Goal: Task Accomplishment & Management: Manage account settings

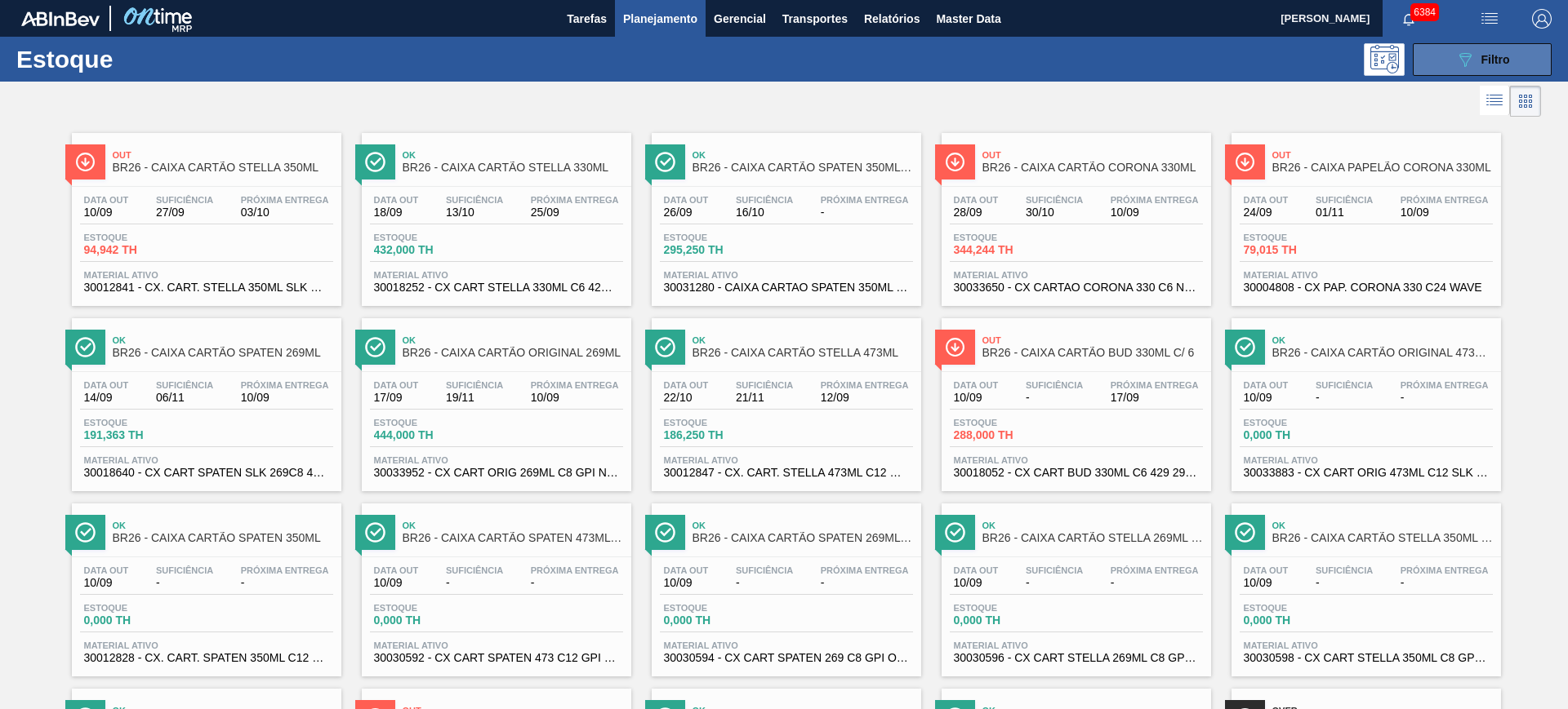
click at [1478, 46] on button "089F7B8B-B2A5-4AFE-B5C0-19BA573D28AC Filtro" at bounding box center [1482, 59] width 139 height 33
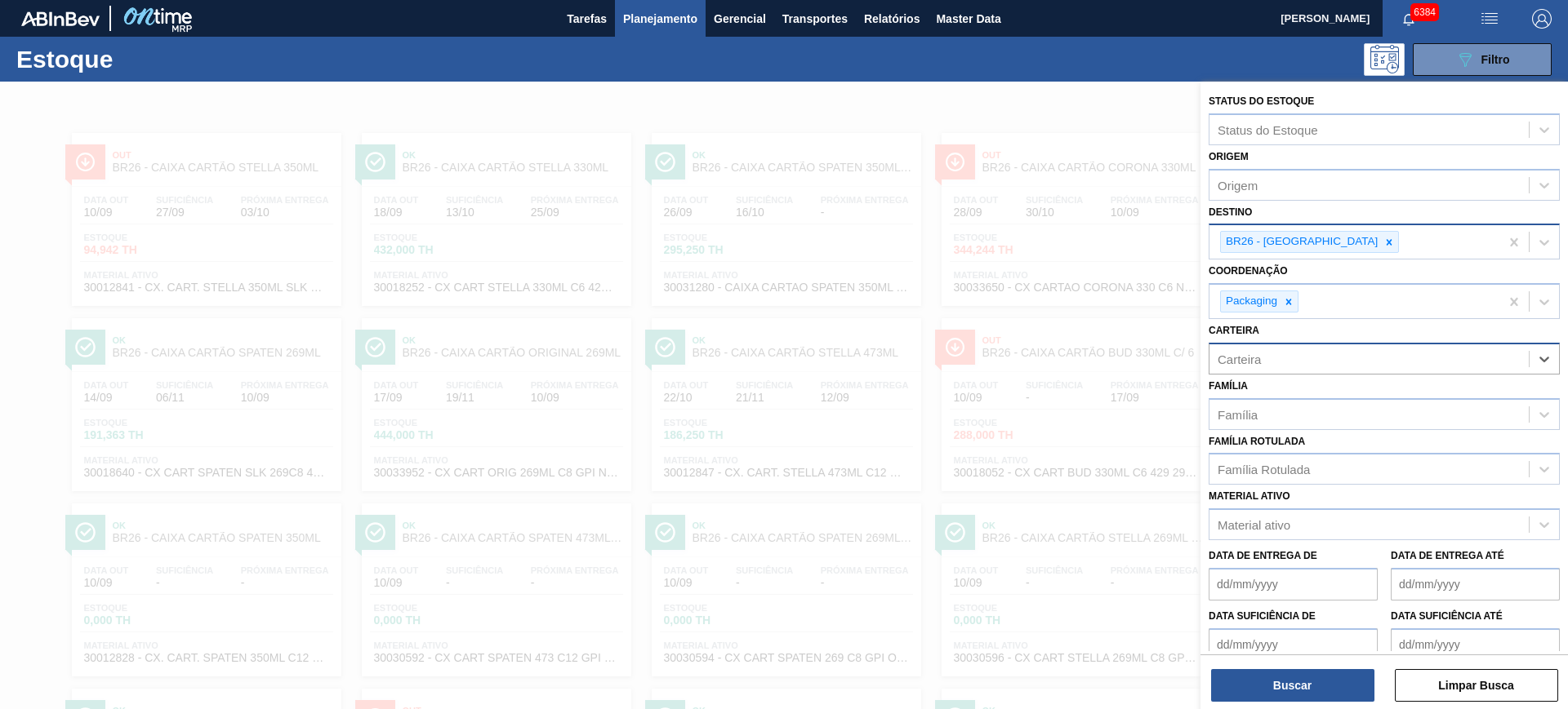
click at [1340, 240] on div "BR26 - Uberlândia" at bounding box center [1354, 241] width 290 height 34
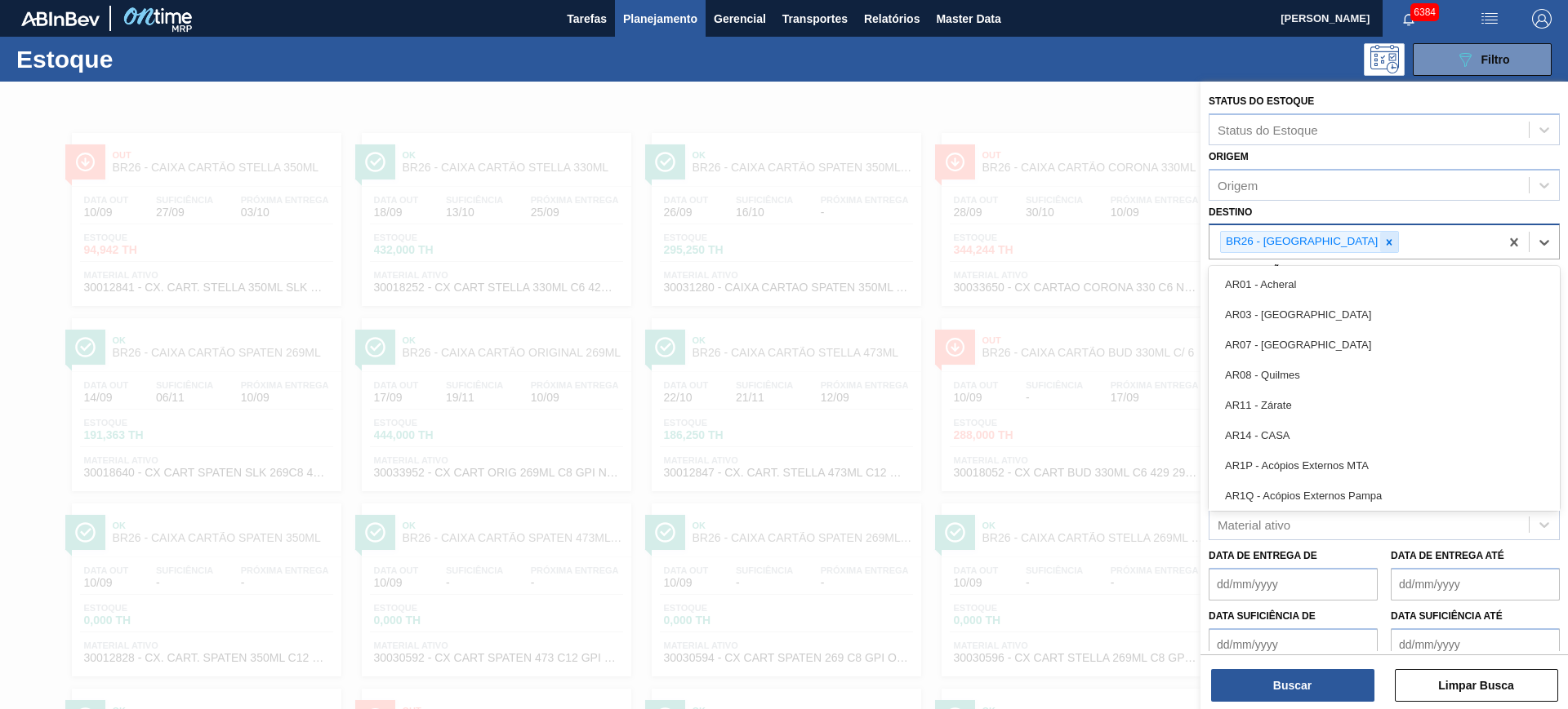
click at [1384, 239] on icon at bounding box center [1389, 242] width 11 height 11
click at [1342, 215] on div "Destino option BR26 - Uberlândia, deselected. option AR01 - Acheral focused, 1 …" at bounding box center [1384, 228] width 351 height 55
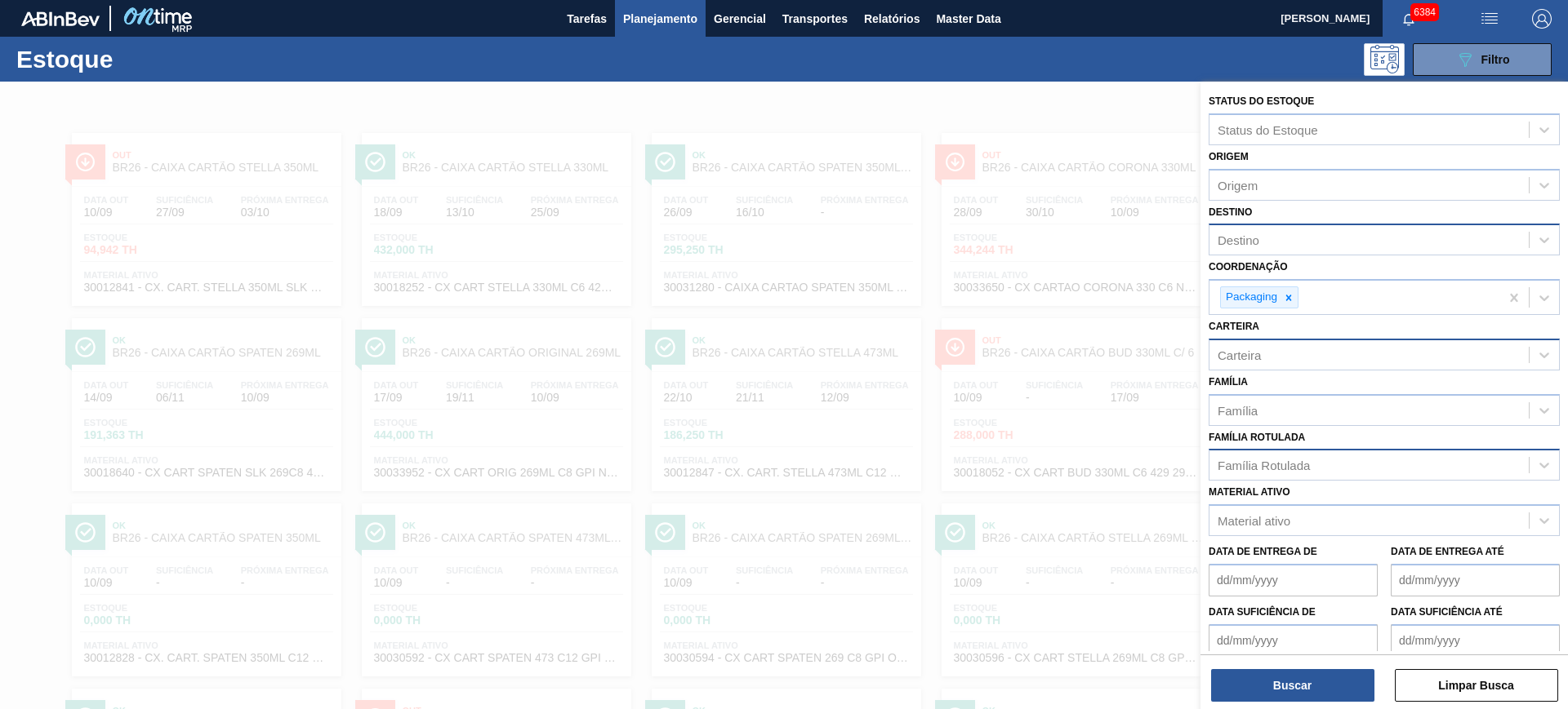
click at [1275, 479] on div "Família Rotulada" at bounding box center [1384, 464] width 351 height 32
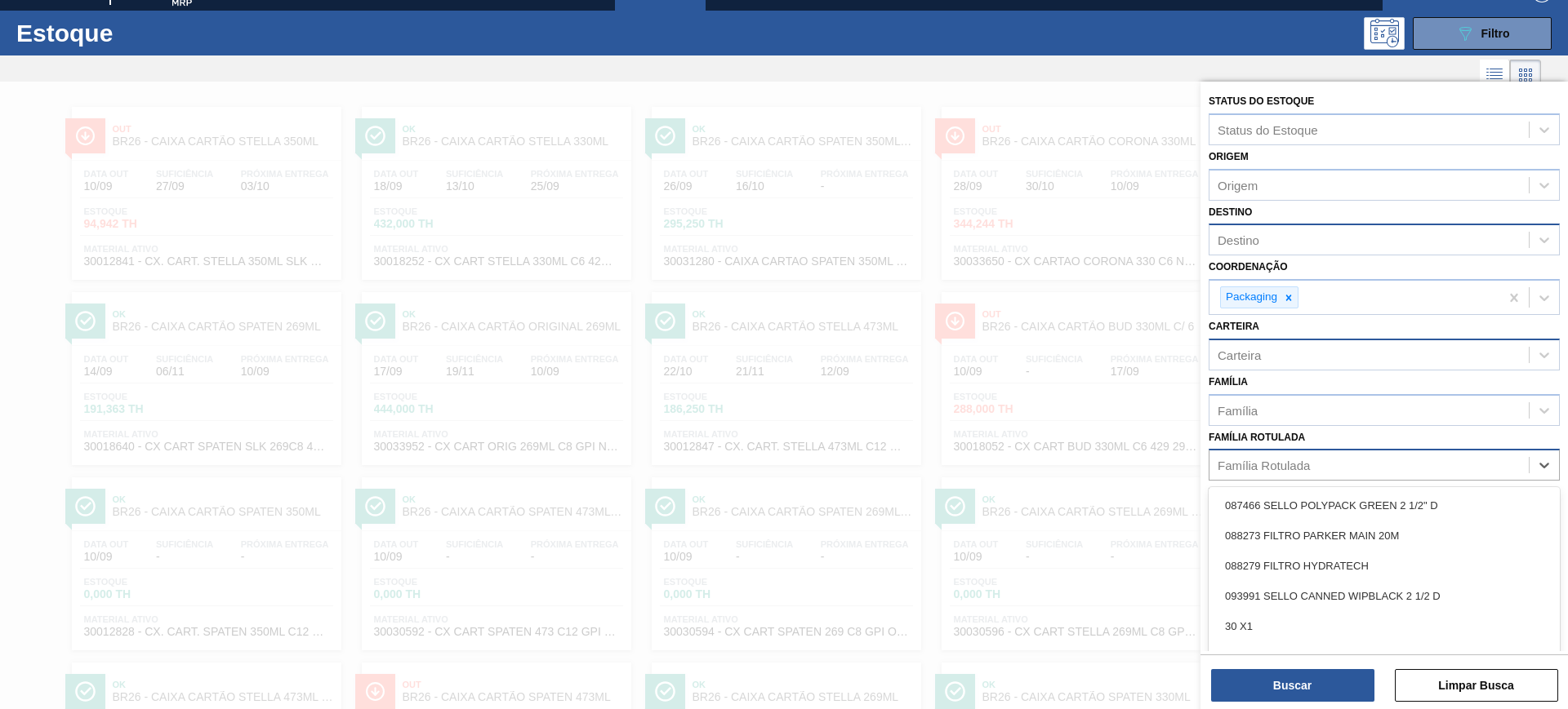
scroll to position [29, 0]
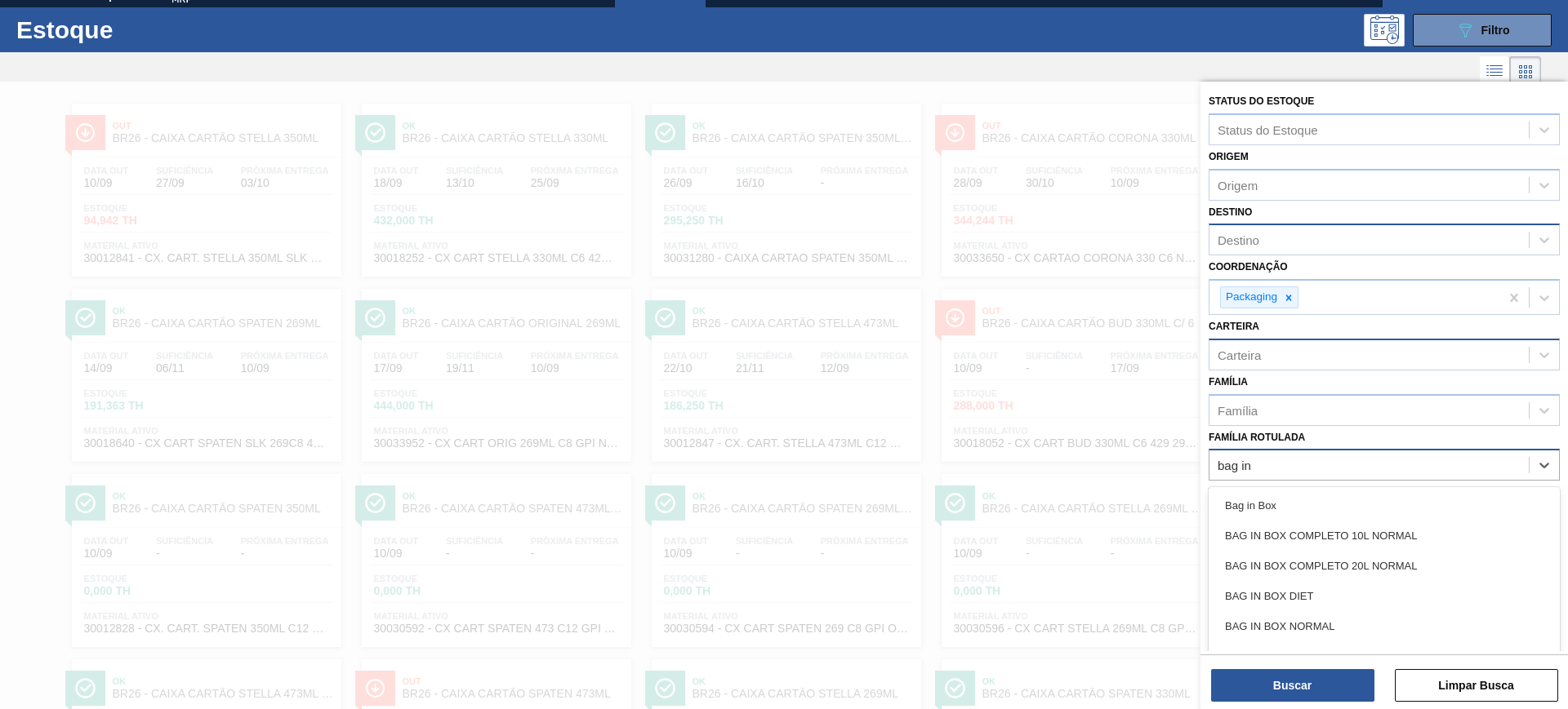
type Rotulada "bag in"
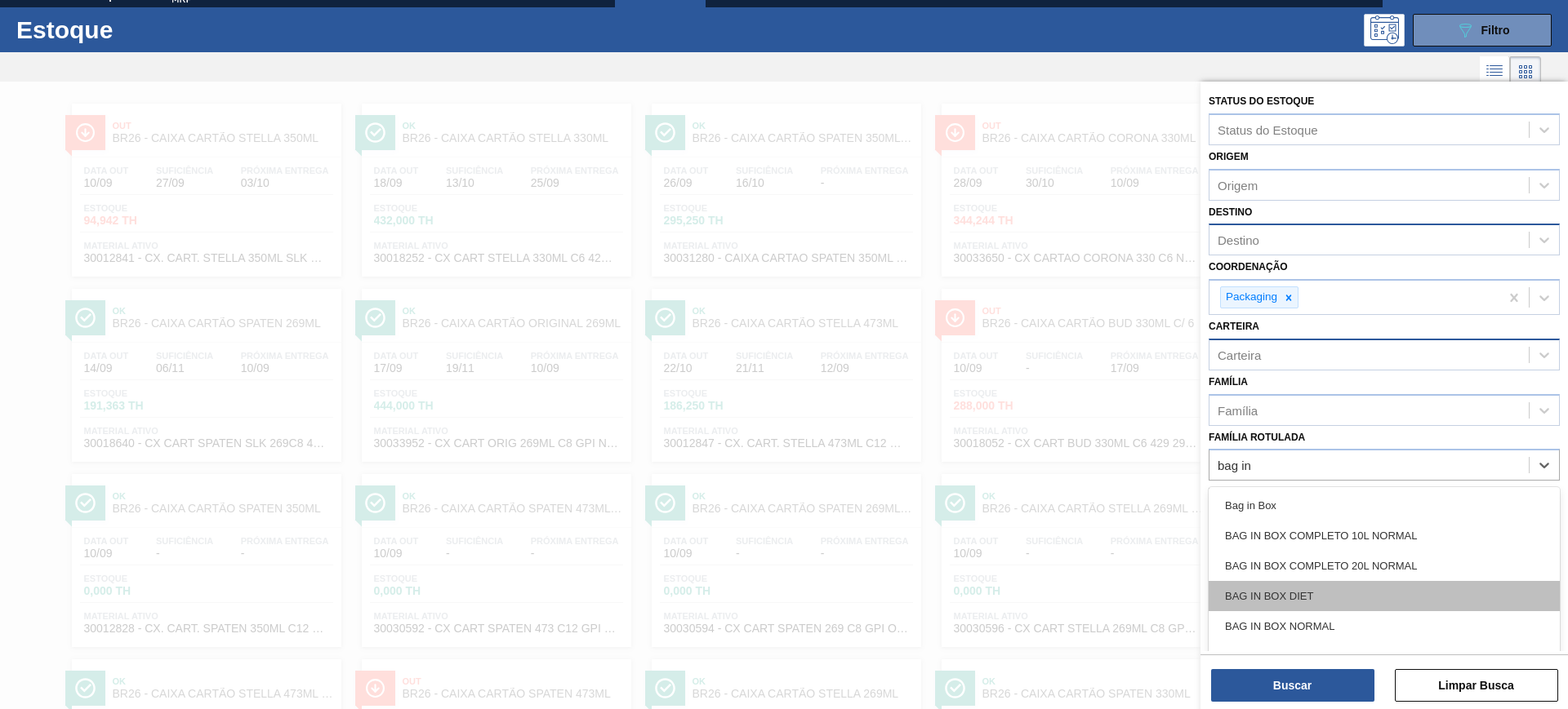
click at [1316, 600] on div "BAG IN BOX DIET" at bounding box center [1384, 596] width 351 height 30
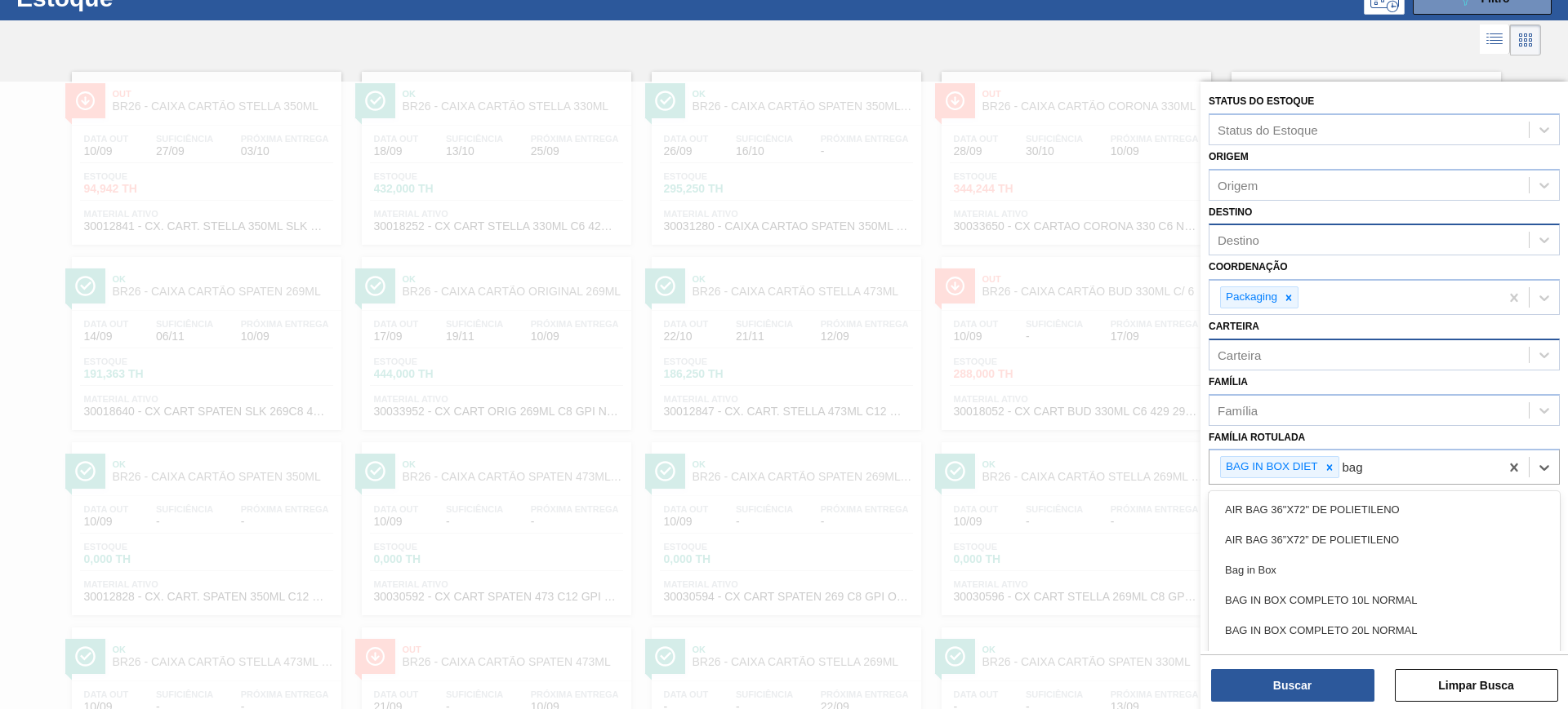
scroll to position [63, 0]
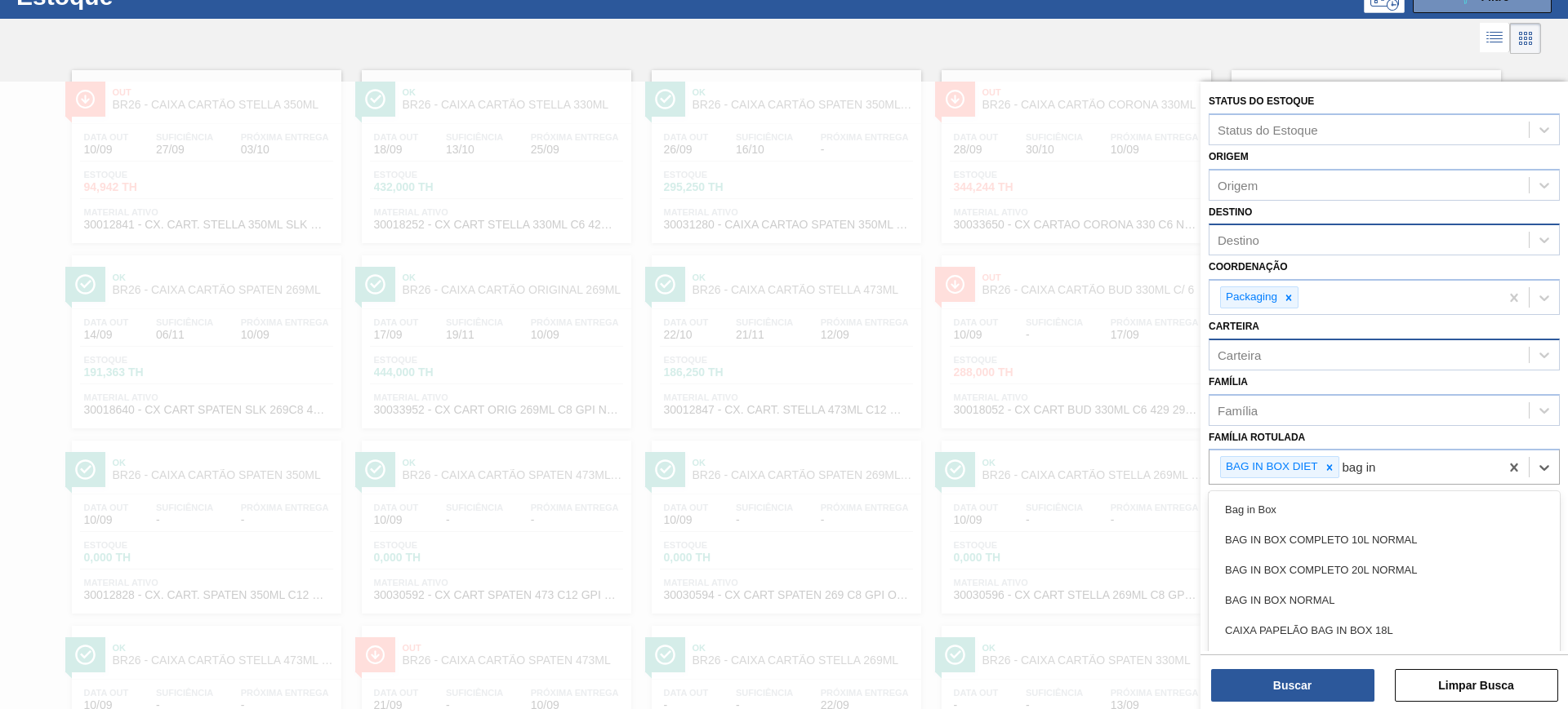
type Rotulada "bag in b"
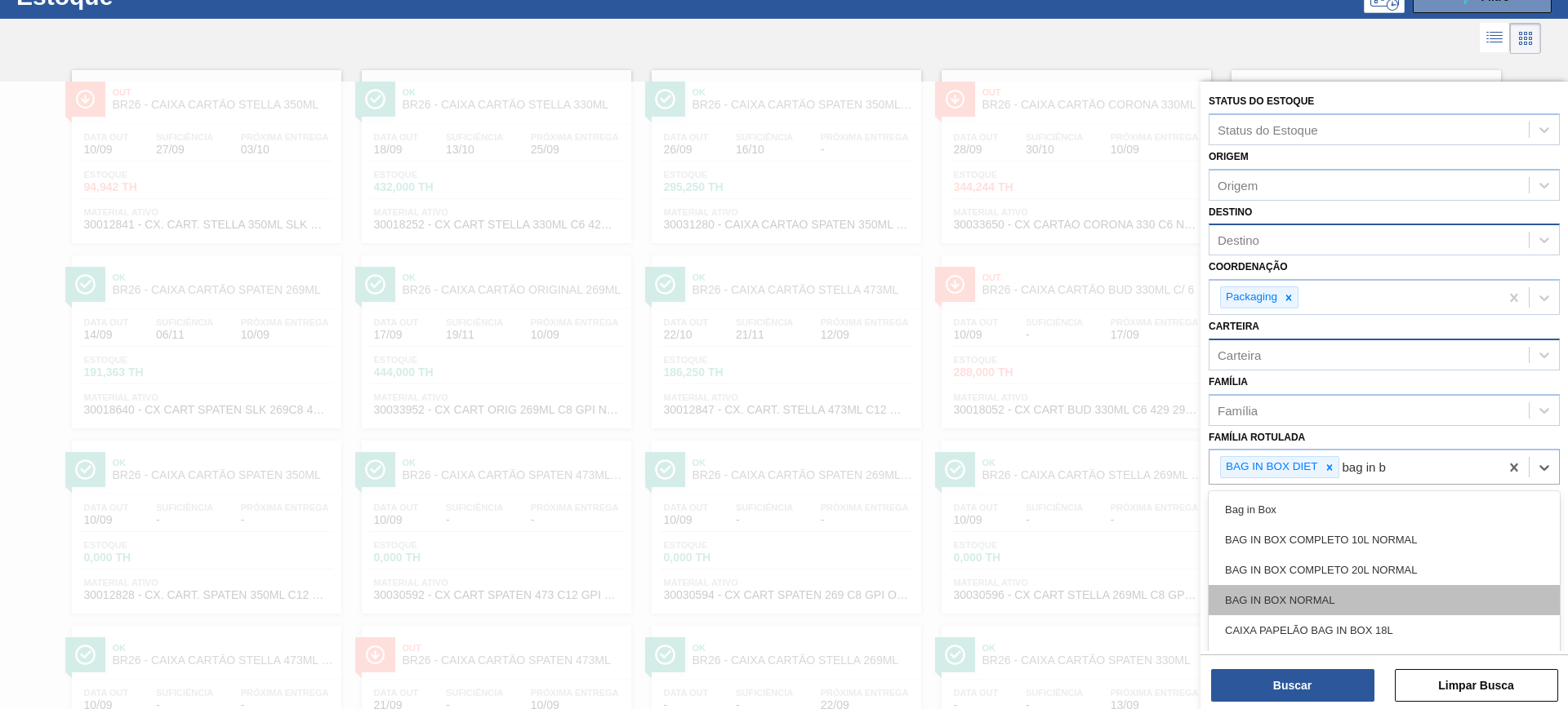
click at [1344, 605] on div "BAG IN BOX NORMAL" at bounding box center [1384, 600] width 351 height 30
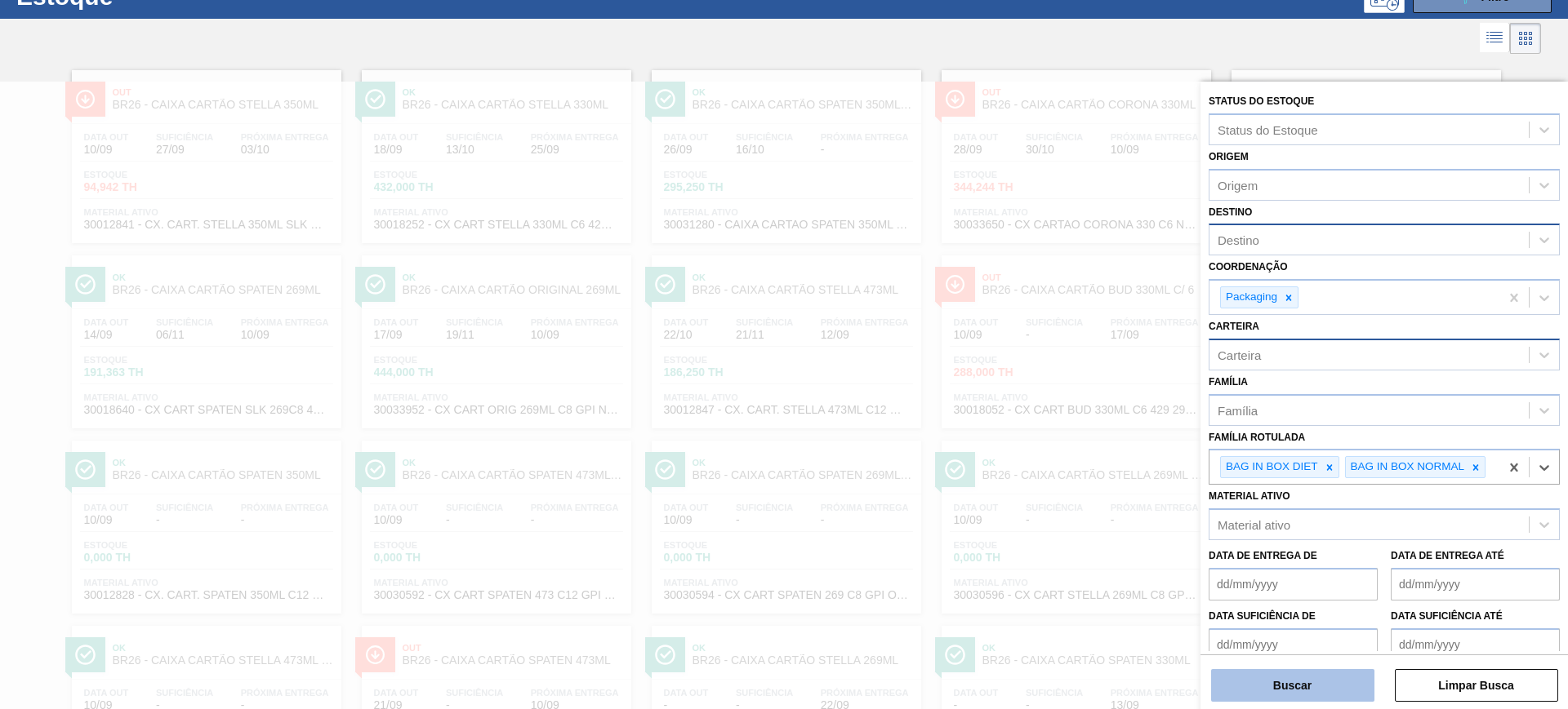
click at [1352, 681] on button "Buscar" at bounding box center [1292, 686] width 163 height 33
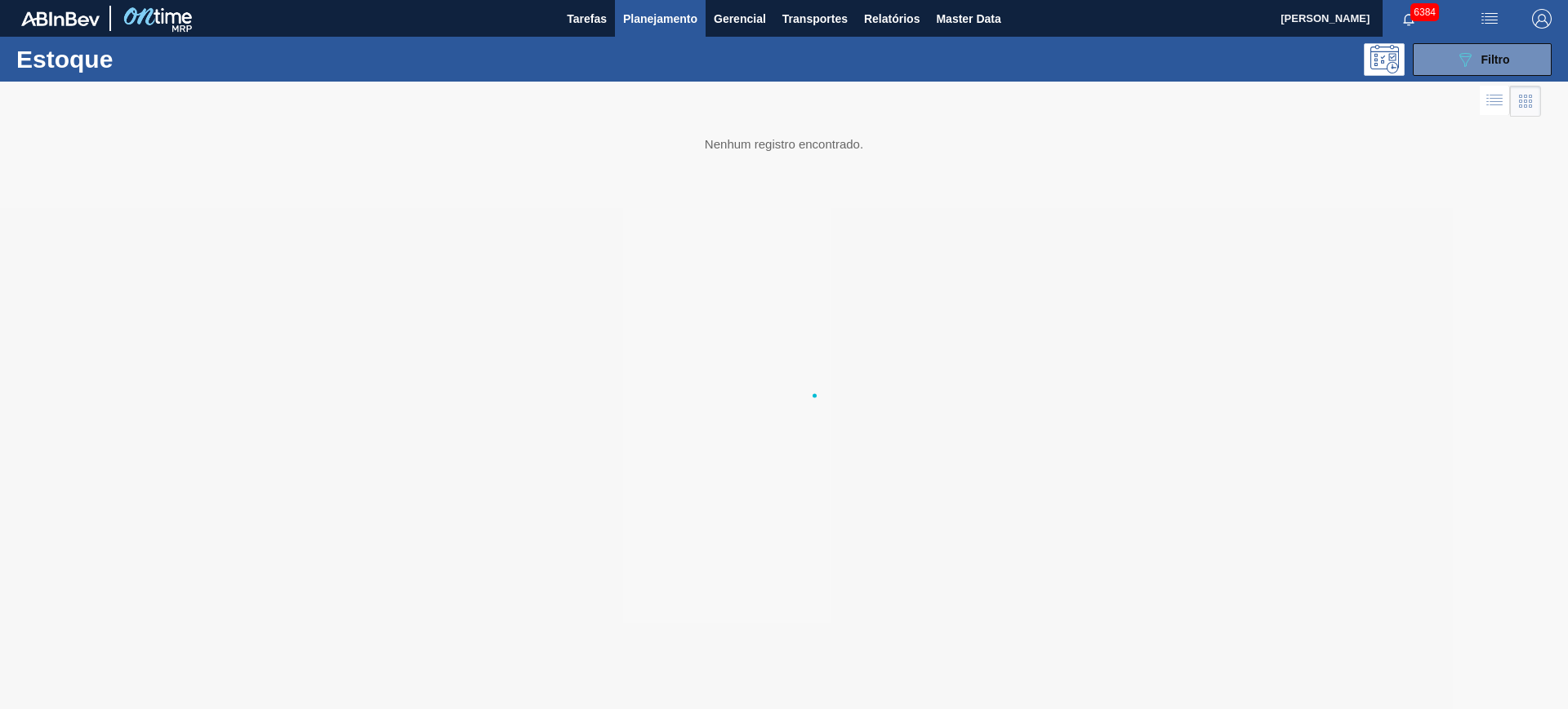
scroll to position [0, 0]
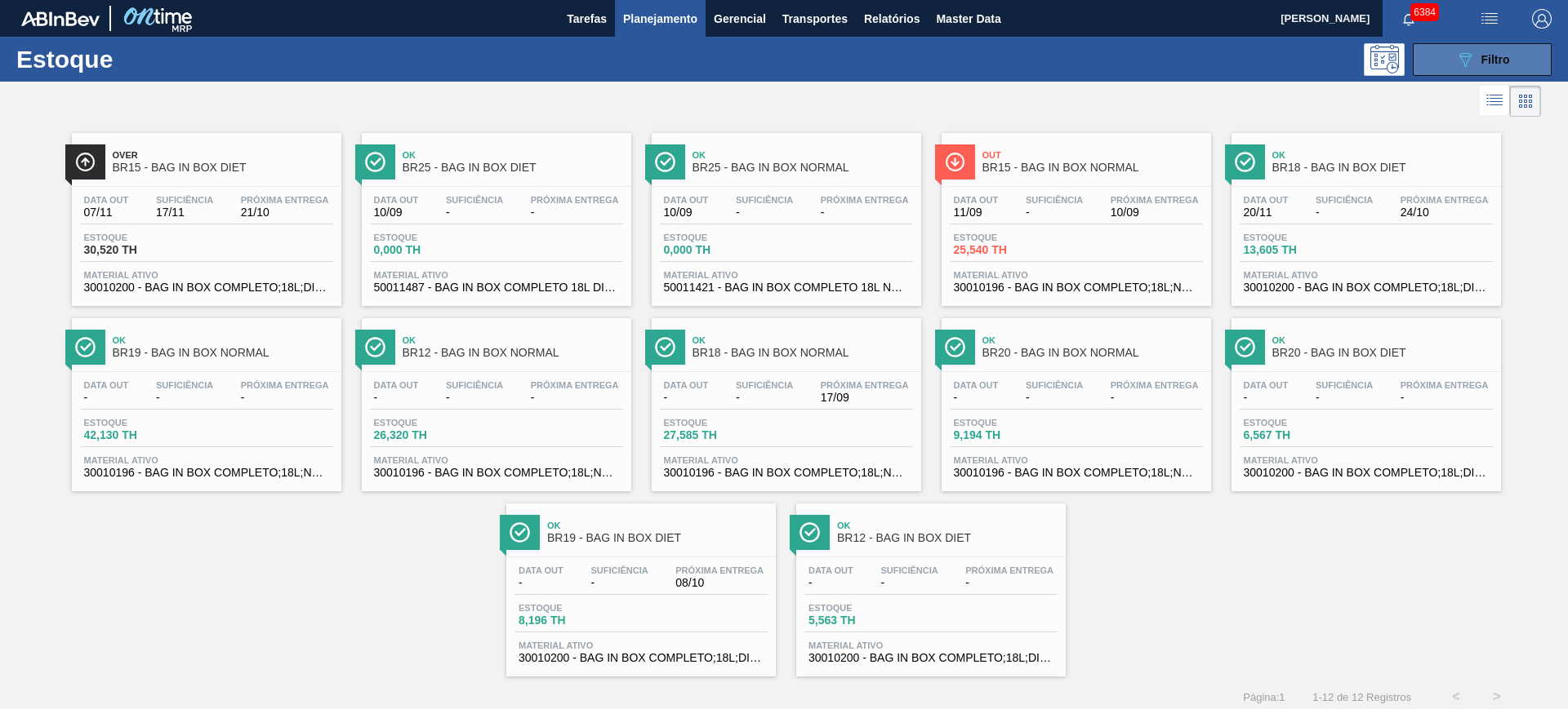
click at [1498, 47] on button "089F7B8B-B2A5-4AFE-B5C0-19BA573D28AC Filtro" at bounding box center [1482, 59] width 139 height 33
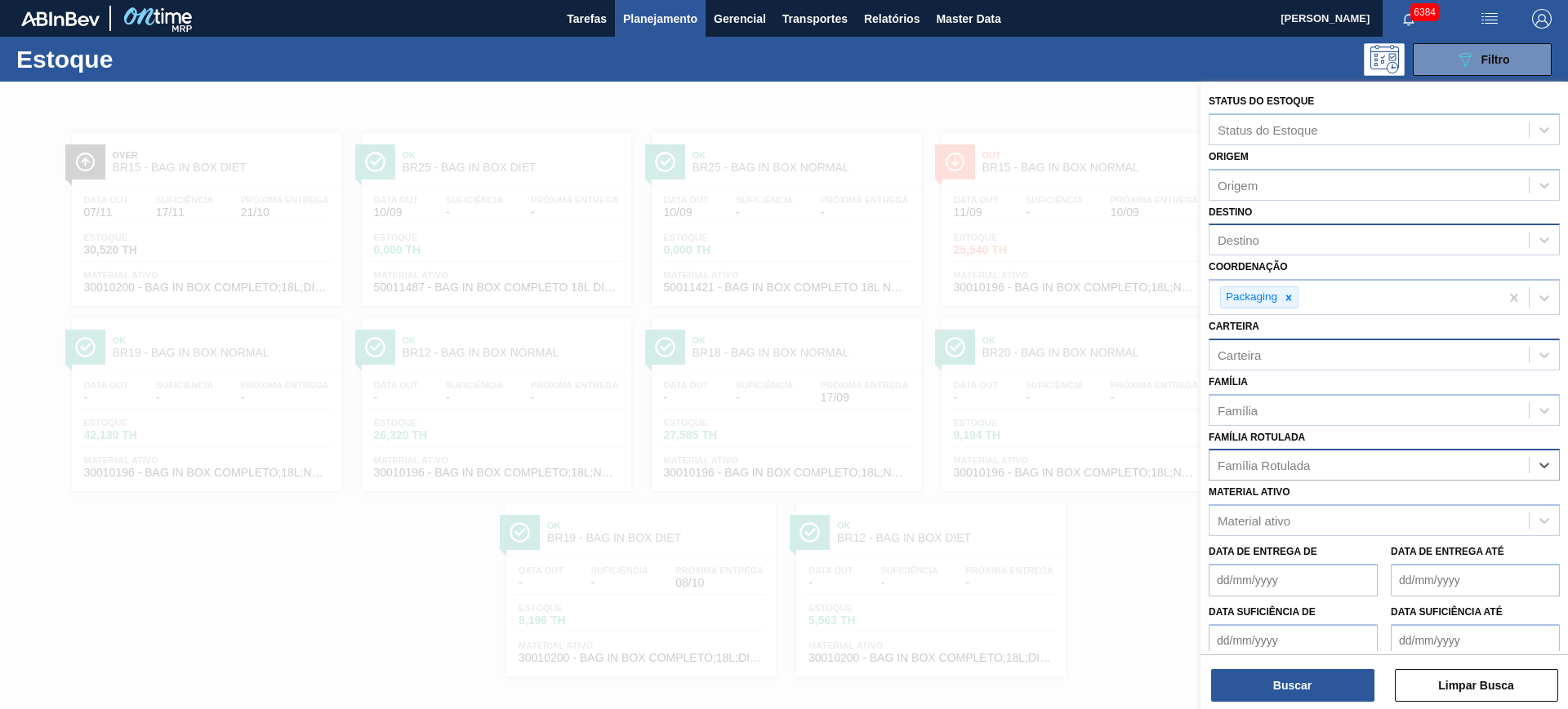
click at [1297, 241] on div "Destino" at bounding box center [1369, 239] width 319 height 23
type input "u"
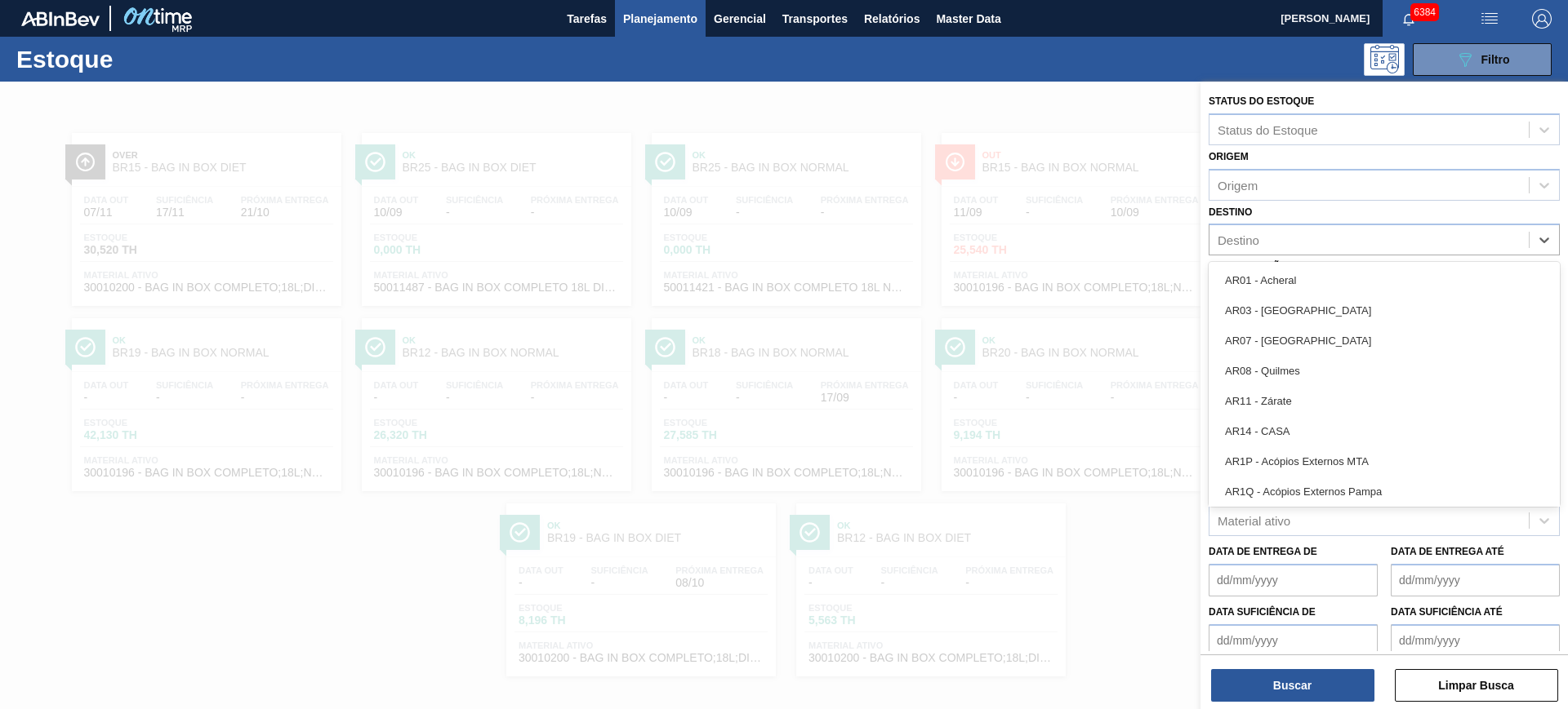
click at [1274, 202] on div "Destino option BR26 - Uberlândia, deselected. option AR01 - Acheral focused, 1 …" at bounding box center [1384, 228] width 351 height 55
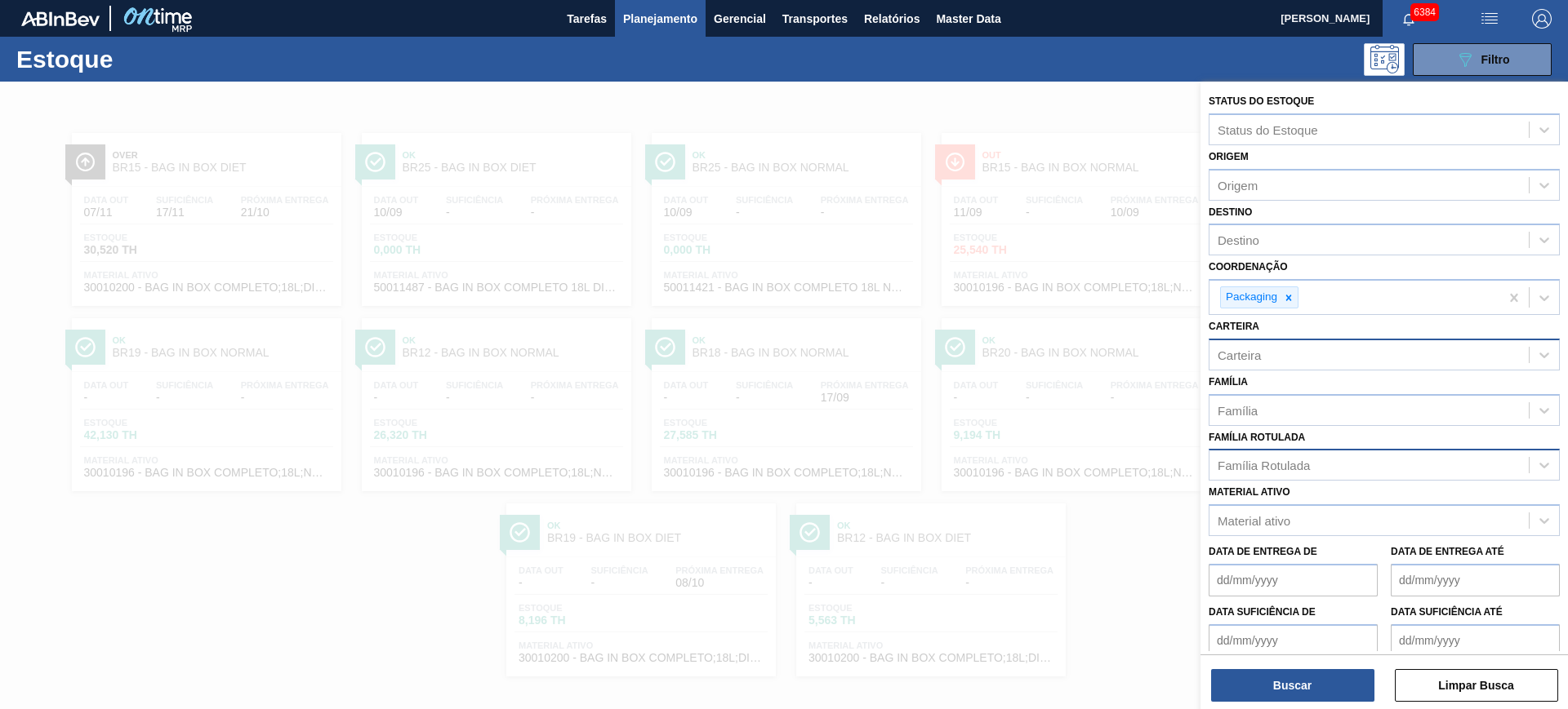
click at [1303, 358] on div "Carteira" at bounding box center [1369, 354] width 319 height 23
type input "folha se"
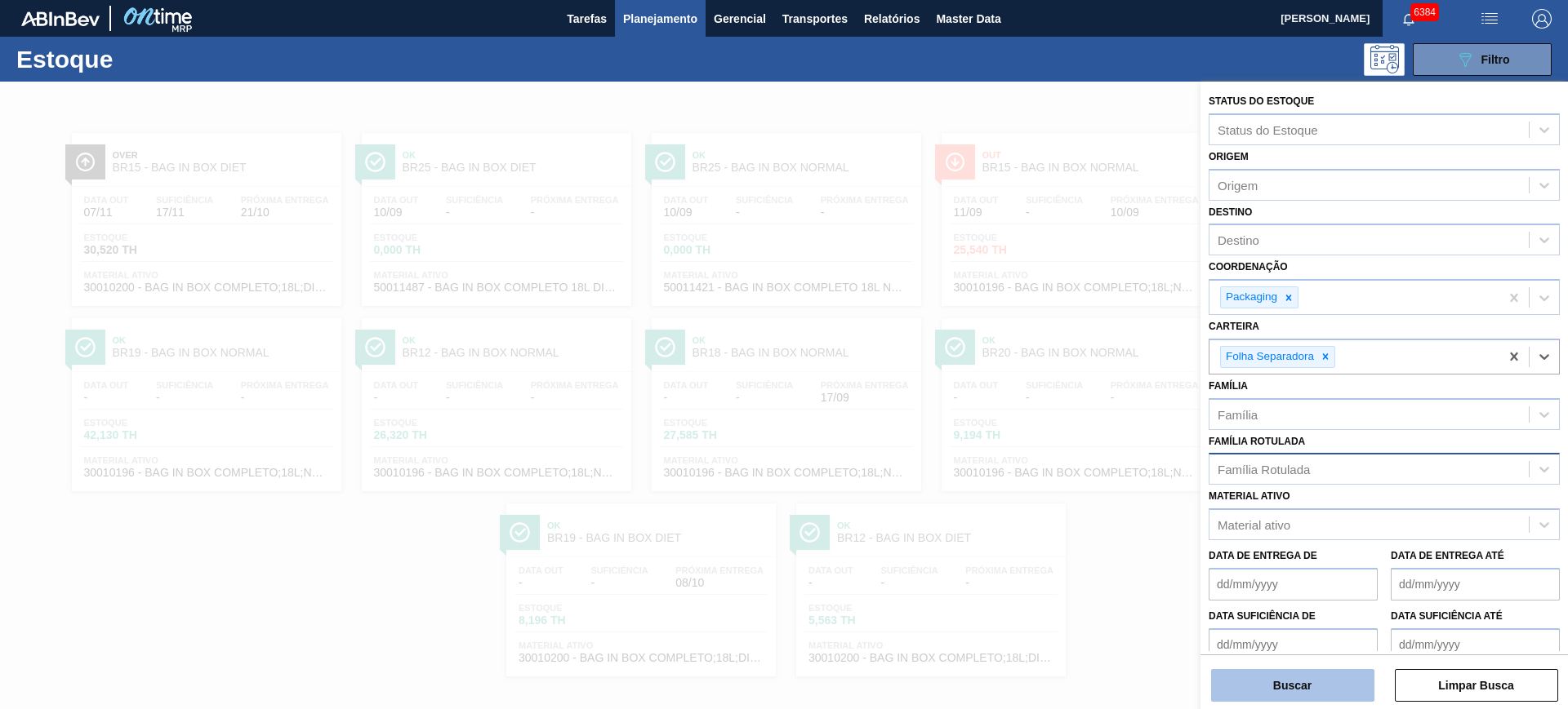
click at [1272, 669] on button "Buscar" at bounding box center [1292, 686] width 163 height 33
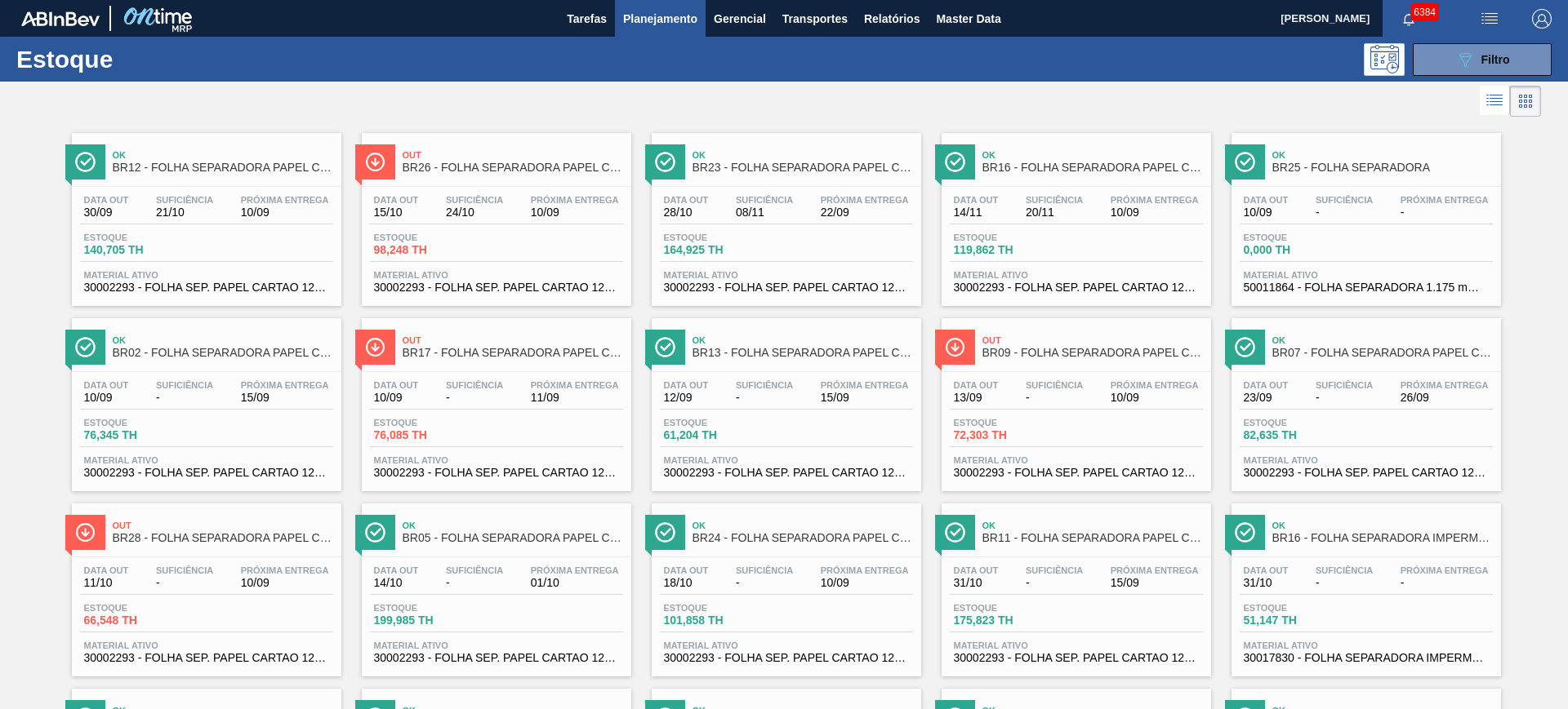
drag, startPoint x: 349, startPoint y: 247, endPoint x: 447, endPoint y: 220, distance: 101.7
drag, startPoint x: 1268, startPoint y: 271, endPoint x: 1107, endPoint y: 254, distance: 161.9
drag, startPoint x: 1438, startPoint y: 50, endPoint x: 1475, endPoint y: 113, distance: 73.1
click at [1438, 50] on button "089F7B8B-B2A5-4AFE-B5C0-19BA573D28AC Filtro" at bounding box center [1482, 59] width 139 height 33
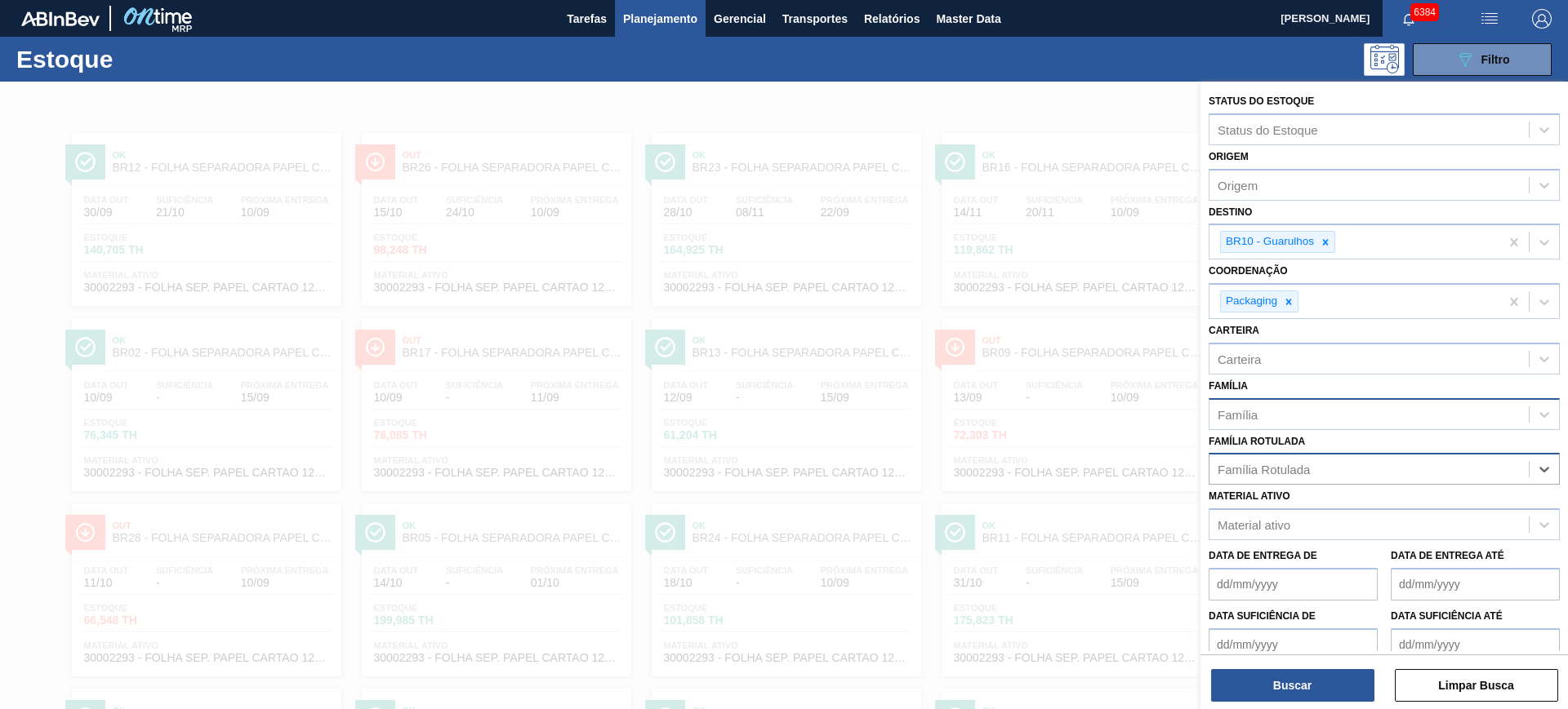
click at [1382, 410] on div "Família" at bounding box center [1369, 414] width 319 height 23
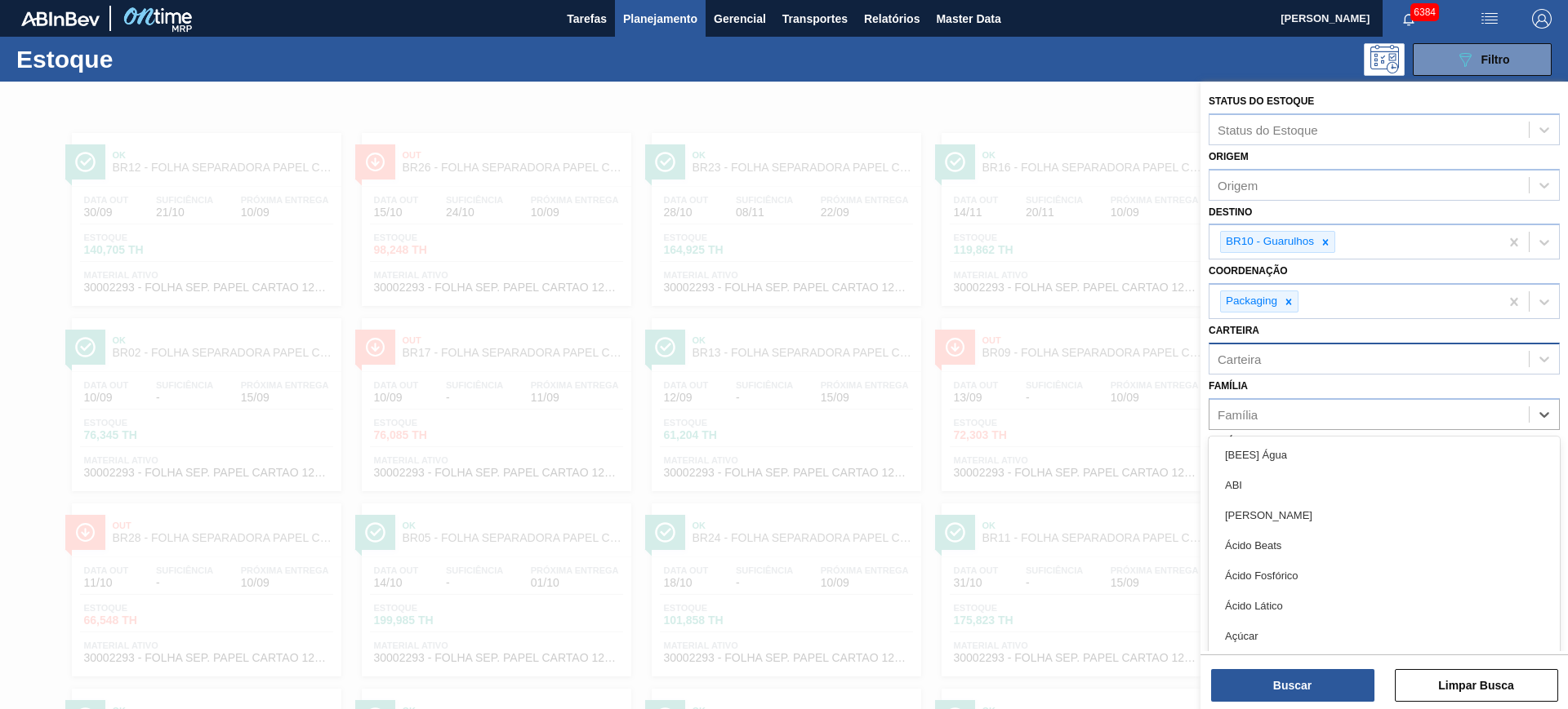
click at [1330, 364] on div "Carteira" at bounding box center [1369, 358] width 319 height 23
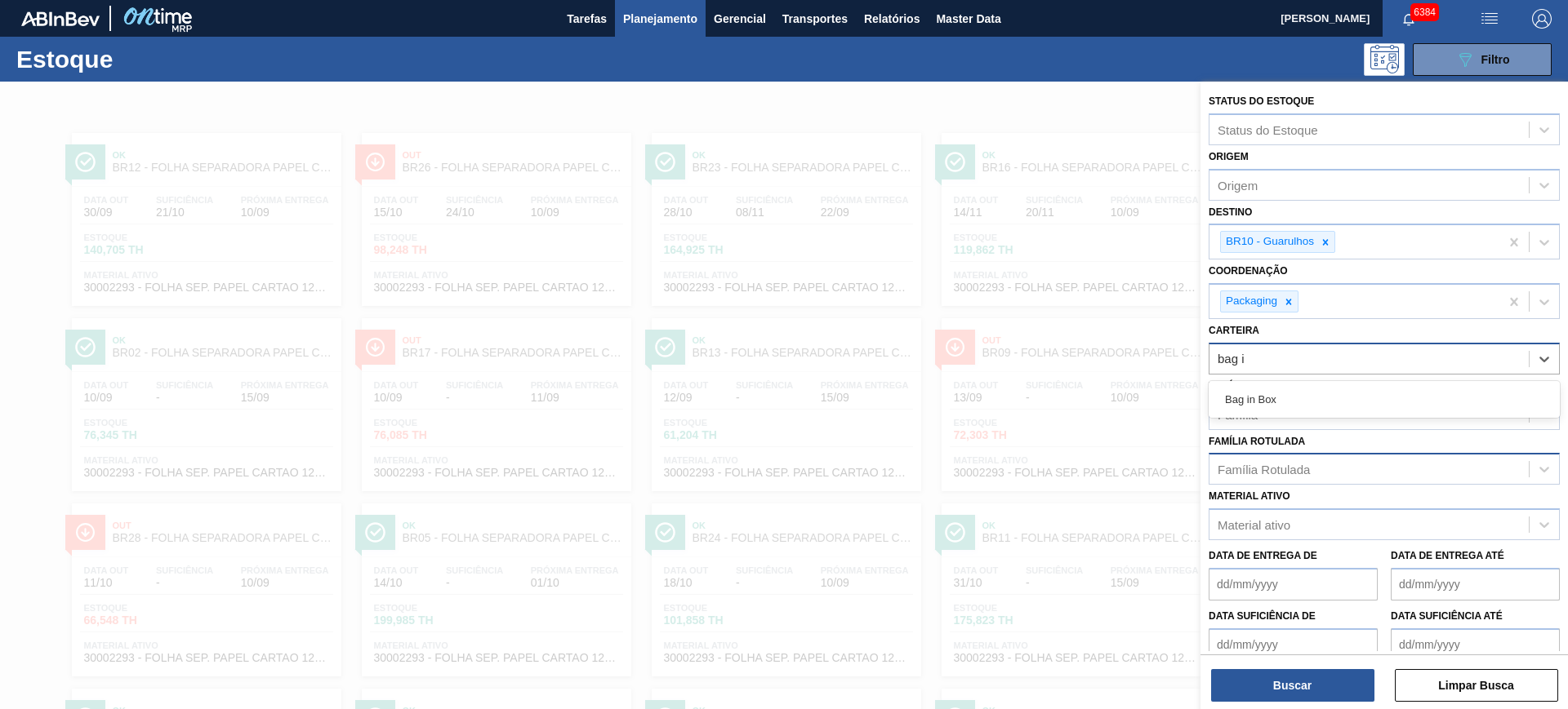
type input "bag in"
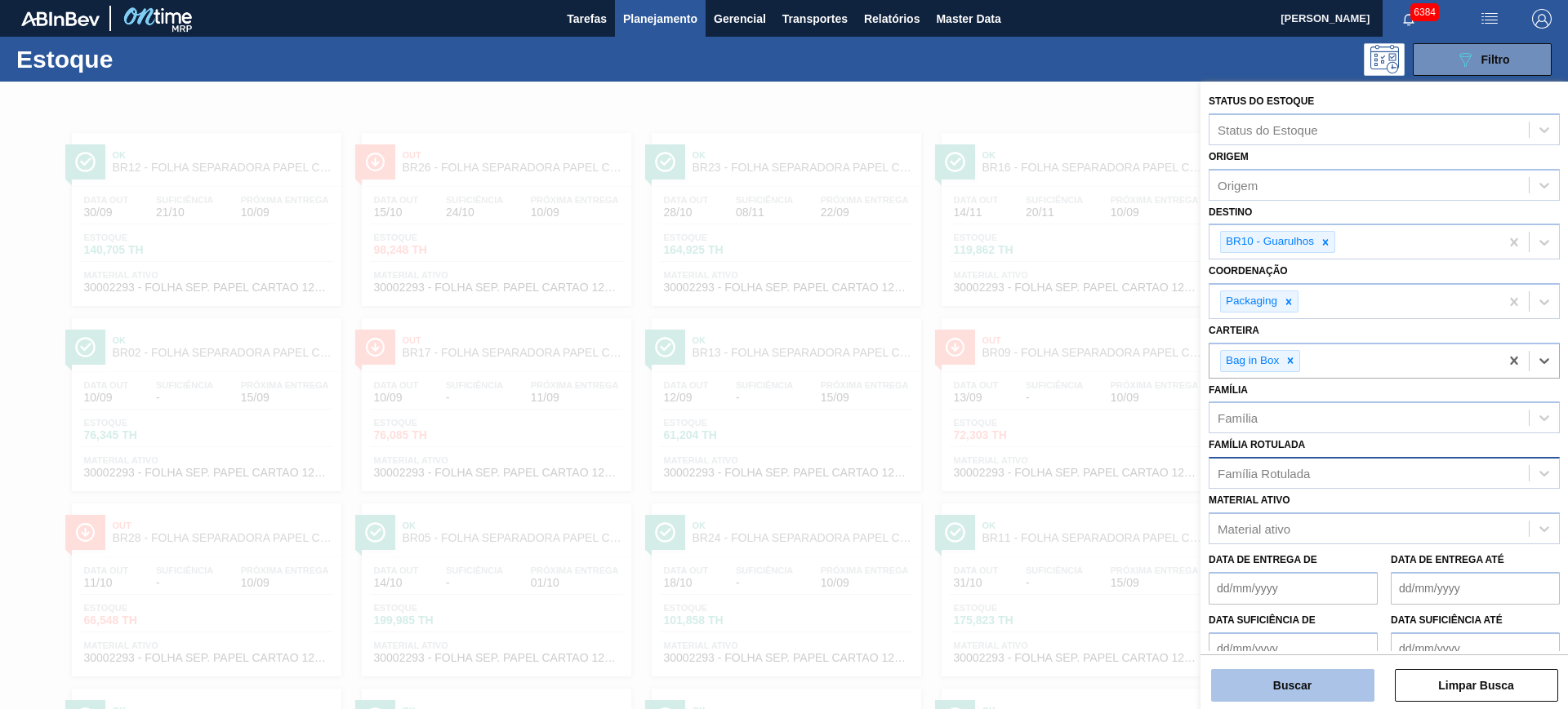
click at [1297, 683] on button "Buscar" at bounding box center [1292, 686] width 163 height 33
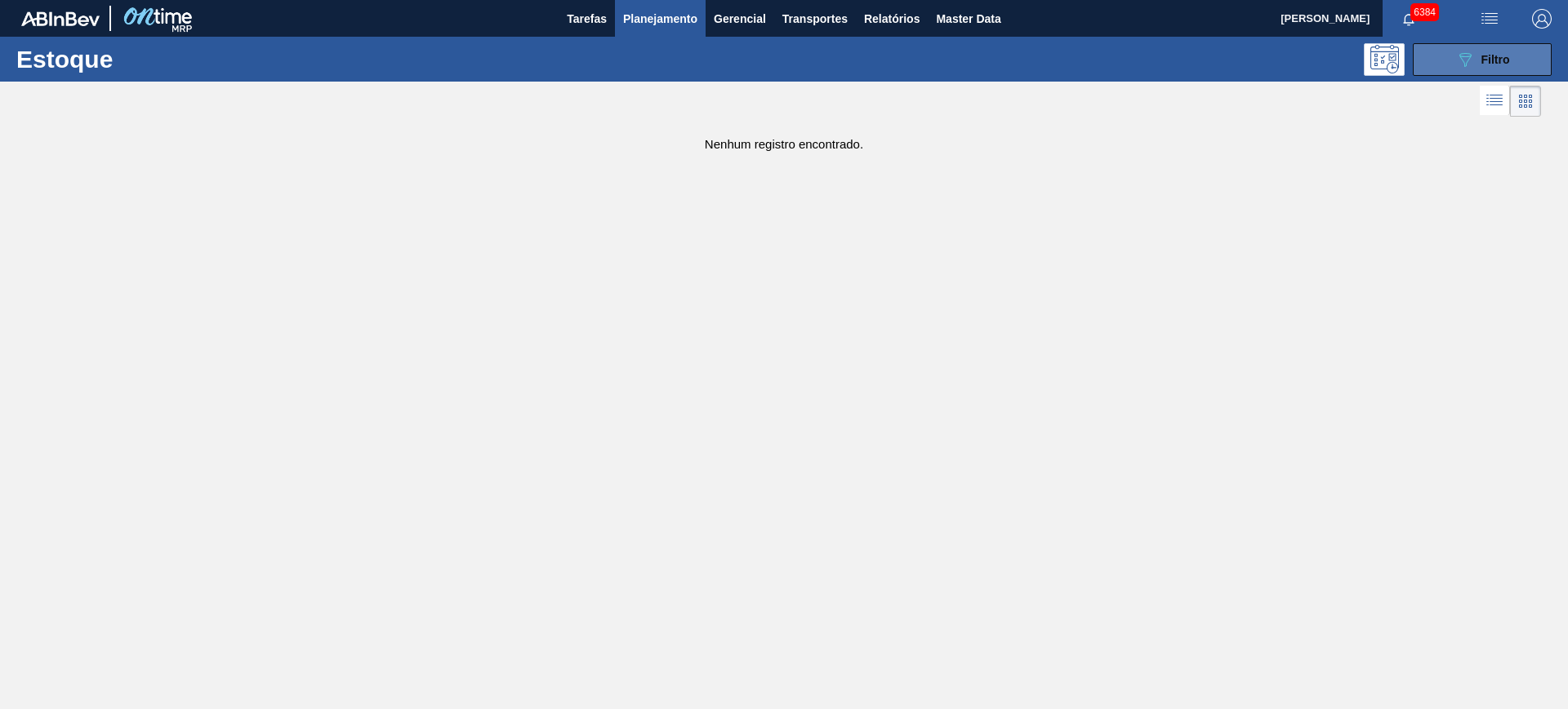
click at [1440, 54] on button "089F7B8B-B2A5-4AFE-B5C0-19BA573D28AC Filtro" at bounding box center [1482, 59] width 139 height 33
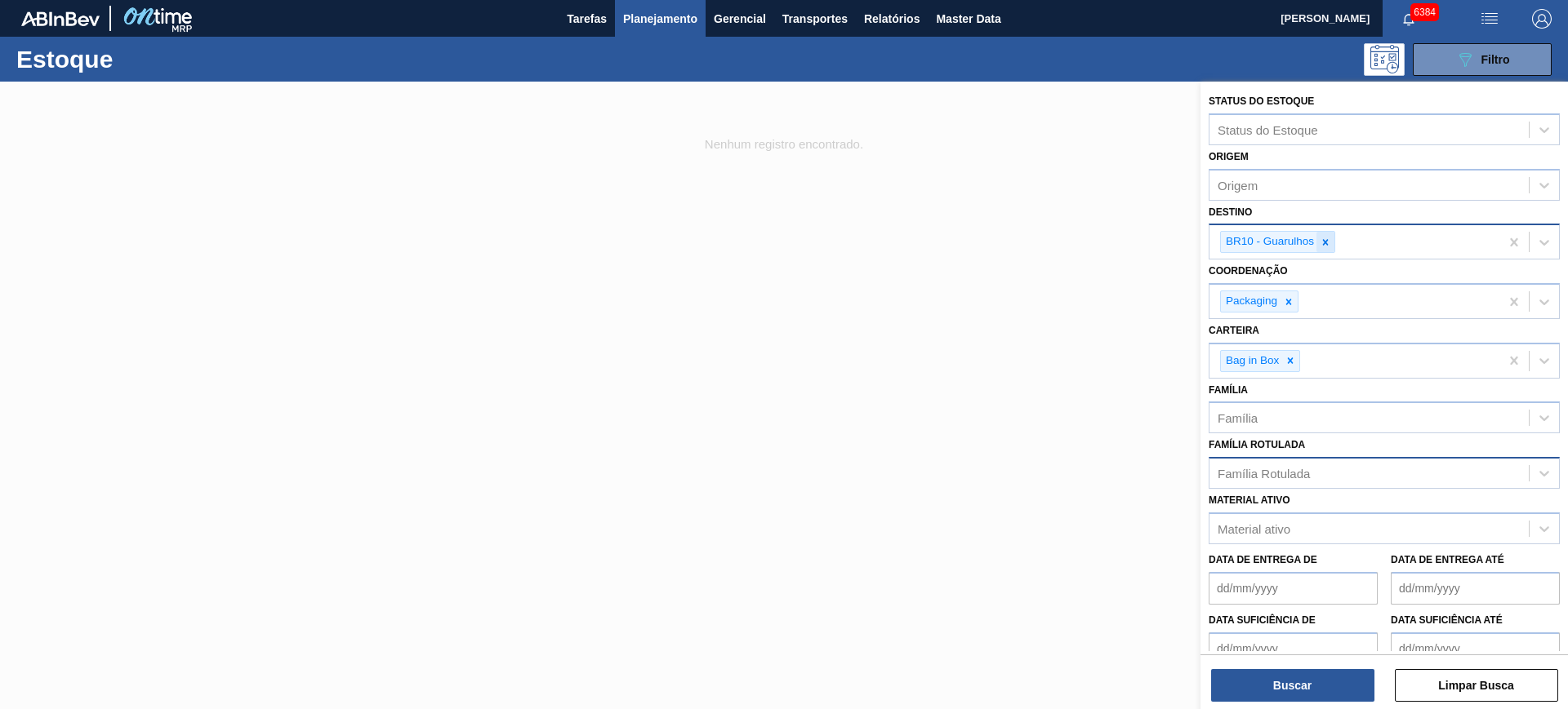
click at [1329, 237] on icon at bounding box center [1325, 242] width 11 height 11
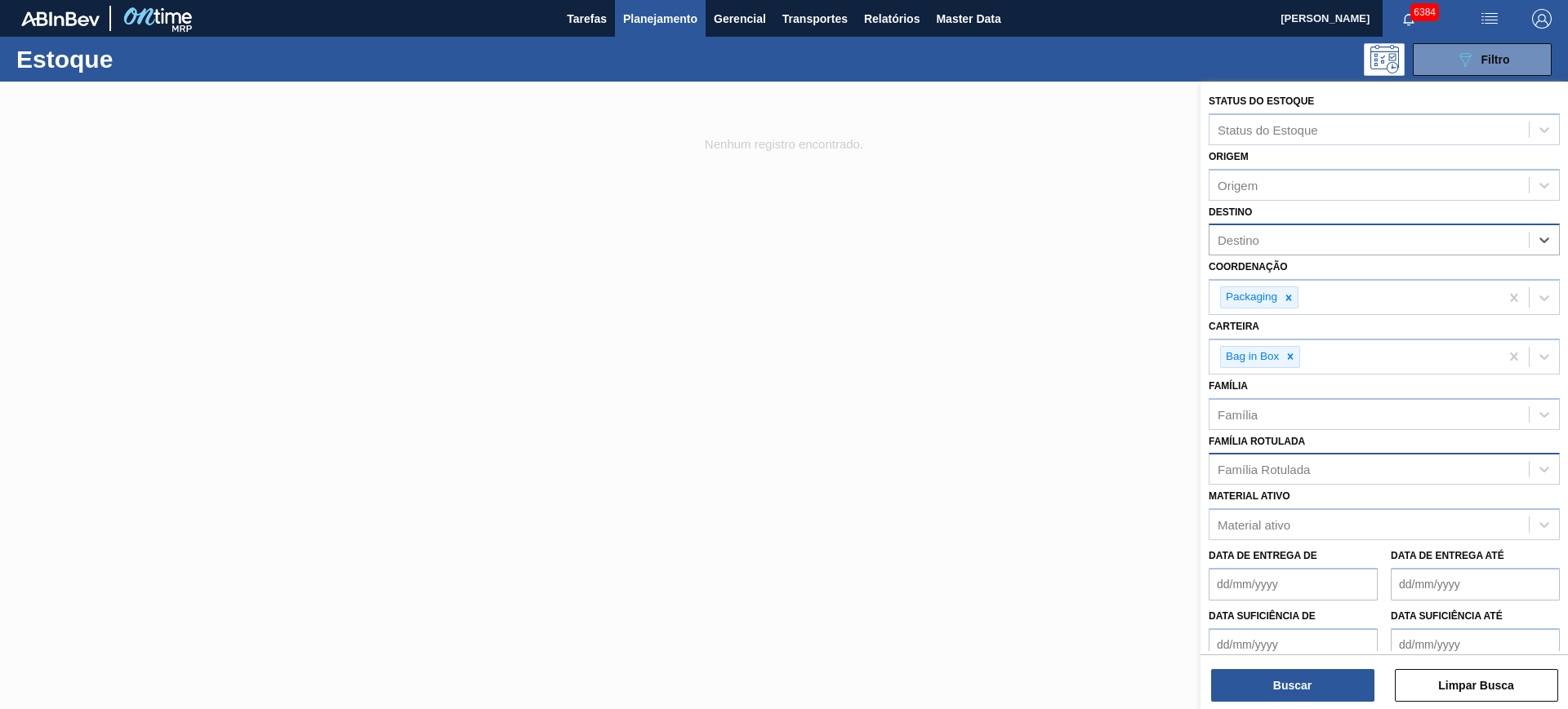
click at [1320, 684] on button "Buscar" at bounding box center [1292, 686] width 163 height 33
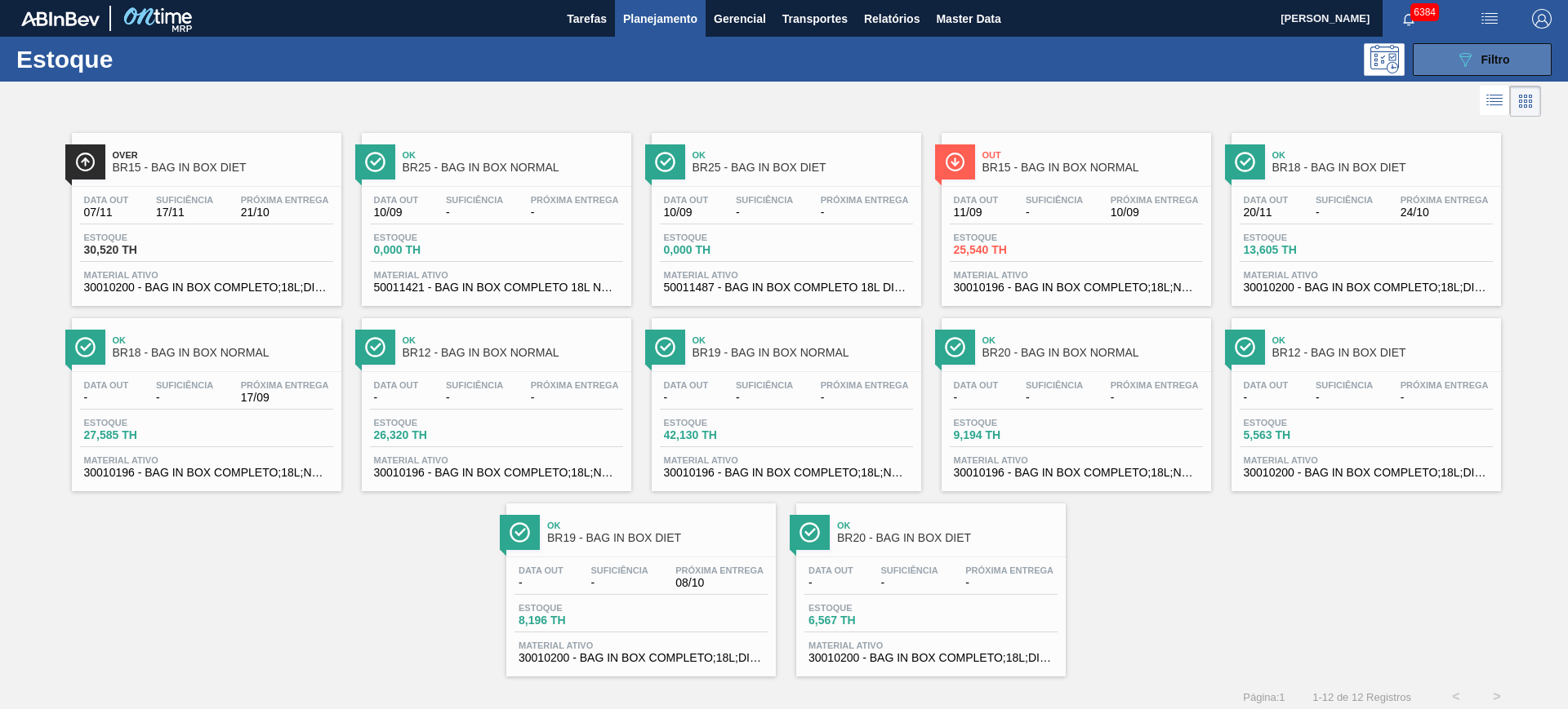
click at [1497, 59] on span "Filtro" at bounding box center [1496, 59] width 28 height 13
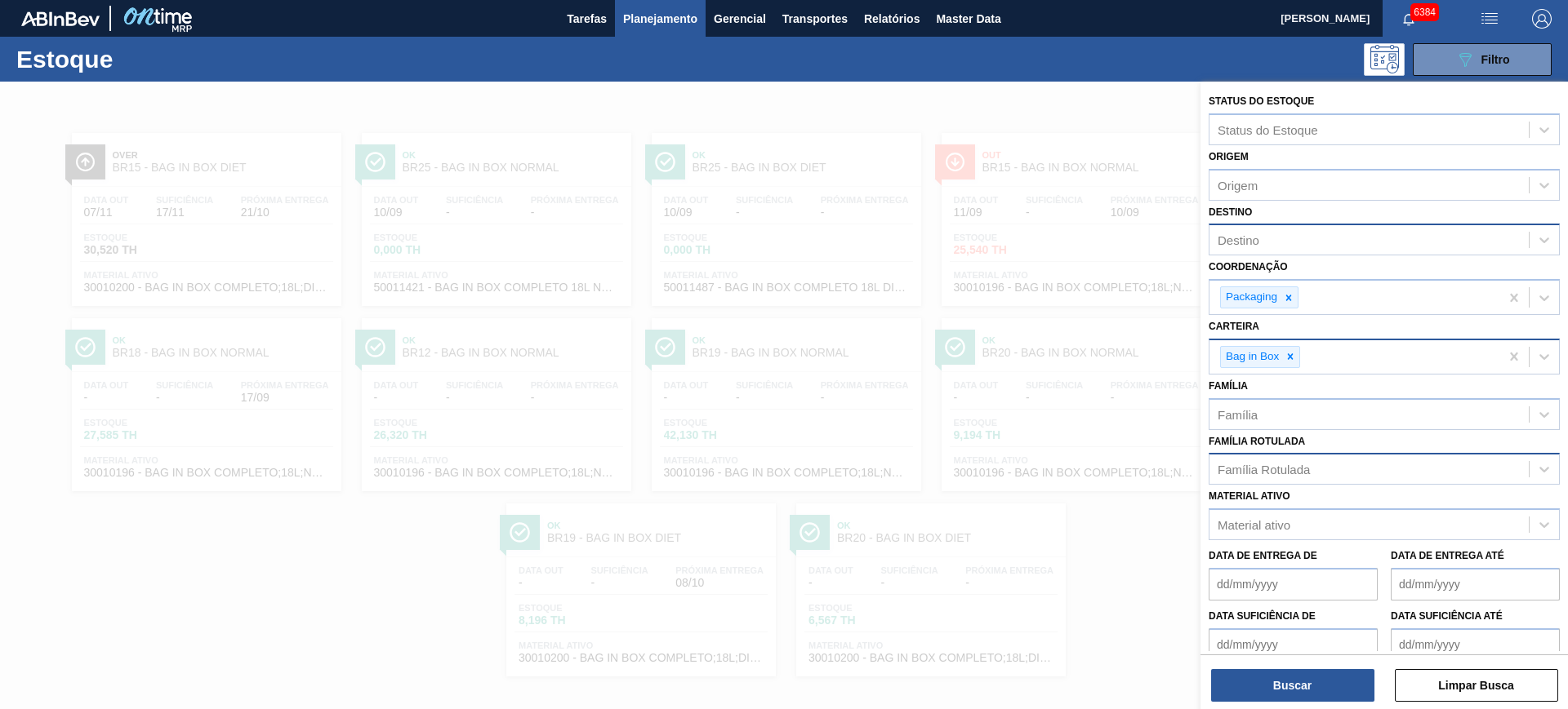
click at [1302, 354] on div "Bag in Box" at bounding box center [1354, 357] width 290 height 34
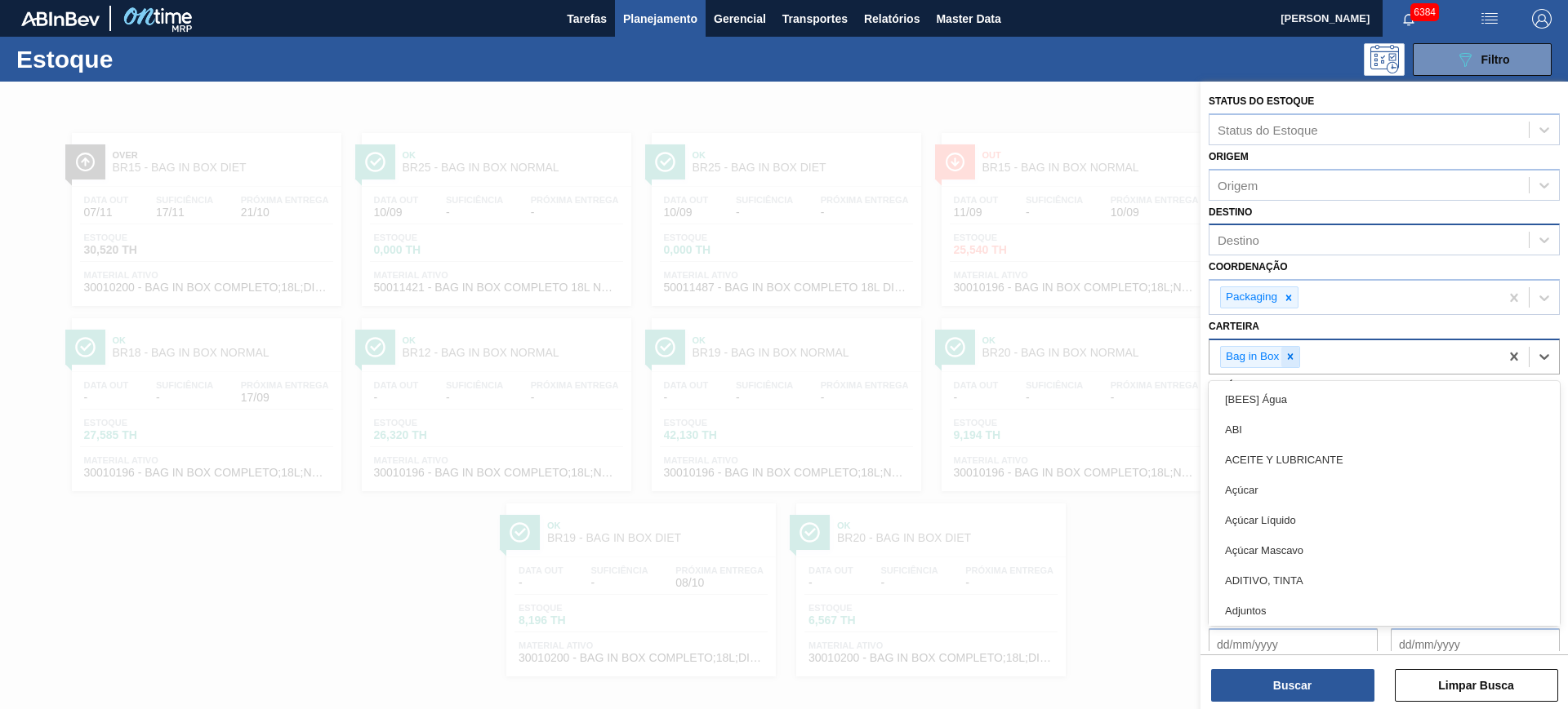
click at [1296, 356] on icon at bounding box center [1290, 356] width 11 height 11
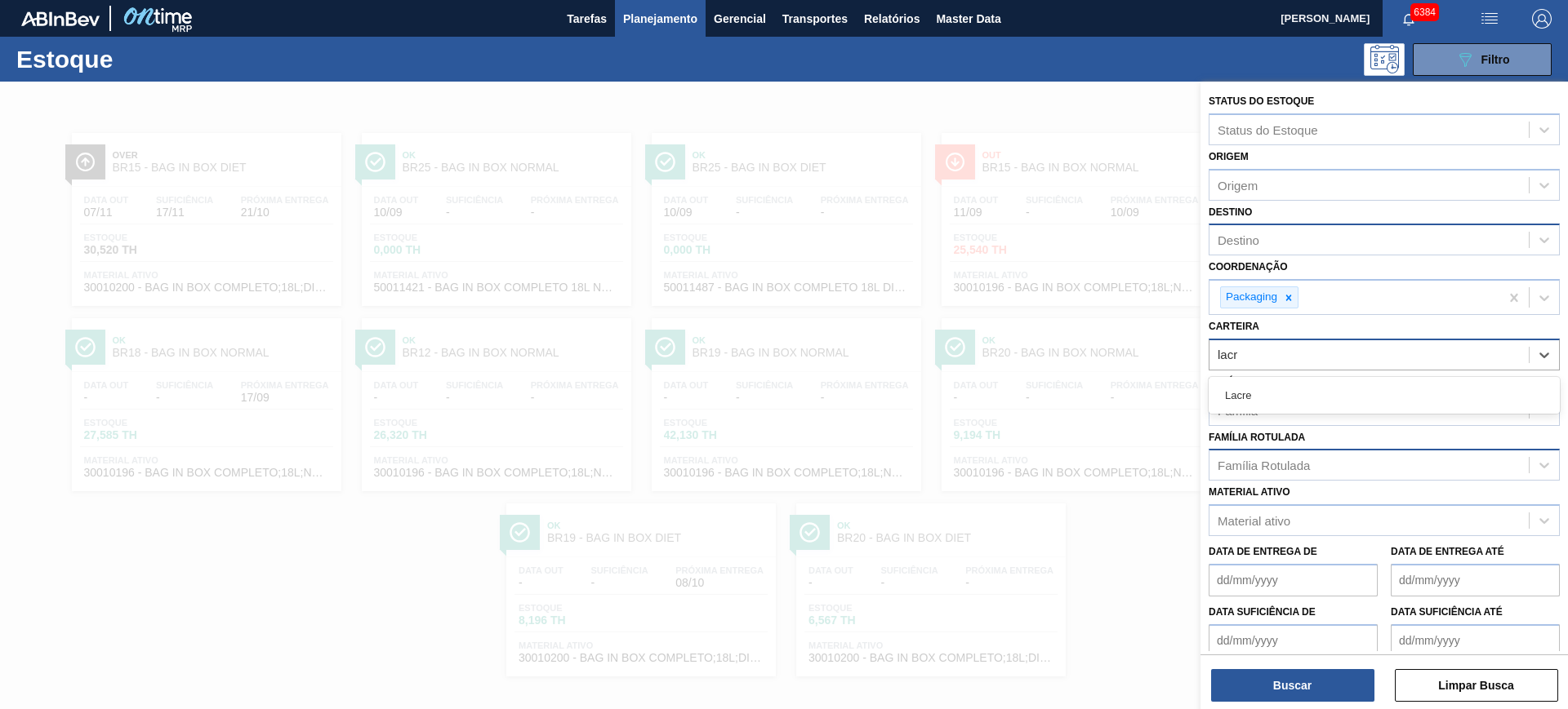
type input "lacre"
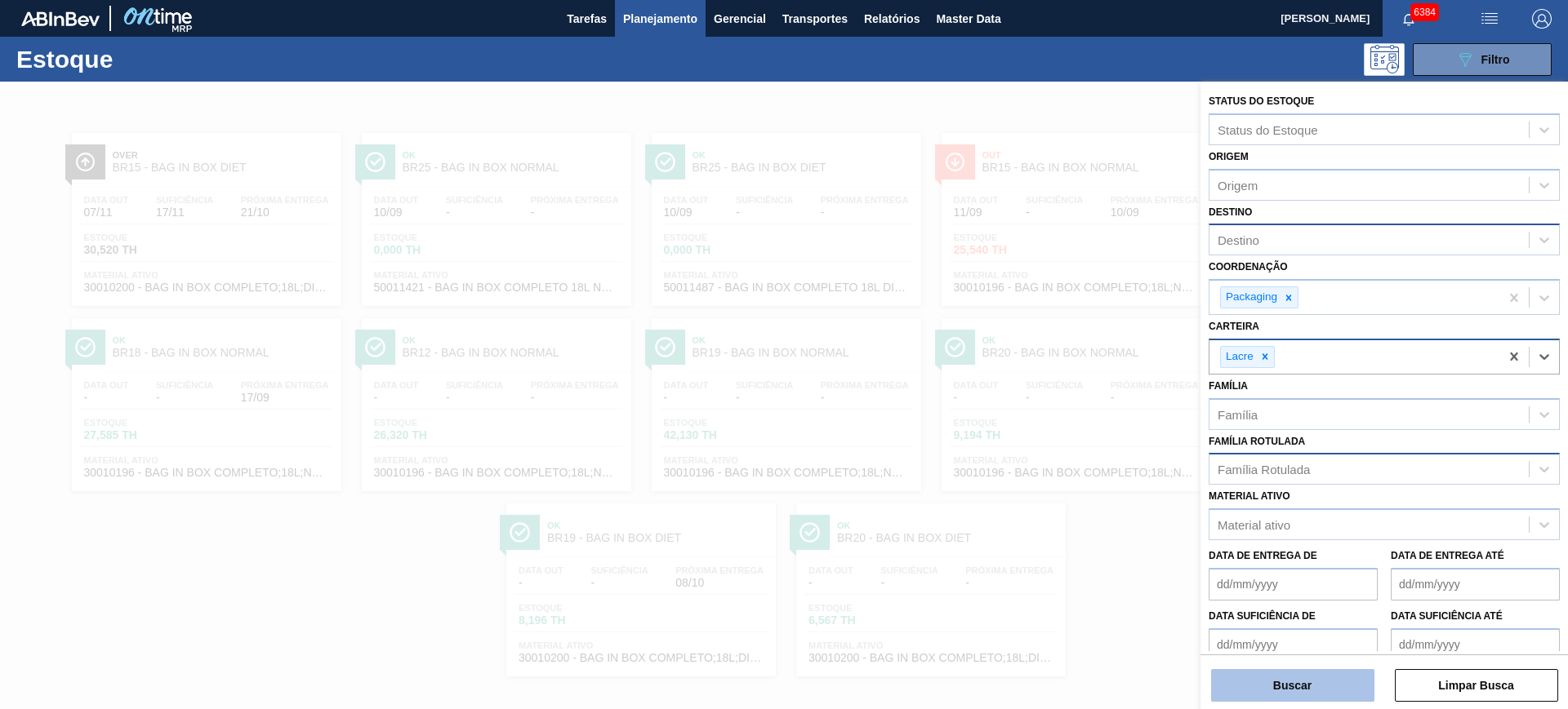
click at [1313, 684] on button "Buscar" at bounding box center [1292, 686] width 163 height 33
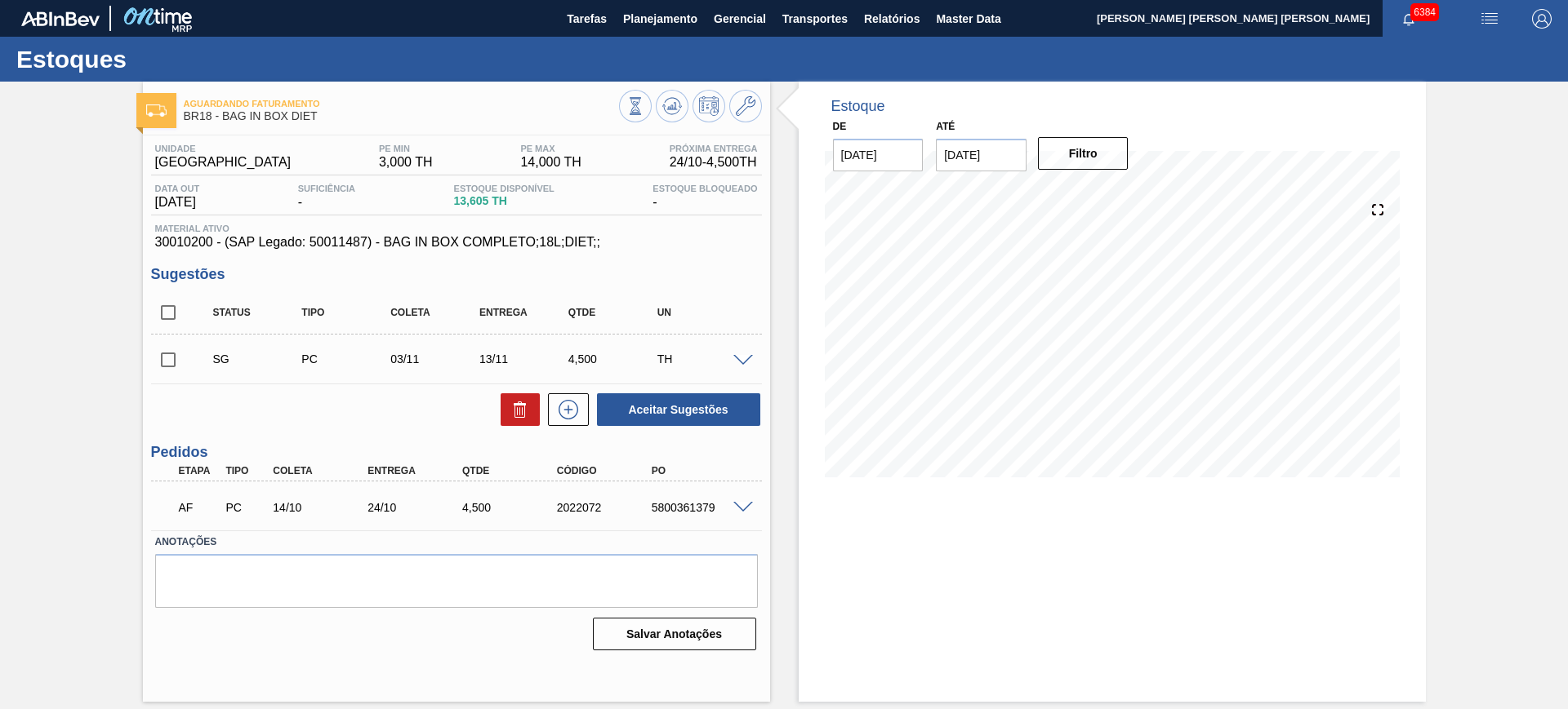
click at [401, 227] on span "Material ativo" at bounding box center [456, 228] width 603 height 9
click at [403, 242] on span "30010200 - (SAP Legado: 50011487) - BAG IN BOX COMPLETO;18L;DIET;;" at bounding box center [456, 242] width 603 height 15
copy span "30010200 - (SAP Legado: 50011487) - BAG IN BOX COMPLETO;18L;DIET;;"
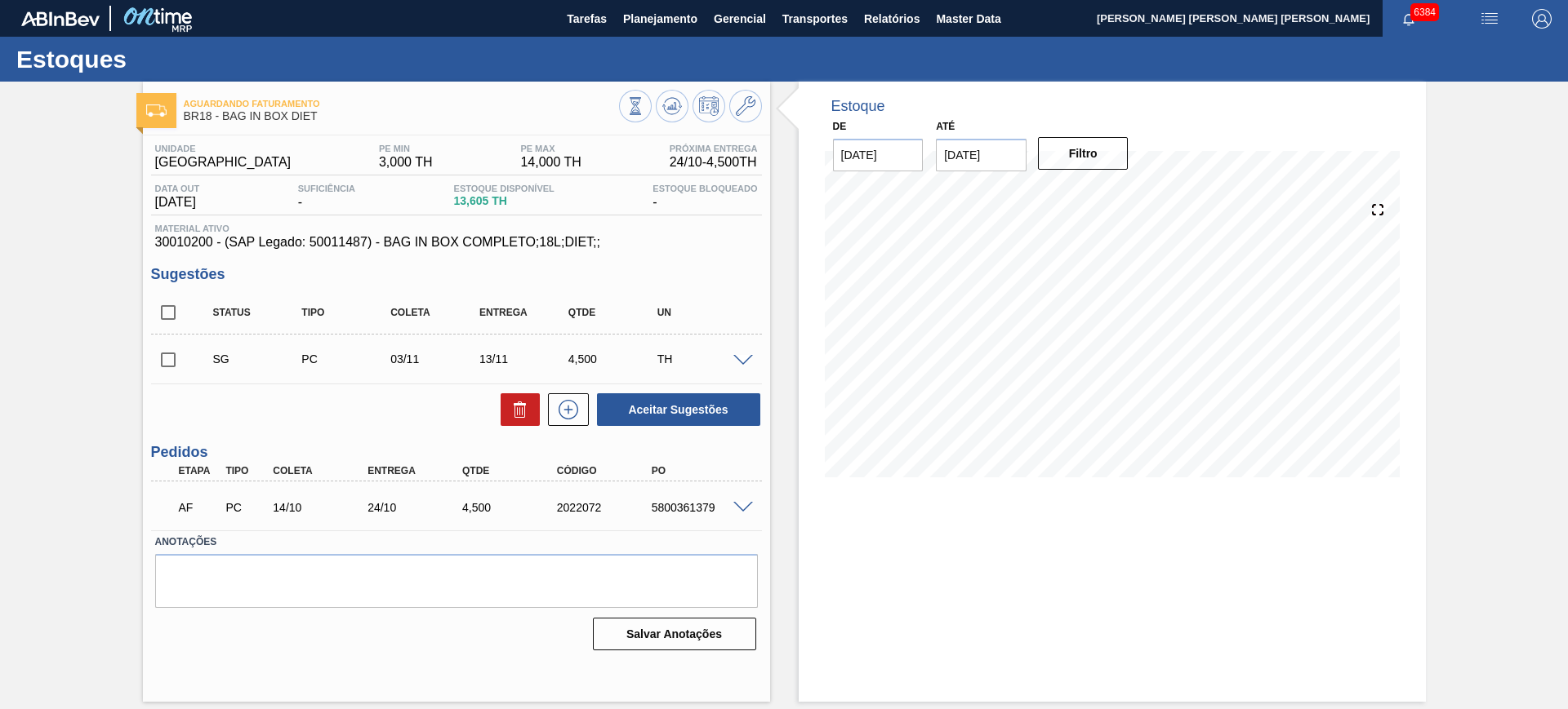
click at [977, 166] on input "24/09/2025" at bounding box center [981, 155] width 91 height 33
click at [1122, 189] on button "Next Month" at bounding box center [1118, 194] width 11 height 11
click at [1121, 386] on div "6" at bounding box center [1115, 379] width 22 height 22
type input "06/12/2025"
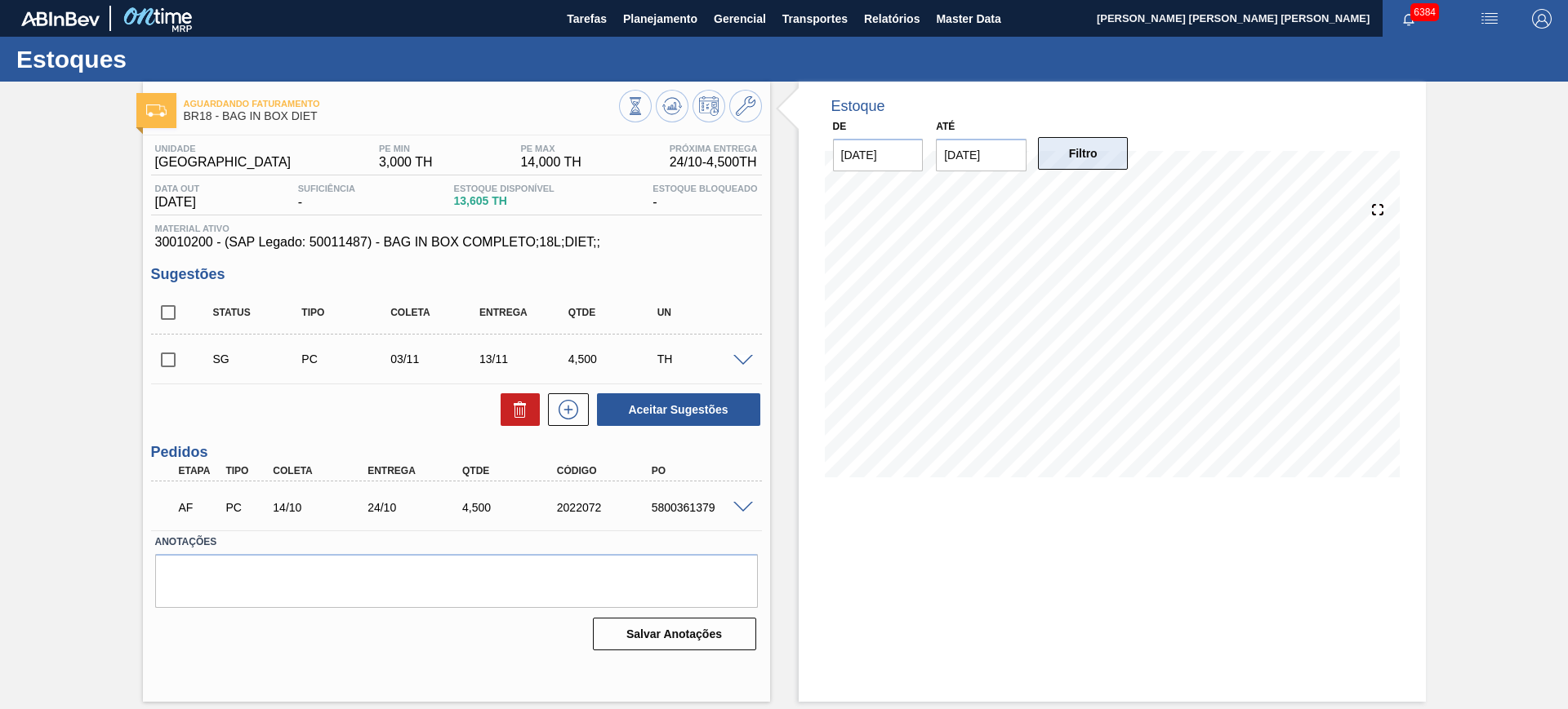
click at [1080, 150] on button "Filtro" at bounding box center [1083, 153] width 91 height 33
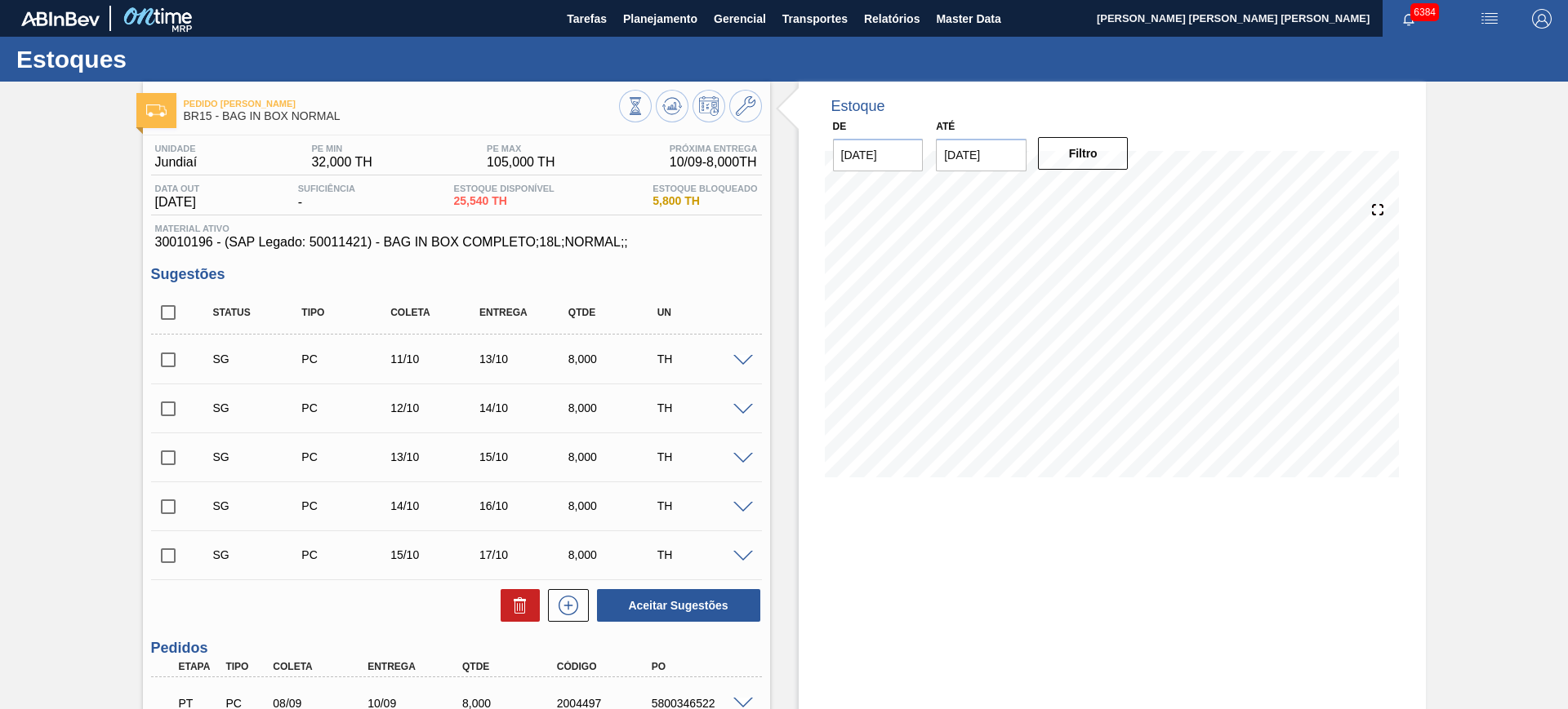
click at [516, 239] on span "30010196 - (SAP Legado: 50011421) - BAG IN BOX COMPLETO;18L;NORMAL;;" at bounding box center [456, 242] width 603 height 15
copy span "30010196 - (SAP Legado: 50011421) - BAG IN BOX COMPLETO;18L;NORMAL;;"
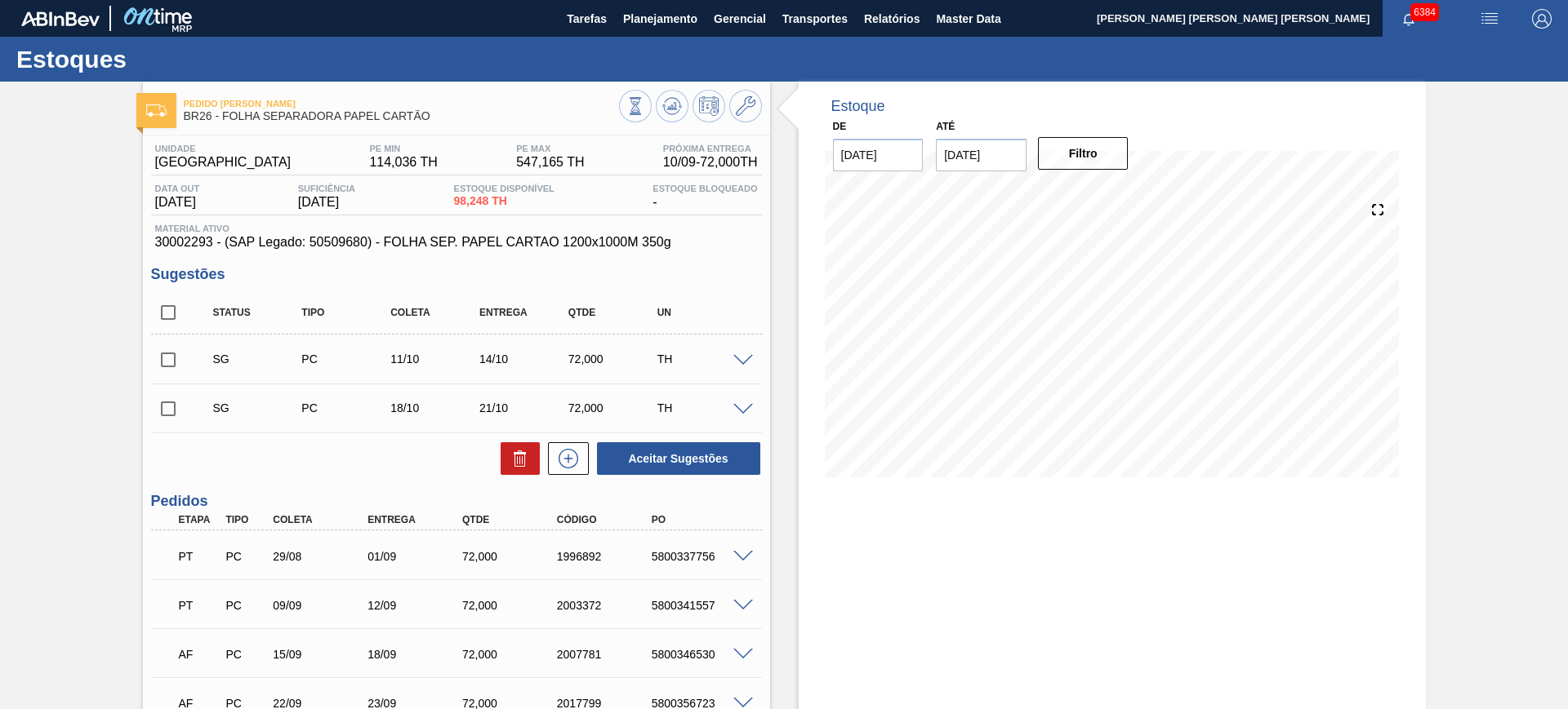
click at [172, 306] on input "checkbox" at bounding box center [168, 313] width 34 height 34
checkbox input "true"
click at [707, 458] on button "Aceitar Sugestões" at bounding box center [678, 459] width 163 height 33
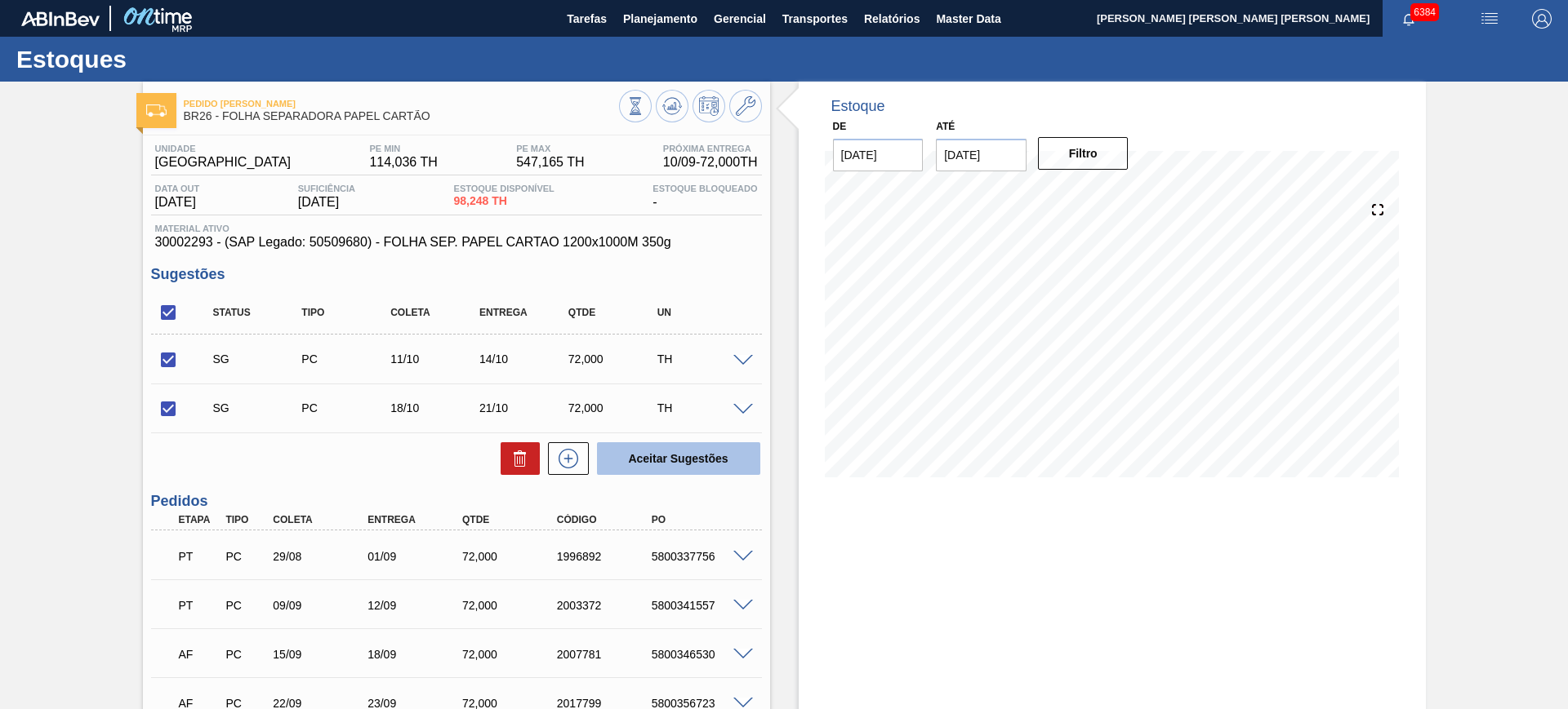
checkbox input "false"
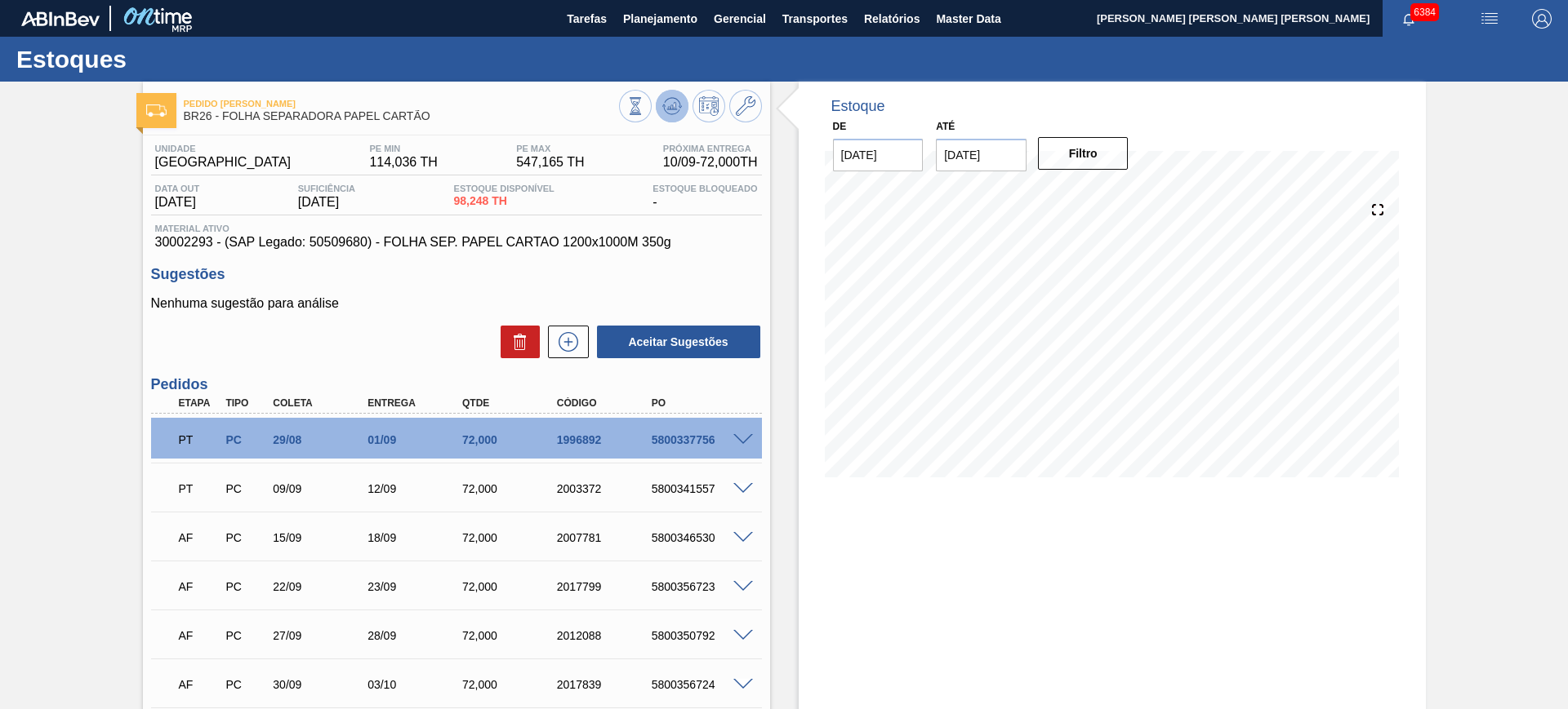
click at [669, 103] on icon at bounding box center [672, 106] width 20 height 20
click at [668, 101] on icon at bounding box center [672, 106] width 20 height 20
click at [670, 111] on icon at bounding box center [672, 106] width 20 height 20
click at [671, 96] on icon at bounding box center [672, 106] width 20 height 20
click at [569, 340] on icon at bounding box center [568, 342] width 26 height 20
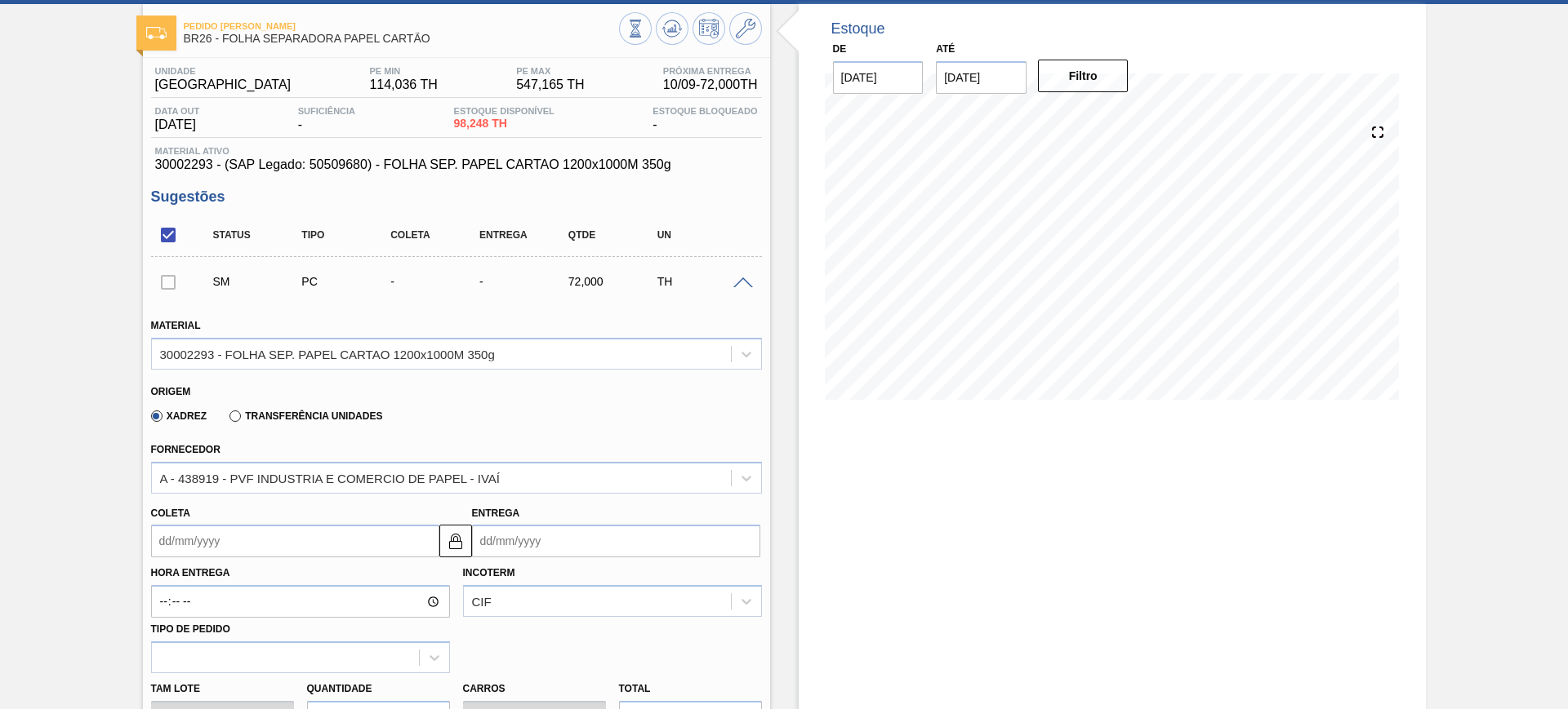
scroll to position [306, 0]
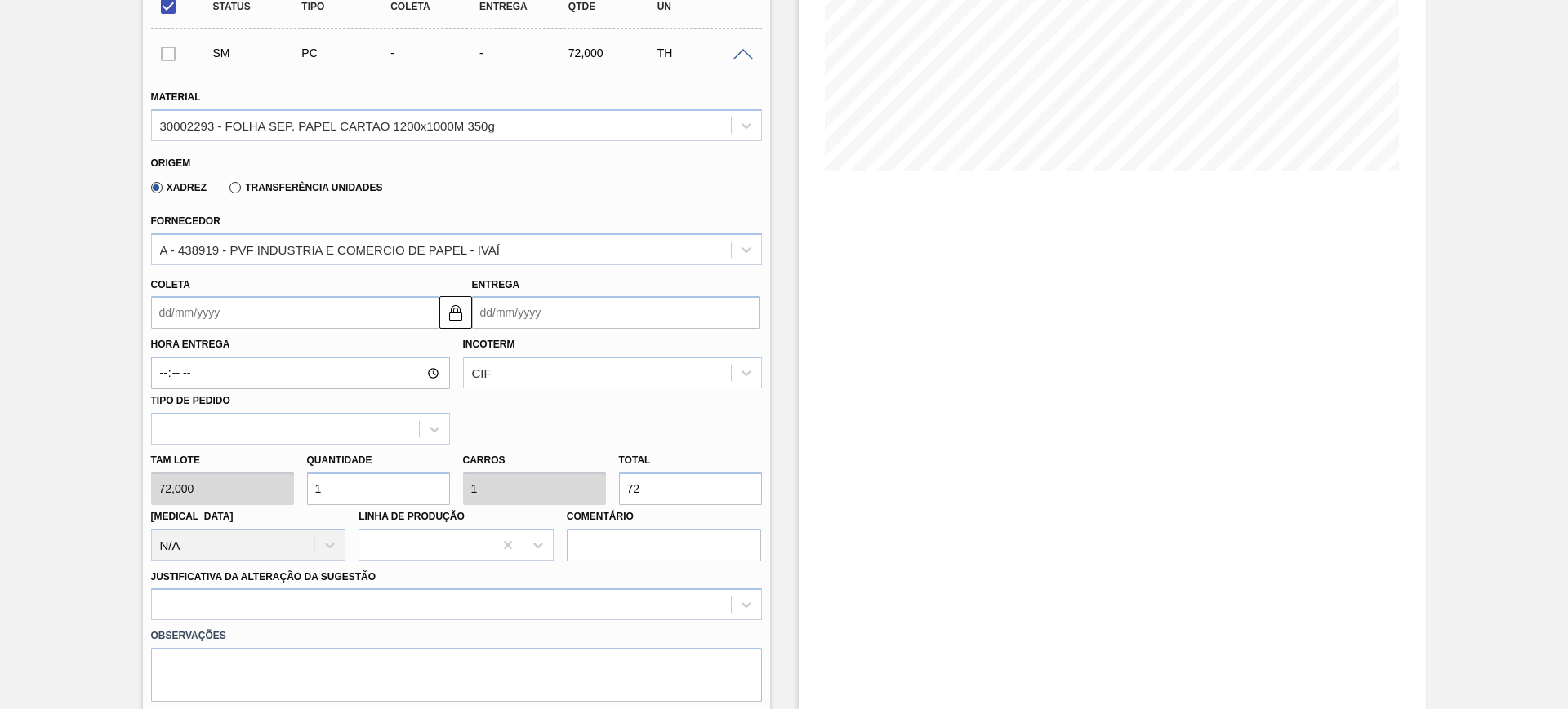
click at [571, 316] on input "Entrega" at bounding box center [616, 313] width 288 height 33
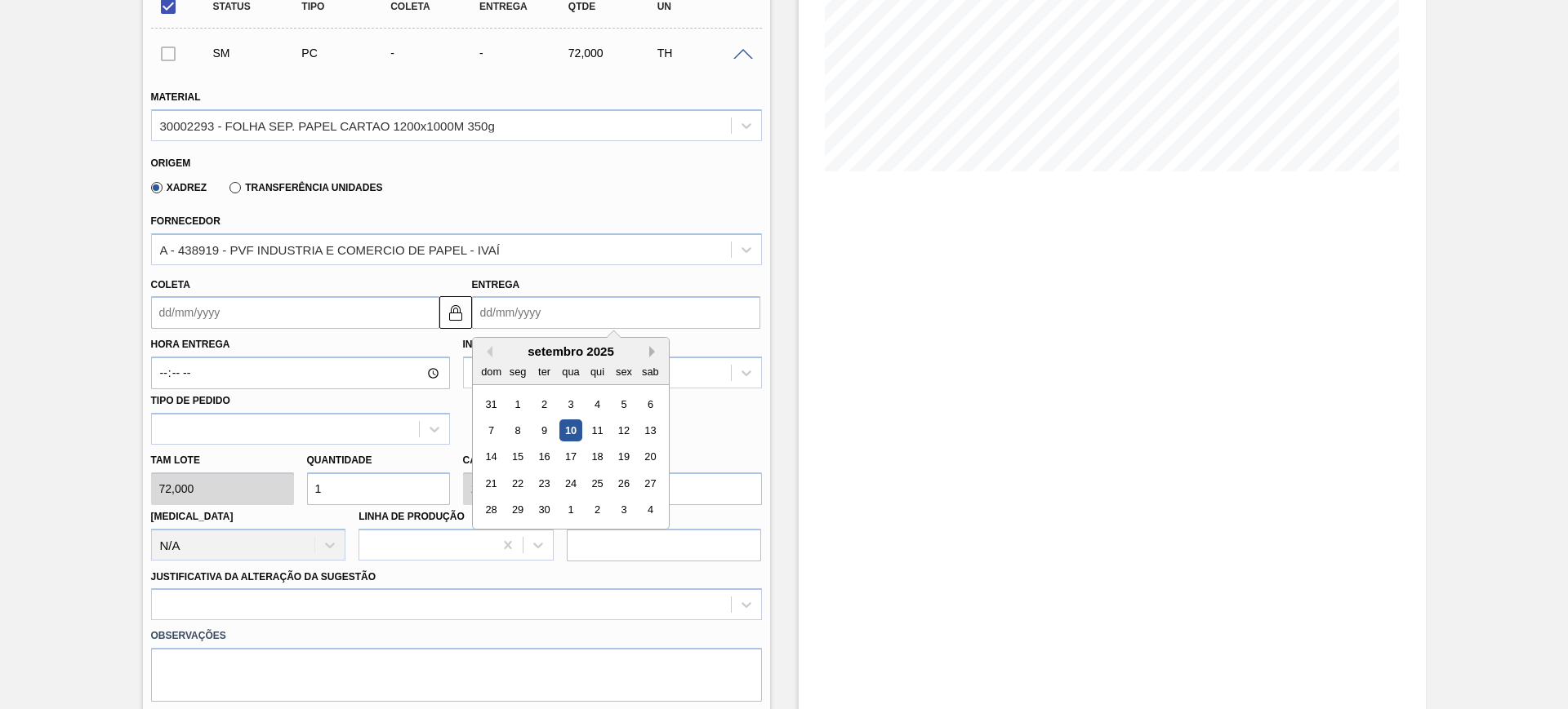
click at [656, 346] on button "Next Month" at bounding box center [654, 351] width 11 height 11
click at [621, 484] on div "24" at bounding box center [624, 484] width 22 height 22
type input "21/10/2025"
type input "24/10/2025"
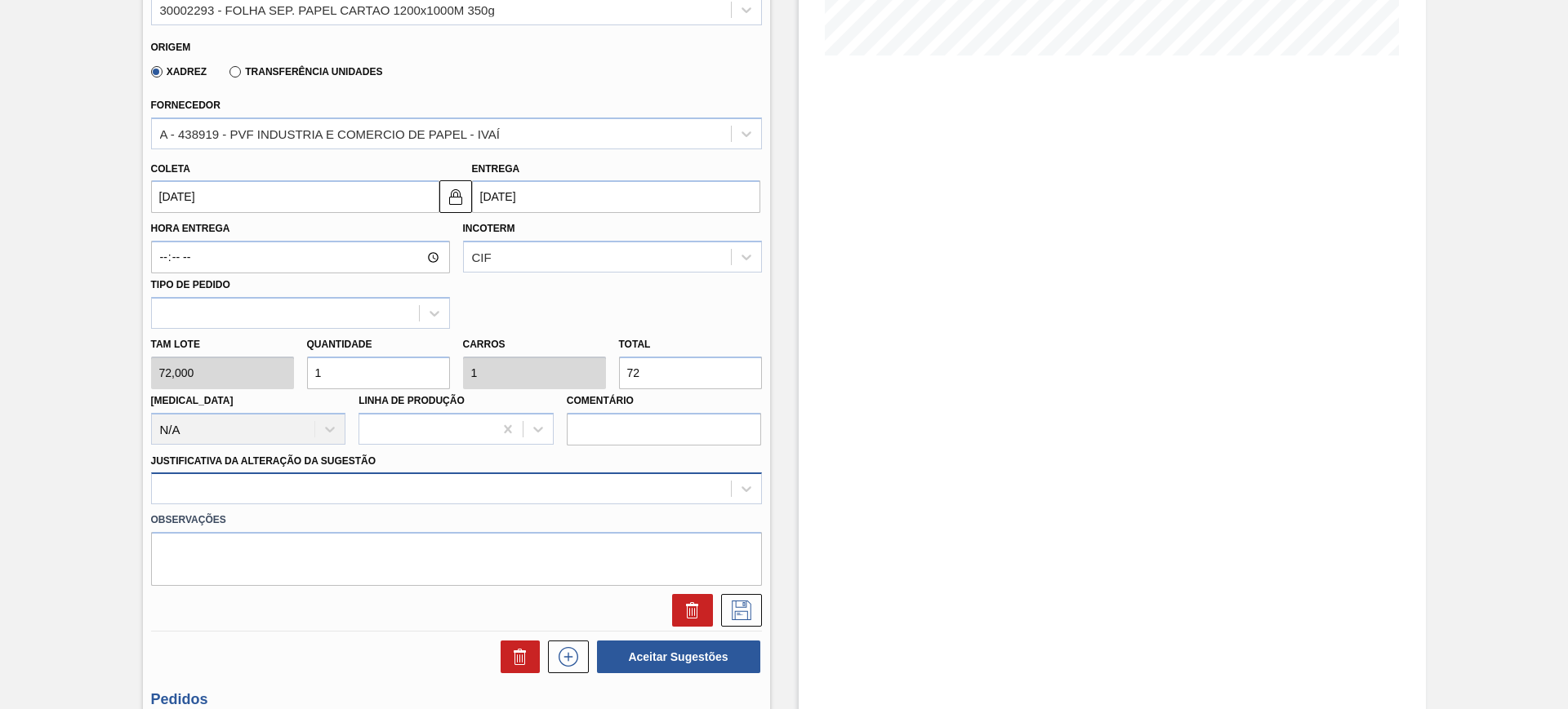
scroll to position [510, 0]
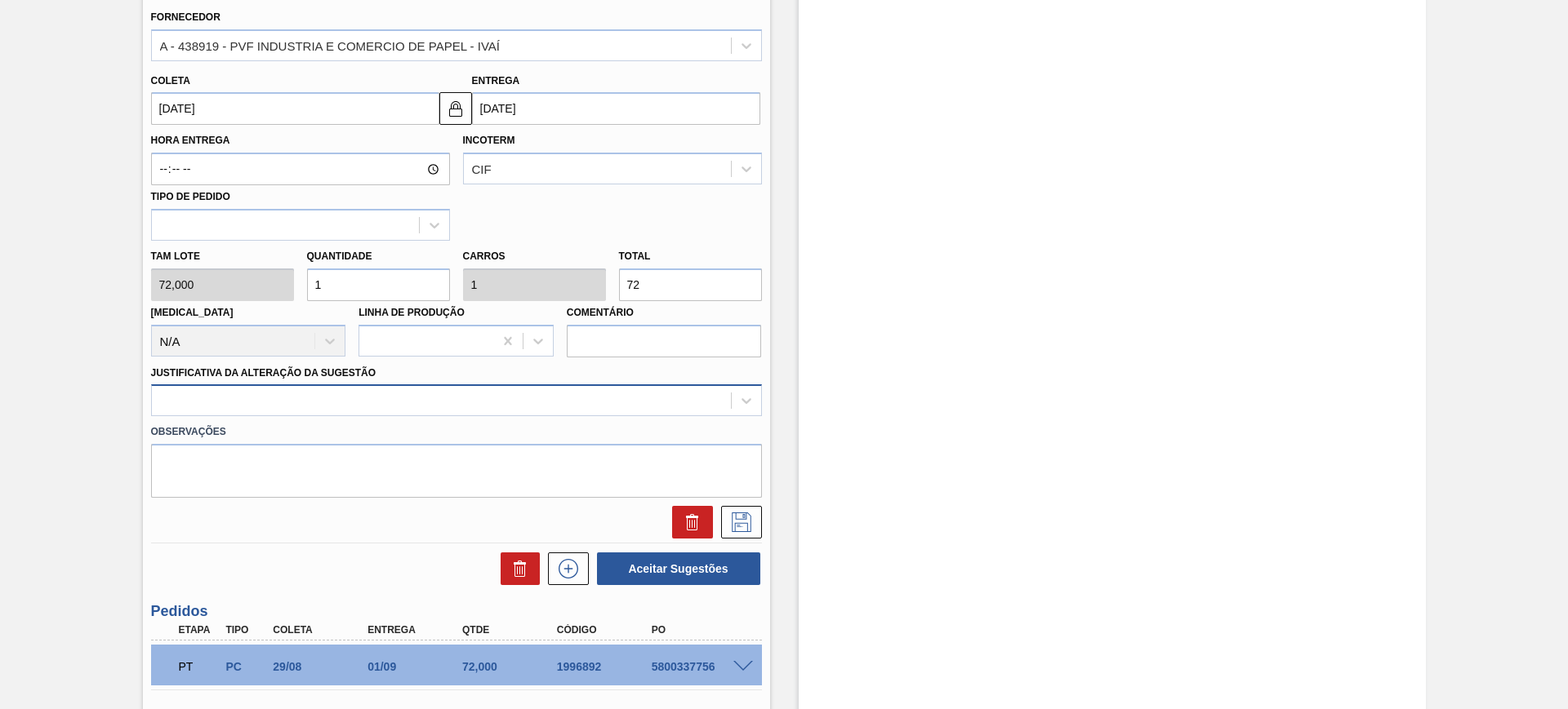
click at [372, 396] on div at bounding box center [441, 401] width 579 height 23
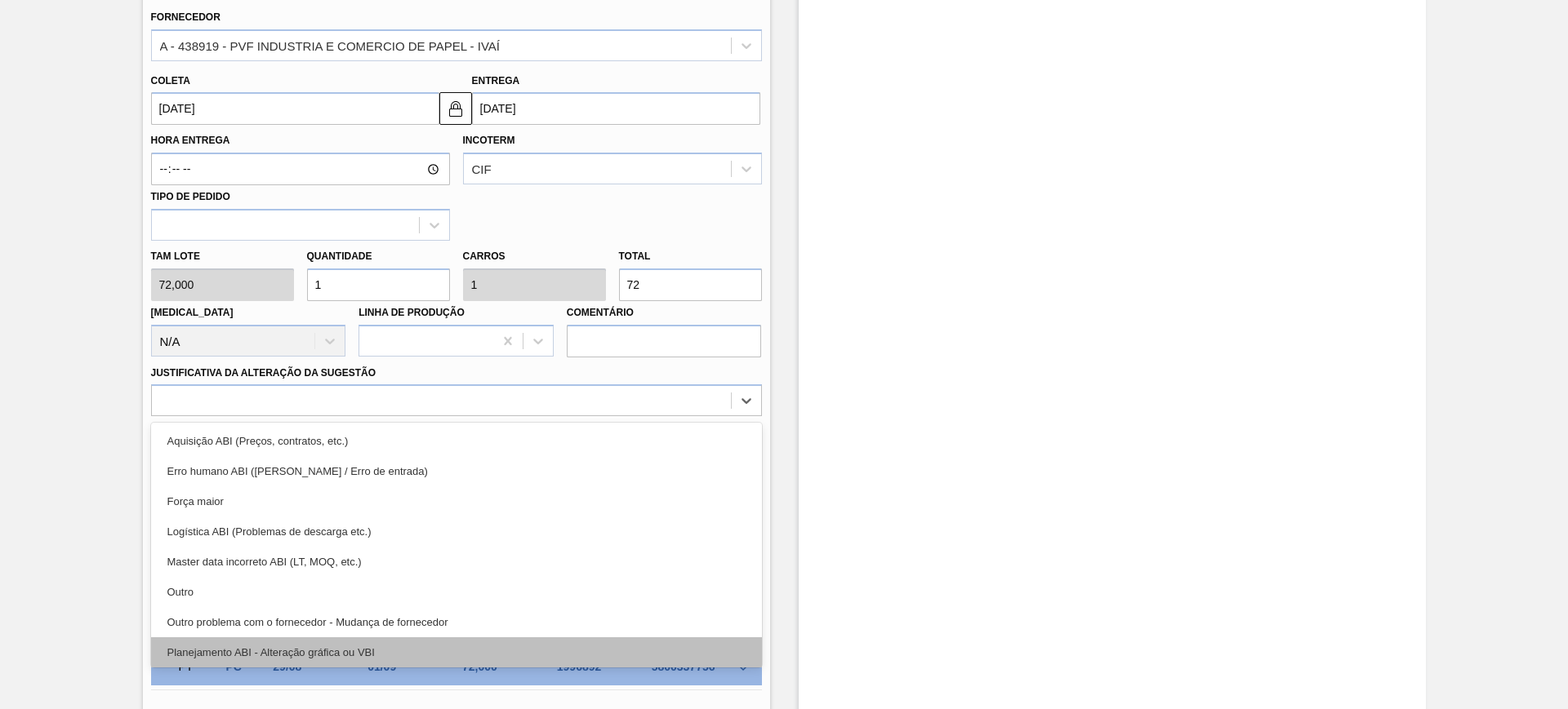
click at [446, 643] on div "Planejamento ABI - Alteração gráfica ou VBI" at bounding box center [456, 652] width 611 height 30
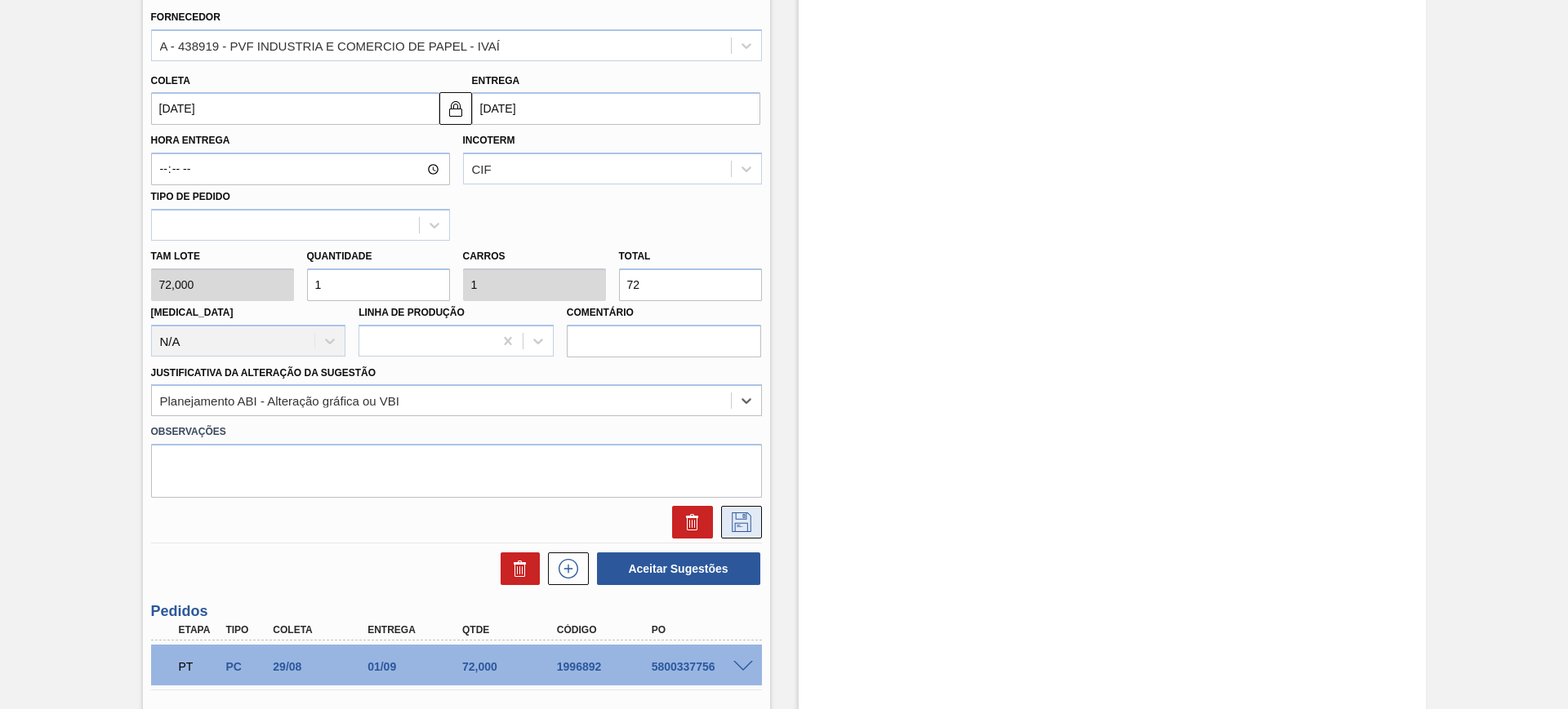
click at [745, 524] on icon at bounding box center [741, 522] width 26 height 20
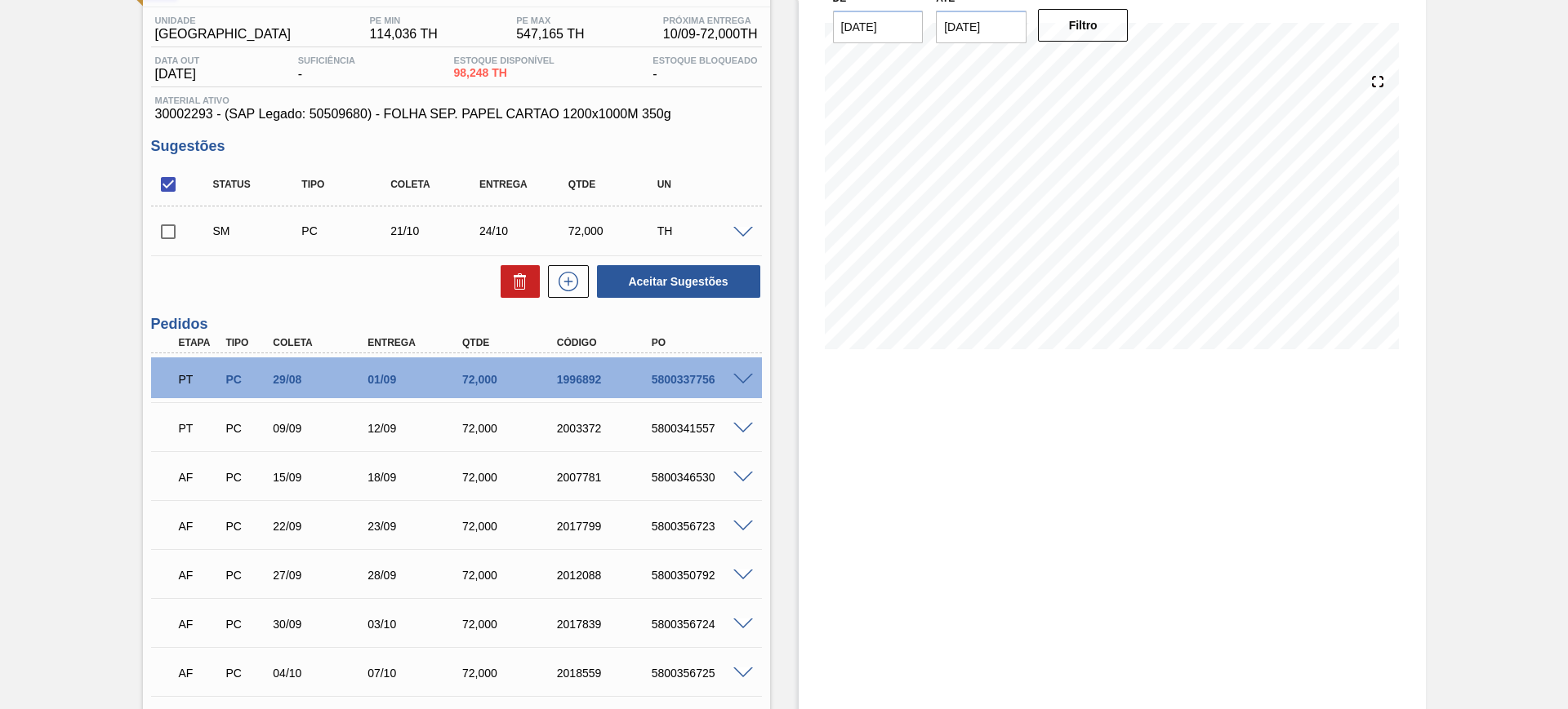
scroll to position [245, 0]
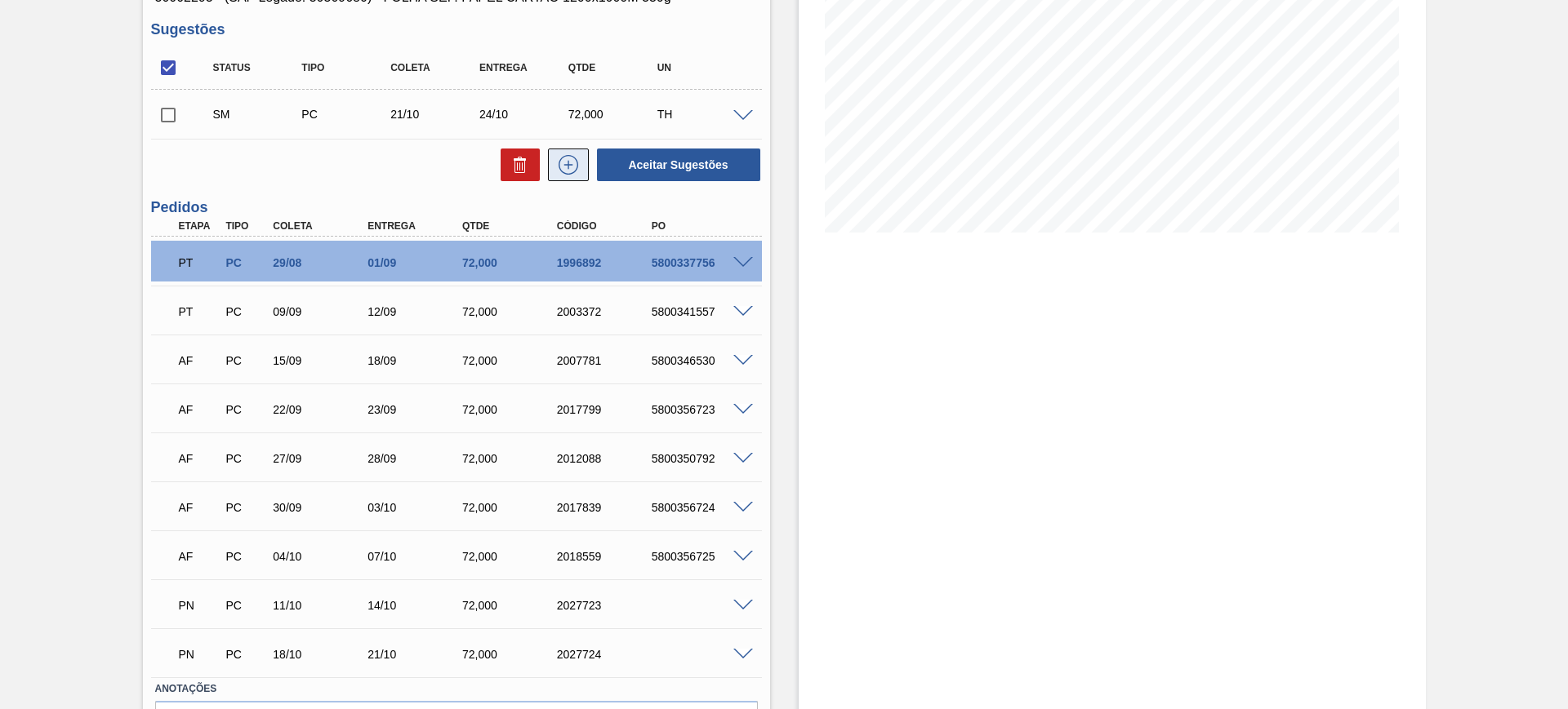
click at [562, 159] on icon at bounding box center [568, 165] width 26 height 20
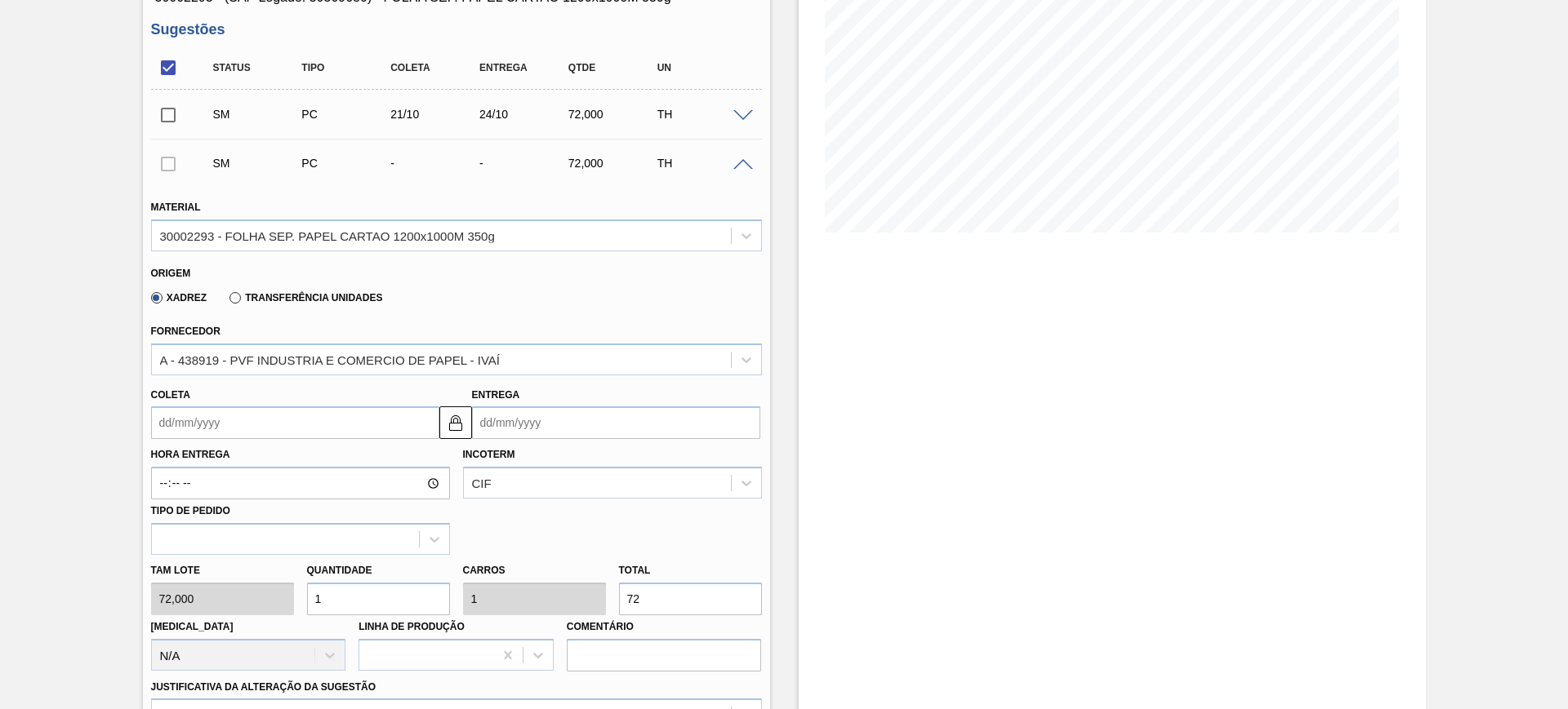
click at [567, 425] on input "Entrega" at bounding box center [616, 423] width 288 height 33
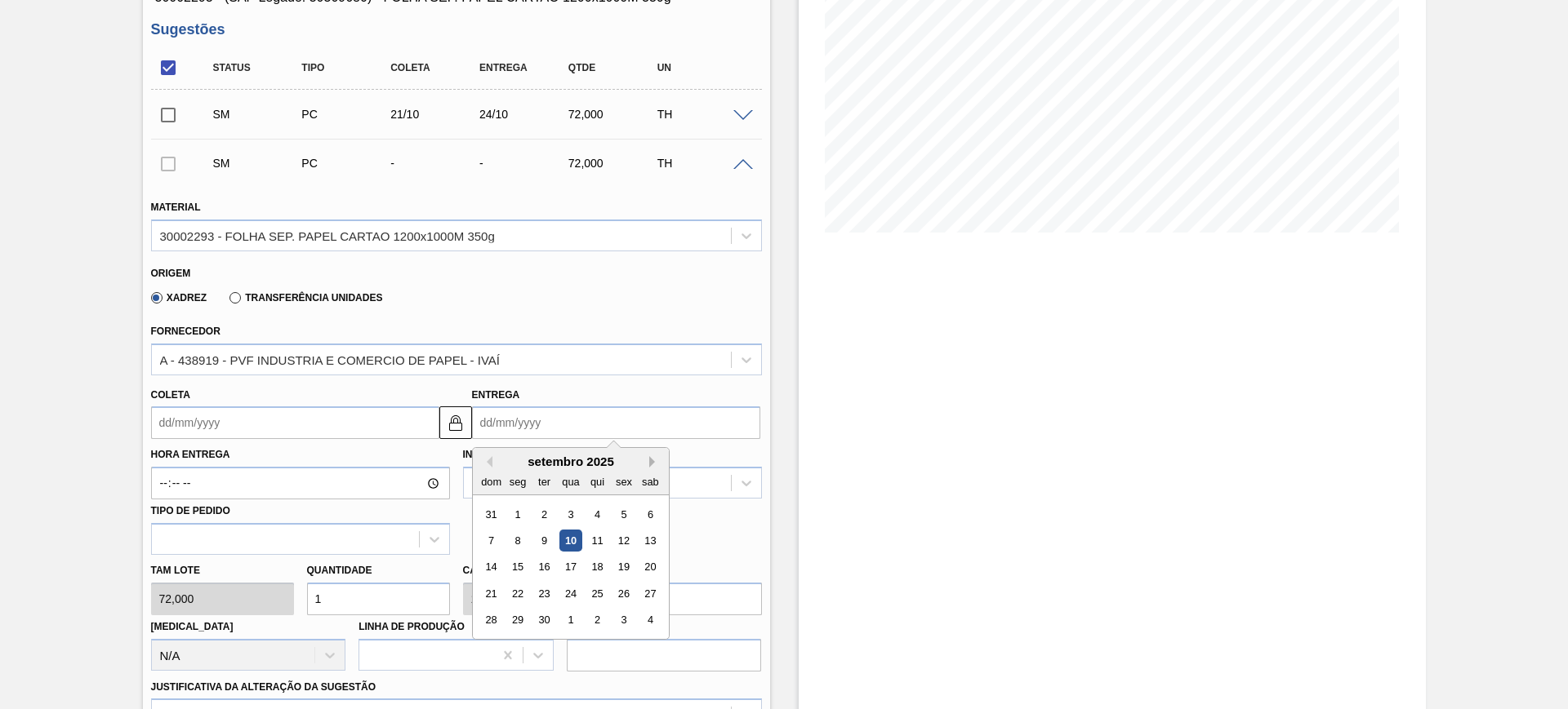
click at [660, 458] on button "Next Month" at bounding box center [654, 462] width 11 height 11
click at [595, 619] on div "30" at bounding box center [597, 621] width 22 height 22
type input "27/10/2025"
type input "30/10/2025"
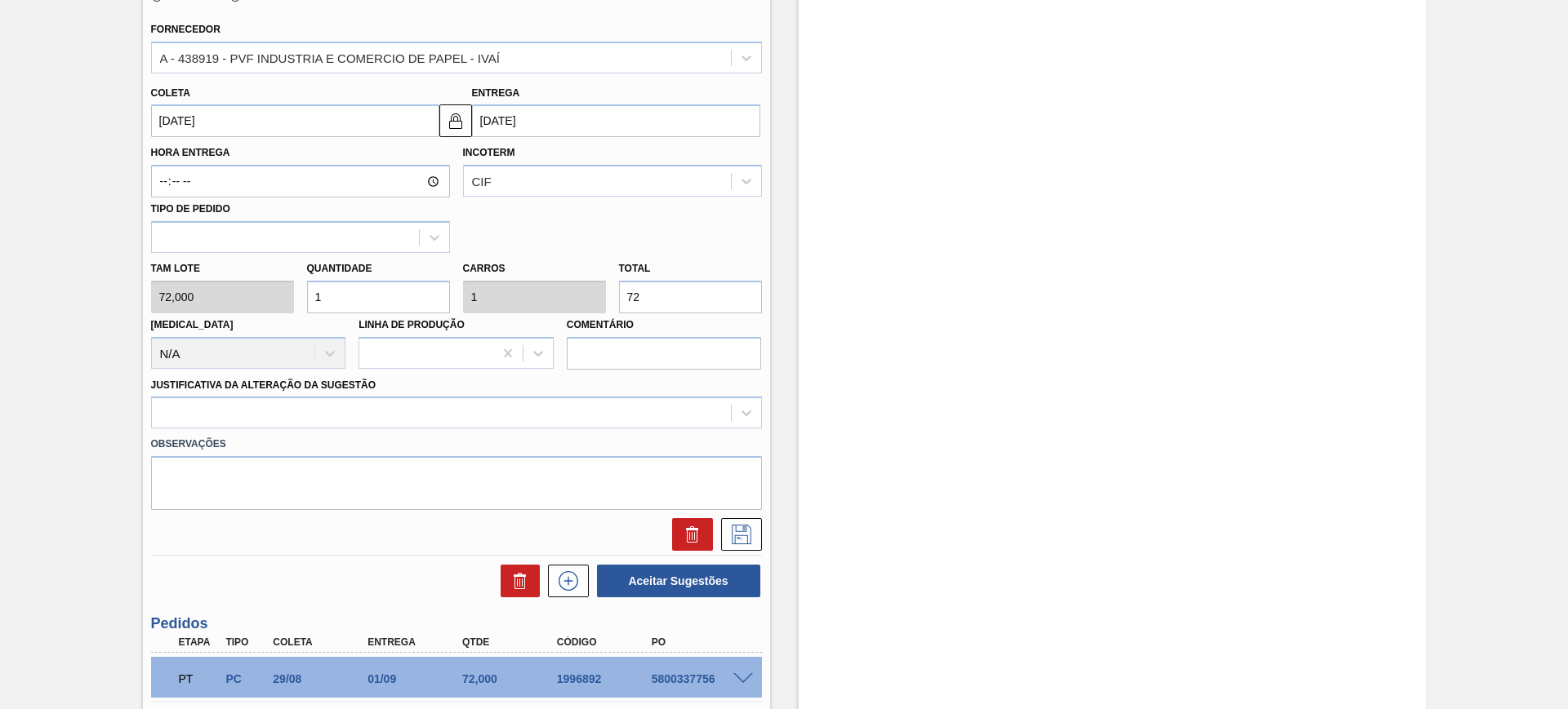
scroll to position [551, 0]
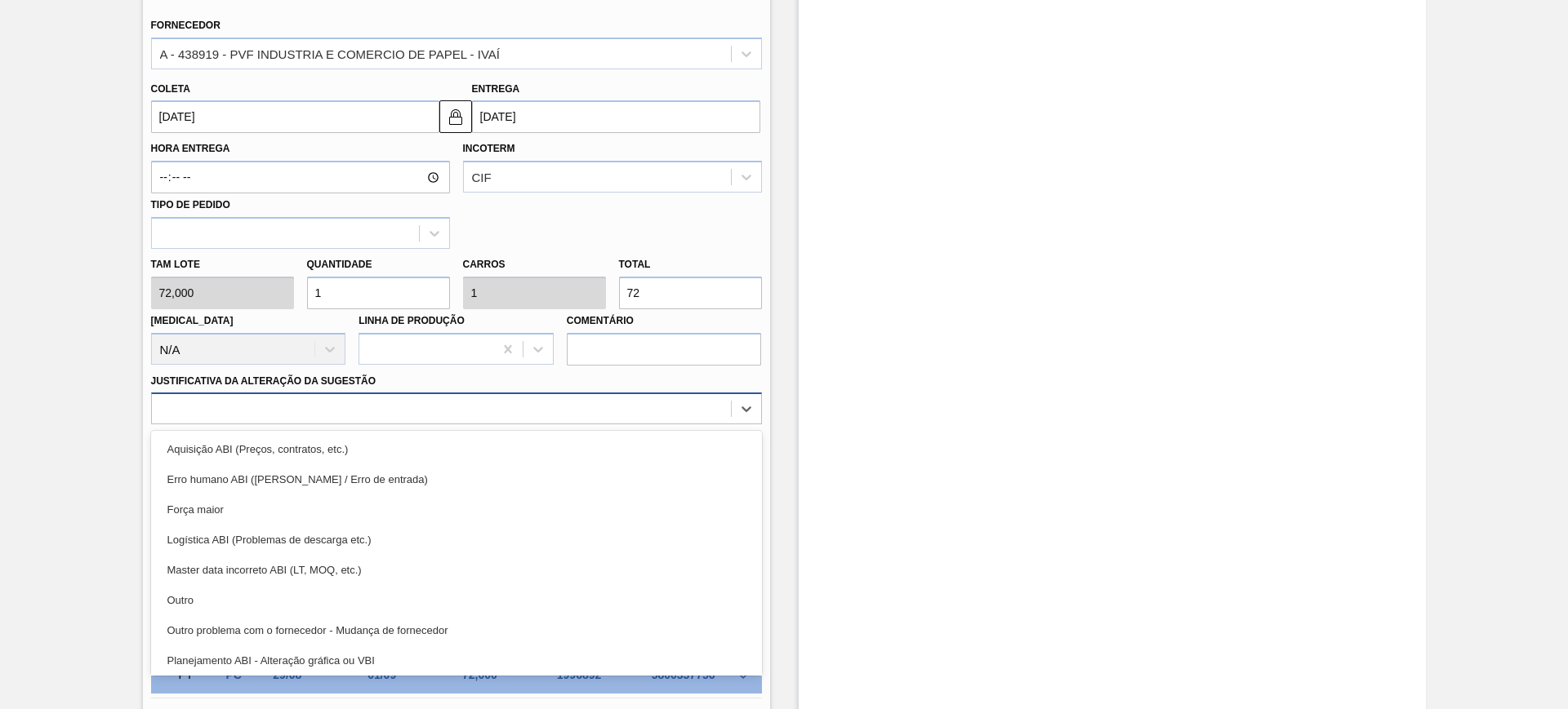
click at [456, 418] on div at bounding box center [441, 408] width 579 height 23
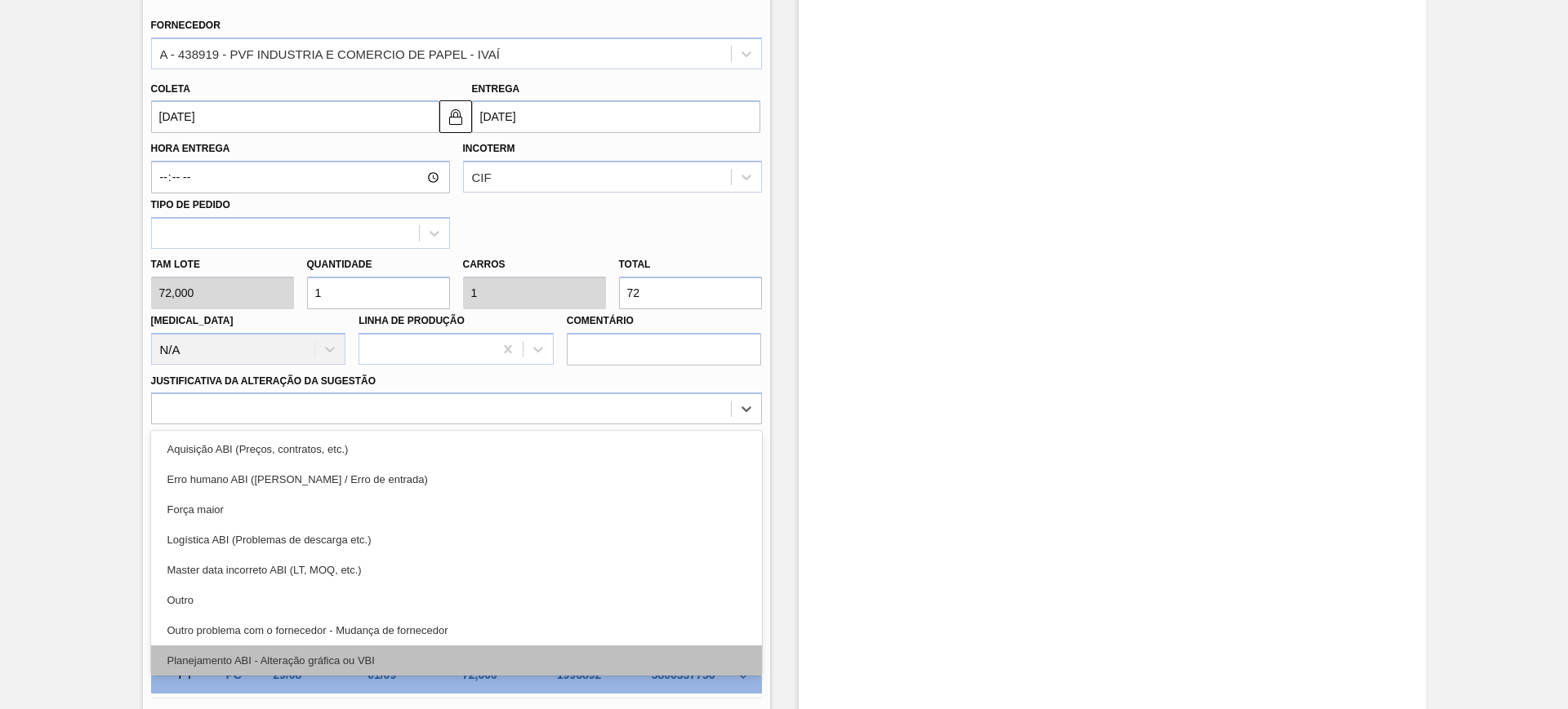
click at [509, 650] on div "Planejamento ABI - Alteração gráfica ou VBI" at bounding box center [456, 660] width 611 height 30
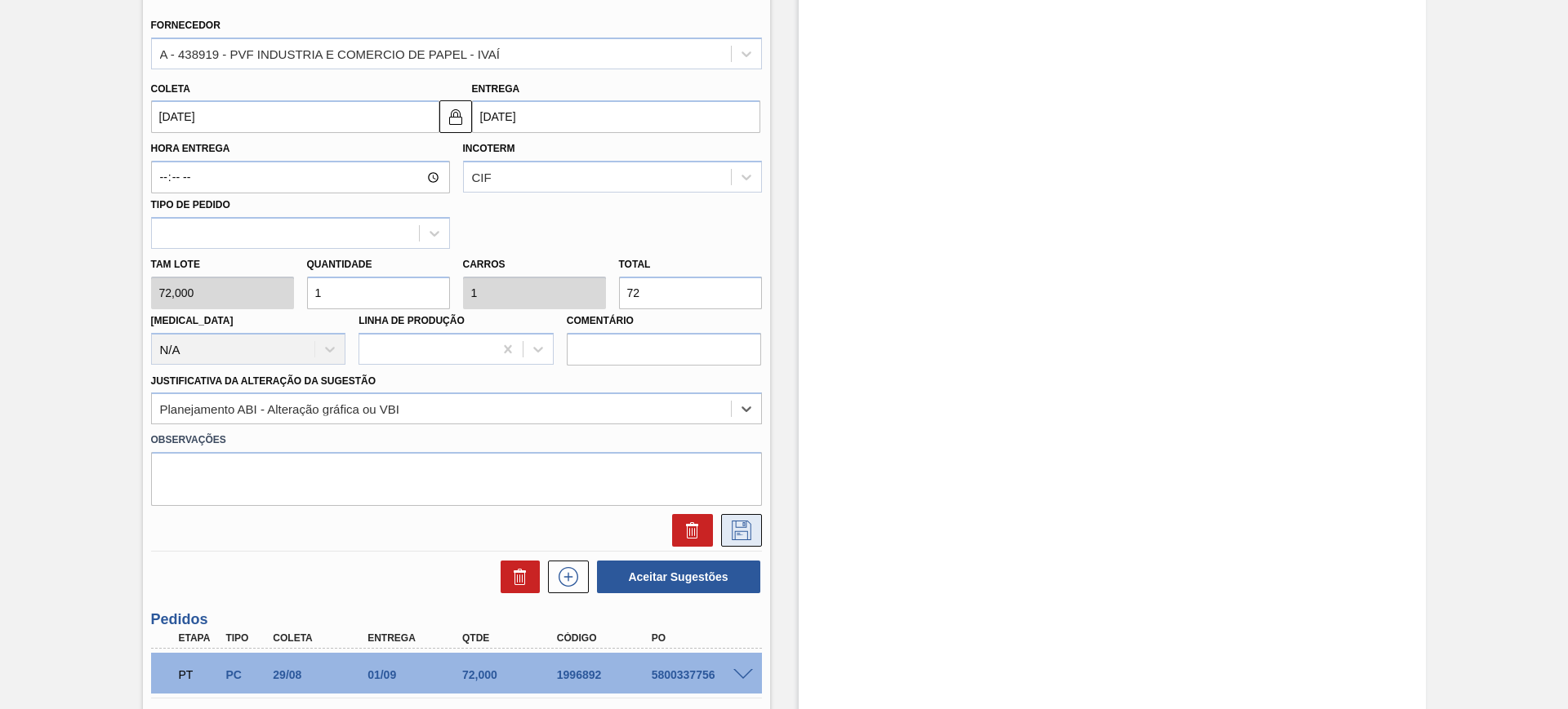
click at [733, 525] on icon at bounding box center [741, 530] width 26 height 20
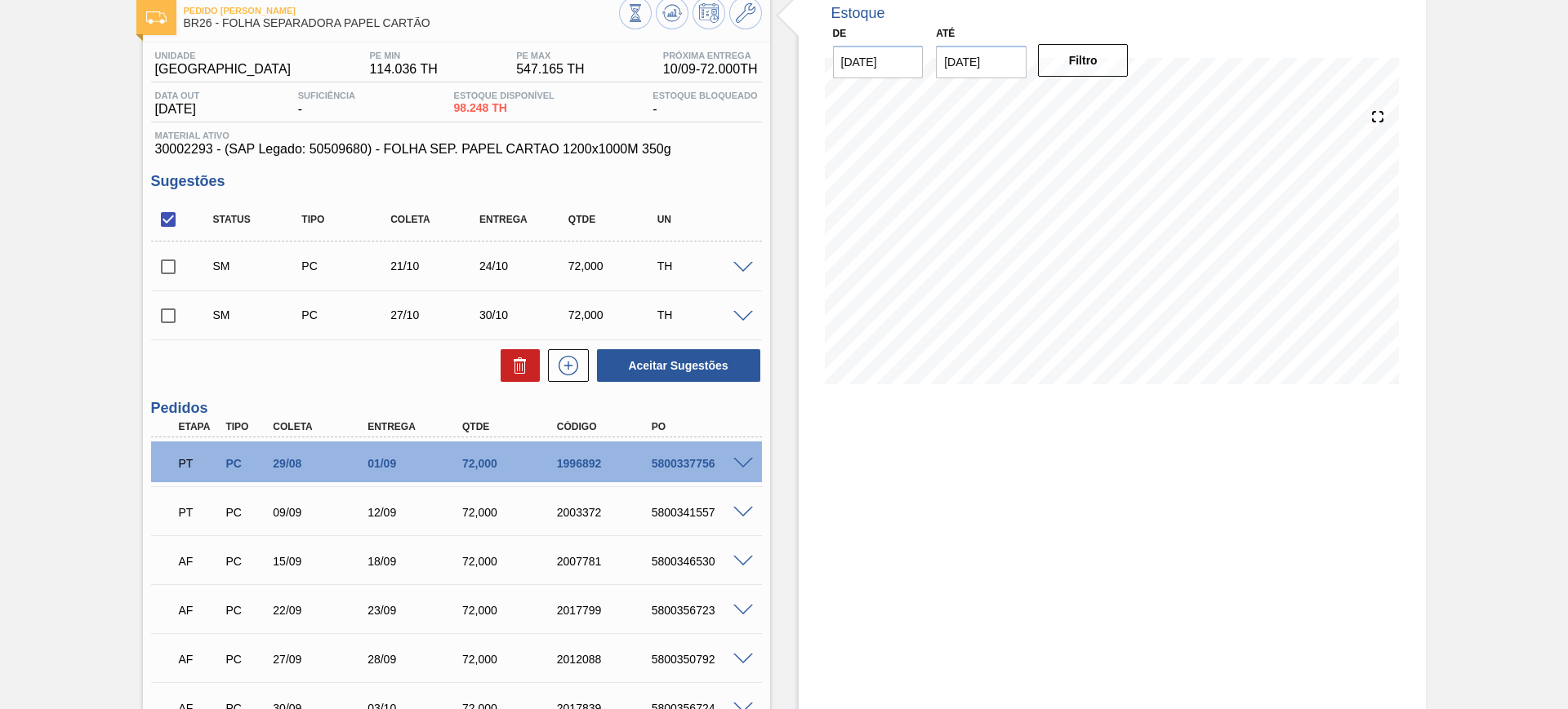
scroll to position [90, 0]
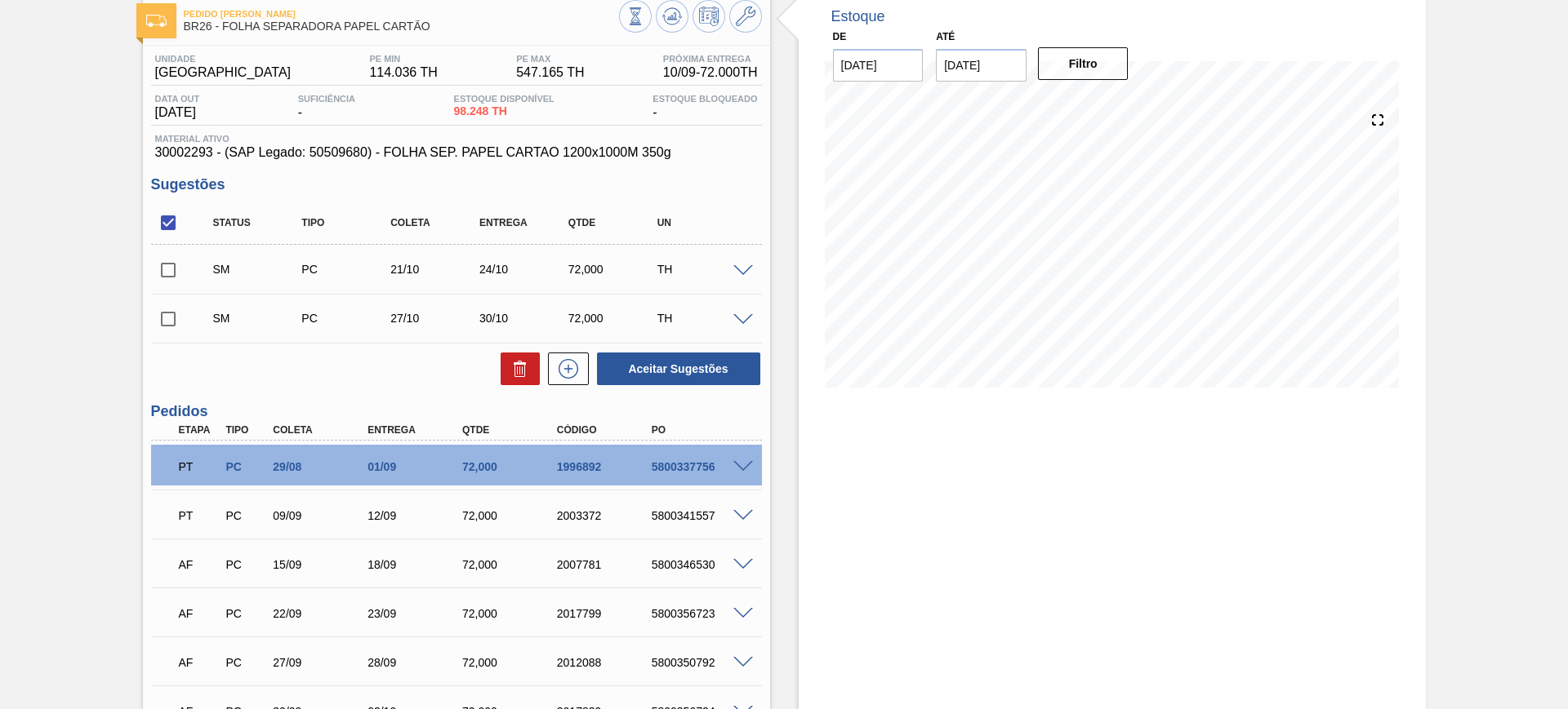
click at [166, 222] on input "checkbox" at bounding box center [168, 223] width 34 height 34
checkbox input "true"
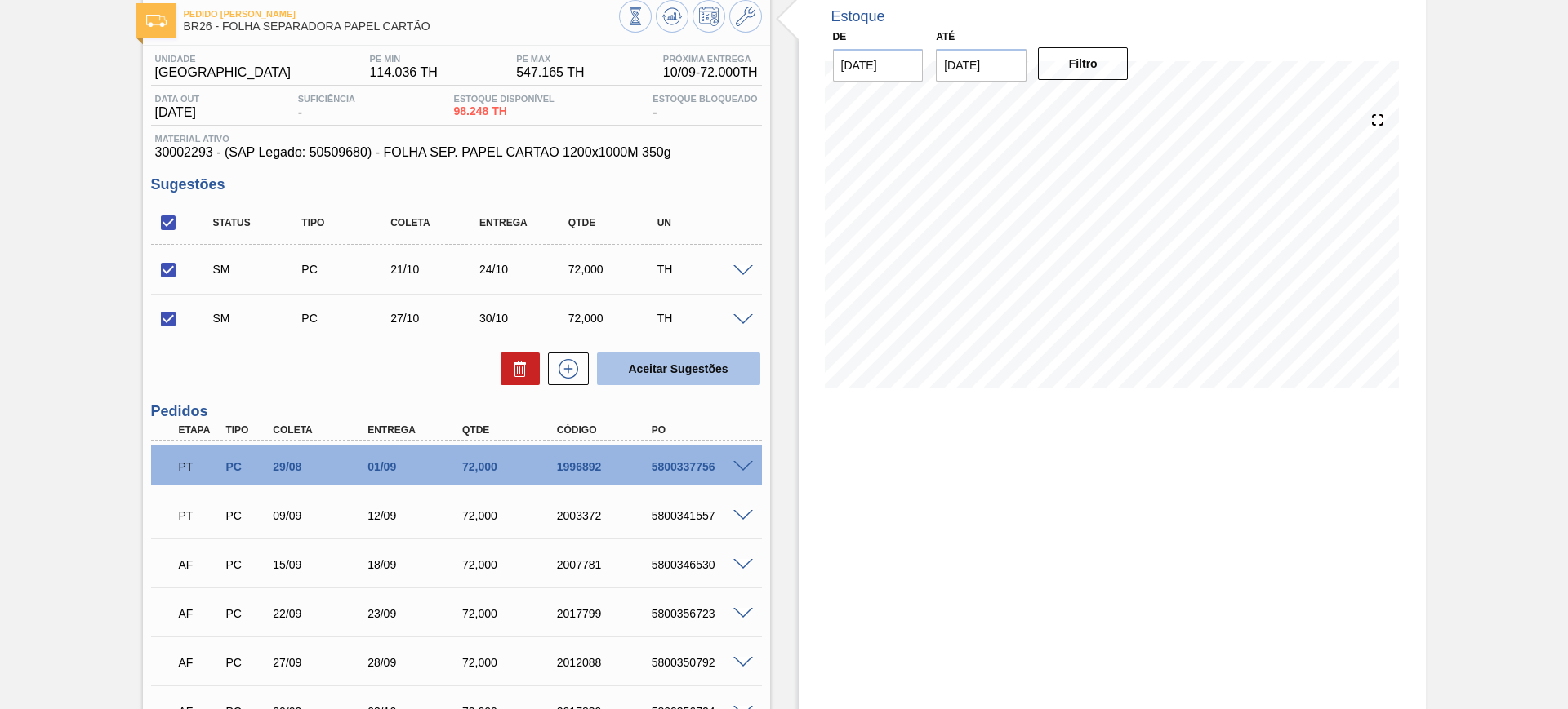
click at [709, 376] on button "Aceitar Sugestões" at bounding box center [678, 369] width 163 height 33
checkbox input "false"
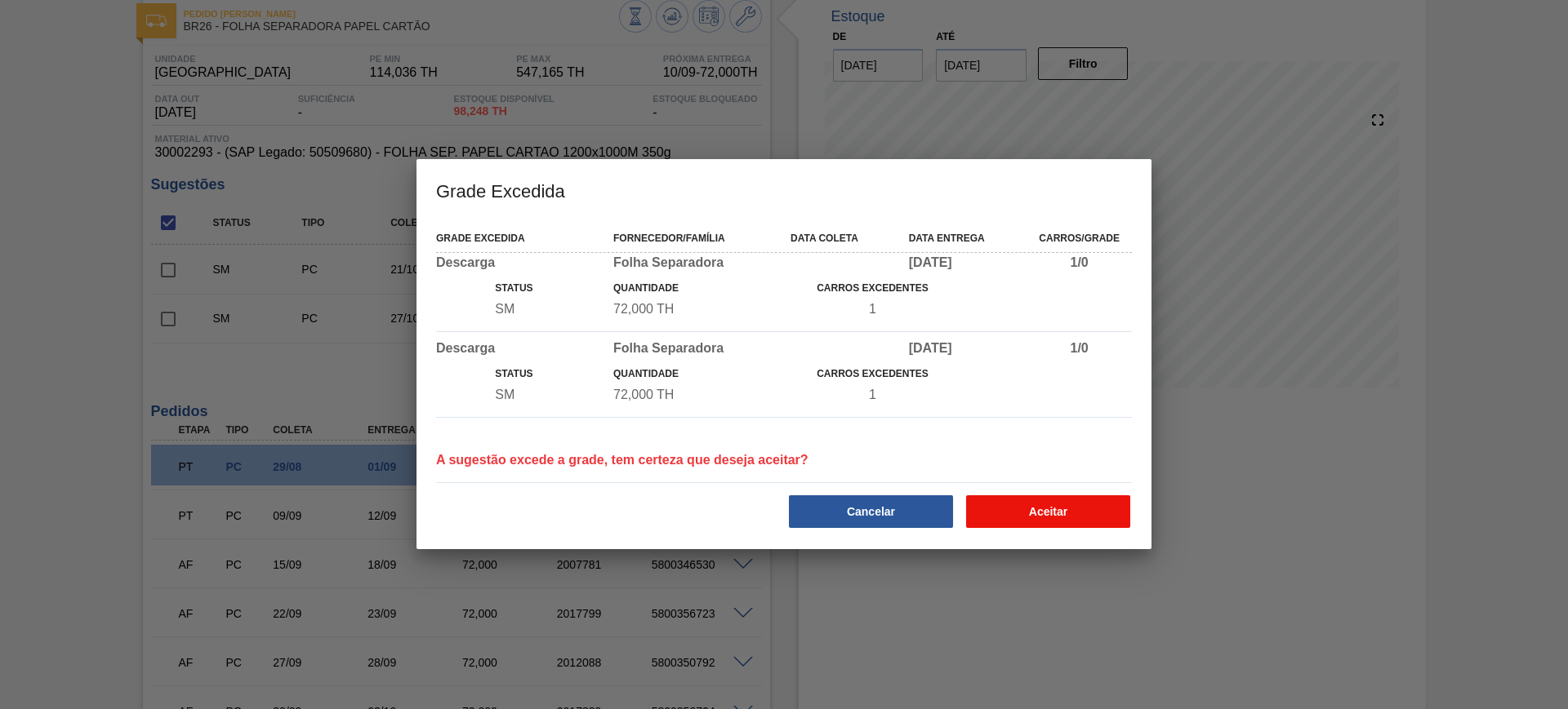
click at [1074, 505] on button "Aceitar" at bounding box center [1048, 512] width 164 height 33
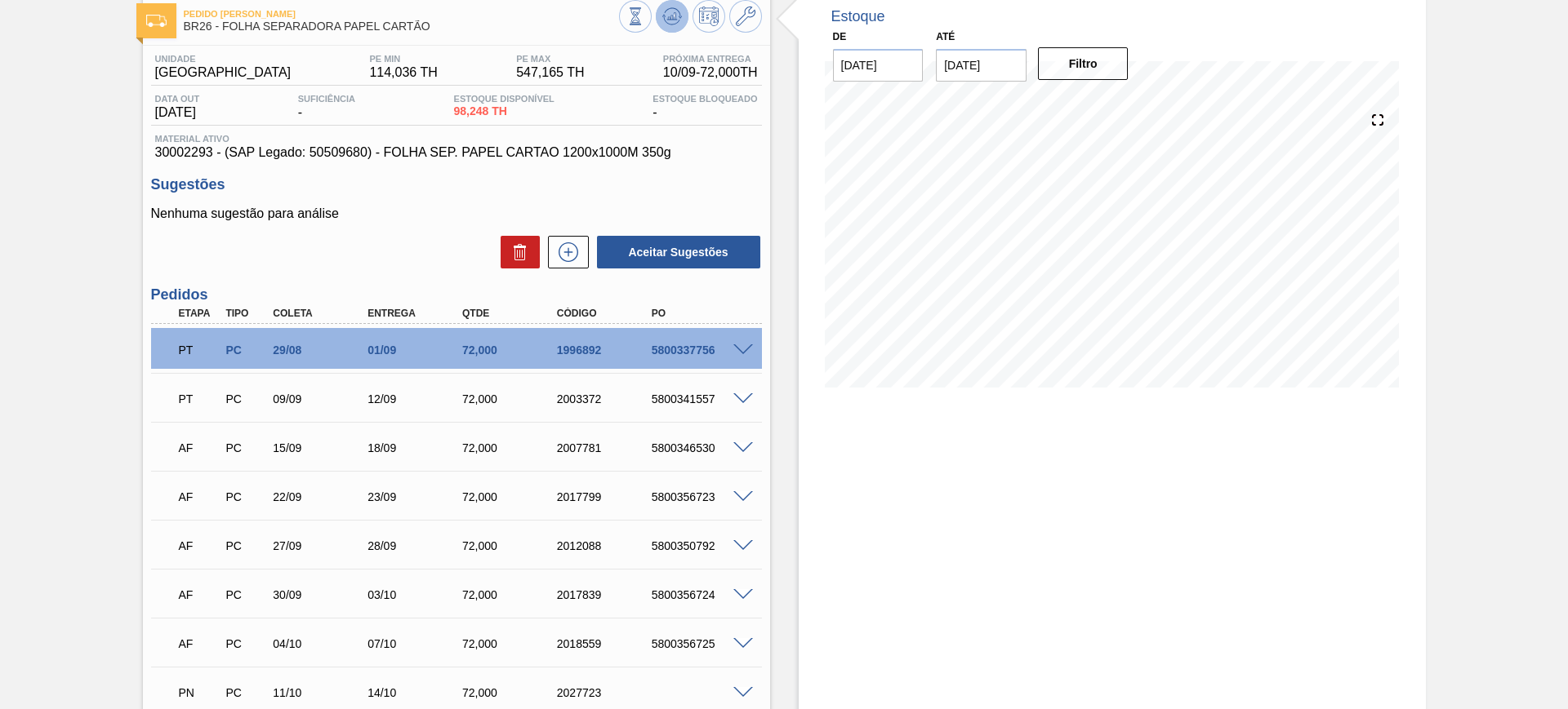
click at [681, 9] on button at bounding box center [672, 16] width 33 height 33
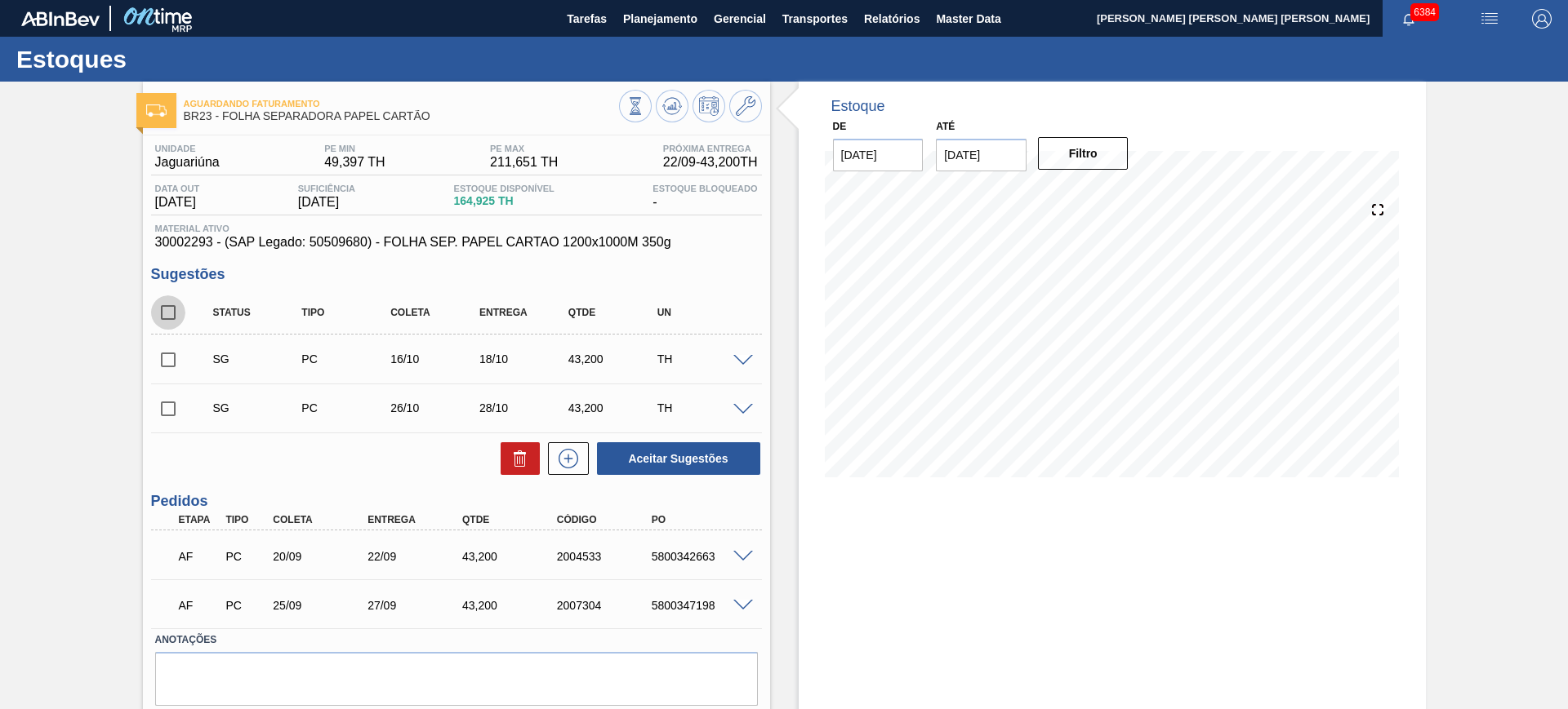
click at [163, 314] on input "checkbox" at bounding box center [168, 313] width 34 height 34
checkbox input "true"
click at [692, 443] on button "Aceitar Sugestões" at bounding box center [678, 459] width 163 height 33
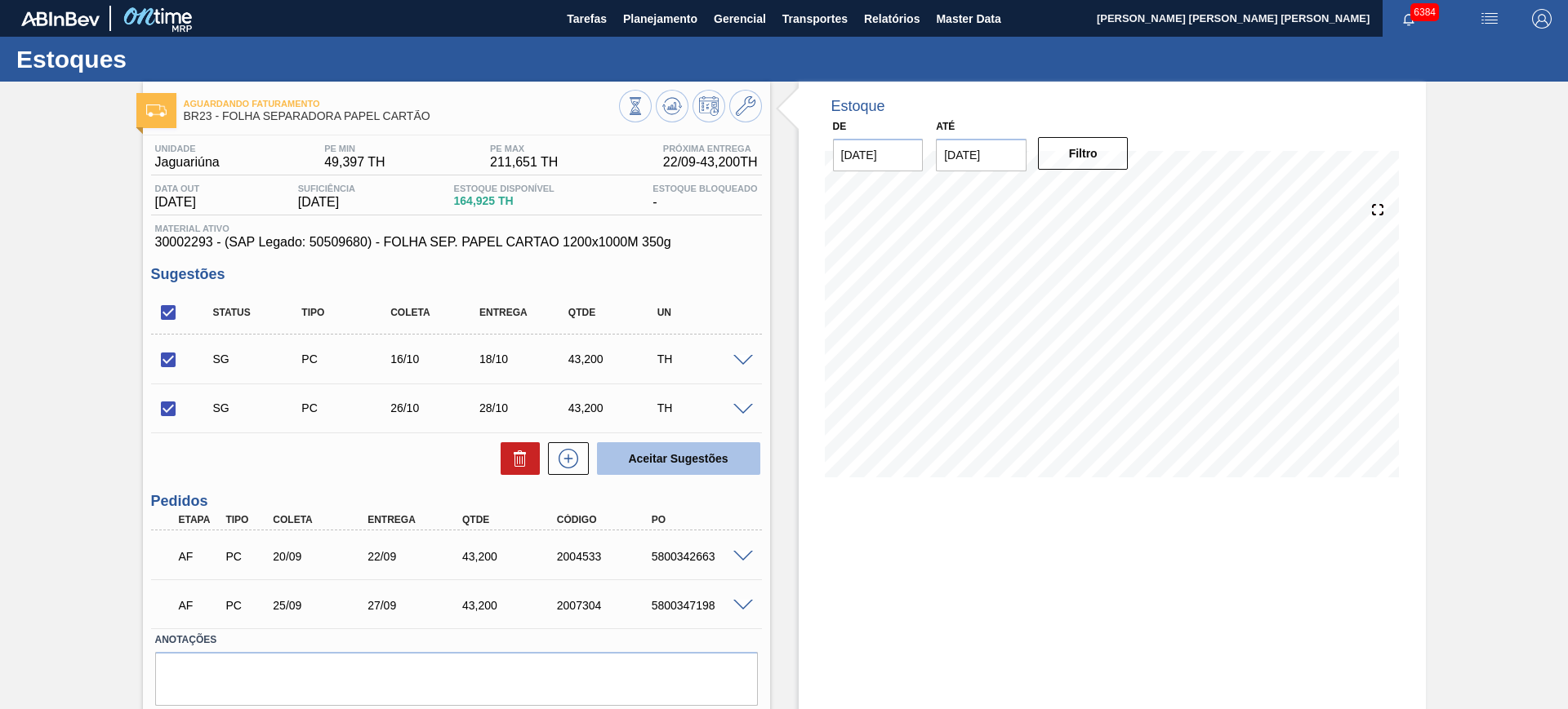
checkbox input "false"
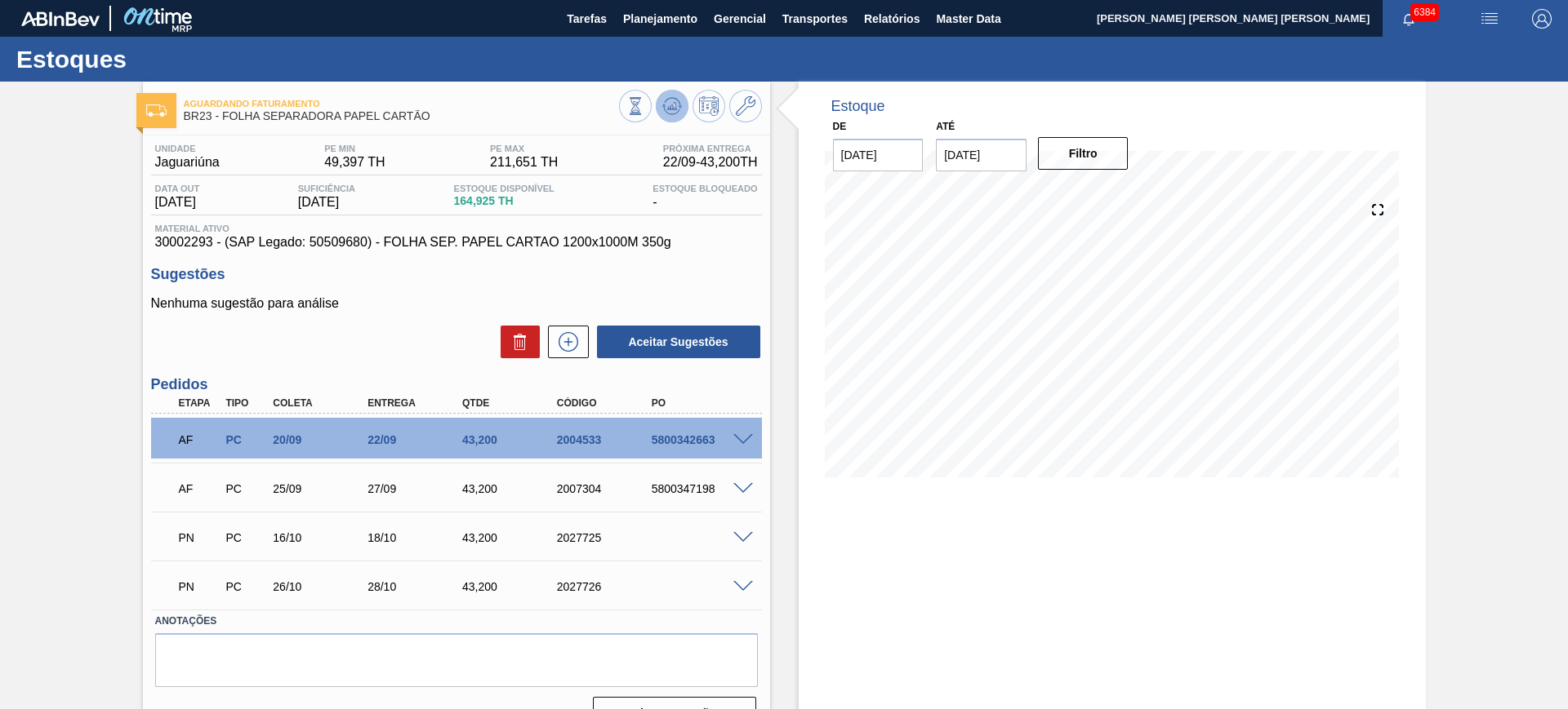
click at [670, 109] on icon at bounding box center [672, 106] width 20 height 20
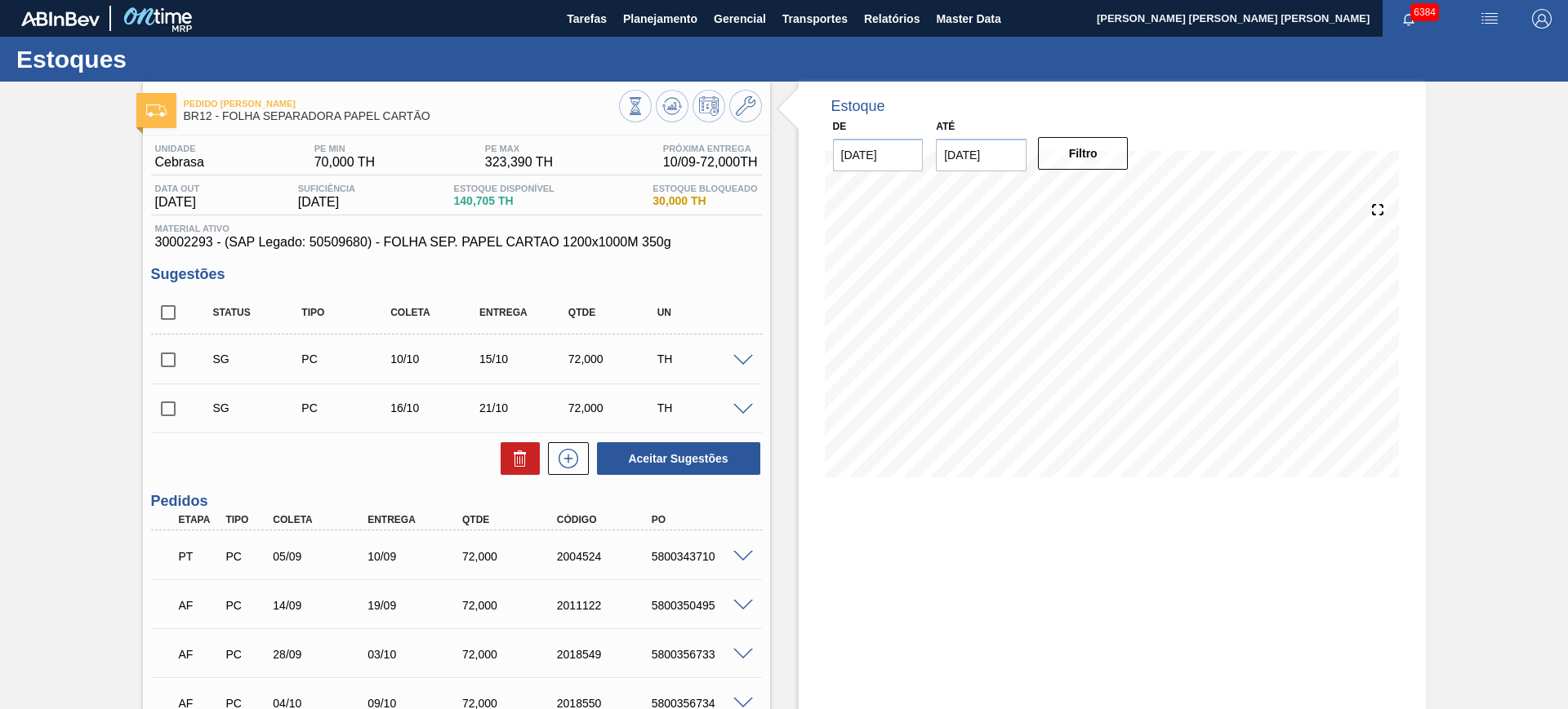
click at [178, 311] on input "checkbox" at bounding box center [168, 313] width 34 height 34
checkbox input "true"
click at [733, 461] on button "Aceitar Sugestões" at bounding box center [678, 459] width 163 height 33
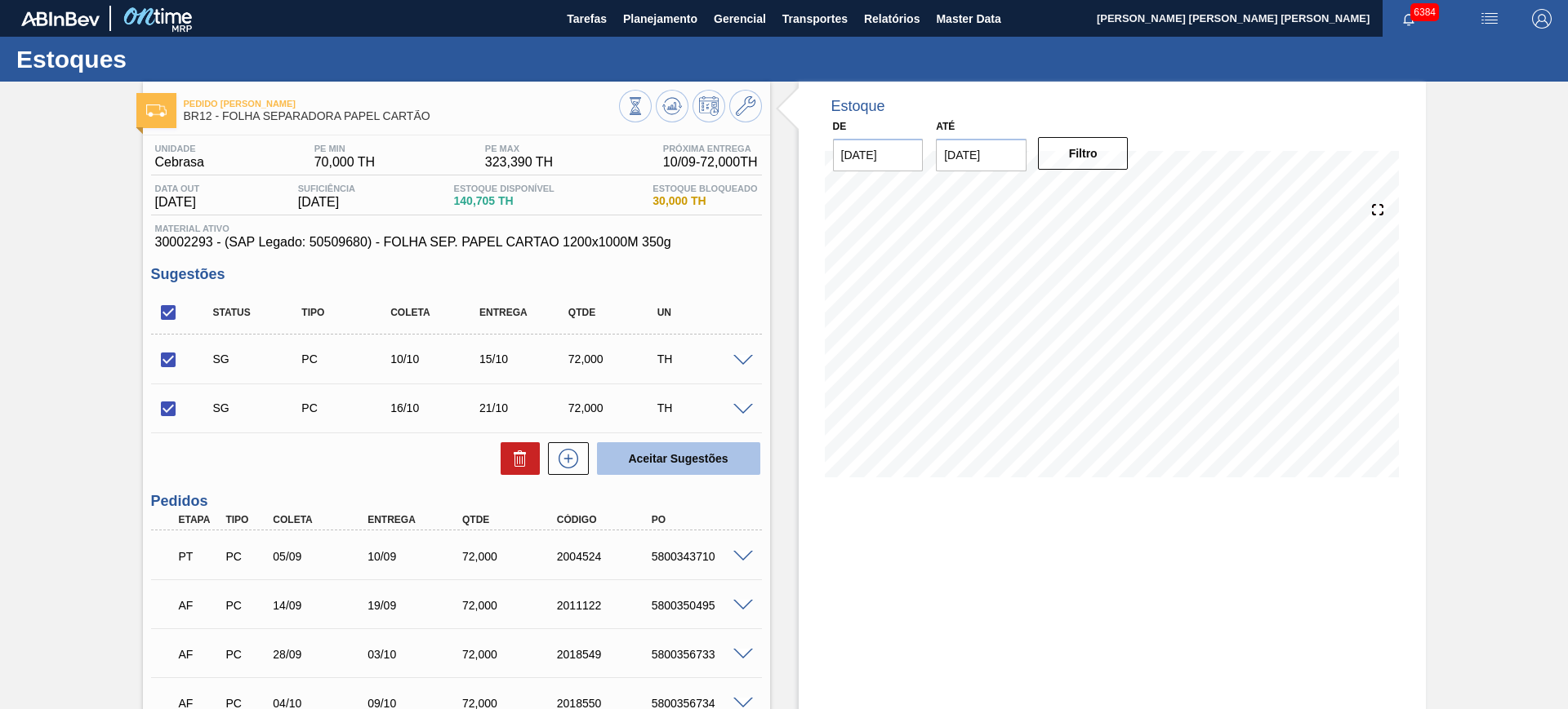
checkbox input "false"
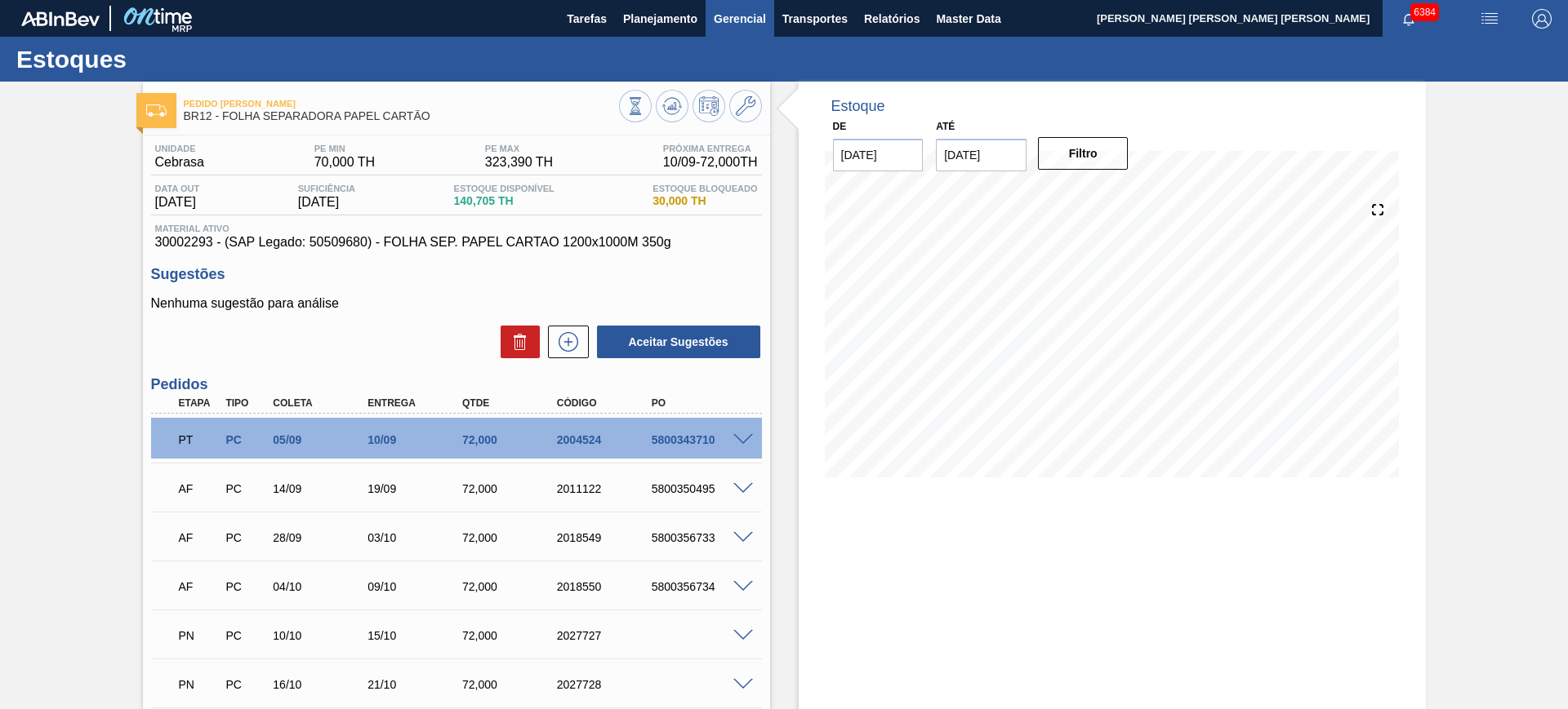
drag, startPoint x: 665, startPoint y: 103, endPoint x: 739, endPoint y: 8, distance: 120.4
click at [667, 103] on icon at bounding box center [672, 106] width 20 height 20
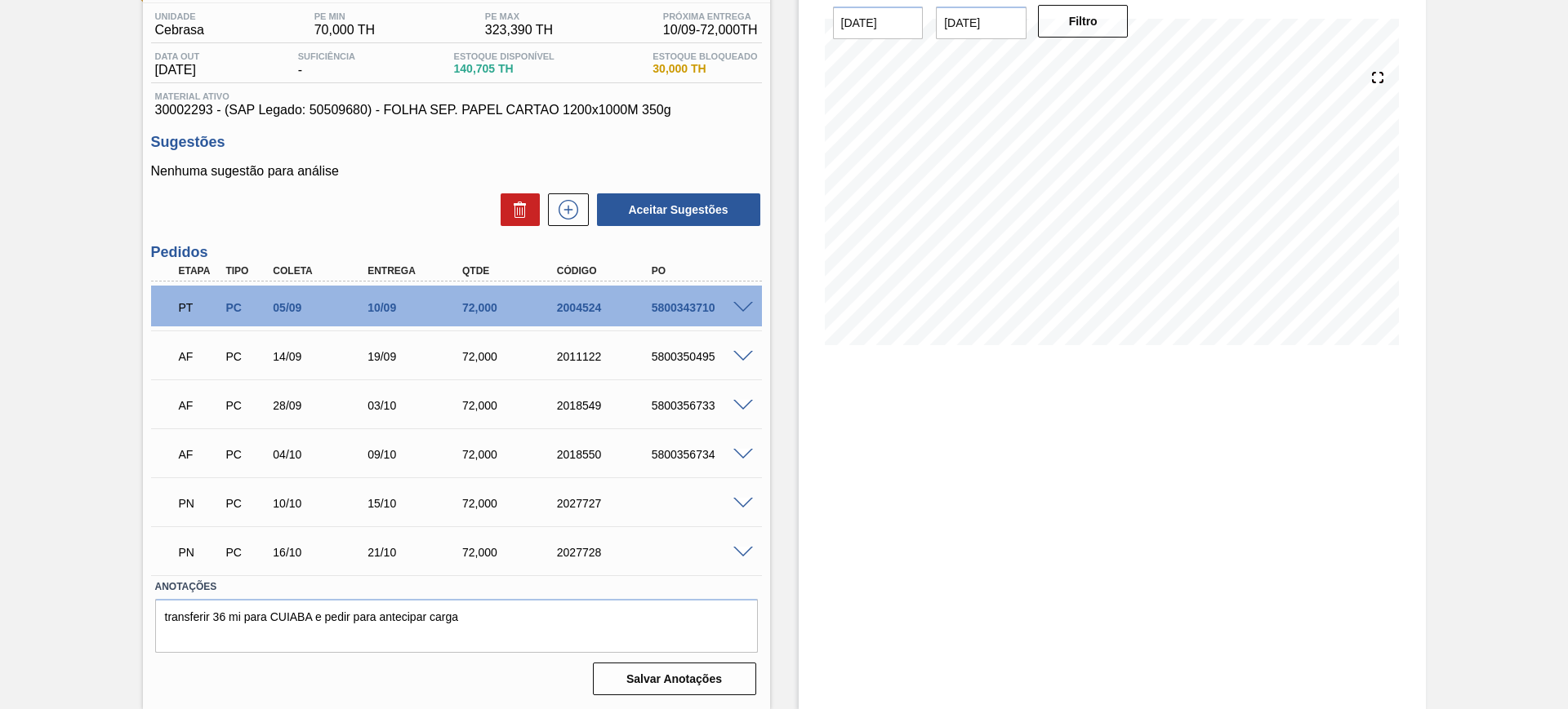
click at [748, 401] on span at bounding box center [743, 406] width 20 height 12
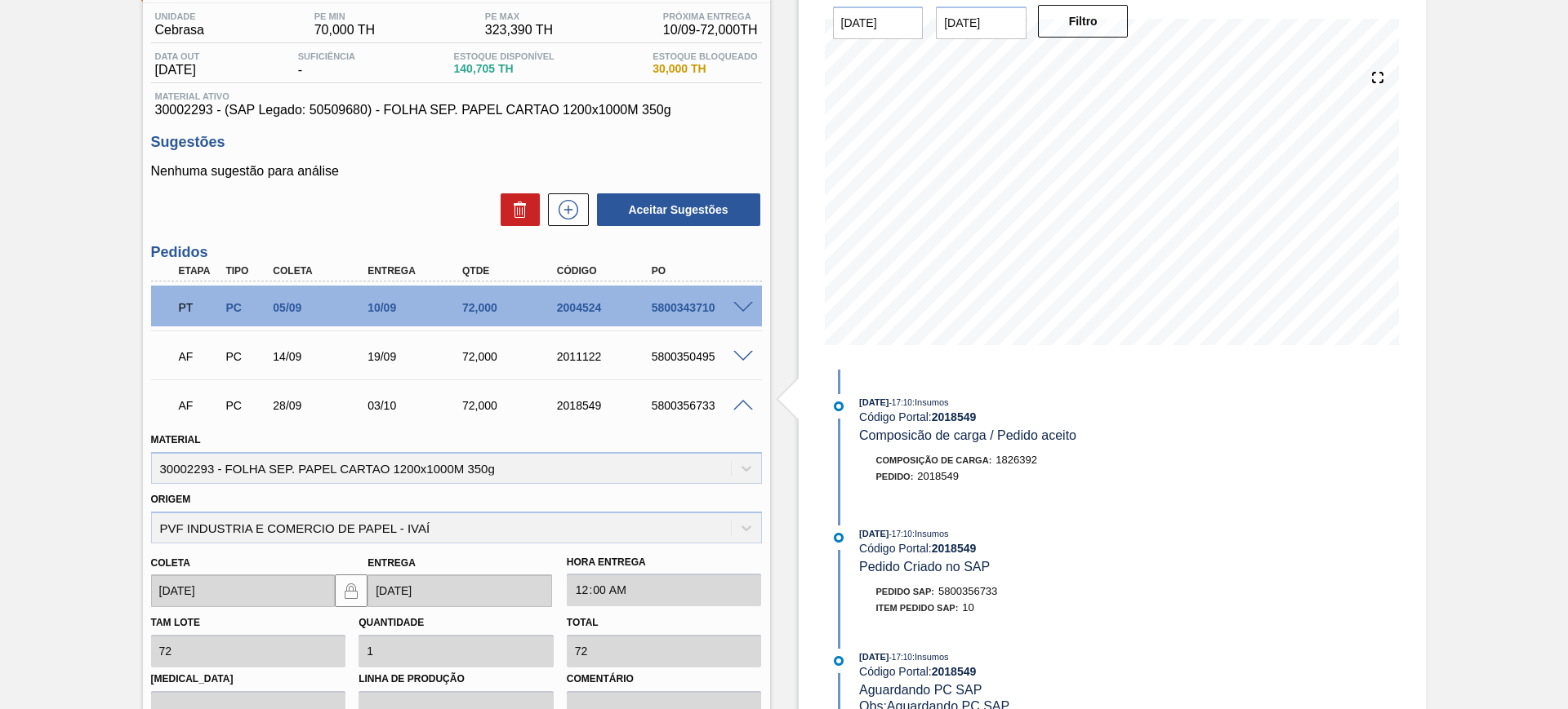
scroll to position [336, 0]
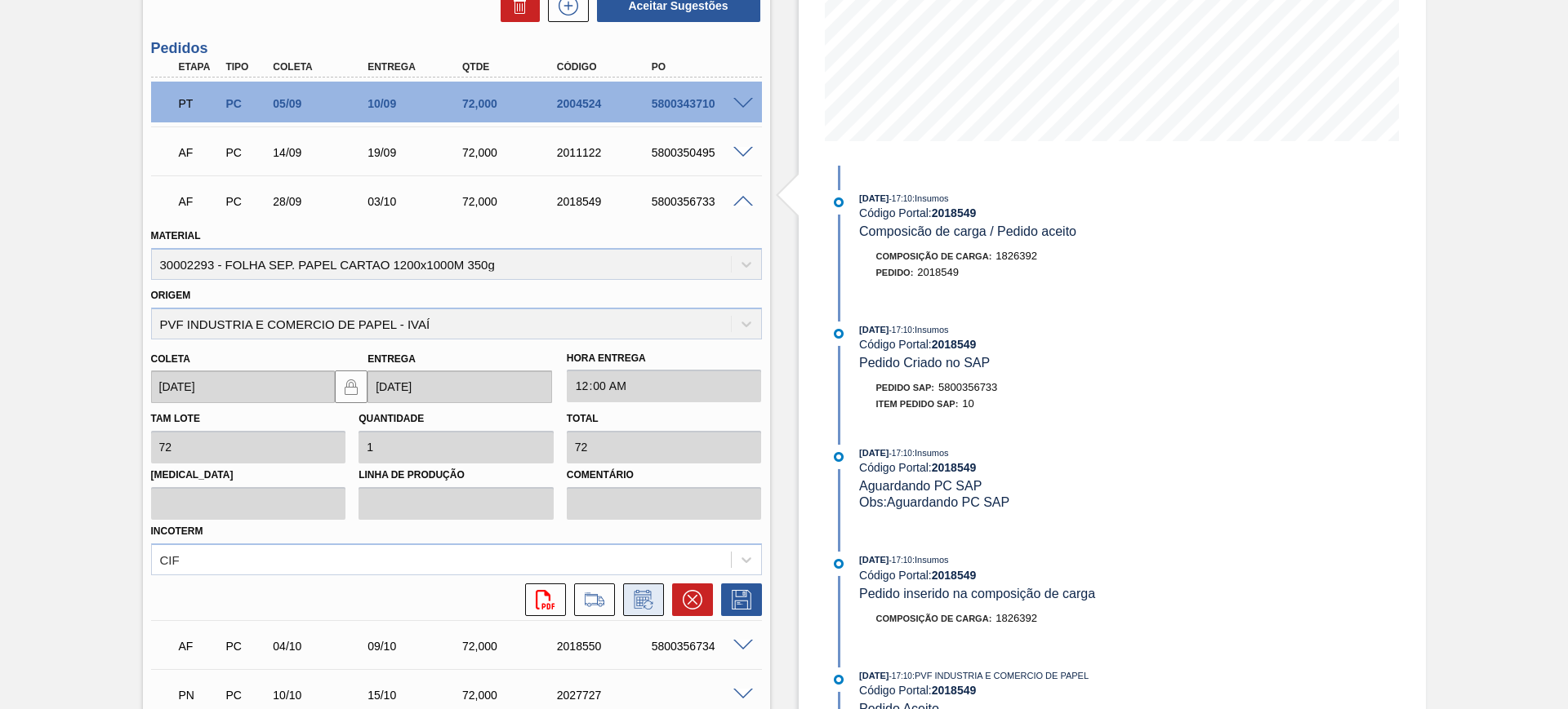
click at [642, 598] on icon at bounding box center [643, 600] width 26 height 20
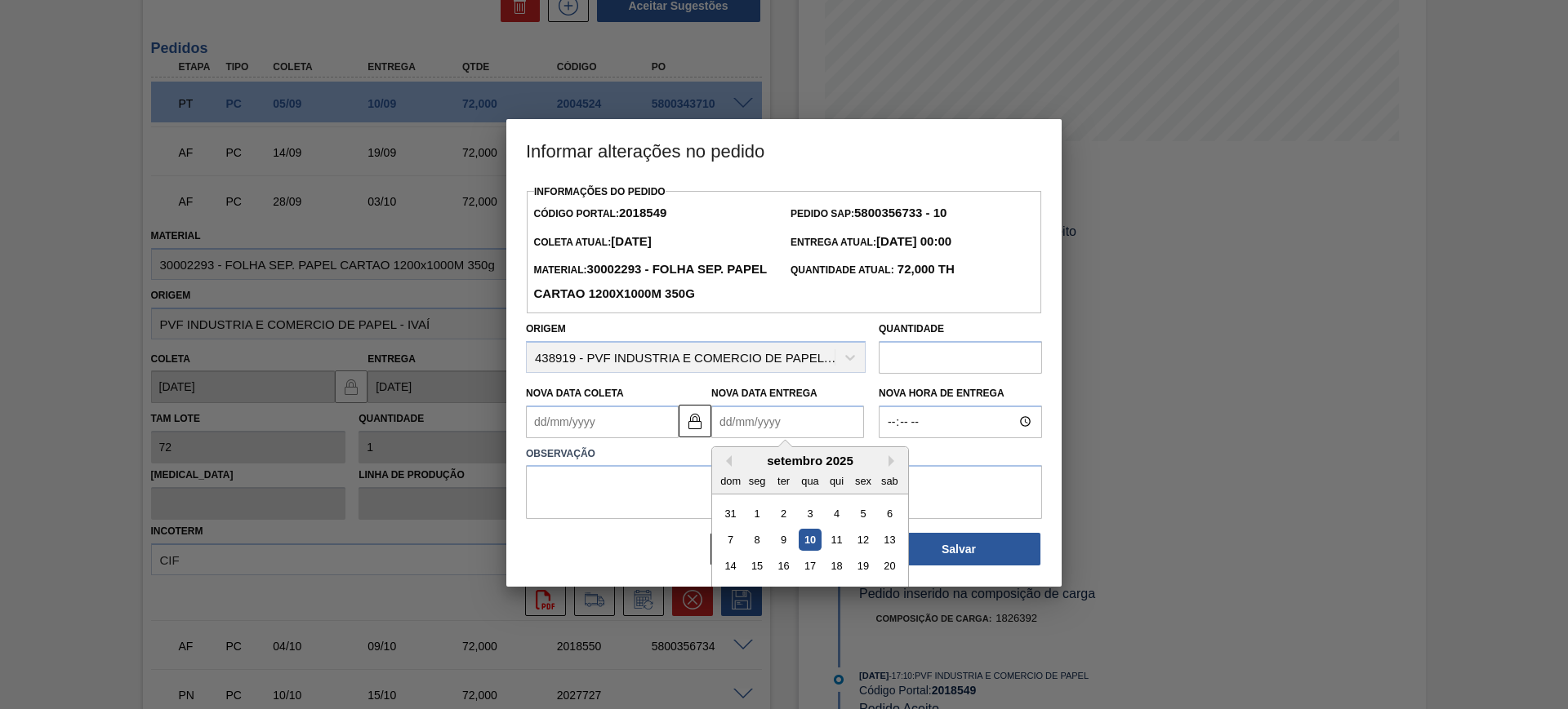
click at [747, 422] on Entrega2018549 "Nova Data Entrega" at bounding box center [787, 422] width 153 height 33
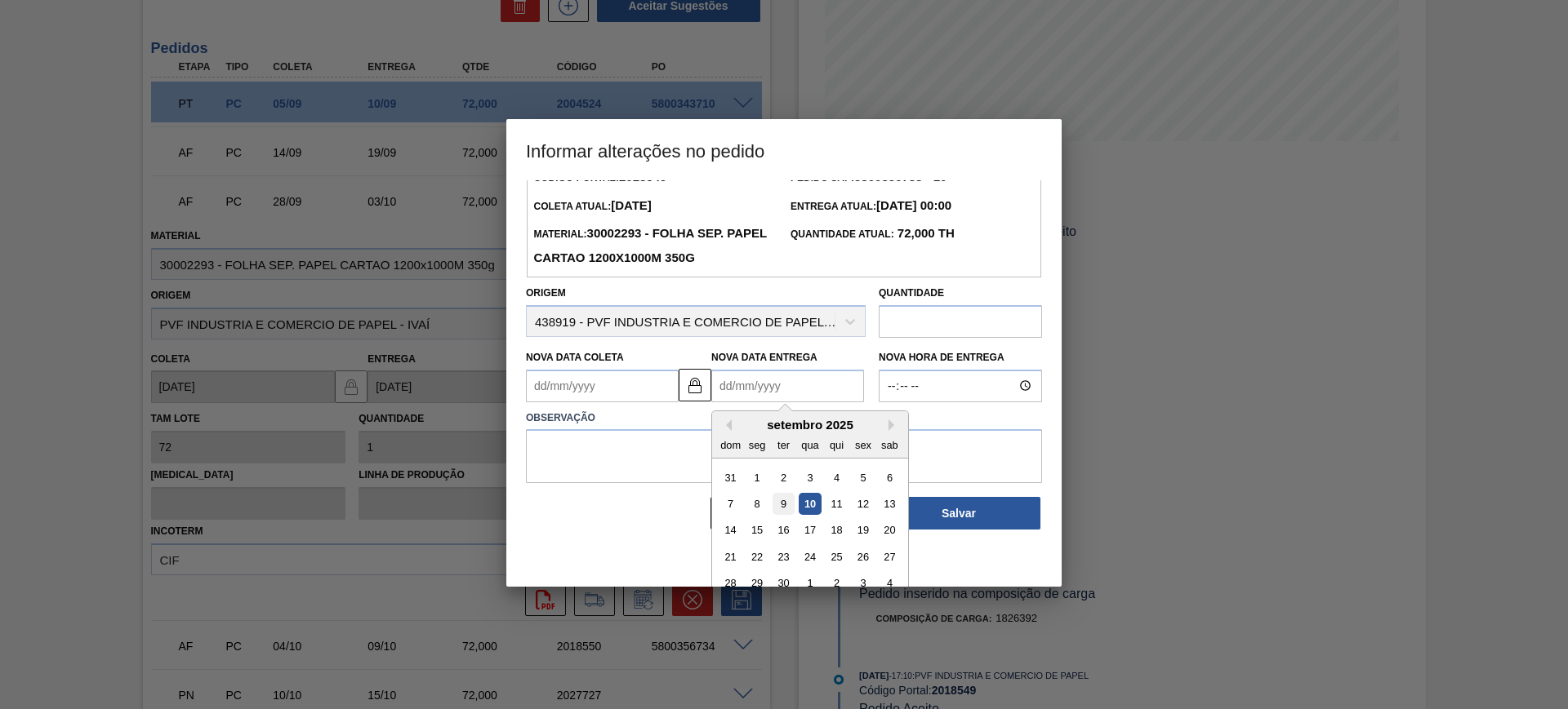
scroll to position [54, 0]
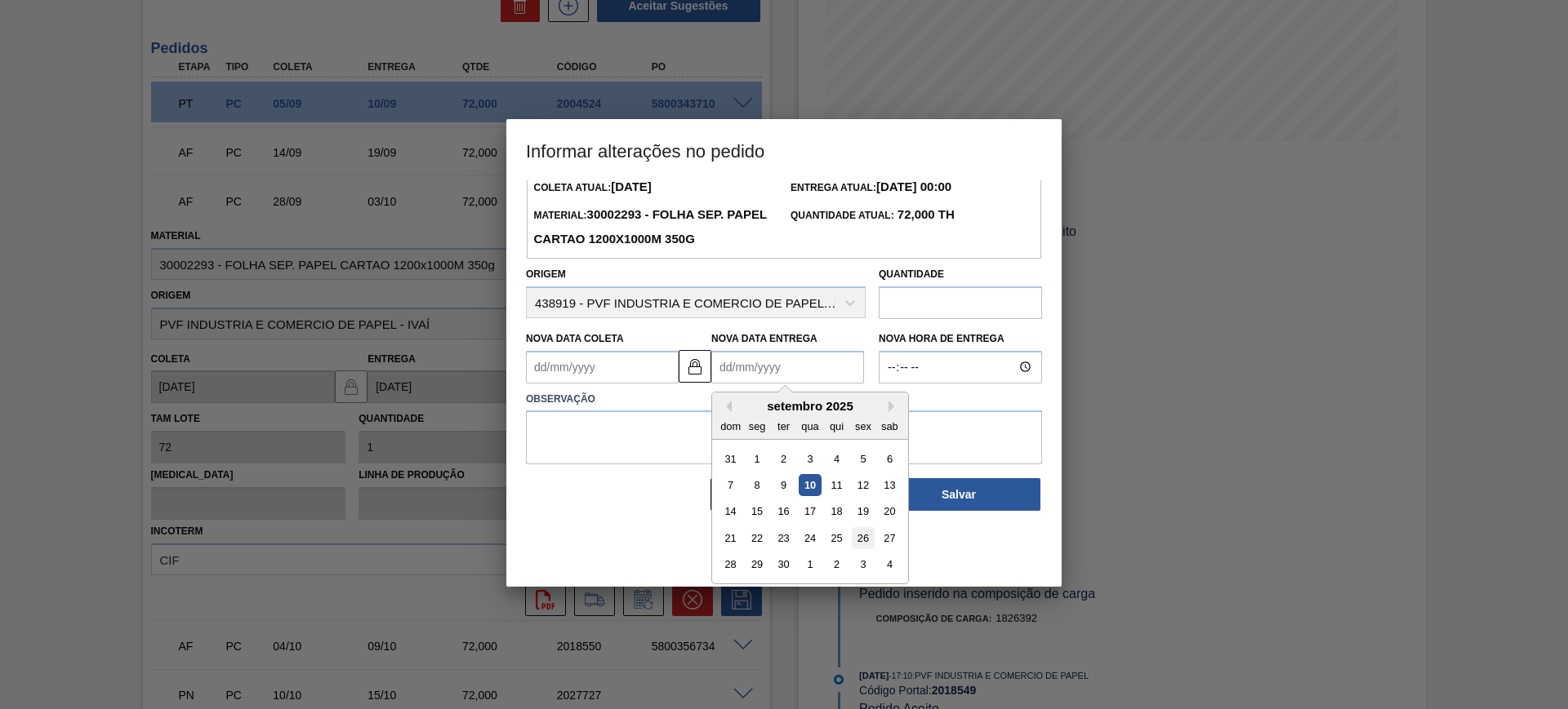
click at [856, 540] on div "26" at bounding box center [863, 538] width 22 height 22
type Coleta2018549 "[DATE]"
type Entrega2018549 "[DATE]"
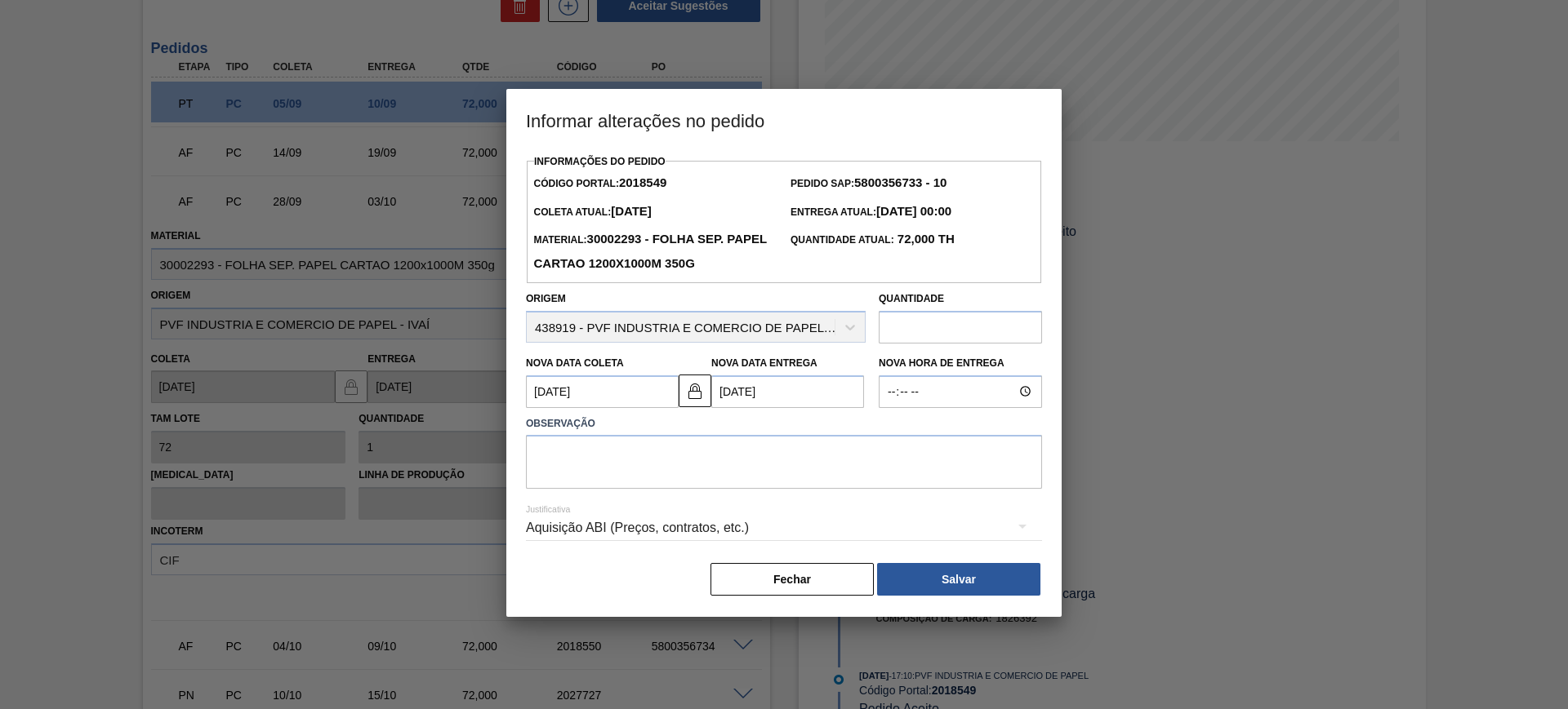
click at [800, 494] on div "Justificativa Aquisição ABI (Preços, contratos, etc.)" at bounding box center [784, 519] width 516 height 59
click at [775, 470] on textarea at bounding box center [784, 462] width 516 height 54
type textarea "AJUSTE DATA"
click at [896, 532] on div "Aquisição ABI (Preços, contratos, etc.)" at bounding box center [784, 527] width 516 height 46
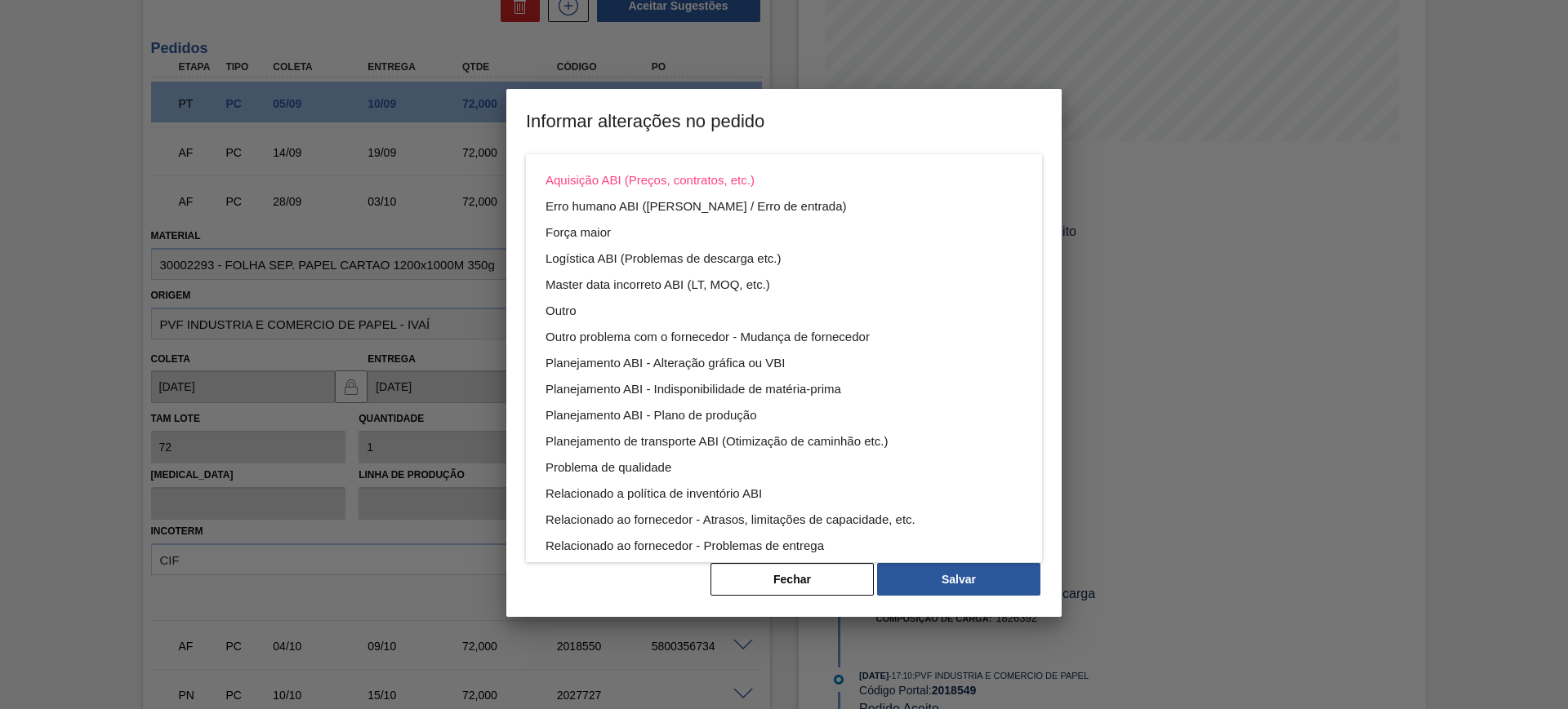
click at [941, 109] on div "Aquisição ABI (Preços, contratos, etc.) Erro humano ABI (Cálculo / Erro de entr…" at bounding box center [784, 354] width 1568 height 709
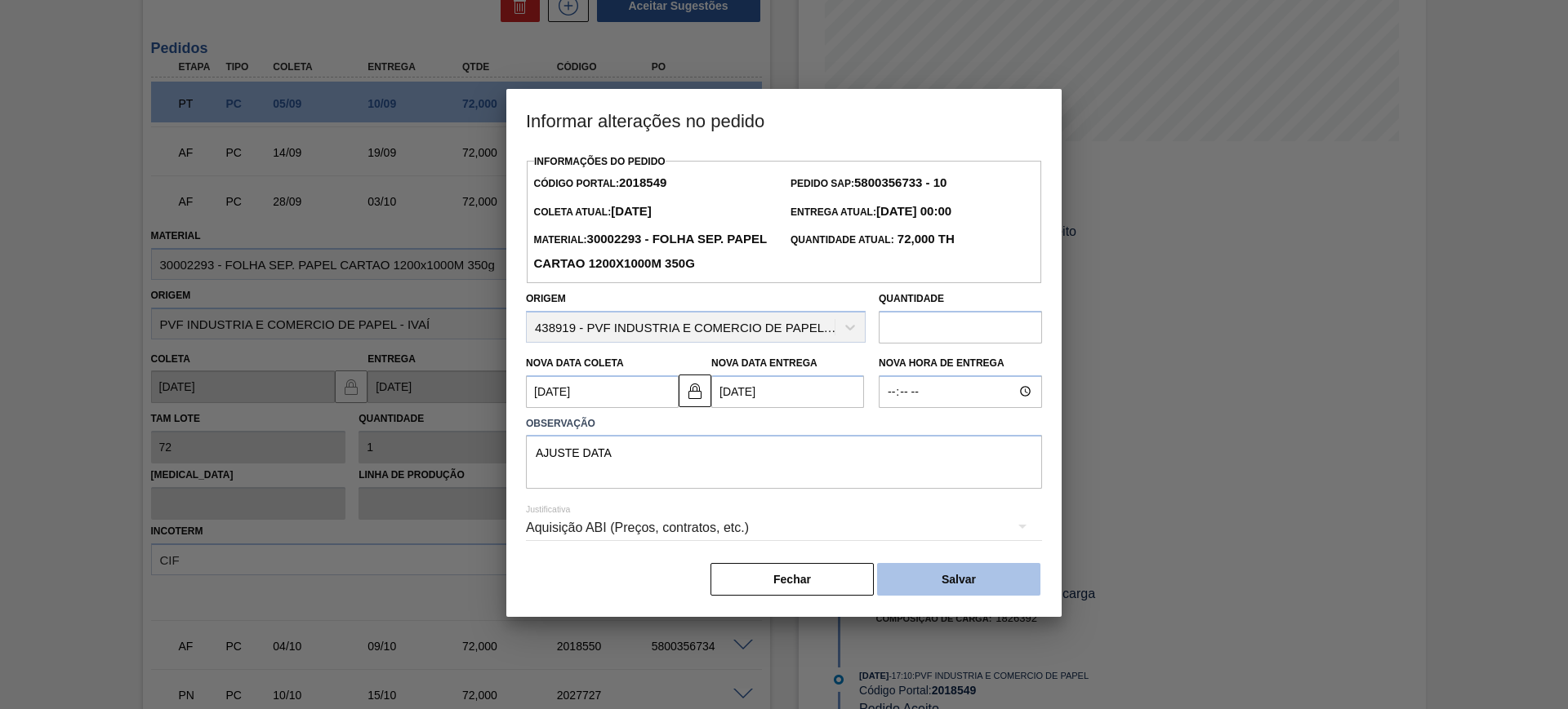
click at [991, 583] on button "Salvar" at bounding box center [959, 580] width 163 height 33
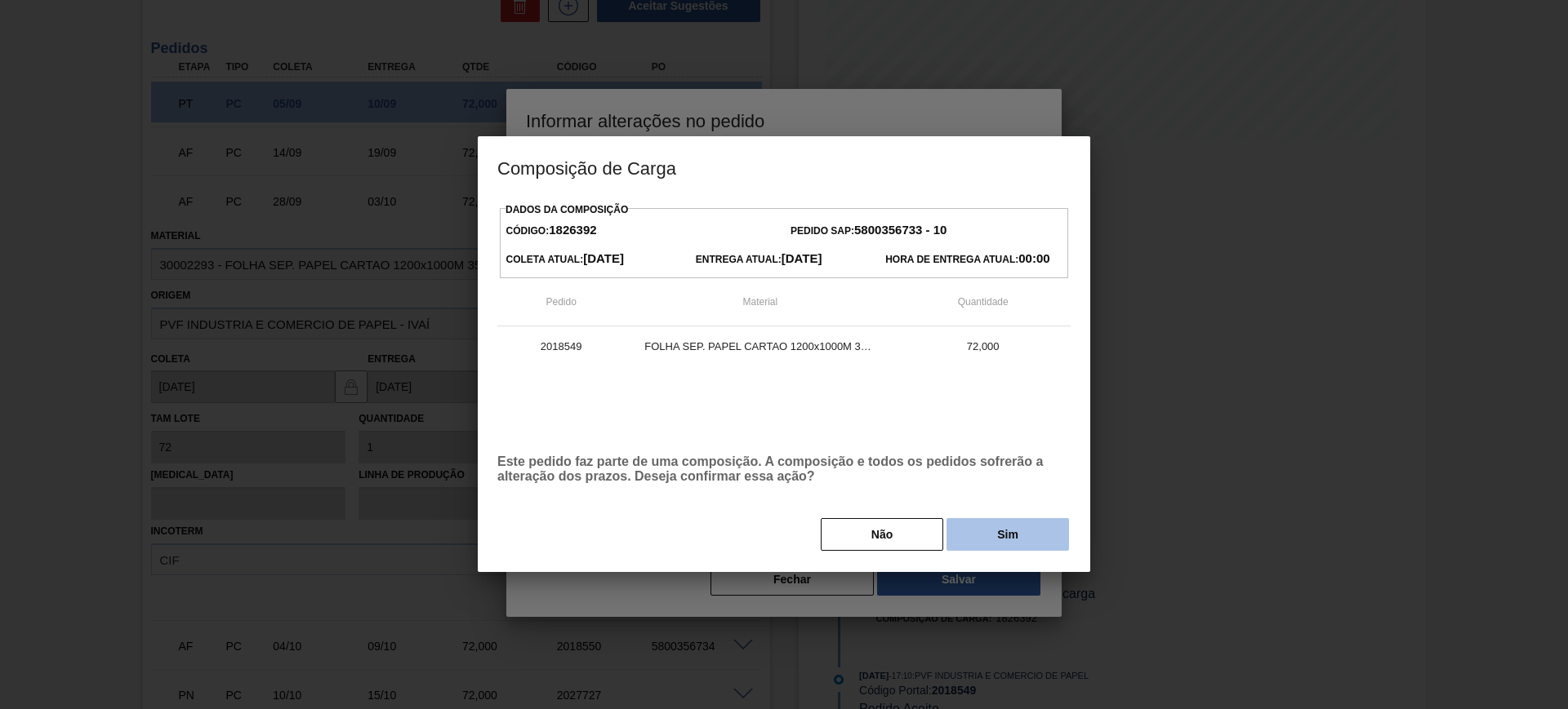
click at [1043, 535] on button "Sim" at bounding box center [1008, 535] width 122 height 33
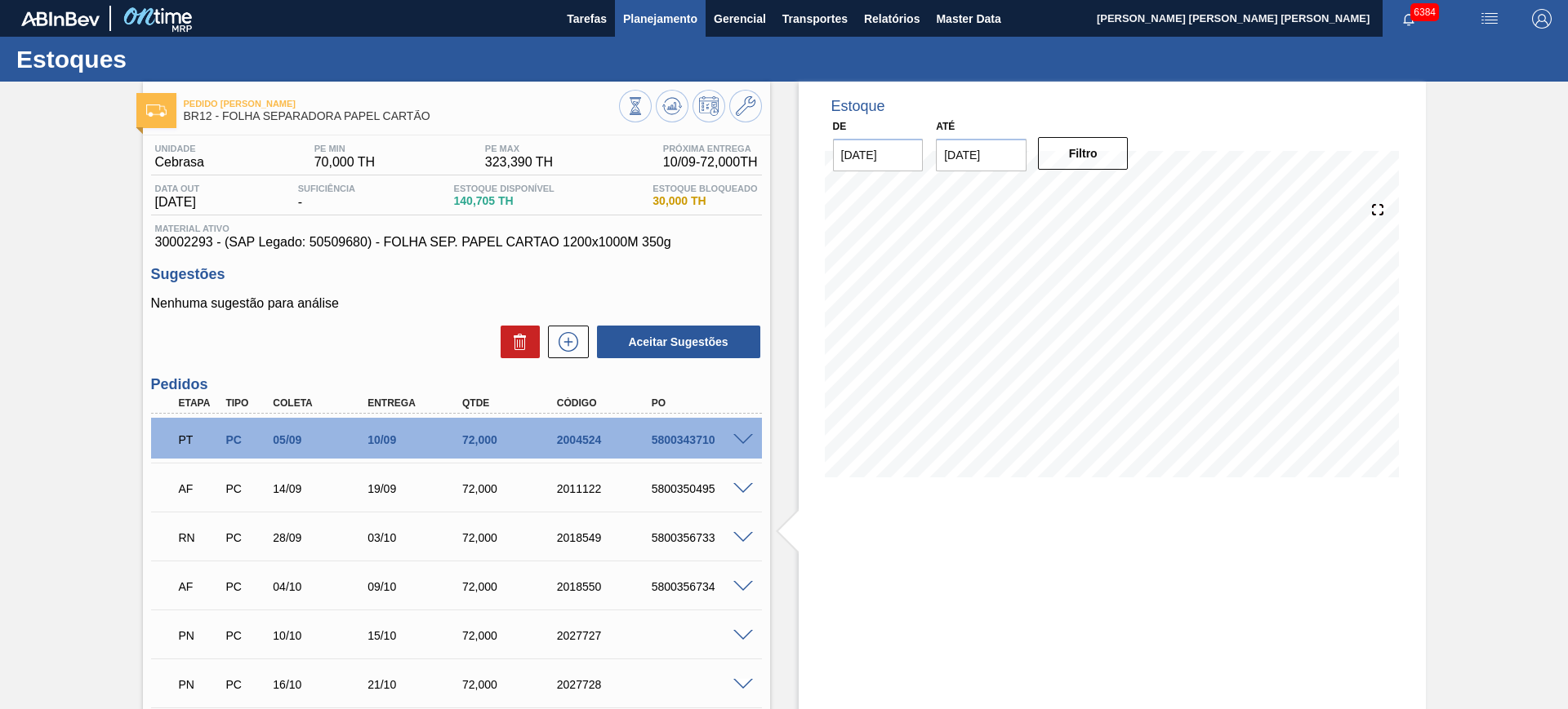
click at [654, 28] on button "Planejamento" at bounding box center [659, 18] width 91 height 37
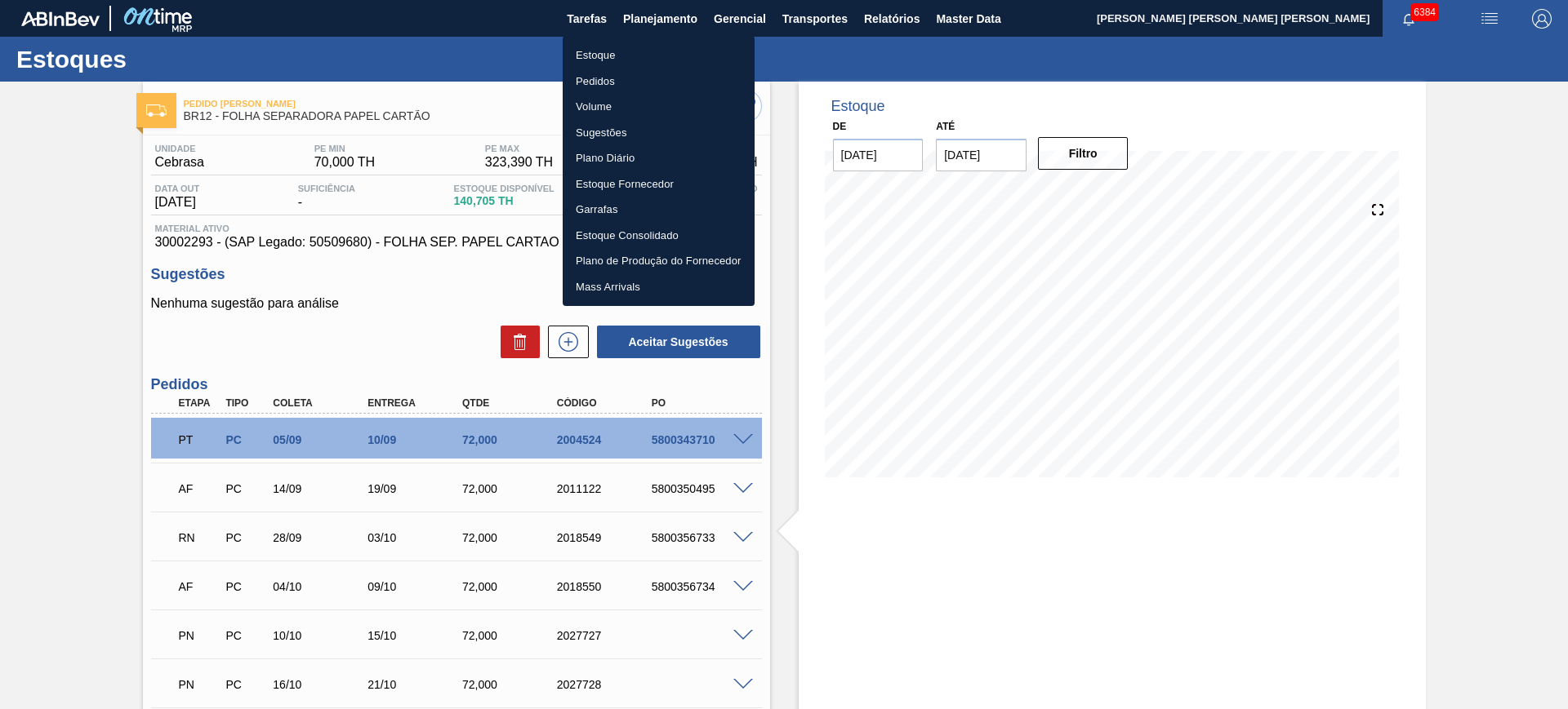
click at [648, 54] on li "Estoque" at bounding box center [659, 55] width 192 height 26
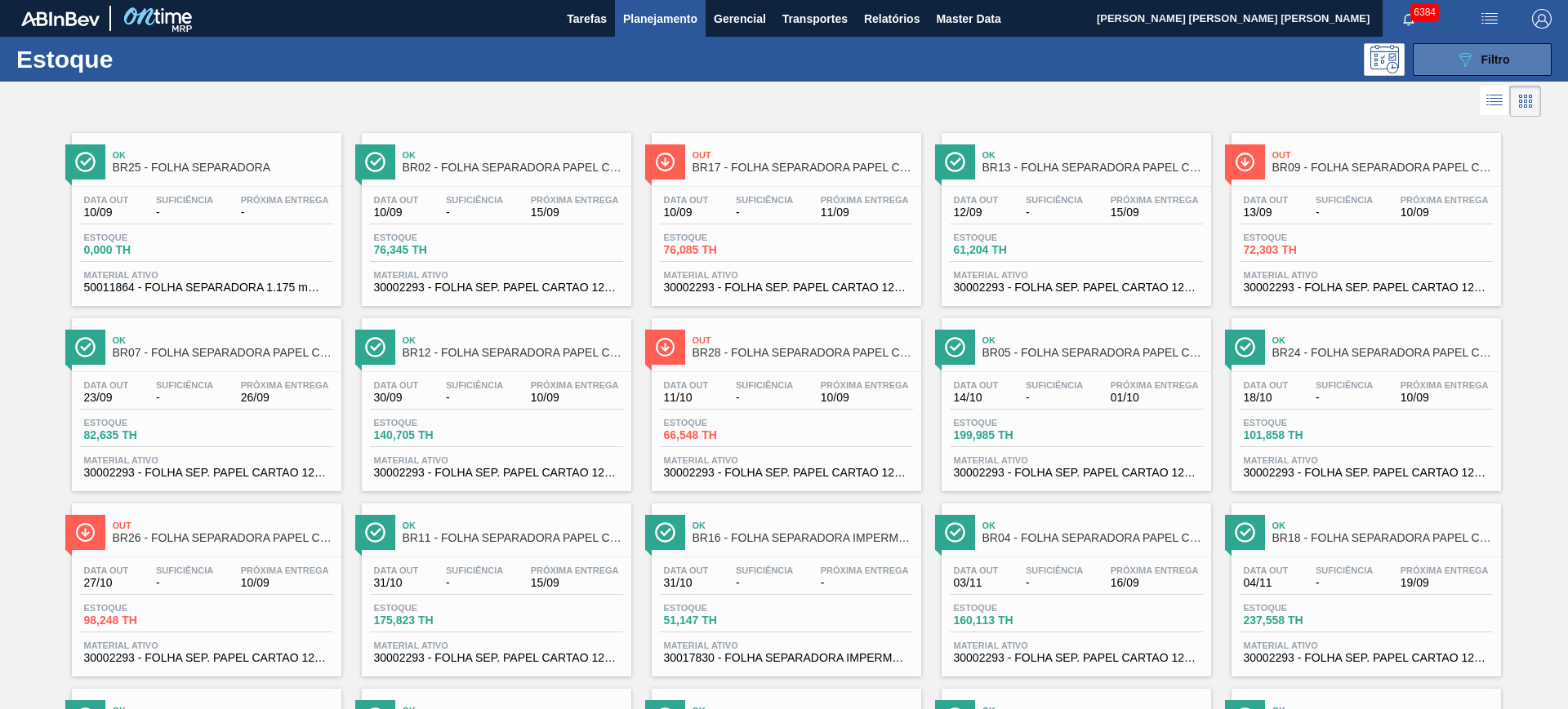
click at [1458, 61] on icon "089F7B8B-B2A5-4AFE-B5C0-19BA573D28AC" at bounding box center [1465, 59] width 20 height 20
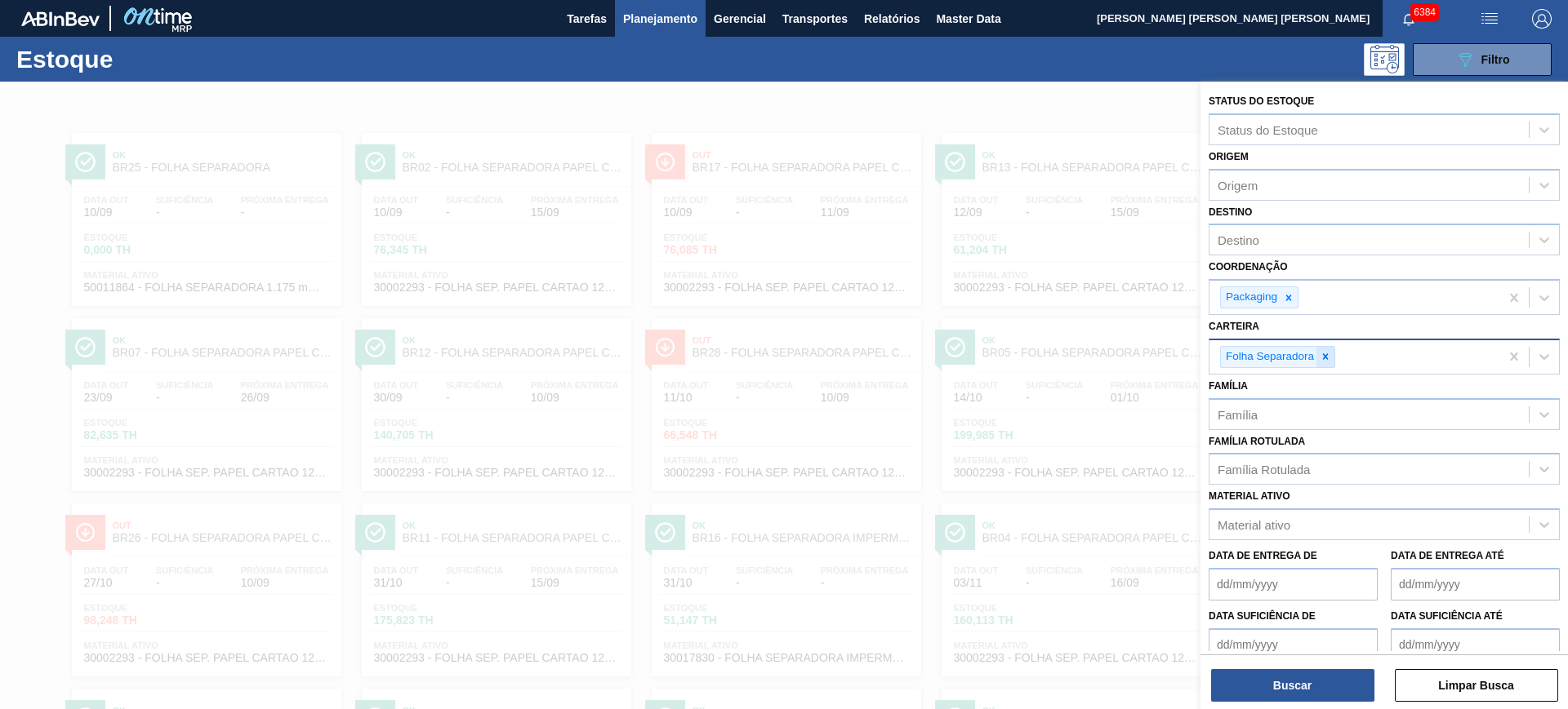
click at [1327, 358] on icon at bounding box center [1326, 357] width 6 height 6
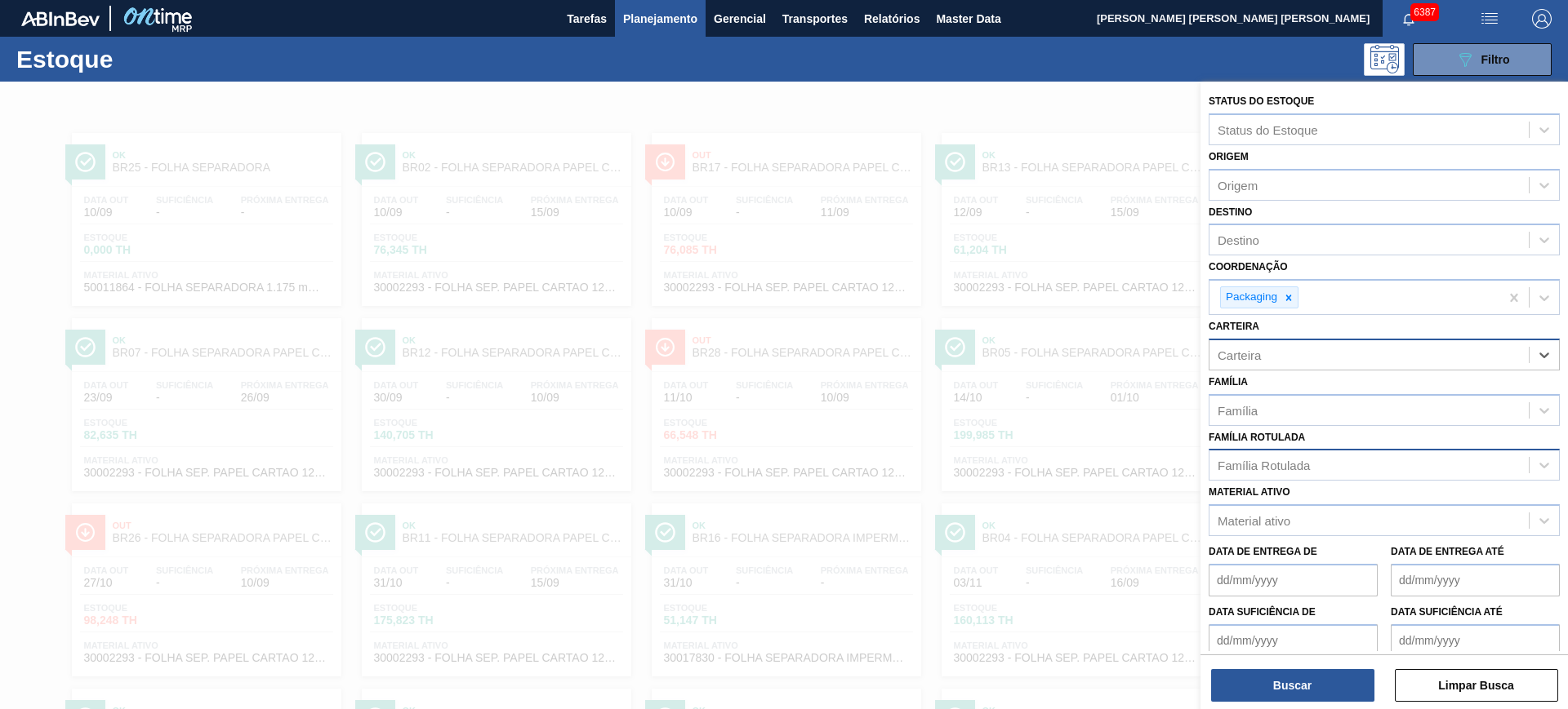
click at [1270, 458] on div "Família Rotulada" at bounding box center [1264, 465] width 92 height 14
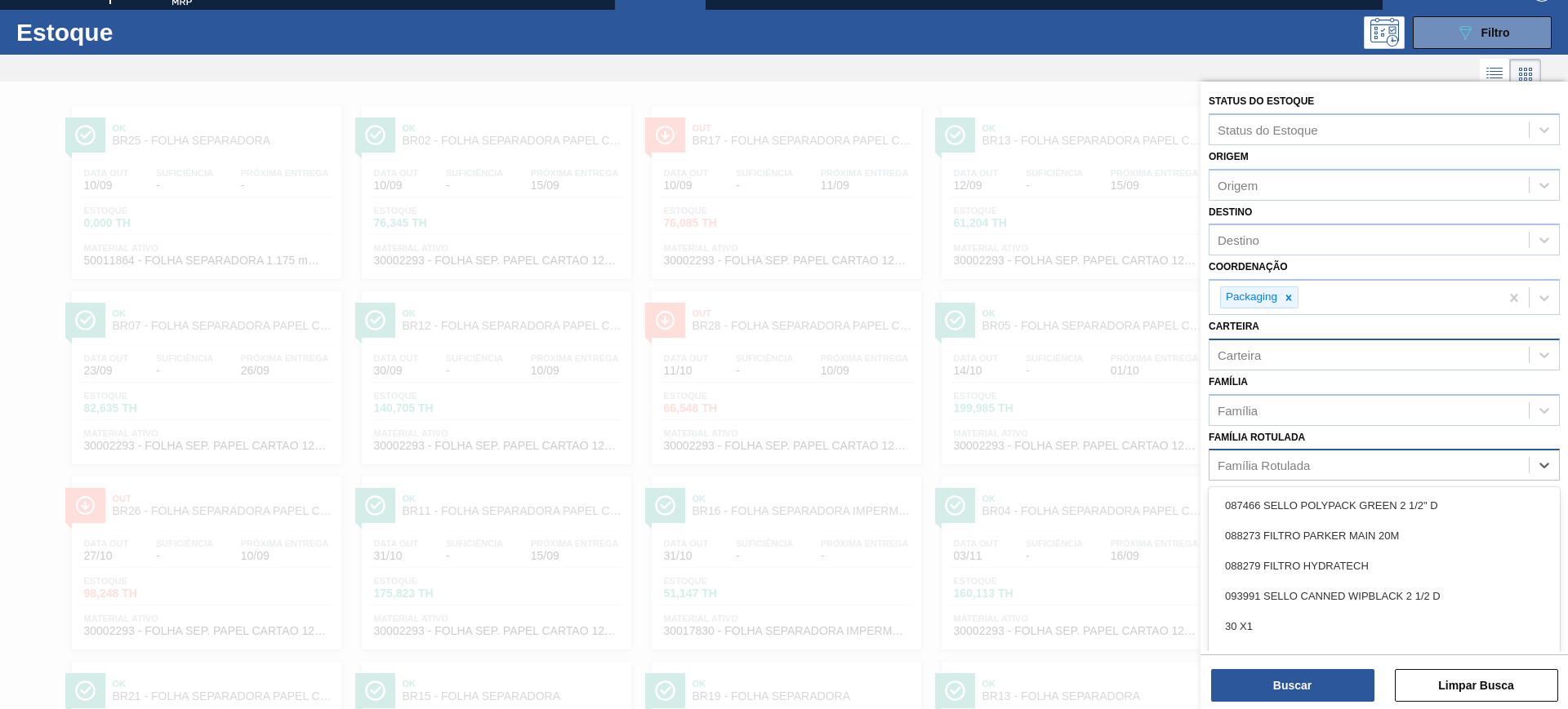
scroll to position [29, 0]
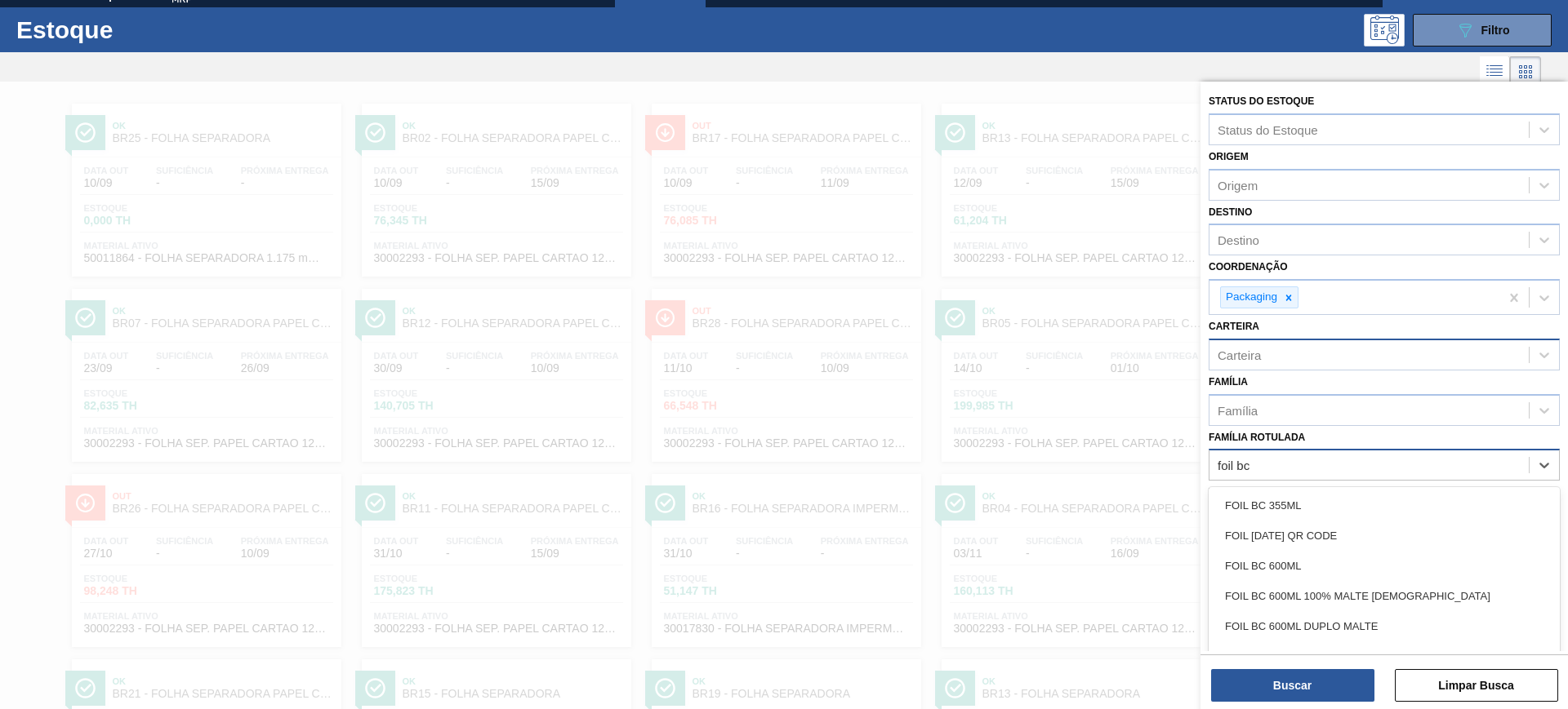
type Rotulada "foil bc 6"
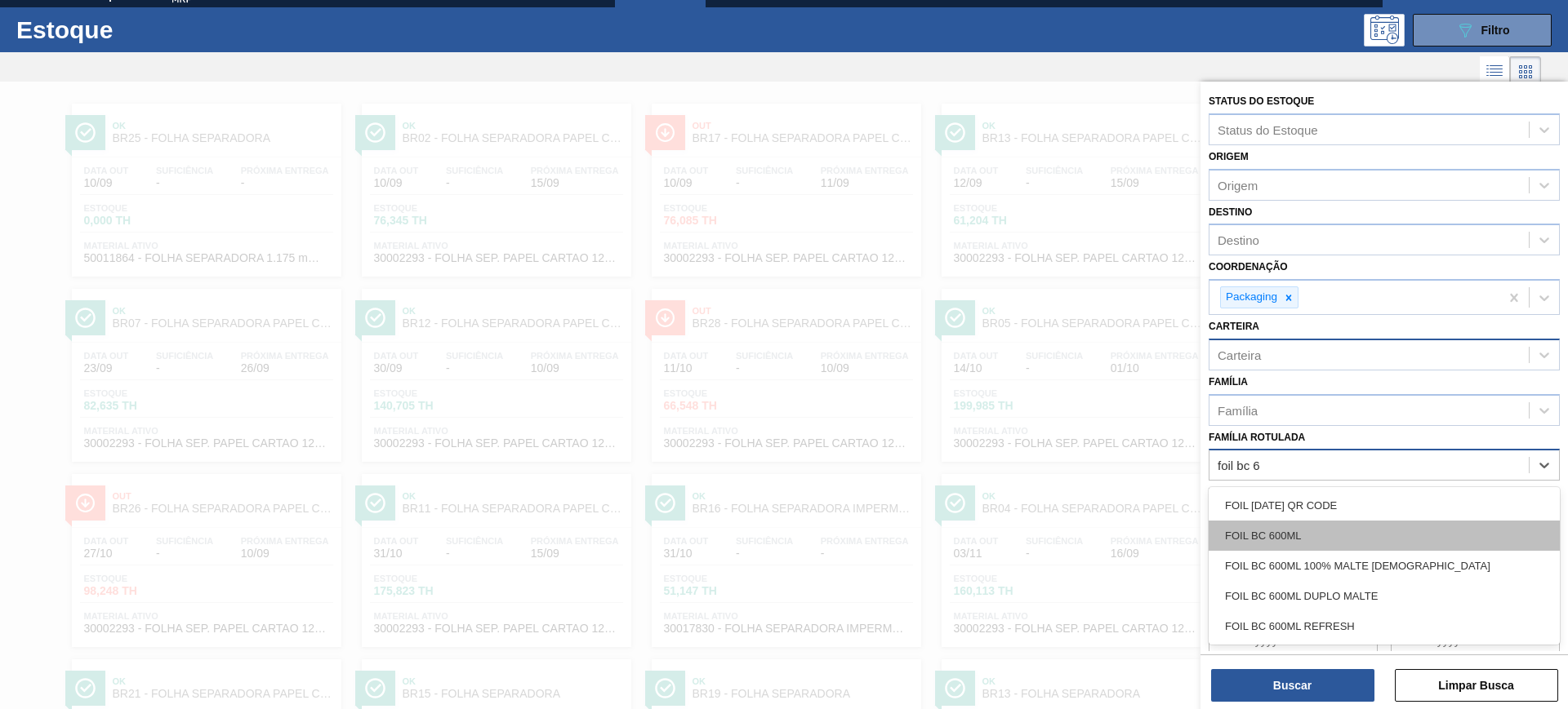
click at [1309, 538] on div "FOIL BC 600ML" at bounding box center [1384, 535] width 351 height 30
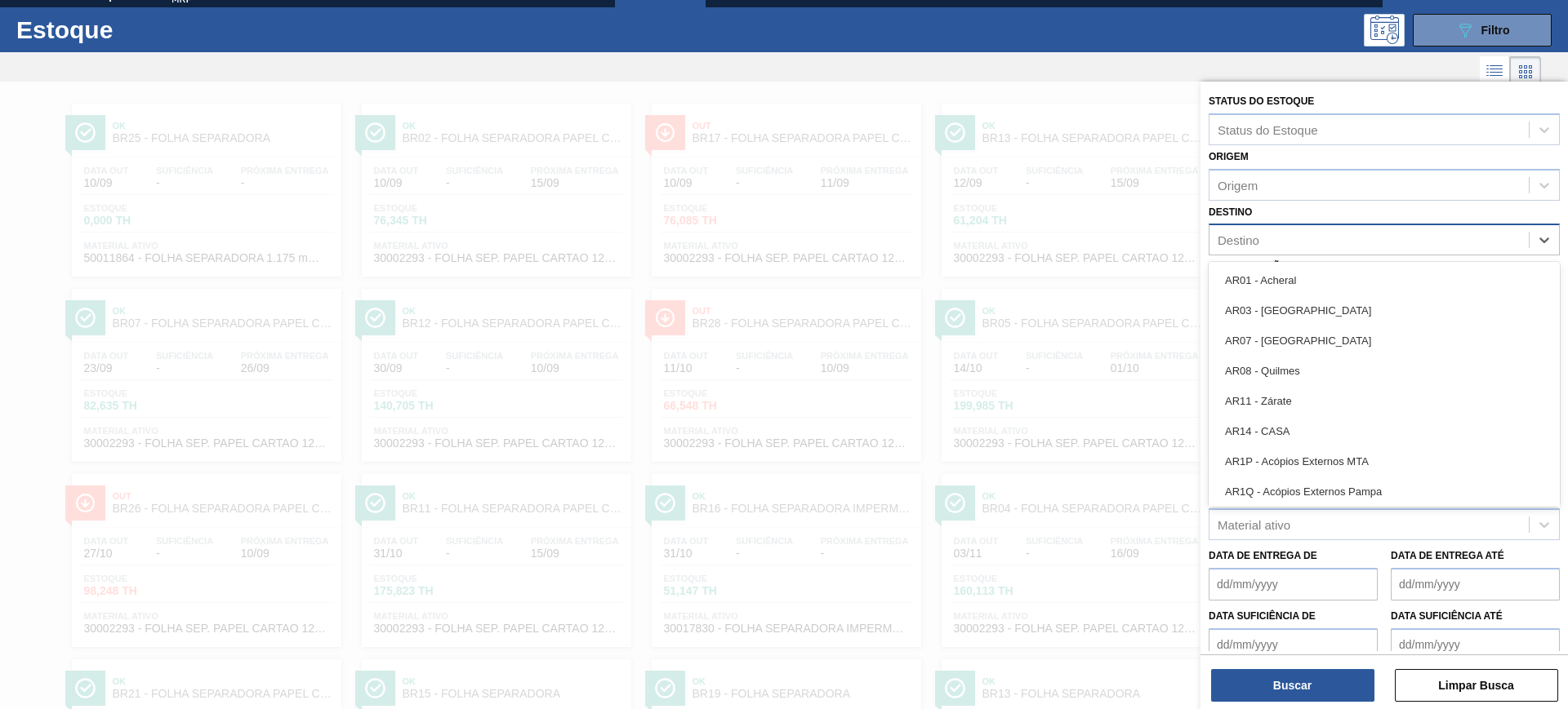
click at [1265, 230] on div "Destino" at bounding box center [1369, 239] width 319 height 23
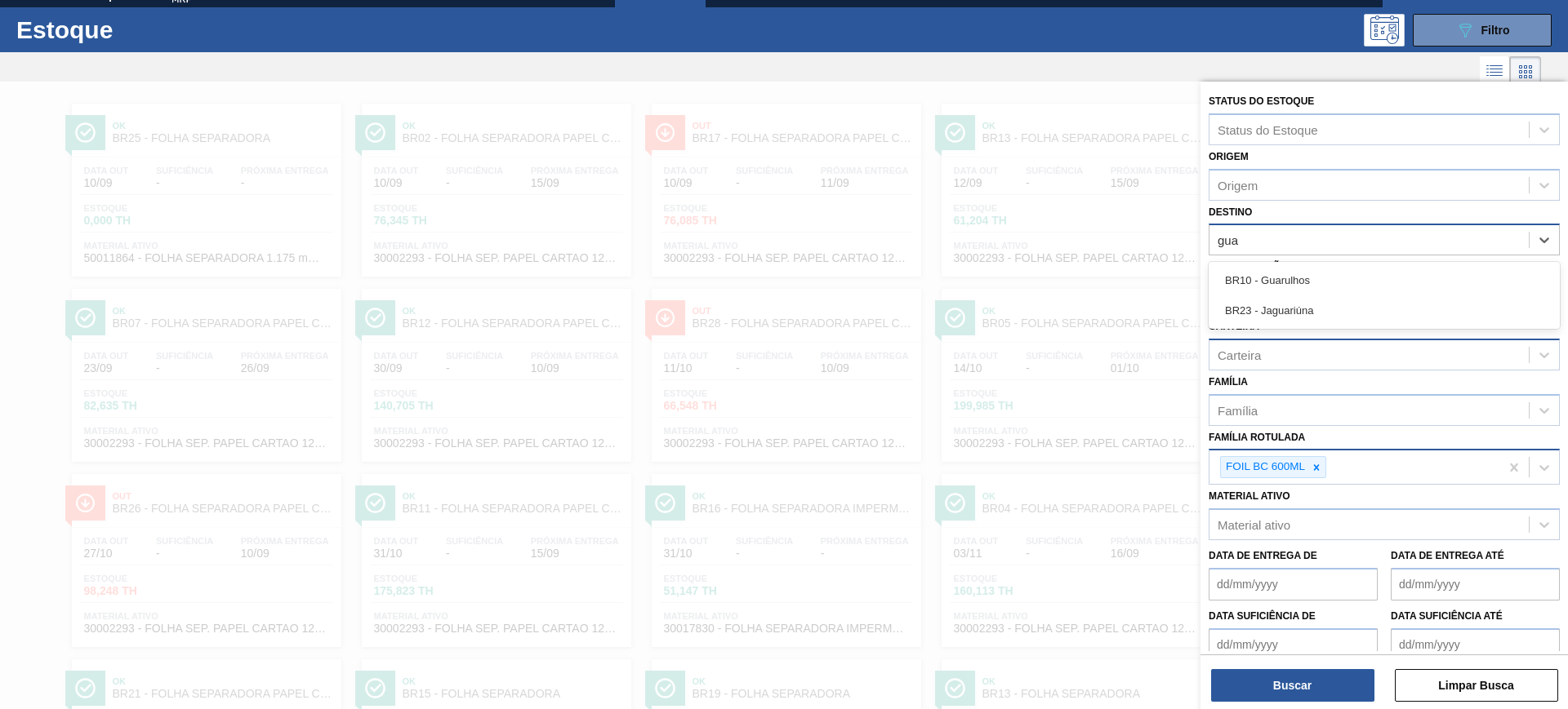
type input "guar"
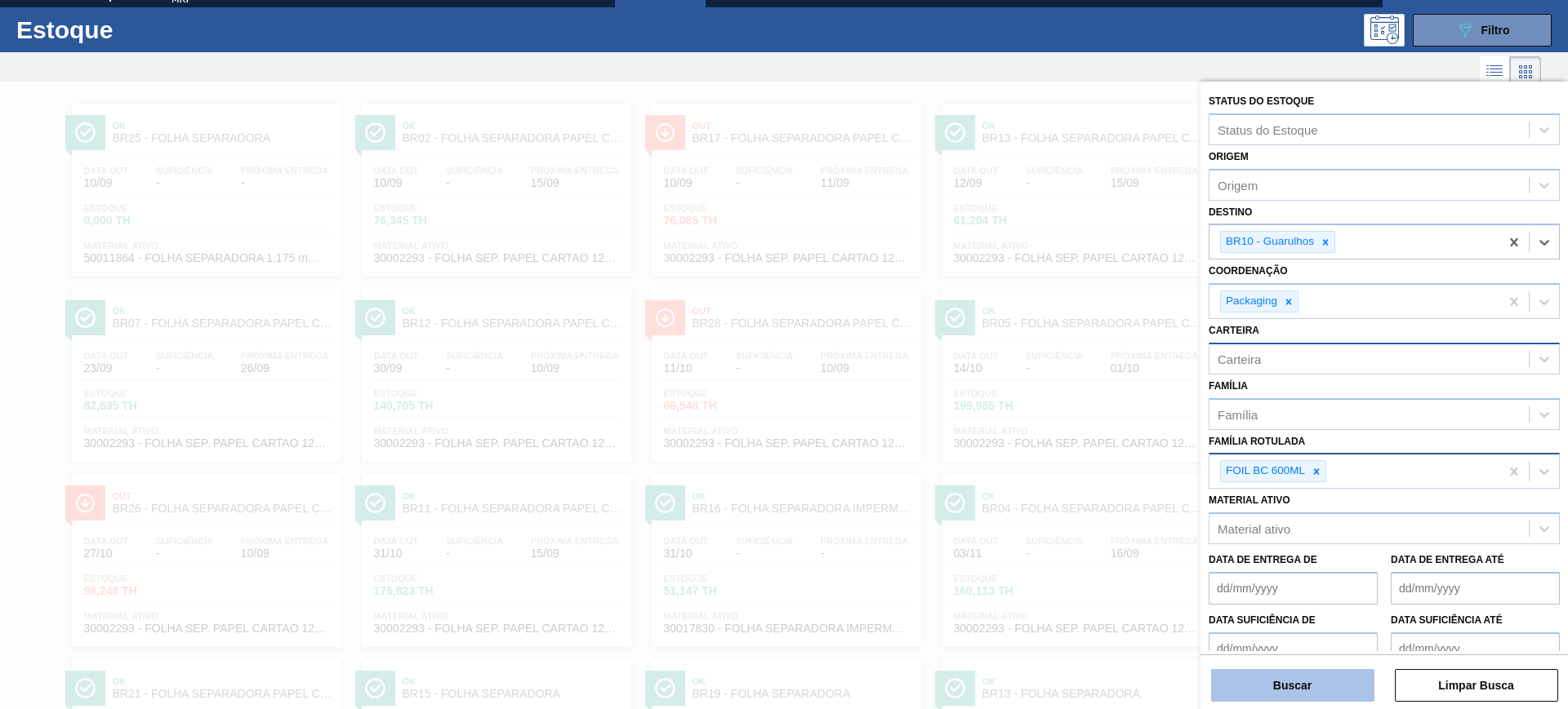
click at [1343, 687] on button "Buscar" at bounding box center [1292, 686] width 163 height 33
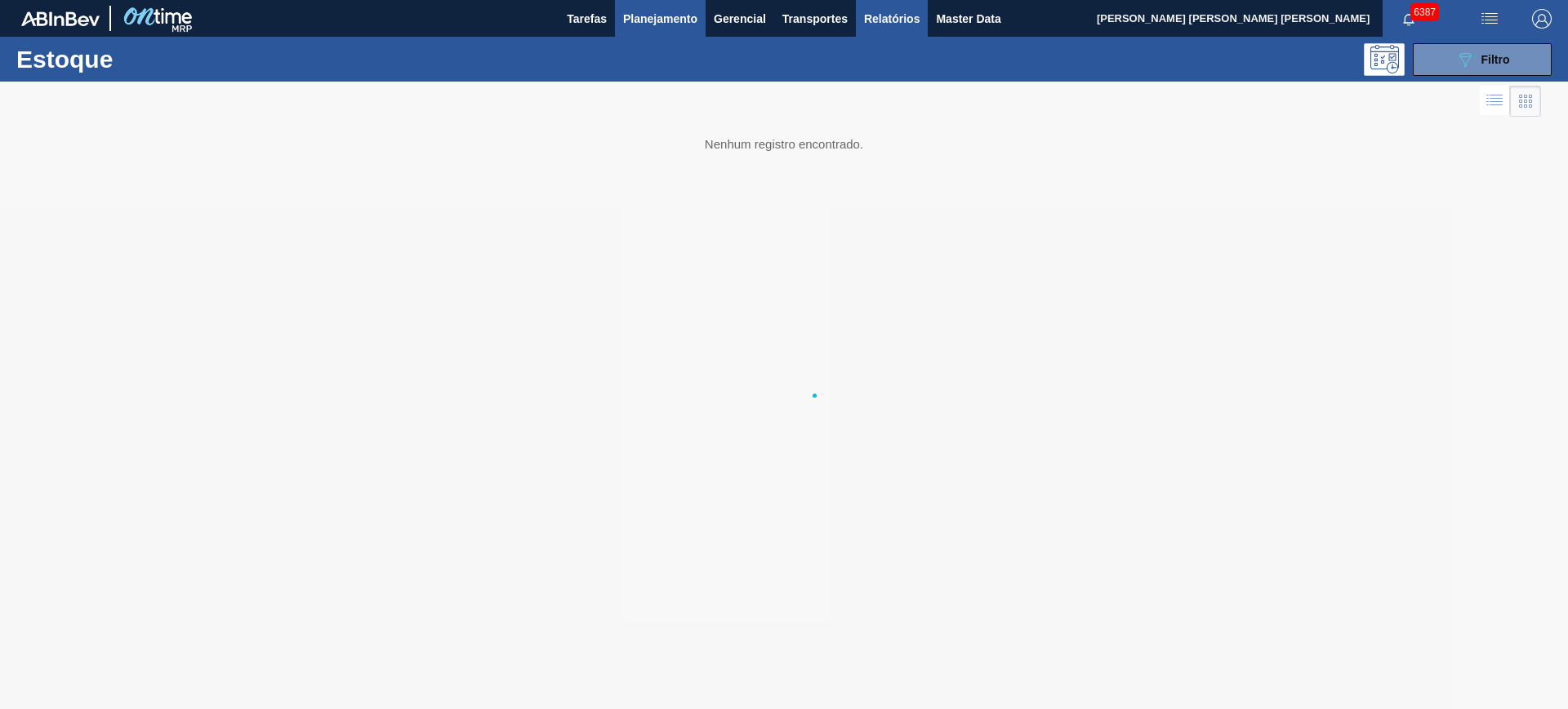
scroll to position [0, 0]
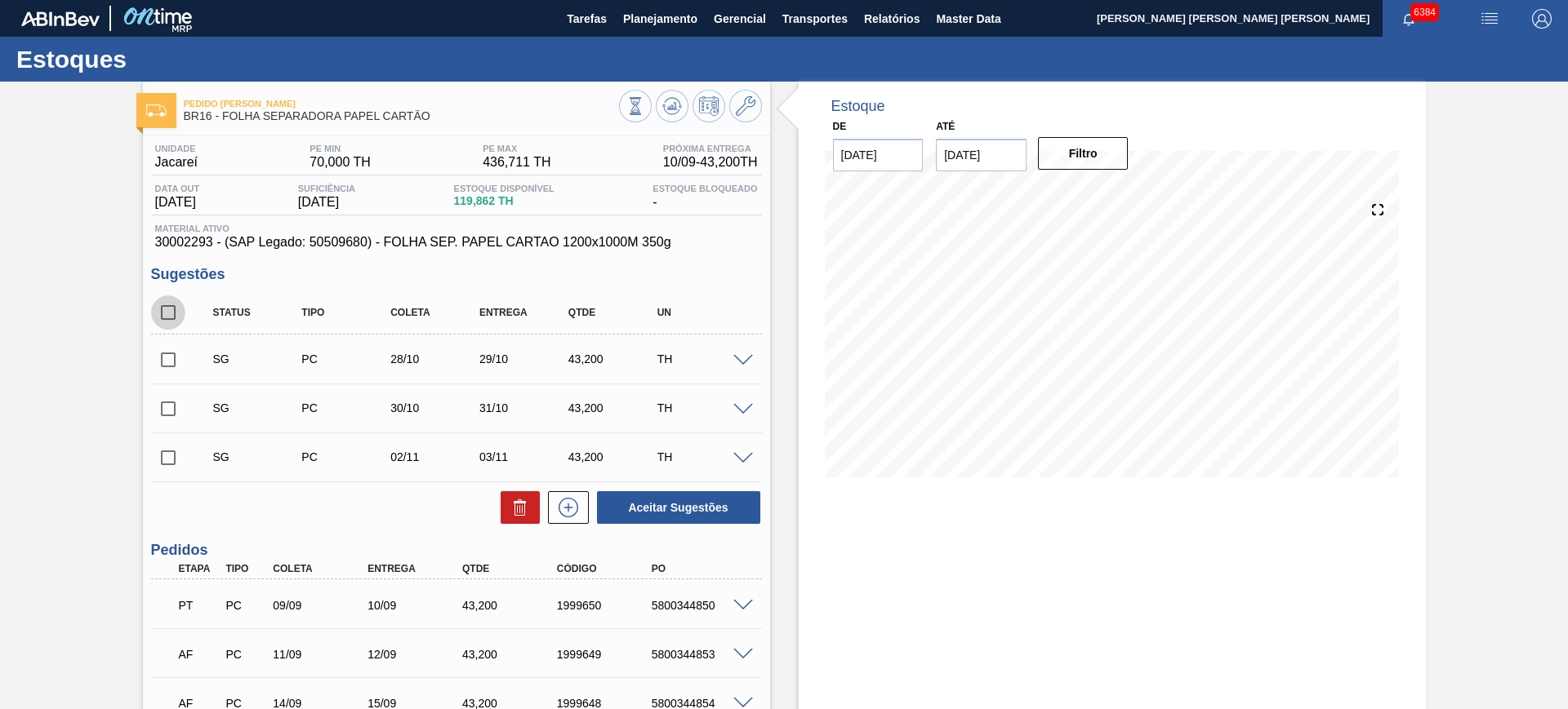
click at [166, 317] on input "checkbox" at bounding box center [168, 313] width 34 height 34
checkbox input "true"
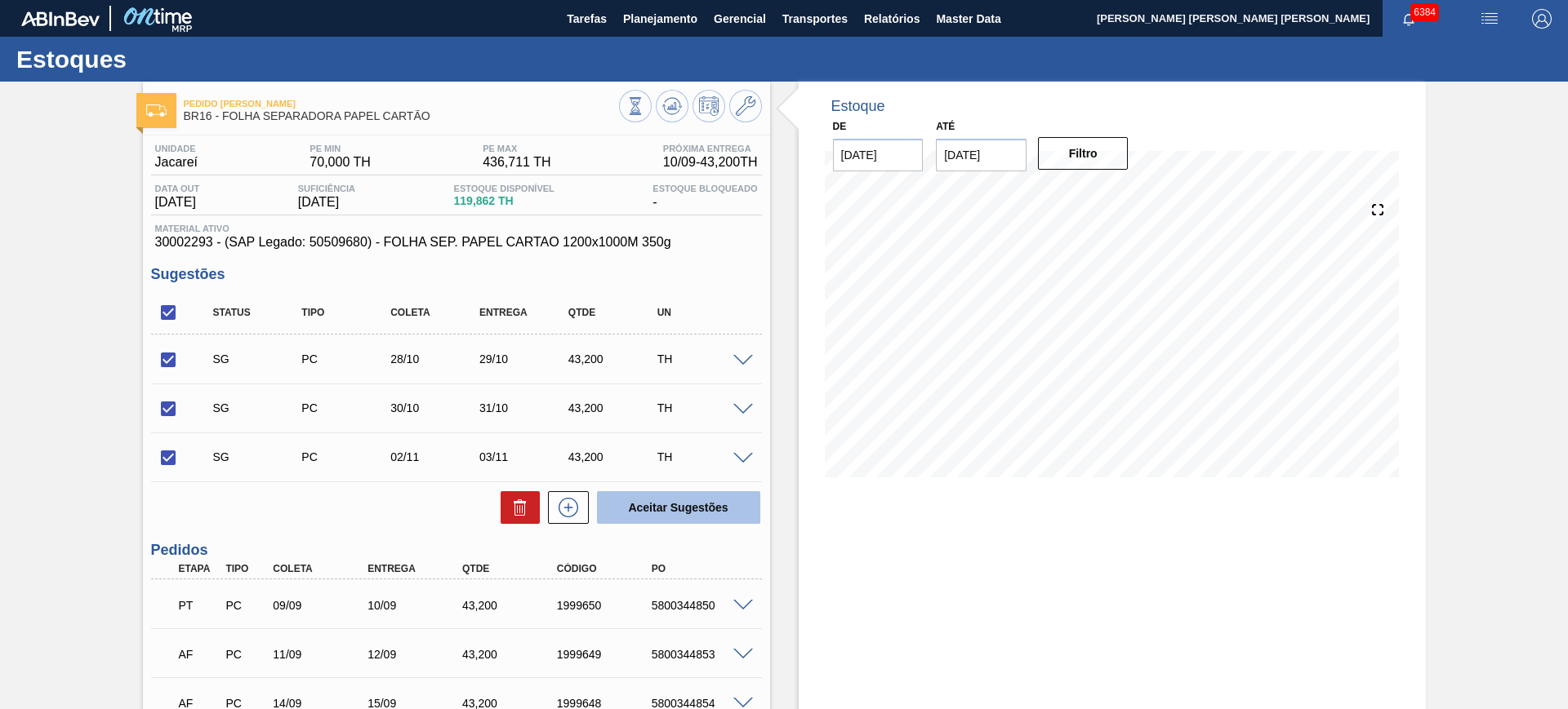
click at [656, 519] on button "Aceitar Sugestões" at bounding box center [678, 507] width 163 height 33
checkbox input "false"
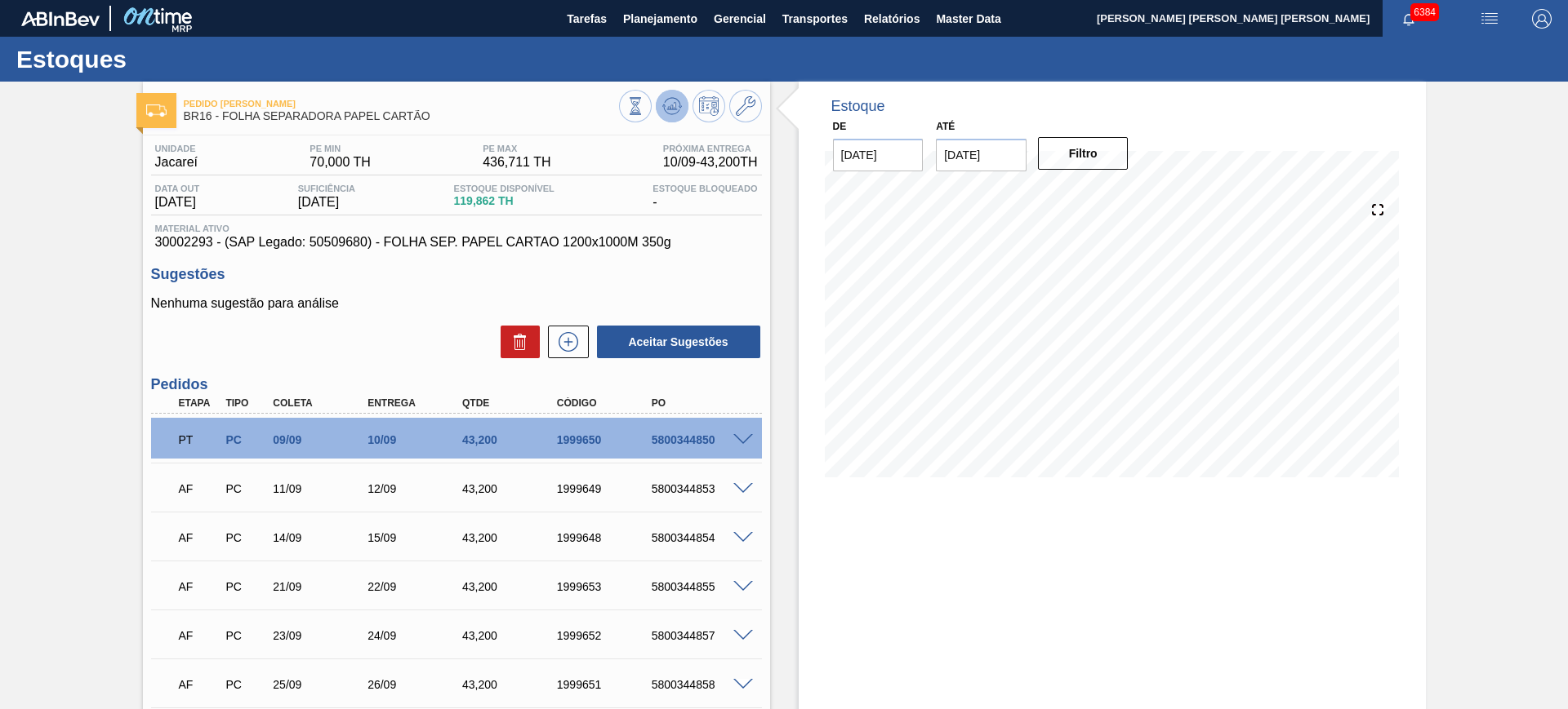
click at [674, 103] on icon at bounding box center [672, 105] width 10 height 8
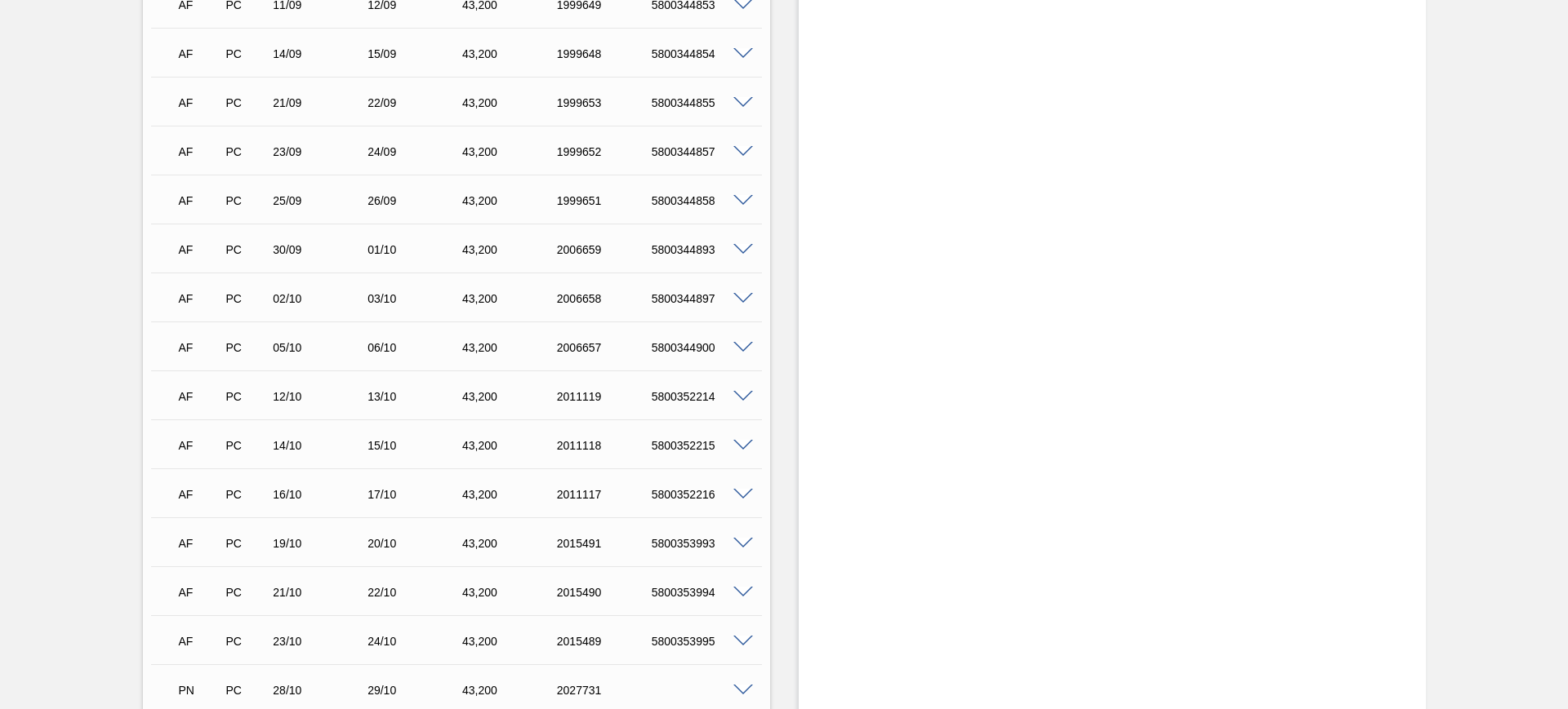
scroll to position [516, 0]
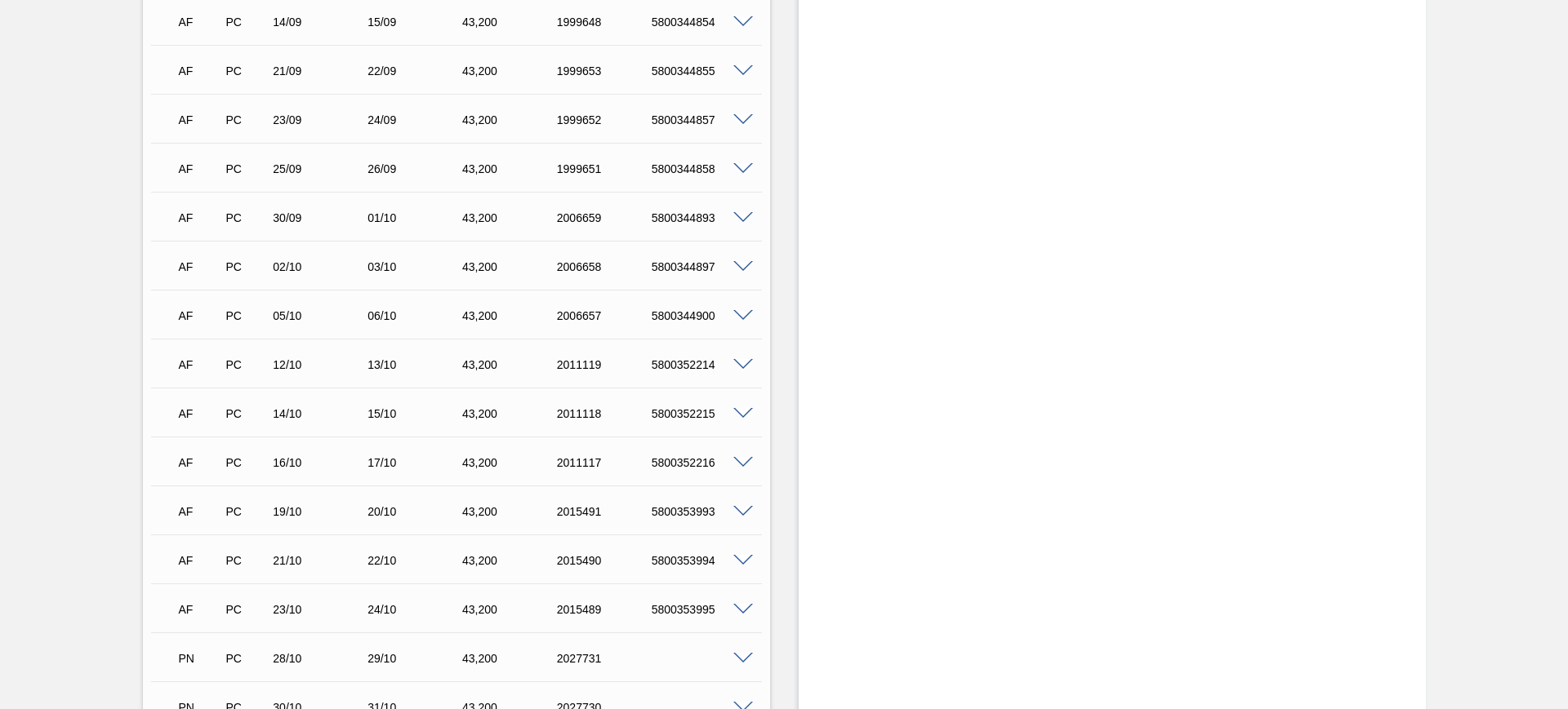
click at [738, 558] on span at bounding box center [743, 561] width 20 height 12
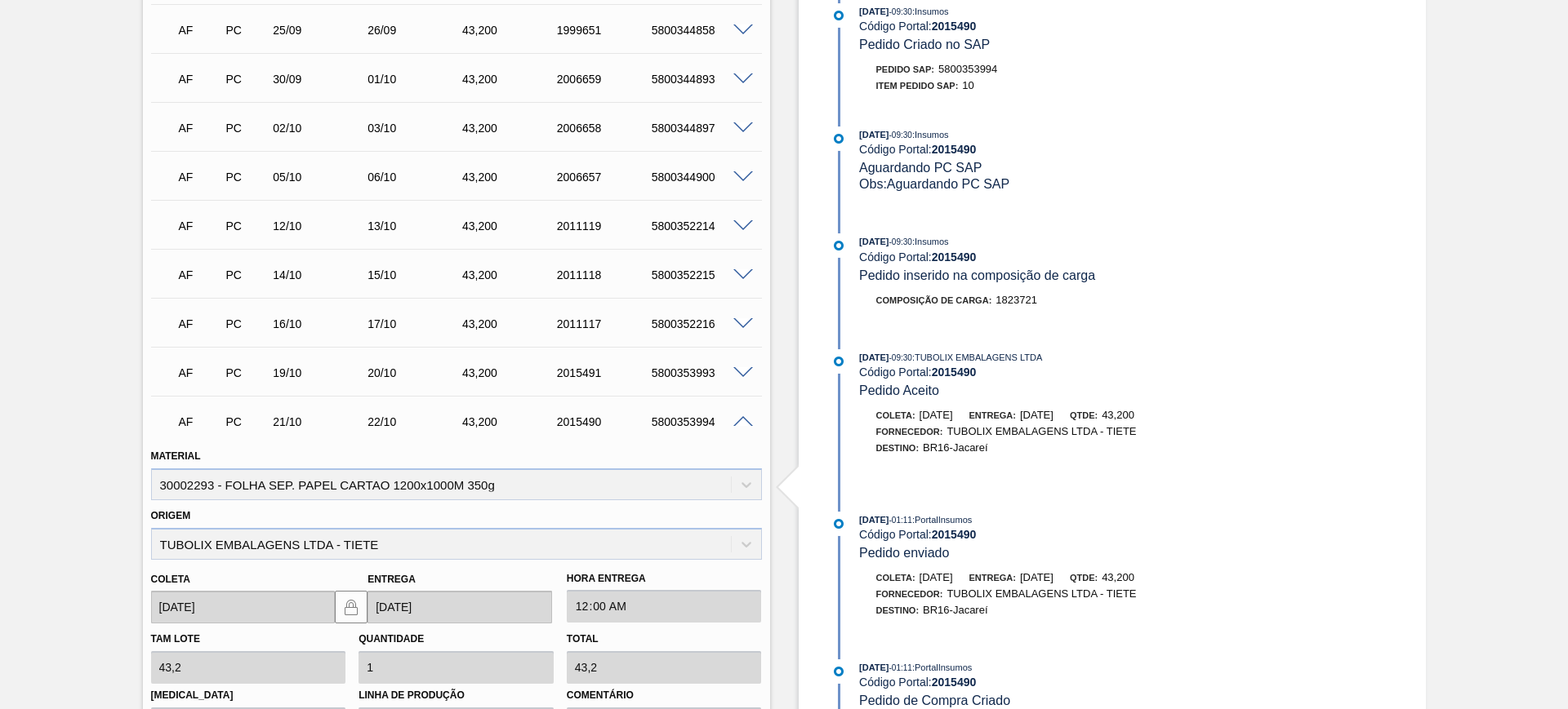
scroll to position [822, 0]
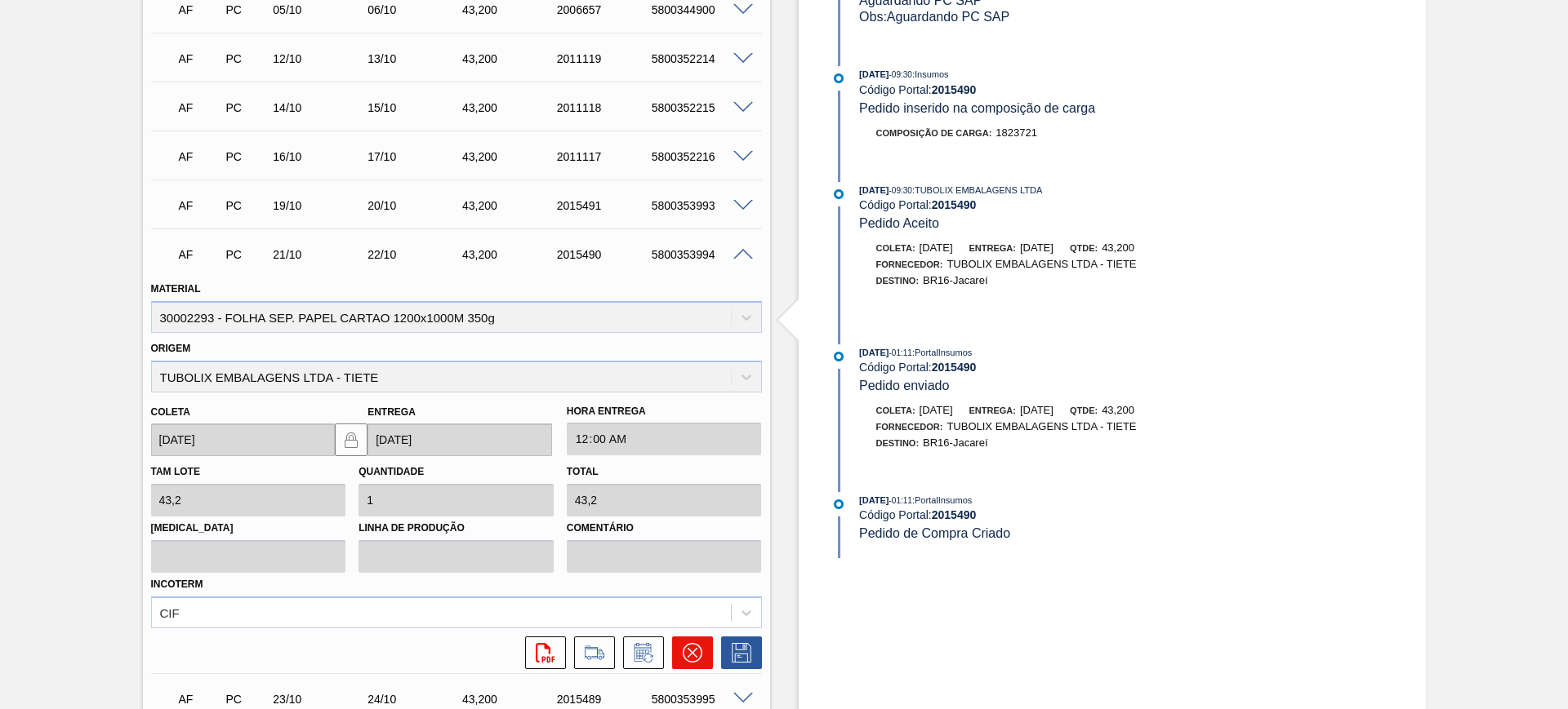
click at [685, 656] on icon at bounding box center [692, 653] width 20 height 20
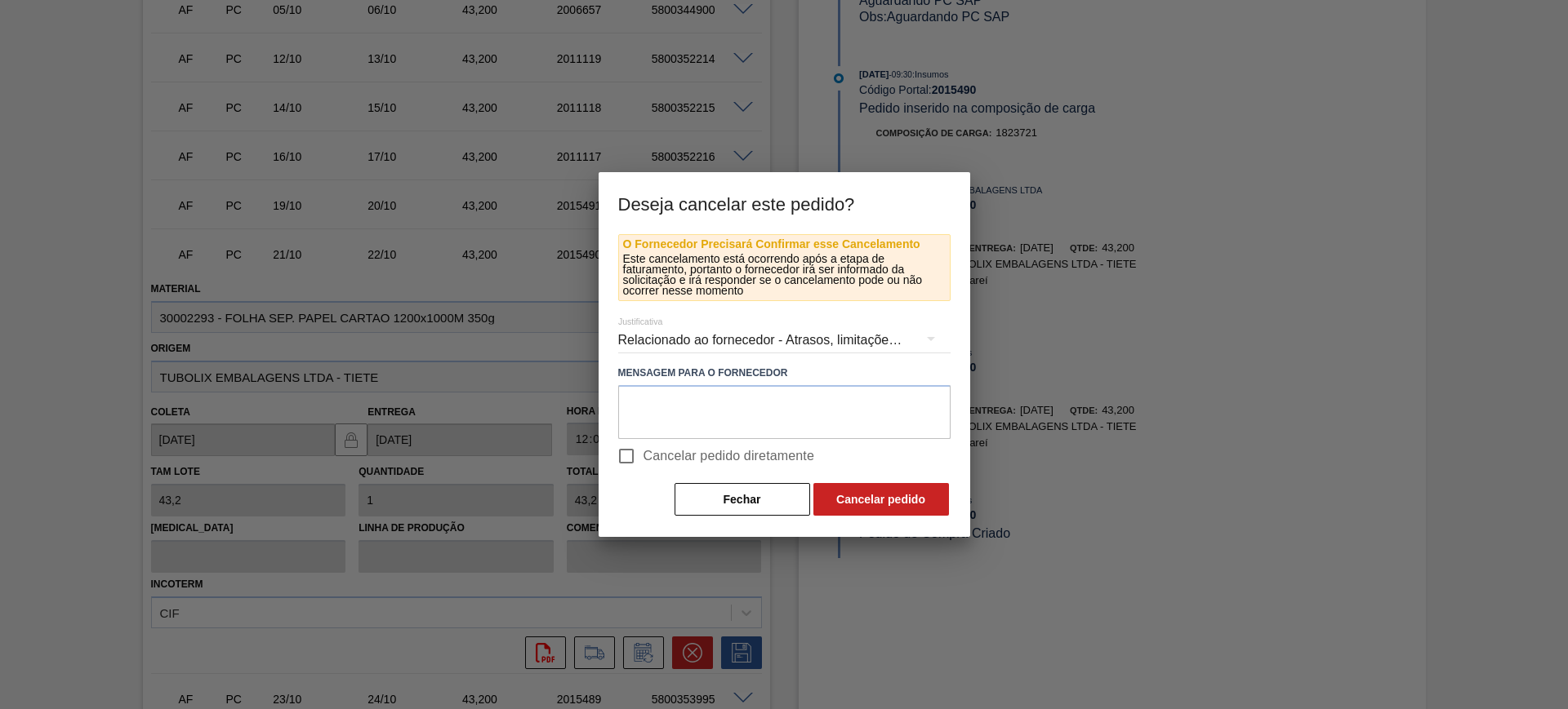
click at [629, 452] on input "Cancelar pedido diretamente" at bounding box center [627, 457] width 34 height 34
checkbox input "true"
click at [852, 512] on button "Cancelar pedido" at bounding box center [881, 500] width 135 height 33
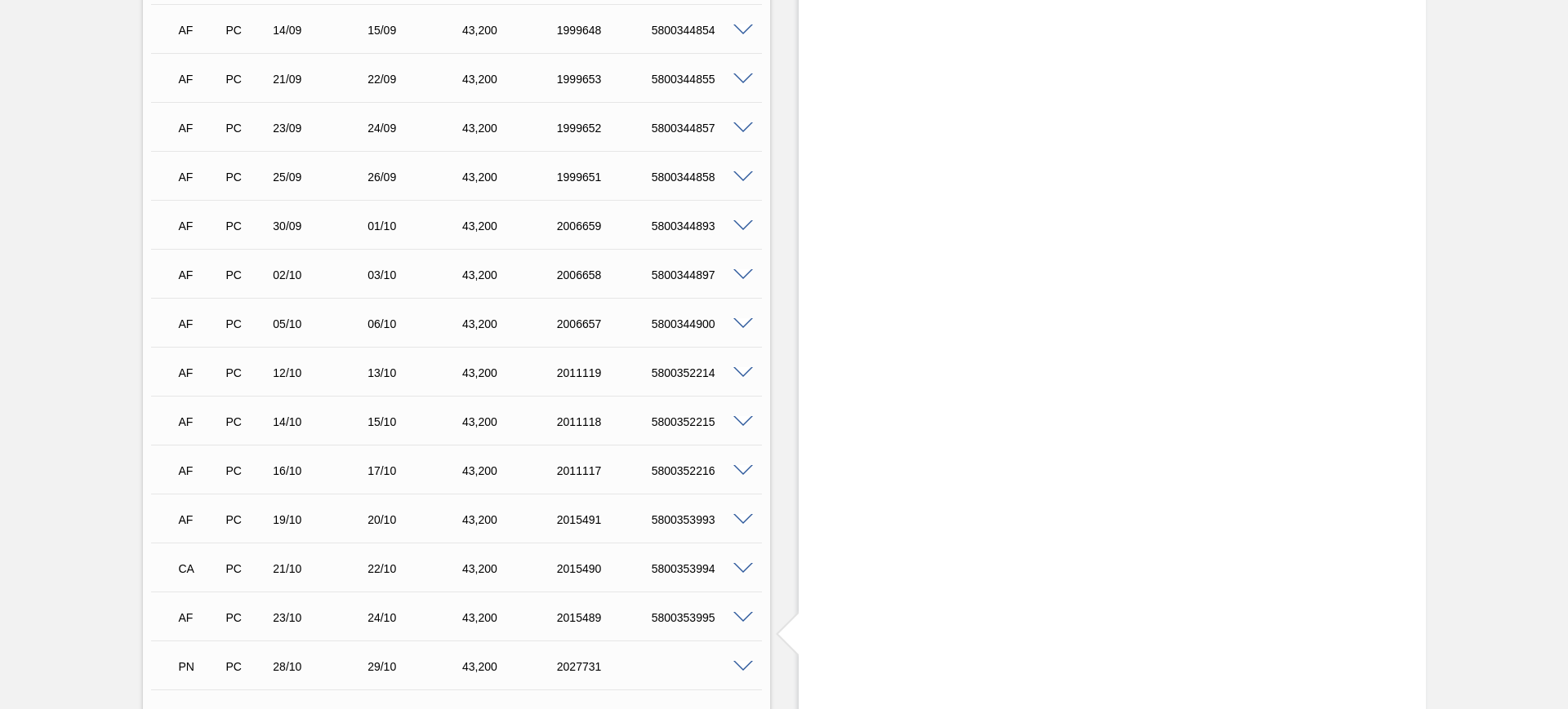
scroll to position [510, 0]
click at [742, 420] on span at bounding box center [743, 420] width 20 height 12
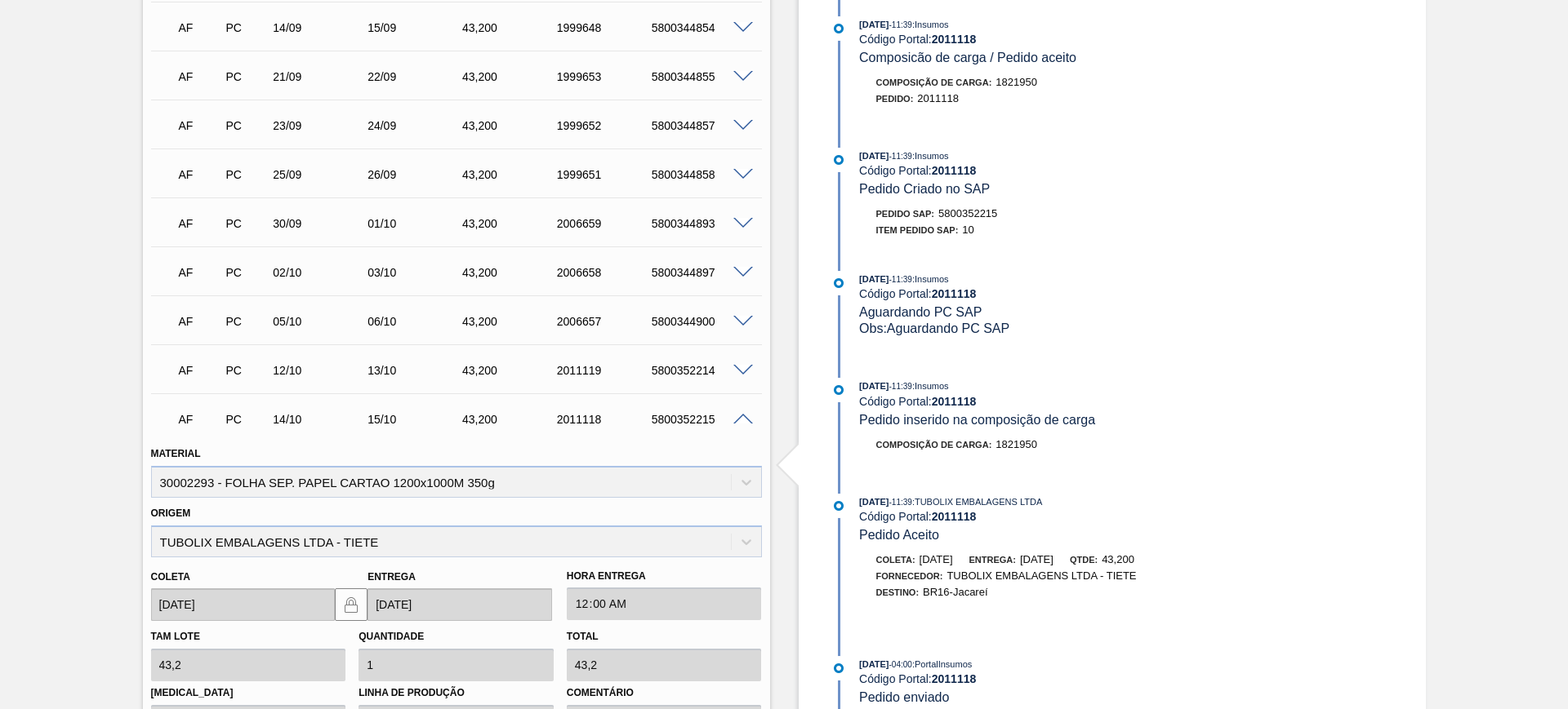
scroll to position [816, 0]
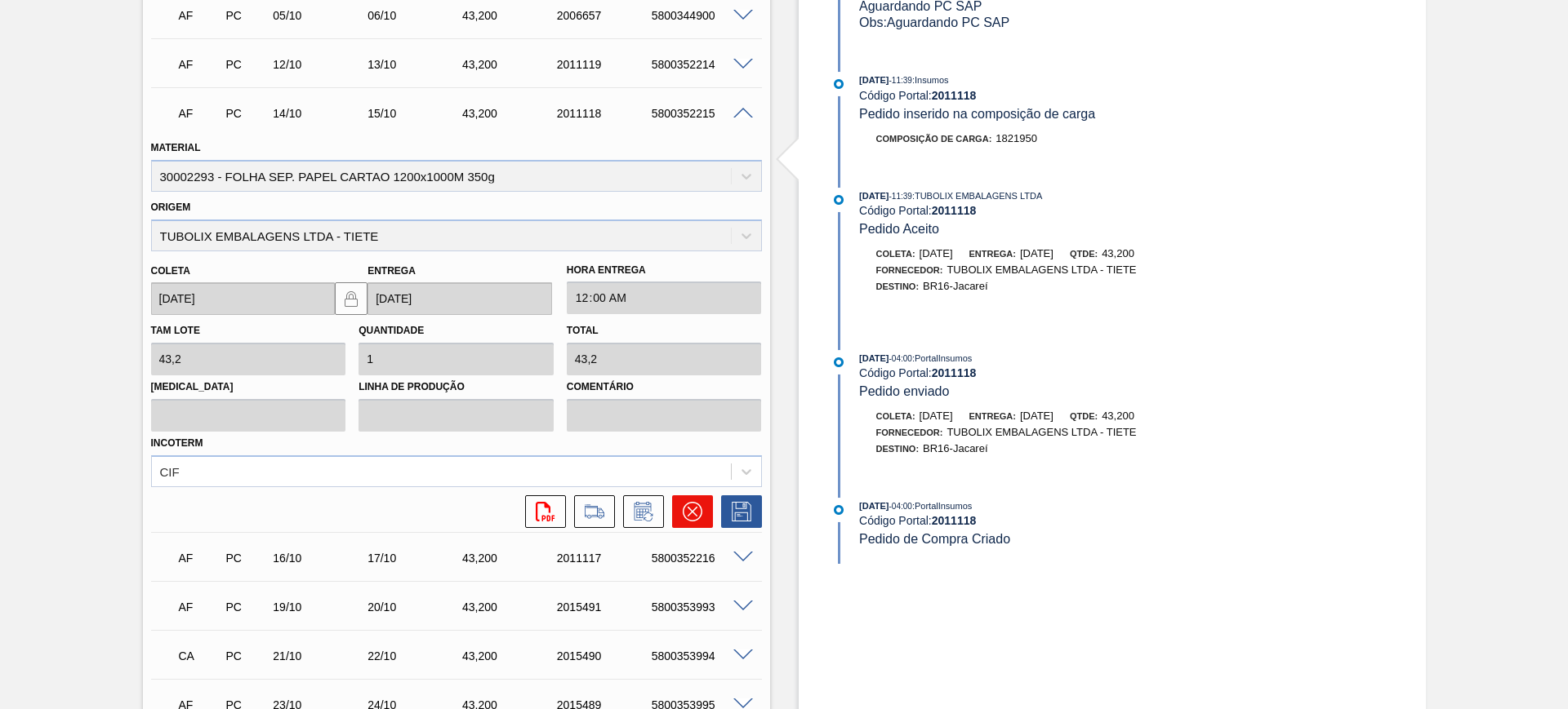
click at [691, 512] on icon at bounding box center [691, 511] width 9 height 9
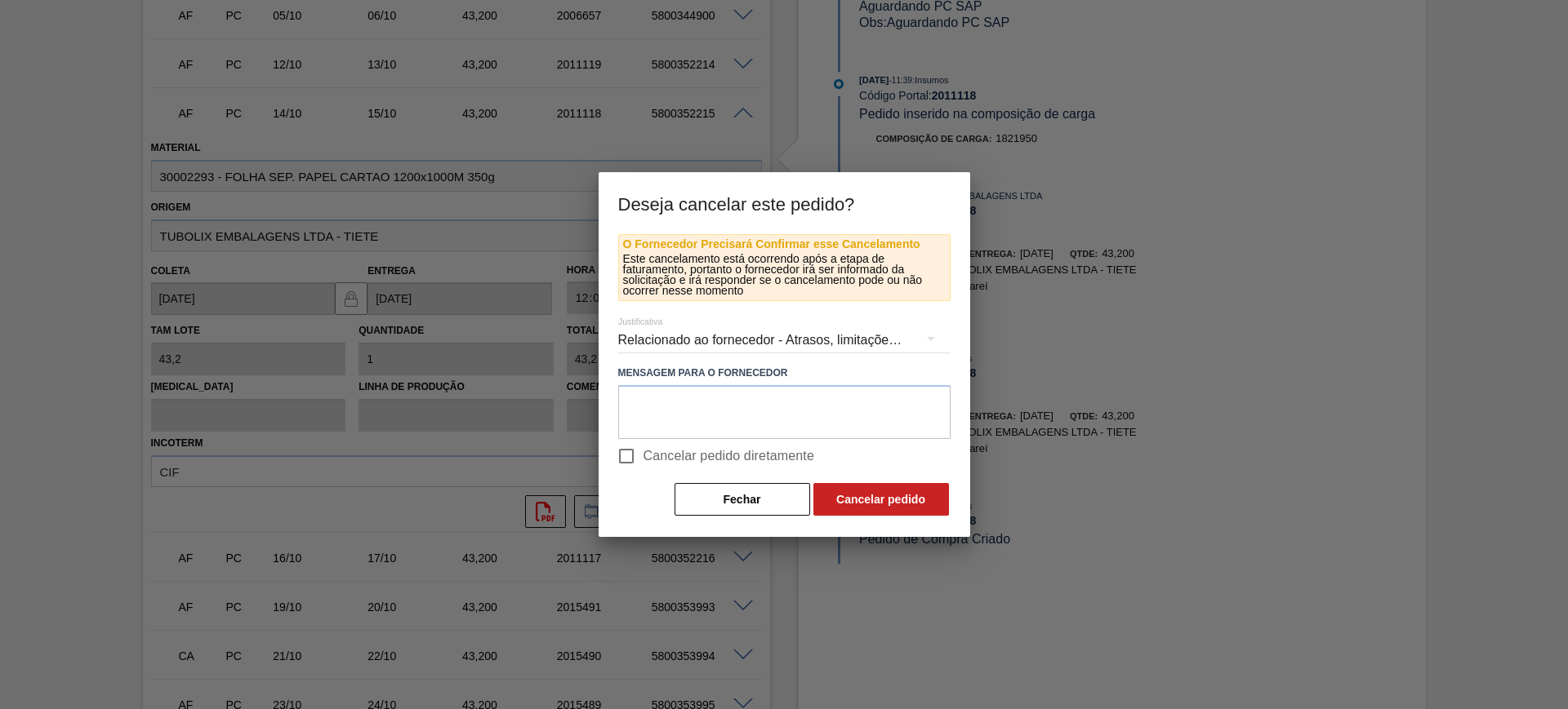
drag, startPoint x: 702, startPoint y: 451, endPoint x: 781, endPoint y: 471, distance: 81.5
click at [703, 451] on span "Cancelar pedido diretamente" at bounding box center [729, 456] width 172 height 20
click at [644, 451] on input "Cancelar pedido diretamente" at bounding box center [627, 457] width 34 height 34
checkbox input "true"
click at [825, 489] on button "Cancelar pedido" at bounding box center [881, 500] width 135 height 33
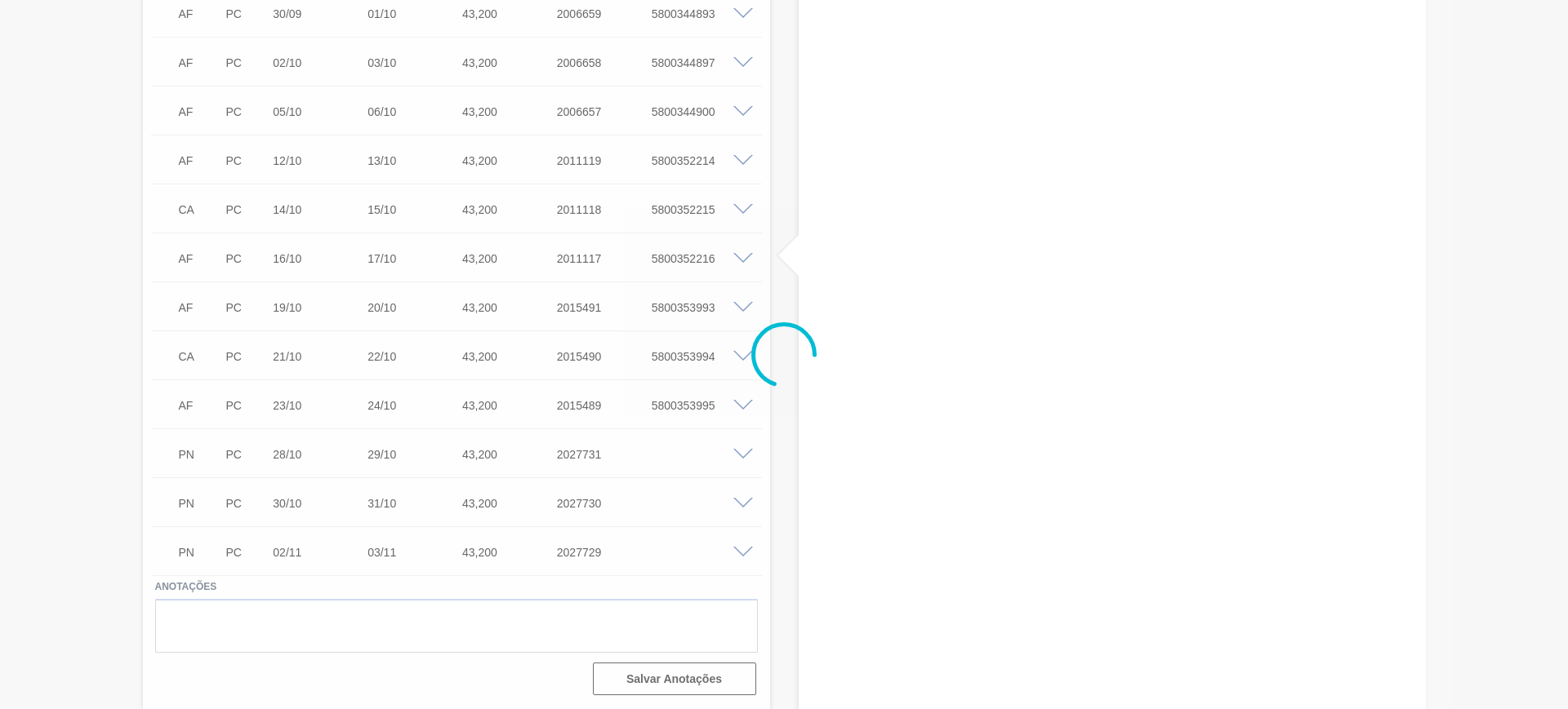
scroll to position [720, 0]
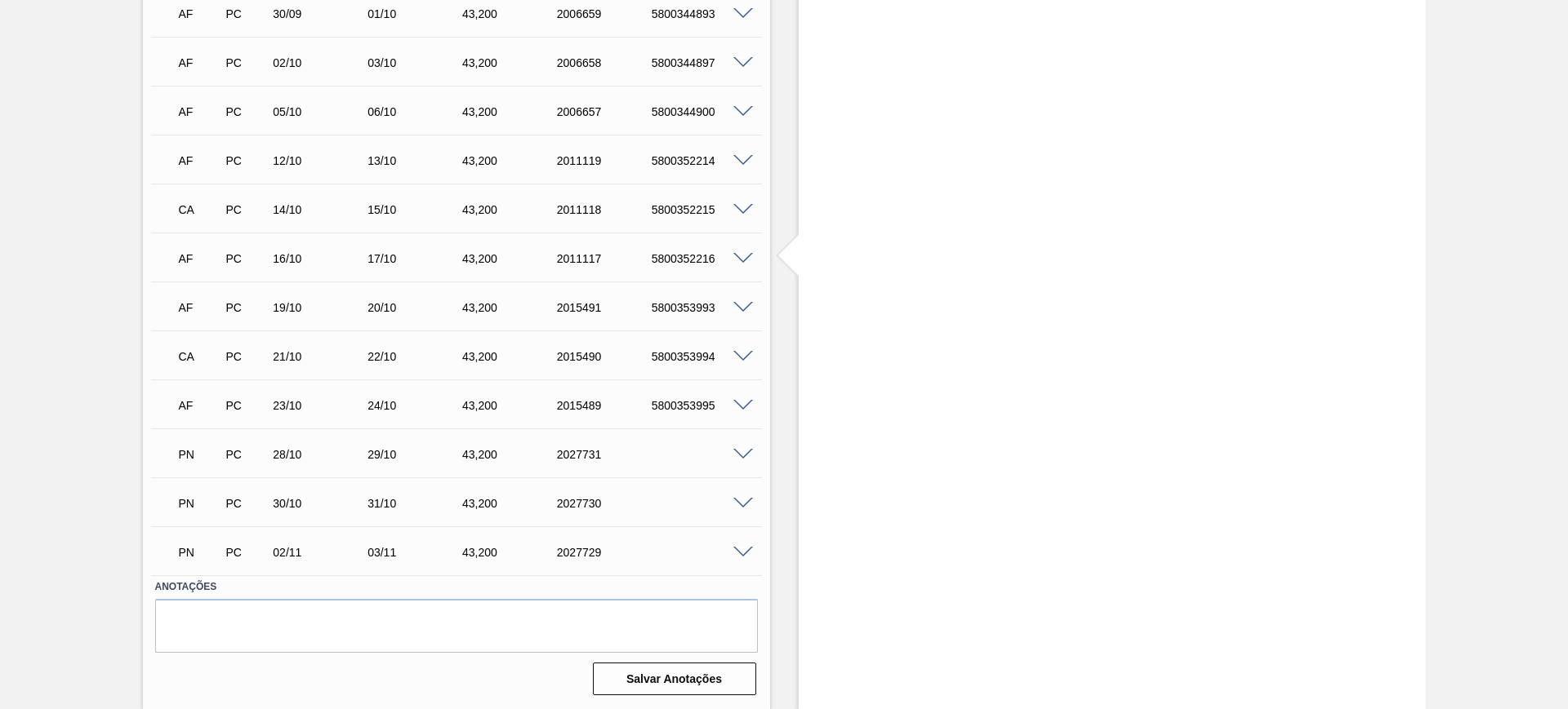
click at [743, 355] on span at bounding box center [743, 357] width 20 height 12
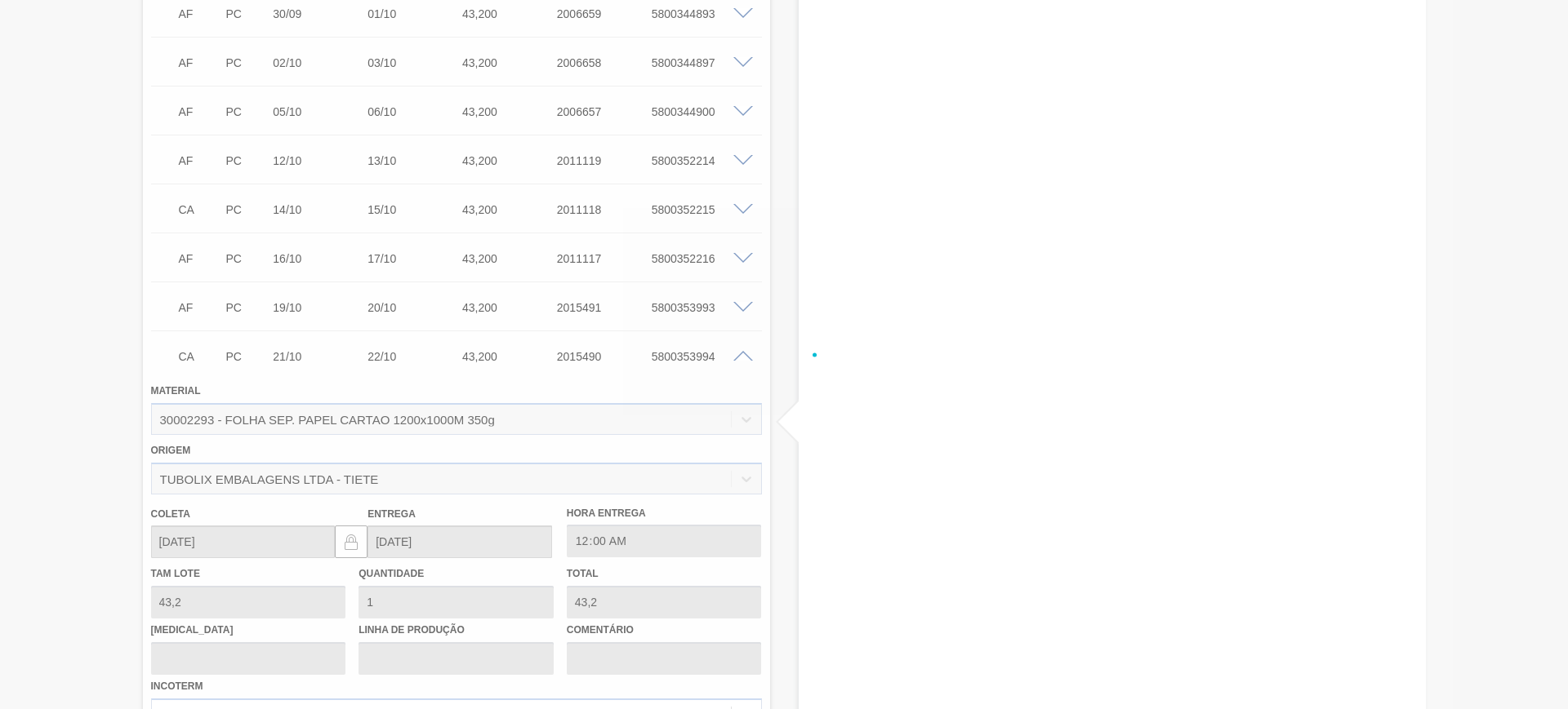
scroll to position [816, 0]
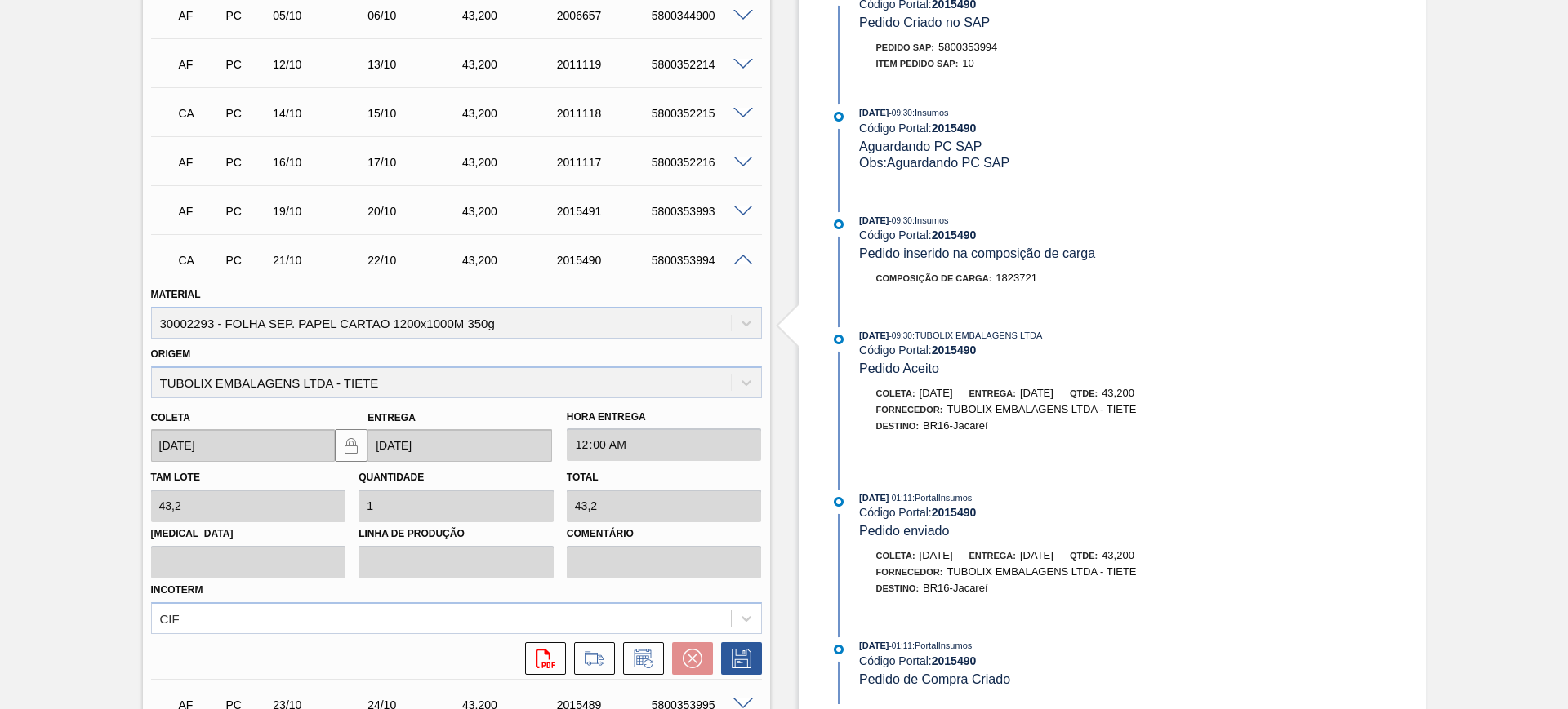
click at [742, 260] on span at bounding box center [743, 261] width 20 height 12
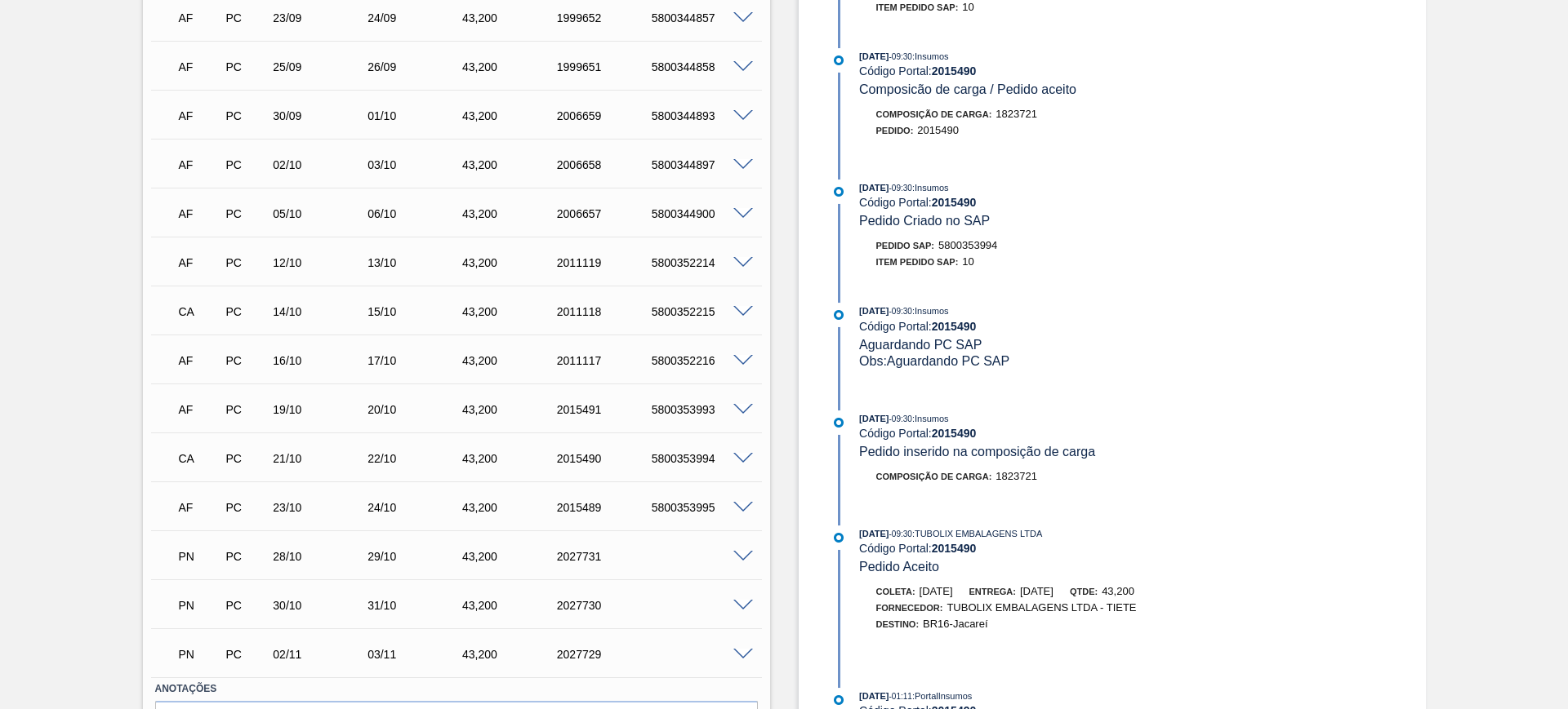
scroll to position [516, 0]
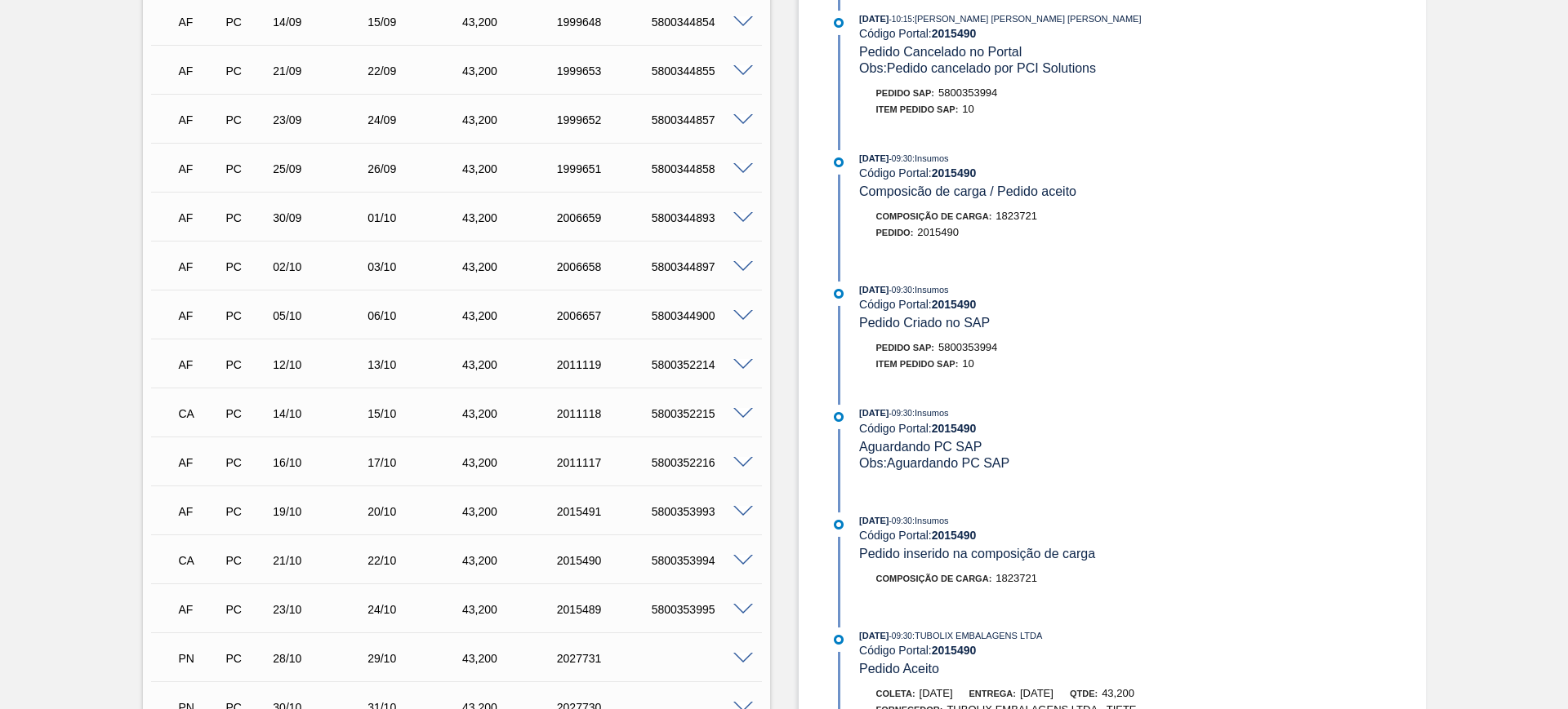
click at [741, 312] on span at bounding box center [743, 316] width 20 height 12
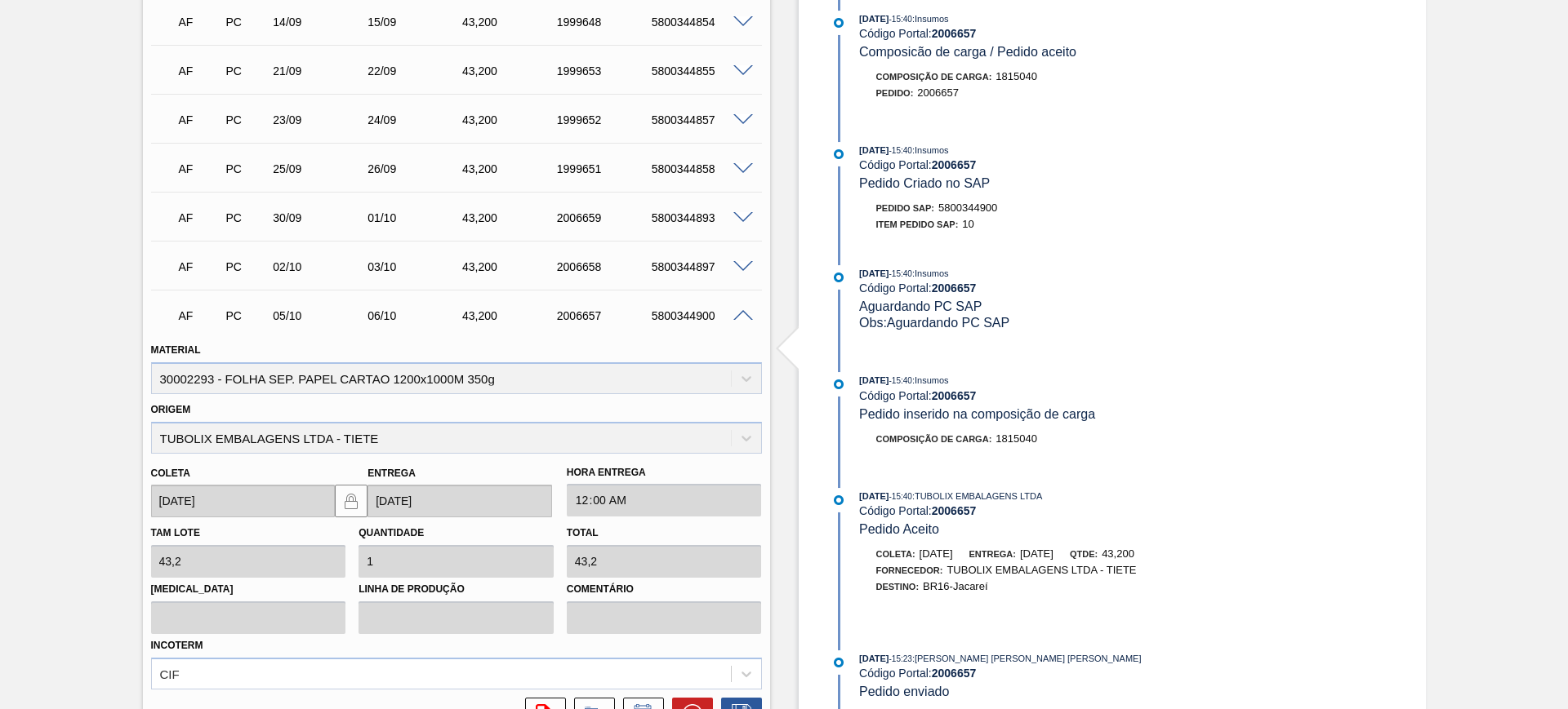
click at [690, 696] on div "svg{fill:#ff0000}" at bounding box center [457, 710] width 624 height 40
click at [689, 703] on button at bounding box center [692, 714] width 41 height 33
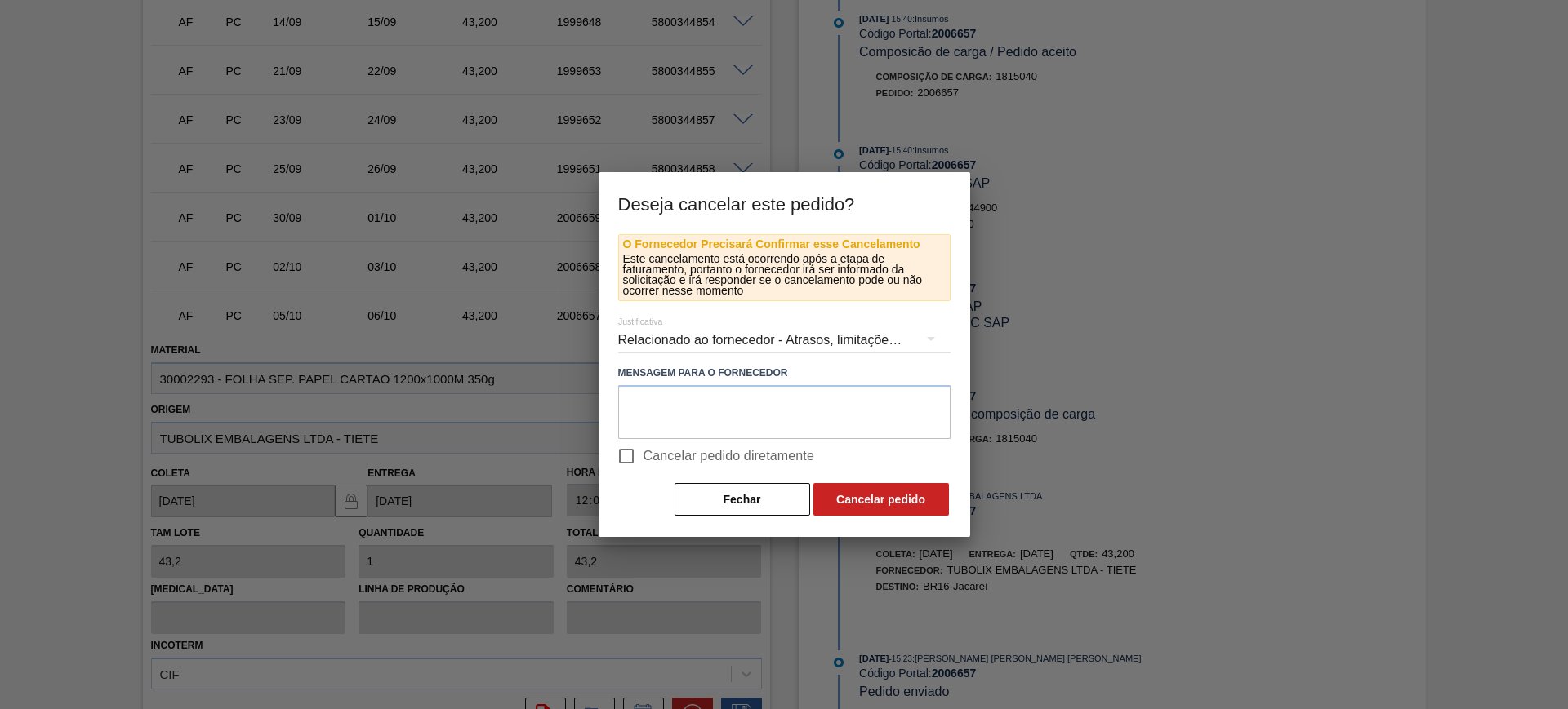
click at [699, 459] on span "Cancelar pedido diretamente" at bounding box center [729, 456] width 172 height 20
click at [644, 459] on input "Cancelar pedido diretamente" at bounding box center [627, 457] width 34 height 34
checkbox input "true"
click at [869, 494] on button "Cancelar pedido" at bounding box center [881, 500] width 135 height 33
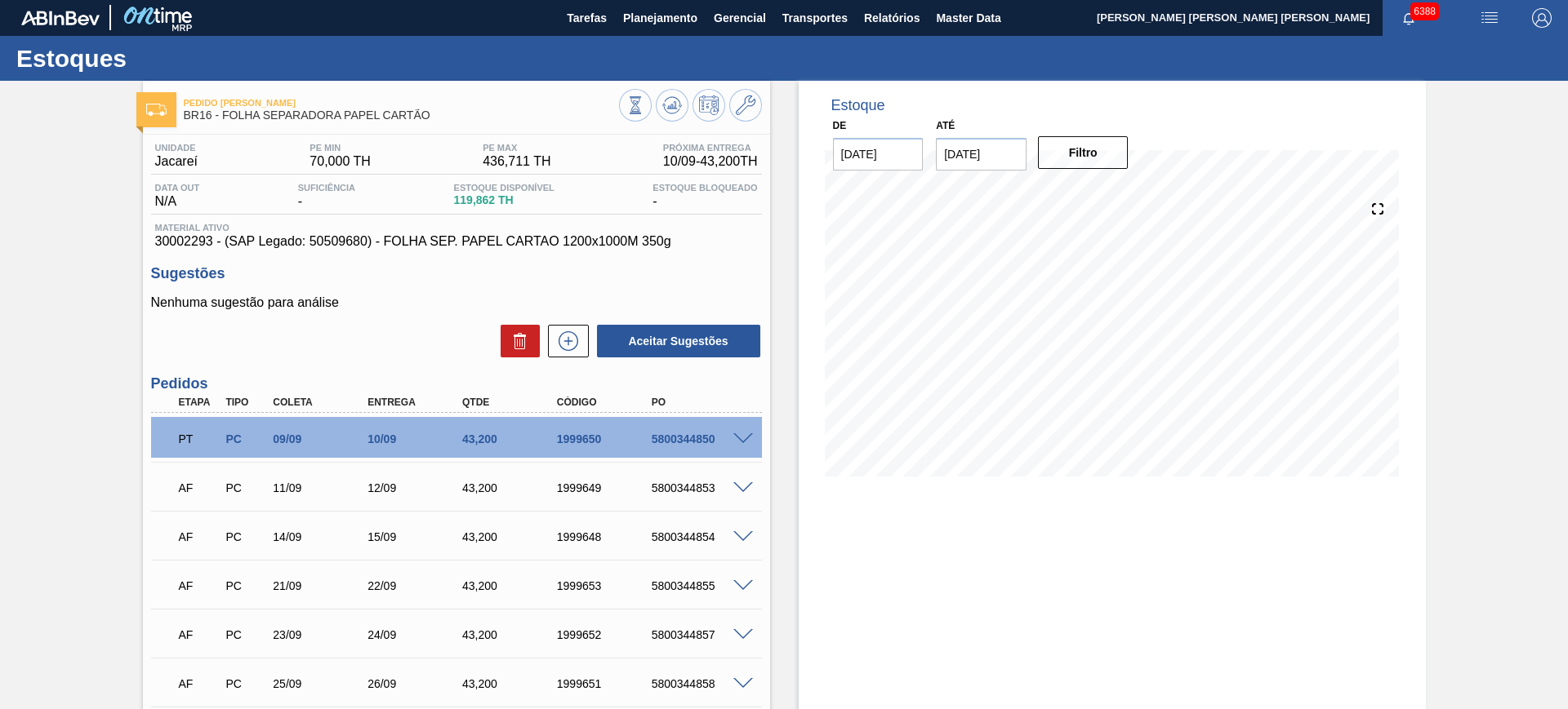
scroll to position [0, 0]
click at [678, 95] on button at bounding box center [672, 106] width 33 height 33
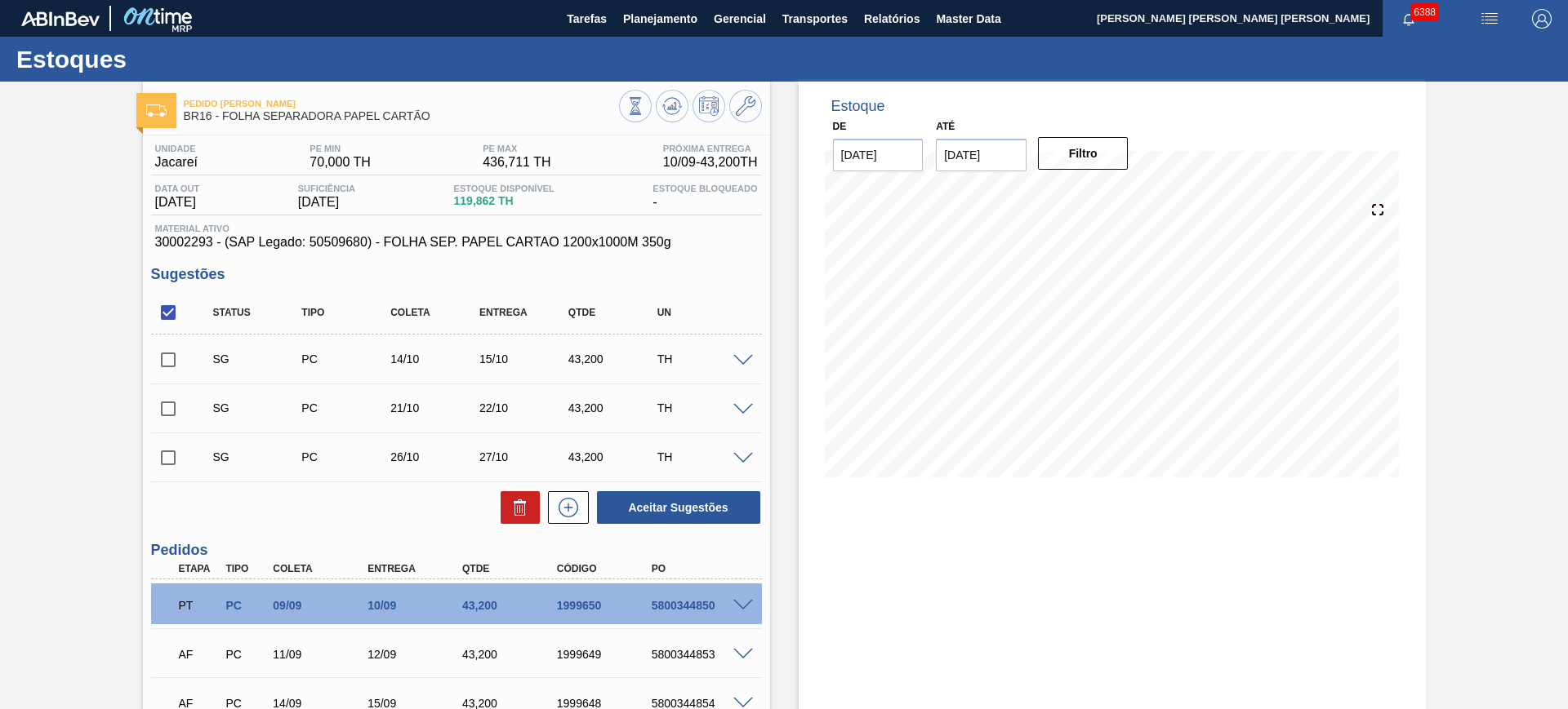
click at [164, 313] on input "checkbox" at bounding box center [168, 313] width 34 height 34
click at [166, 313] on input "checkbox" at bounding box center [168, 313] width 34 height 34
checkbox input "true"
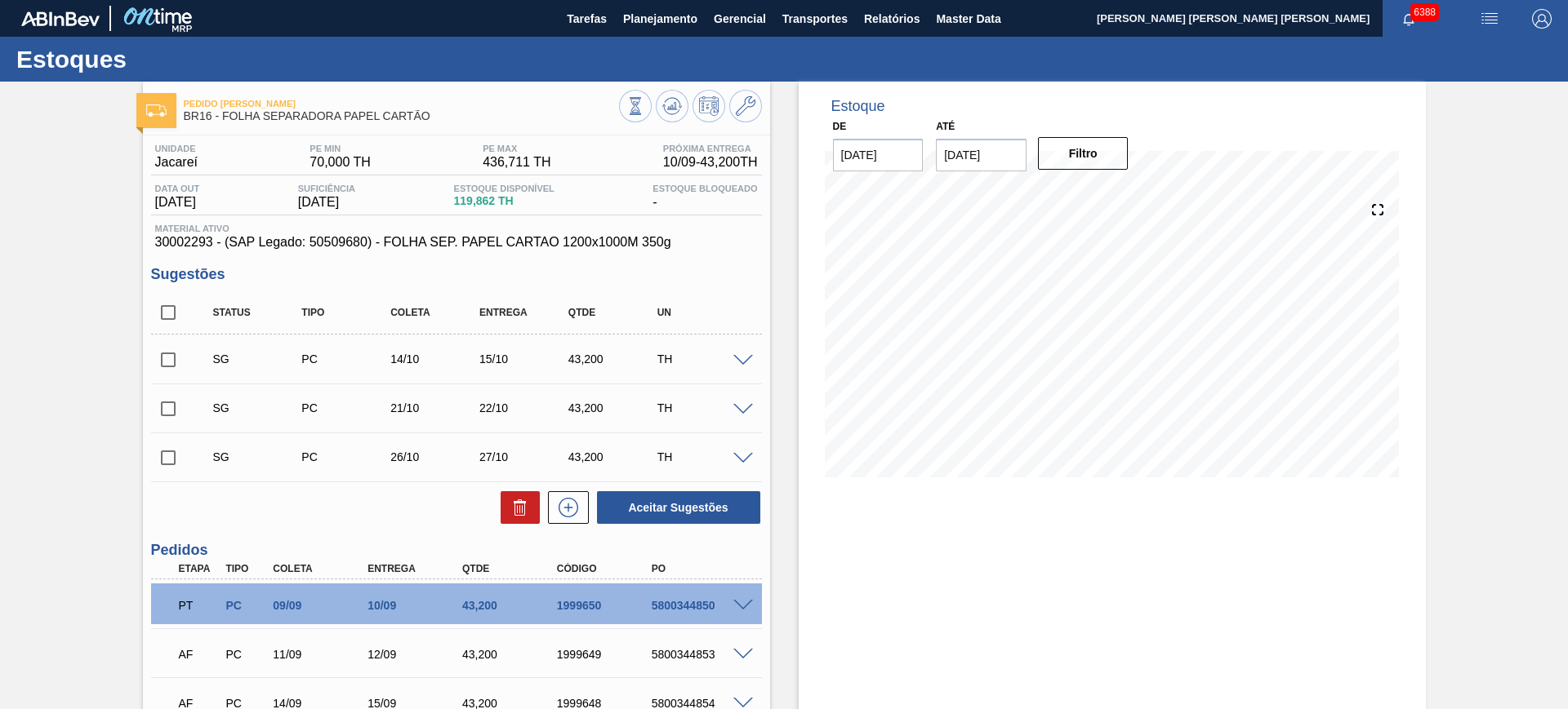
checkbox input "true"
click at [528, 506] on icon at bounding box center [520, 507] width 20 height 20
checkbox input "false"
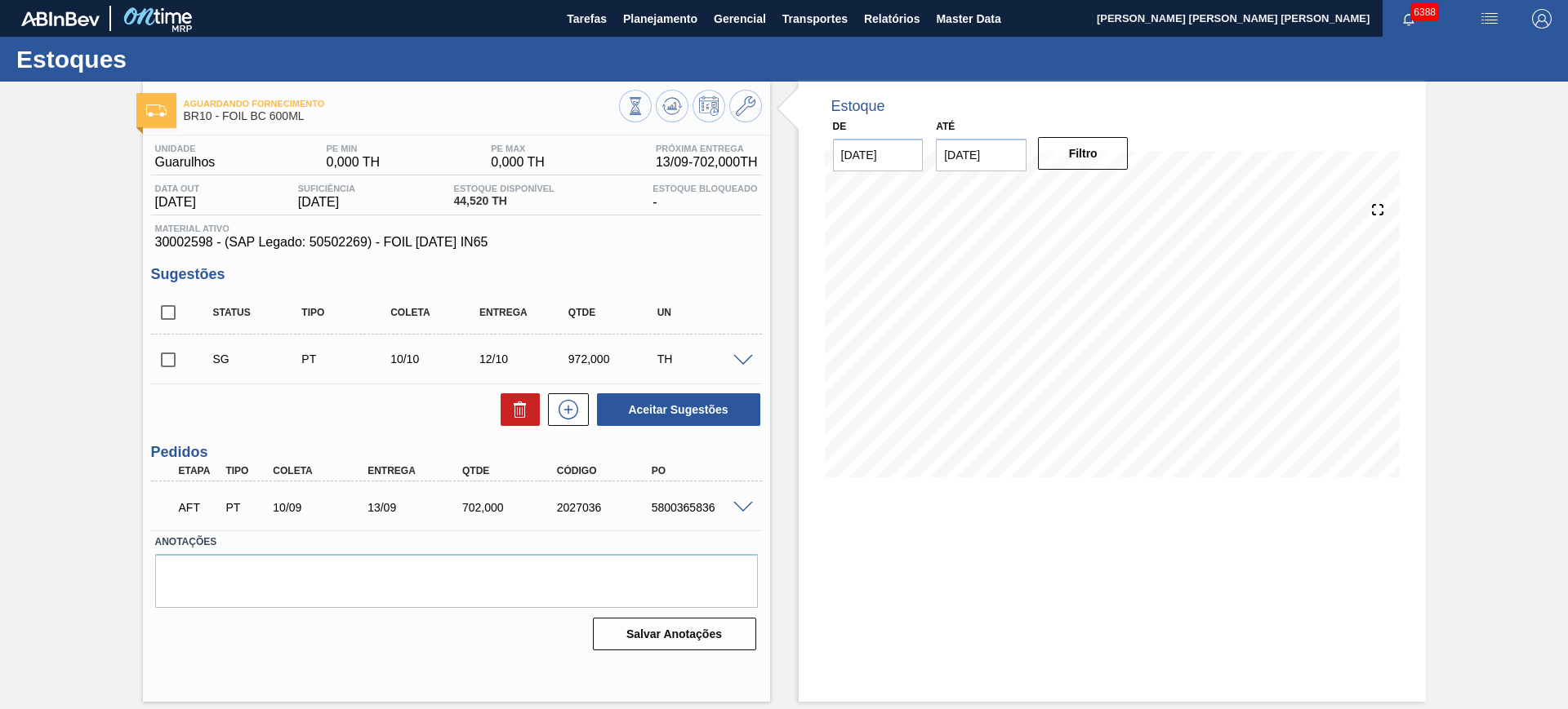
click at [700, 509] on div "5800365836" at bounding box center [700, 507] width 106 height 13
copy div "5800365836"
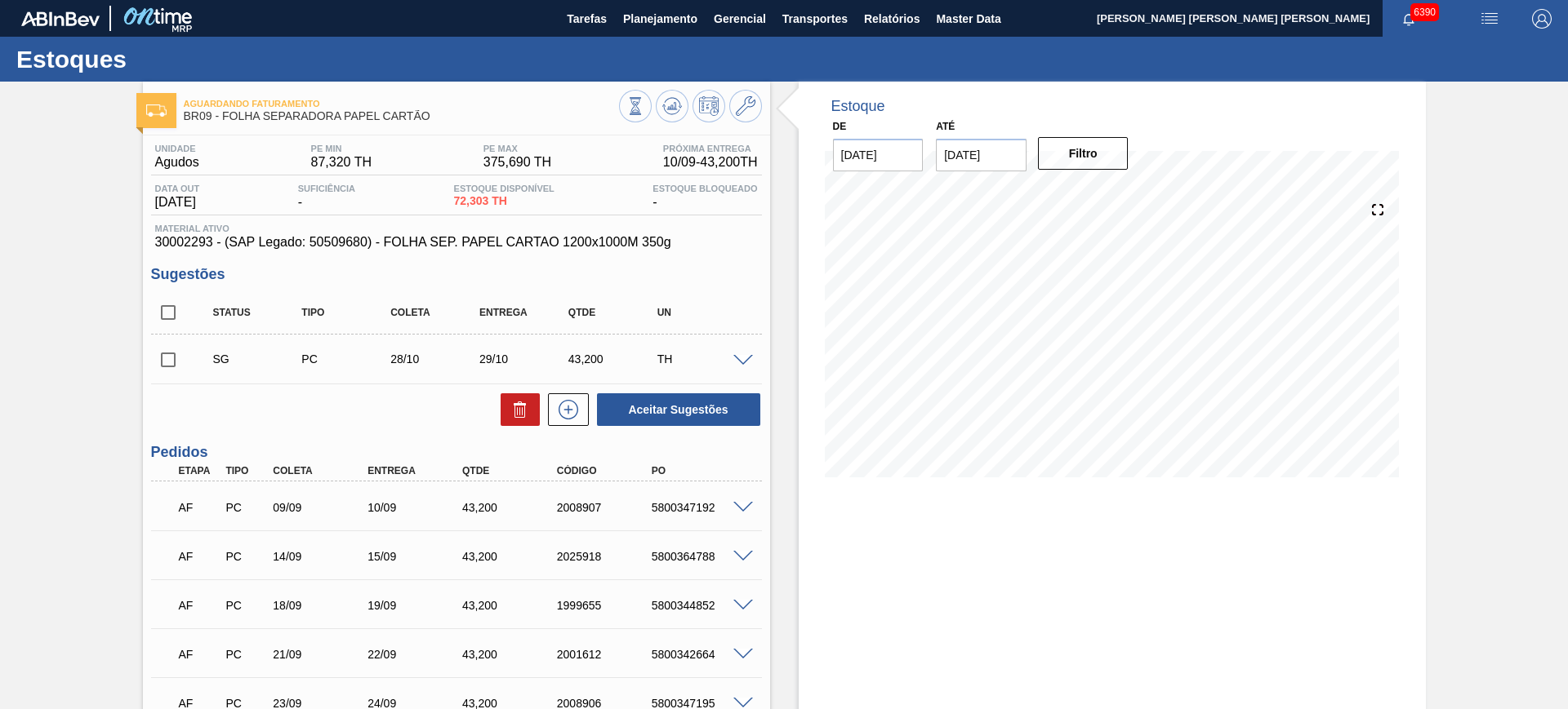
click at [168, 314] on input "checkbox" at bounding box center [168, 313] width 34 height 34
checkbox input "true"
click at [517, 410] on icon at bounding box center [520, 409] width 20 height 20
checkbox input "false"
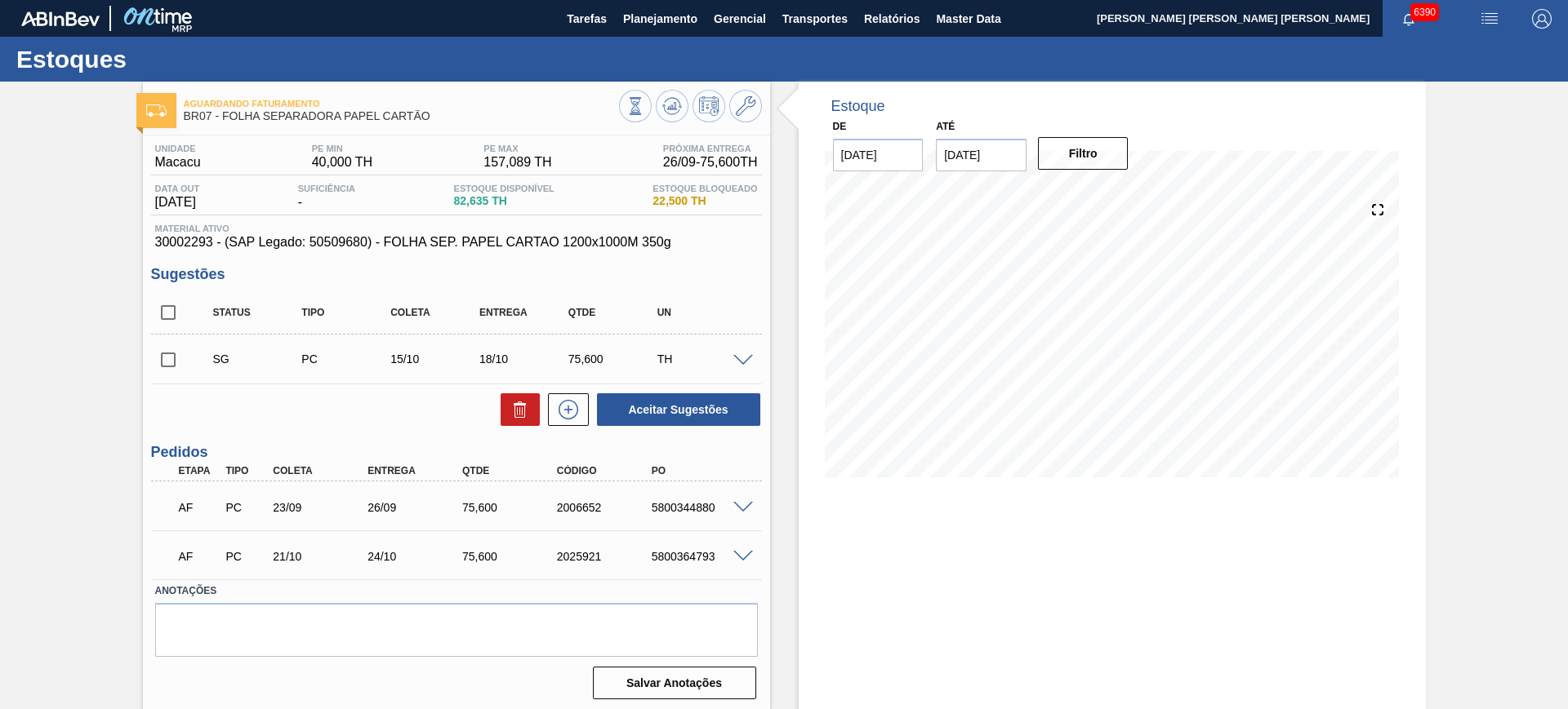
click at [676, 505] on div "5800344880" at bounding box center [700, 507] width 106 height 13
click at [676, 504] on div "5800344880" at bounding box center [700, 507] width 106 height 13
copy div "5800344880"
click at [744, 558] on span at bounding box center [743, 557] width 20 height 12
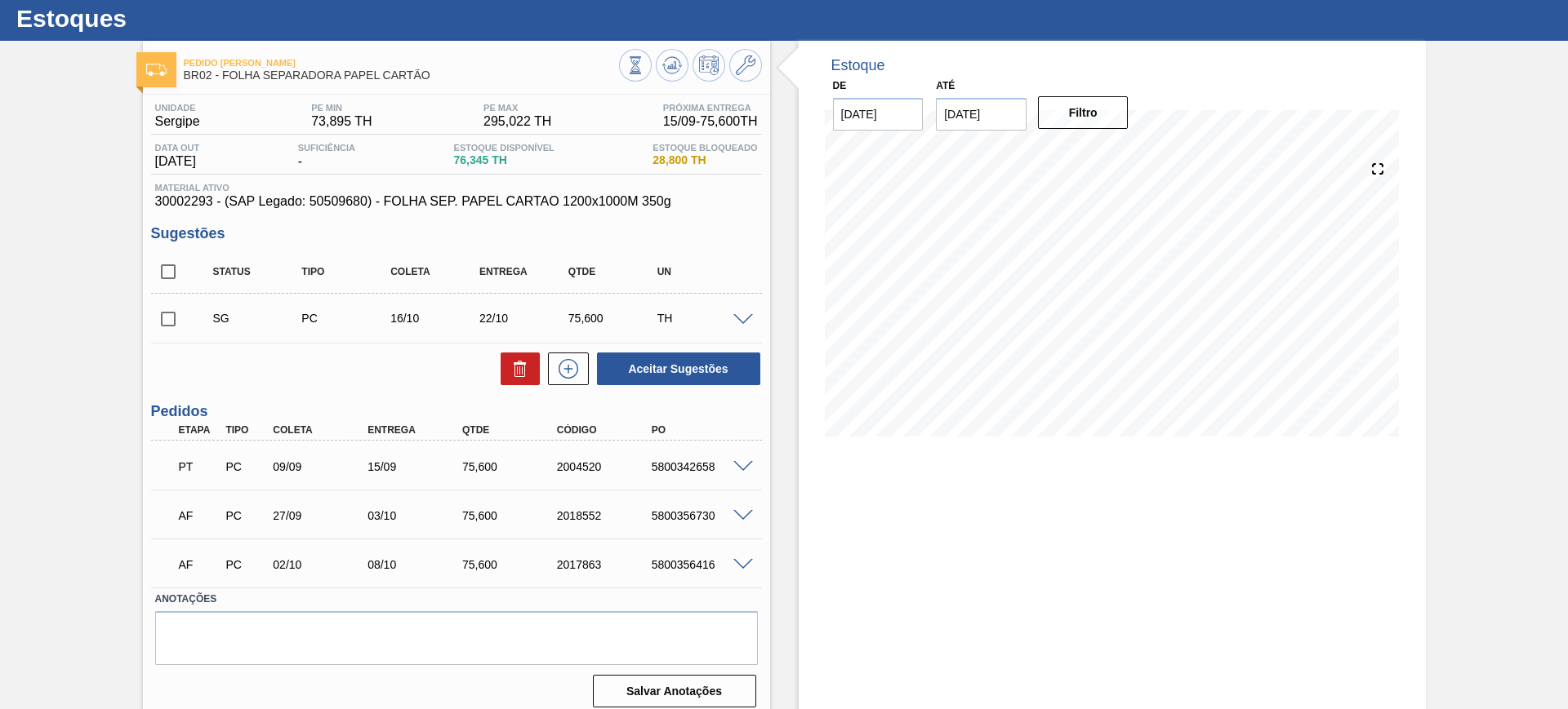
scroll to position [53, 0]
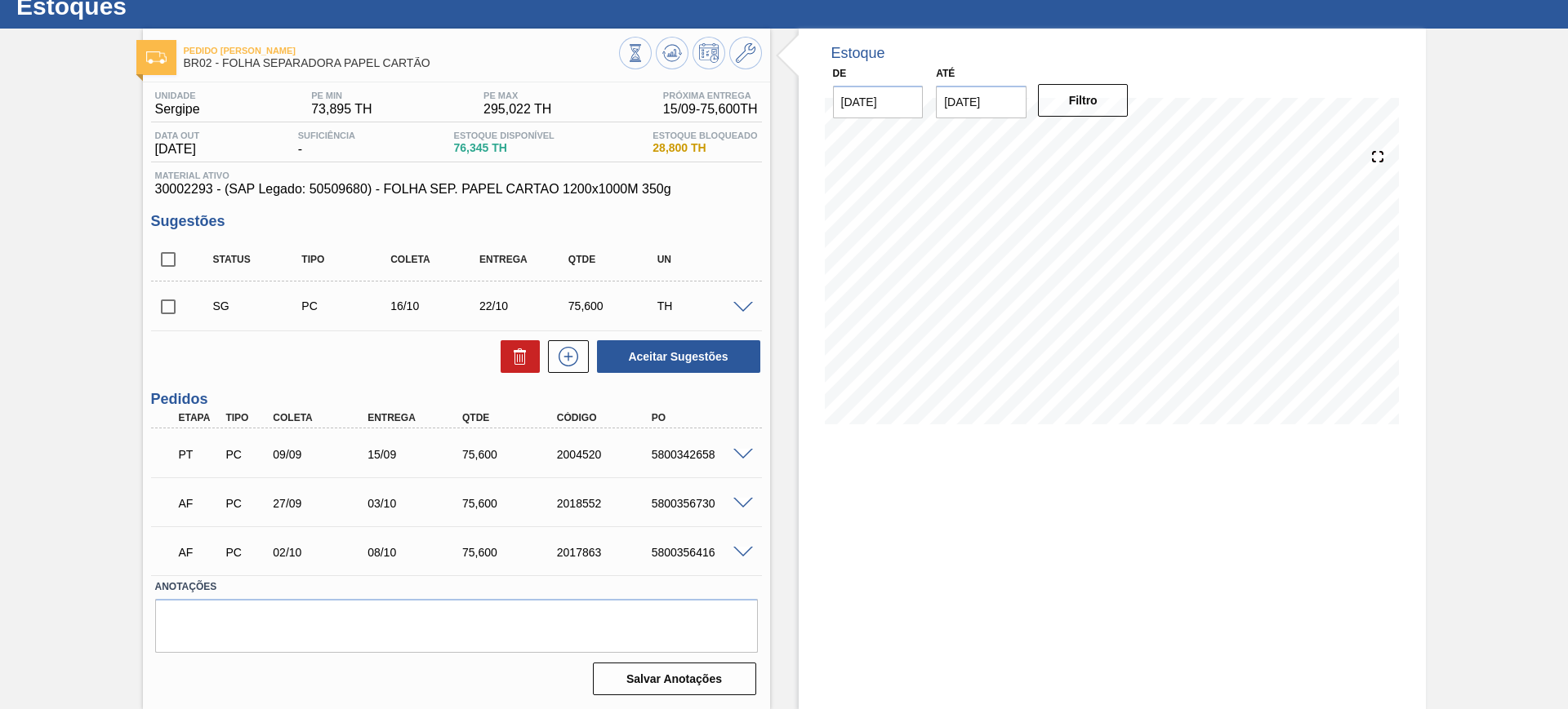
click at [741, 496] on div at bounding box center [746, 502] width 33 height 12
click at [740, 501] on span at bounding box center [743, 504] width 20 height 12
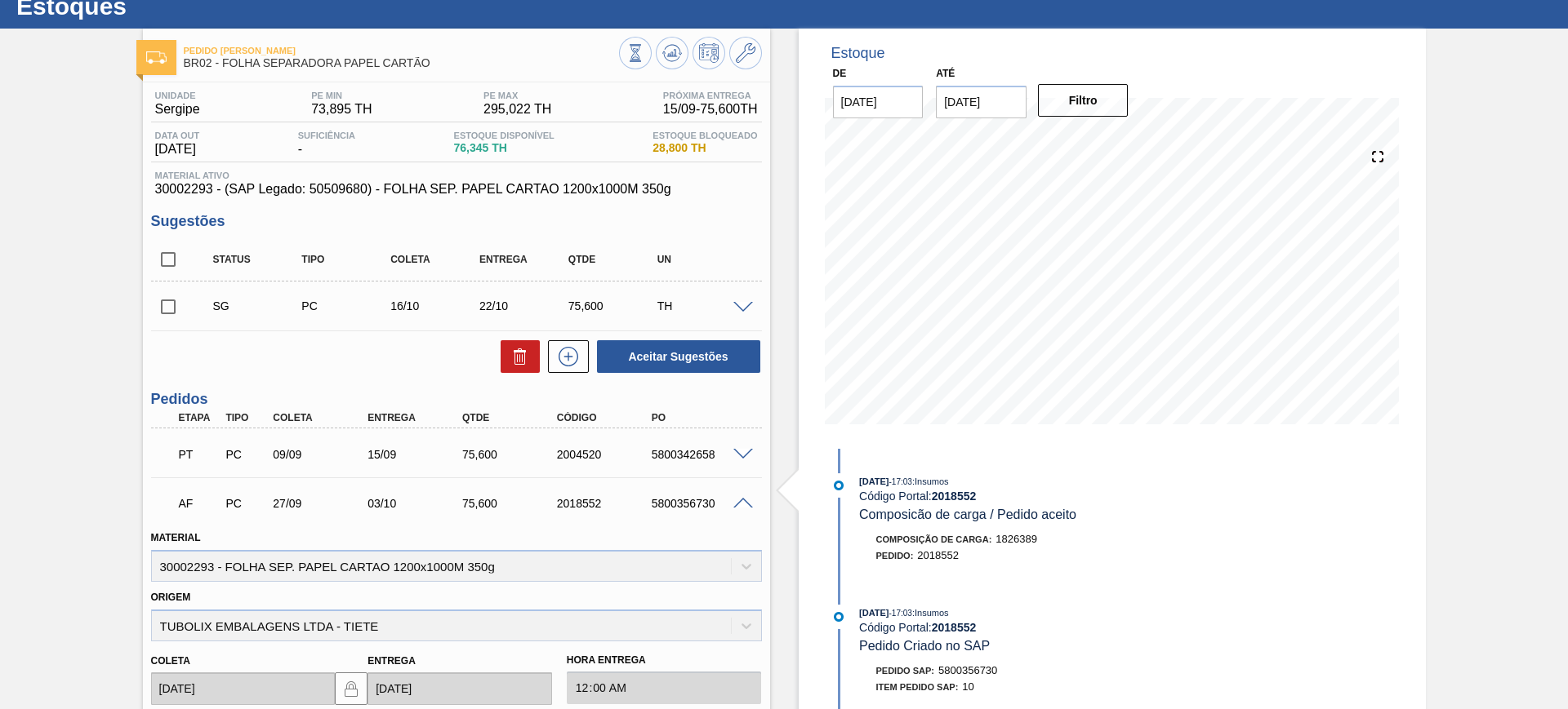
scroll to position [449, 0]
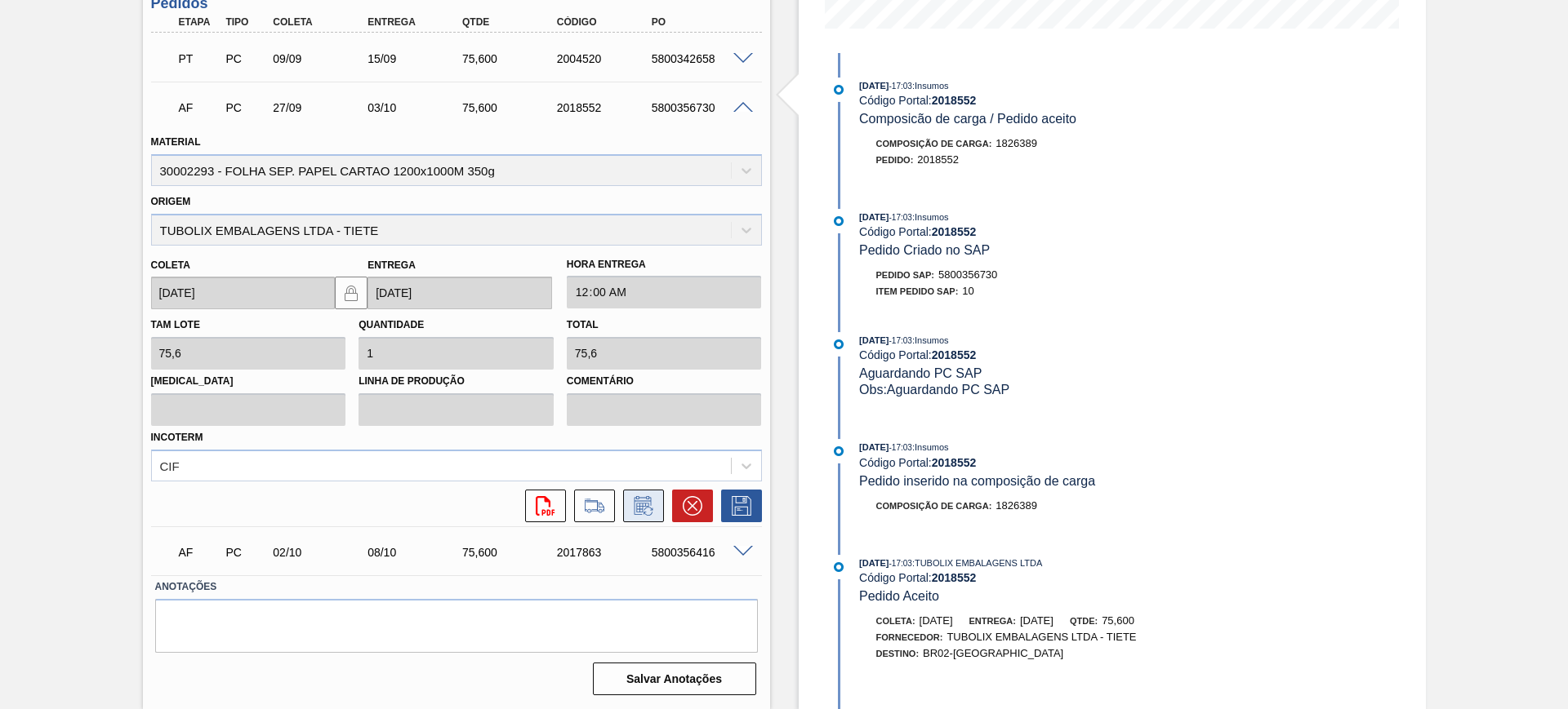
click at [648, 500] on icon at bounding box center [643, 506] width 26 height 20
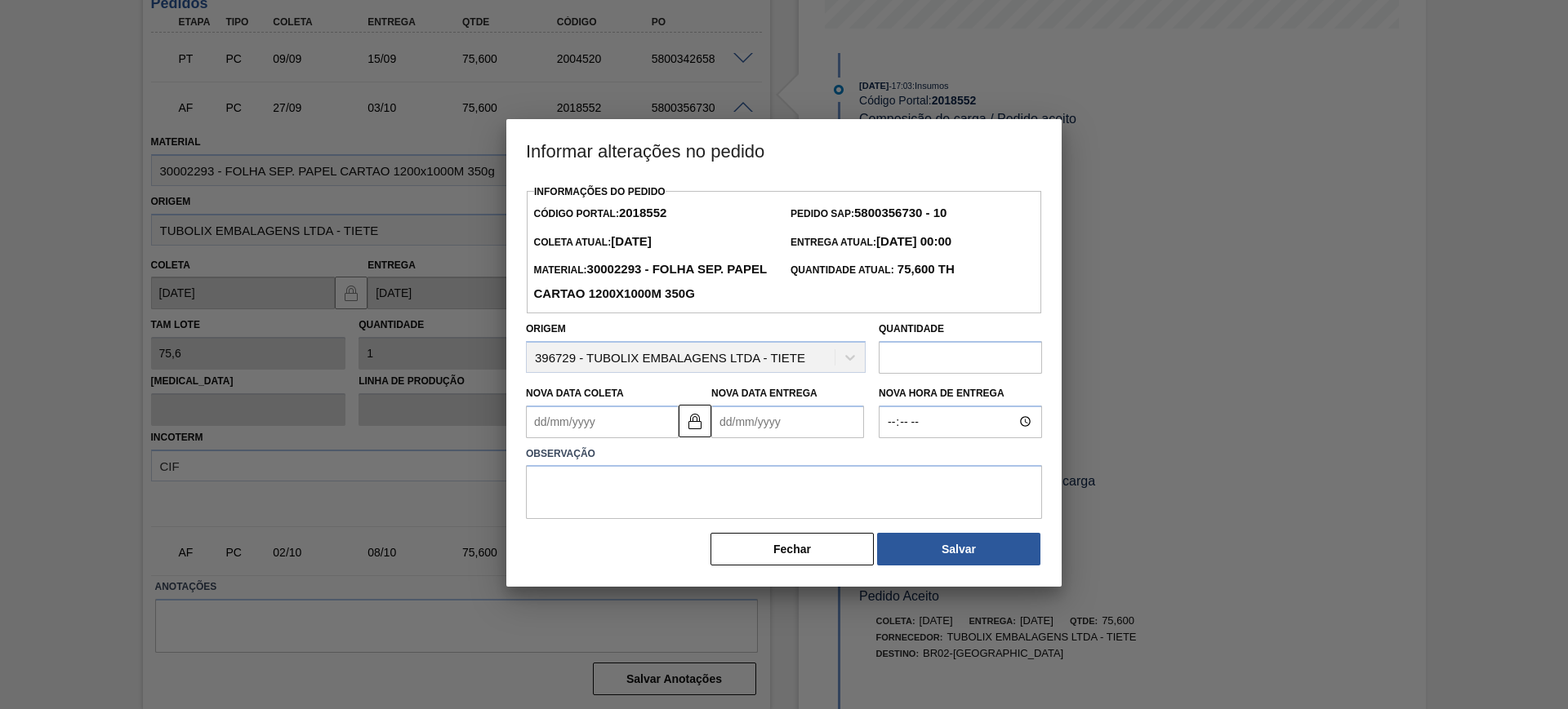
click at [763, 409] on Entrega2018552 "Nova Data Entrega" at bounding box center [787, 422] width 153 height 33
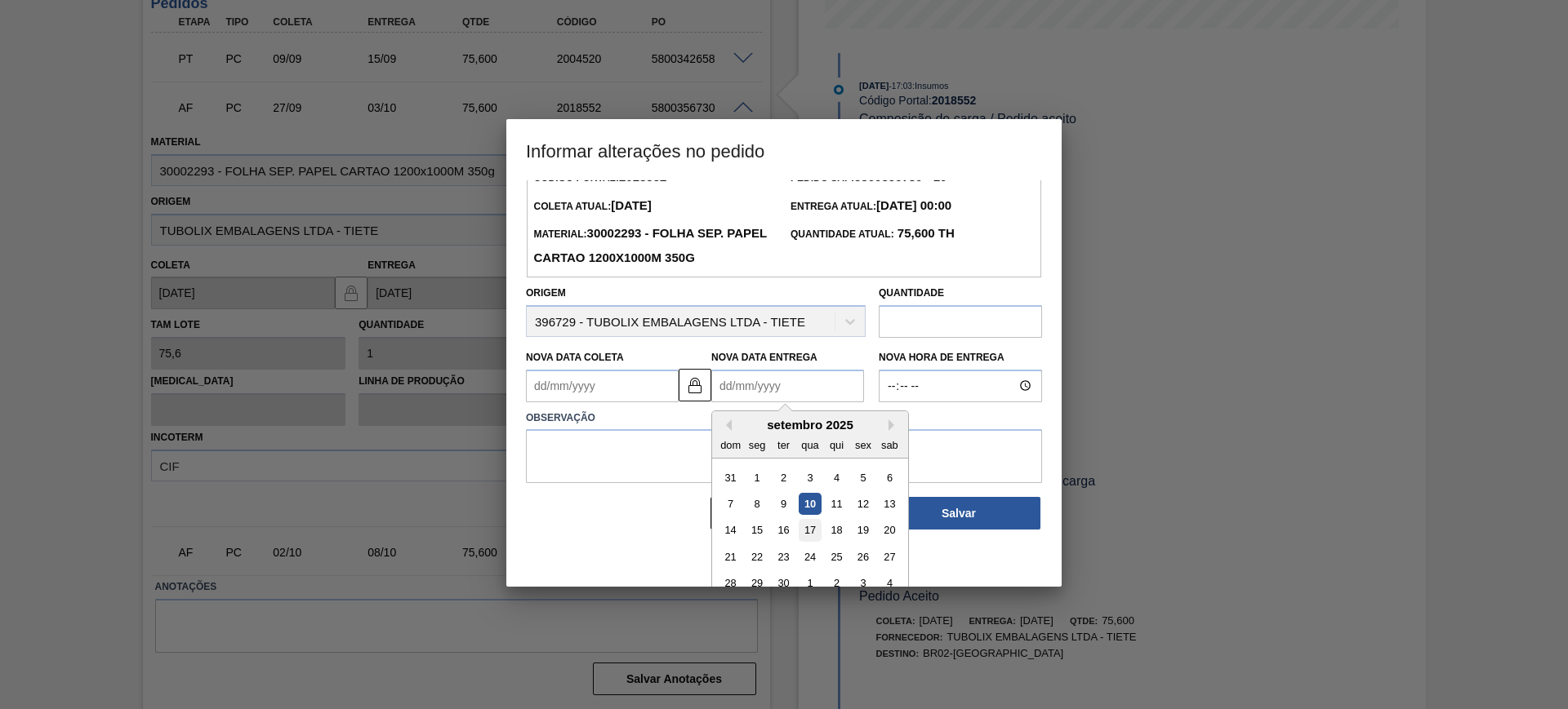
scroll to position [54, 0]
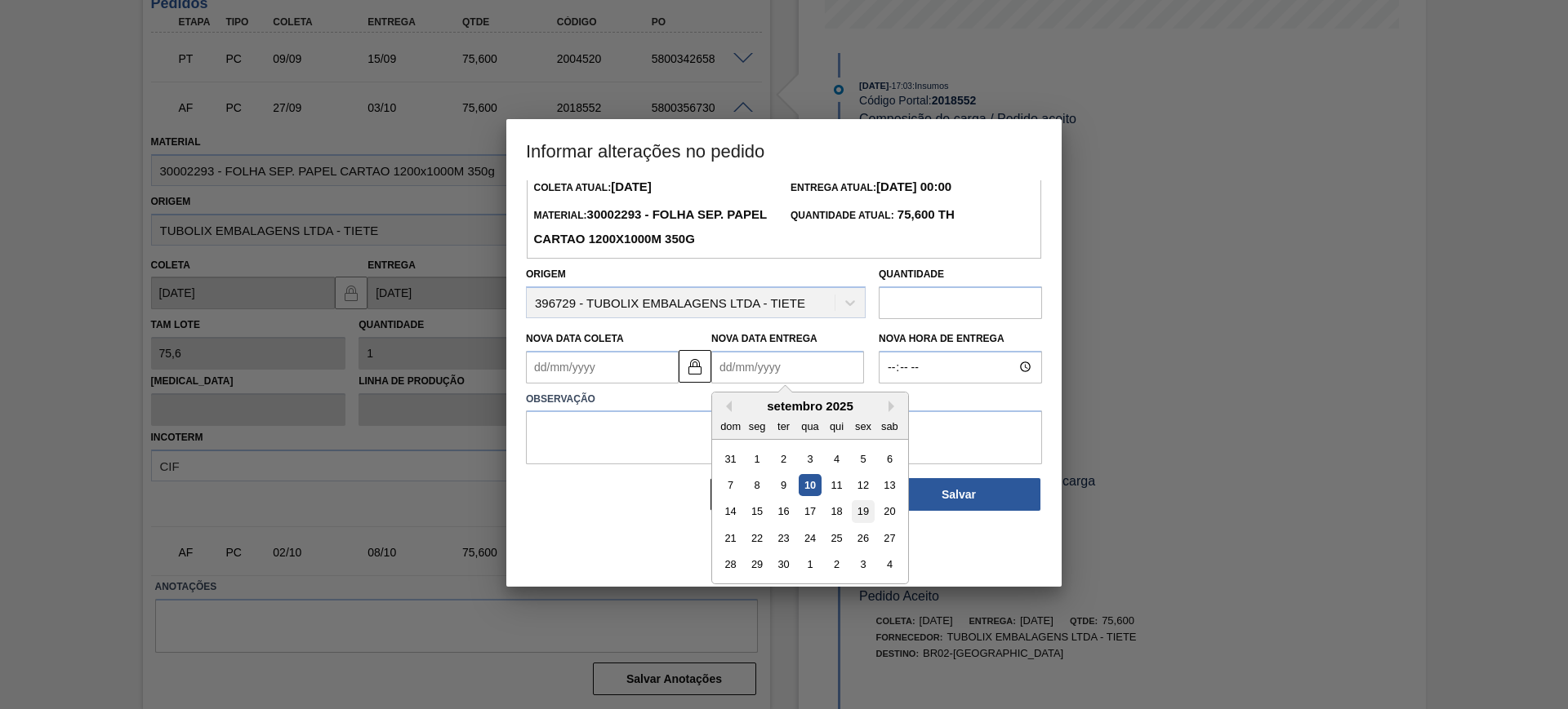
click at [863, 514] on div "19" at bounding box center [863, 512] width 22 height 22
type Coleta2018552 "13/09/2025"
type Entrega2018552 "[DATE]"
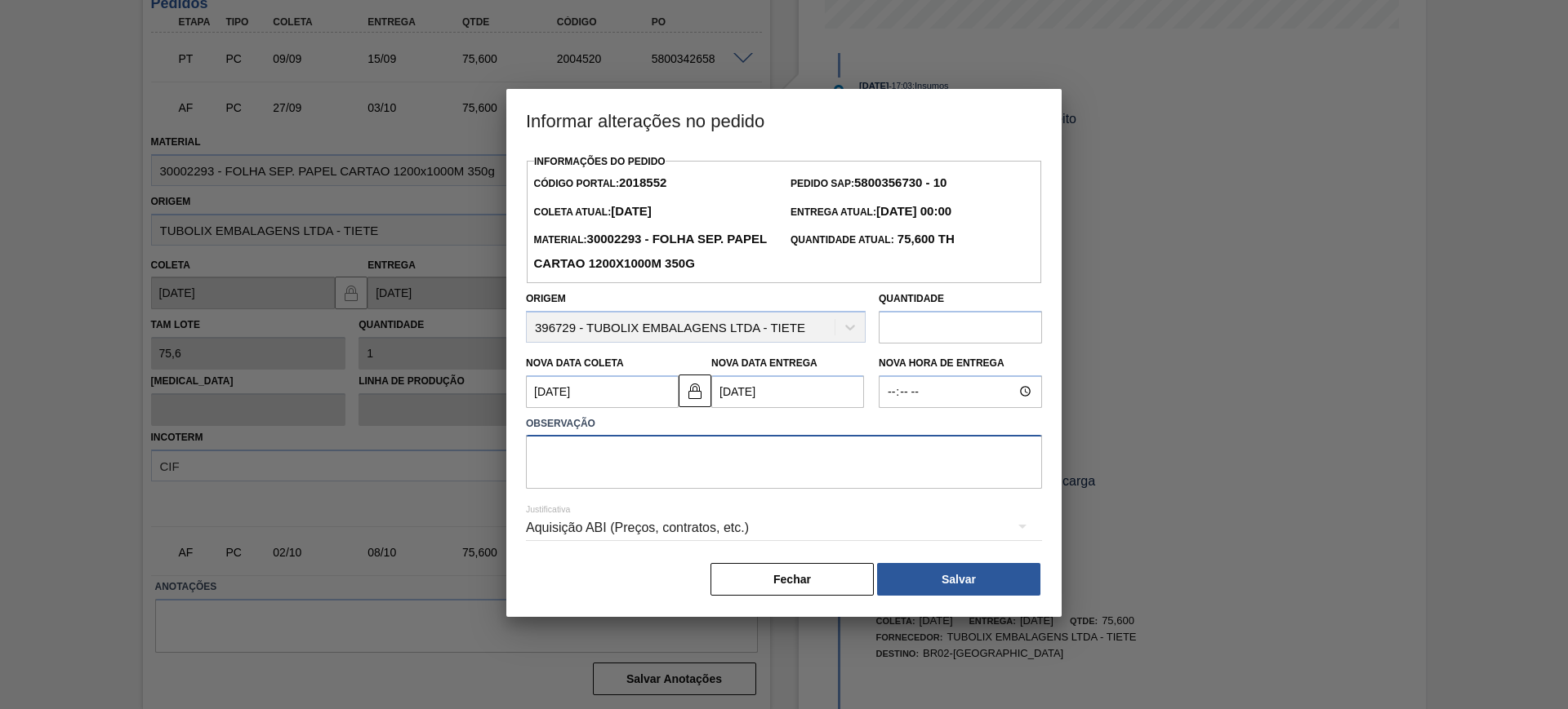
click at [793, 474] on textarea at bounding box center [784, 462] width 516 height 54
type textarea "AJUSTE DATA"
click at [849, 519] on div "Aquisição ABI (Preços, contratos, etc.)" at bounding box center [784, 527] width 516 height 46
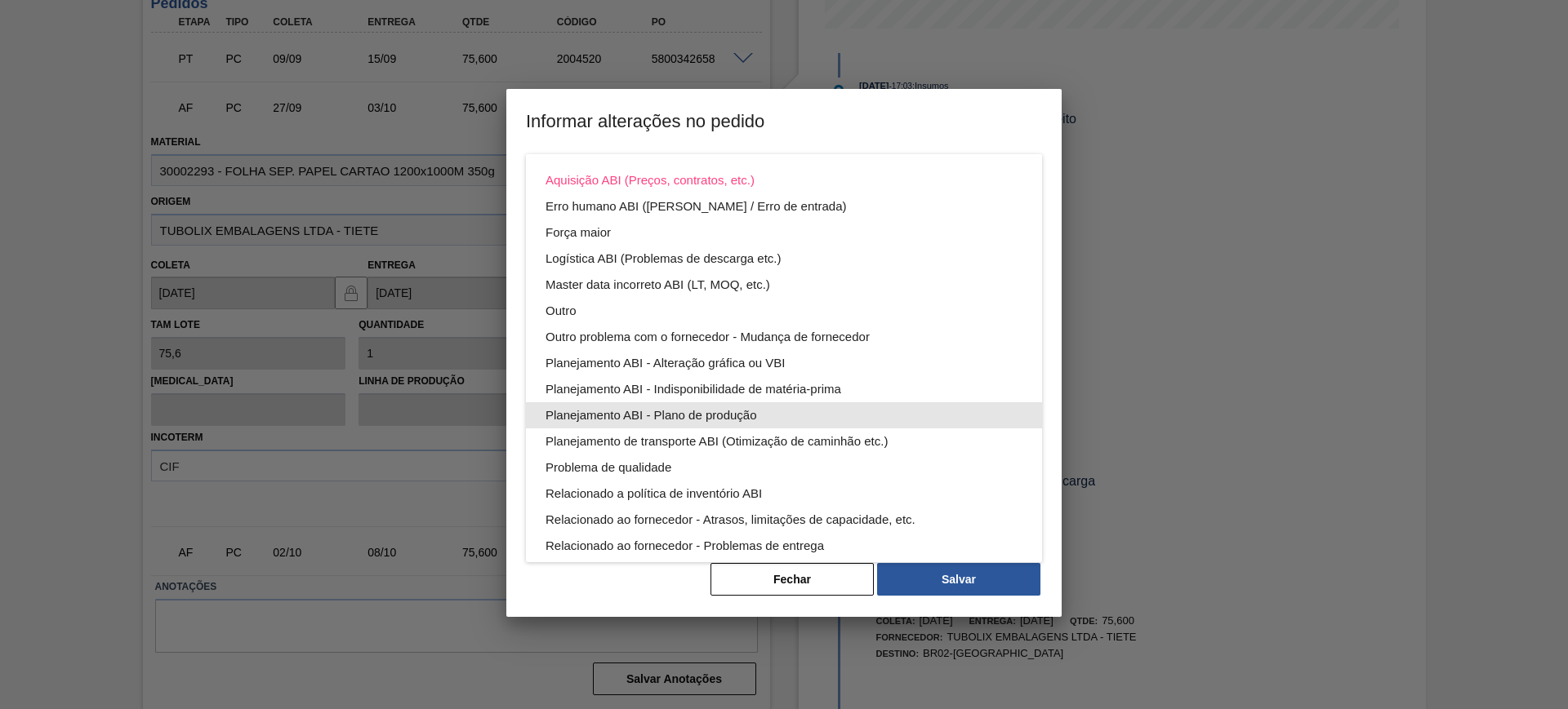
click at [859, 407] on div "Planejamento ABI - Plano de produção" at bounding box center [784, 415] width 477 height 26
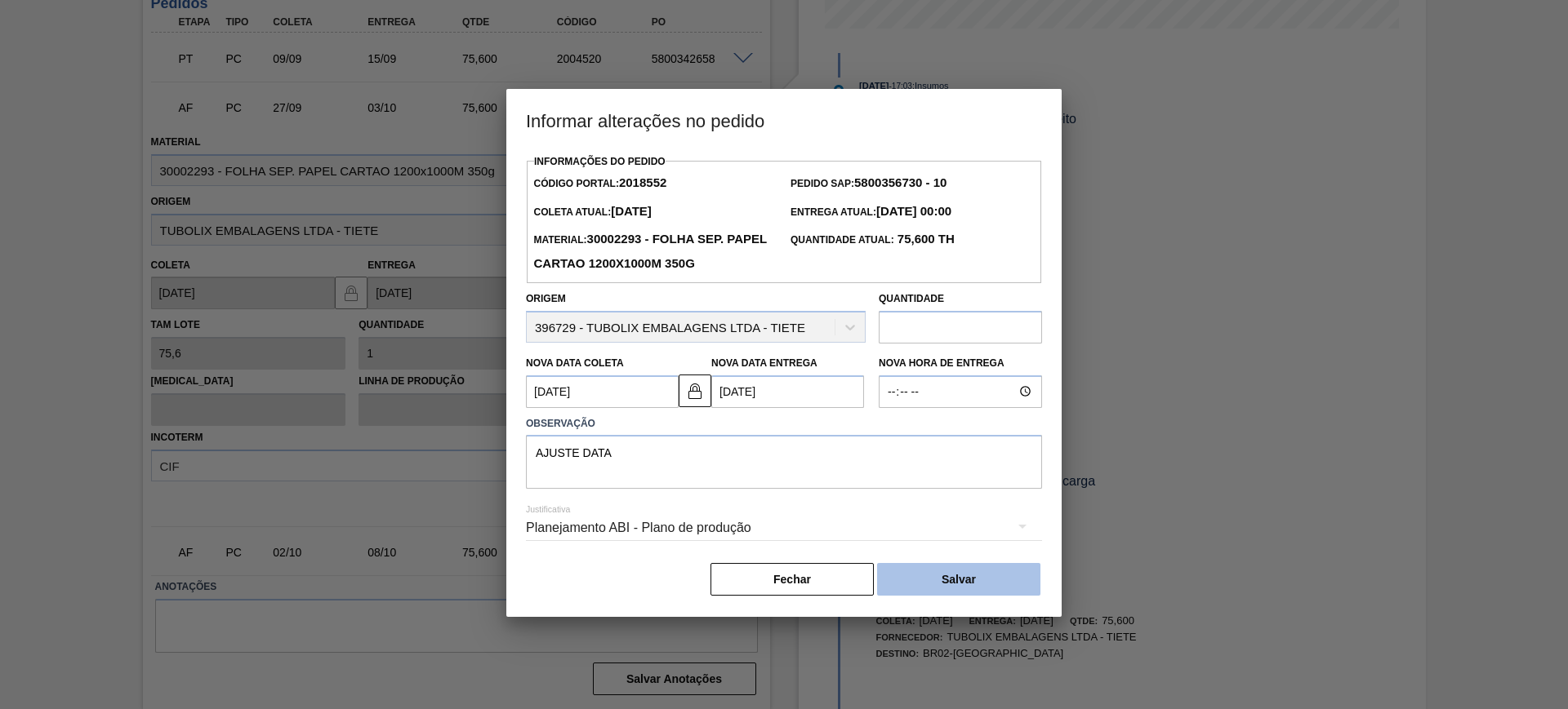
click at [1006, 586] on button "Salvar" at bounding box center [959, 580] width 163 height 33
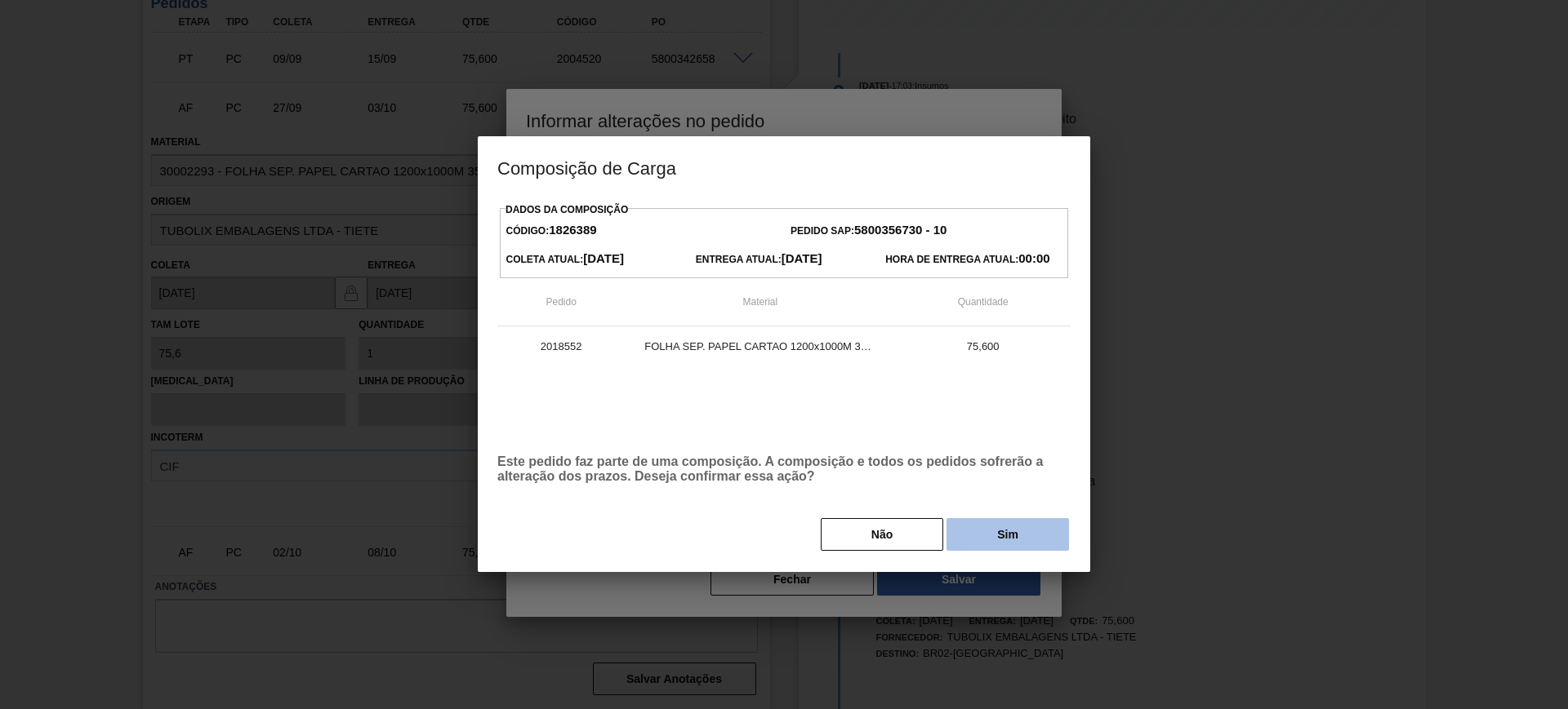
click at [1021, 530] on button "Sim" at bounding box center [1008, 535] width 122 height 33
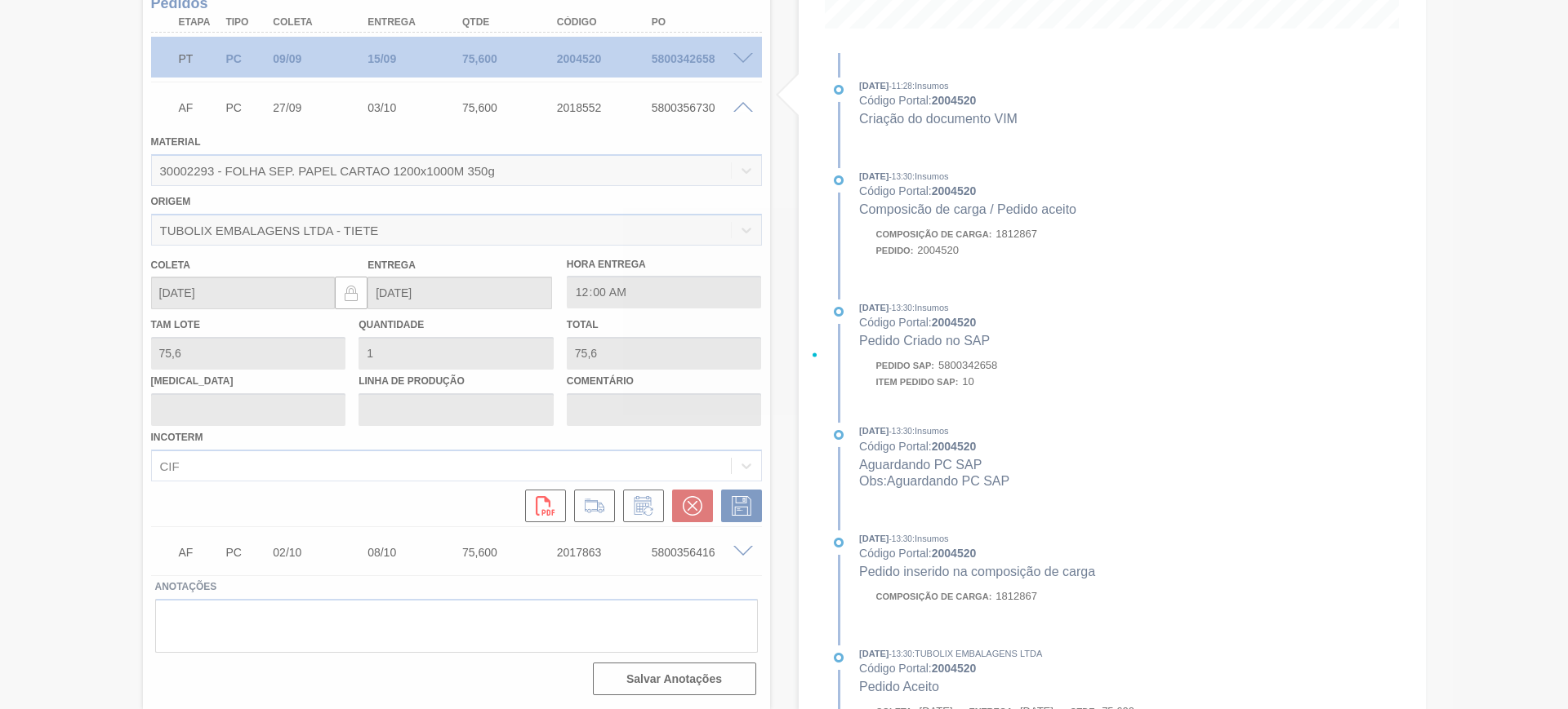
scroll to position [53, 0]
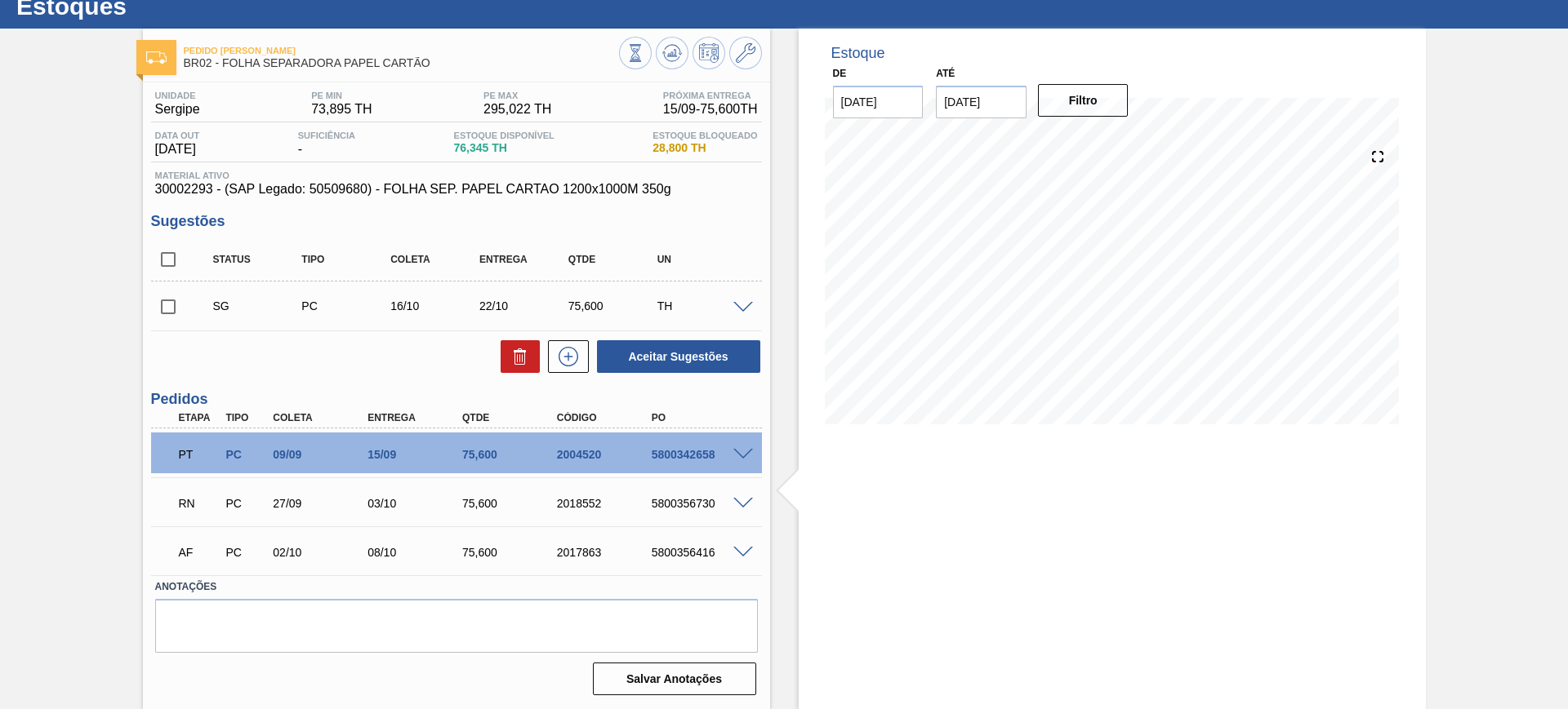
click at [744, 498] on span at bounding box center [743, 504] width 20 height 12
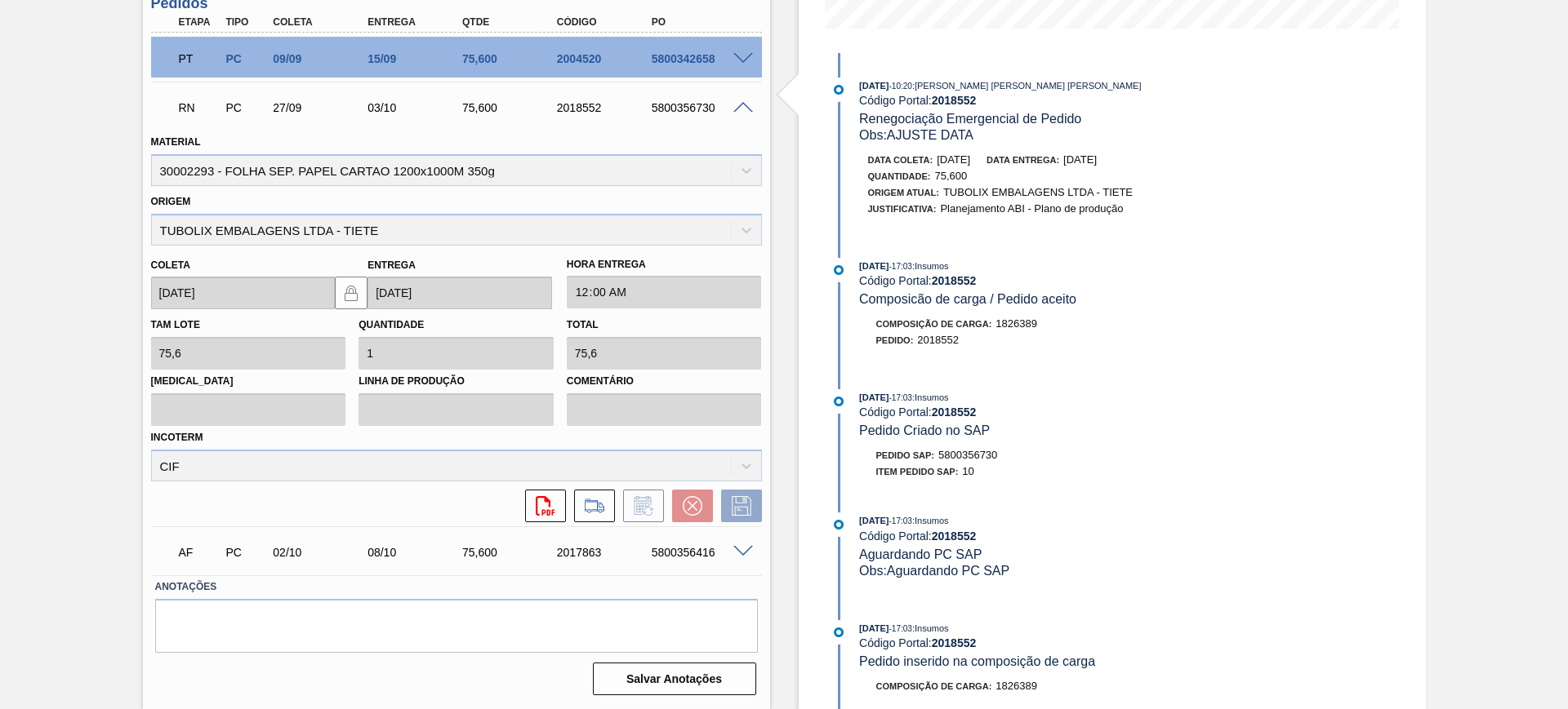
click at [748, 109] on span at bounding box center [743, 108] width 20 height 12
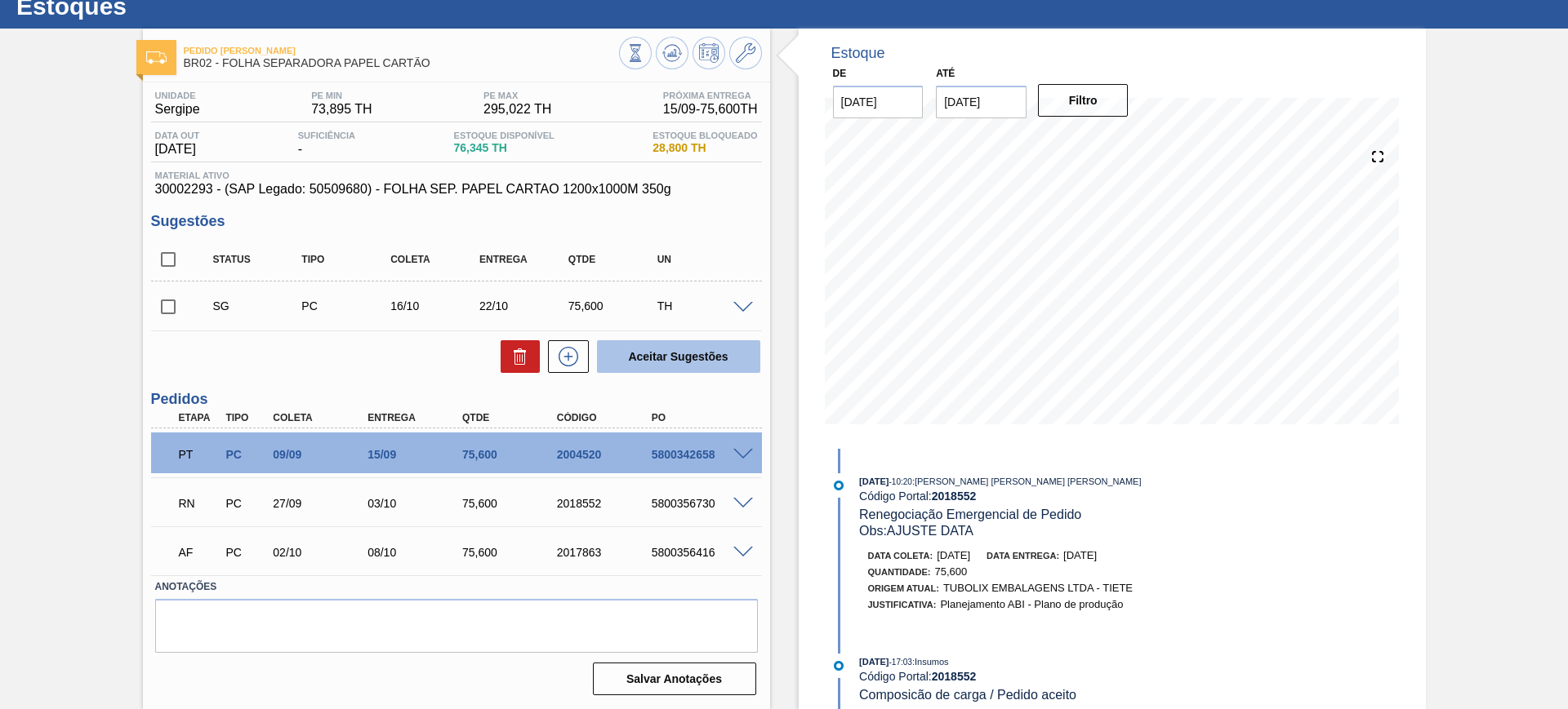
scroll to position [53, 0]
click at [739, 550] on span at bounding box center [743, 553] width 20 height 12
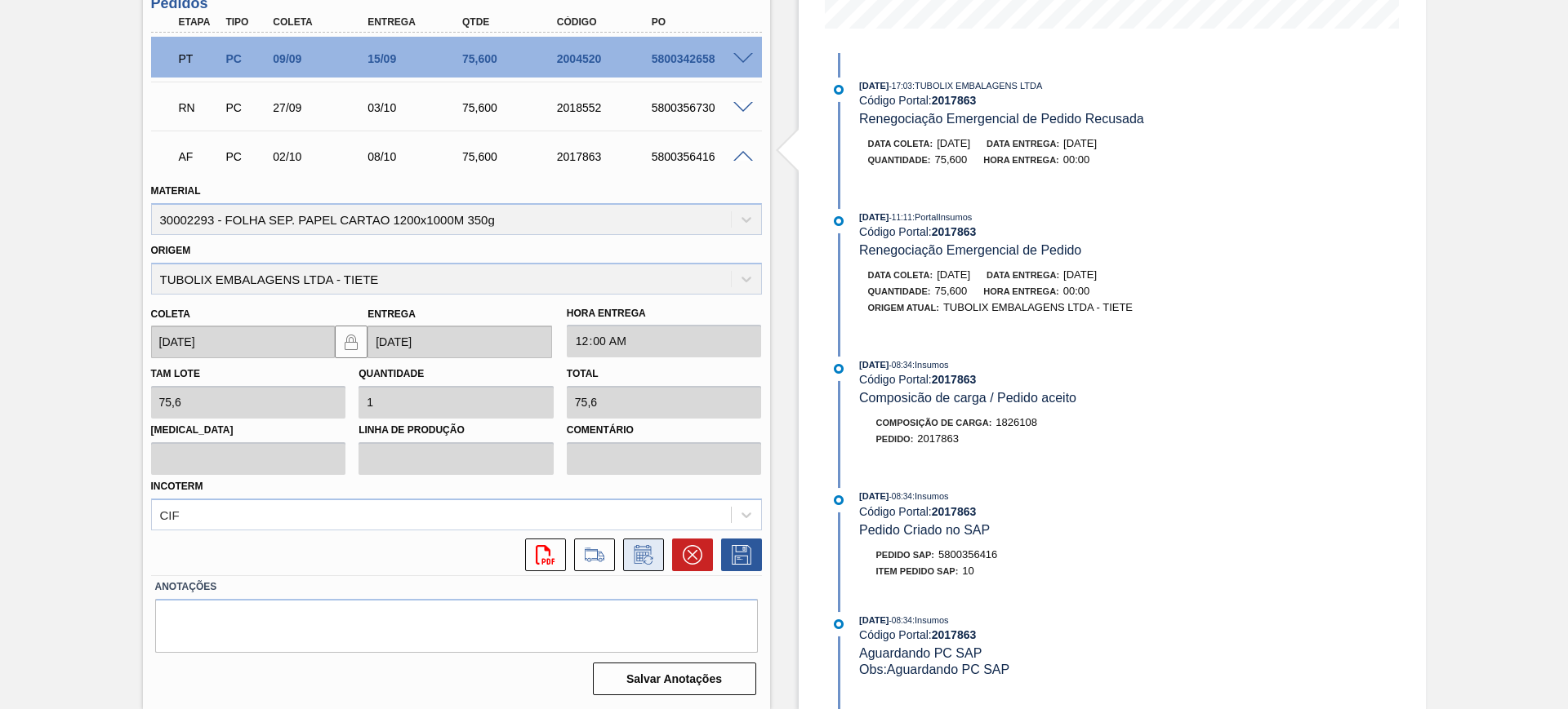
click at [645, 551] on icon at bounding box center [643, 555] width 26 height 20
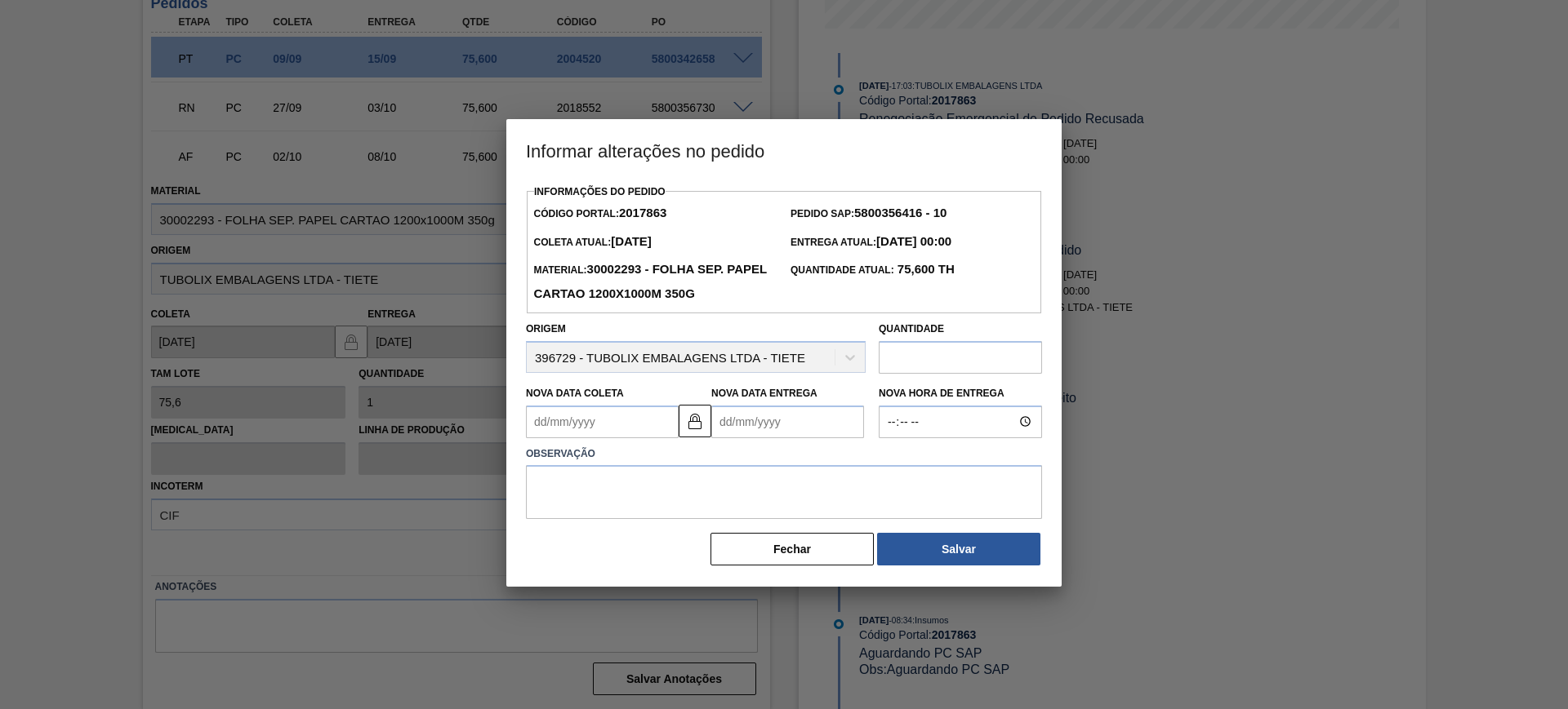
click at [779, 428] on Entrega2017863 "Nova Data Entrega" at bounding box center [787, 422] width 153 height 33
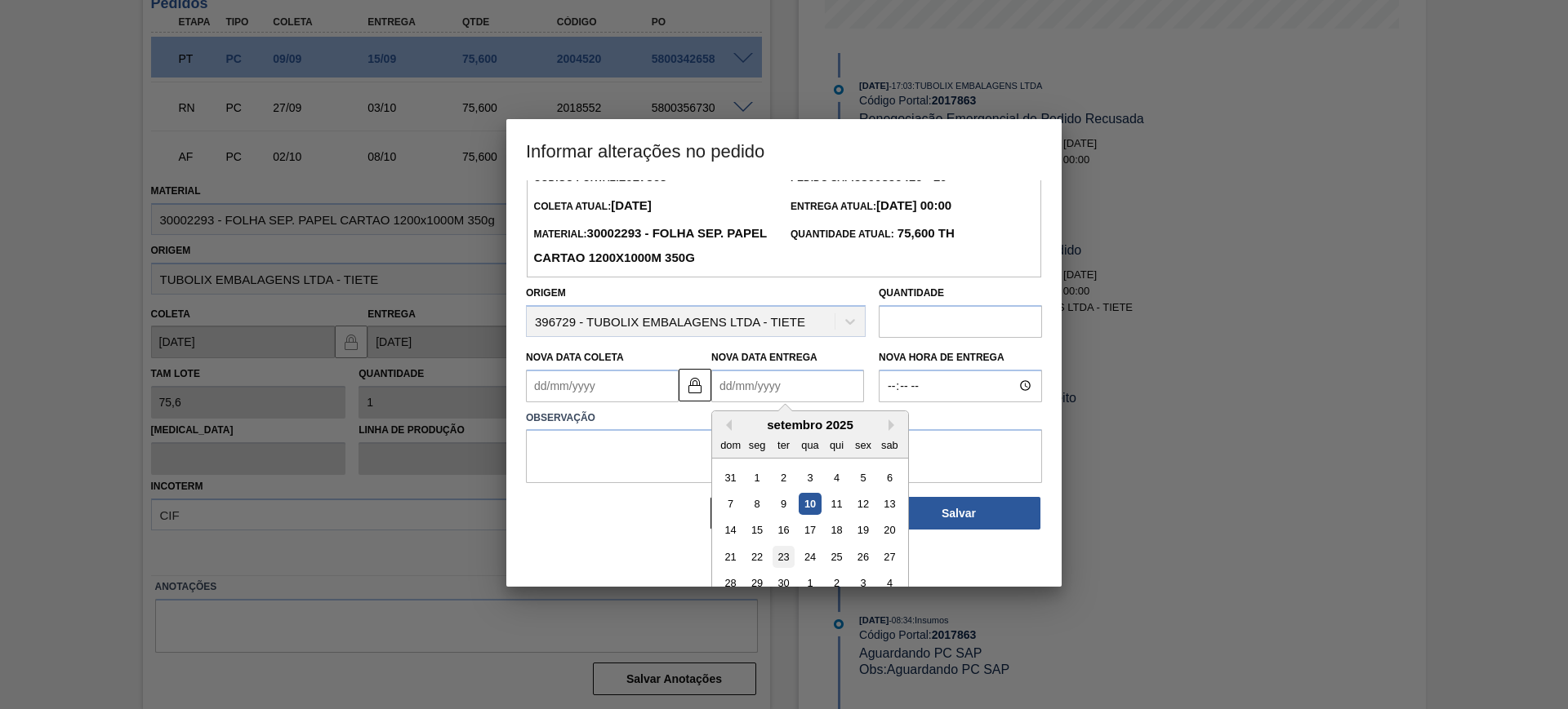
scroll to position [54, 0]
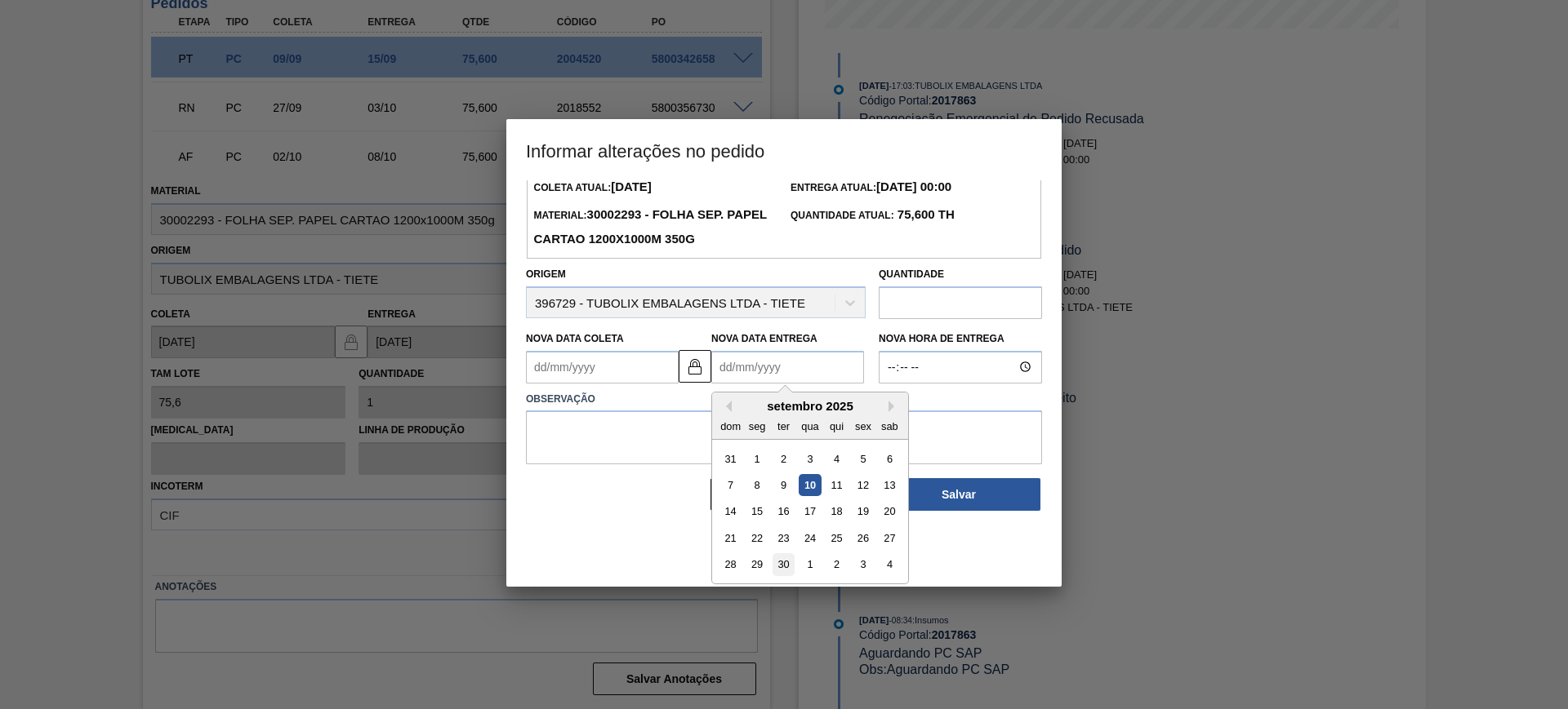
click at [781, 563] on div "30" at bounding box center [784, 564] width 22 height 22
type Coleta2017863 "24/09/2025"
type Entrega2017863 "30/09/2025"
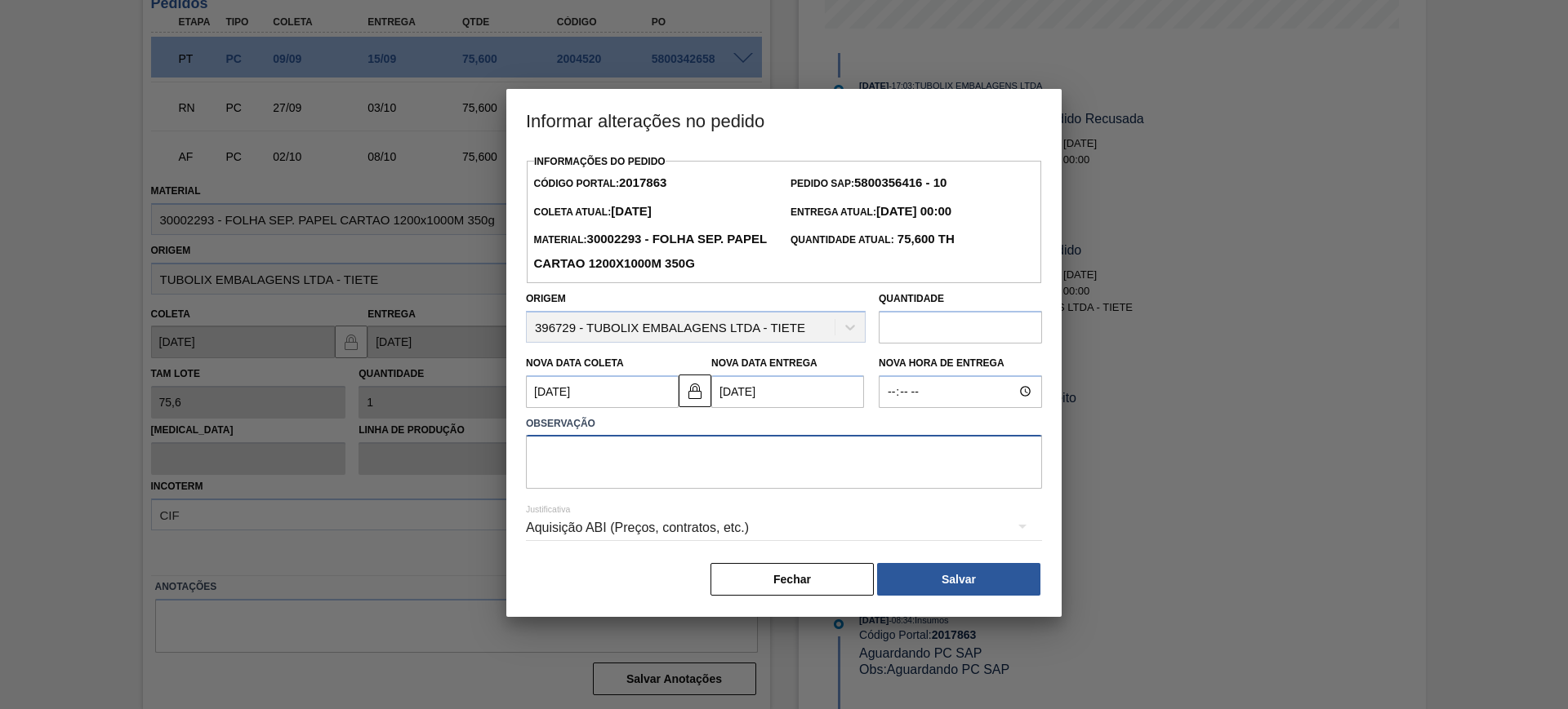
click at [697, 472] on textarea at bounding box center [784, 462] width 516 height 54
click at [722, 529] on div "Aquisição ABI (Preços, contratos, etc.)" at bounding box center [784, 527] width 516 height 46
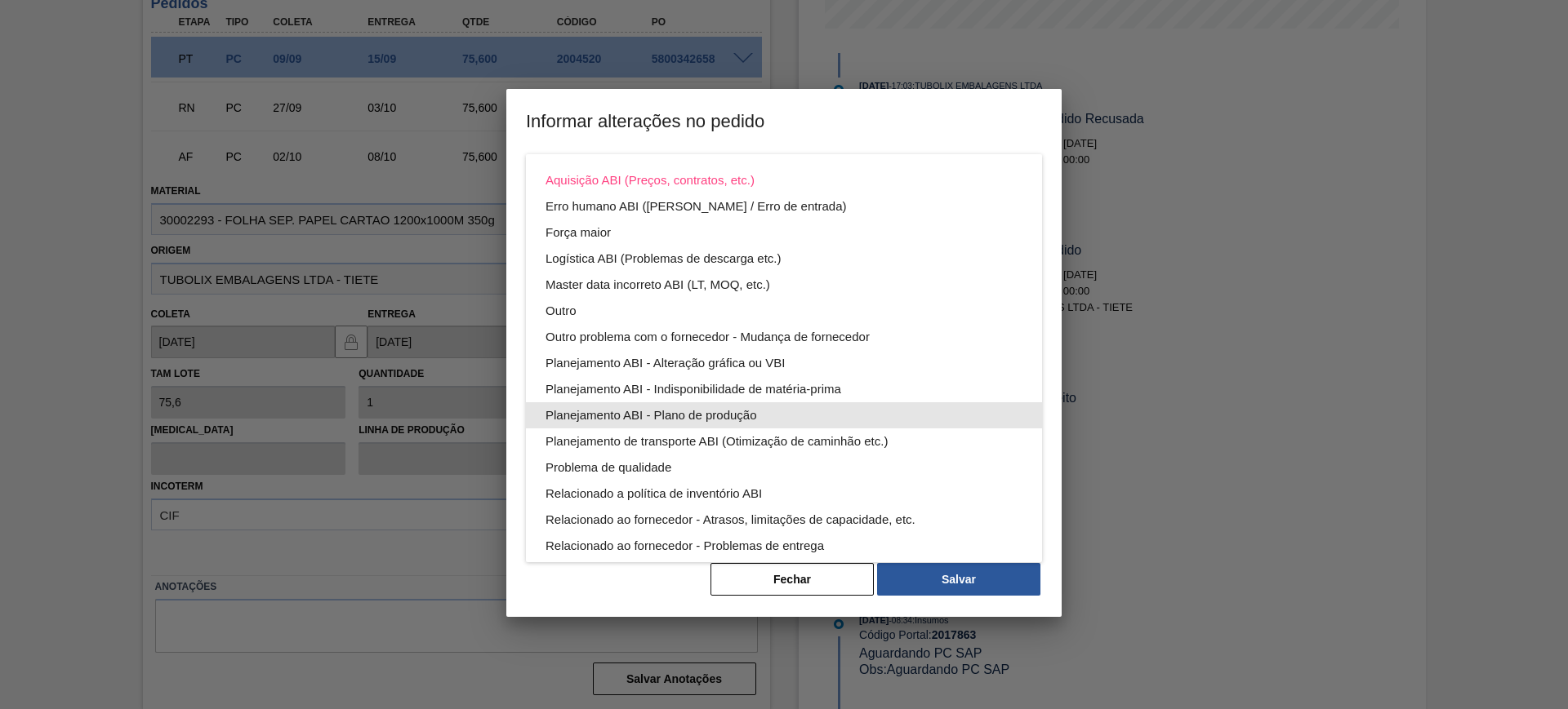
click at [818, 407] on div "Planejamento ABI - Plano de produção" at bounding box center [784, 415] width 477 height 26
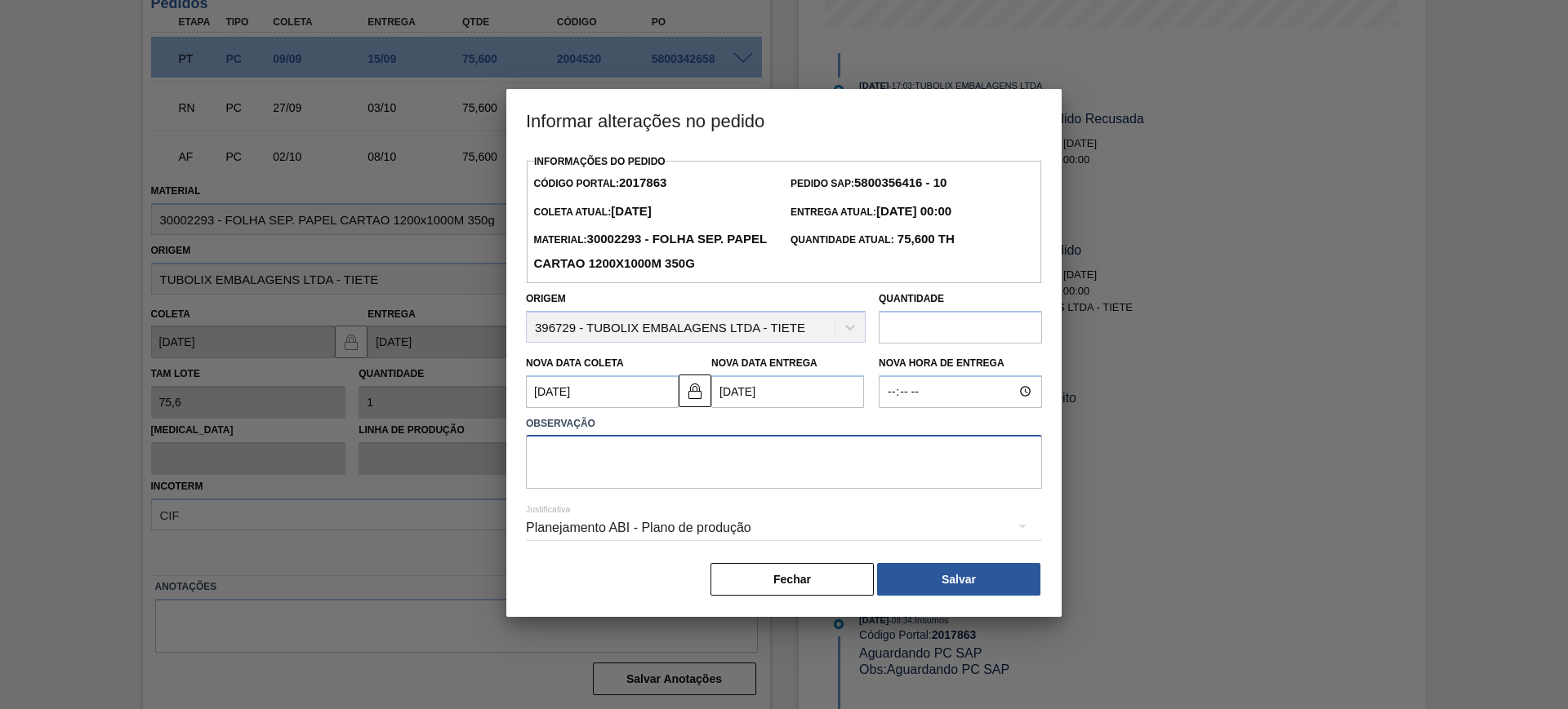
click at [796, 470] on textarea at bounding box center [784, 462] width 516 height 54
type textarea "AJUSTE DATA"
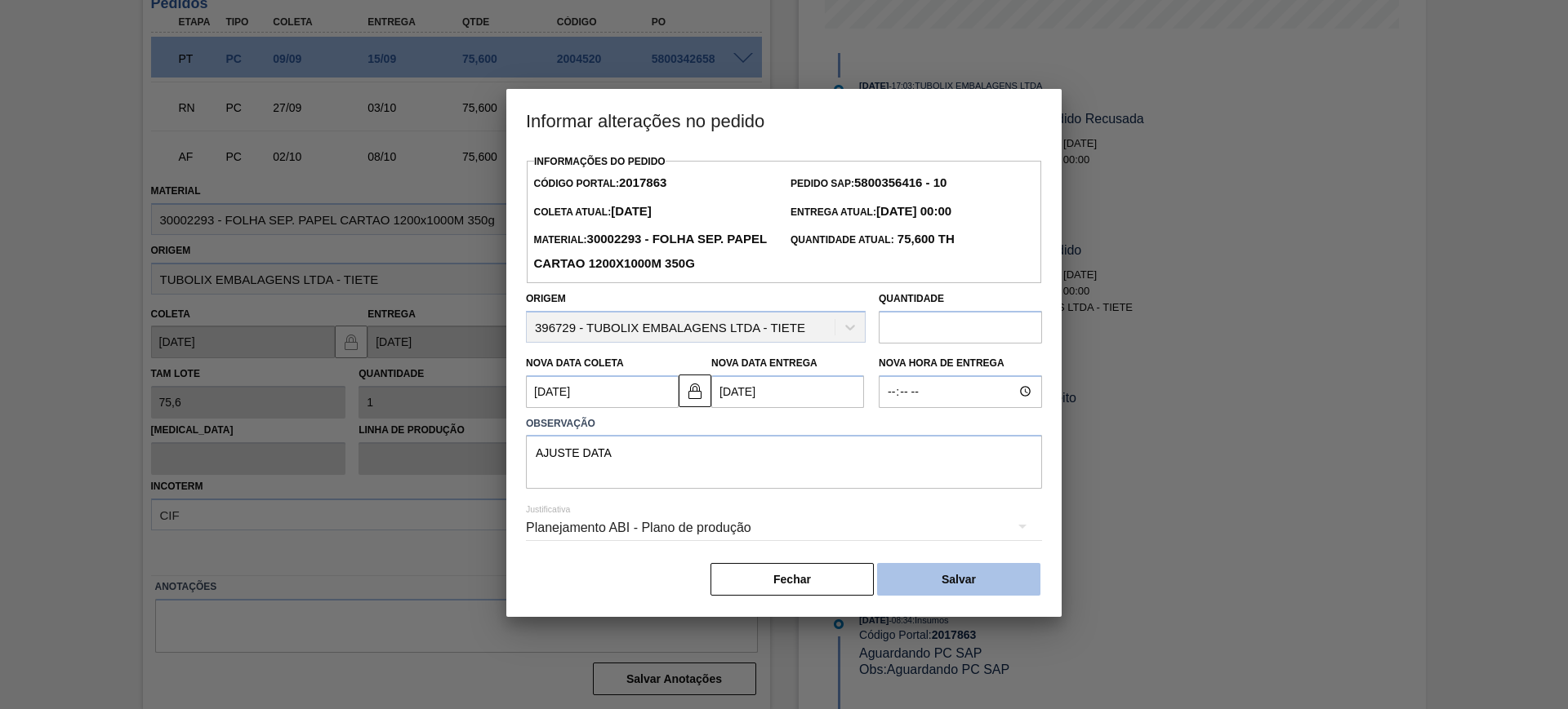
click at [971, 575] on button "Salvar" at bounding box center [959, 580] width 163 height 33
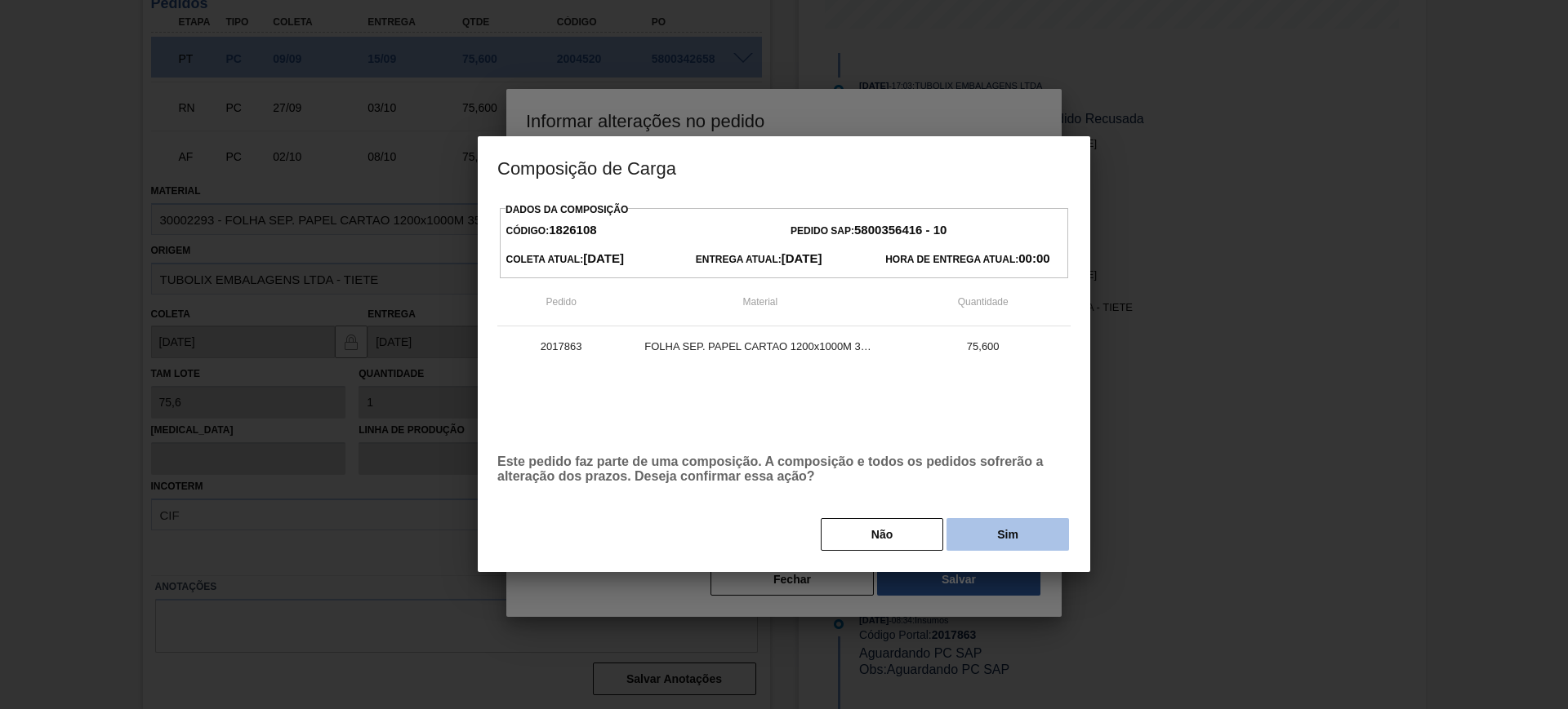
click at [1008, 547] on button "Sim" at bounding box center [1008, 535] width 122 height 33
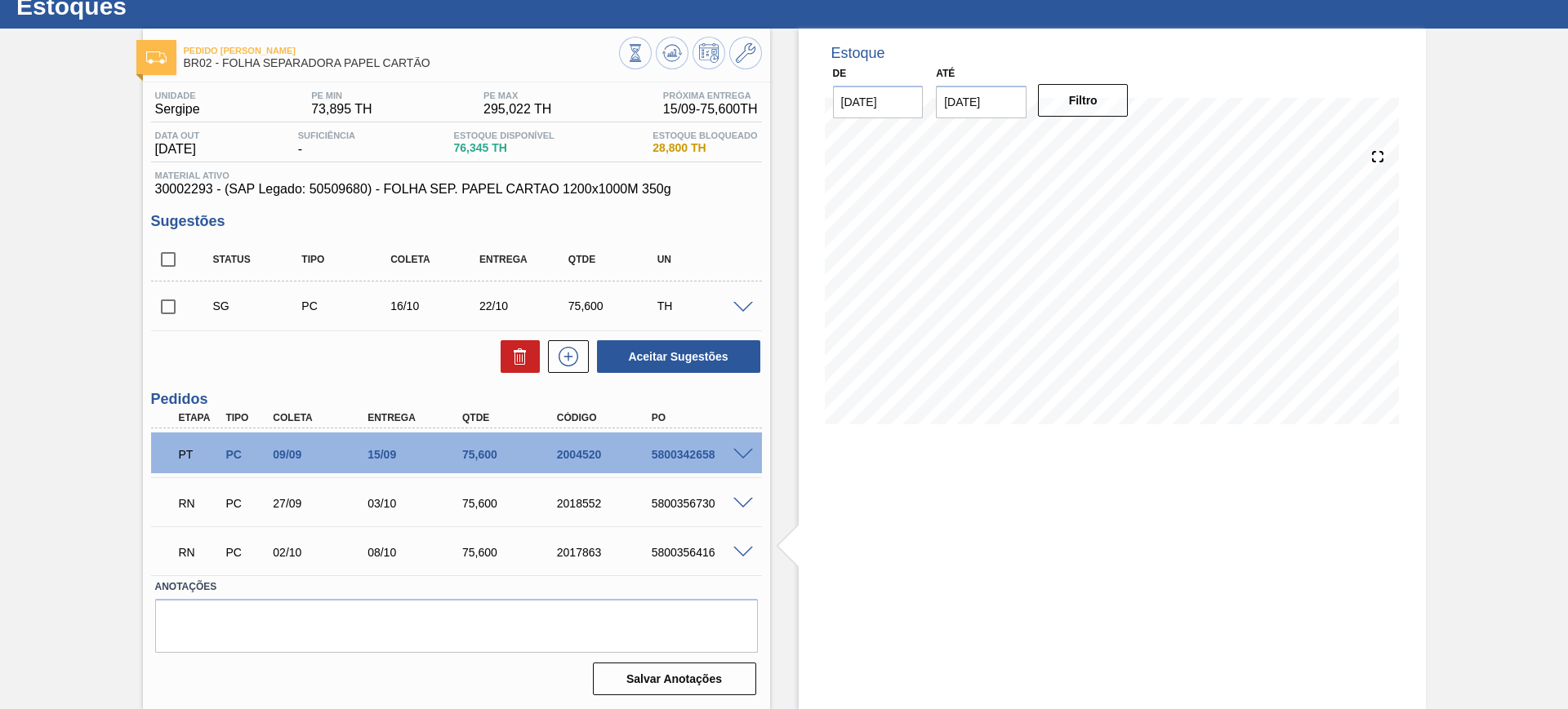
scroll to position [53, 0]
click at [160, 262] on input "checkbox" at bounding box center [168, 259] width 34 height 34
checkbox input "true"
click at [653, 356] on button "Aceitar Sugestões" at bounding box center [678, 357] width 163 height 33
checkbox input "false"
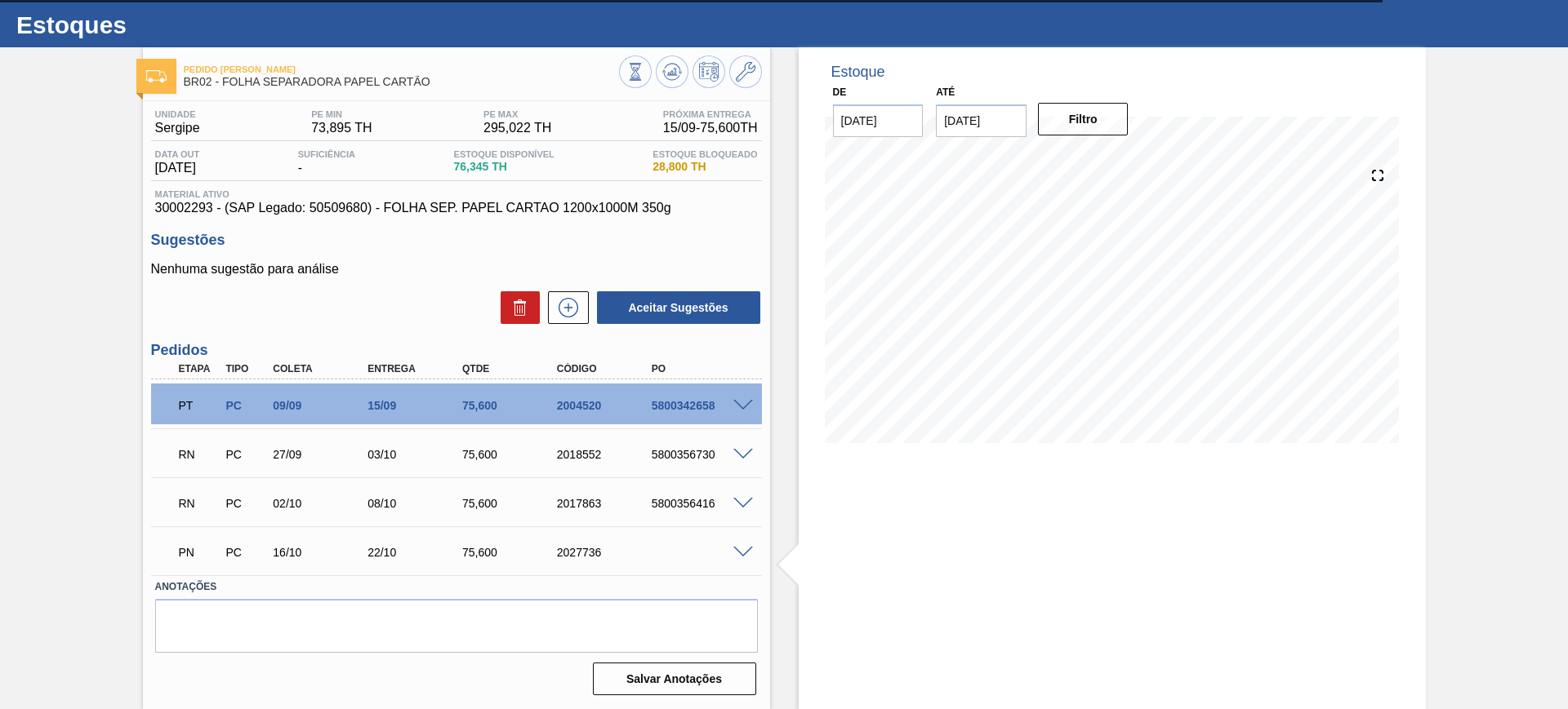
scroll to position [34, 0]
click at [665, 73] on icon at bounding box center [672, 72] width 20 height 20
click at [690, 456] on div "5800356730" at bounding box center [700, 454] width 106 height 13
copy div "5800356730"
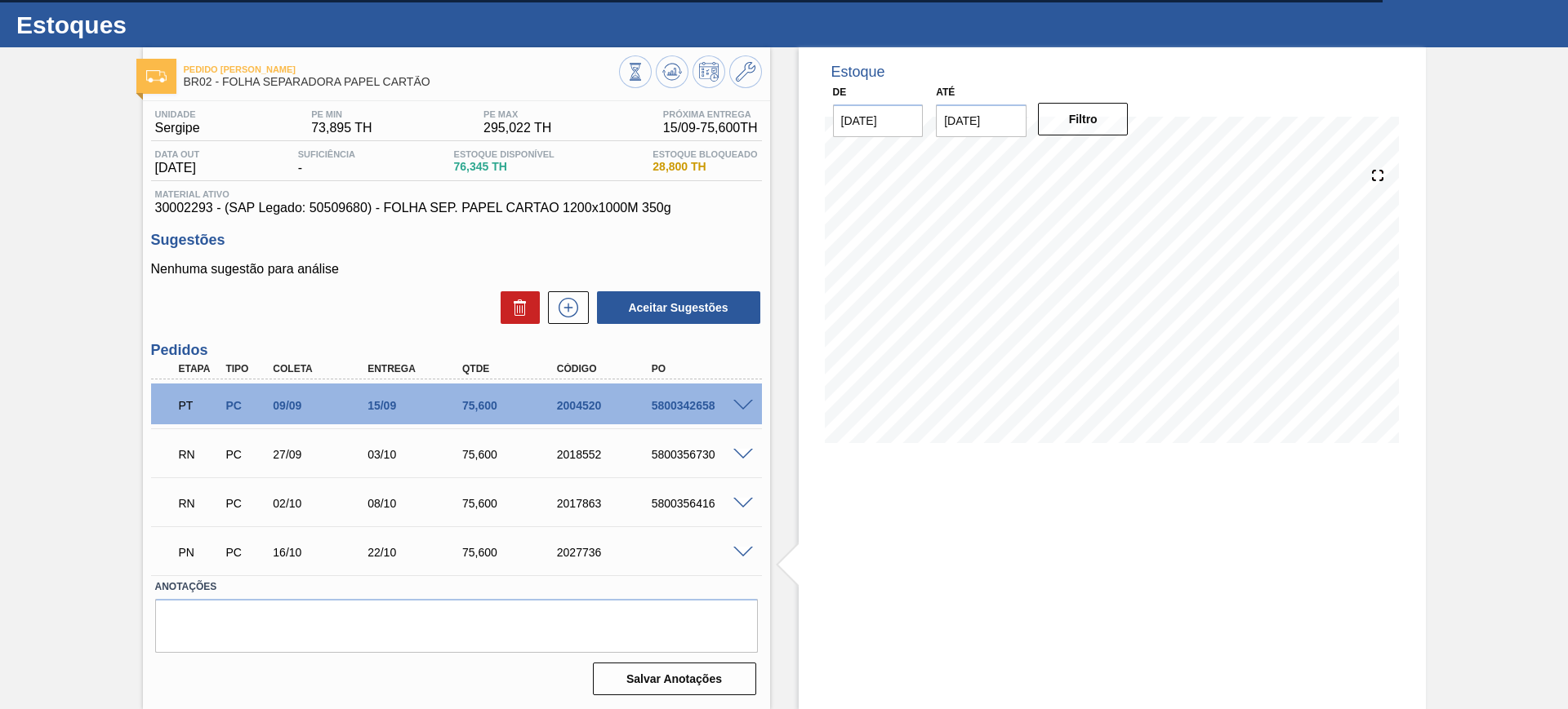
click at [746, 451] on span at bounding box center [743, 455] width 20 height 12
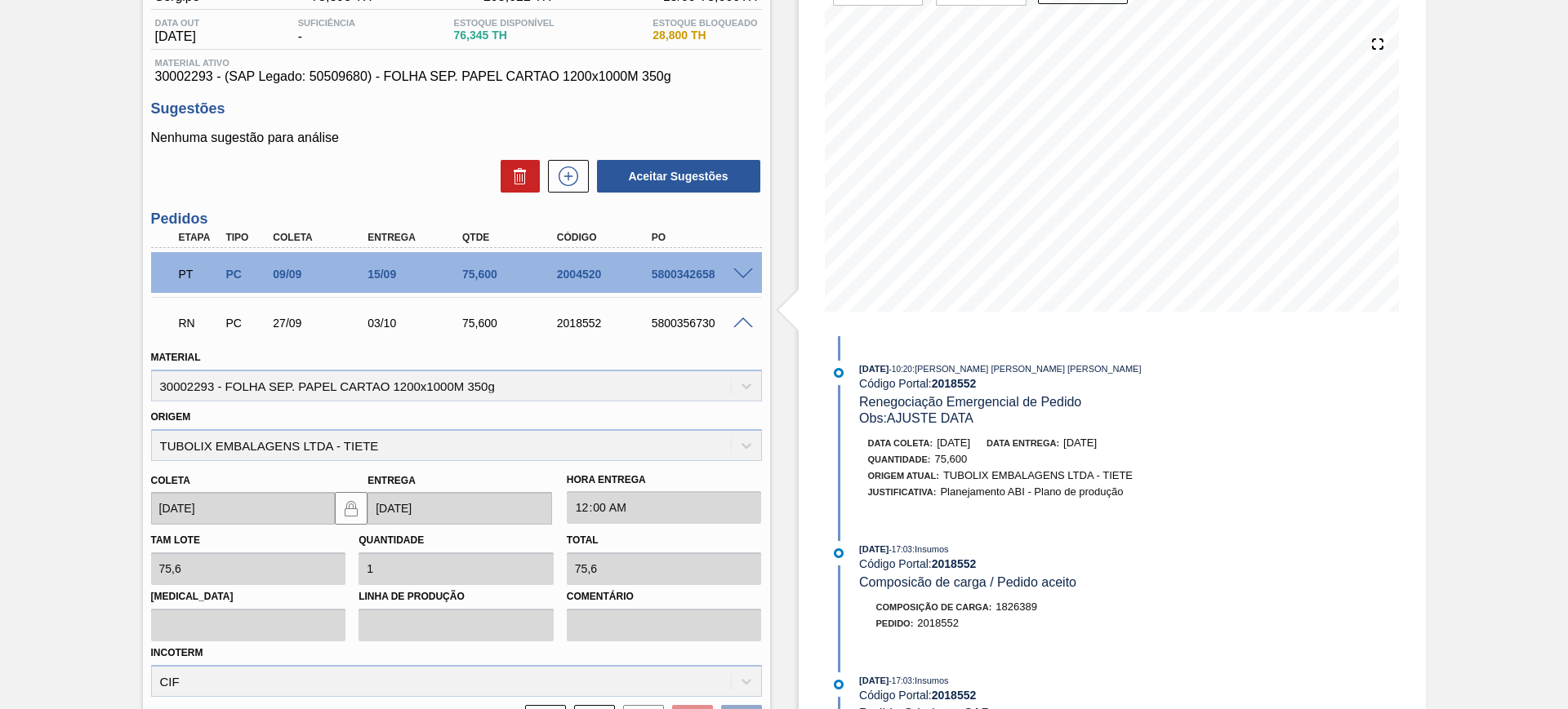
scroll to position [340, 0]
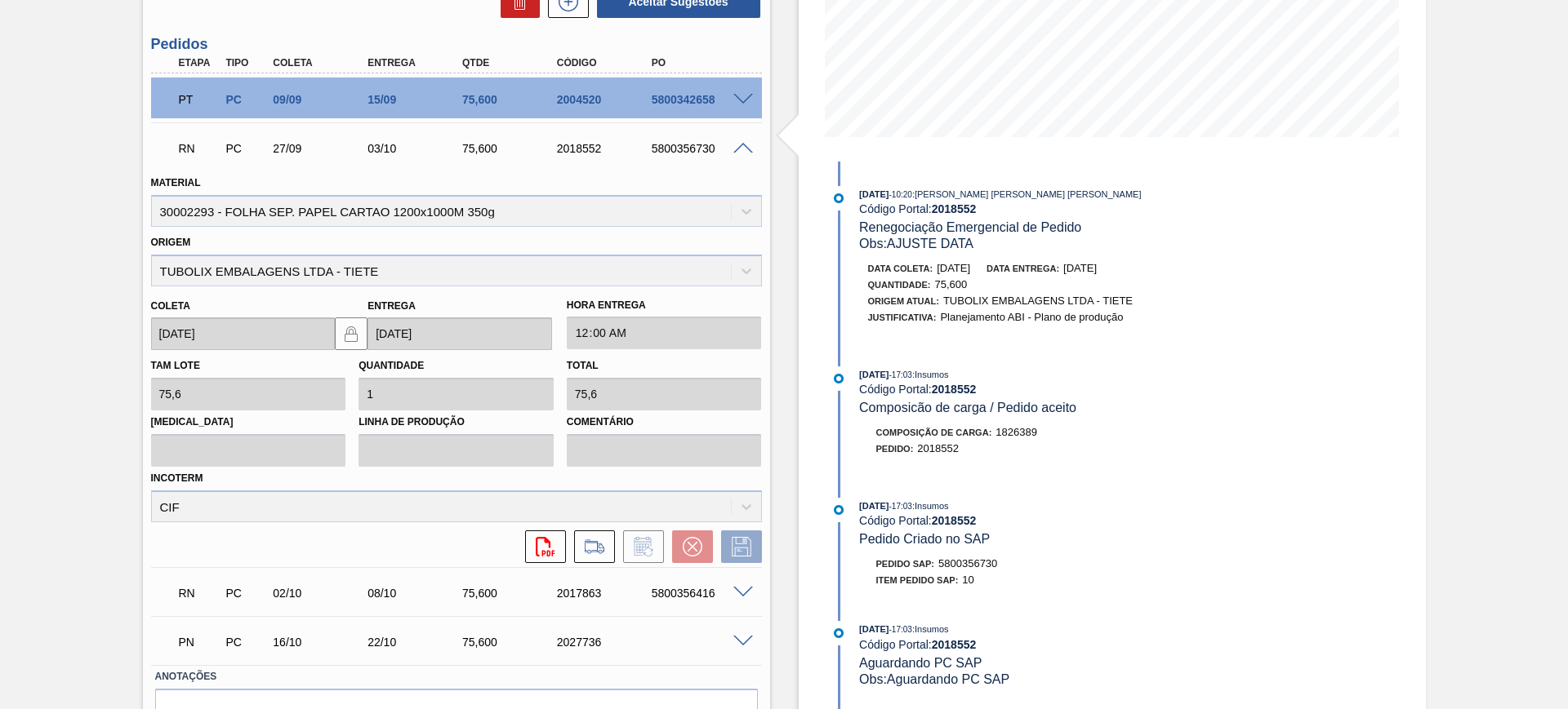
click at [741, 590] on span at bounding box center [743, 593] width 20 height 12
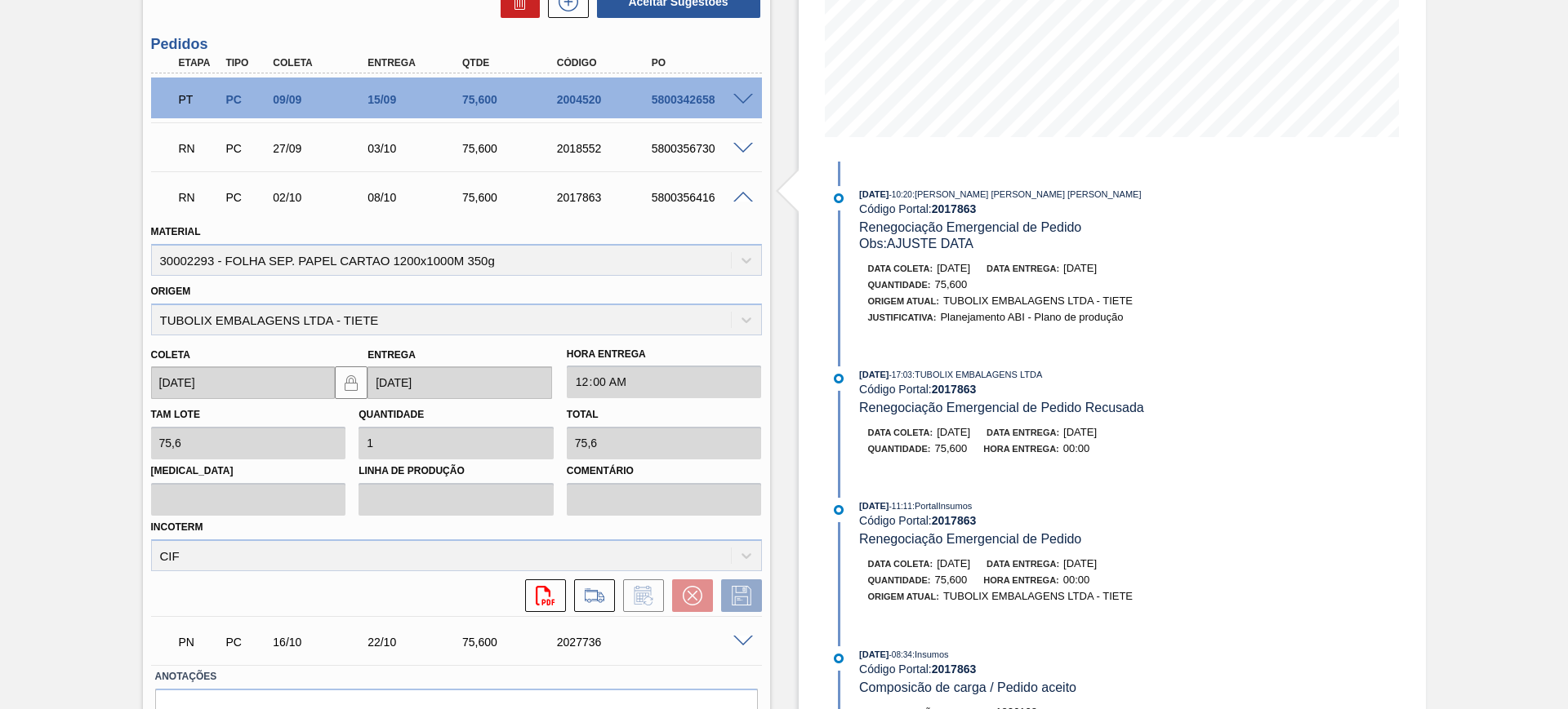
click at [691, 198] on div "5800356416" at bounding box center [700, 197] width 106 height 13
copy div "5800356416"
click at [740, 194] on span at bounding box center [743, 198] width 20 height 12
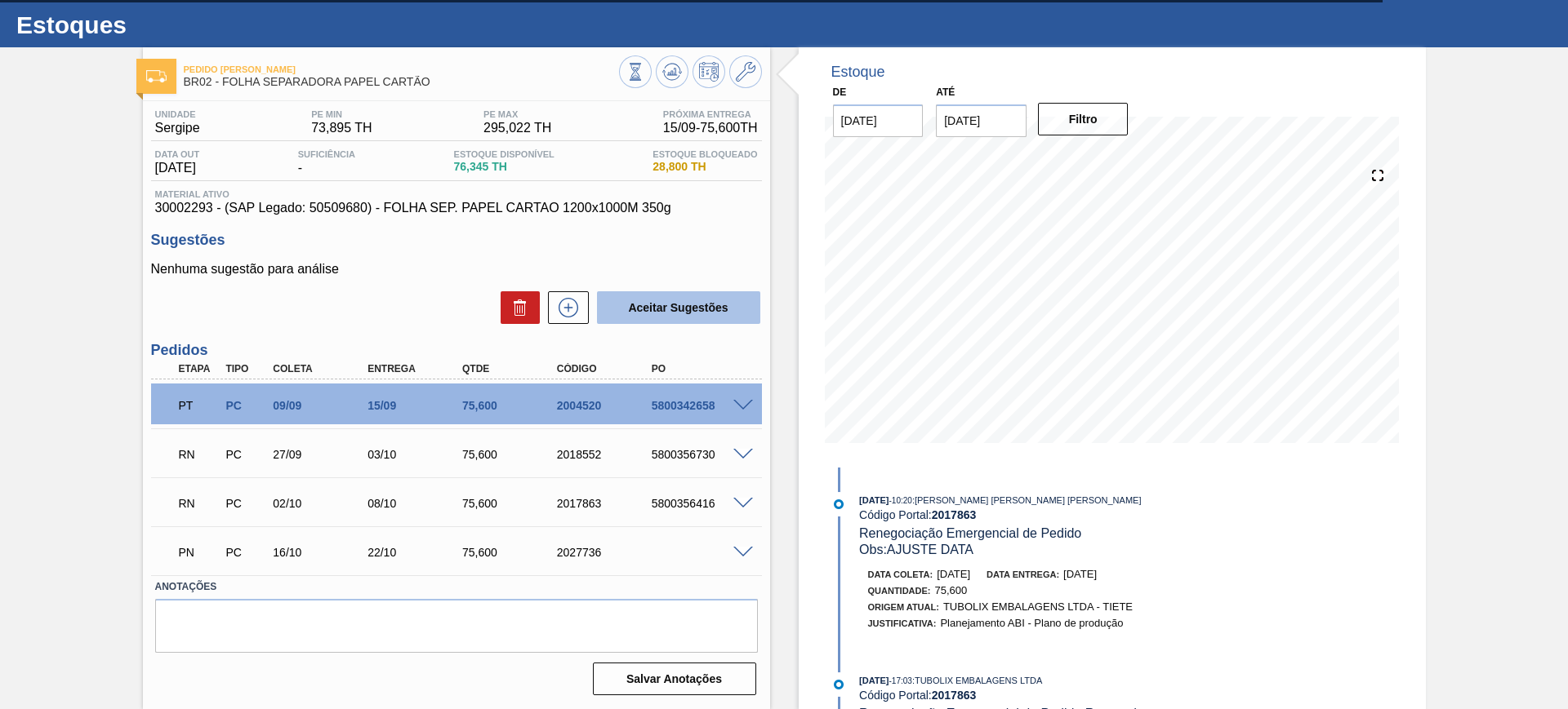
scroll to position [0, 0]
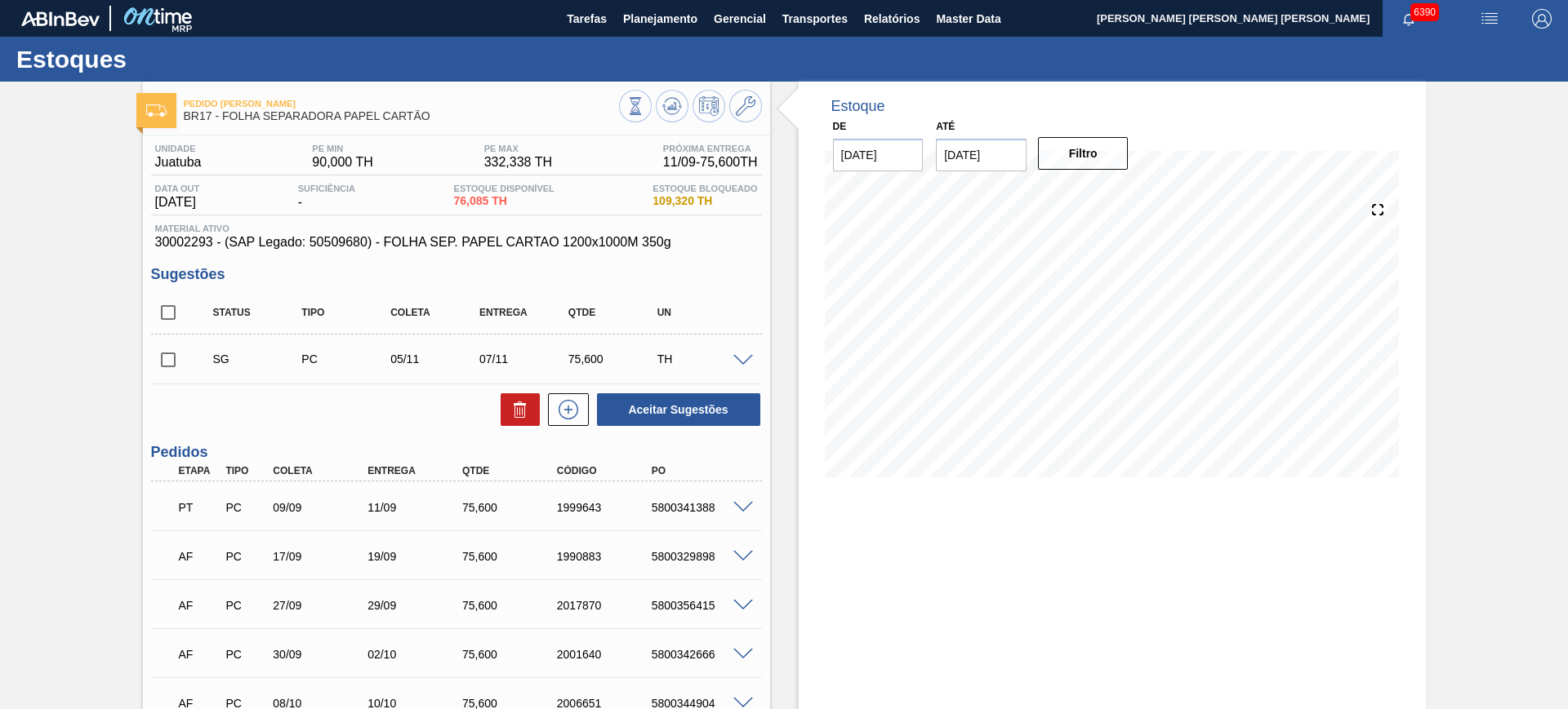
click at [169, 318] on input "checkbox" at bounding box center [168, 313] width 34 height 34
checkbox input "true"
click at [664, 405] on button "Aceitar Sugestões" at bounding box center [678, 410] width 163 height 33
checkbox input "false"
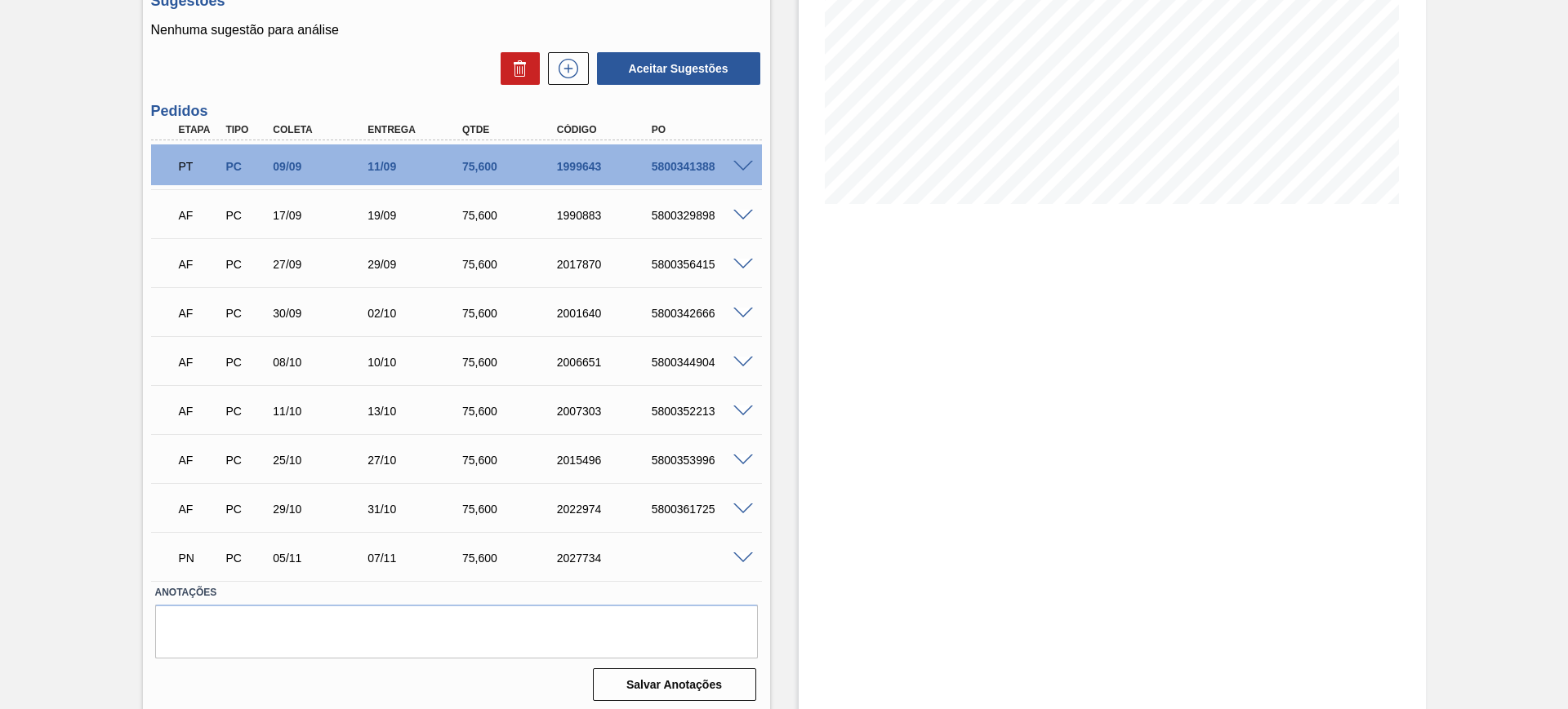
scroll to position [279, 0]
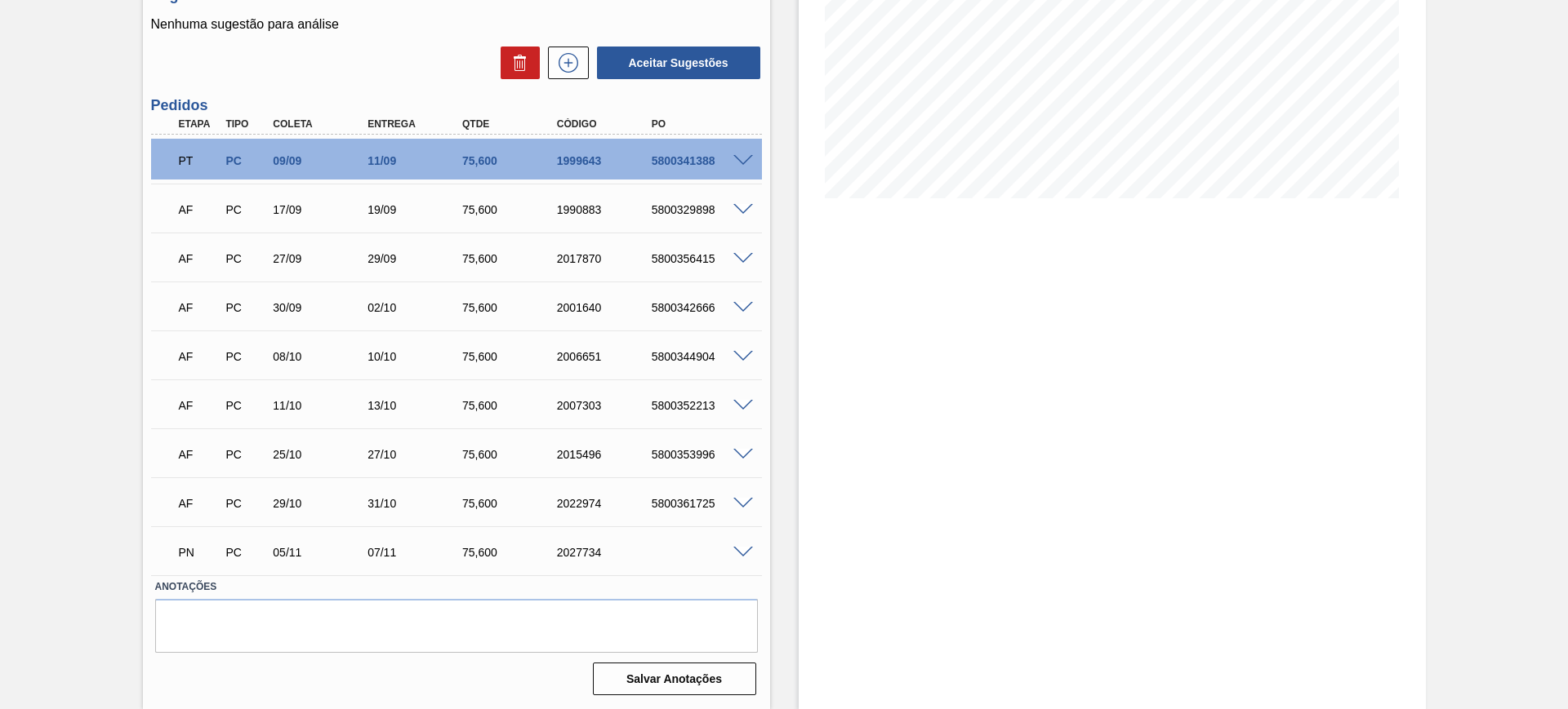
click at [734, 304] on span at bounding box center [743, 308] width 20 height 12
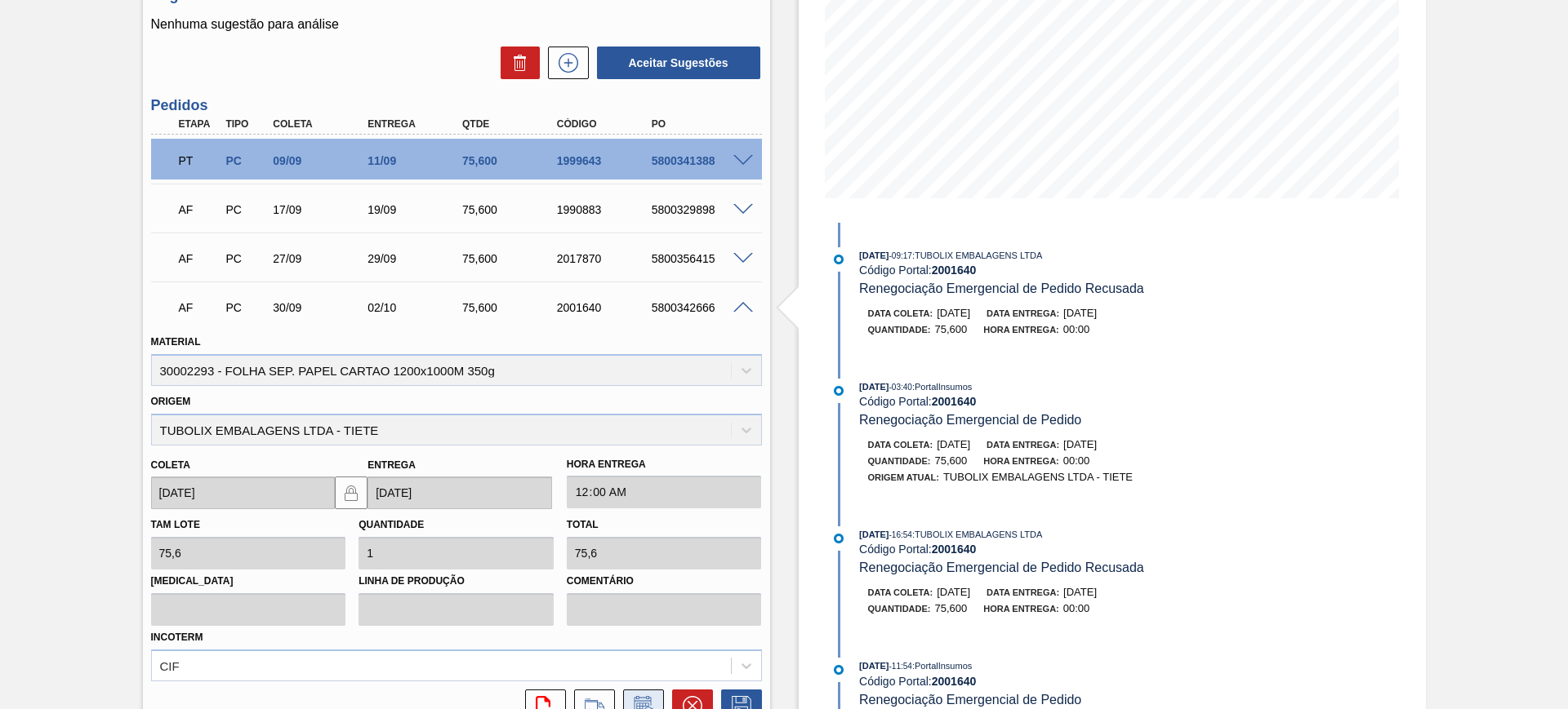
click at [652, 699] on icon at bounding box center [643, 706] width 26 height 20
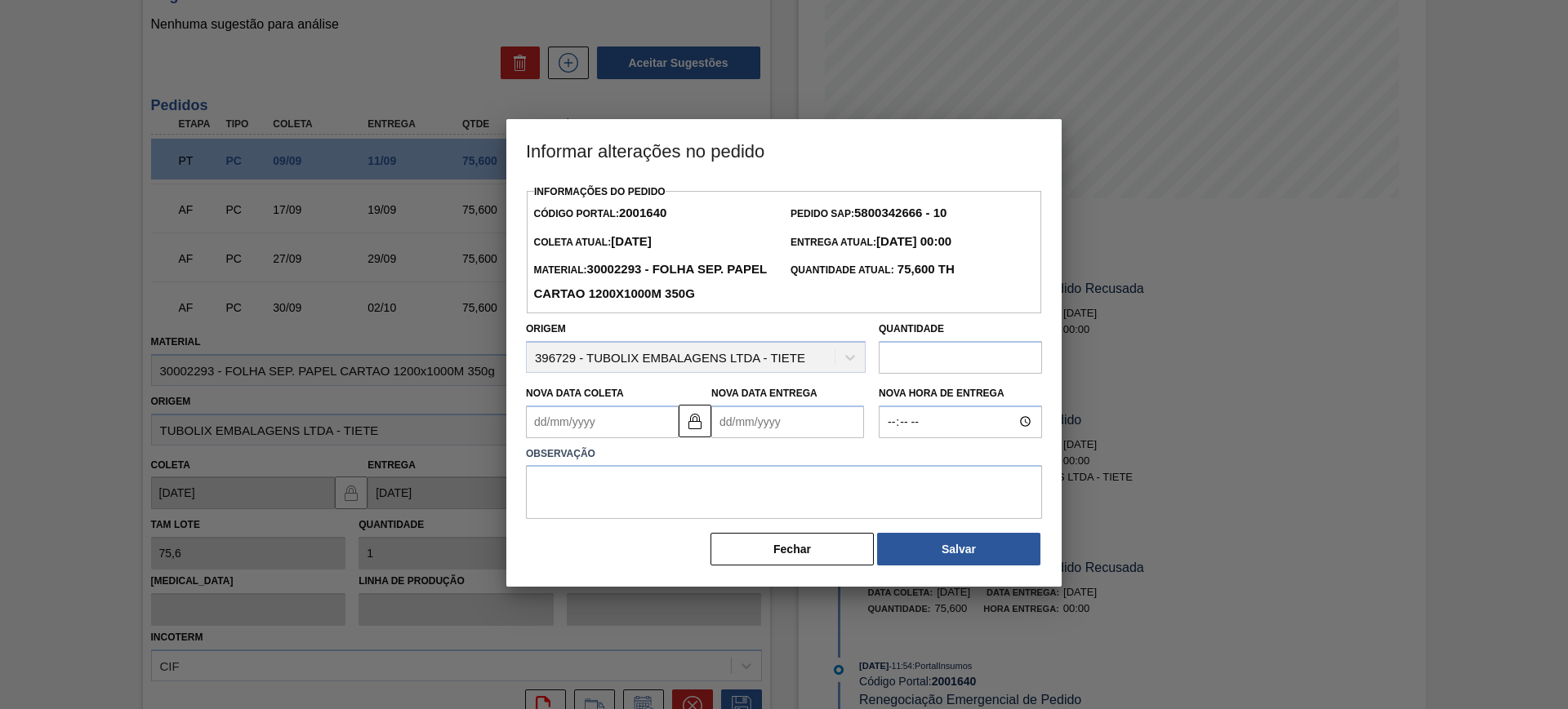
click at [809, 426] on Entrega2001640 "Nova Data Entrega" at bounding box center [787, 422] width 153 height 33
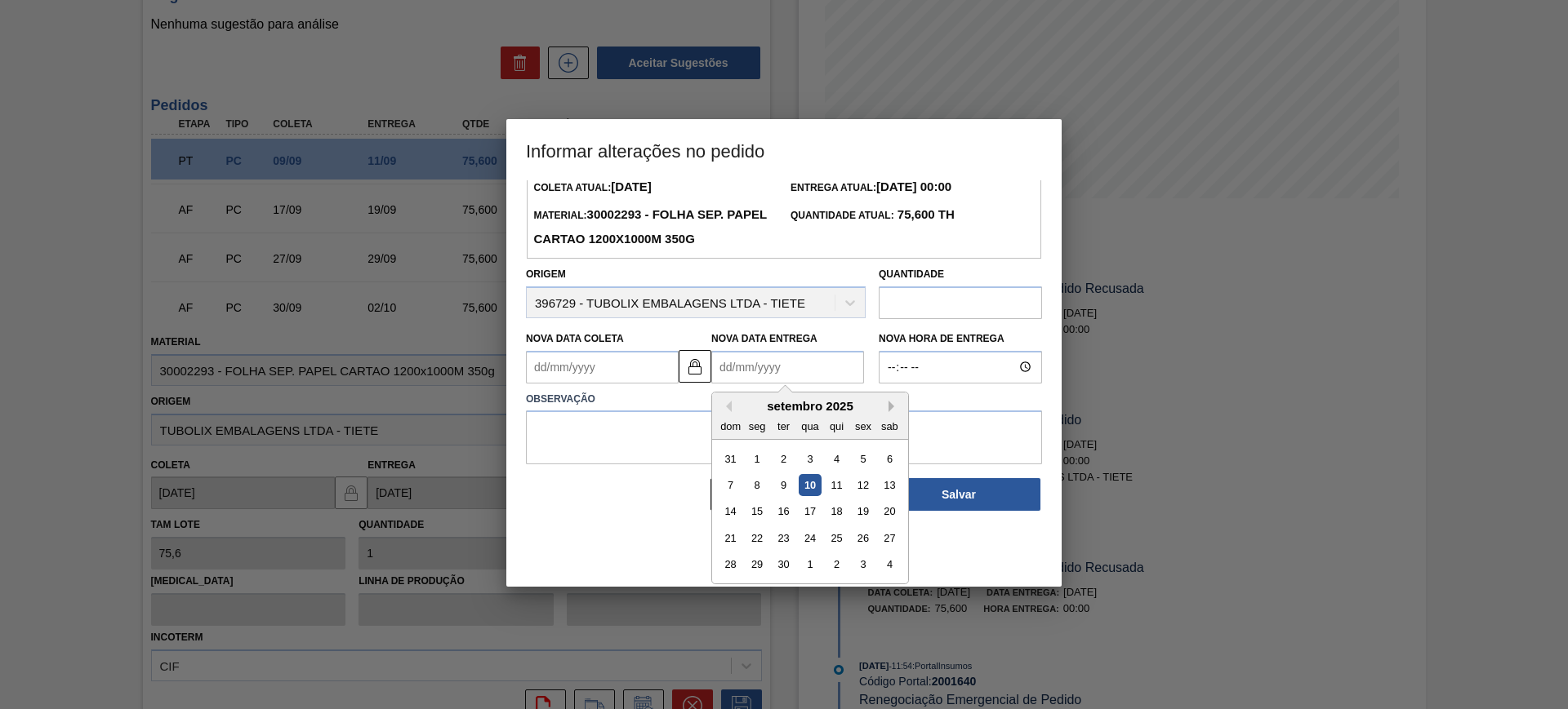
click at [899, 408] on button "Next Month" at bounding box center [894, 406] width 11 height 11
click at [753, 493] on div "6" at bounding box center [758, 485] width 22 height 22
type Coleta2001640 "[DATE]"
type Entrega2001640 "[DATE]"
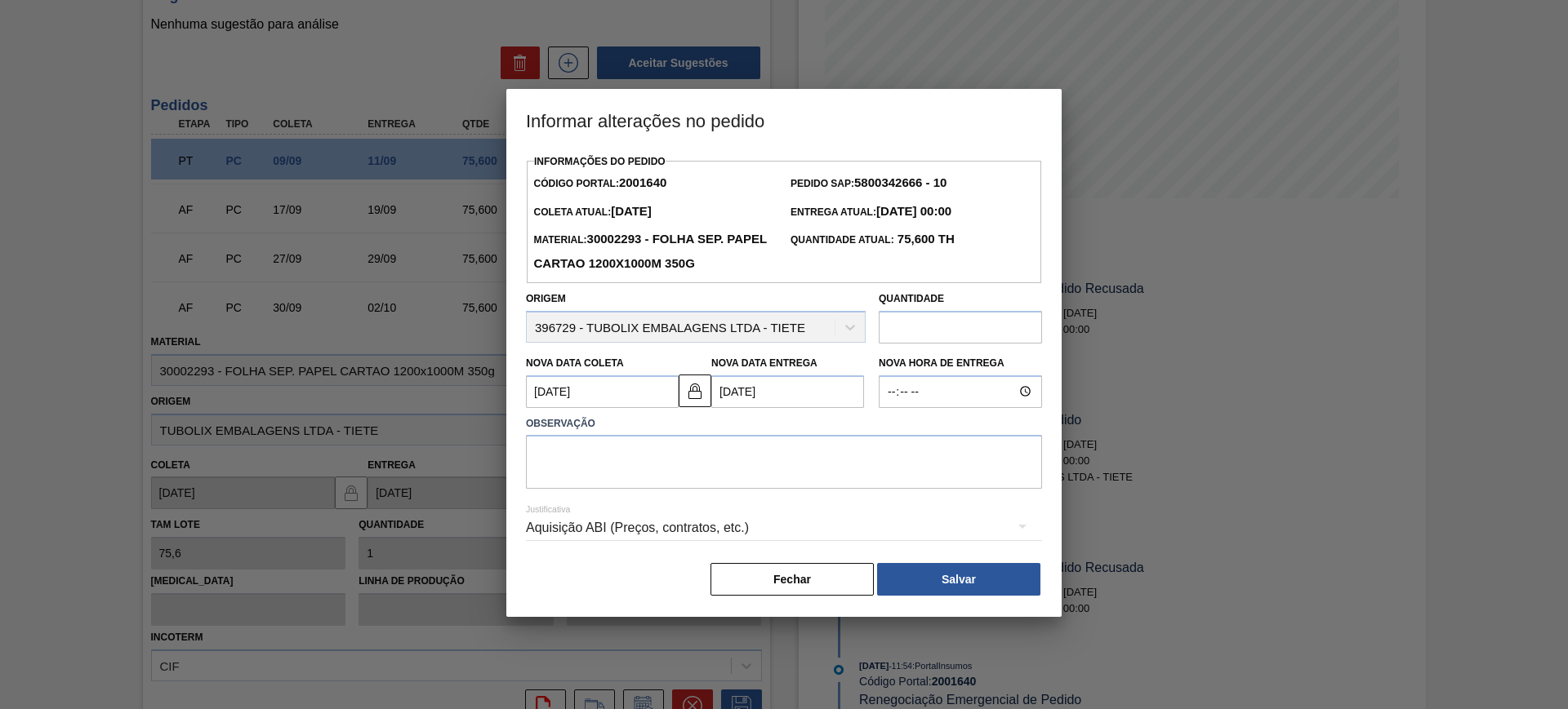
scroll to position [0, 0]
click at [703, 457] on textarea at bounding box center [784, 462] width 516 height 54
type textarea "AJUSTE DATA"
click at [777, 537] on div "Aquisição ABI (Preços, contratos, etc.)" at bounding box center [784, 527] width 516 height 46
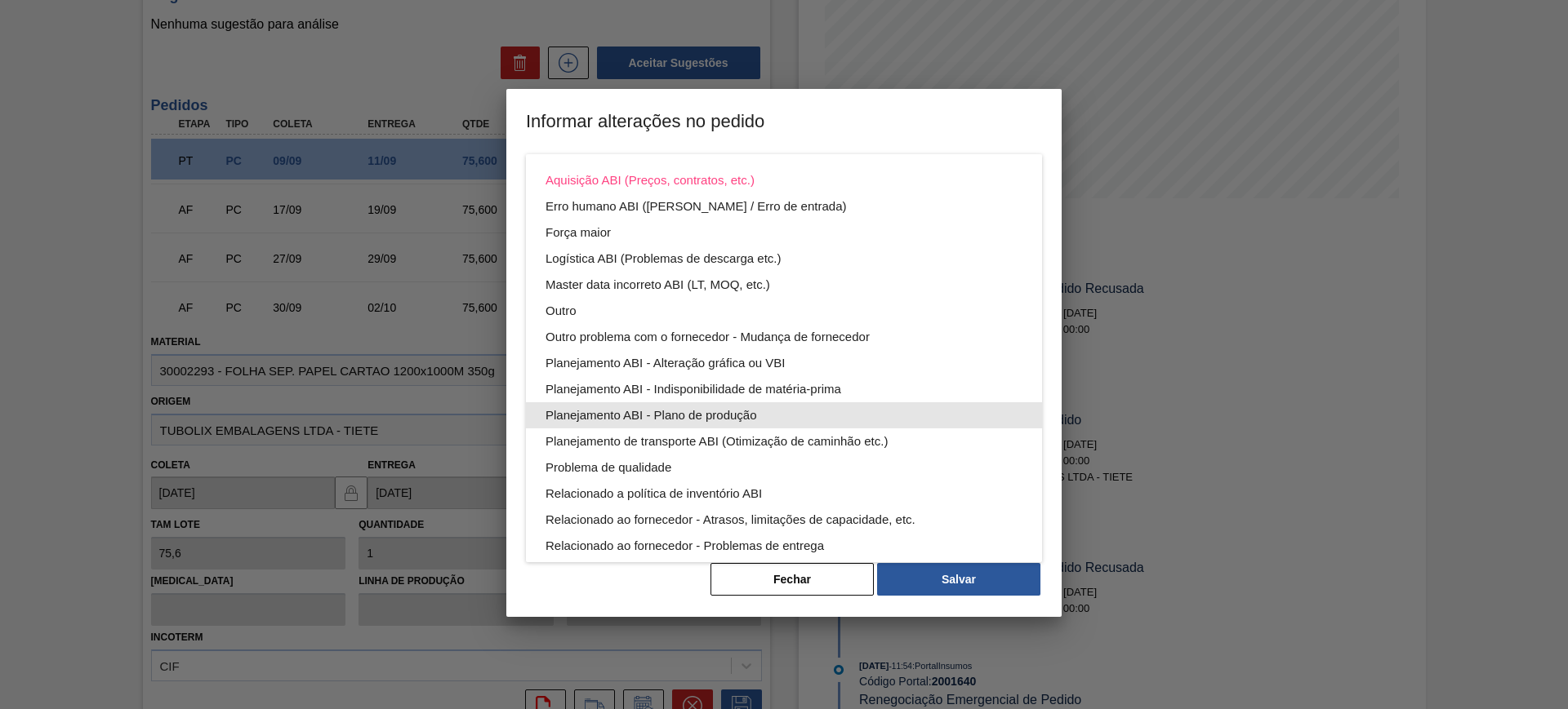
click at [809, 414] on div "Planejamento ABI - Plano de produção" at bounding box center [784, 415] width 477 height 26
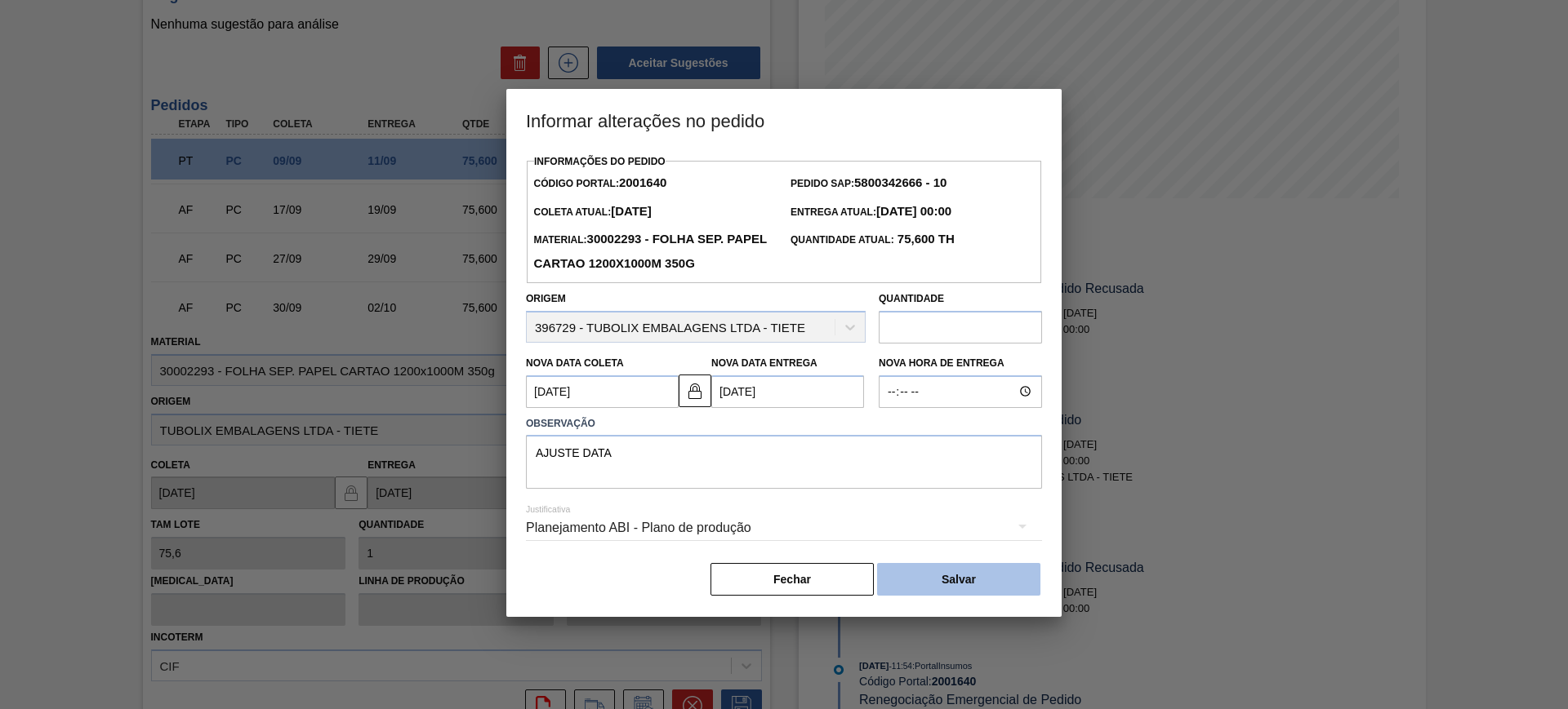
click at [992, 579] on button "Salvar" at bounding box center [959, 580] width 163 height 33
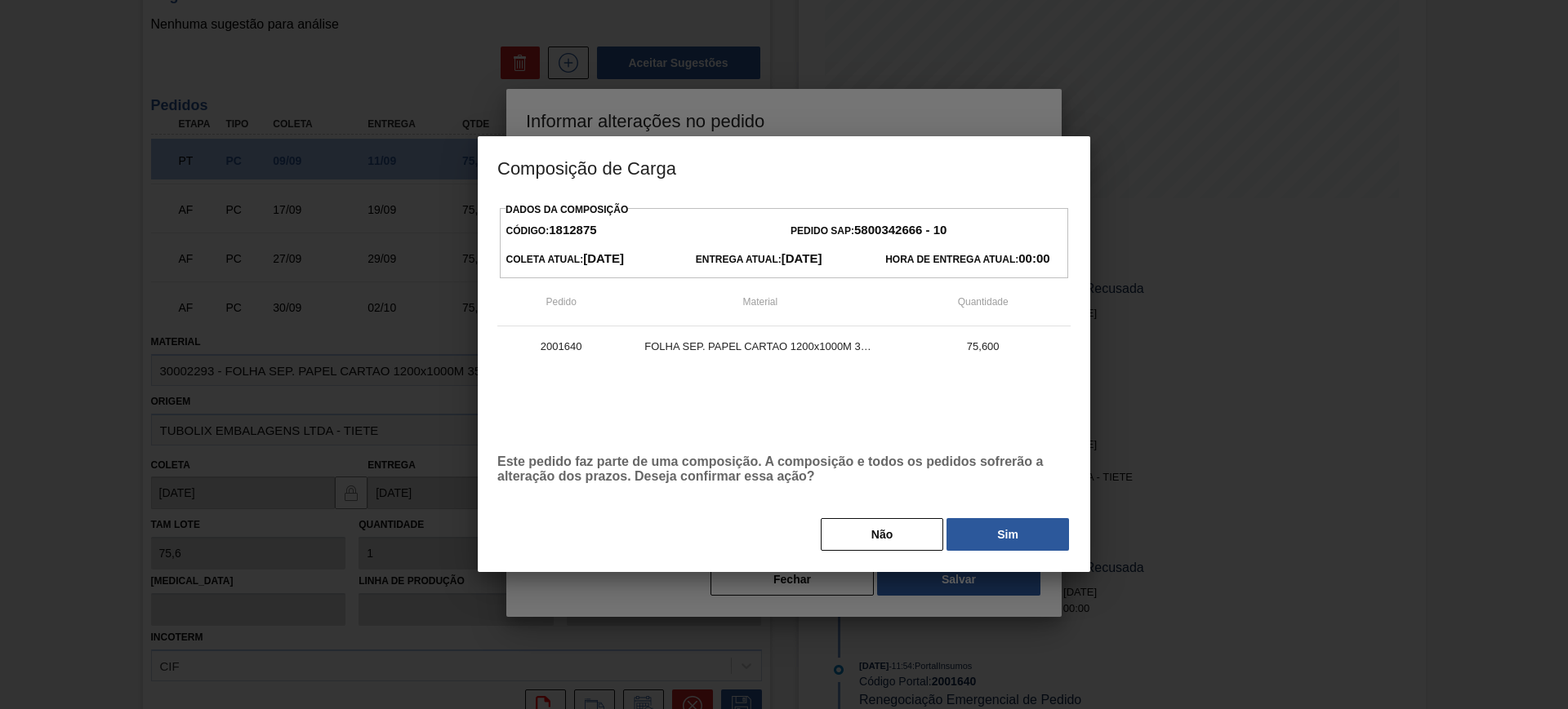
click at [1021, 541] on button "Sim" at bounding box center [1008, 535] width 122 height 33
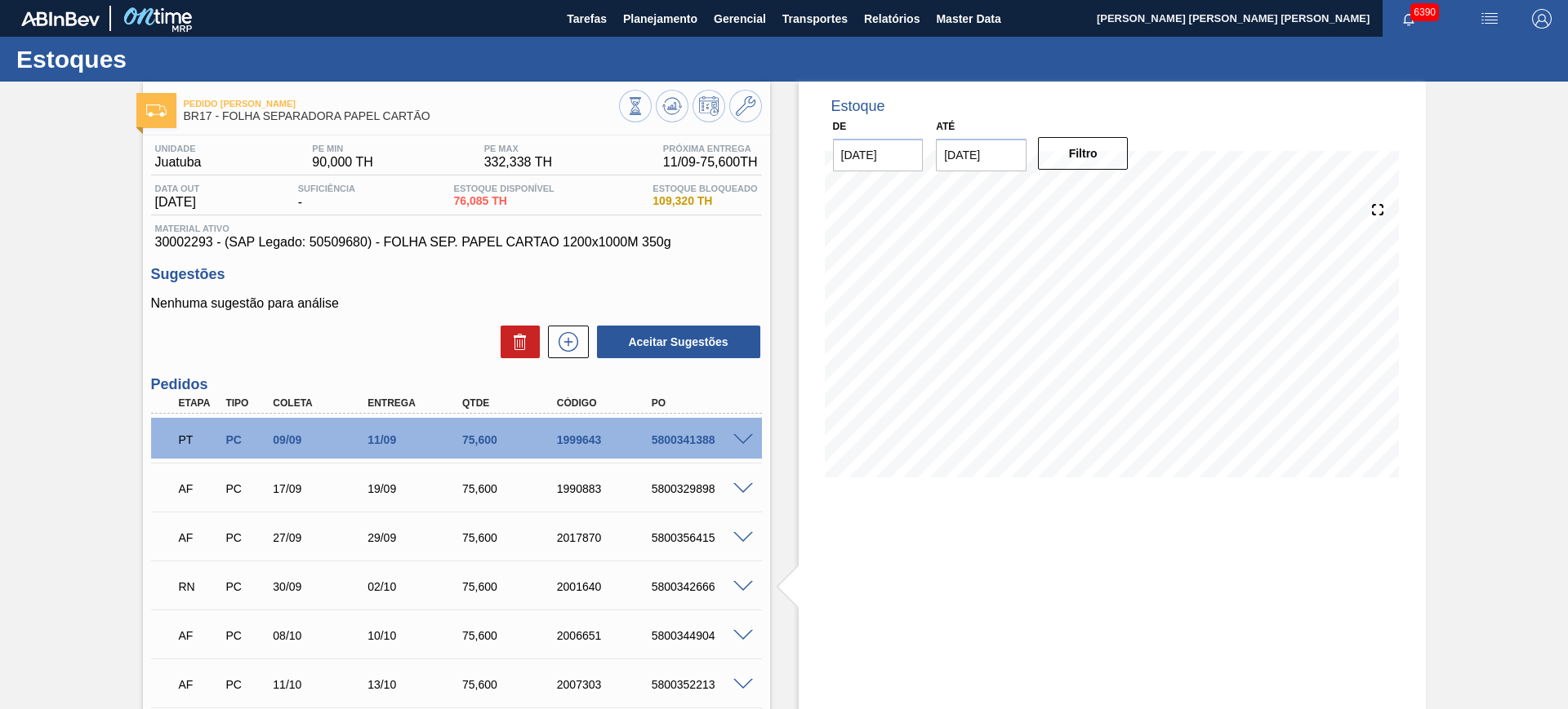
scroll to position [279, 0]
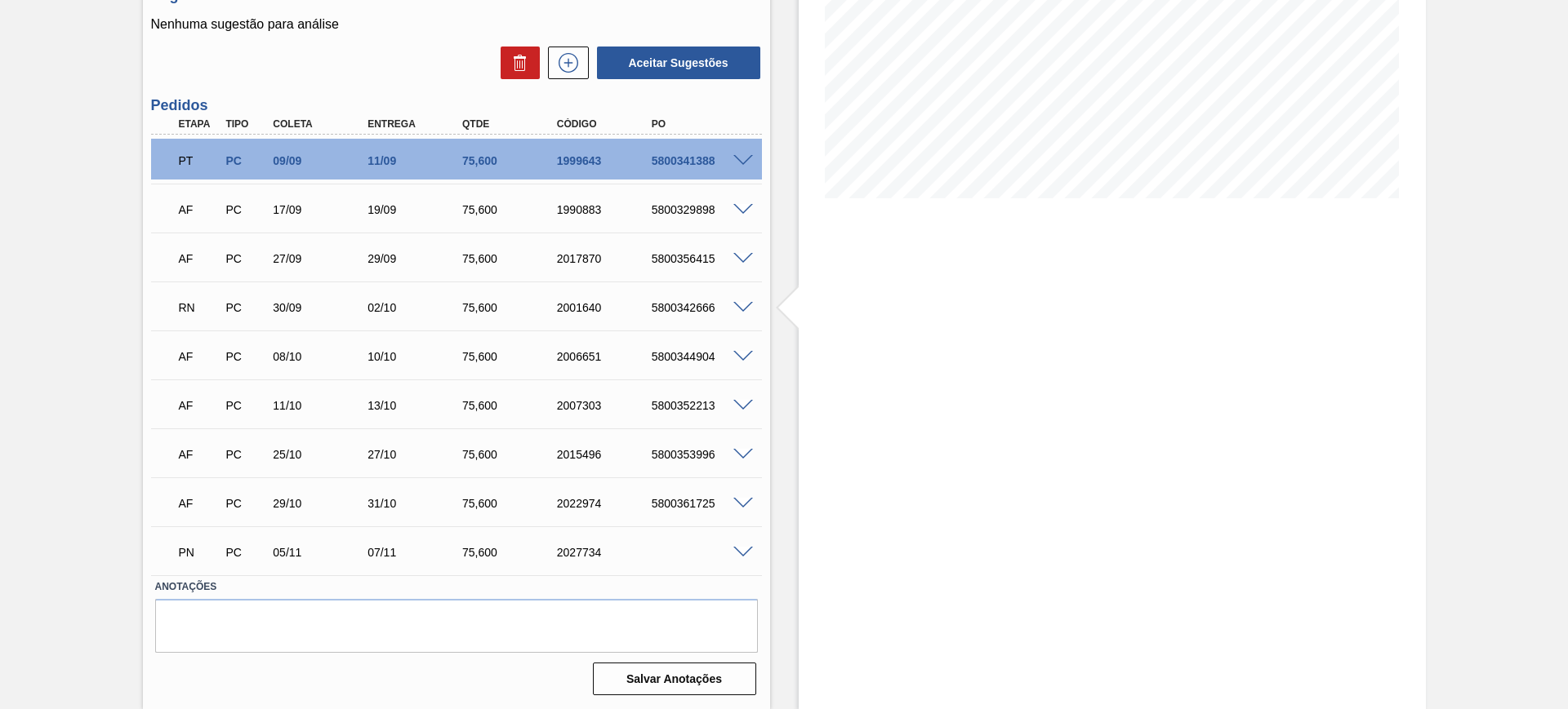
click at [744, 401] on span at bounding box center [743, 406] width 20 height 12
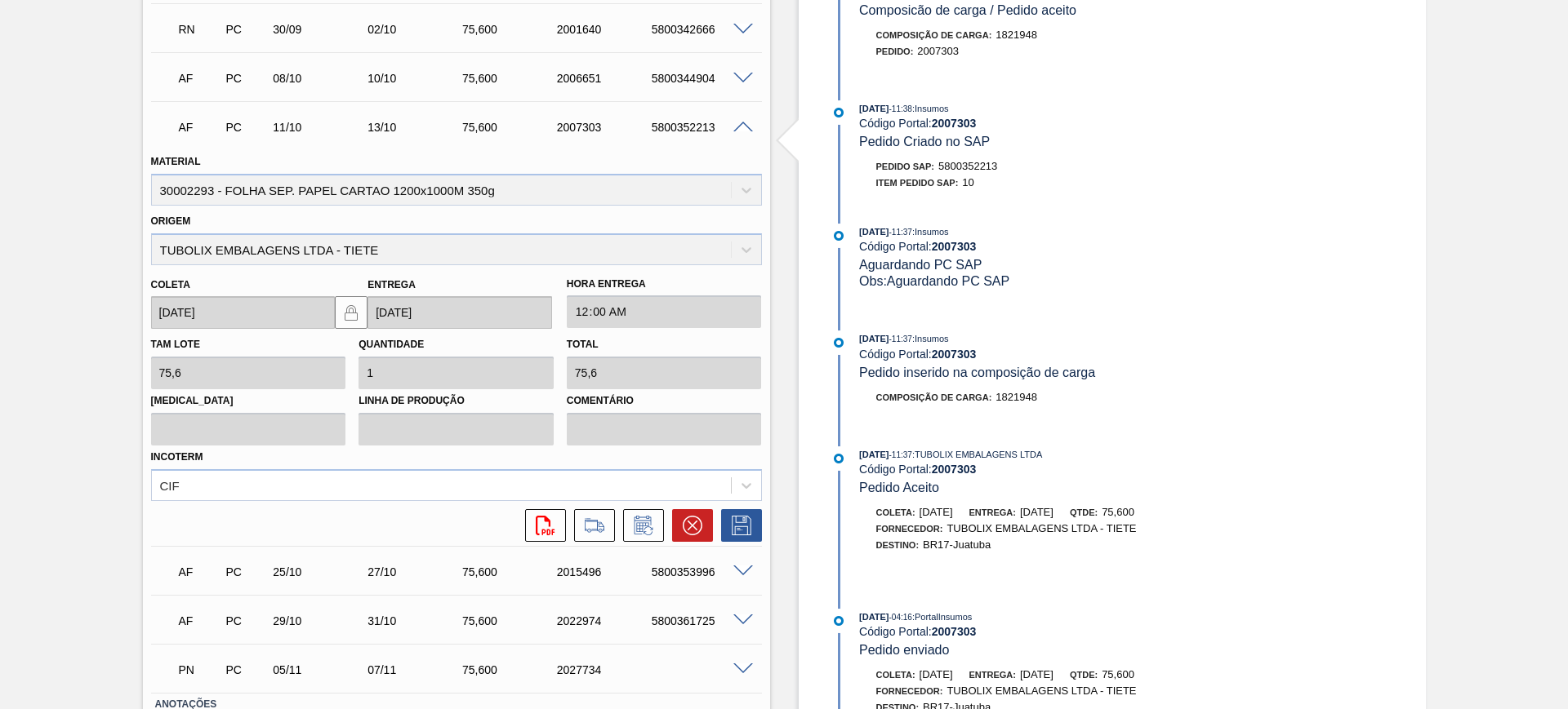
scroll to position [585, 0]
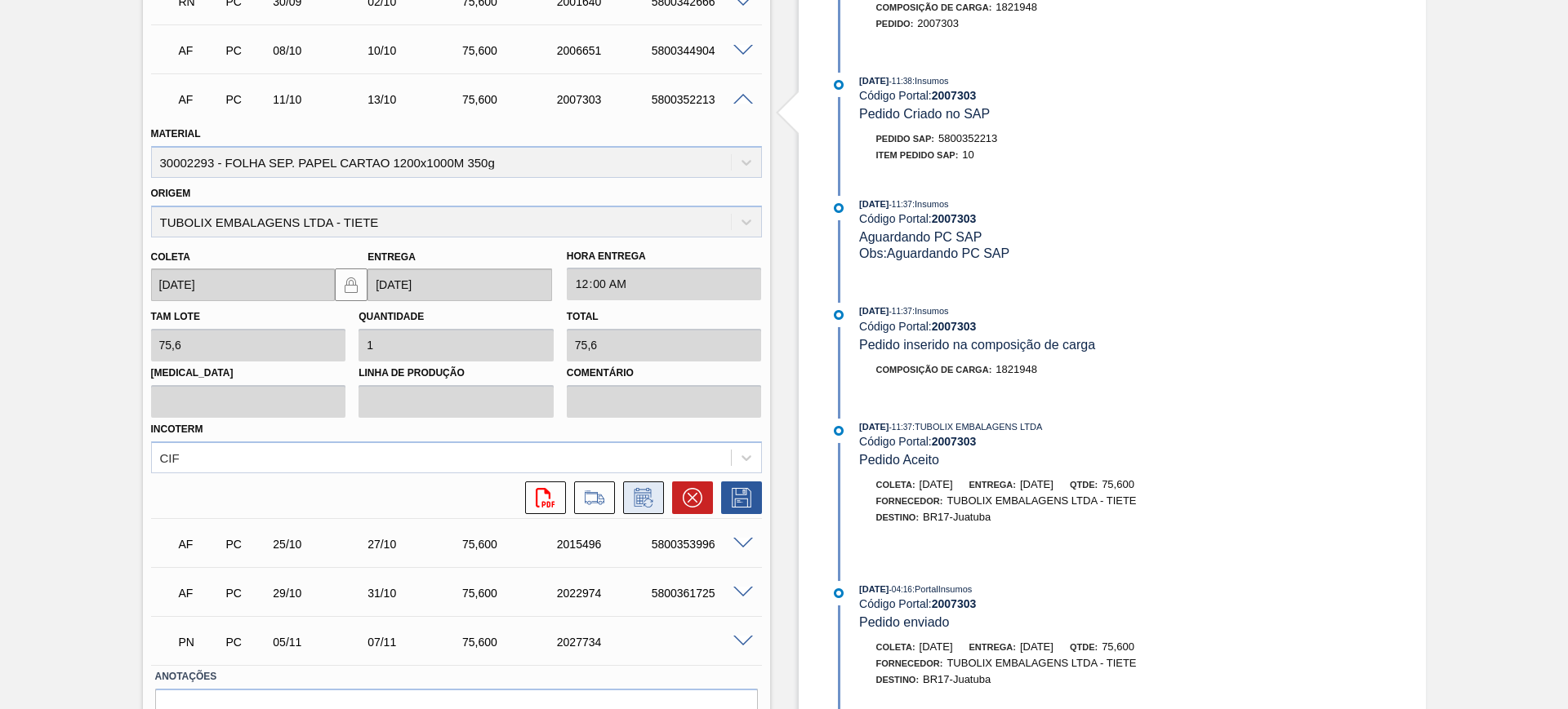
click at [643, 505] on icon at bounding box center [643, 498] width 26 height 20
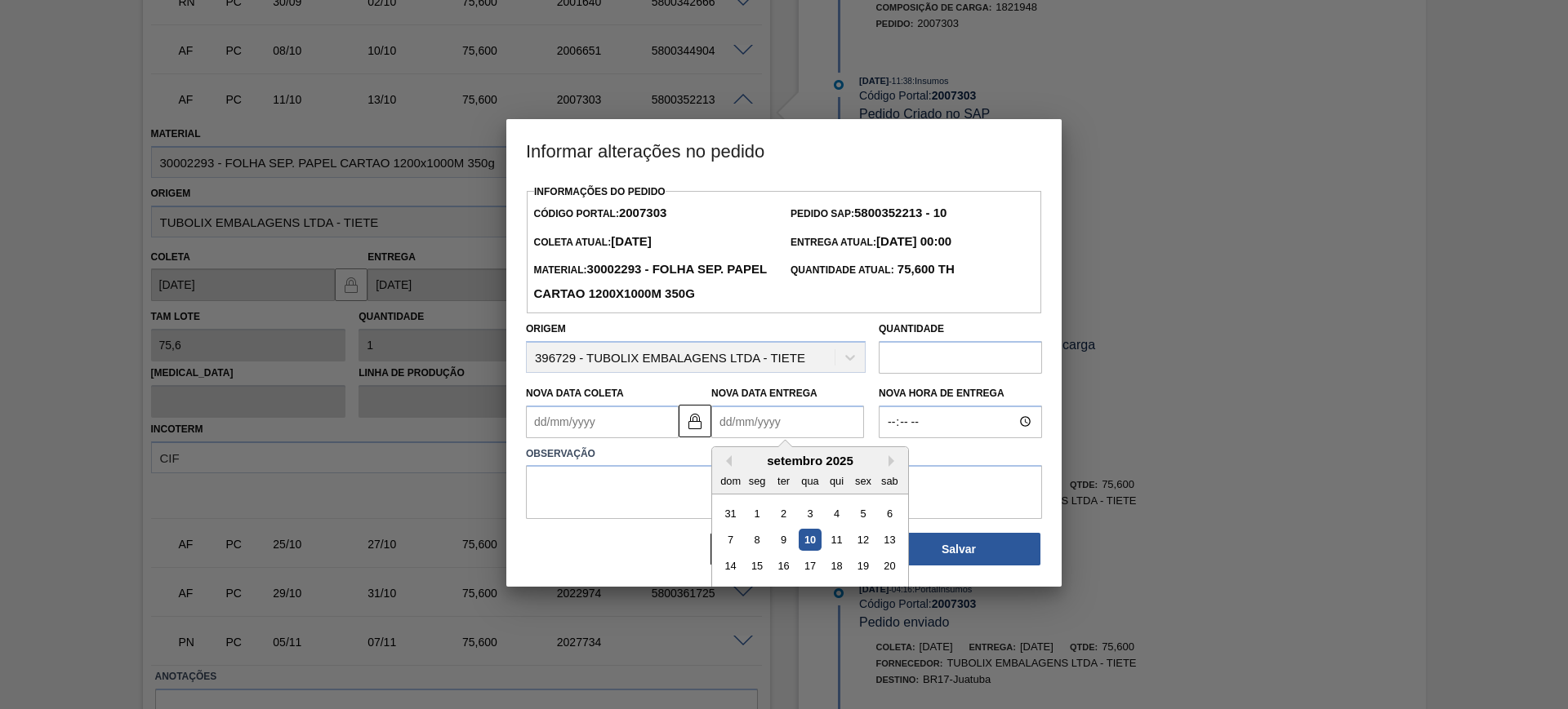
click at [770, 437] on Entrega2007303 "Nova Data Entrega" at bounding box center [787, 422] width 153 height 33
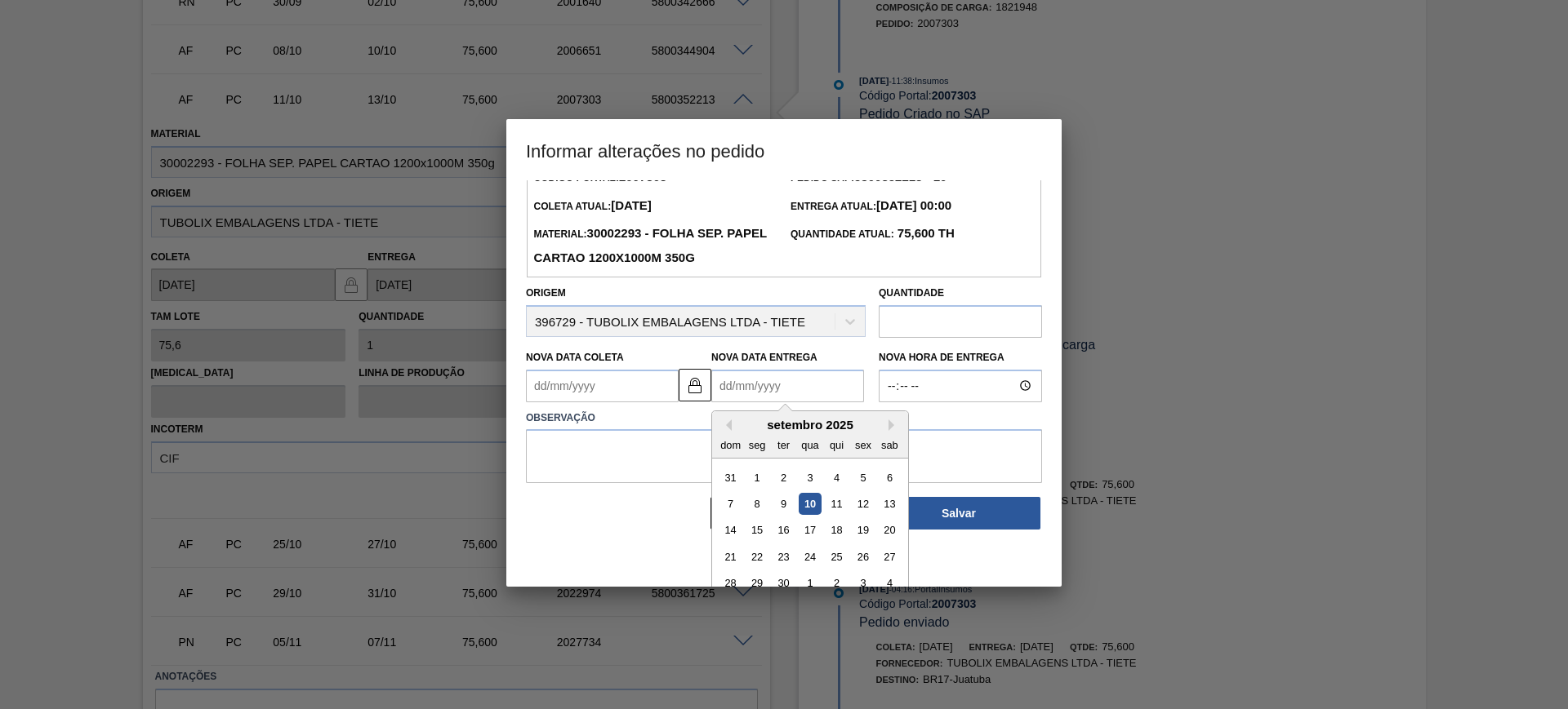
scroll to position [54, 0]
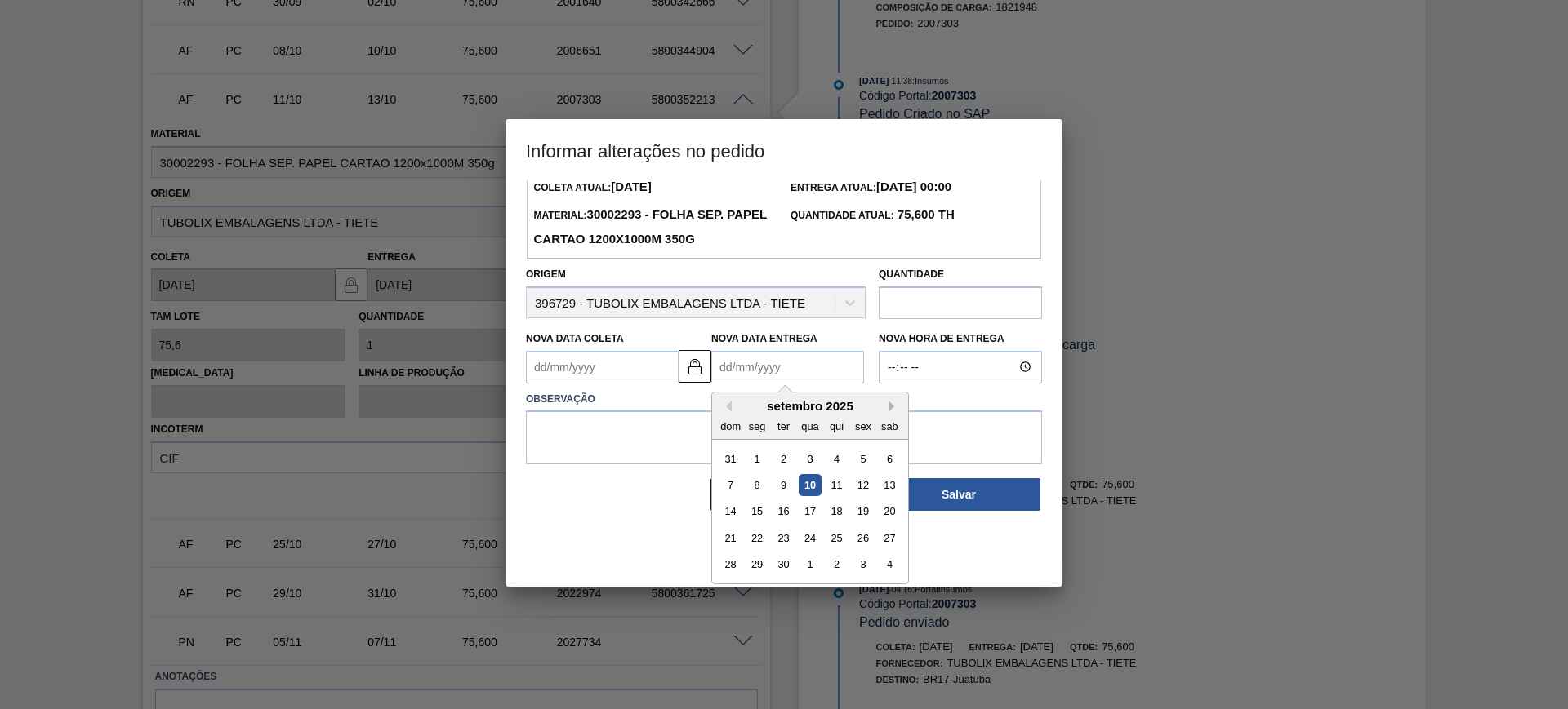
click at [897, 404] on button "Next Month" at bounding box center [894, 406] width 11 height 11
click at [728, 412] on button "Previous Month" at bounding box center [726, 406] width 11 height 11
click at [889, 411] on button "Next Month" at bounding box center [894, 406] width 11 height 11
click at [863, 512] on div "17" at bounding box center [863, 512] width 22 height 22
type Coleta2007303 "[DATE]"
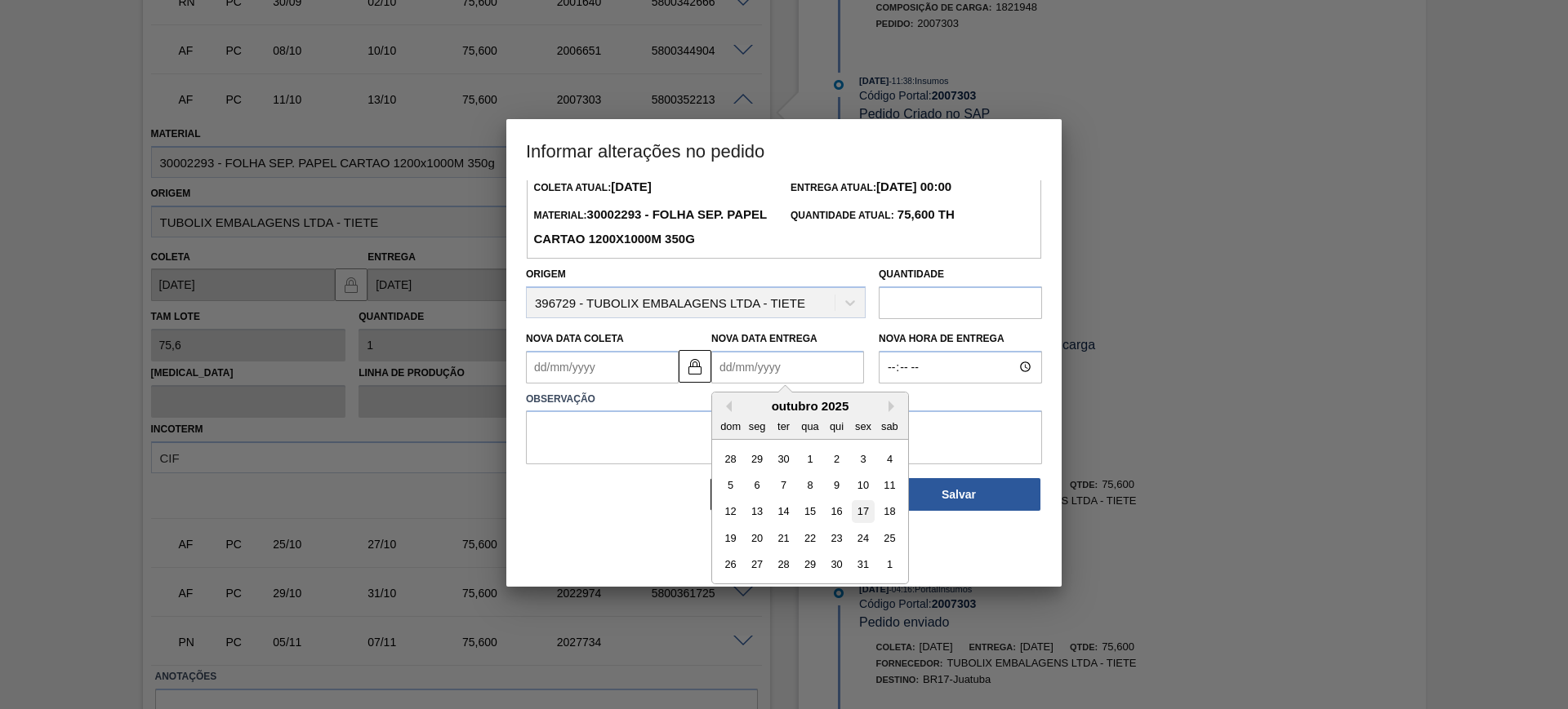
type Entrega2007303 "17/10/2025"
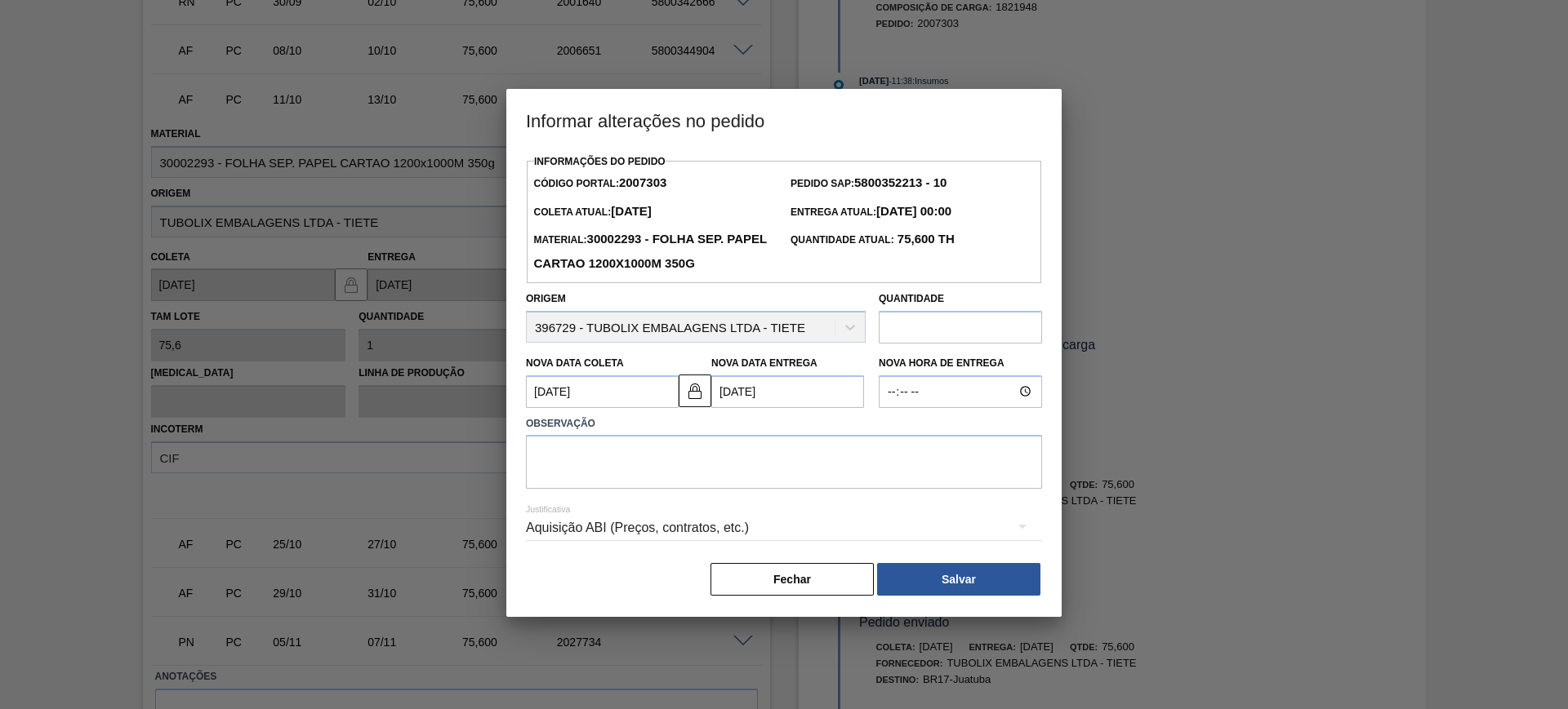
click at [793, 396] on Entrega2007303 "17/10/2025" at bounding box center [787, 392] width 153 height 33
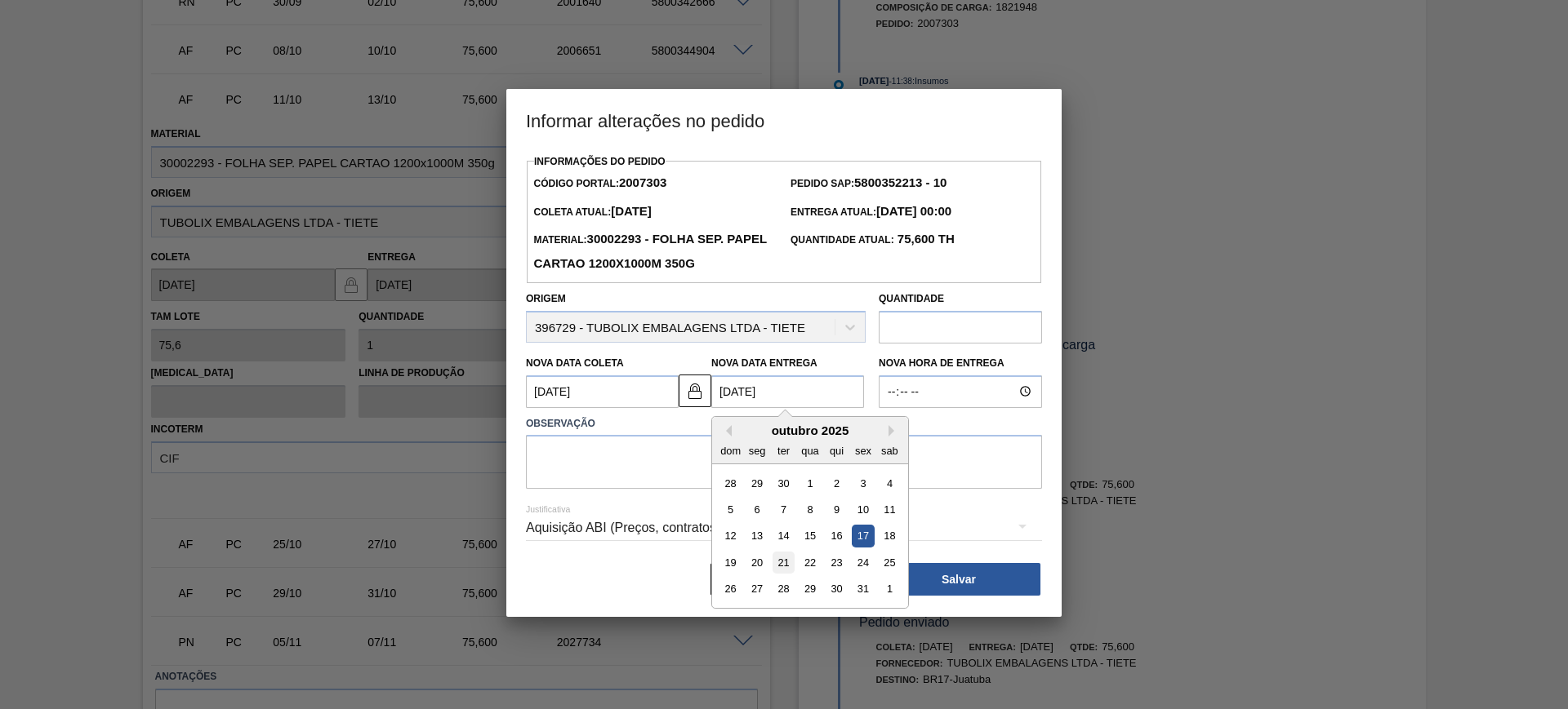
click at [772, 561] on div "21" at bounding box center [784, 563] width 22 height 22
type Coleta2007303 "[DATE]"
type Entrega2007303 "21/10/2025"
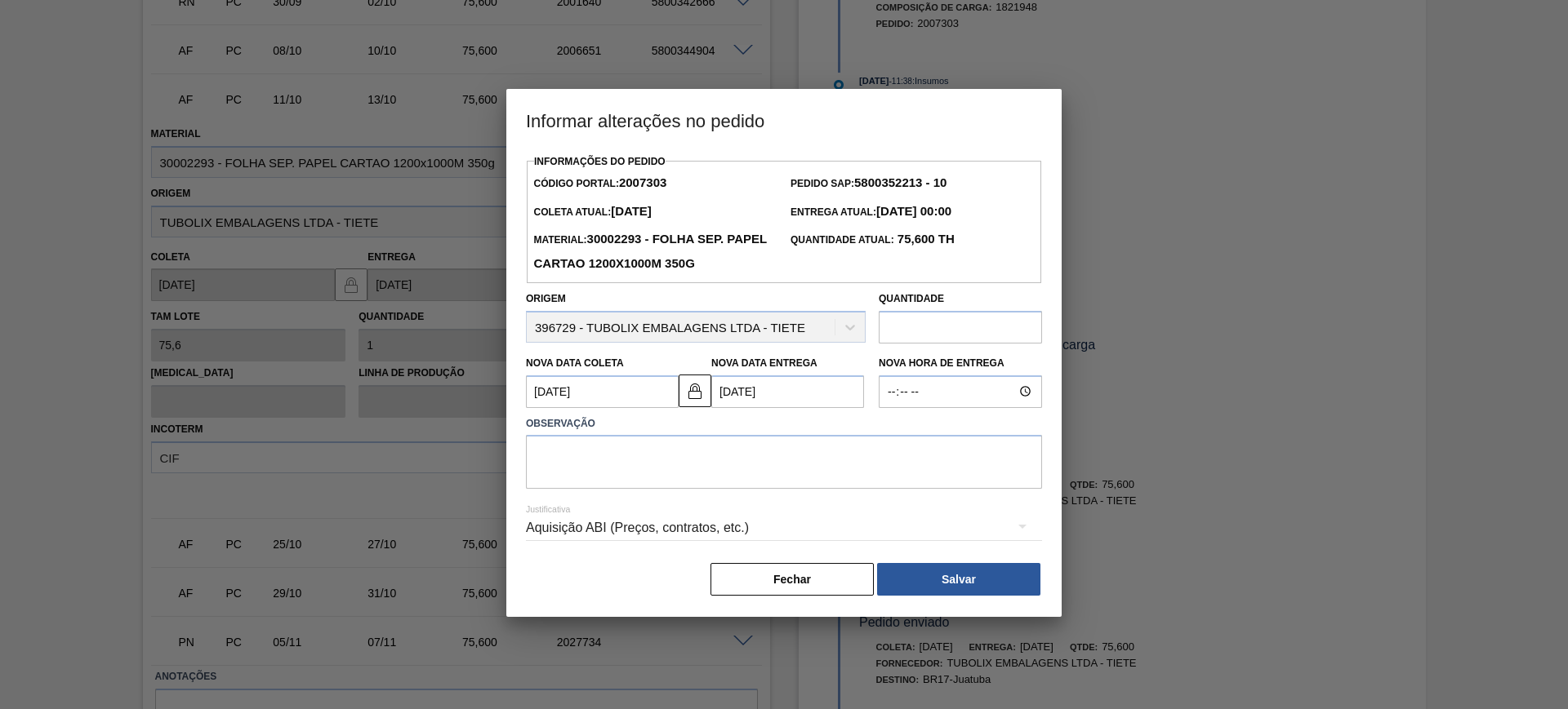
click at [764, 395] on Entrega2007303 "21/10/2025" at bounding box center [787, 392] width 153 height 33
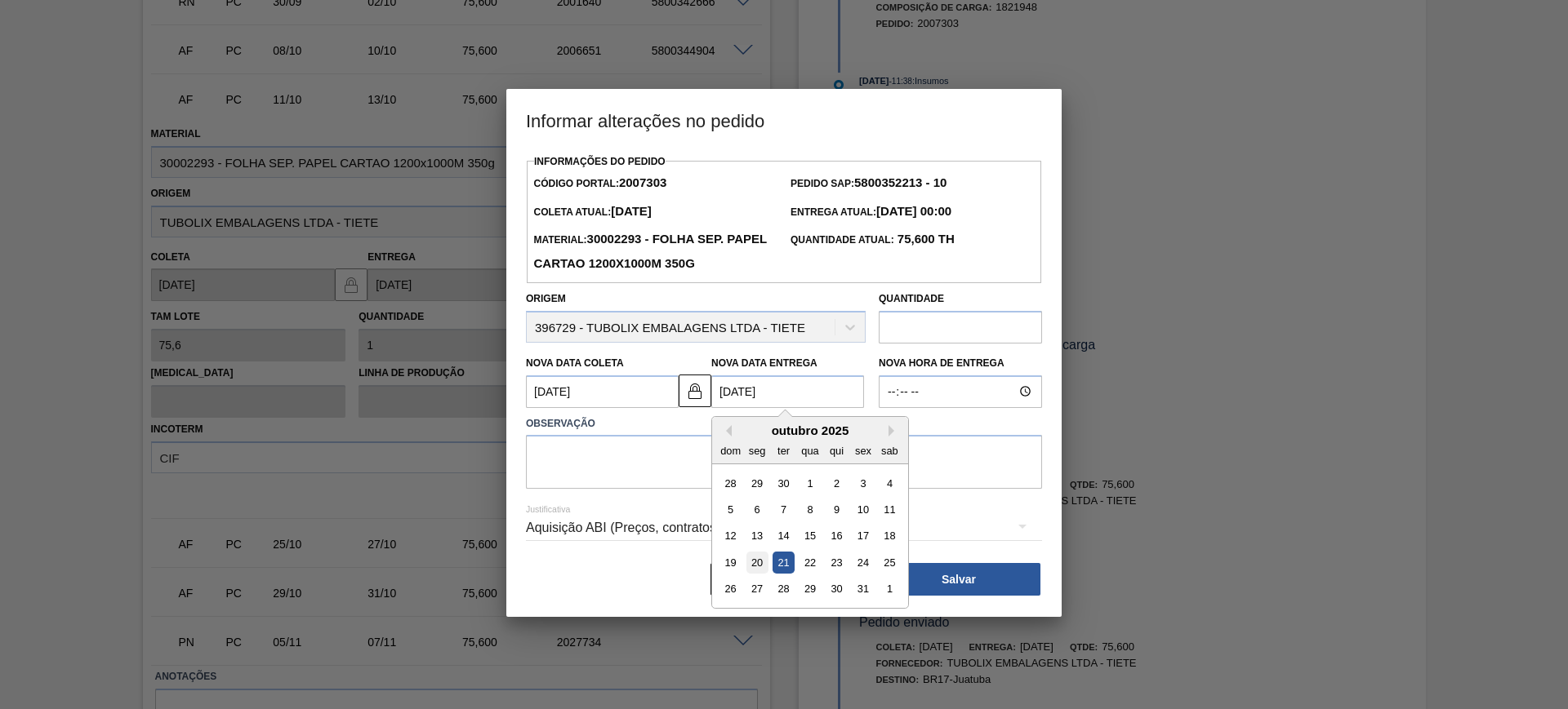
click at [753, 569] on div "20" at bounding box center [758, 563] width 22 height 22
type Coleta2007303 "18/10/2025"
type Entrega2007303 "20/10/2025"
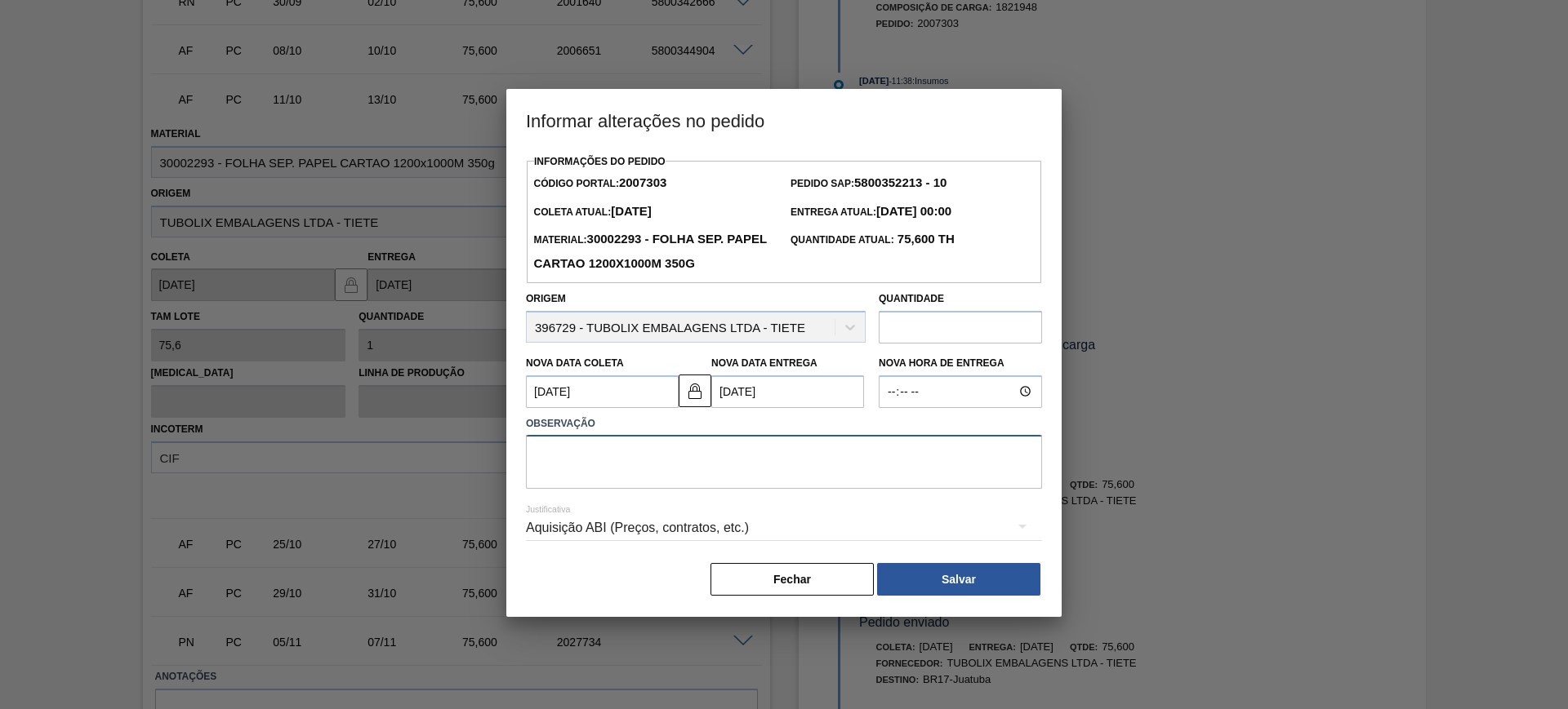
click at [718, 465] on textarea at bounding box center [784, 462] width 516 height 54
type textarea "AJUSTE DATA"
click at [793, 536] on div "Aquisição ABI (Preços, contratos, etc.)" at bounding box center [784, 527] width 516 height 46
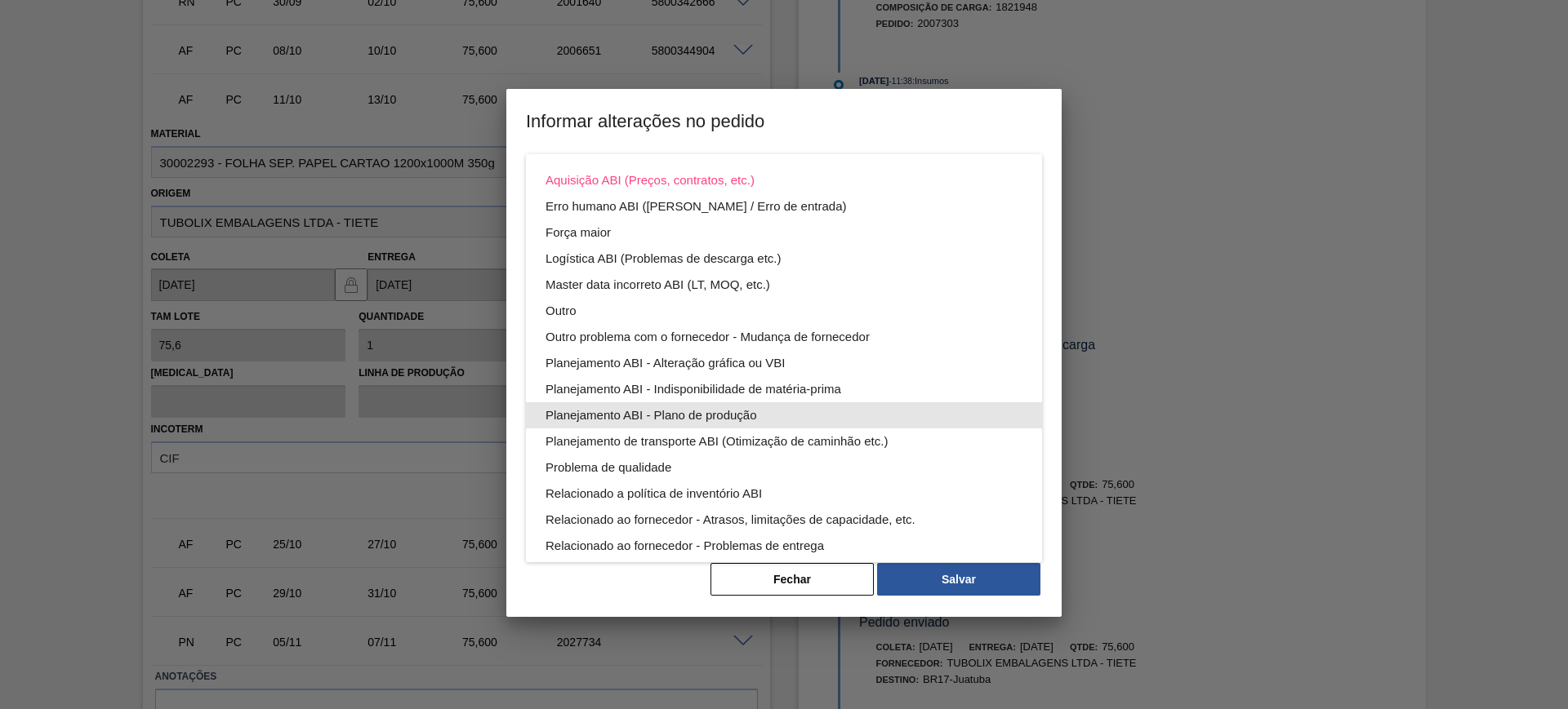
click at [741, 405] on div "Planejamento ABI - Plano de produção" at bounding box center [784, 415] width 477 height 26
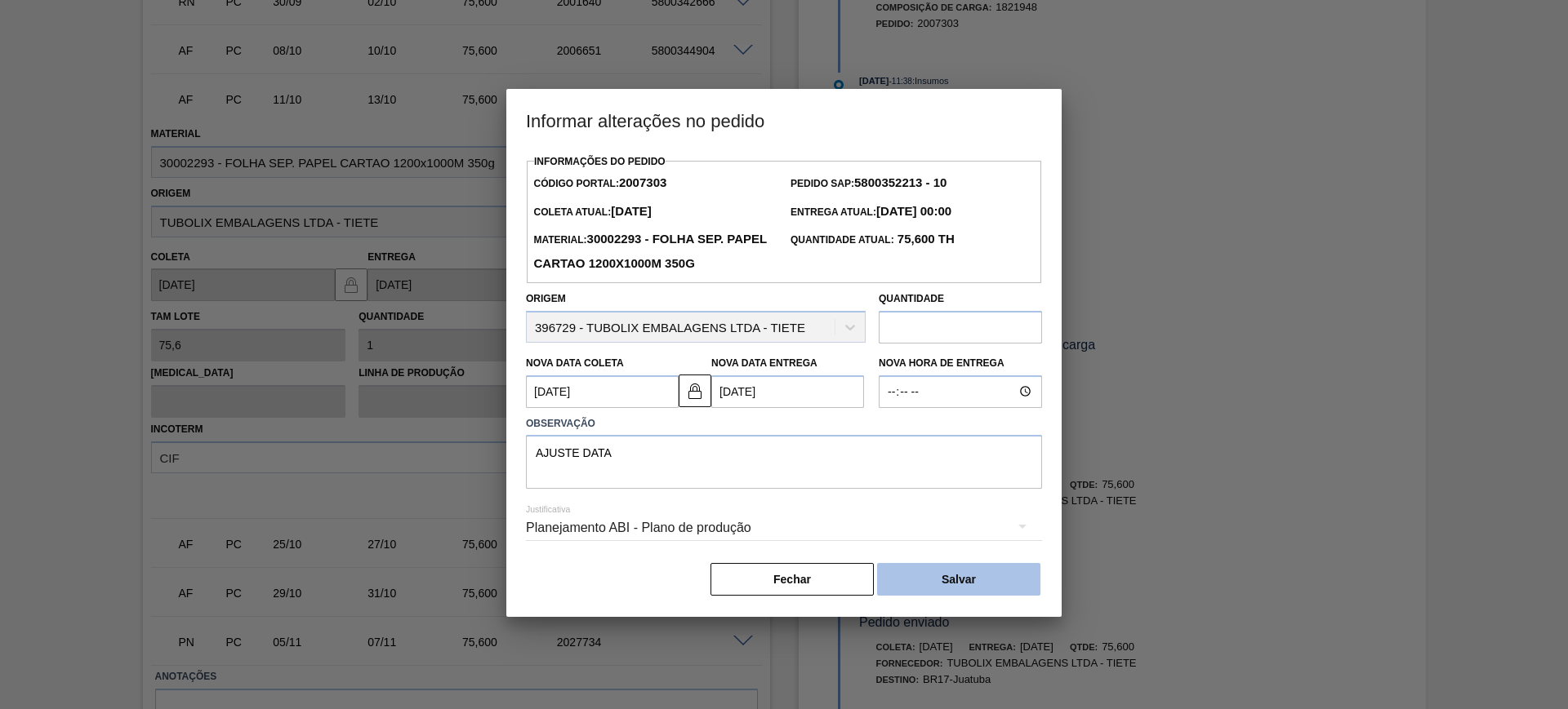
click at [943, 573] on button "Salvar" at bounding box center [959, 580] width 163 height 33
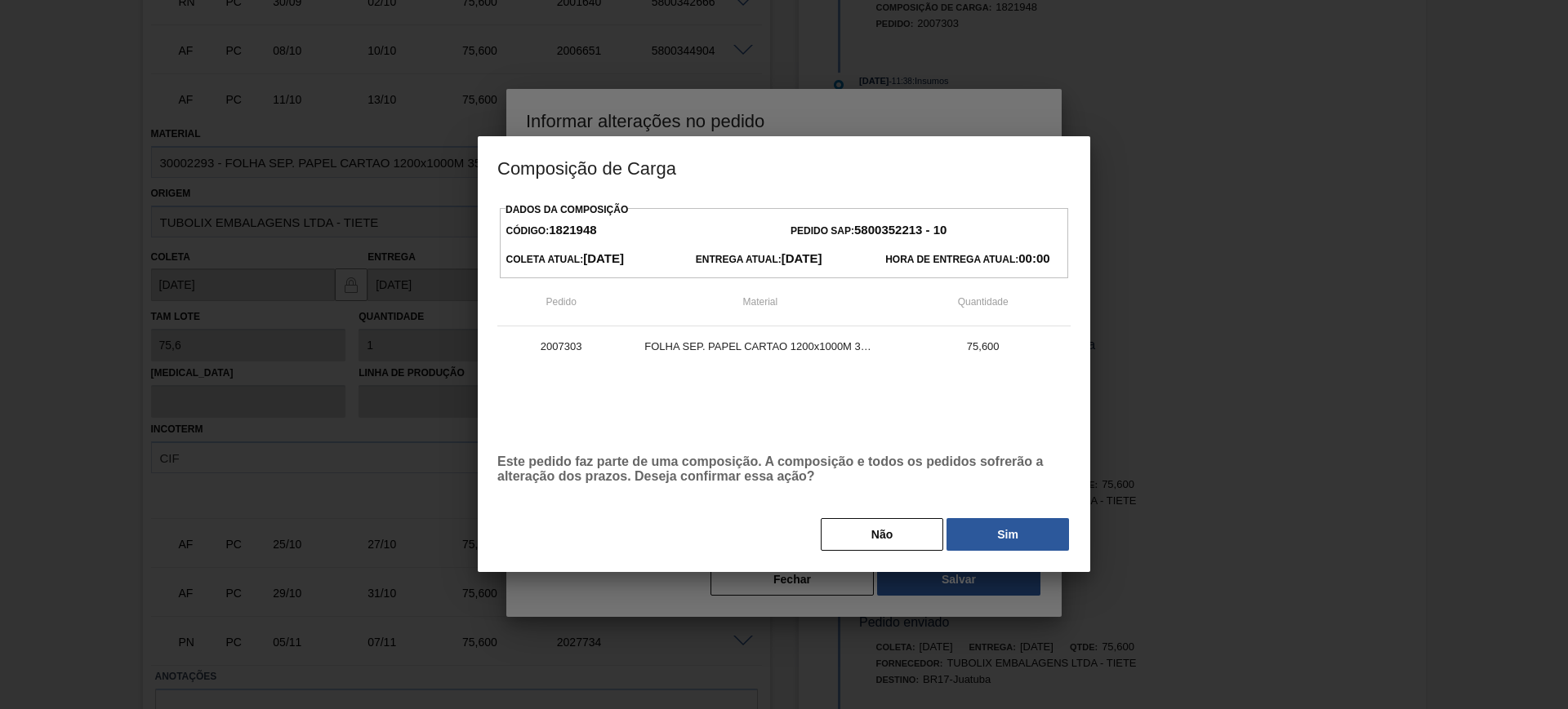
click at [1008, 534] on button "Sim" at bounding box center [1008, 535] width 122 height 33
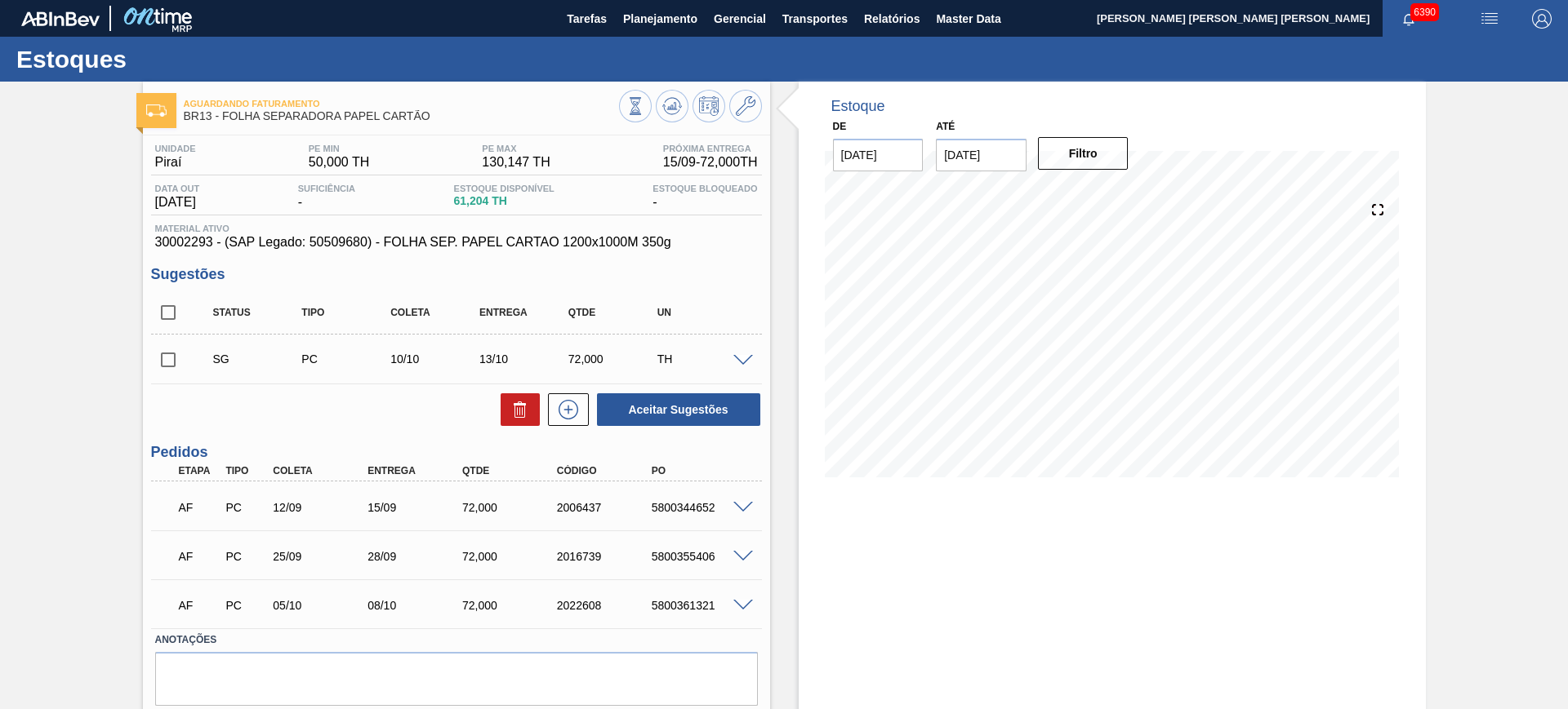
drag, startPoint x: 164, startPoint y: 321, endPoint x: 390, endPoint y: 338, distance: 226.6
click at [165, 320] on input "checkbox" at bounding box center [168, 313] width 34 height 34
checkbox input "true"
click at [515, 402] on icon at bounding box center [520, 409] width 20 height 20
checkbox input "false"
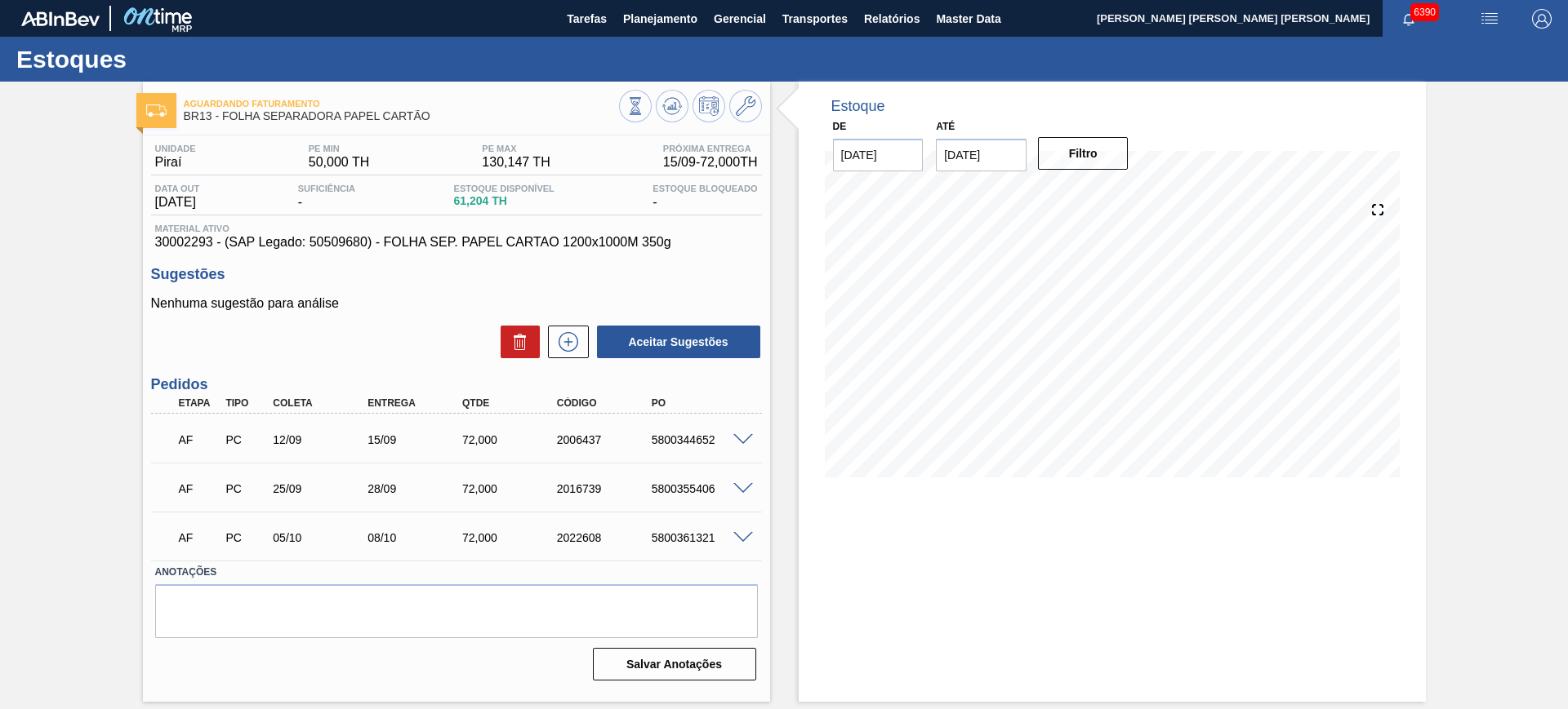
click at [644, 436] on div "5800344652" at bounding box center [689, 439] width 95 height 13
click at [670, 103] on icon at bounding box center [672, 106] width 20 height 20
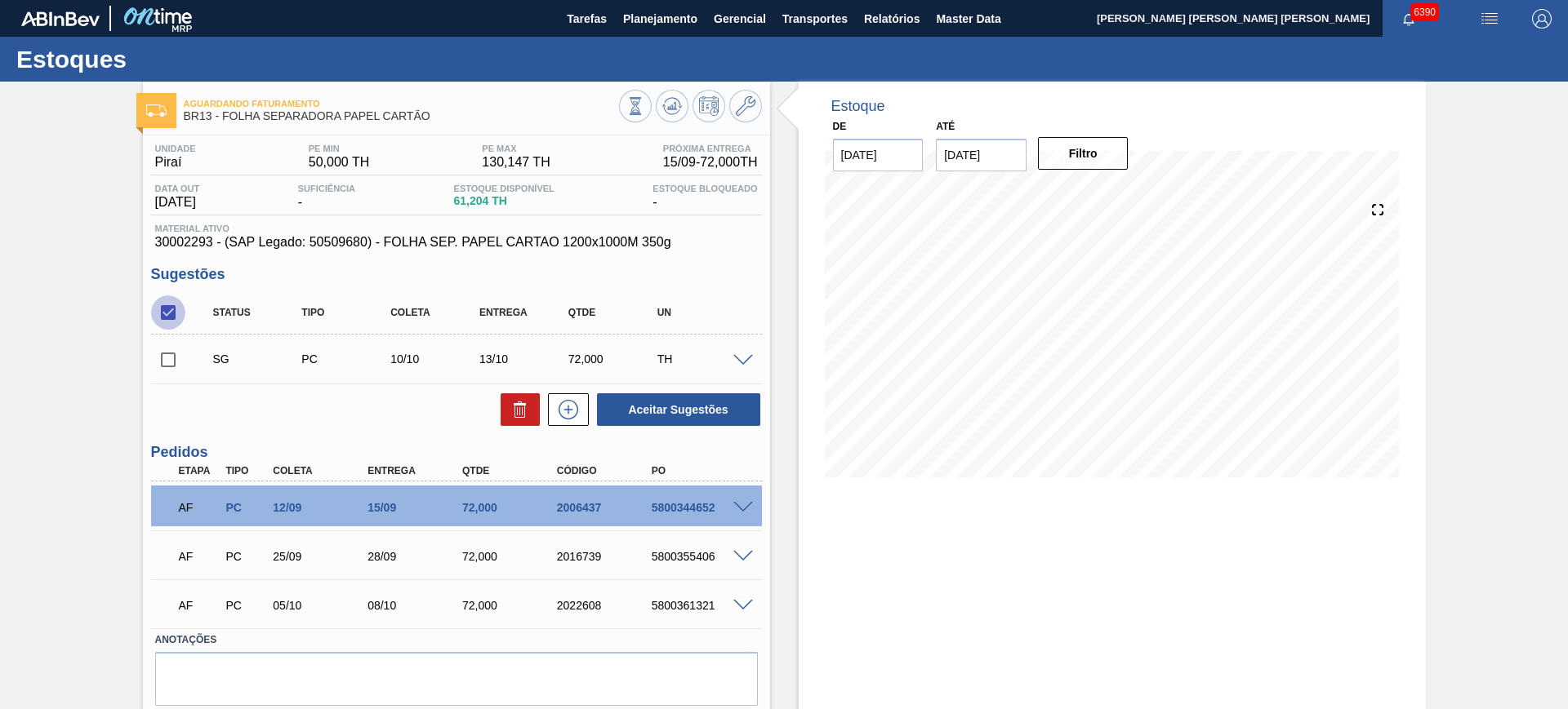
click at [165, 316] on input "checkbox" at bounding box center [168, 313] width 34 height 34
checkbox input "true"
click at [524, 398] on button at bounding box center [520, 410] width 39 height 33
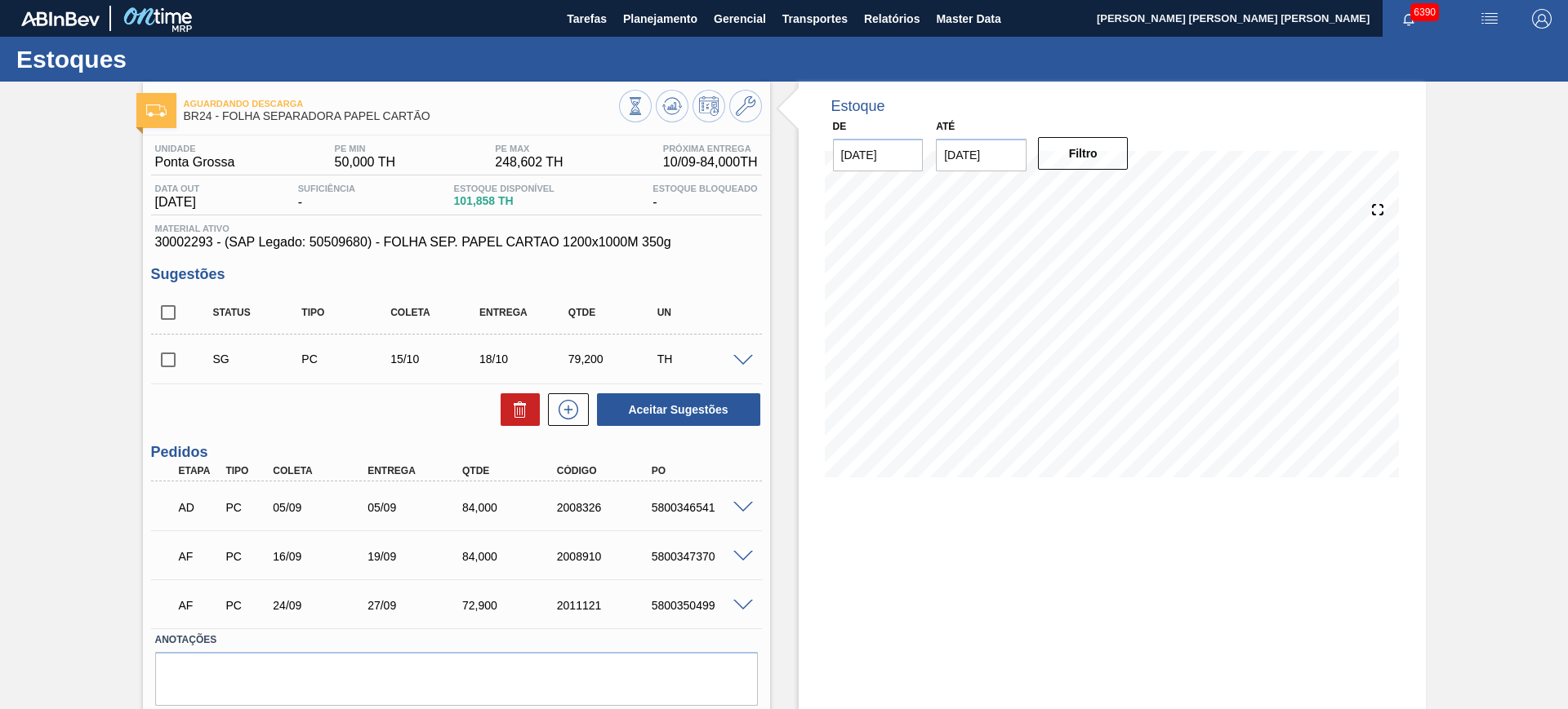
click at [165, 319] on input "checkbox" at bounding box center [168, 313] width 34 height 34
checkbox input "true"
click at [745, 407] on button "Aceitar Sugestões" at bounding box center [678, 410] width 163 height 33
checkbox input "false"
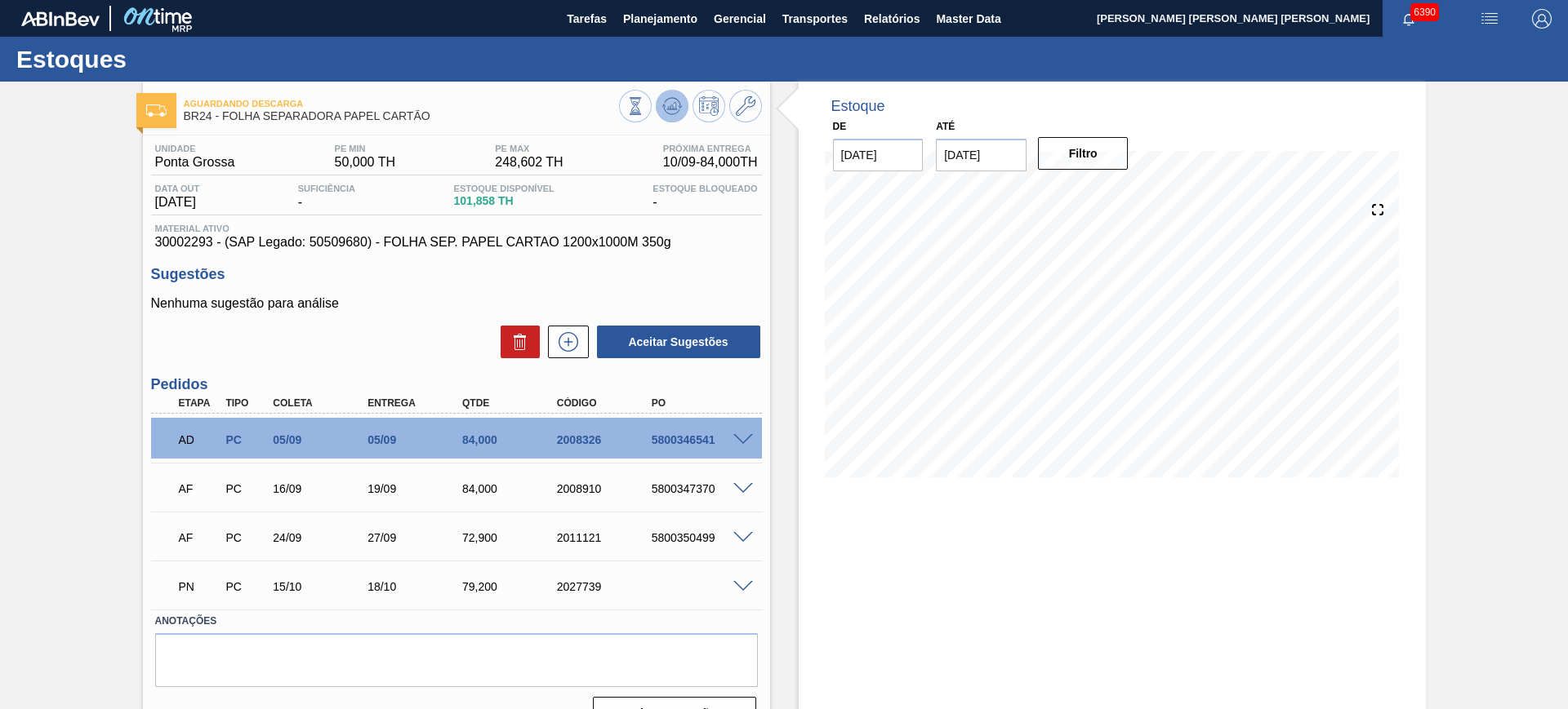
click at [662, 120] on button at bounding box center [672, 106] width 33 height 33
click at [675, 109] on icon at bounding box center [672, 105] width 10 height 8
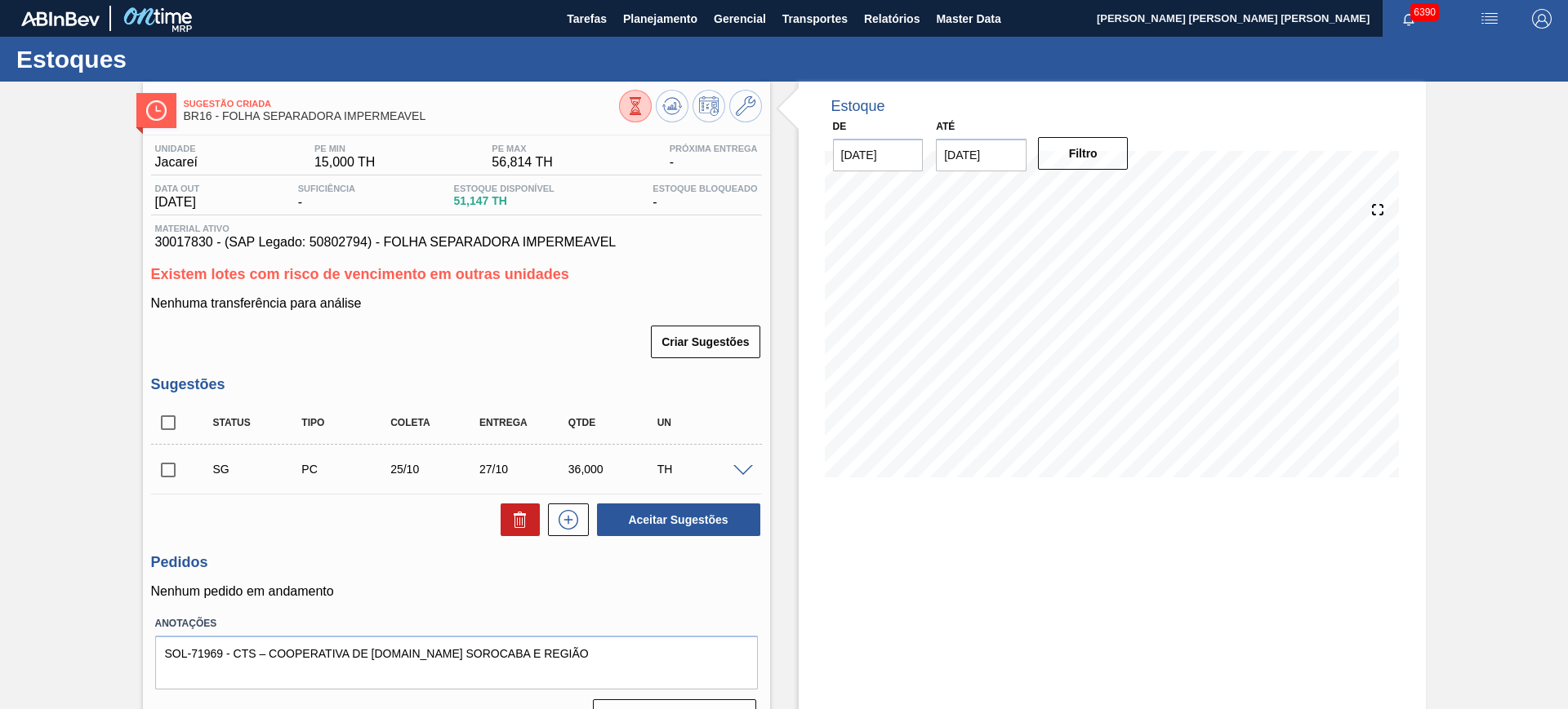
click at [166, 426] on input "checkbox" at bounding box center [168, 423] width 34 height 34
checkbox input "true"
click at [658, 525] on button "Aceitar Sugestões" at bounding box center [678, 520] width 163 height 33
checkbox input "false"
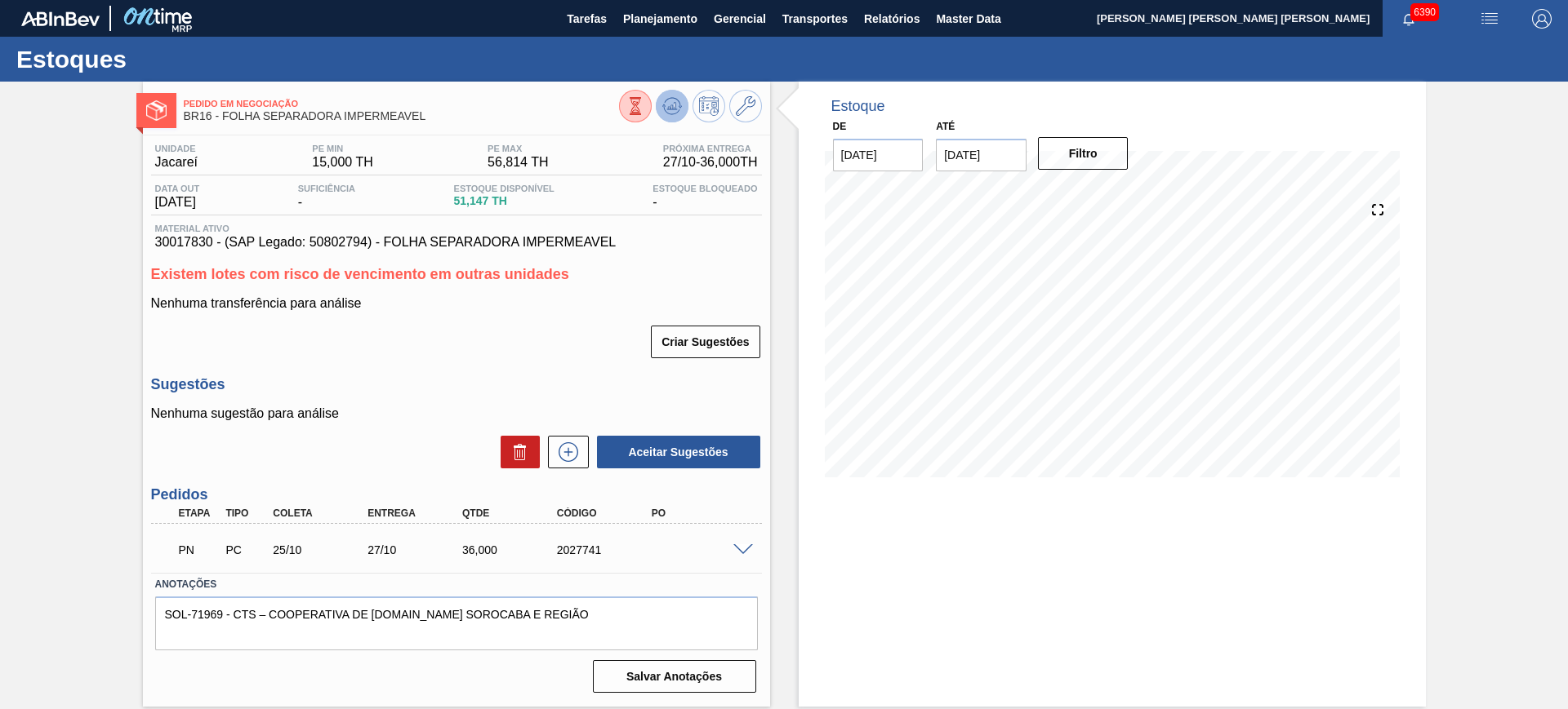
click at [684, 109] on button at bounding box center [672, 106] width 33 height 33
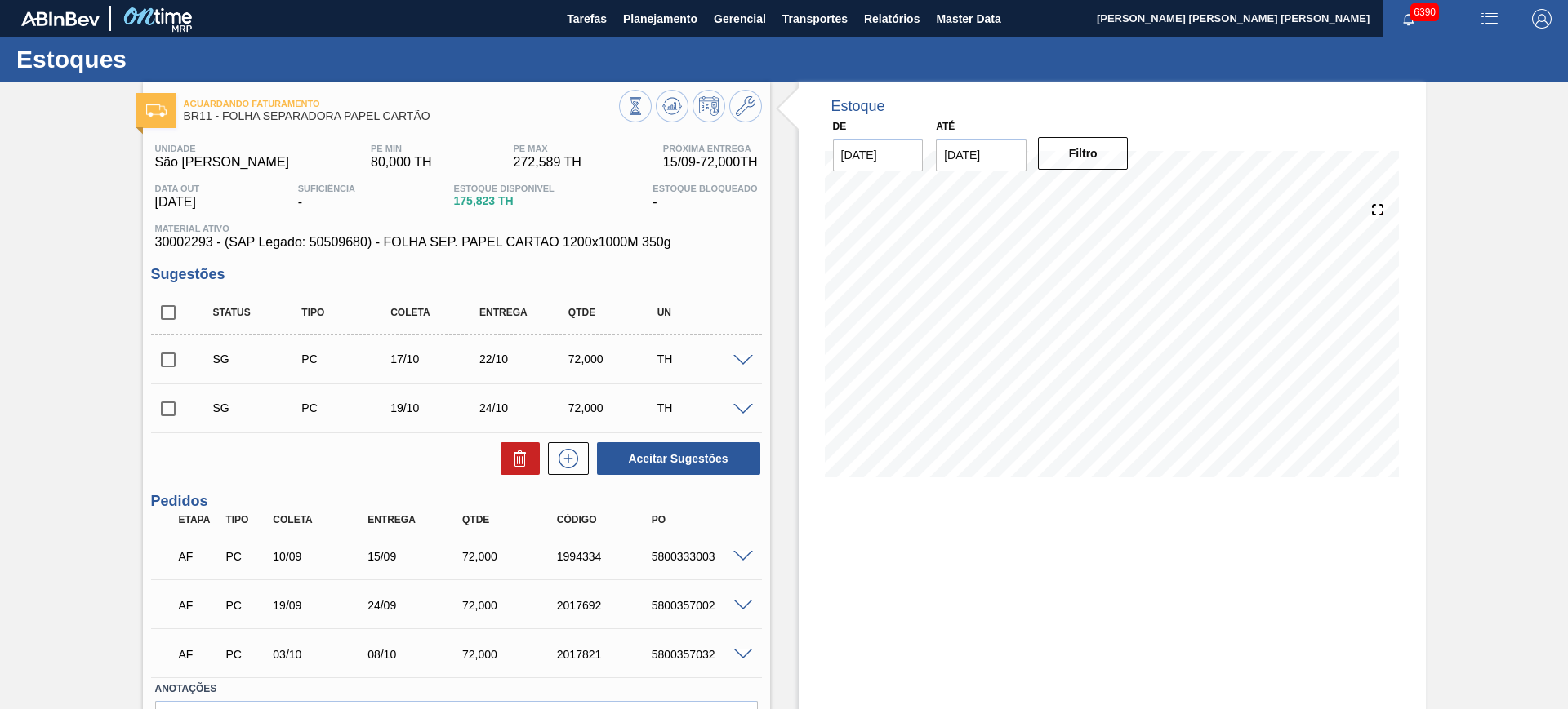
click at [170, 364] on input "checkbox" at bounding box center [168, 360] width 34 height 34
click at [708, 450] on button "Aceitar Sugestões" at bounding box center [678, 459] width 163 height 33
checkbox input "false"
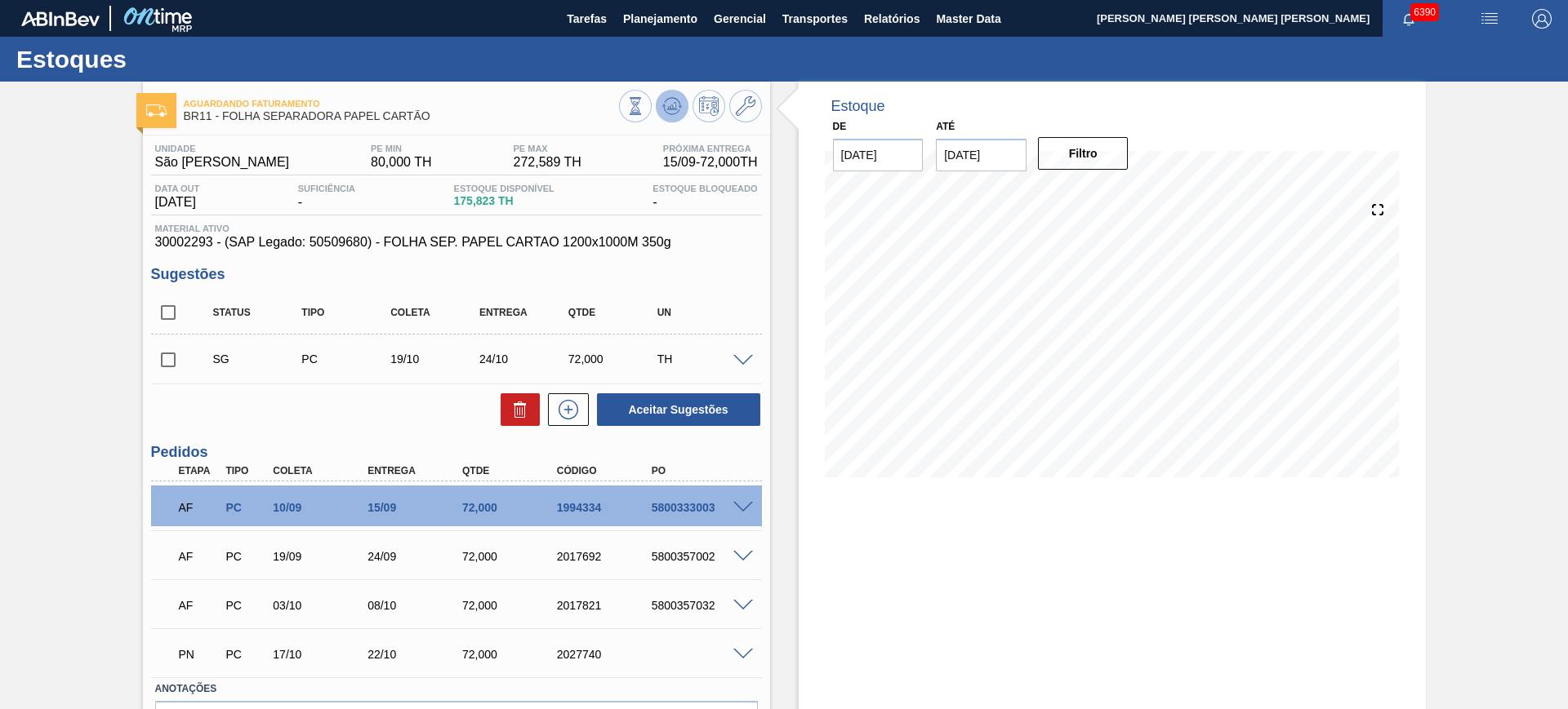
click at [670, 109] on icon at bounding box center [672, 106] width 20 height 20
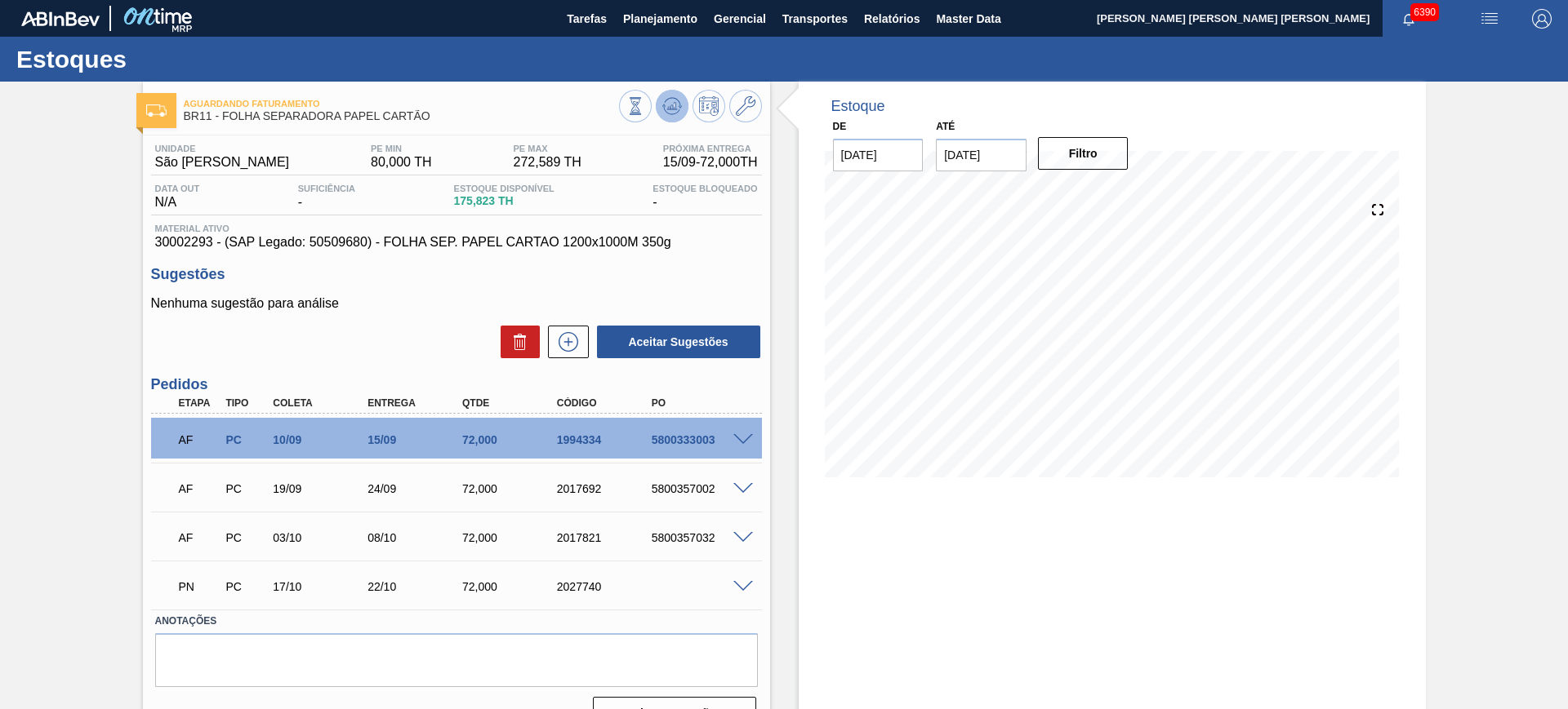
click at [672, 109] on icon at bounding box center [672, 106] width 20 height 20
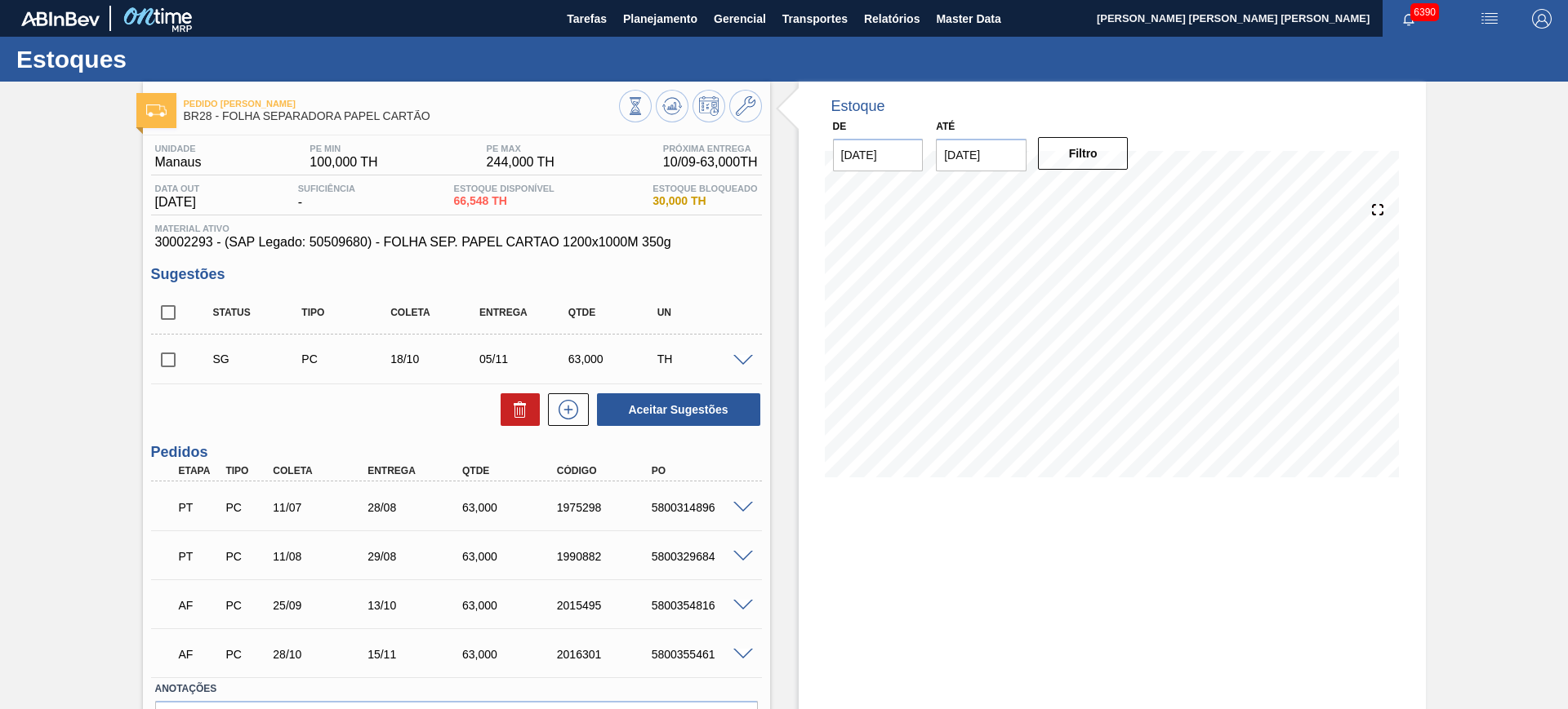
click at [172, 314] on input "checkbox" at bounding box center [168, 313] width 34 height 34
checkbox input "true"
click at [645, 400] on button "Aceitar Sugestões" at bounding box center [678, 410] width 163 height 33
checkbox input "false"
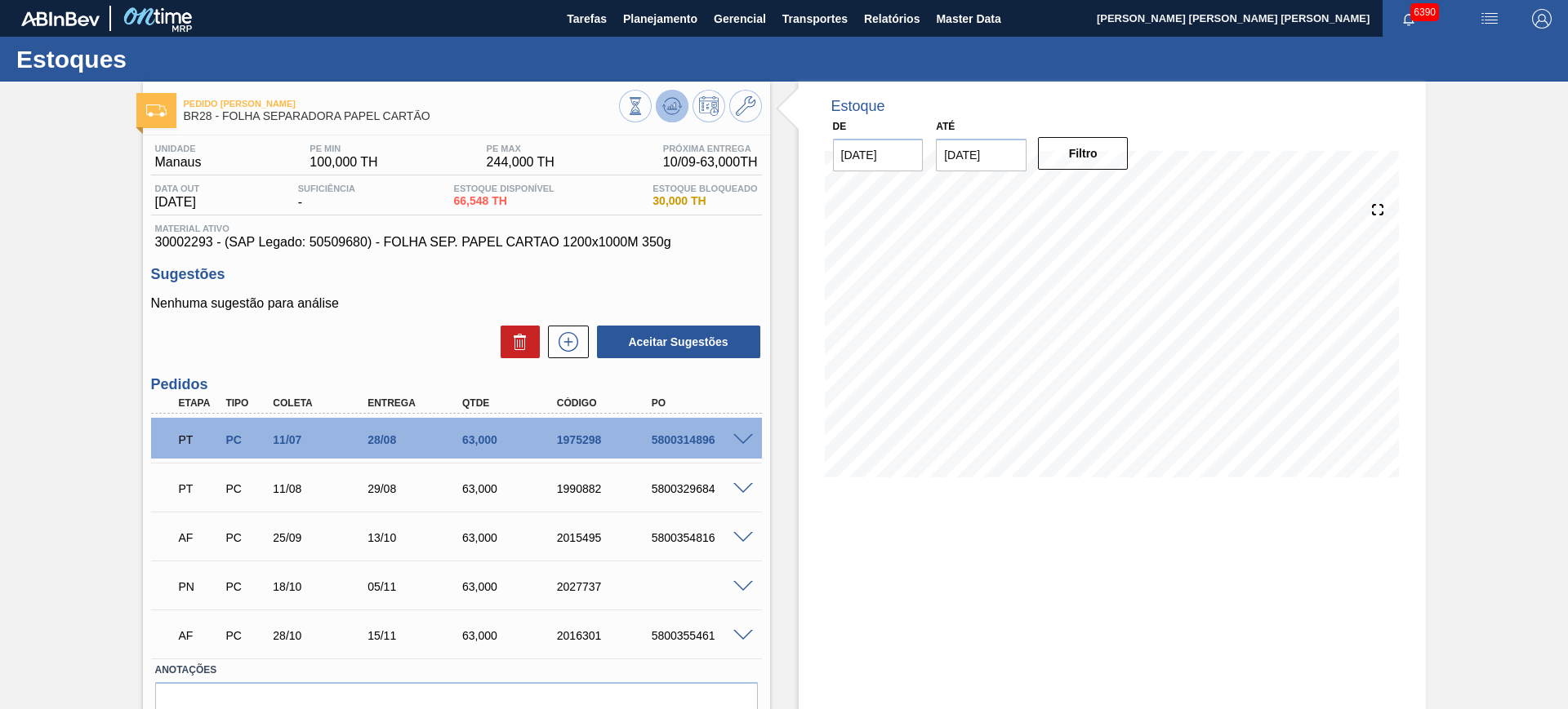
click at [666, 103] on icon at bounding box center [672, 106] width 20 height 20
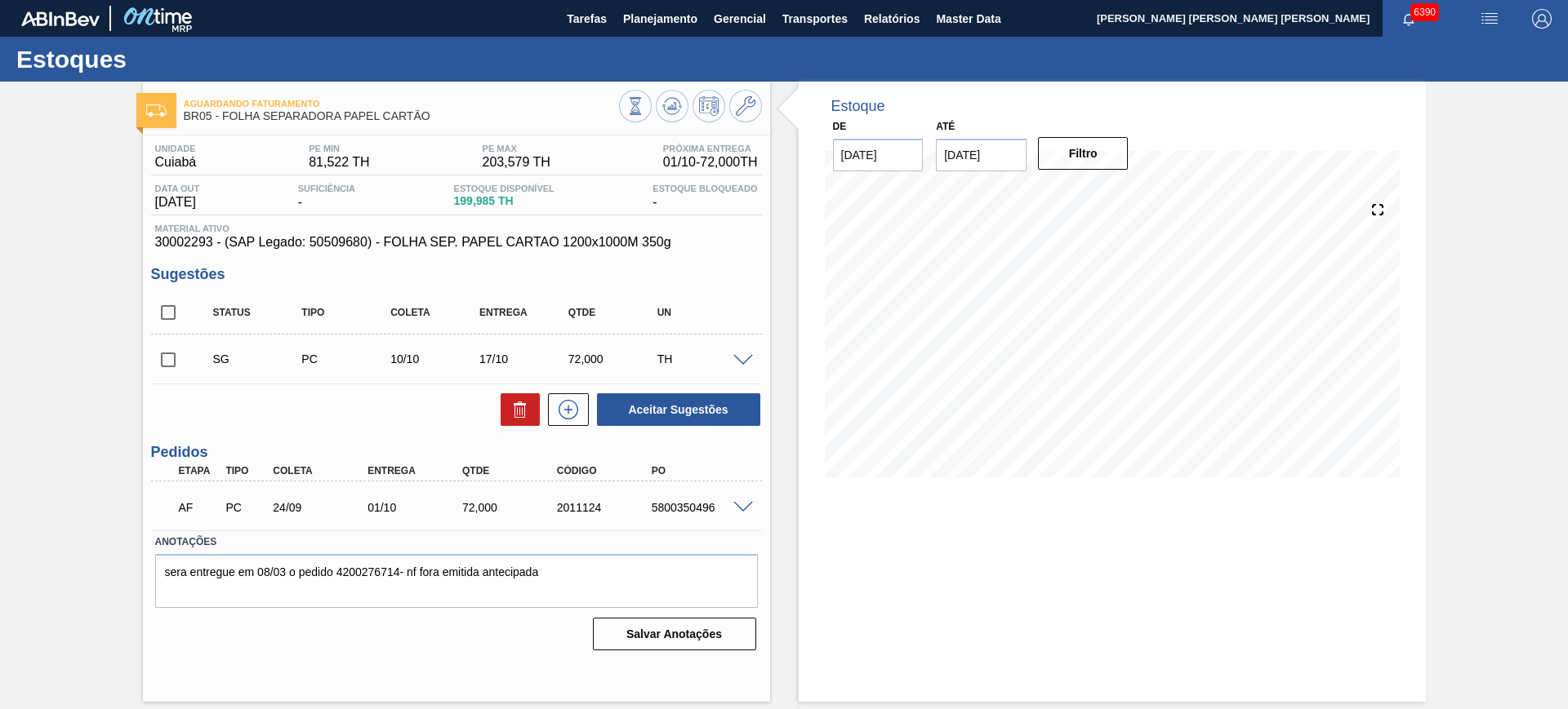
click at [179, 308] on input "checkbox" at bounding box center [168, 313] width 34 height 34
checkbox input "true"
click at [679, 423] on button "Aceitar Sugestões" at bounding box center [678, 410] width 163 height 33
checkbox input "false"
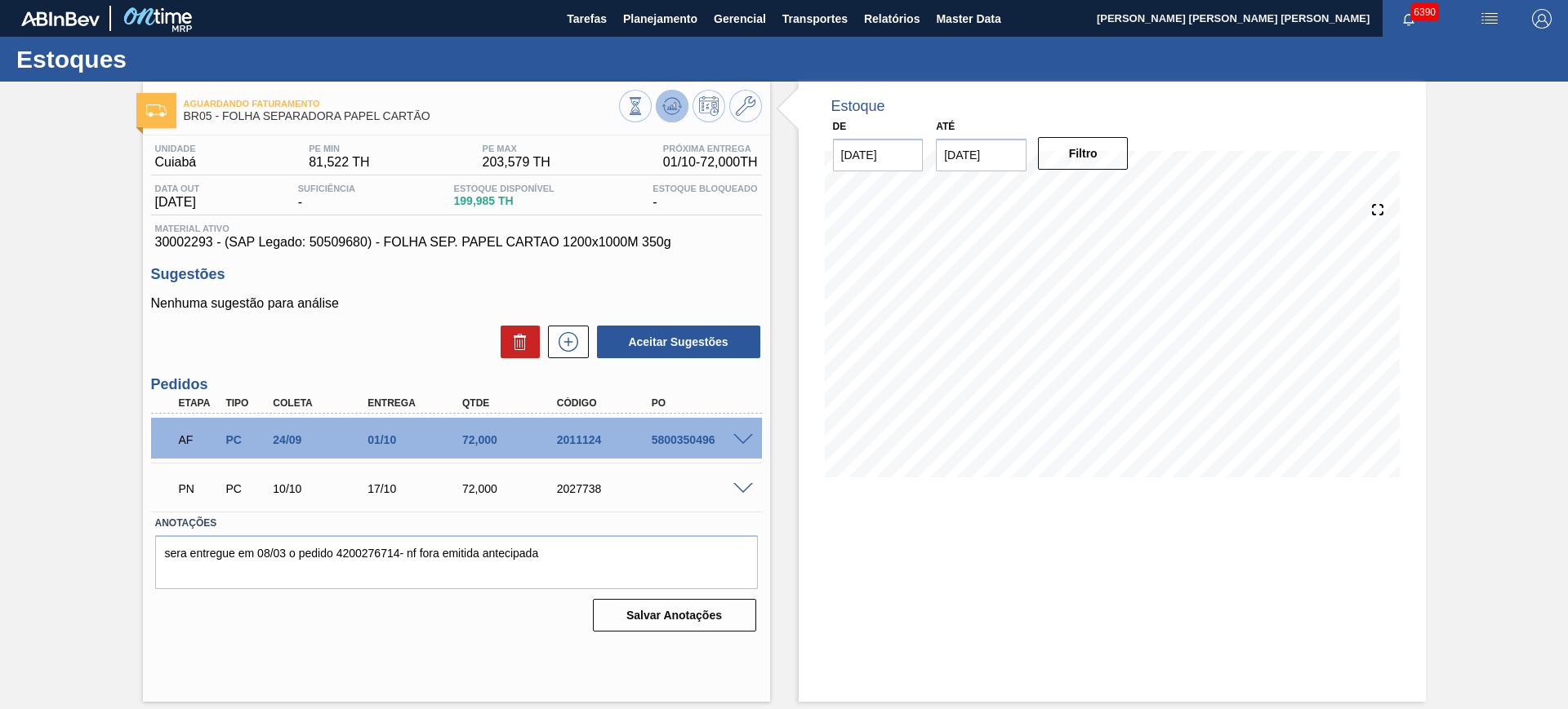
click at [676, 102] on icon at bounding box center [672, 105] width 10 height 8
click at [572, 351] on button at bounding box center [568, 342] width 41 height 33
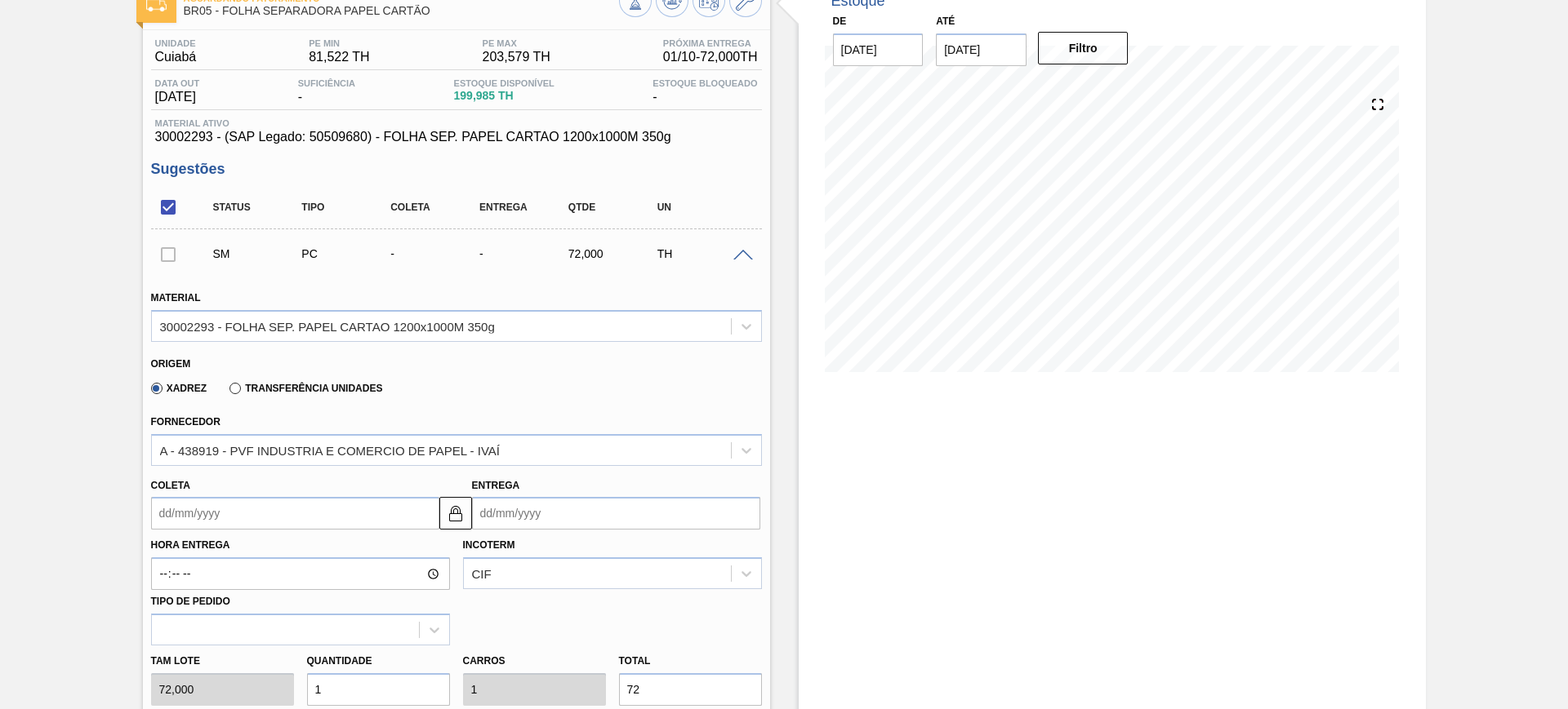
scroll to position [204, 0]
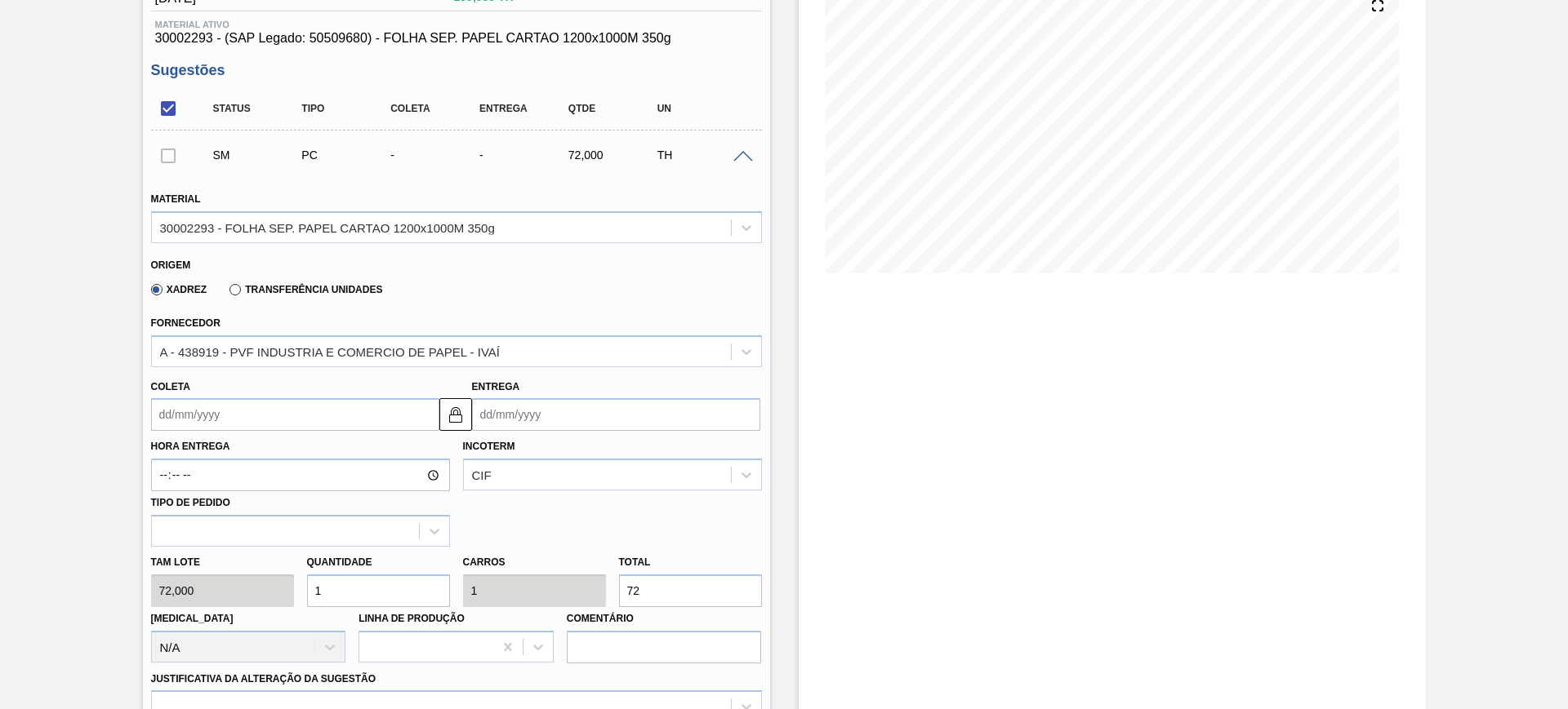
click at [537, 412] on input "Entrega" at bounding box center [616, 414] width 288 height 33
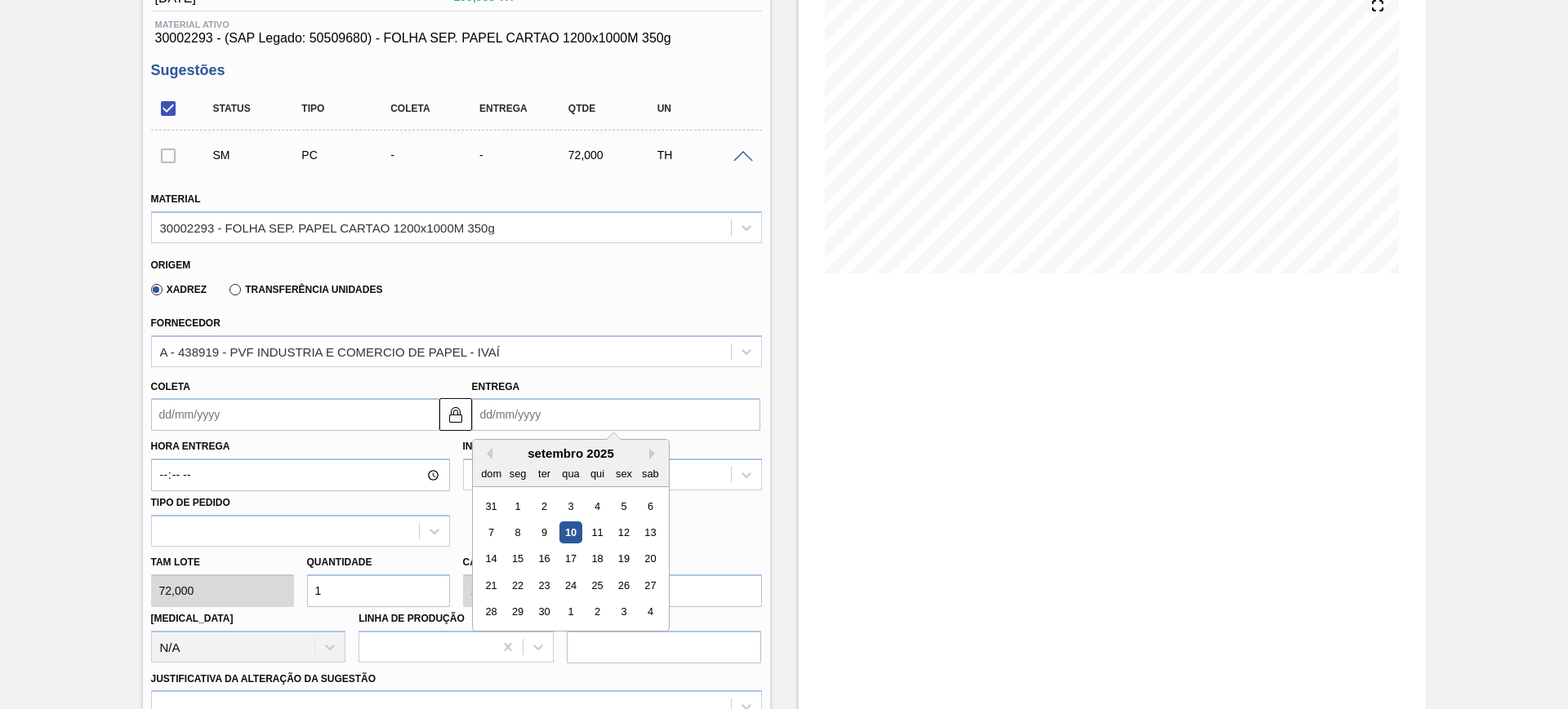
click at [654, 460] on div "dom seg ter qua qui sex sab" at bounding box center [571, 473] width 196 height 26
click at [653, 453] on button "Next Month" at bounding box center [654, 453] width 11 height 11
click at [516, 606] on div "27" at bounding box center [517, 613] width 22 height 22
type input "20/10/2025"
type input "27/10/2025"
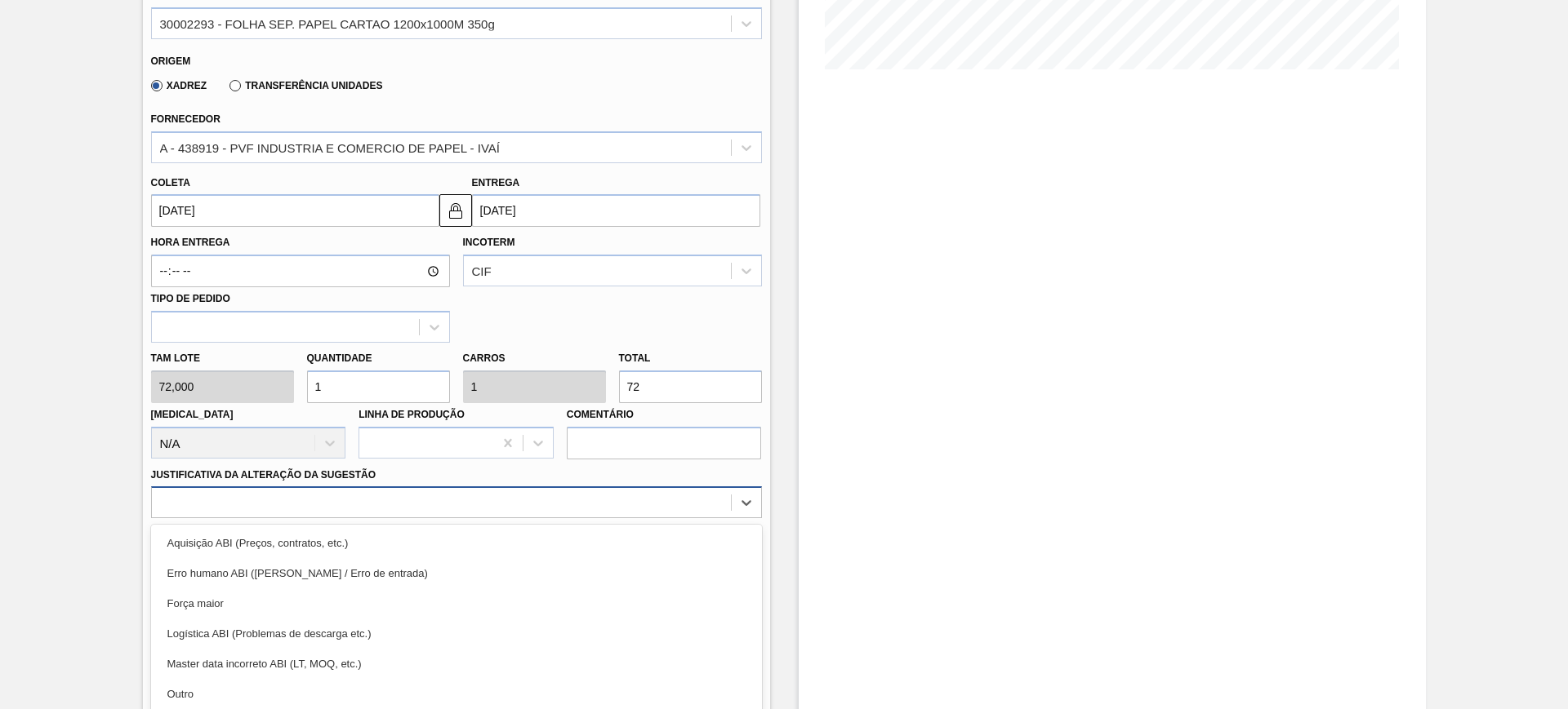
click at [412, 516] on div "option Erro humano ABI (Cálculo / Erro de entrada) focused, 2 of 18. 18 results…" at bounding box center [456, 502] width 611 height 32
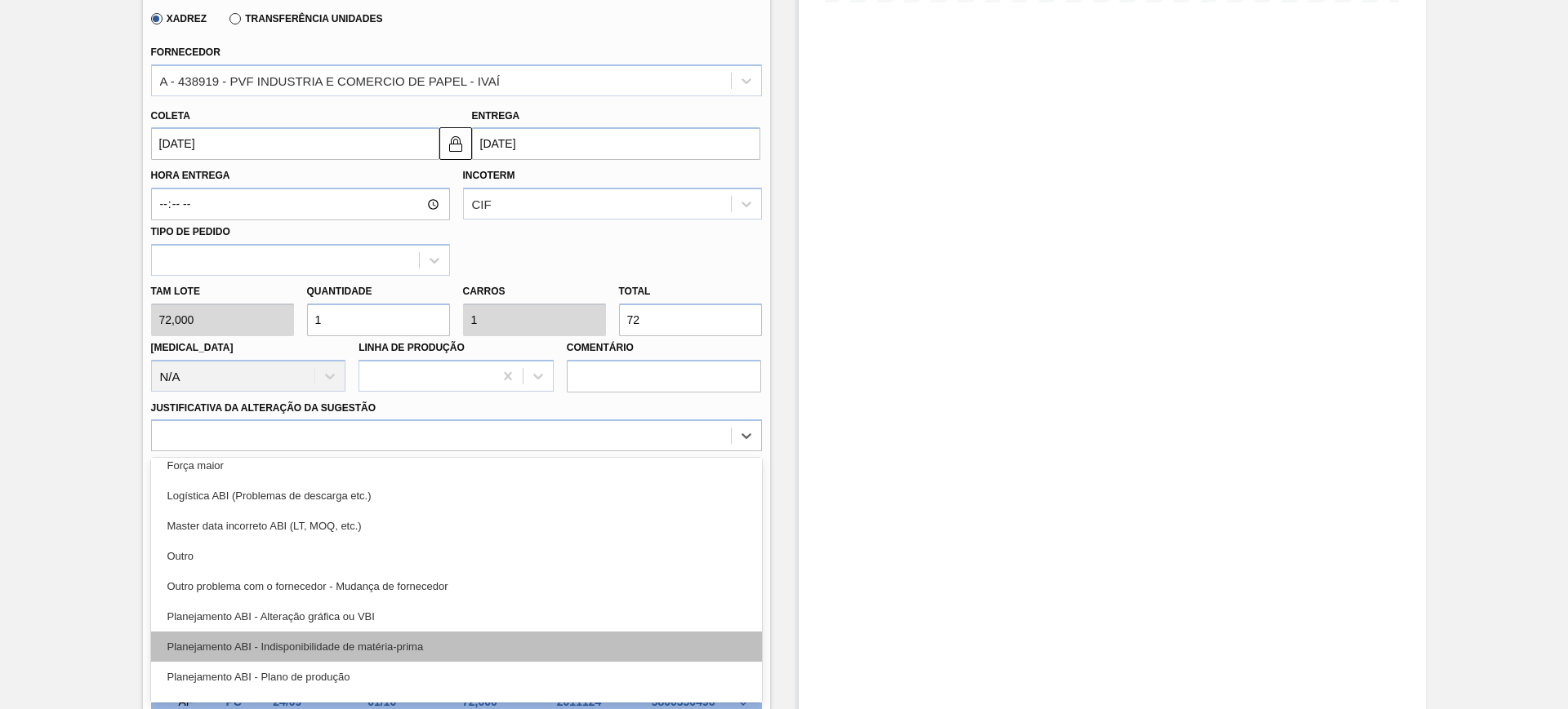
scroll to position [102, 0]
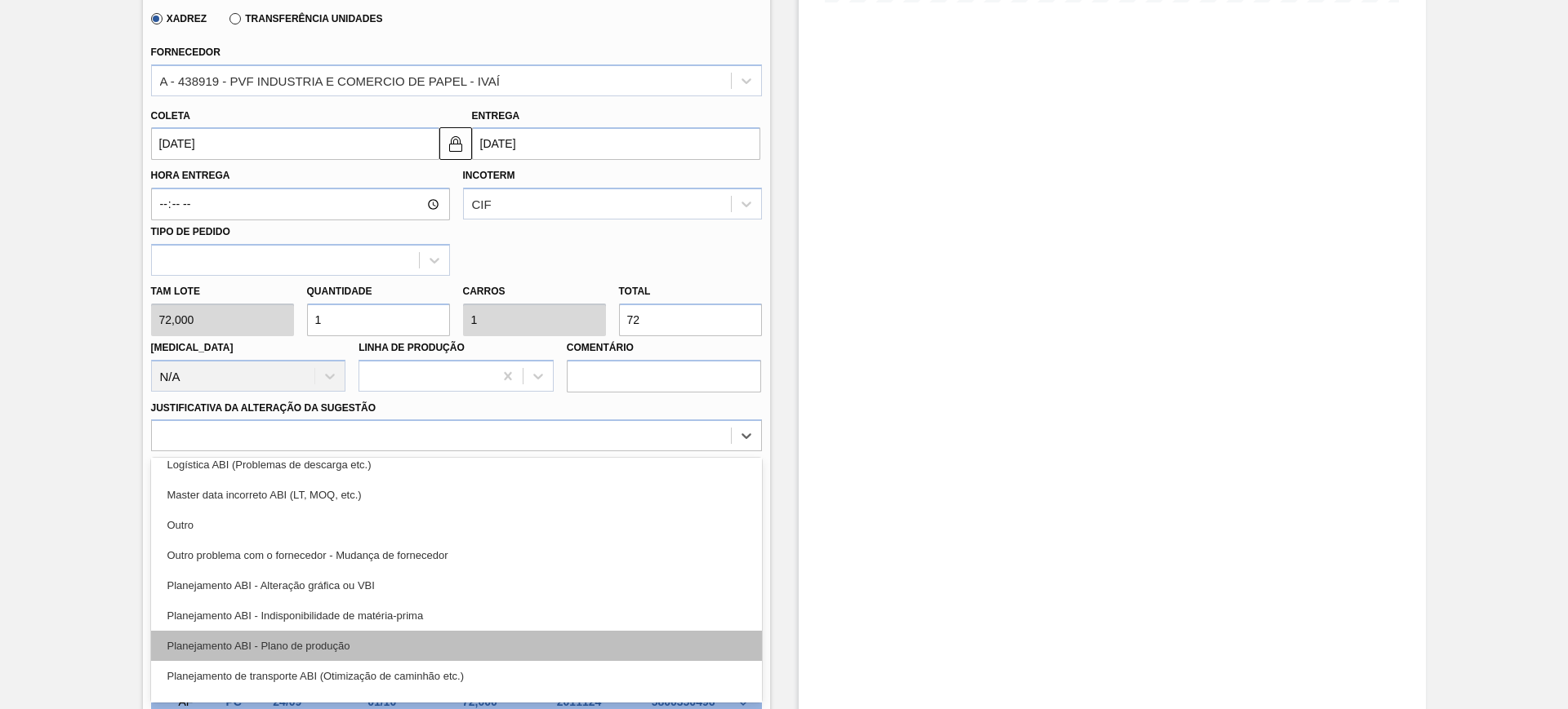
click at [478, 652] on div "Planejamento ABI - Plano de produção" at bounding box center [456, 645] width 611 height 30
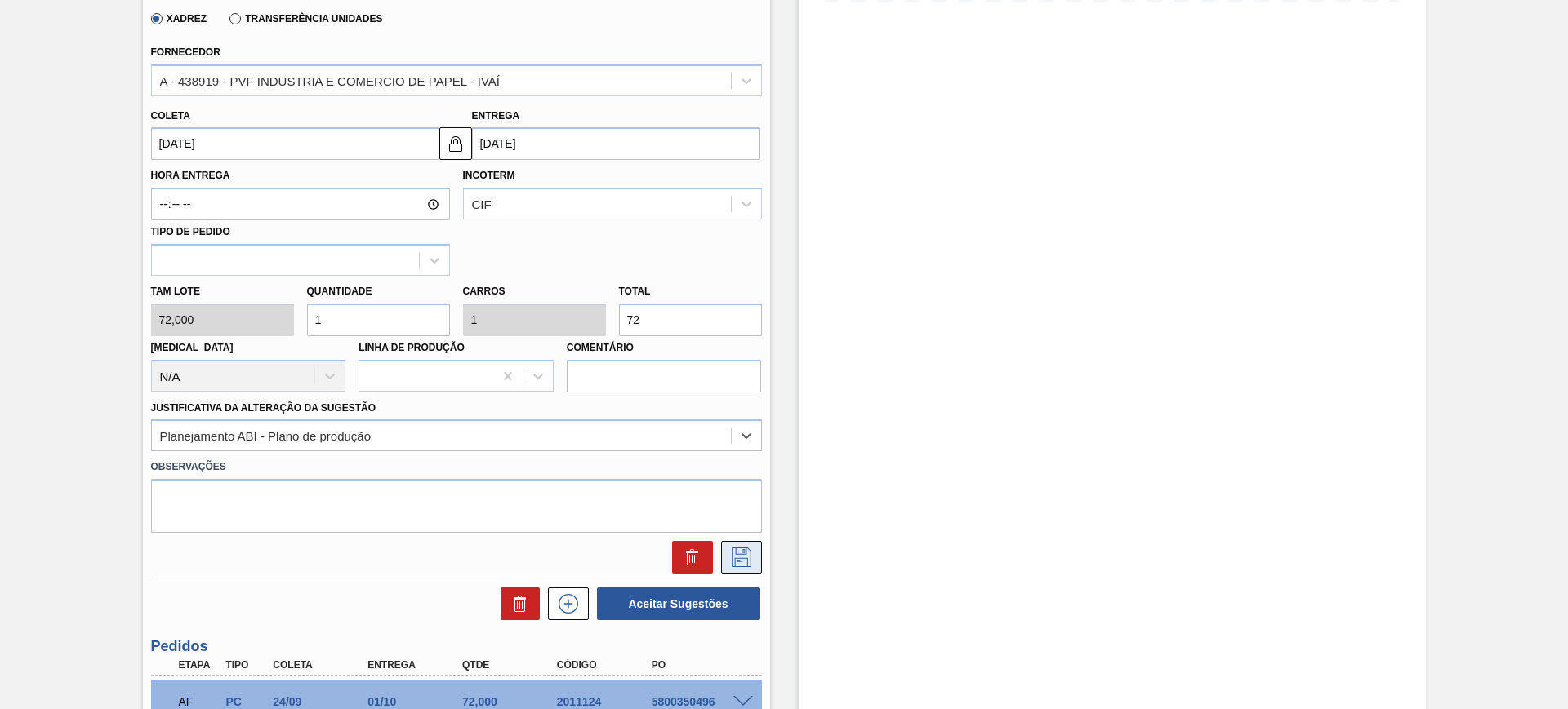
click at [725, 557] on button at bounding box center [741, 557] width 41 height 33
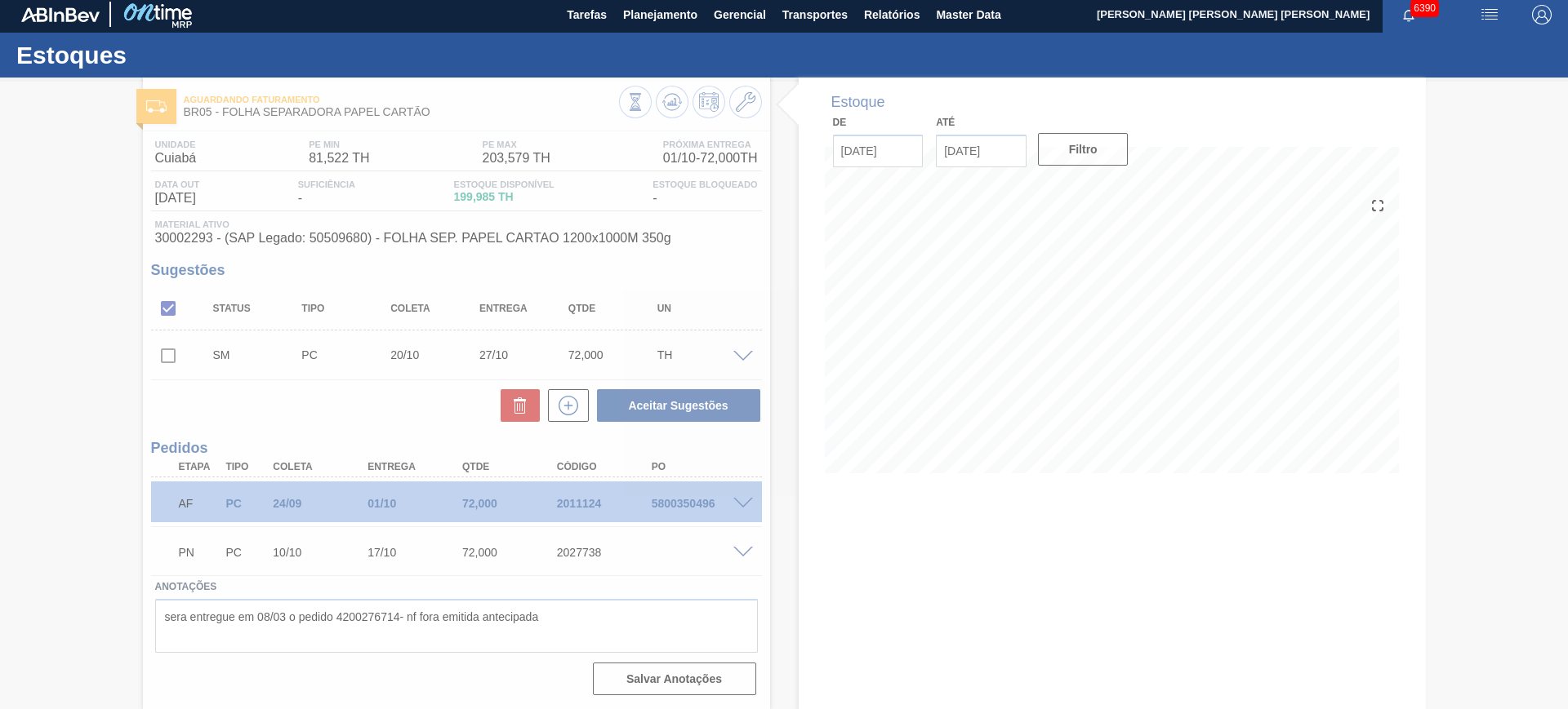
scroll to position [4, 0]
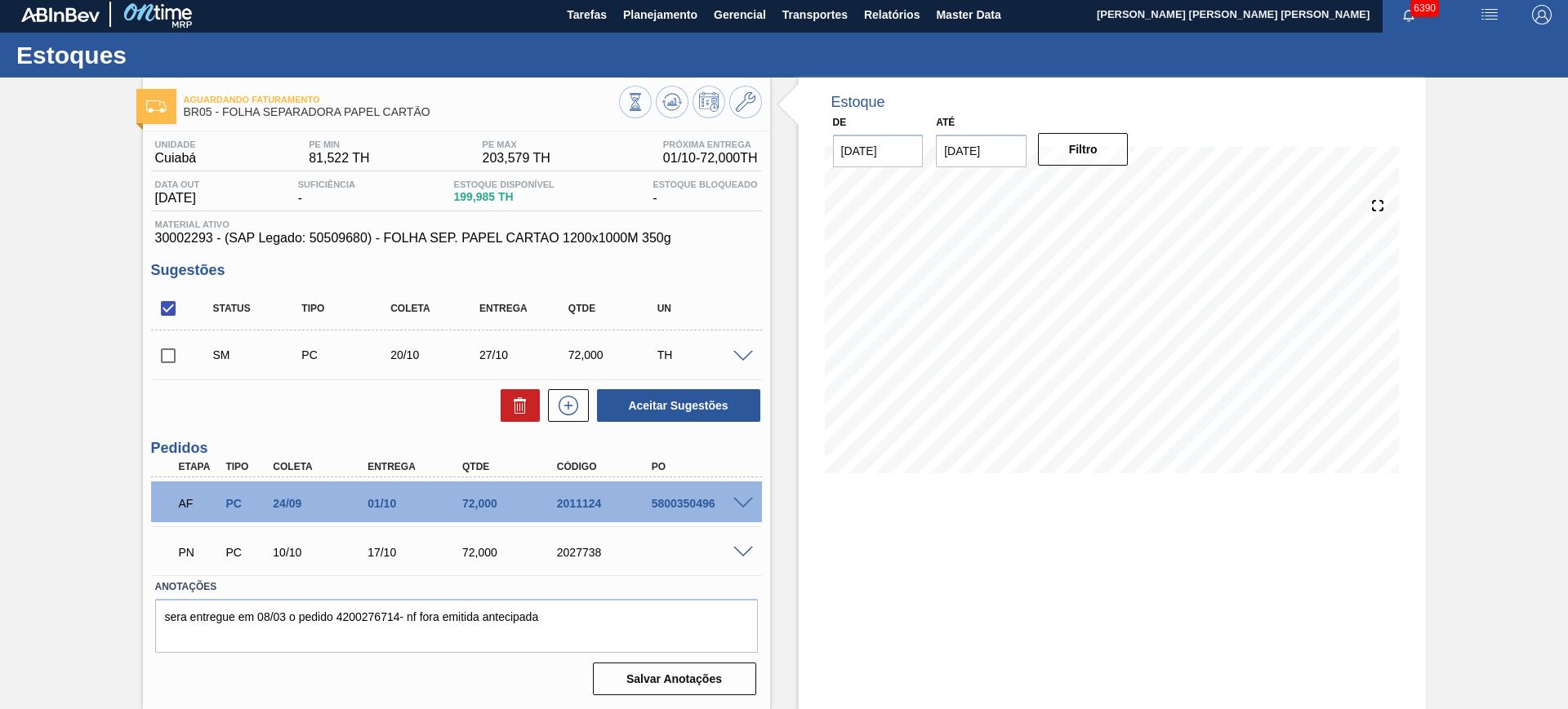
click at [172, 305] on input "checkbox" at bounding box center [168, 308] width 34 height 34
checkbox input "true"
click at [653, 400] on button "Aceitar Sugestões" at bounding box center [678, 406] width 163 height 33
checkbox input "false"
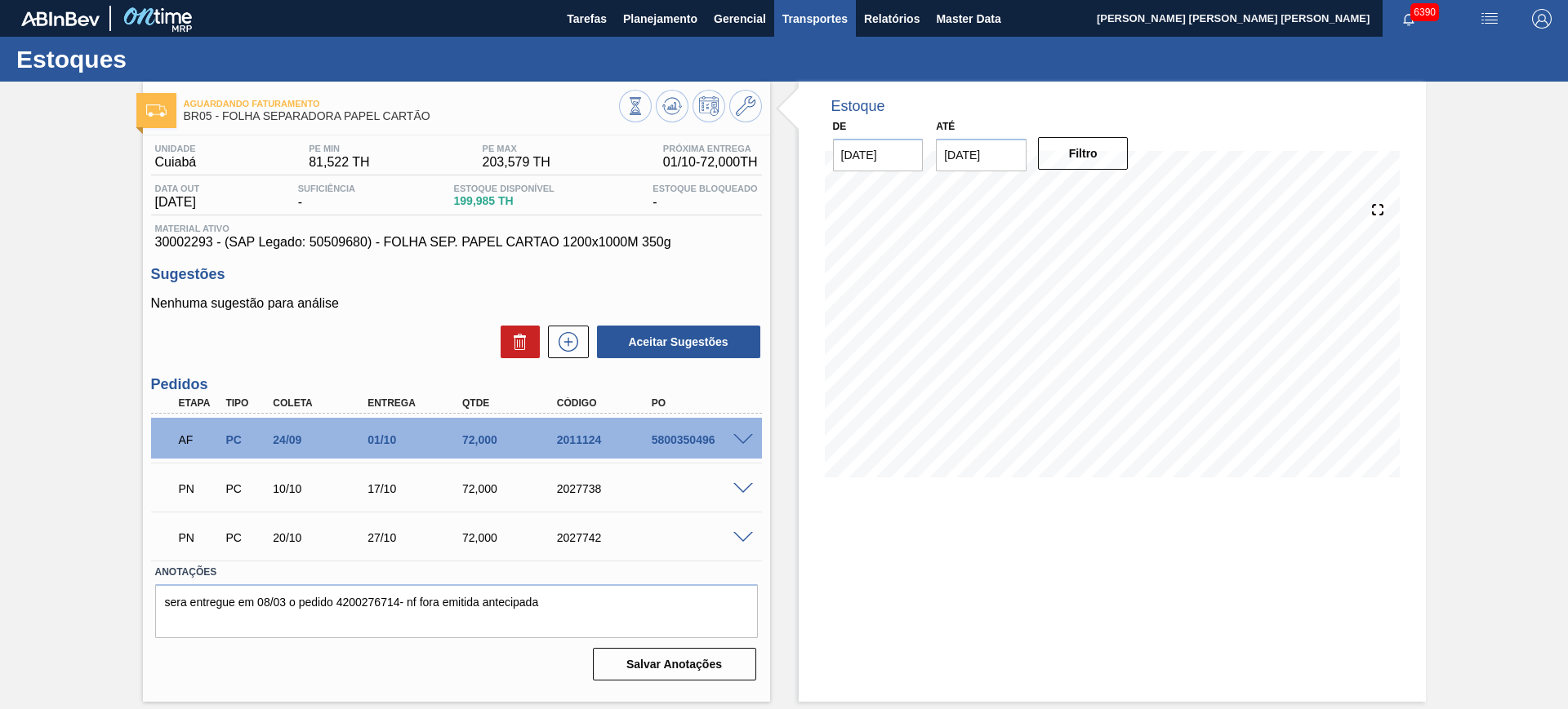
scroll to position [0, 0]
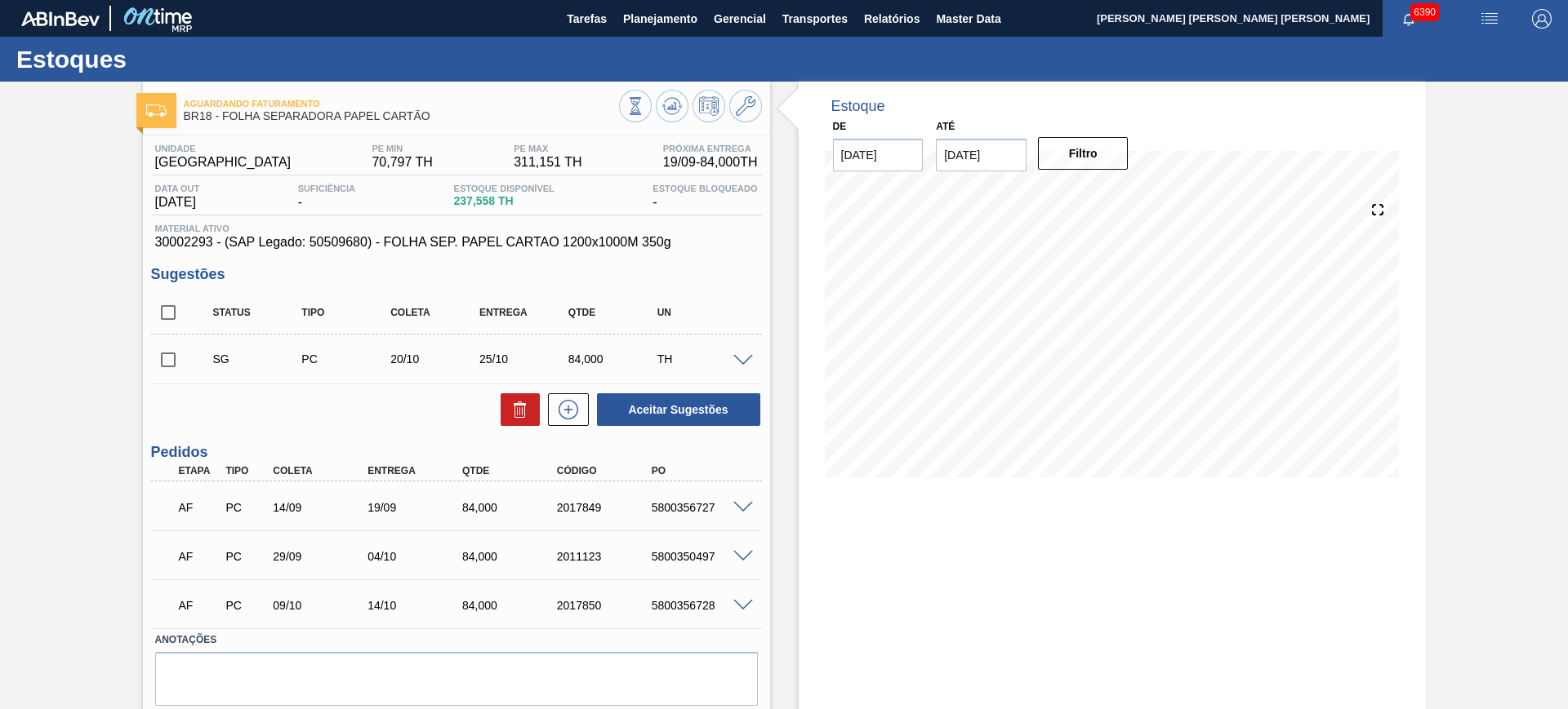
click at [174, 318] on input "checkbox" at bounding box center [168, 313] width 34 height 34
checkbox input "true"
click at [628, 414] on button "Aceitar Sugestões" at bounding box center [678, 410] width 163 height 33
checkbox input "false"
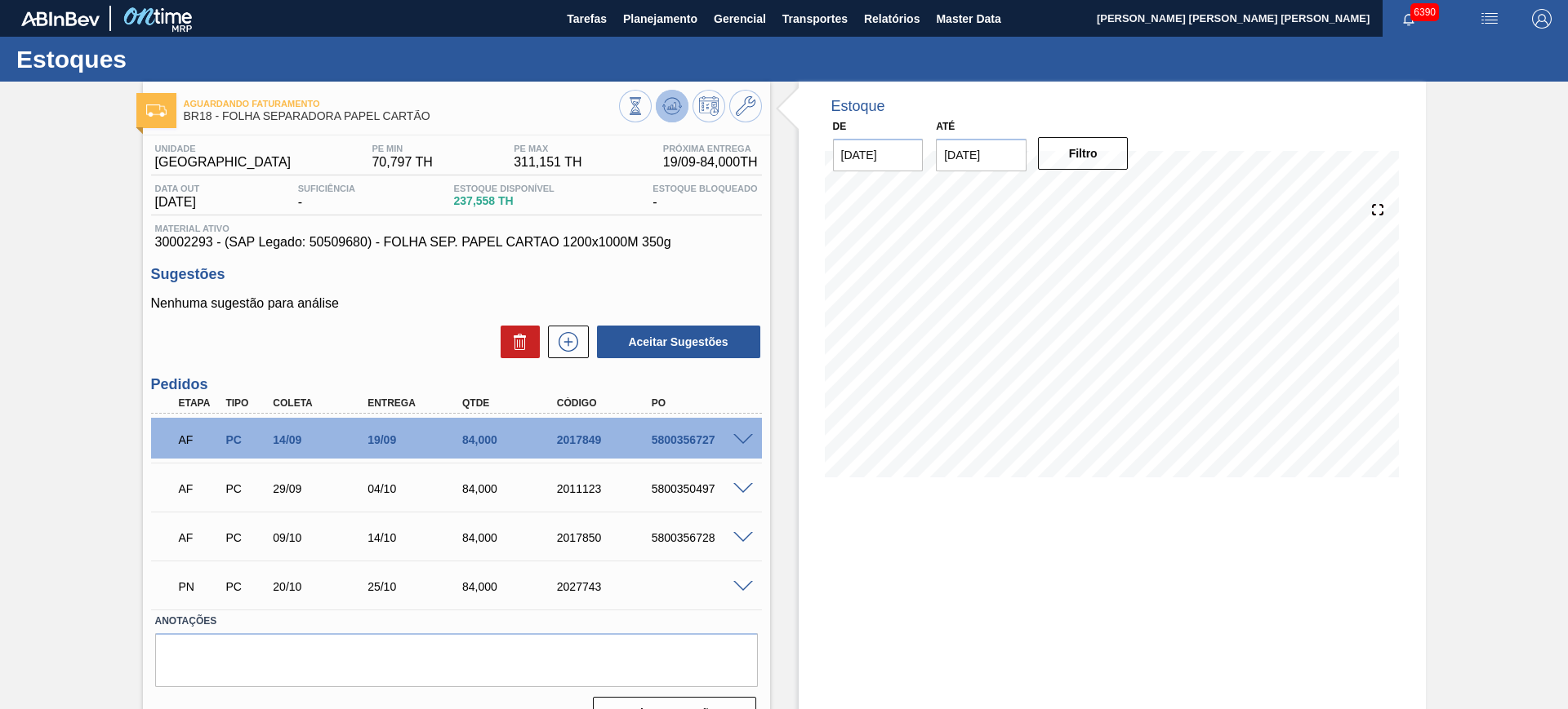
click at [672, 107] on icon at bounding box center [672, 105] width 10 height 8
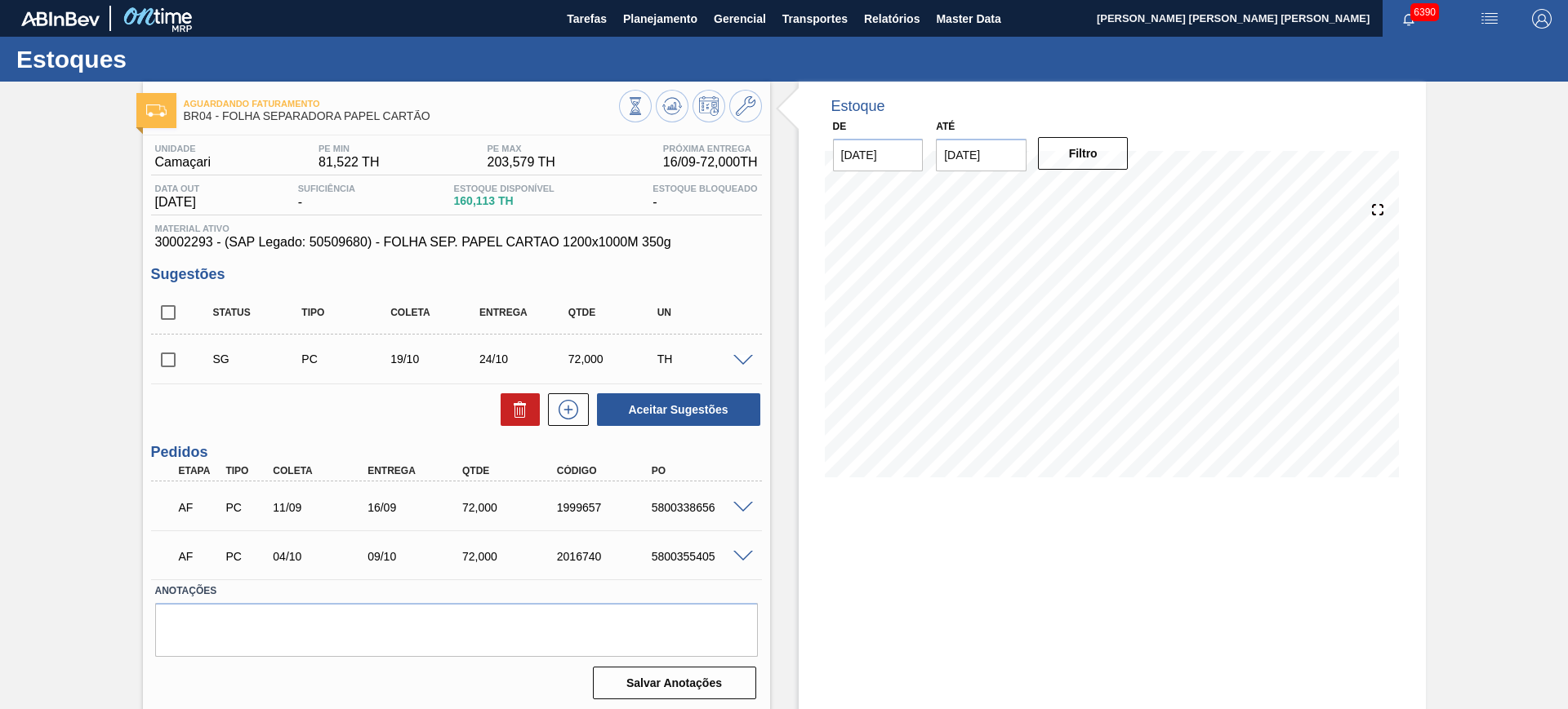
click at [160, 315] on input "checkbox" at bounding box center [168, 313] width 34 height 34
checkbox input "true"
click at [704, 409] on button "Aceitar Sugestões" at bounding box center [678, 410] width 163 height 33
checkbox input "false"
click at [667, 111] on icon at bounding box center [672, 106] width 20 height 20
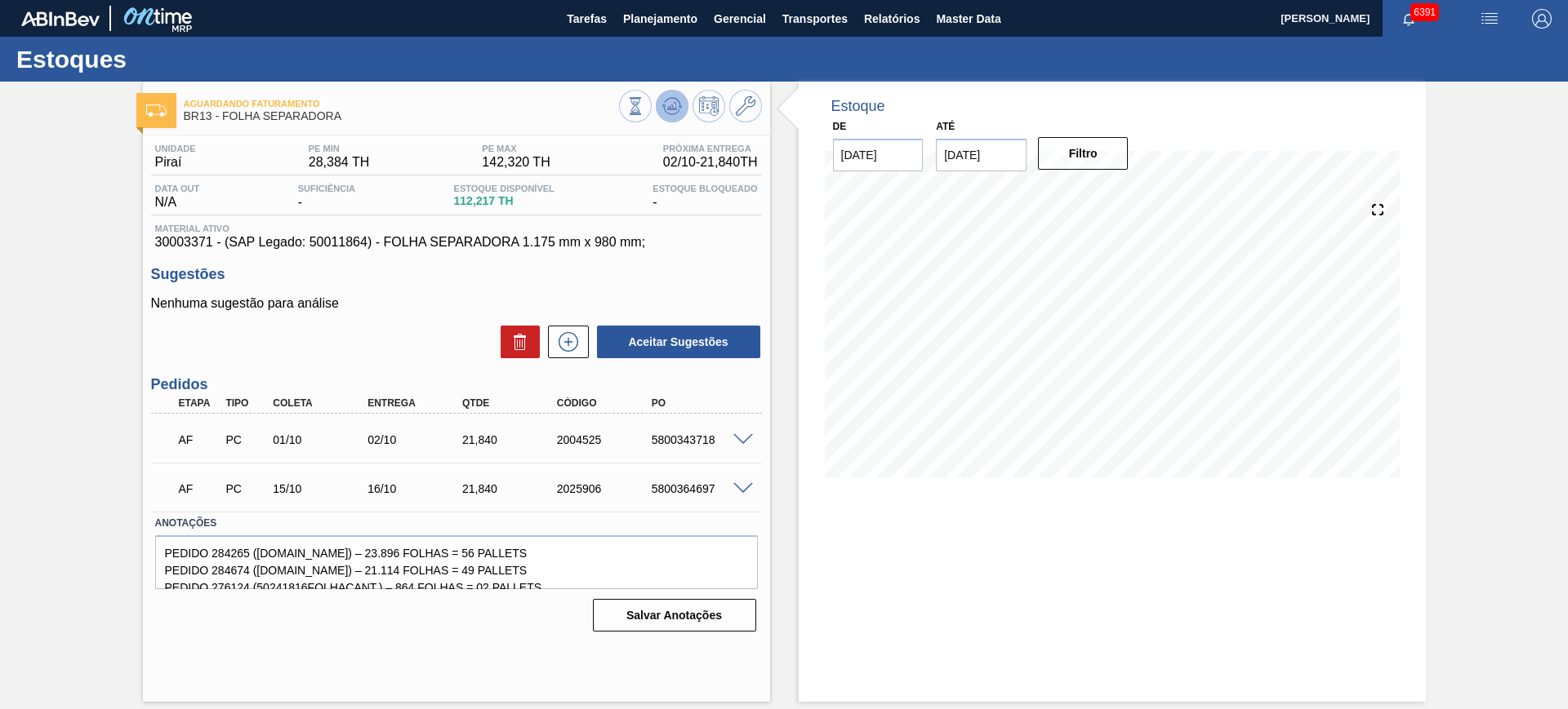
click at [679, 107] on icon at bounding box center [679, 107] width 3 height 3
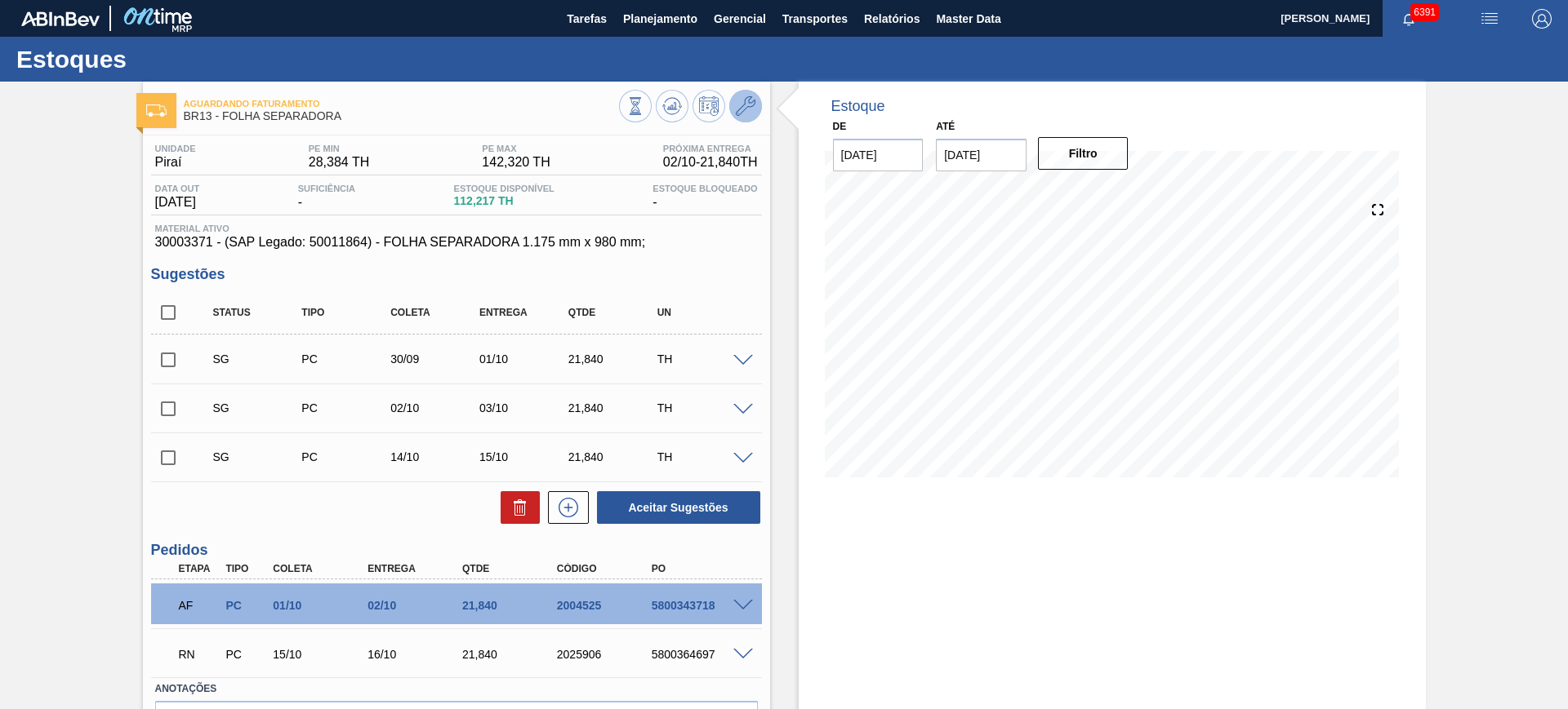
click at [748, 104] on icon at bounding box center [746, 106] width 20 height 20
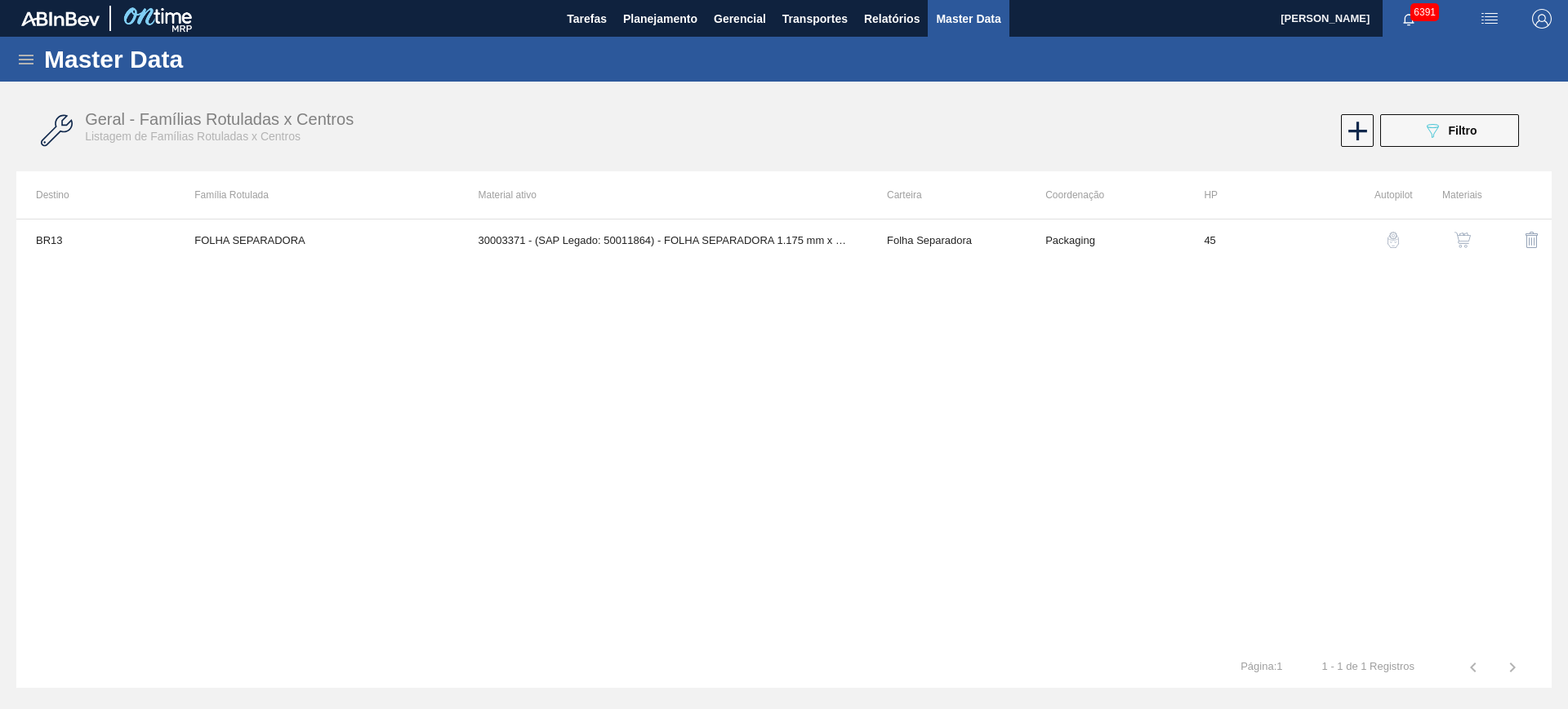
click at [1465, 232] on img "button" at bounding box center [1462, 239] width 16 height 16
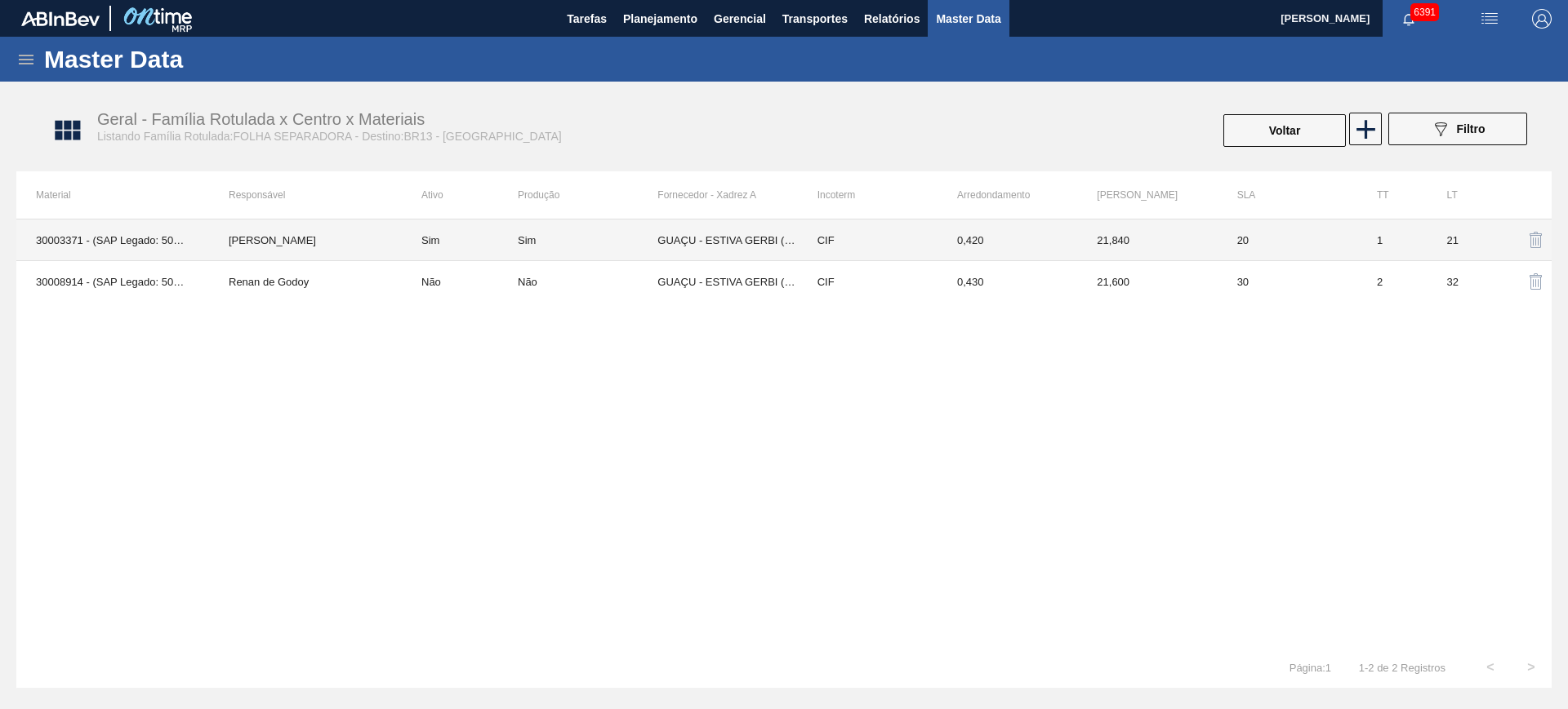
click at [428, 238] on td "Sim" at bounding box center [459, 240] width 116 height 41
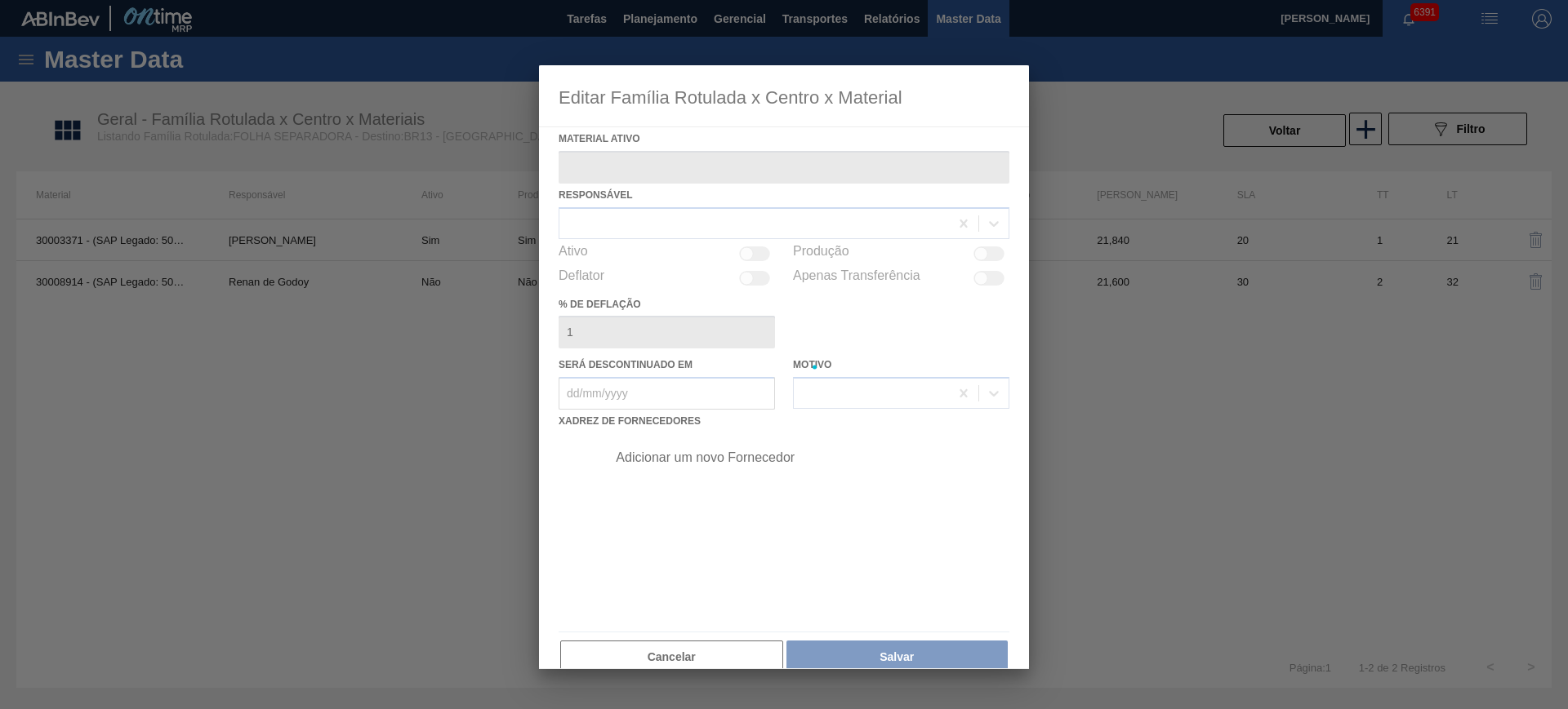
type ativo "30003371 - (SAP Legado: 50011864) - FOLHA SEPARADORA 1.175 mm x 980 mm;"
checkbox input "true"
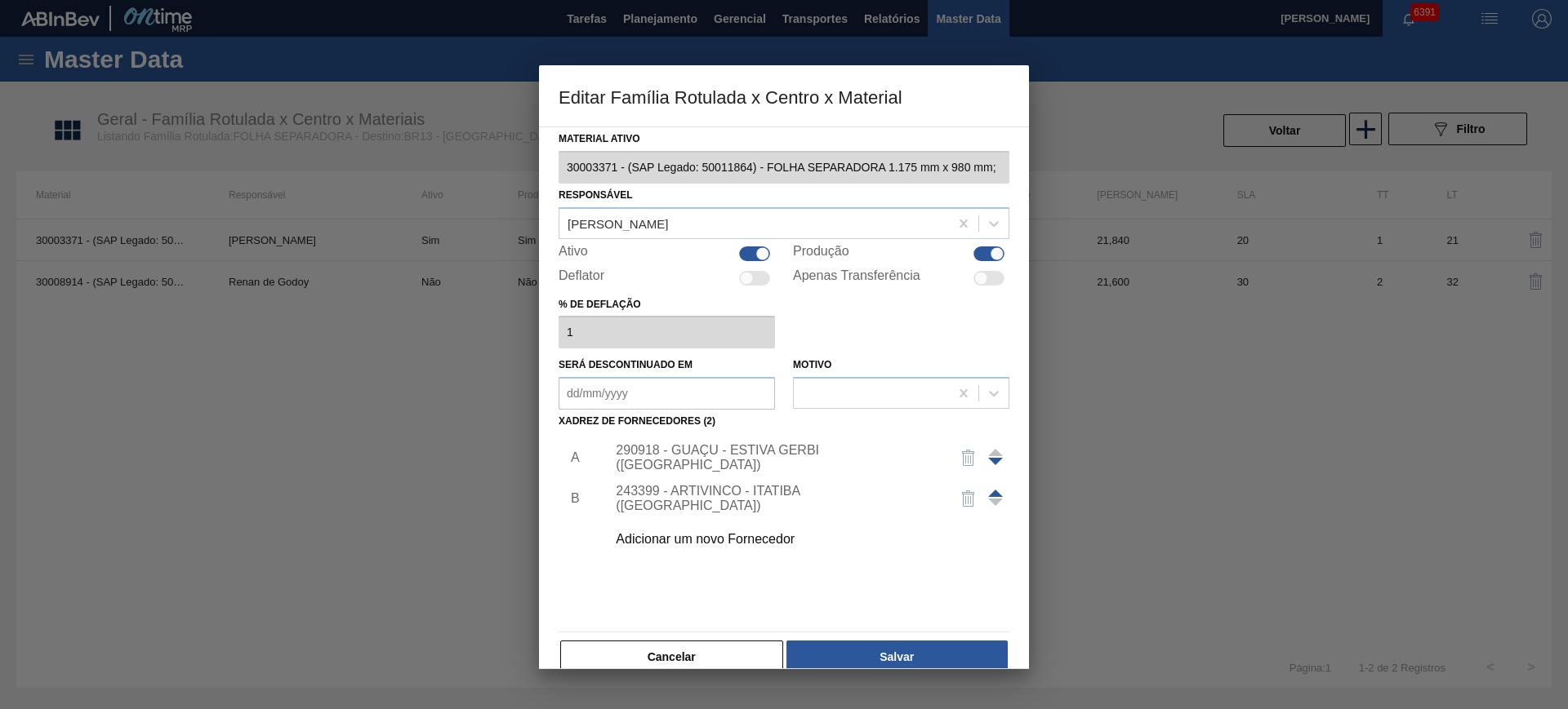
click at [676, 456] on div "290918 - GUAÇU - ESTIVA GERBI (SP)" at bounding box center [775, 457] width 320 height 29
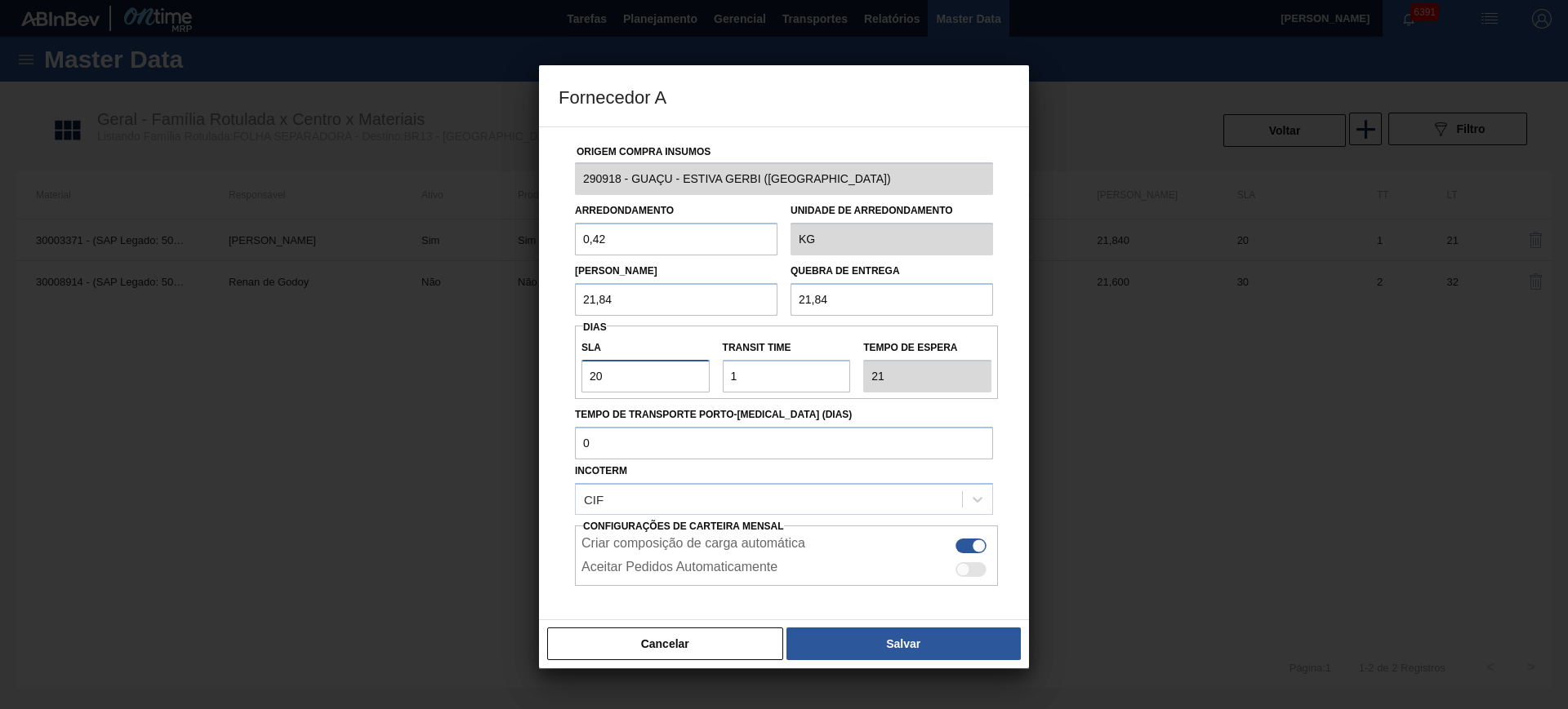
click at [629, 379] on input "20" at bounding box center [646, 376] width 128 height 33
type input "3"
type input "4"
type input "30"
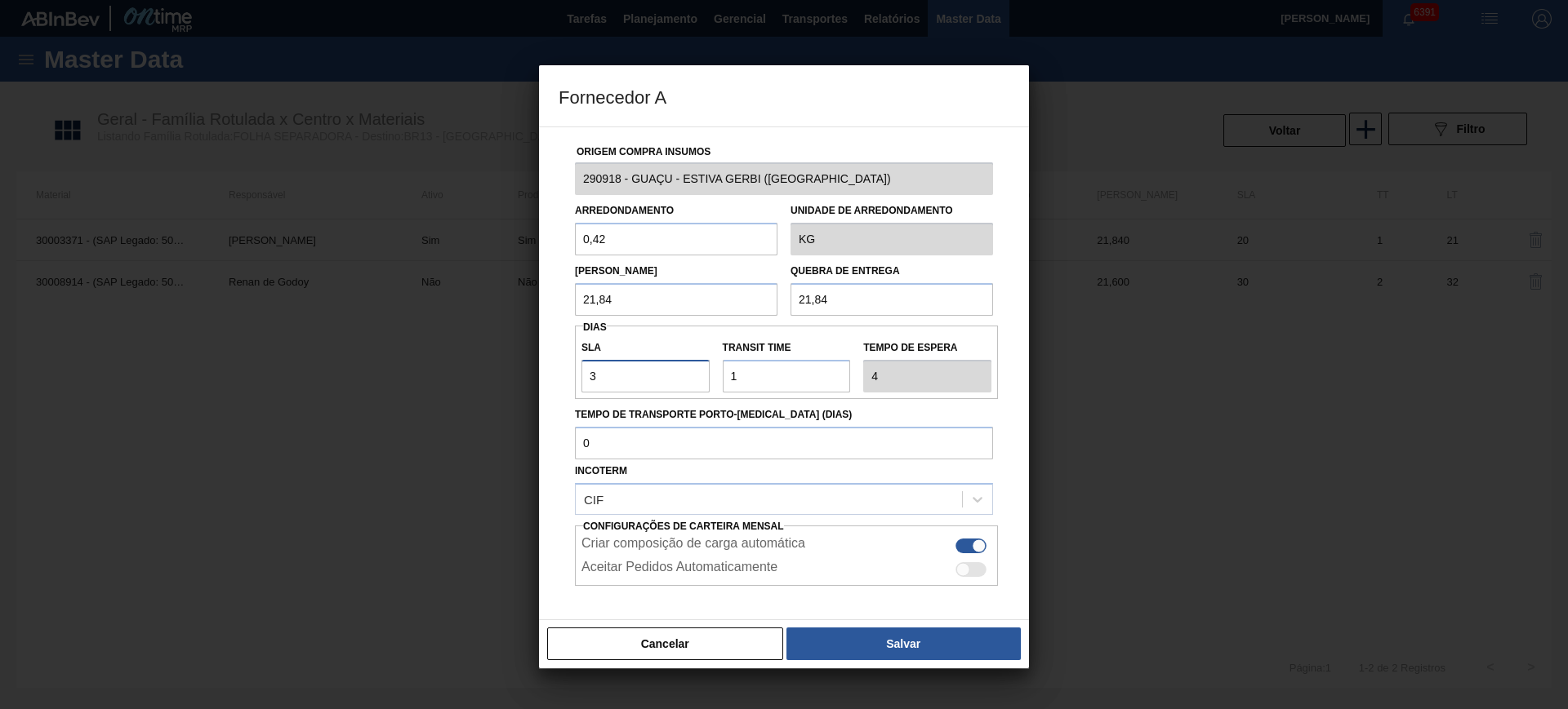
type input "31"
type input "30"
click at [836, 645] on button "Salvar" at bounding box center [903, 644] width 234 height 33
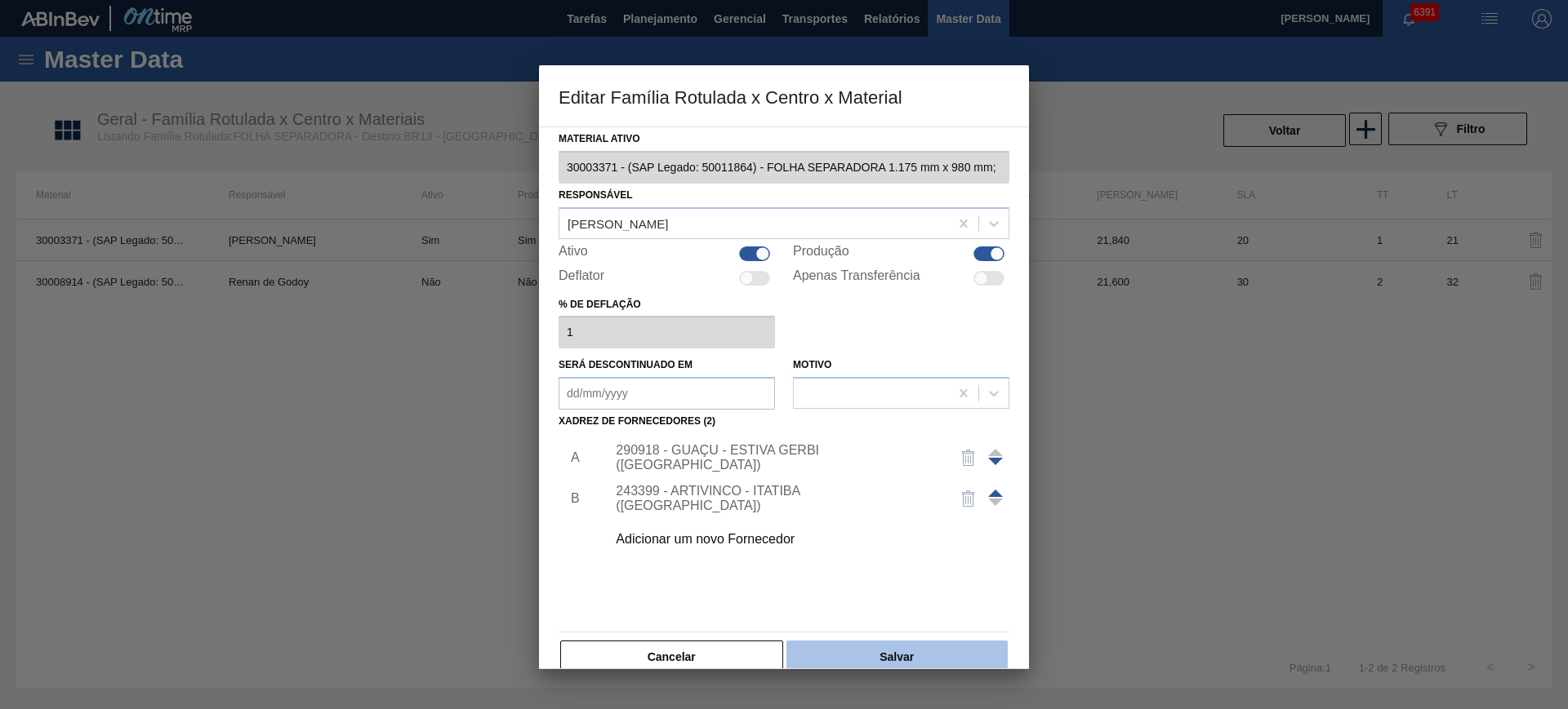
click at [898, 650] on button "Salvar" at bounding box center [896, 657] width 222 height 33
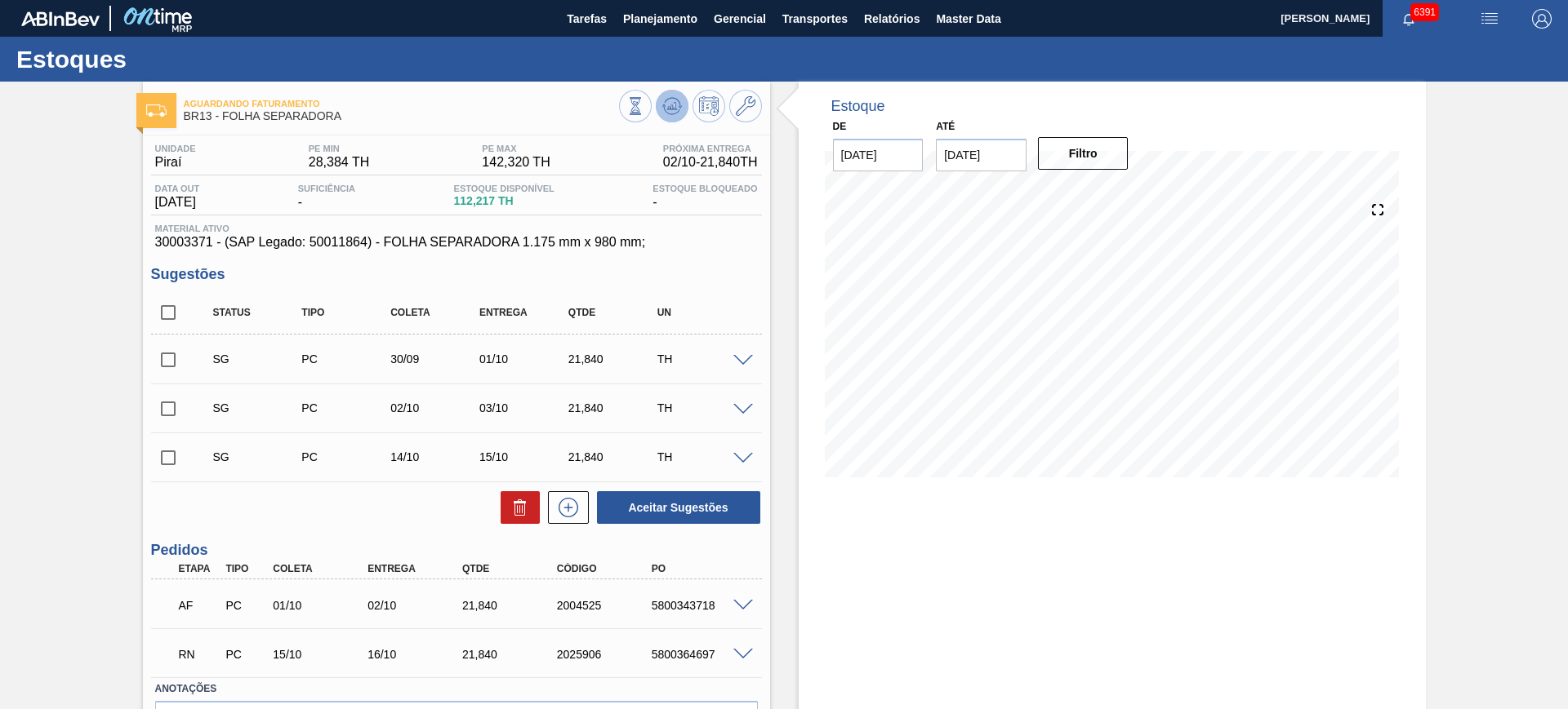
click at [657, 106] on button at bounding box center [672, 106] width 33 height 33
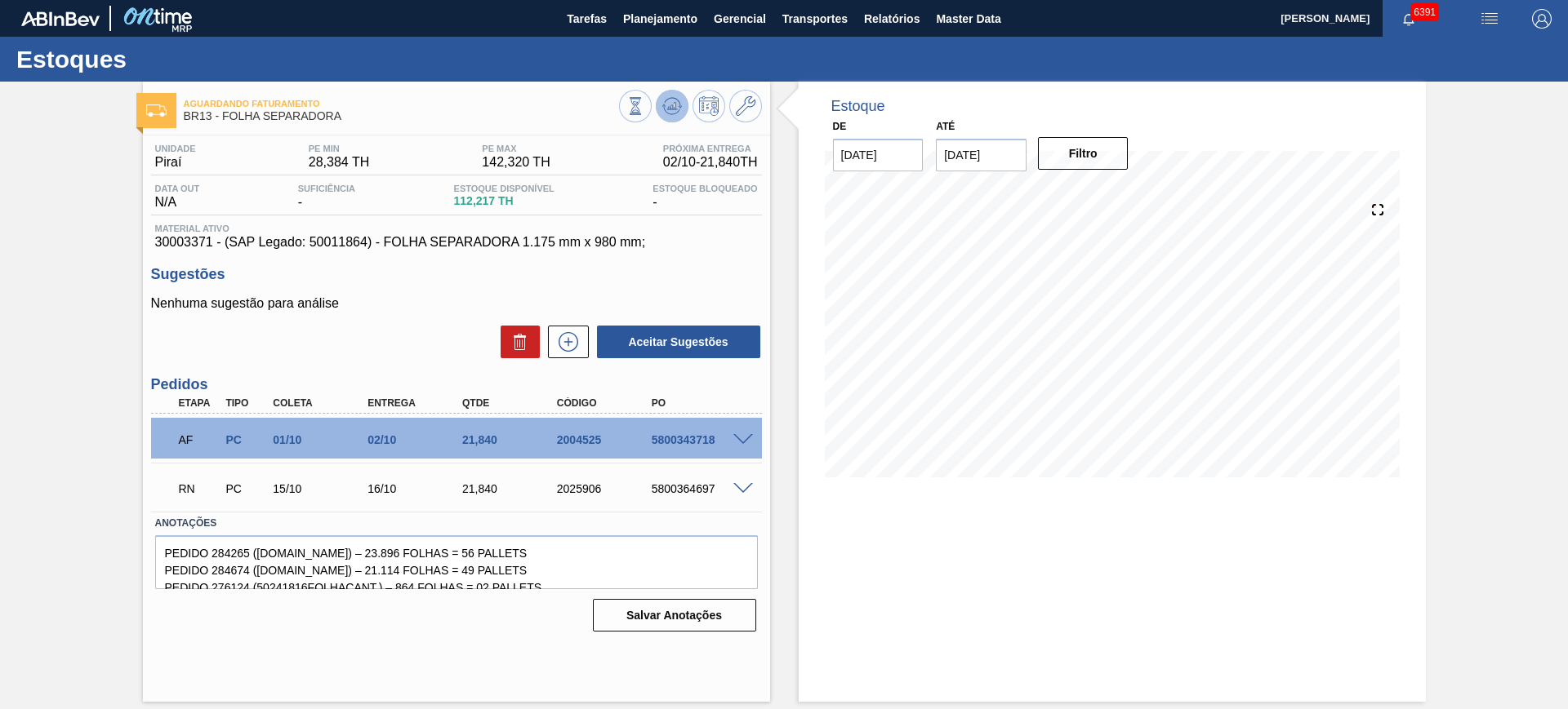
click at [665, 92] on button at bounding box center [672, 106] width 33 height 33
click at [565, 343] on icon at bounding box center [568, 342] width 26 height 20
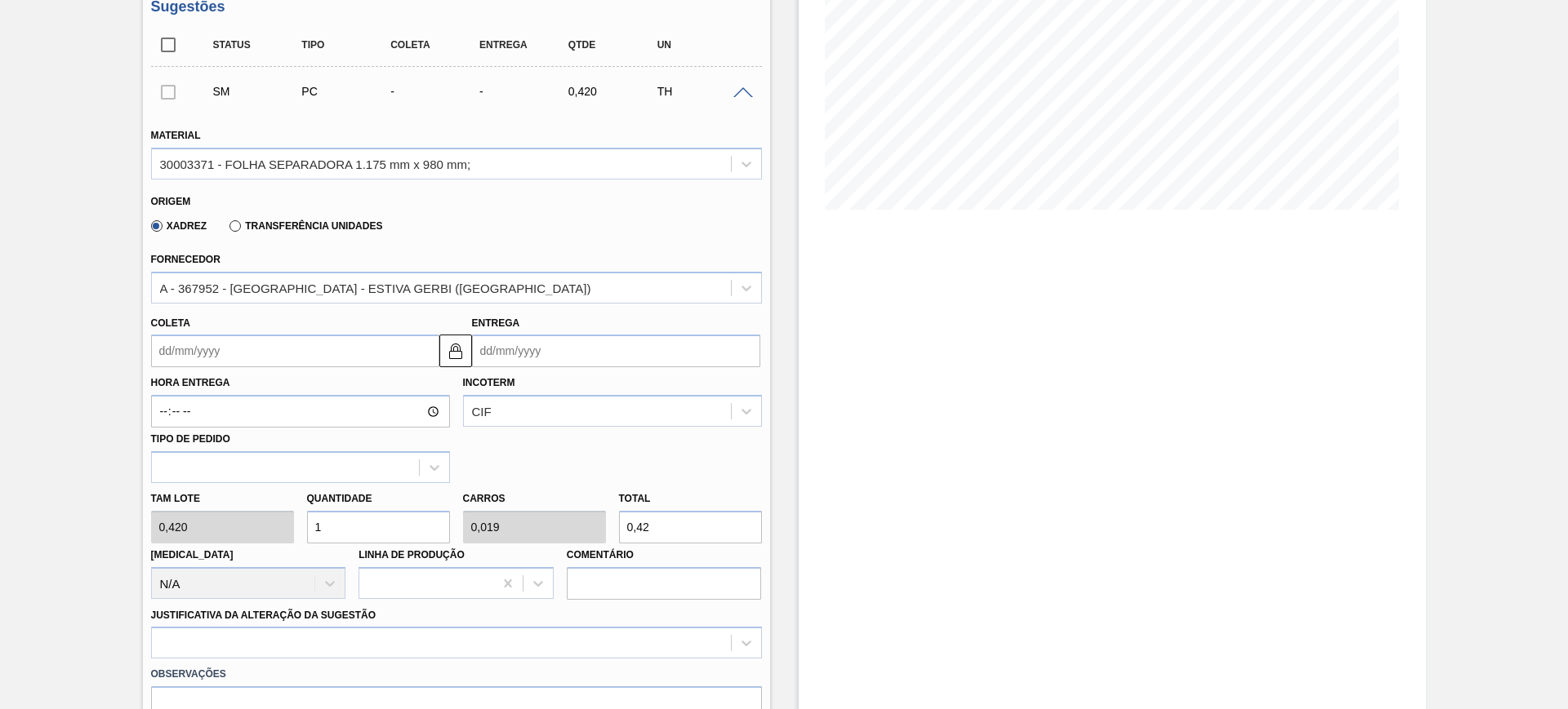
scroll to position [306, 0]
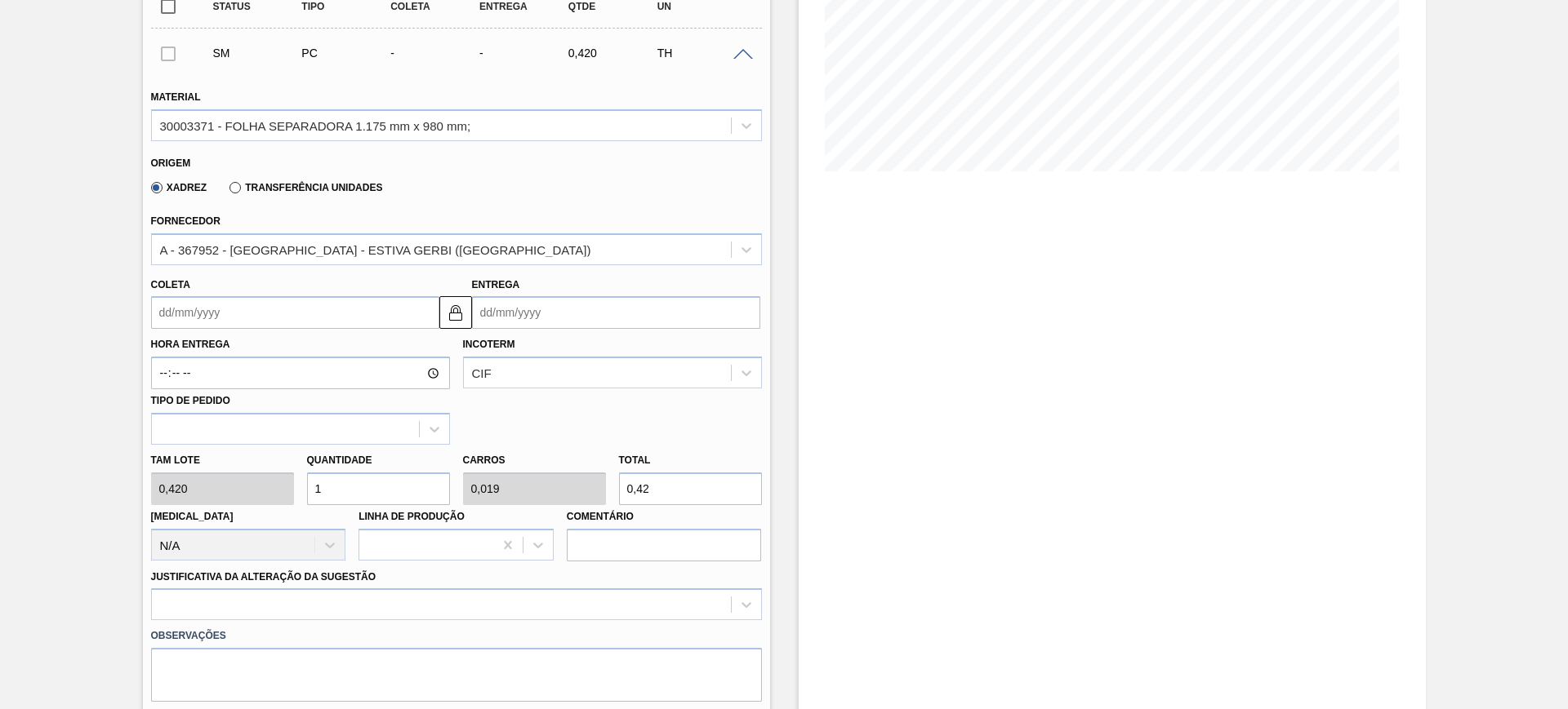
click at [587, 317] on input "Entrega" at bounding box center [616, 313] width 288 height 33
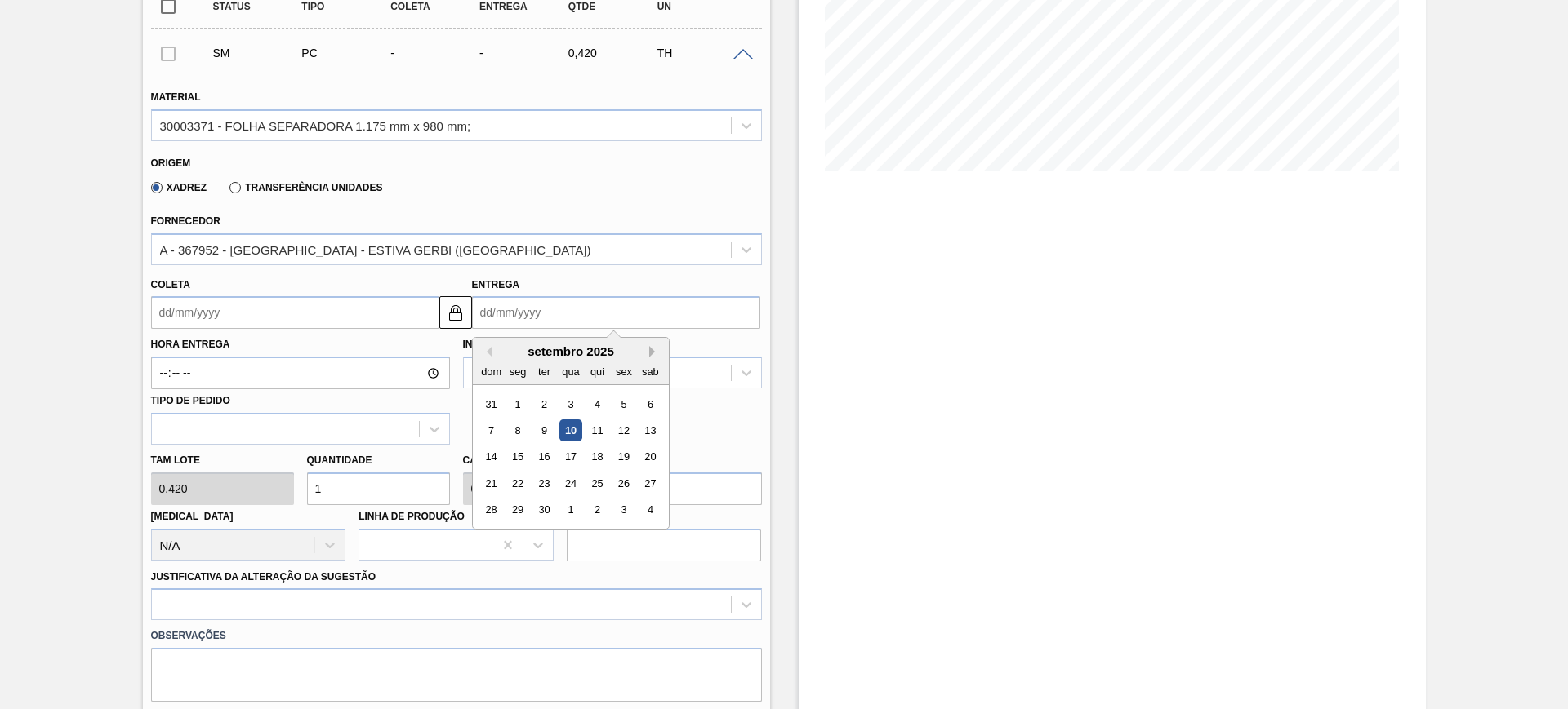
click at [653, 350] on button "Next Month" at bounding box center [654, 351] width 11 height 11
click at [598, 430] on div "9" at bounding box center [597, 431] width 22 height 22
type input "08/10/2025"
type input "09/10/2025"
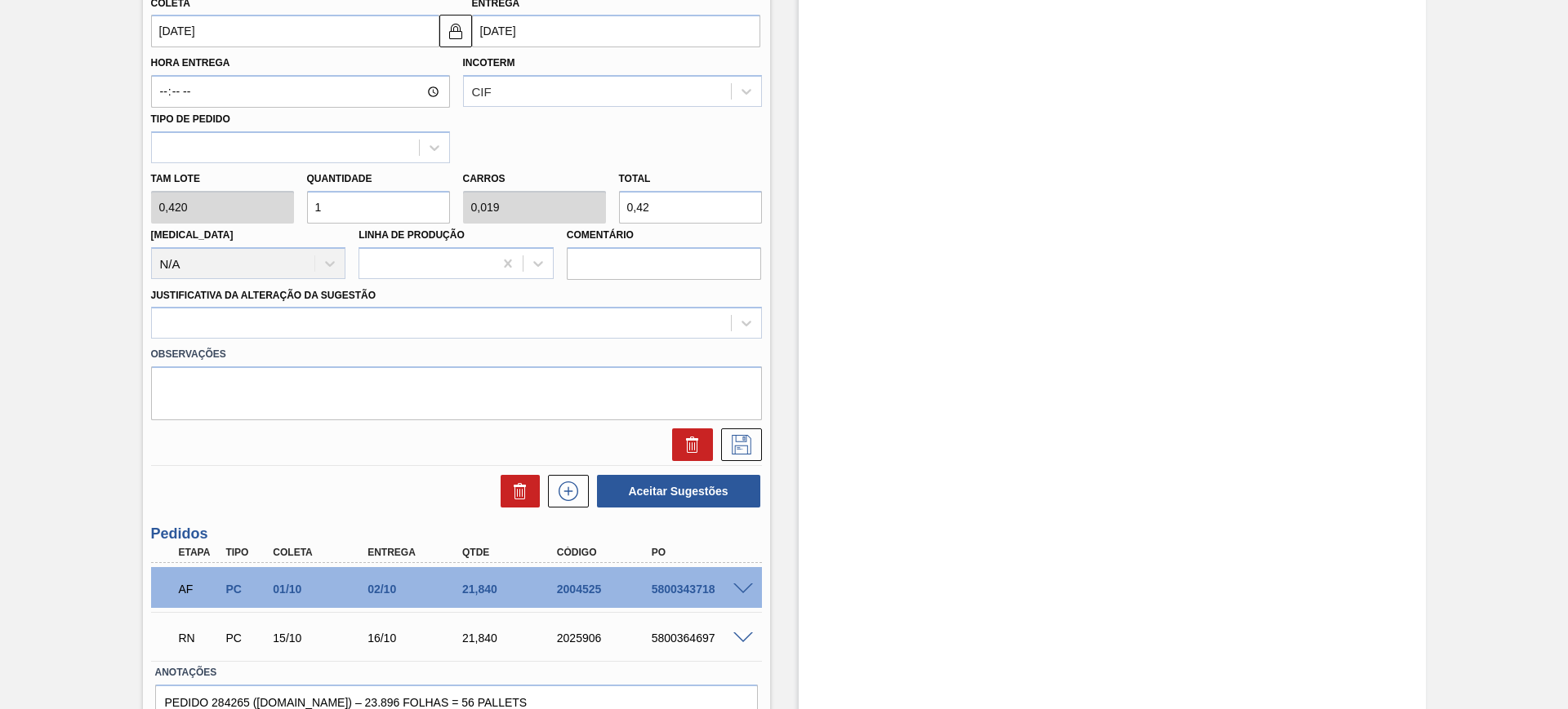
scroll to position [674, 0]
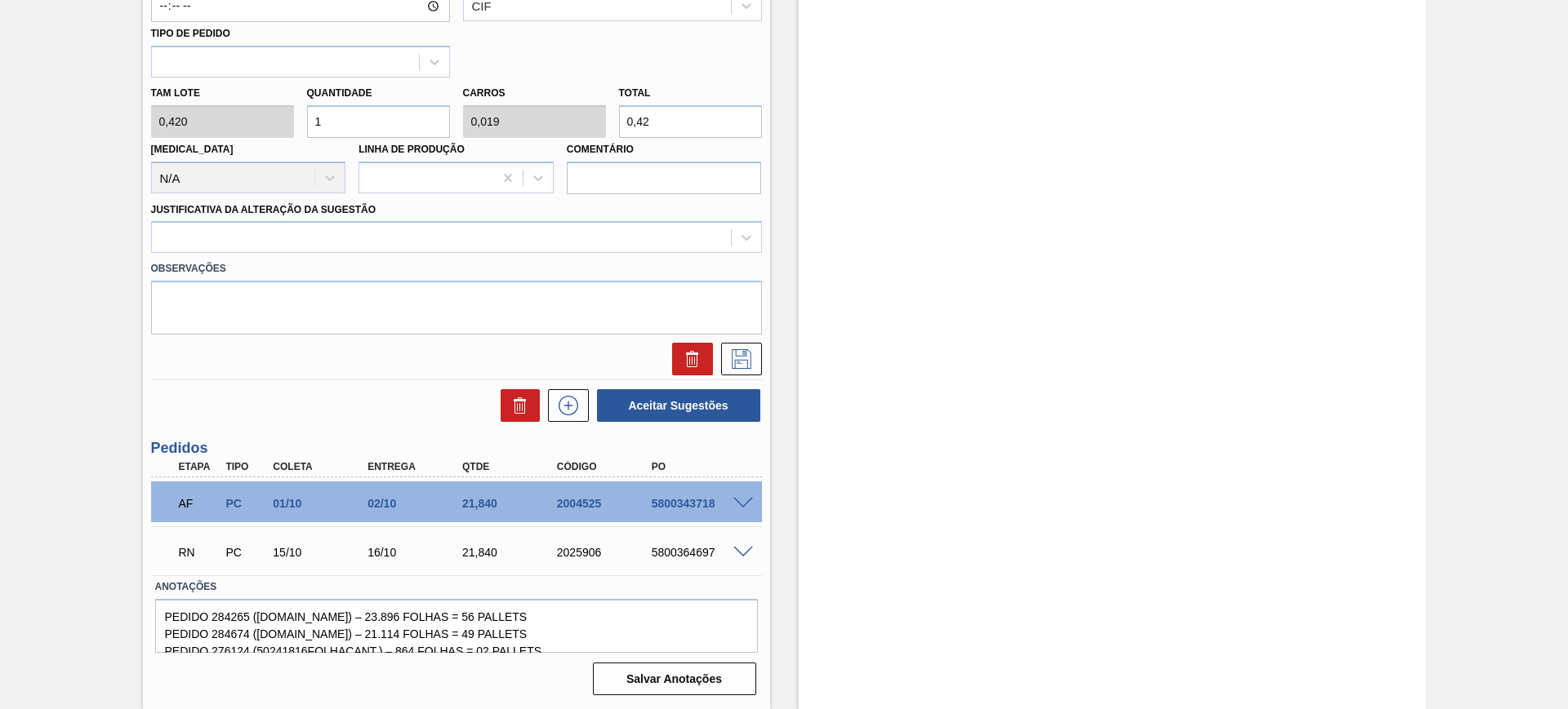
click at [675, 125] on input "0,42" at bounding box center [690, 121] width 143 height 33
click at [675, 124] on input "0,42" at bounding box center [690, 121] width 143 height 33
type input "4,762"
type input "0,092"
type input "2"
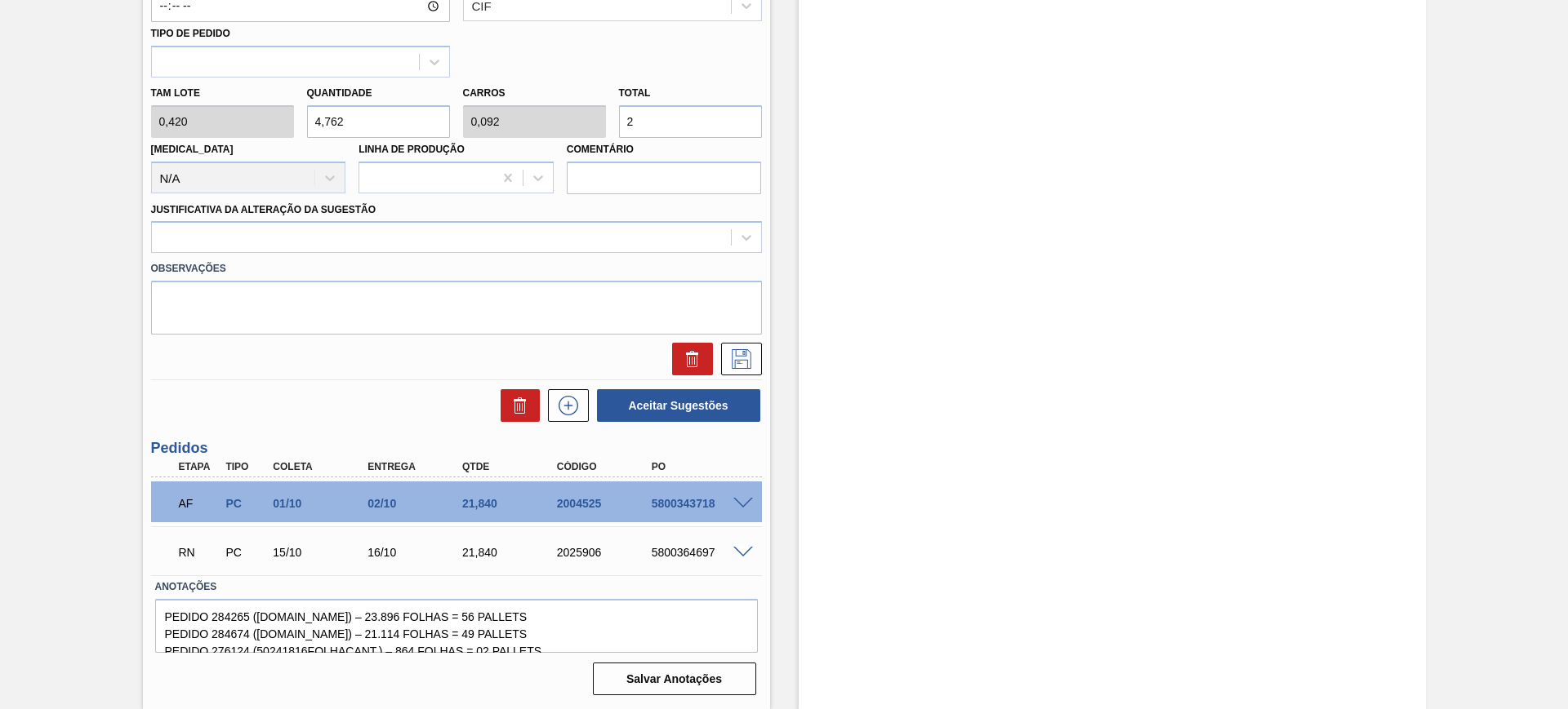
type input "50"
type input "0,962"
type input "21,"
type input "51,905"
type input "0,998"
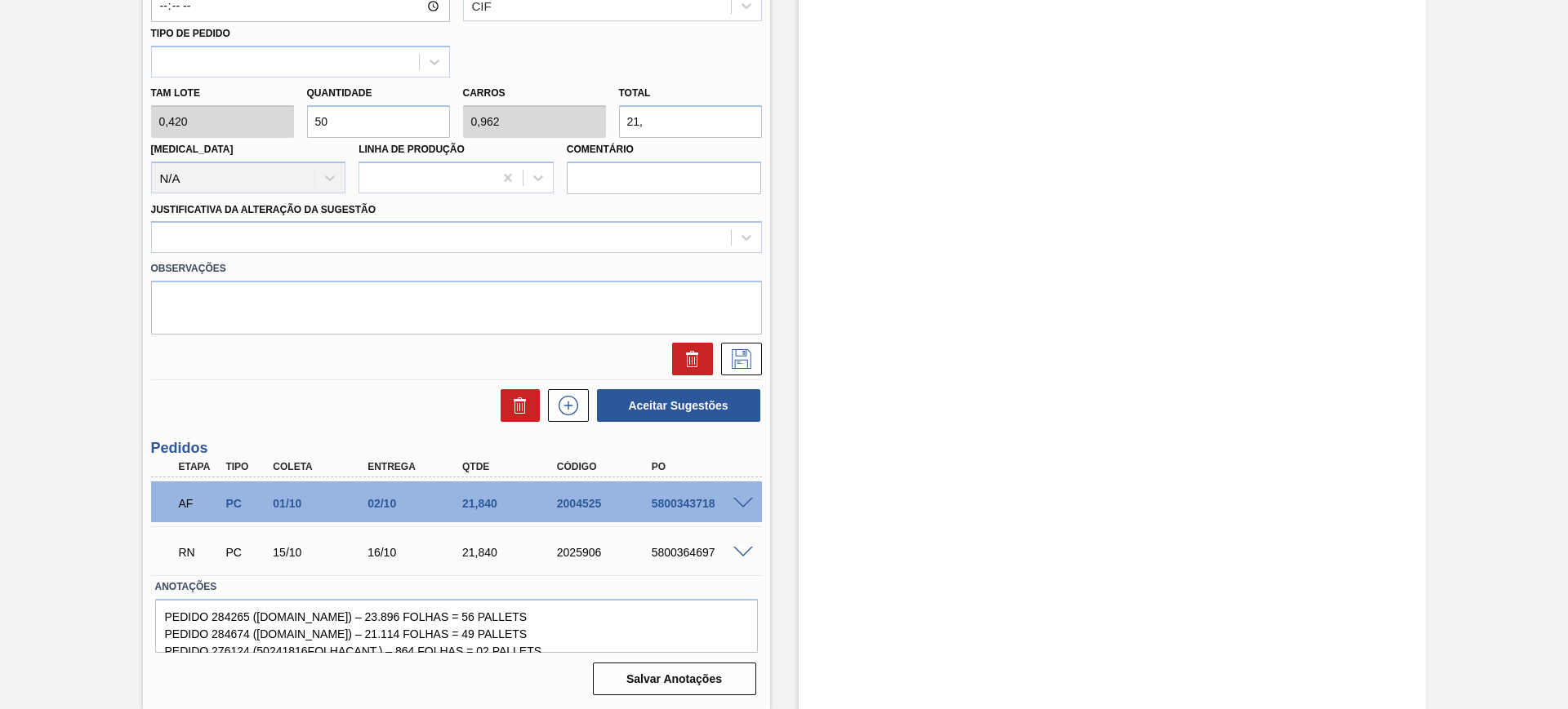
type input "21,8"
type input "52"
type input "1"
type input "21,84"
click at [579, 247] on div at bounding box center [441, 237] width 579 height 23
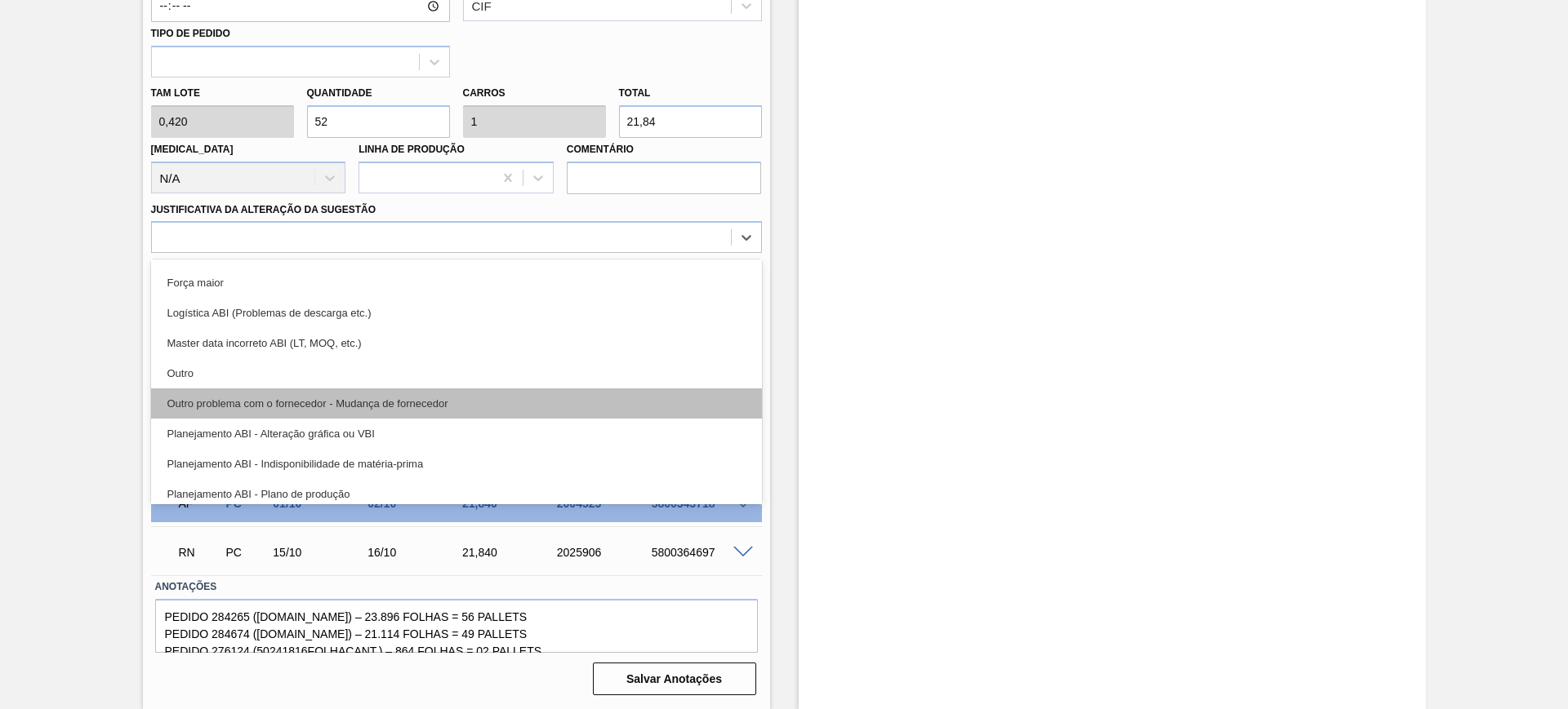
scroll to position [102, 0]
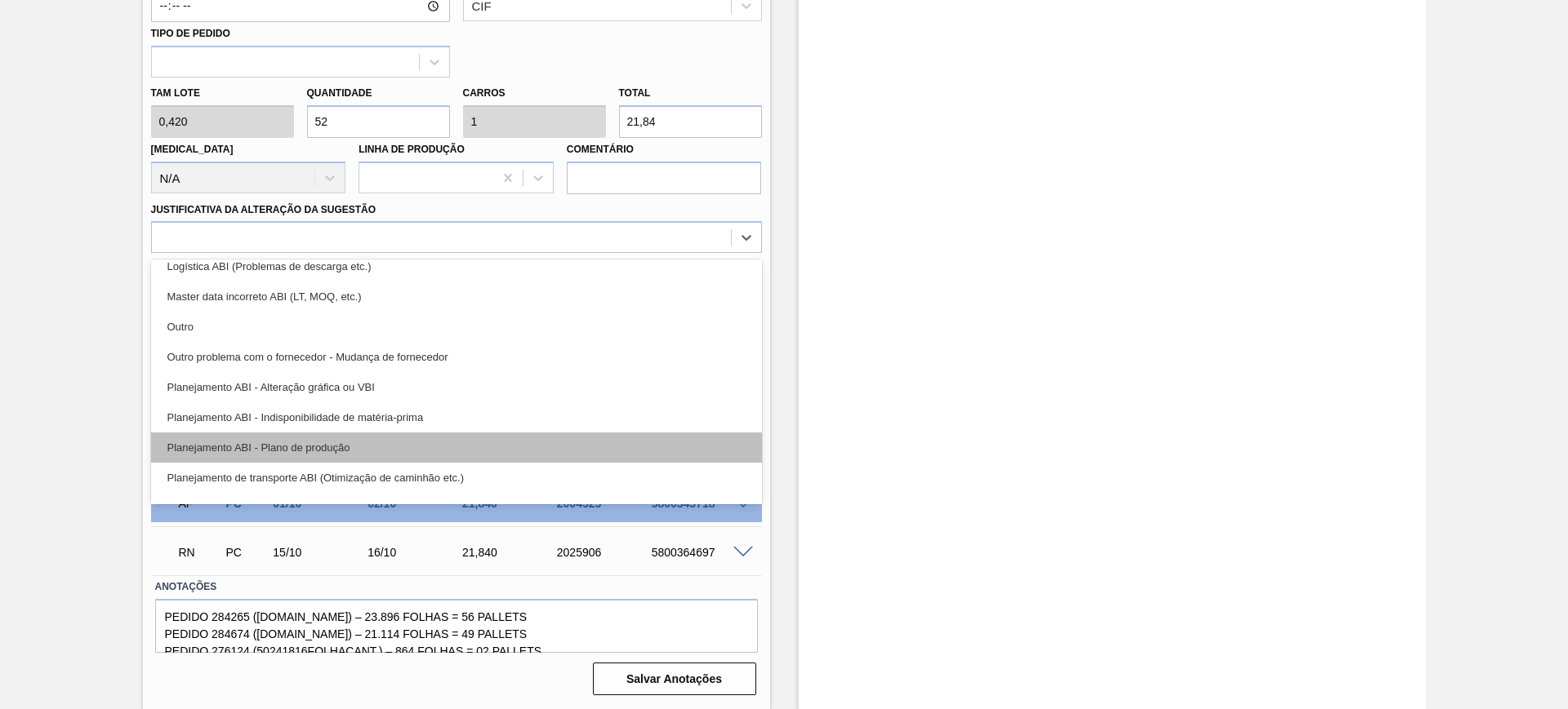
click at [508, 441] on div "Planejamento ABI - Plano de produção" at bounding box center [456, 447] width 611 height 30
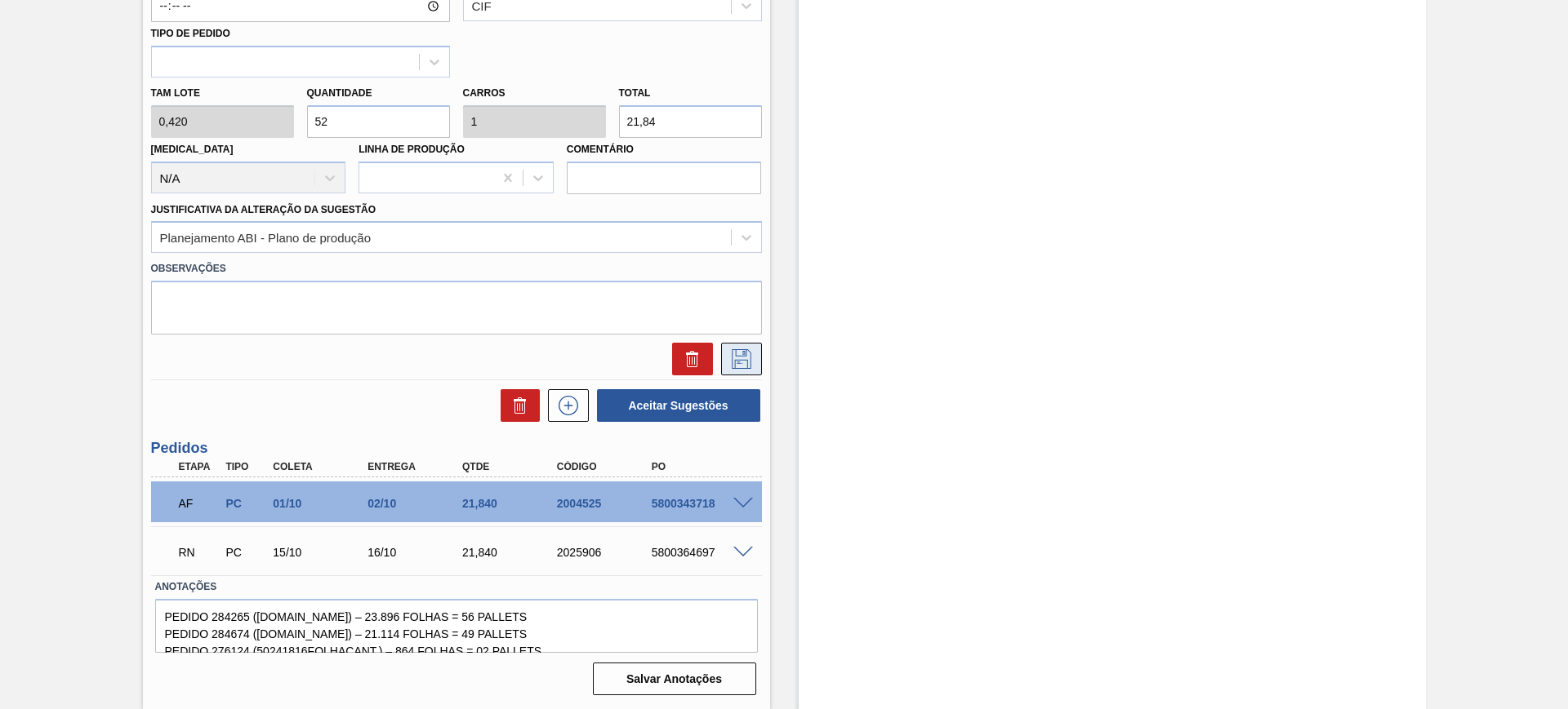
click at [731, 353] on icon at bounding box center [741, 358] width 26 height 20
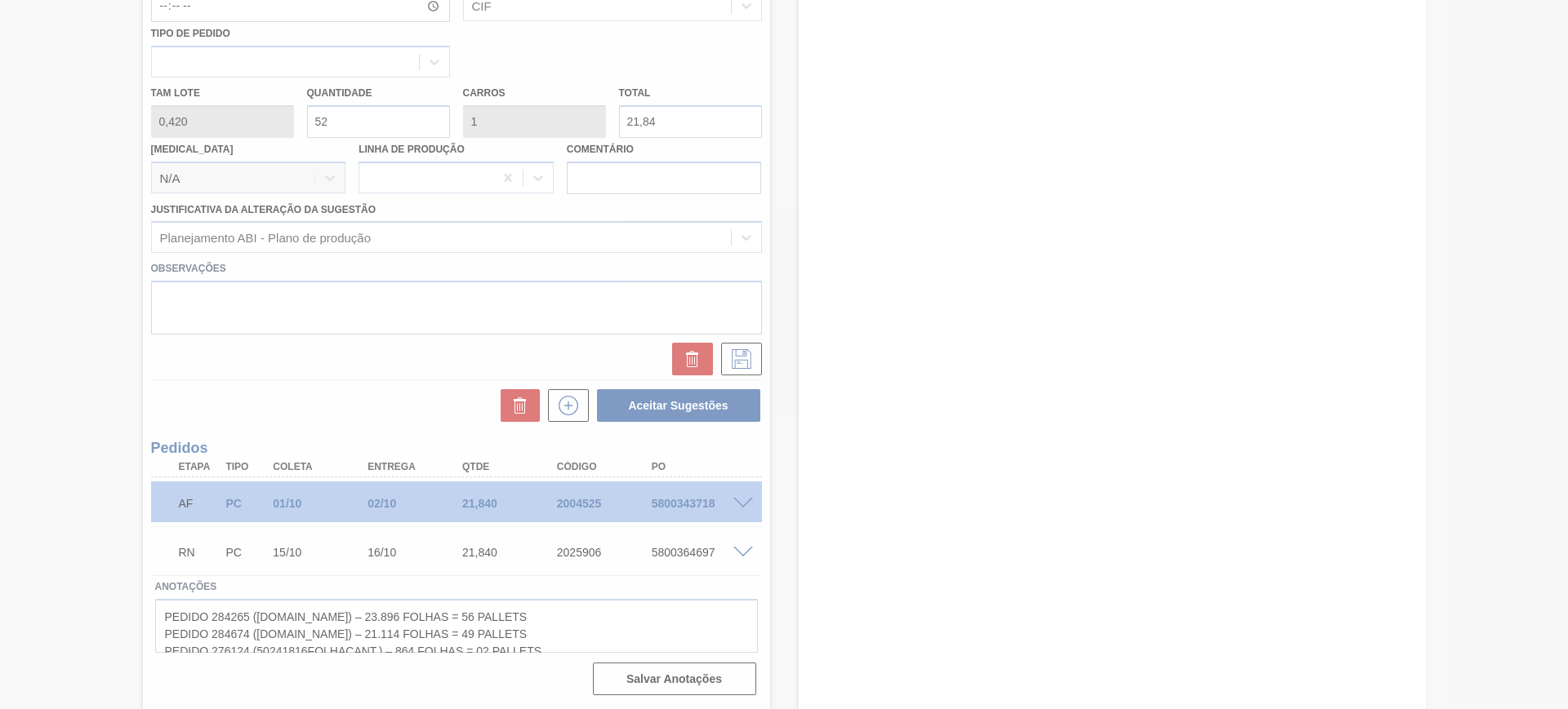
scroll to position [4, 0]
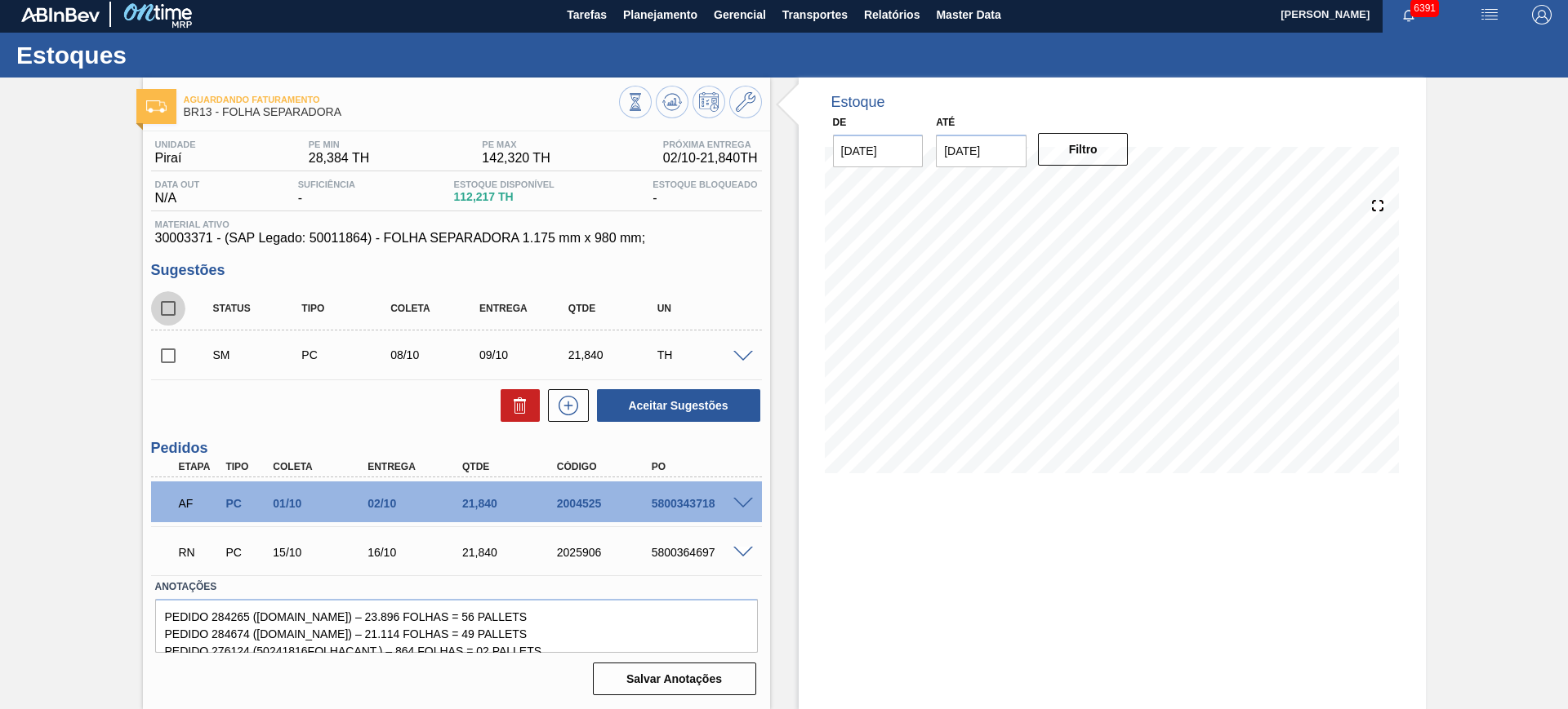
click at [178, 291] on input "checkbox" at bounding box center [168, 308] width 34 height 34
checkbox input "true"
click at [690, 396] on button "Aceitar Sugestões" at bounding box center [678, 406] width 163 height 33
checkbox input "false"
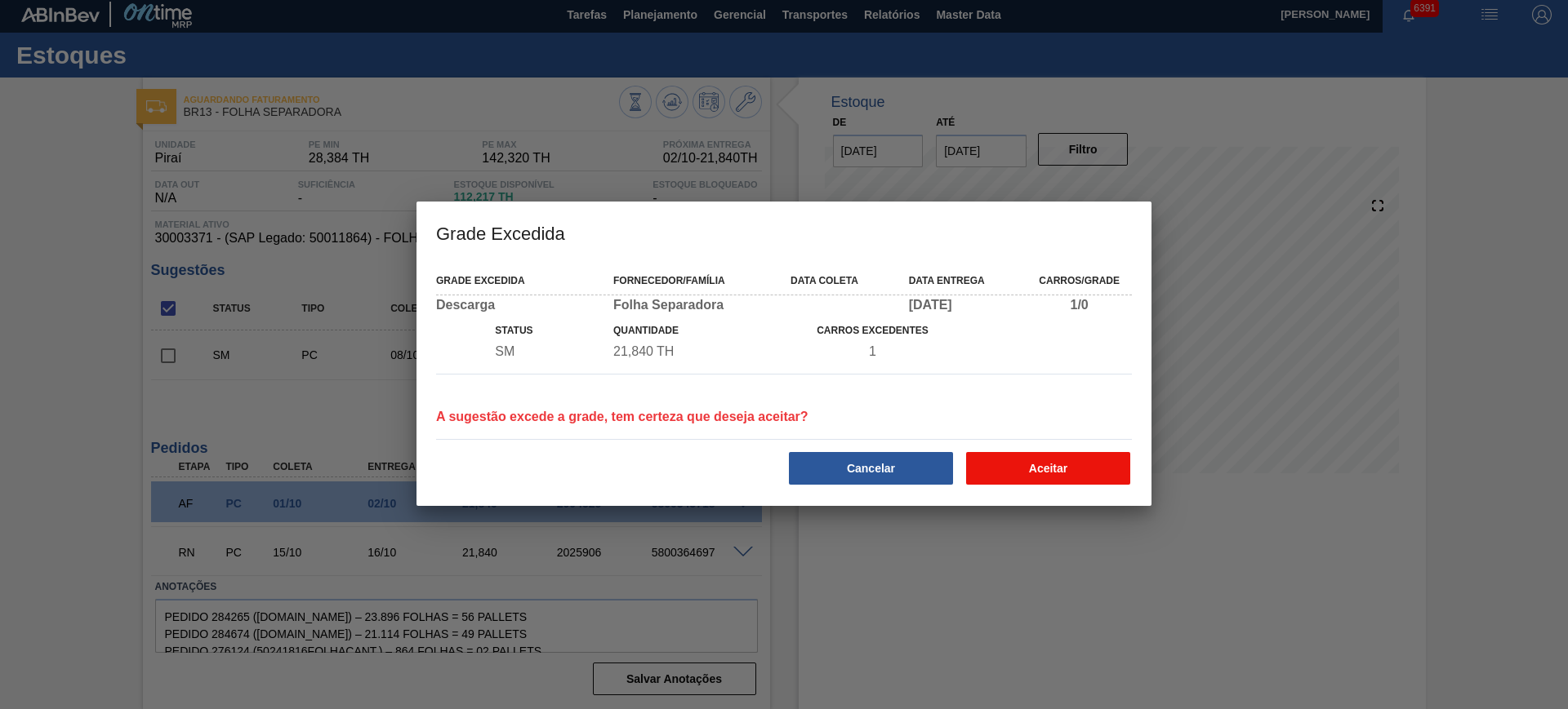
click at [1055, 470] on button "Aceitar" at bounding box center [1048, 469] width 164 height 33
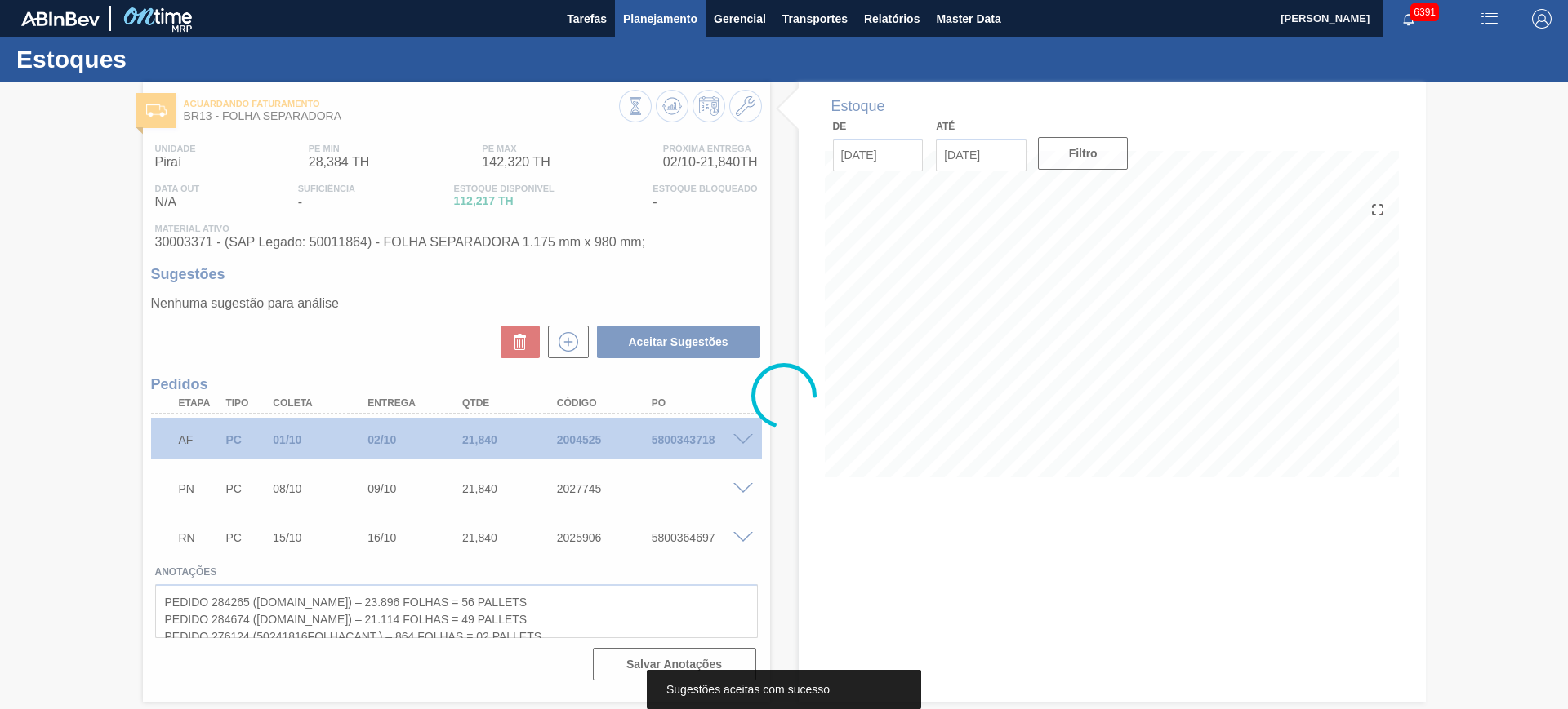
scroll to position [0, 0]
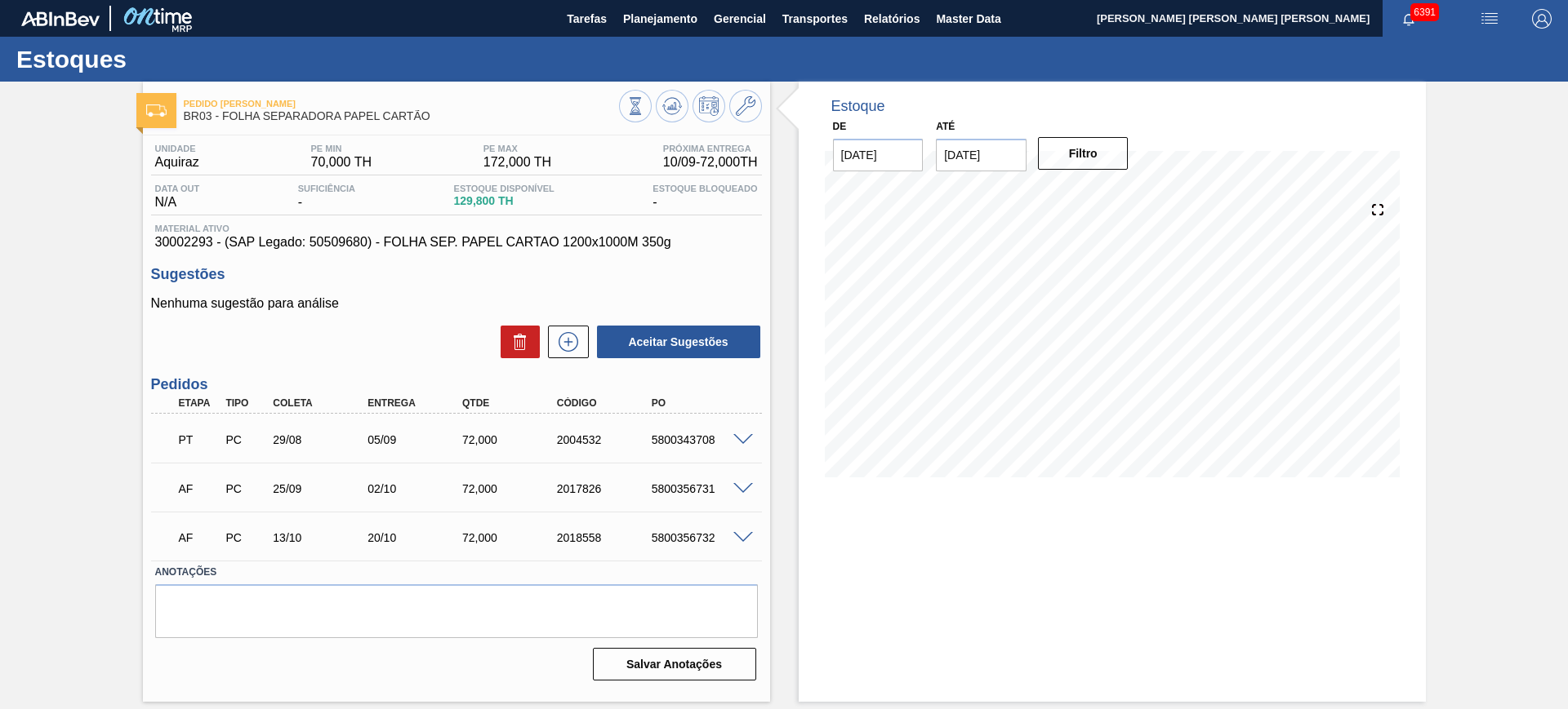
click at [742, 538] on span at bounding box center [743, 538] width 20 height 12
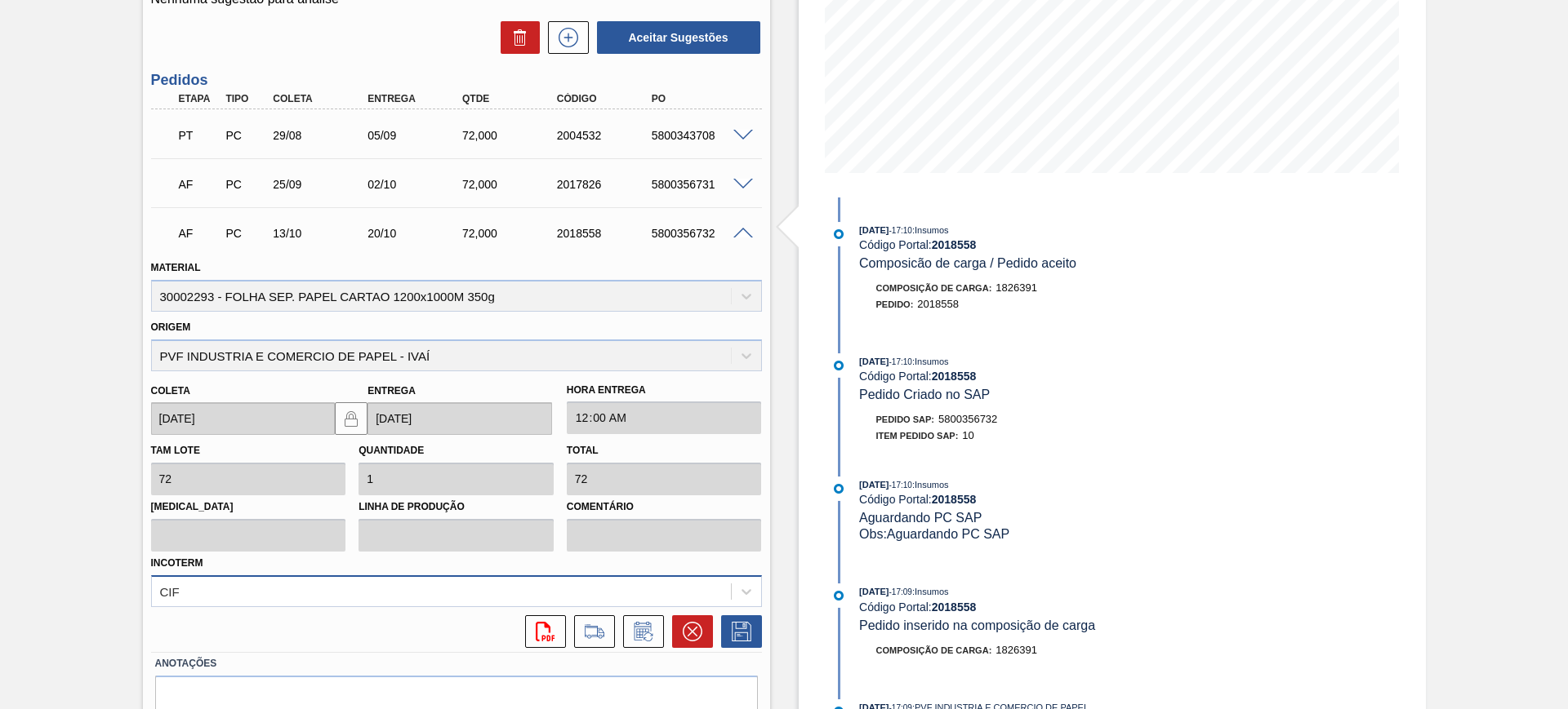
scroll to position [306, 0]
click at [691, 631] on icon at bounding box center [692, 630] width 20 height 20
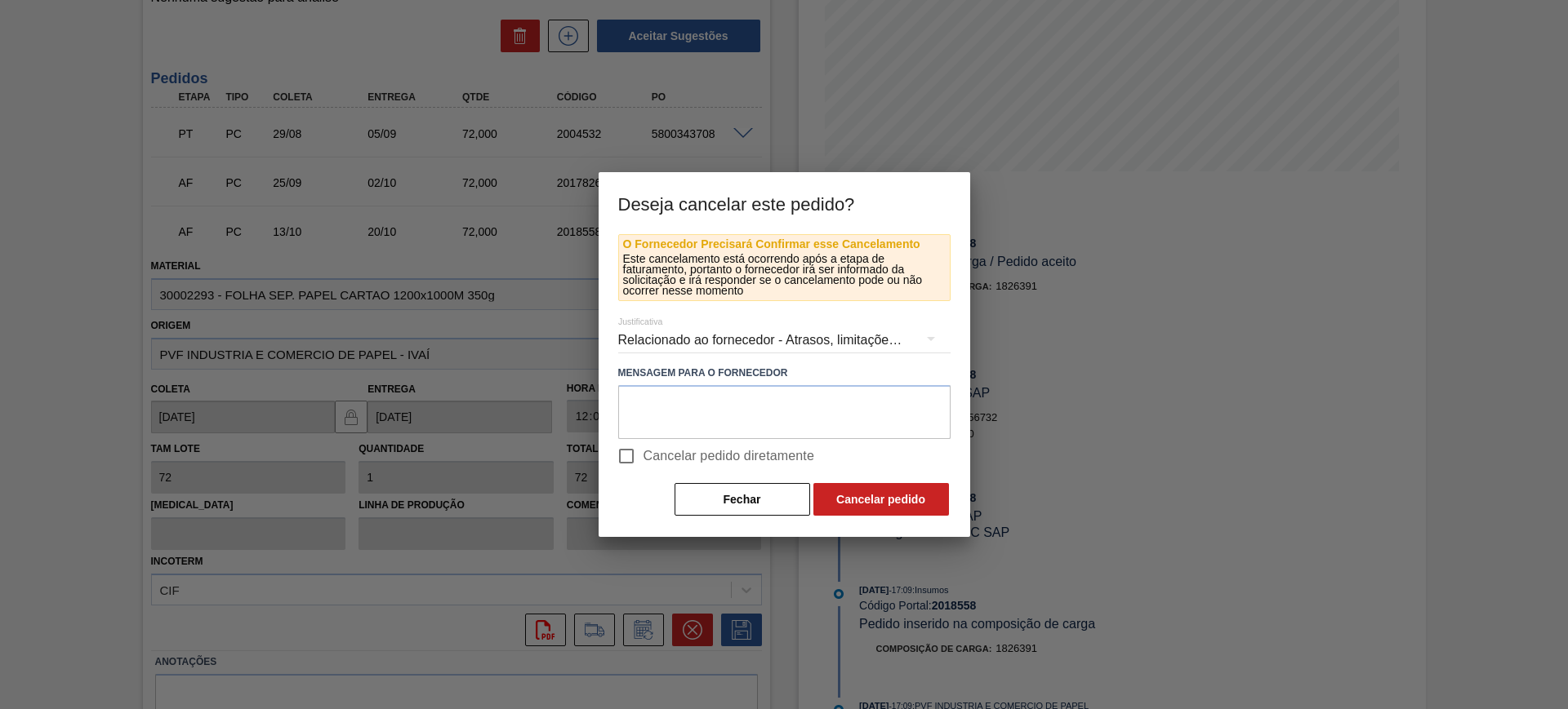
click at [687, 458] on span "Cancelar pedido diretamente" at bounding box center [729, 456] width 172 height 20
click at [644, 458] on input "Cancelar pedido diretamente" at bounding box center [627, 457] width 34 height 34
checkbox input "true"
click at [887, 492] on button "Cancelar pedido" at bounding box center [881, 500] width 135 height 33
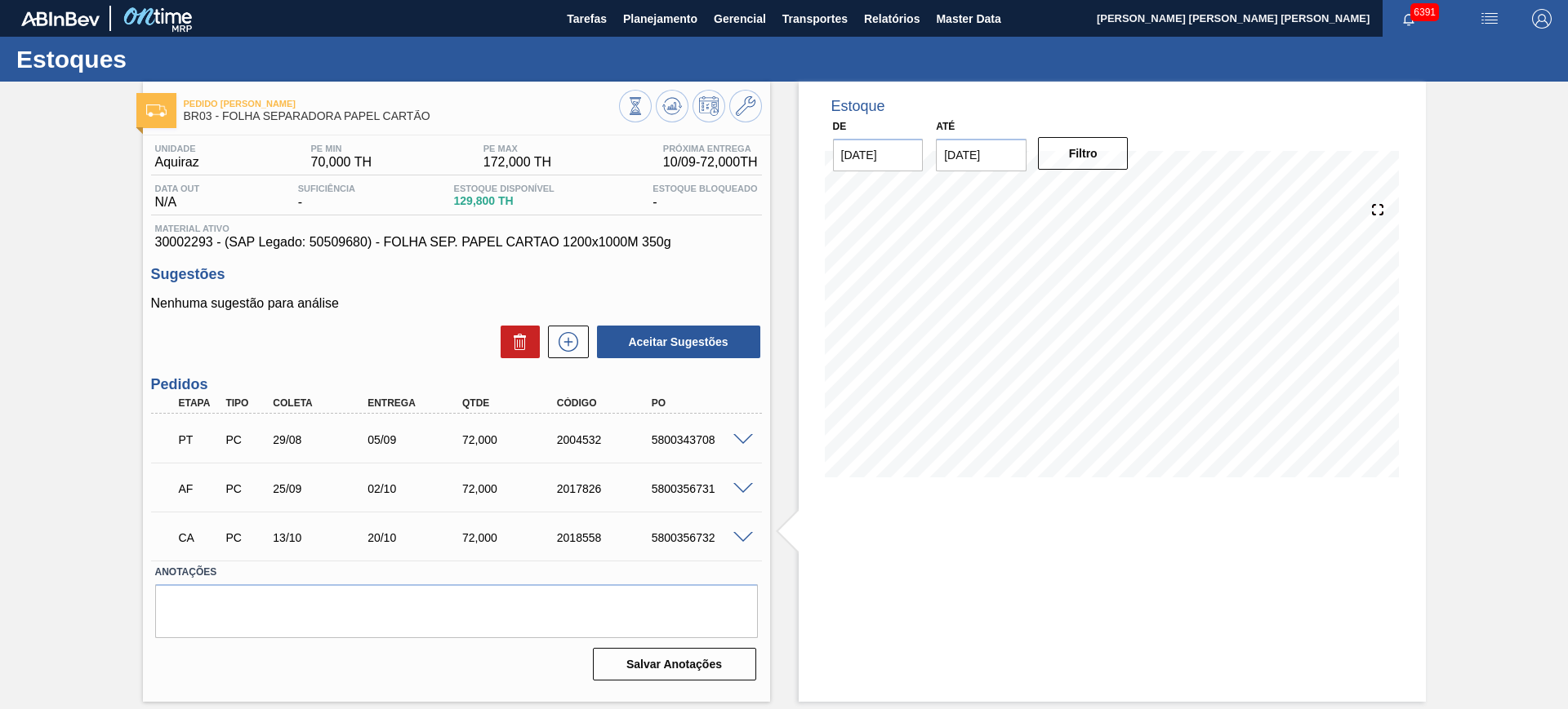
scroll to position [0, 0]
click at [677, 104] on icon at bounding box center [672, 106] width 20 height 20
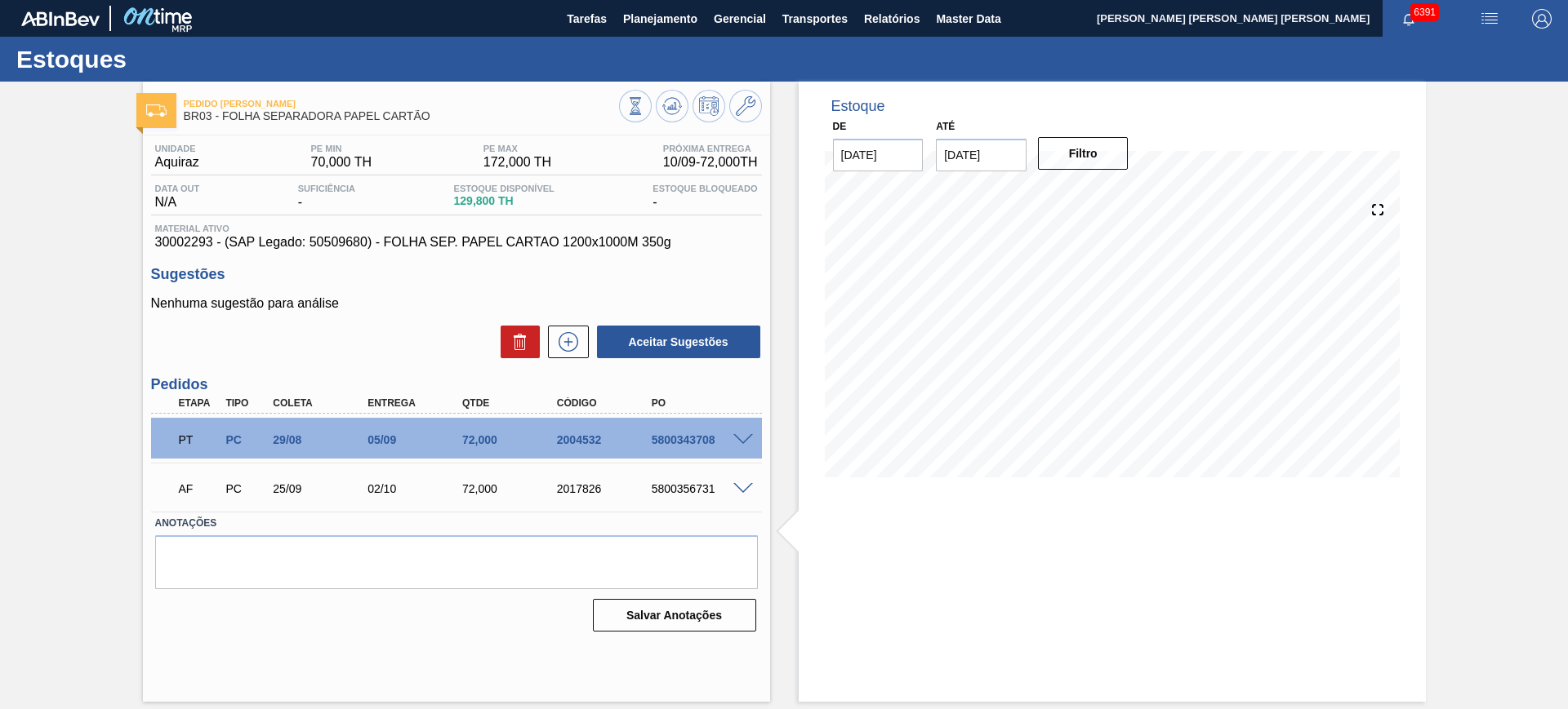
click at [740, 488] on span at bounding box center [743, 489] width 20 height 12
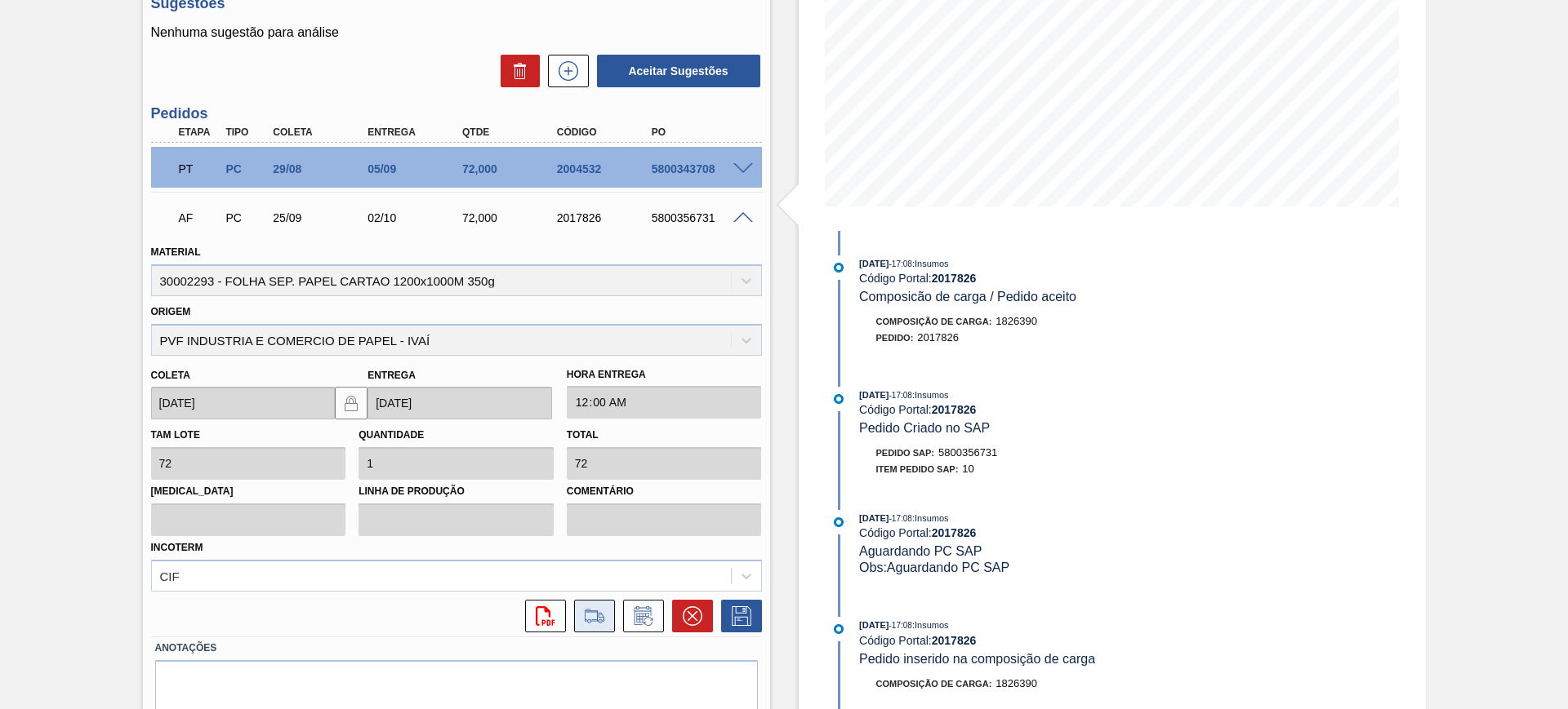
scroll to position [306, 0]
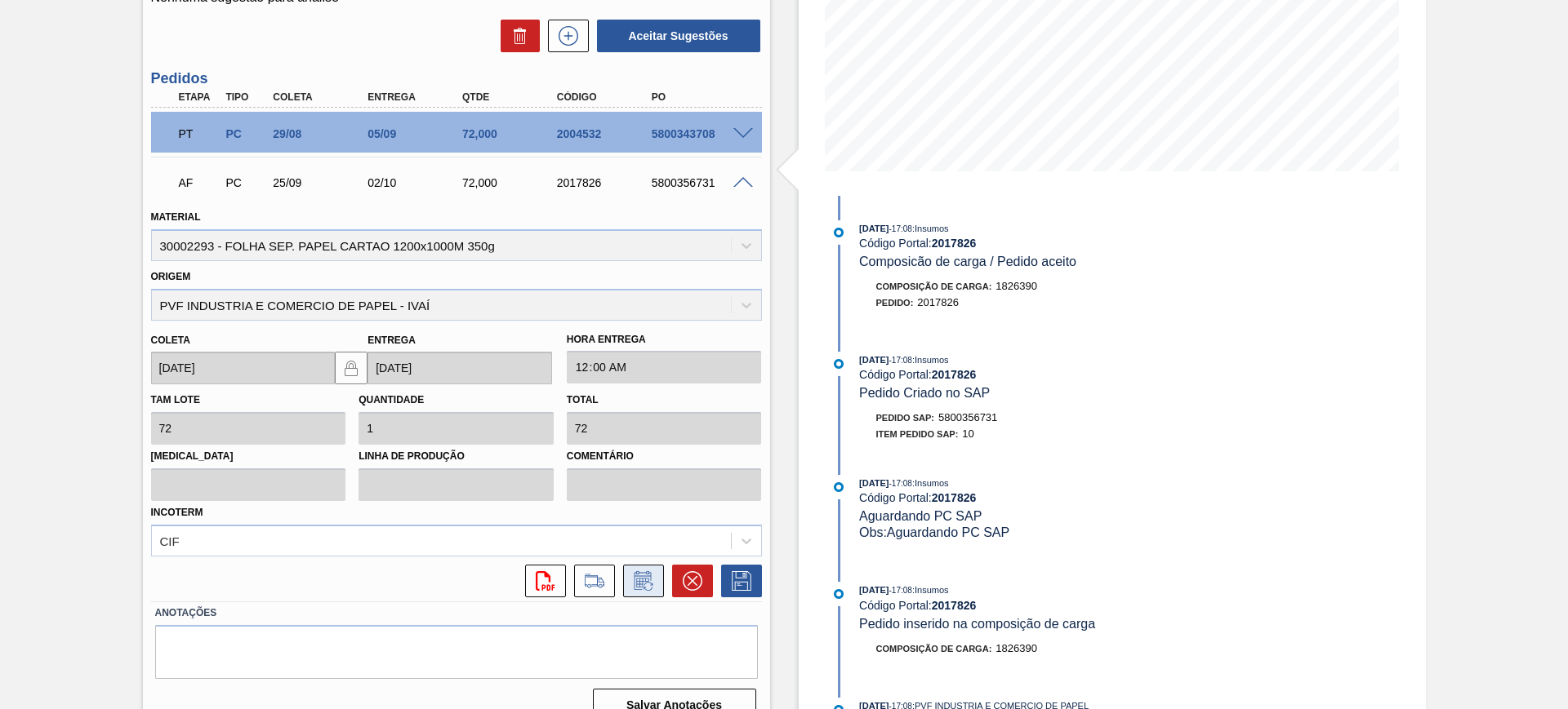
click at [639, 577] on icon at bounding box center [643, 581] width 26 height 20
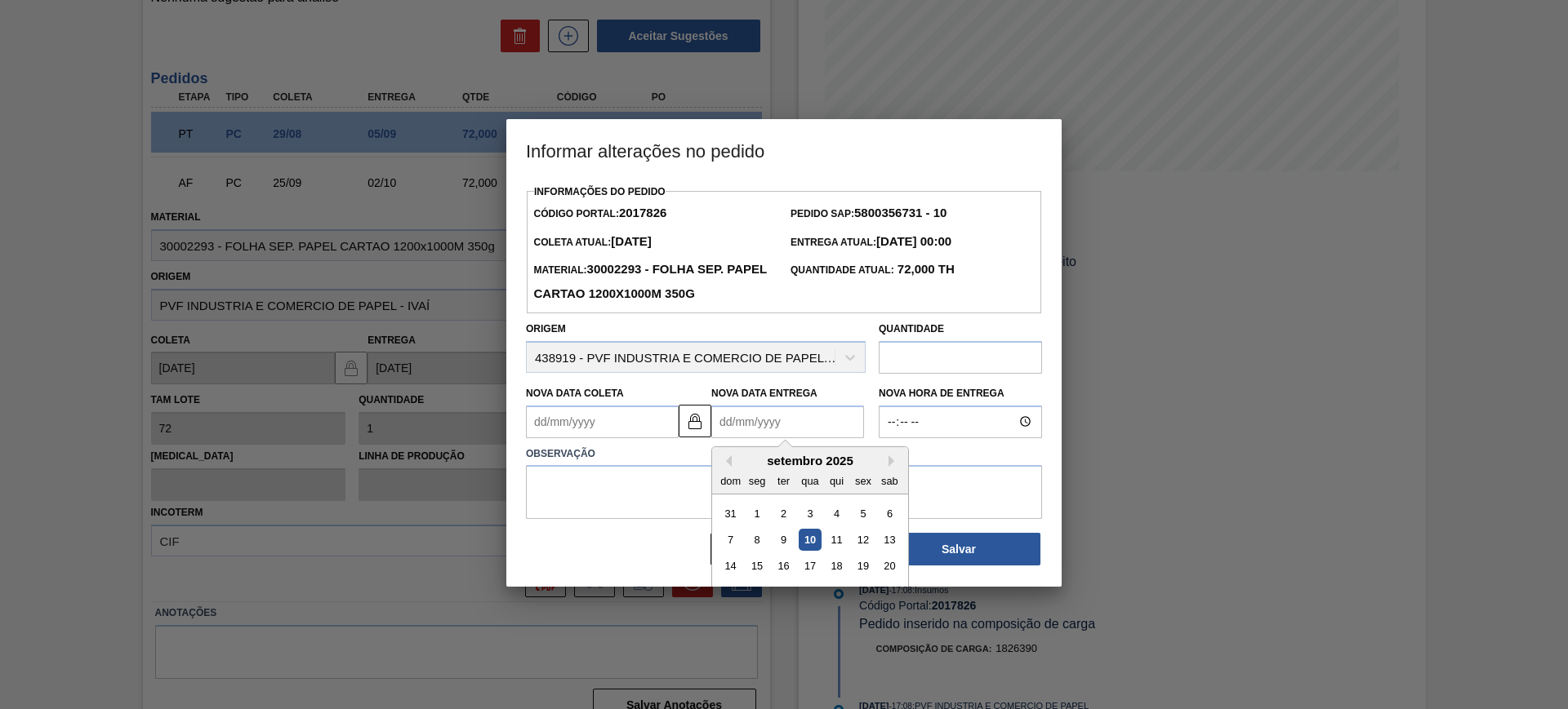
click at [806, 412] on Entrega2017826 "Nova Data Entrega" at bounding box center [787, 422] width 153 height 33
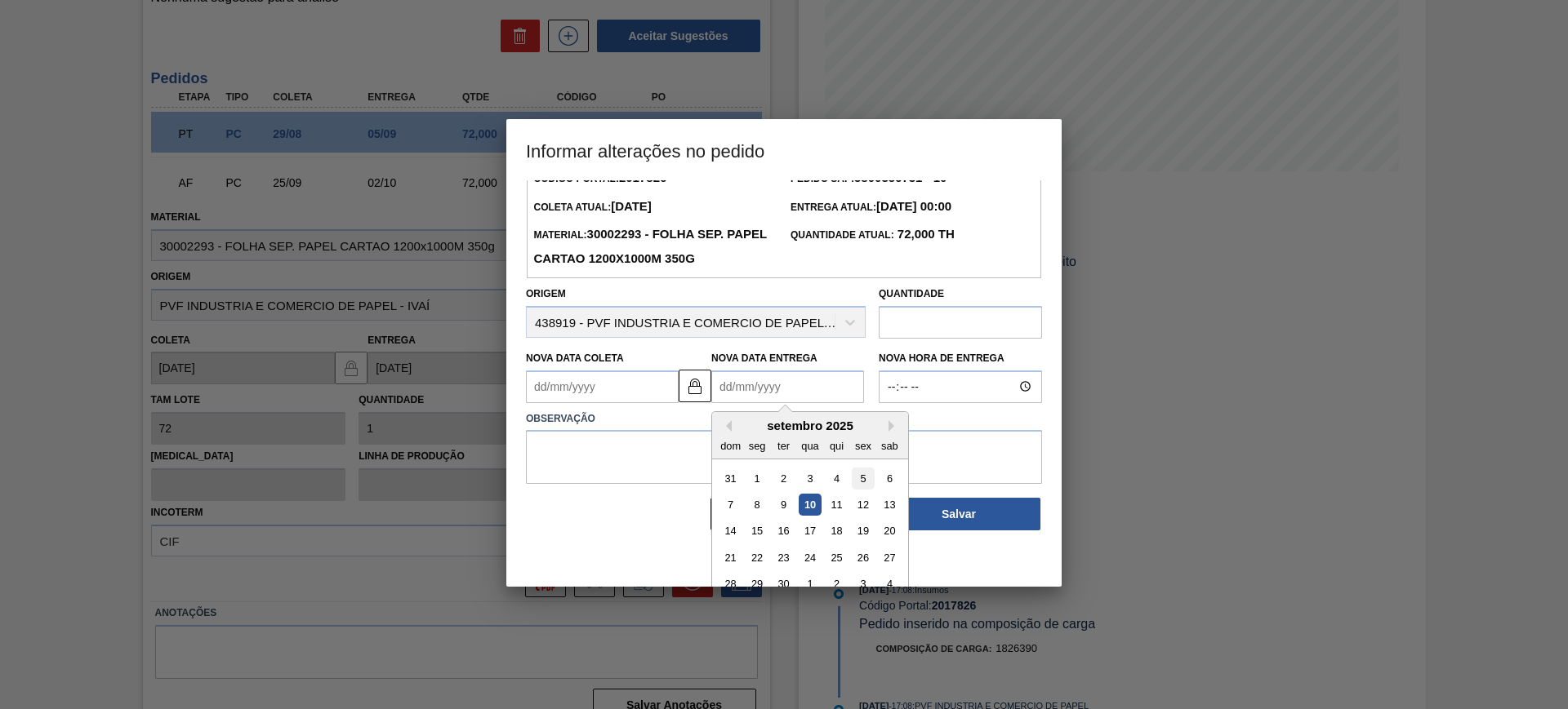
scroll to position [54, 0]
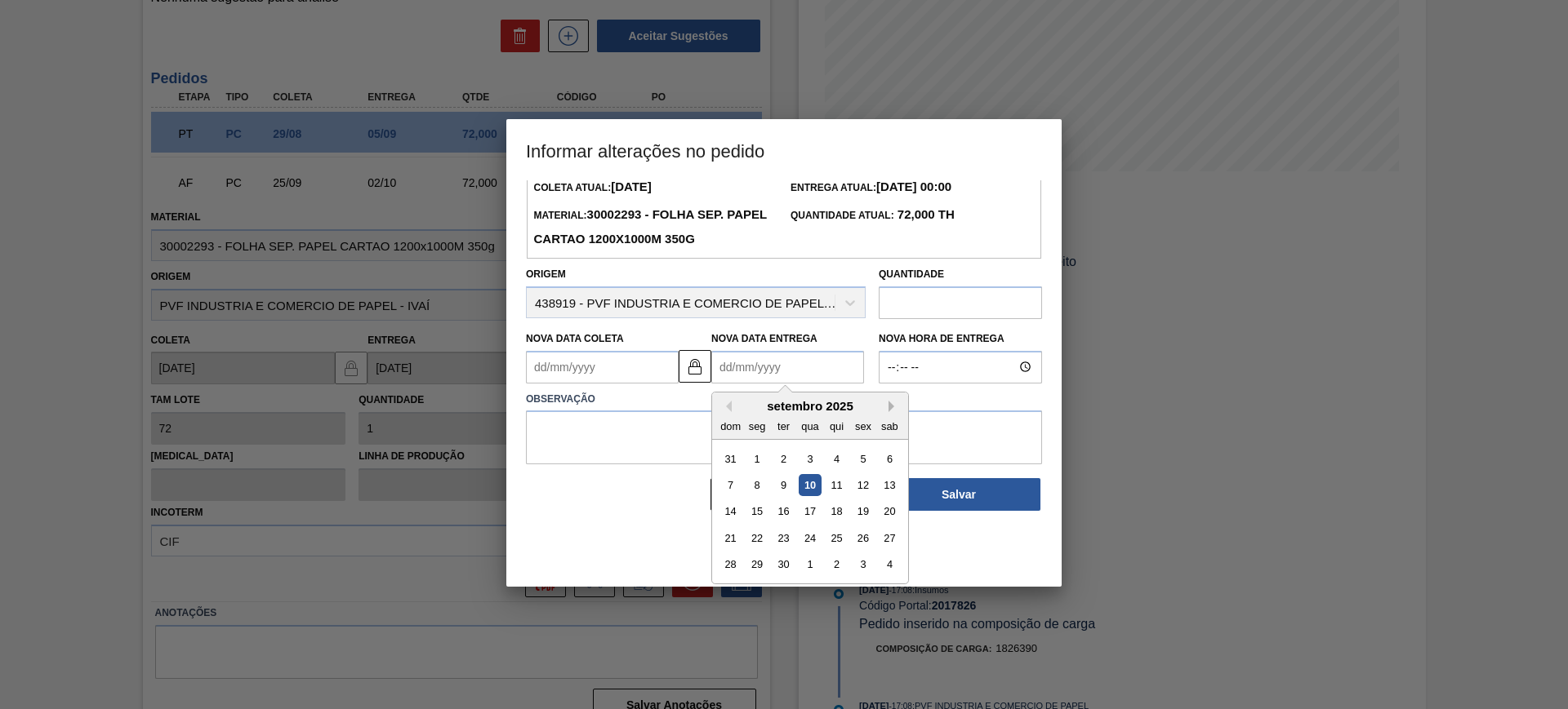
click at [893, 407] on button "Next Month" at bounding box center [894, 406] width 11 height 11
click at [857, 485] on div "10" at bounding box center [863, 485] width 22 height 22
type Coleta2017826 "03/10/2025"
type Entrega2017826 "10/10/2025"
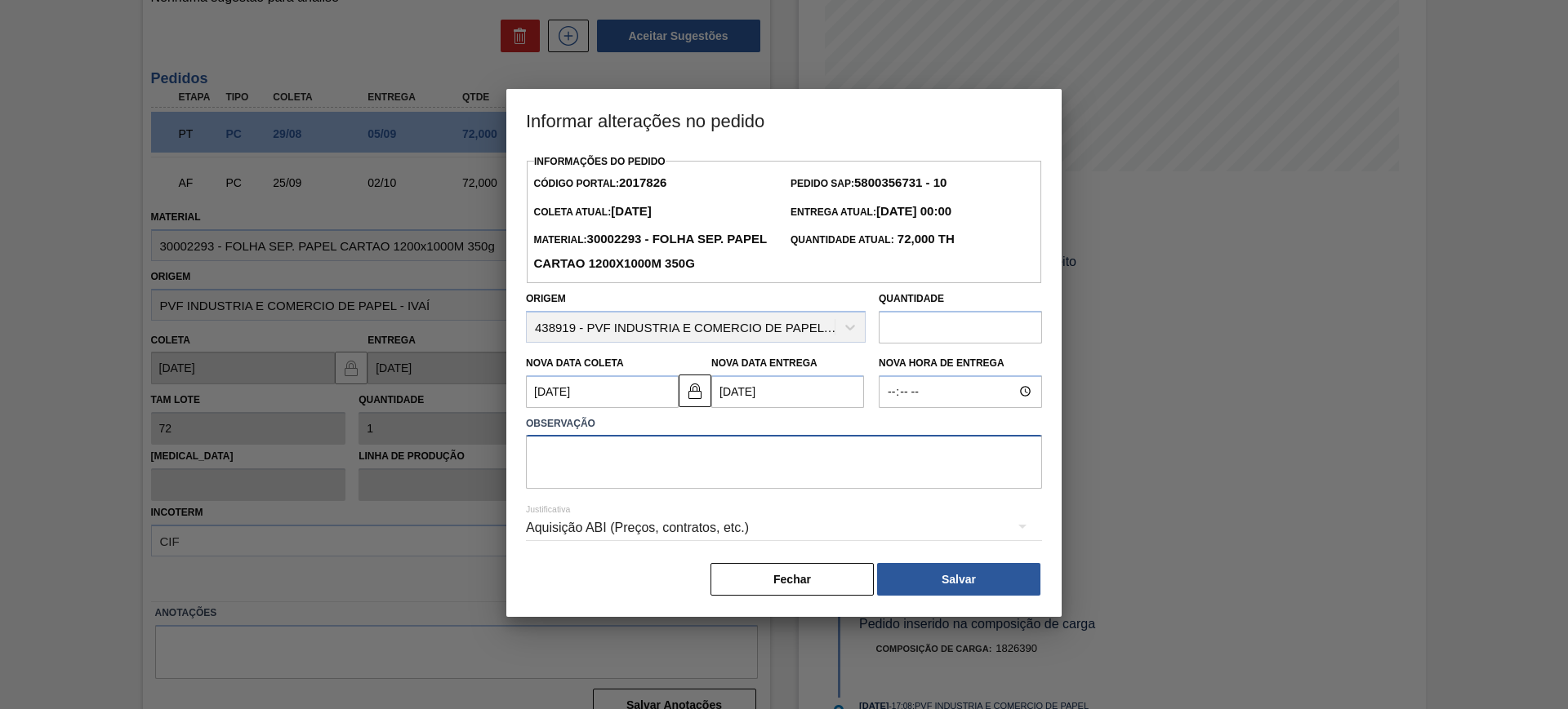
click at [785, 474] on textarea at bounding box center [784, 462] width 516 height 54
type textarea "AJUSTE DATA"
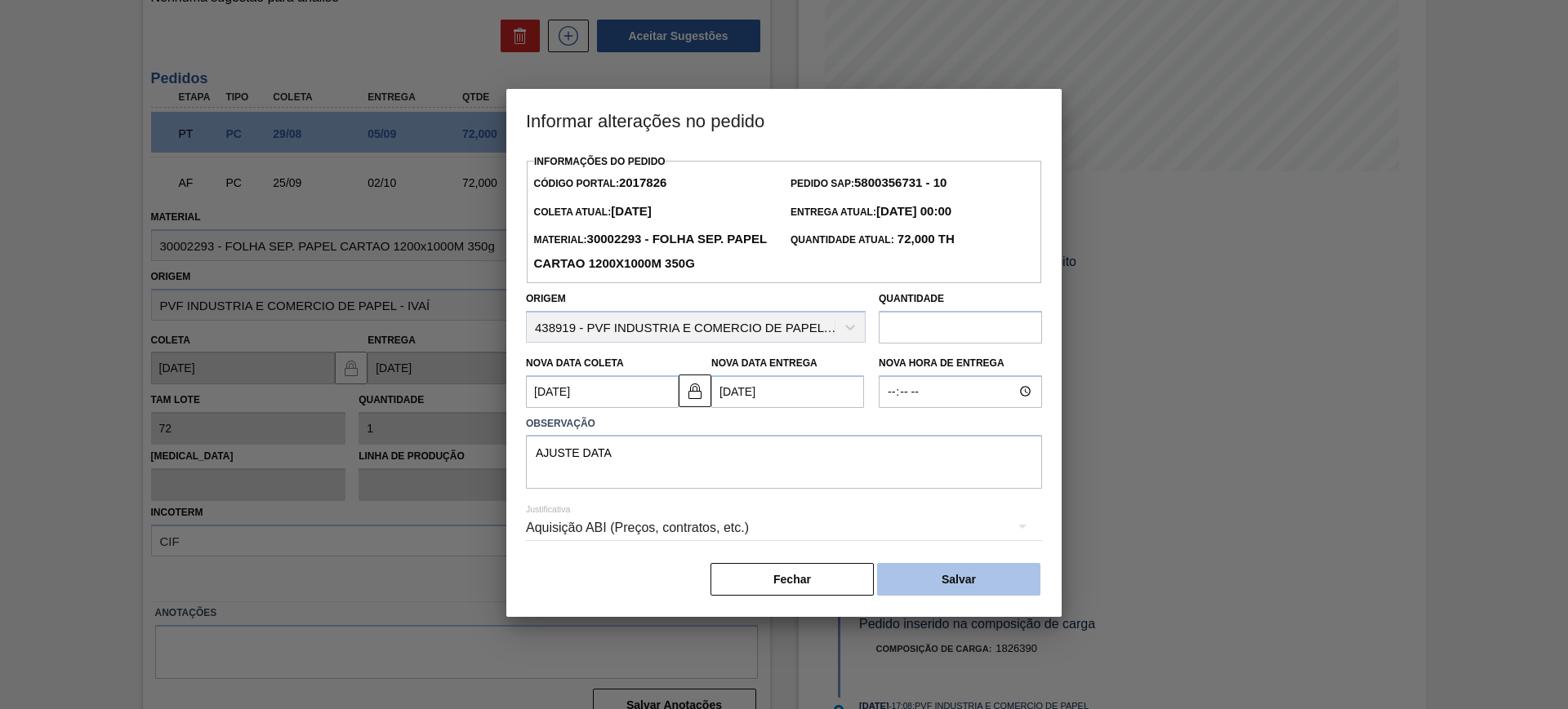
click at [977, 576] on button "Salvar" at bounding box center [959, 580] width 163 height 33
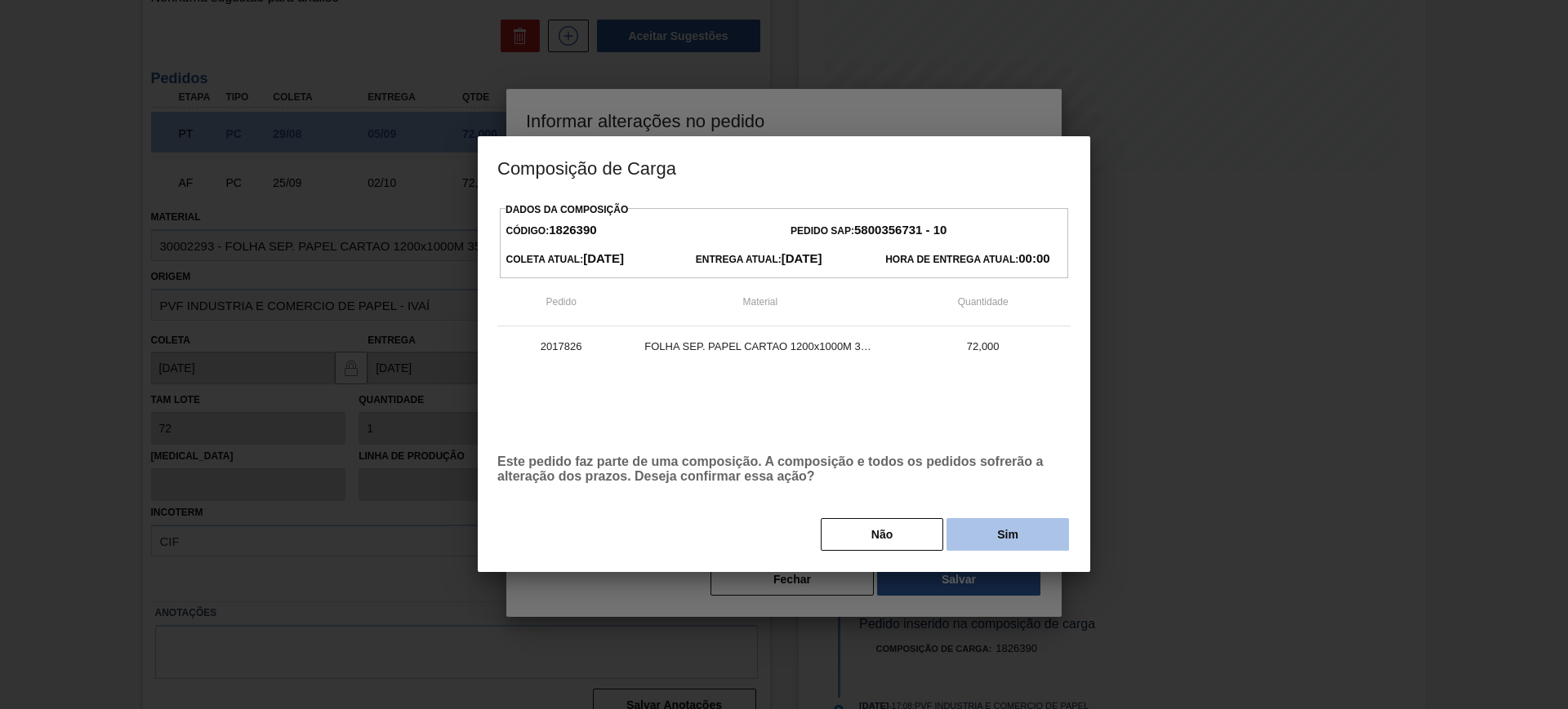
click at [1022, 527] on button "Sim" at bounding box center [1008, 535] width 122 height 33
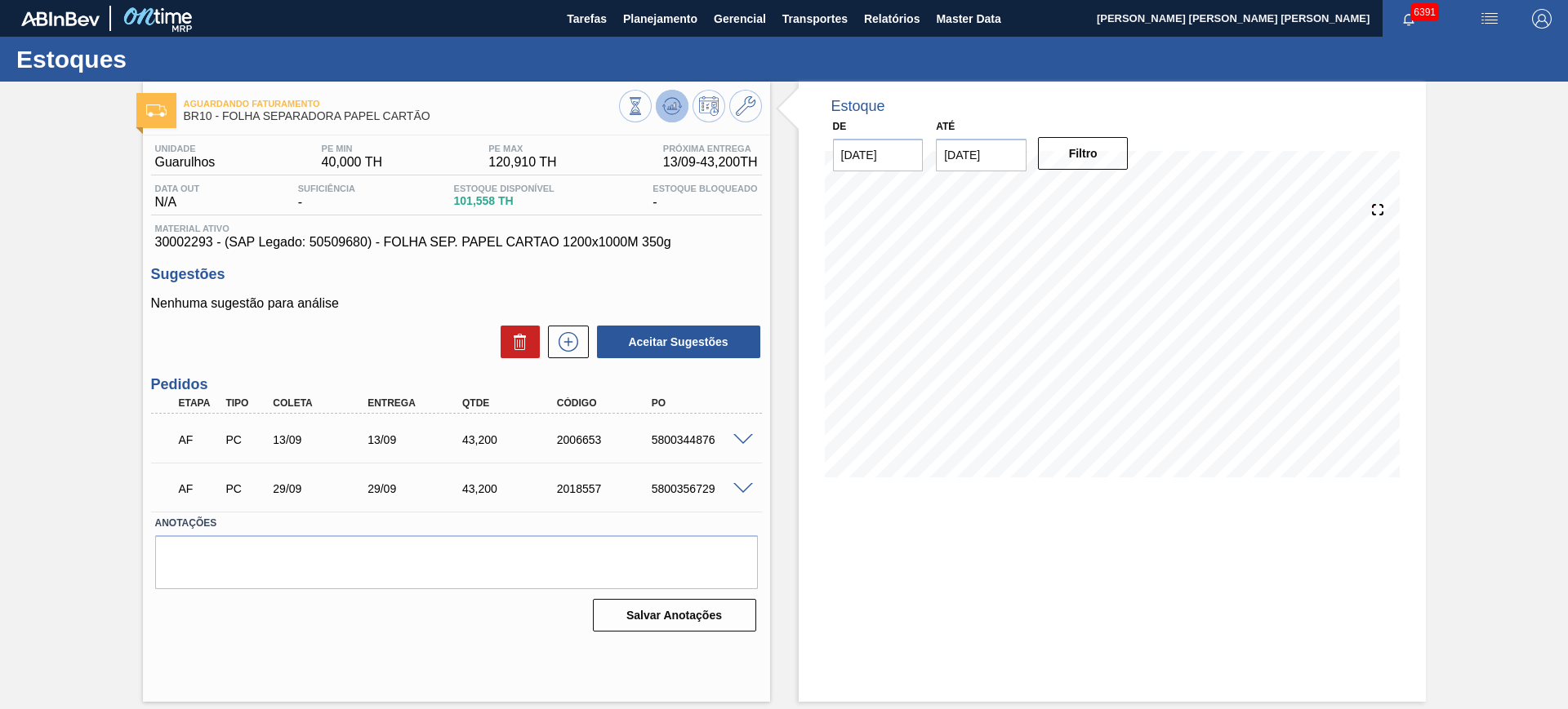
click at [676, 103] on icon at bounding box center [672, 105] width 10 height 8
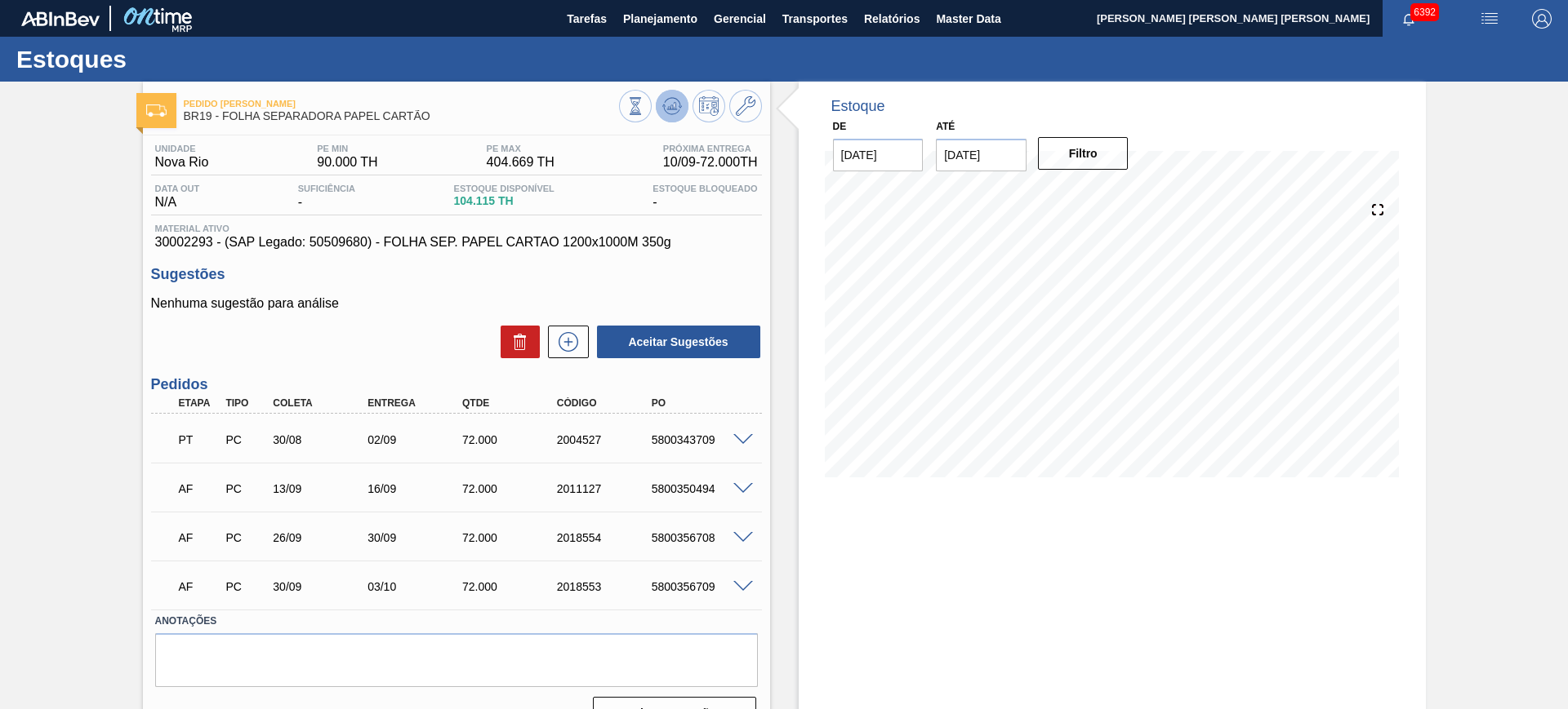
click at [669, 101] on icon at bounding box center [672, 106] width 20 height 20
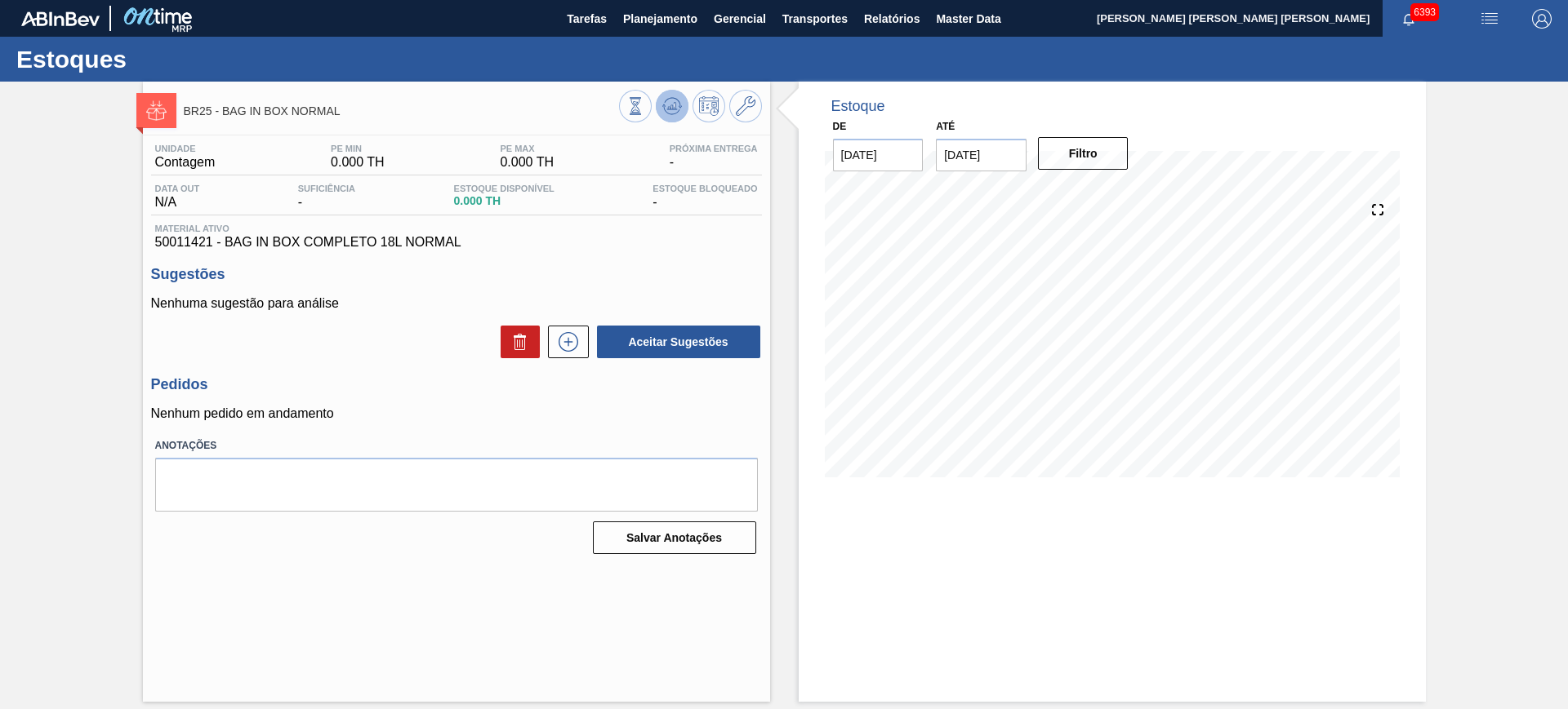
click at [682, 105] on button at bounding box center [672, 106] width 33 height 33
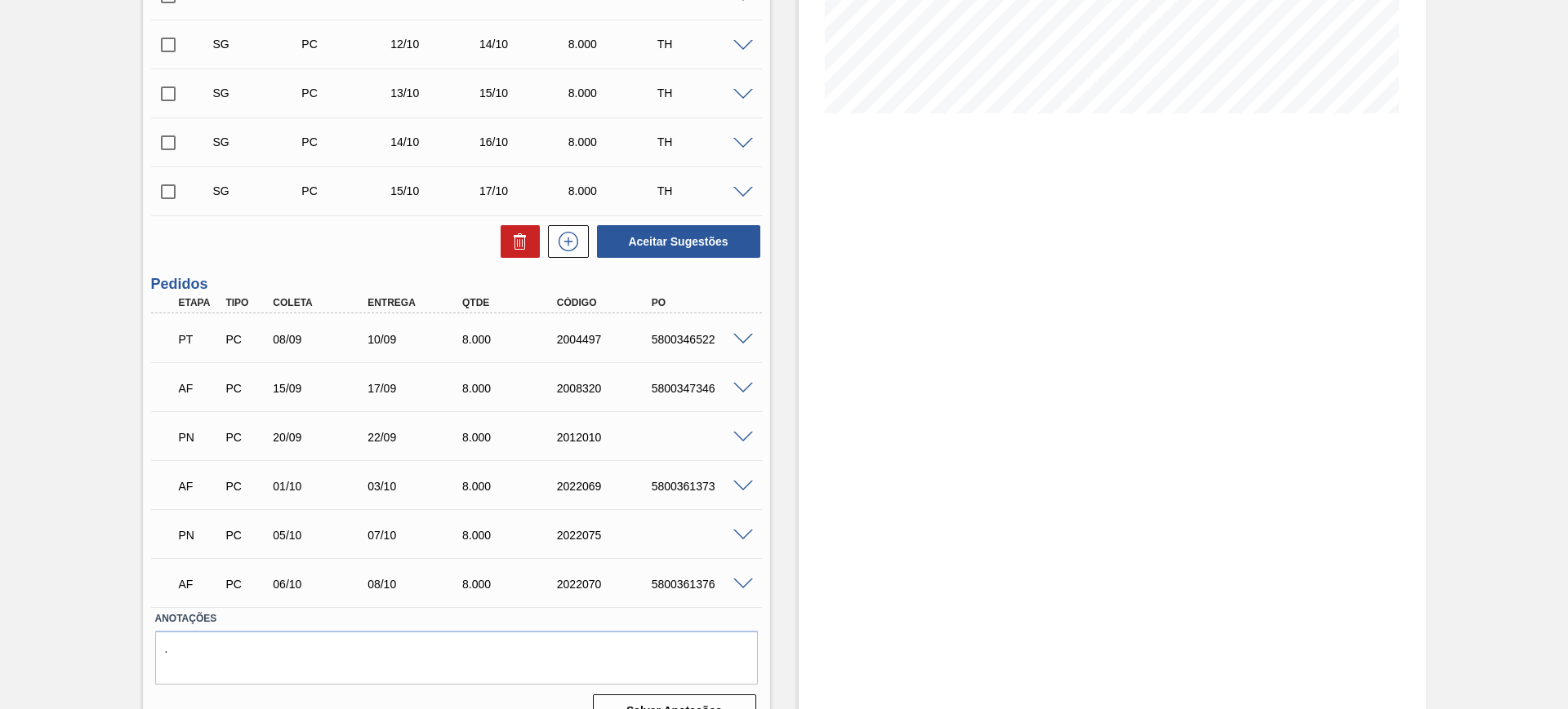
scroll to position [396, 0]
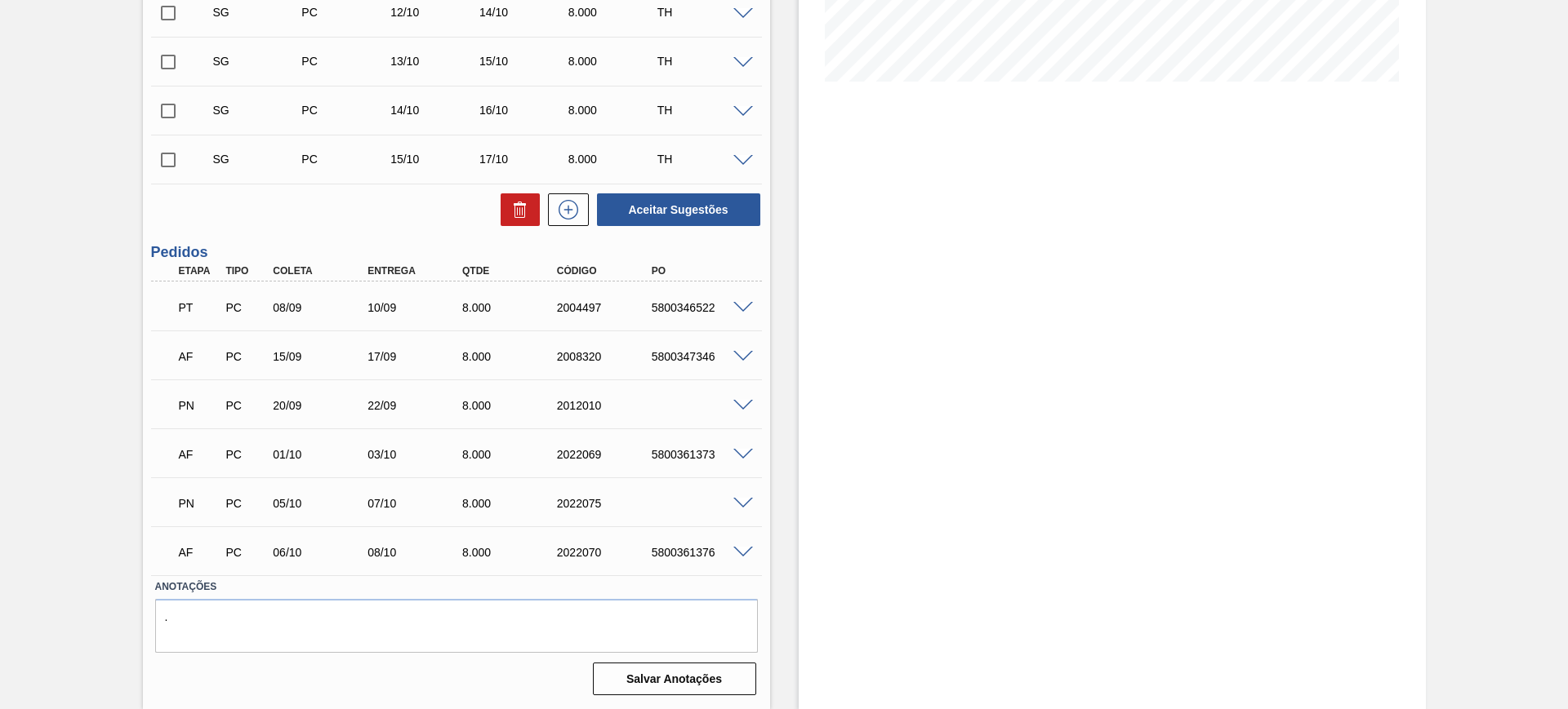
click at [743, 503] on span at bounding box center [743, 504] width 20 height 12
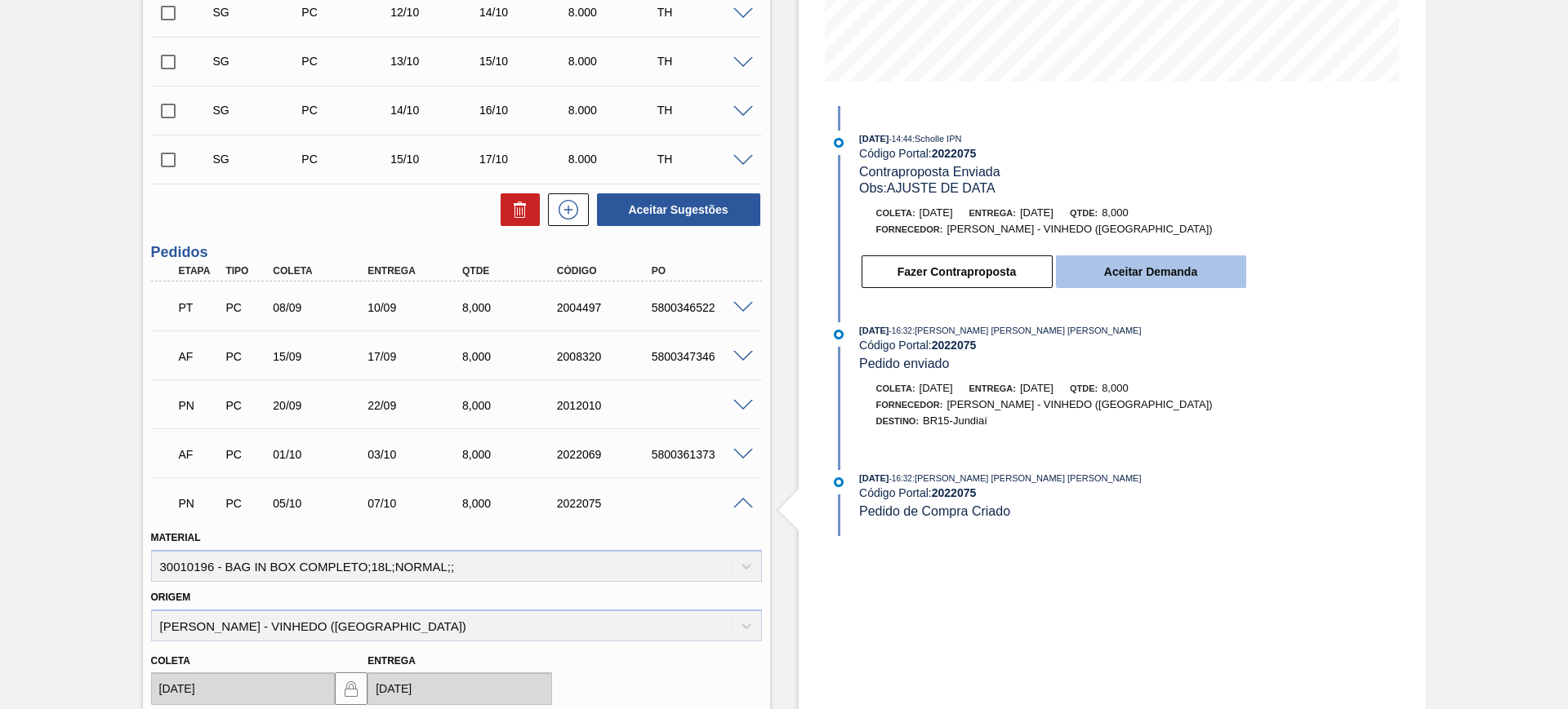
click at [1146, 271] on button "Aceitar Demanda" at bounding box center [1151, 272] width 191 height 33
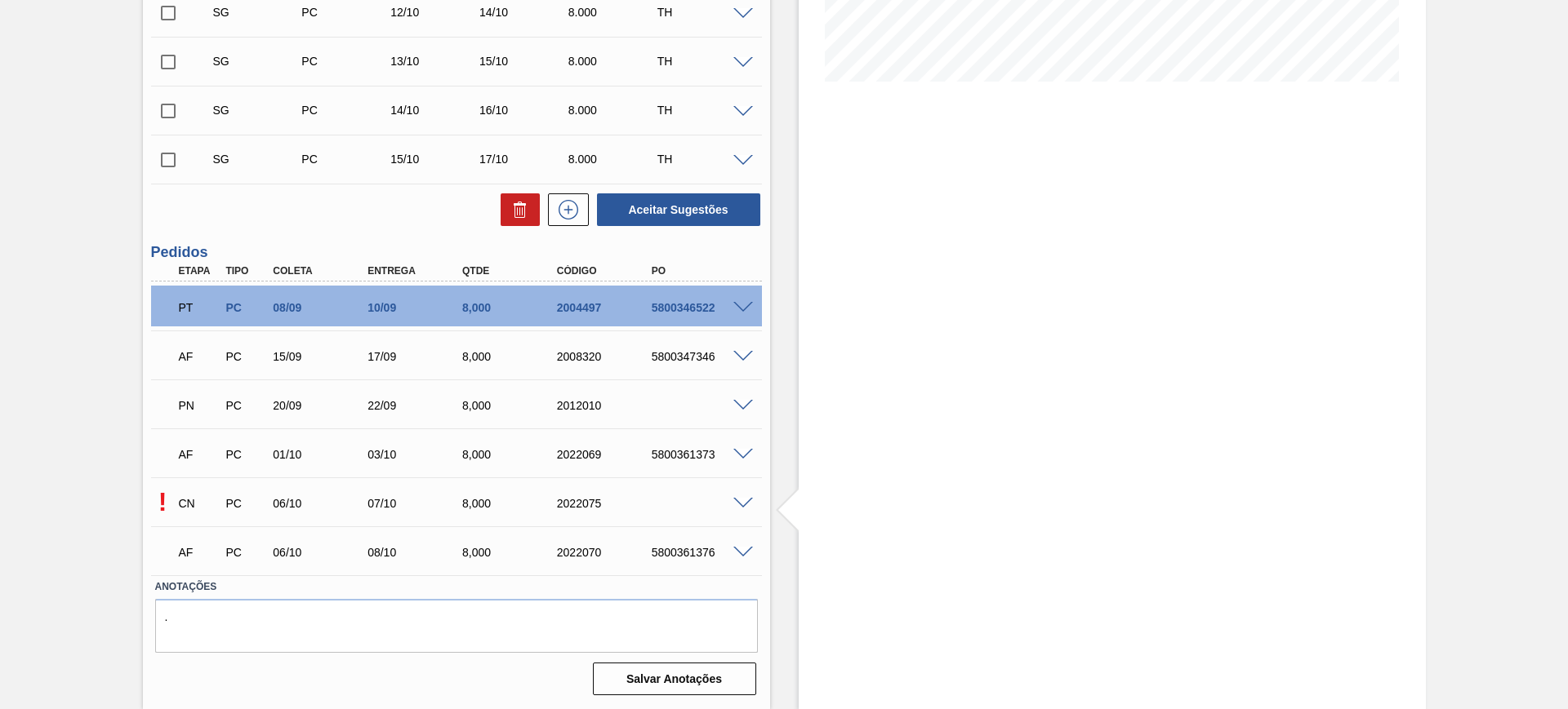
click at [746, 503] on span at bounding box center [743, 504] width 20 height 12
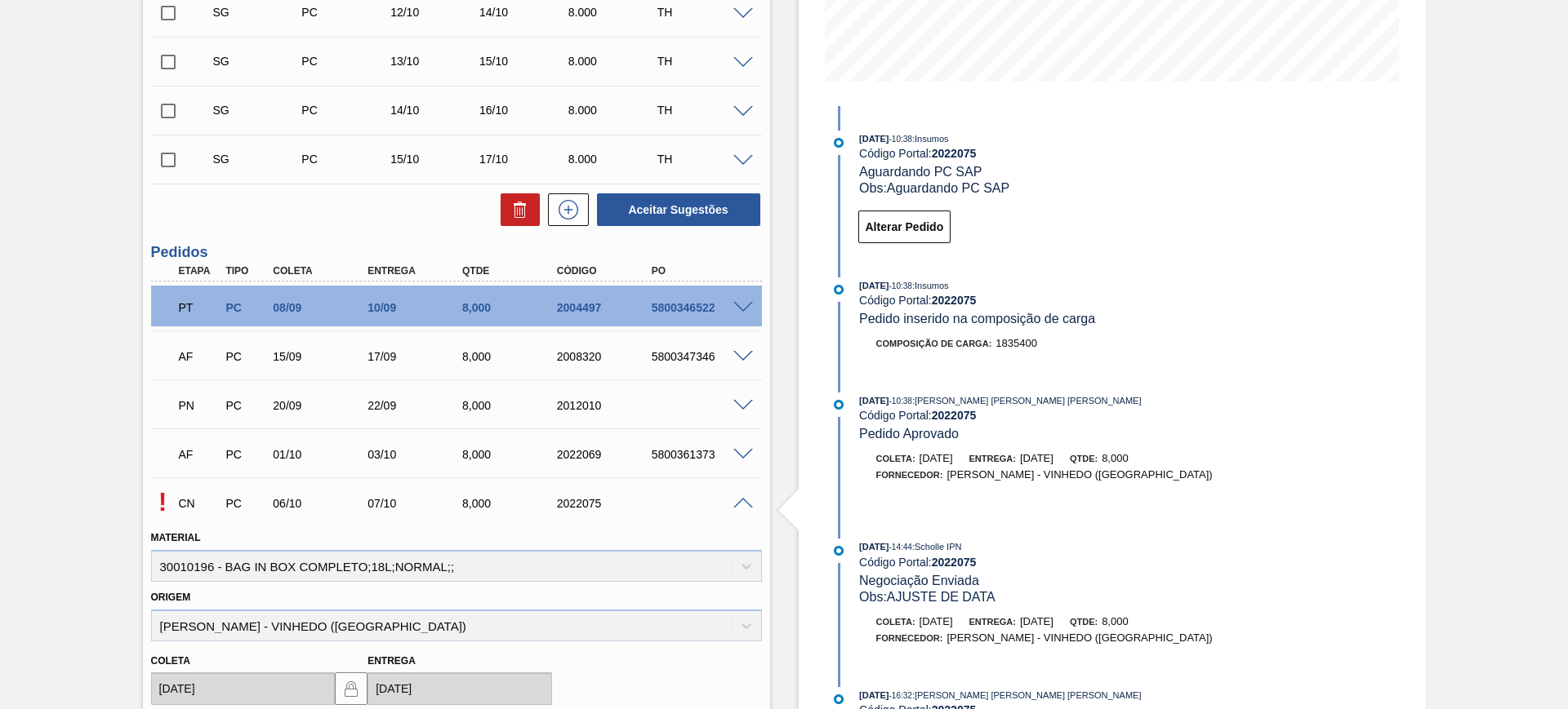
click at [741, 398] on div at bounding box center [746, 404] width 33 height 12
click at [741, 403] on span at bounding box center [743, 406] width 20 height 12
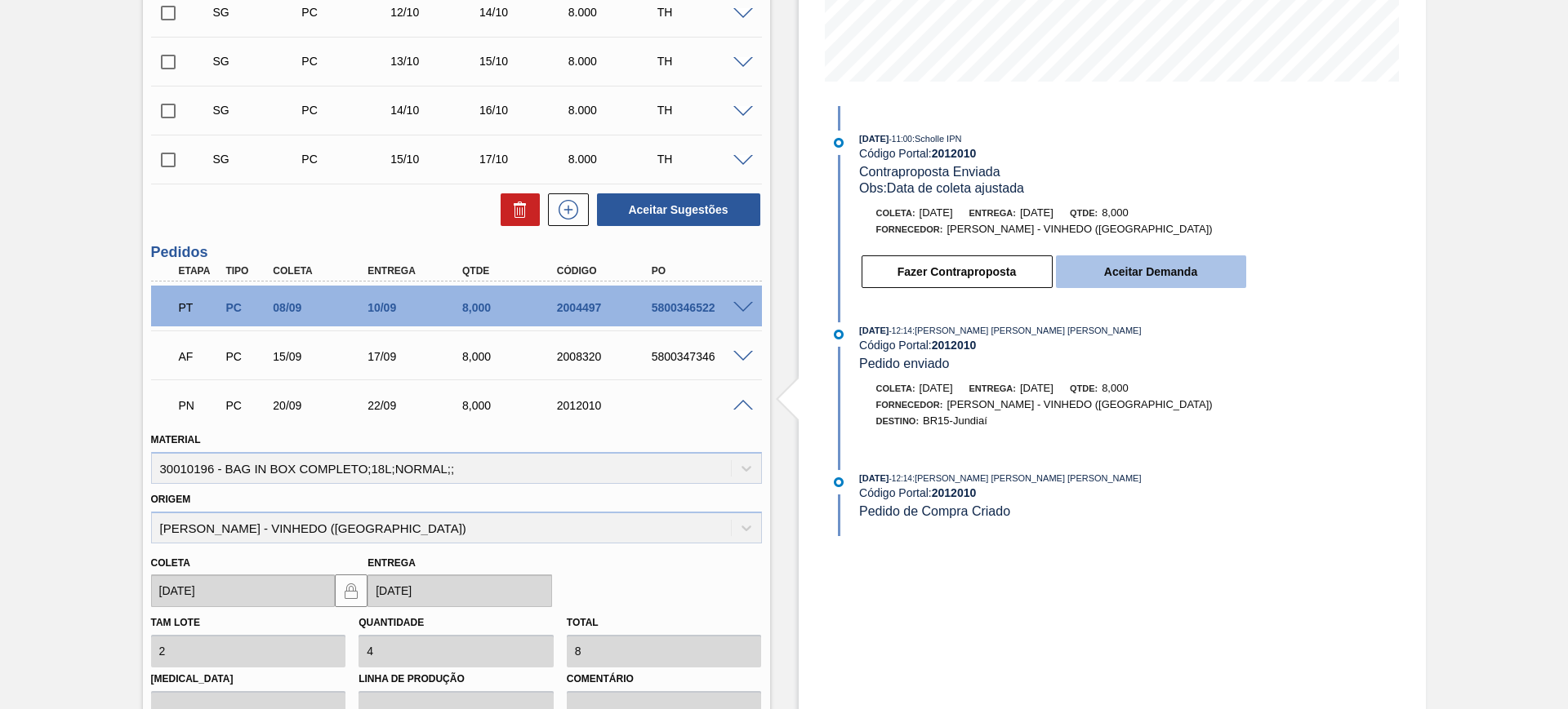
click at [1115, 277] on button "Aceitar Demanda" at bounding box center [1151, 272] width 191 height 33
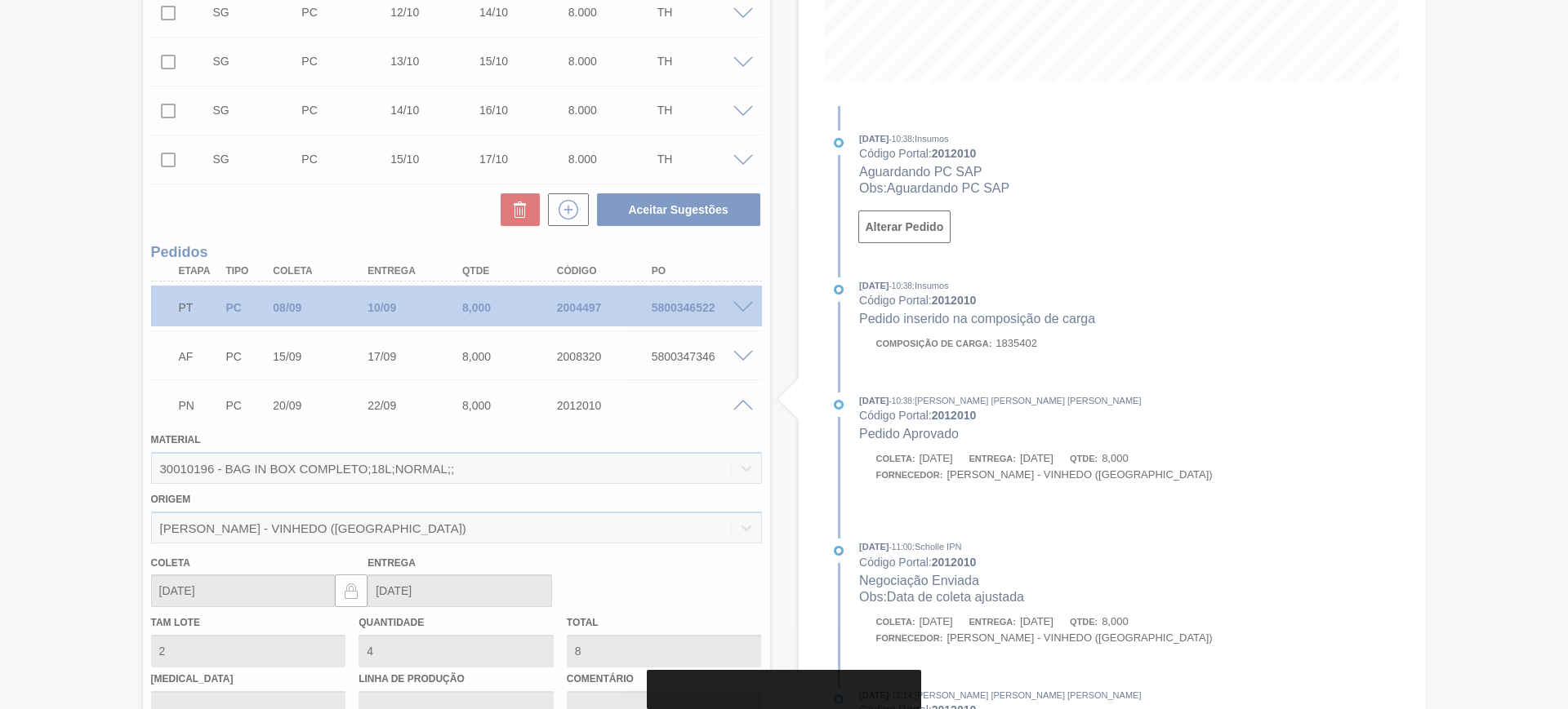
type input "22/09/2025"
type input "23/09/2025"
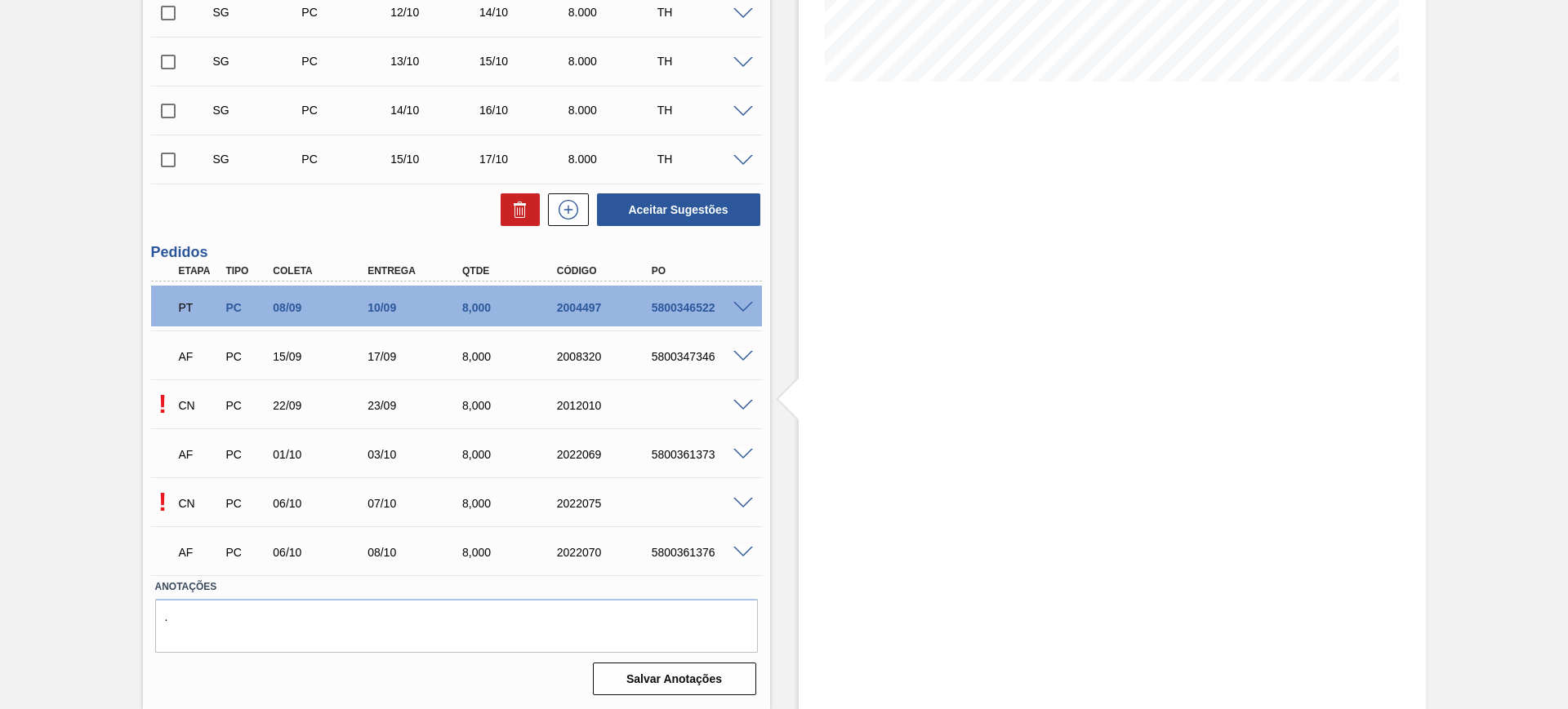
click at [738, 501] on span at bounding box center [743, 504] width 20 height 12
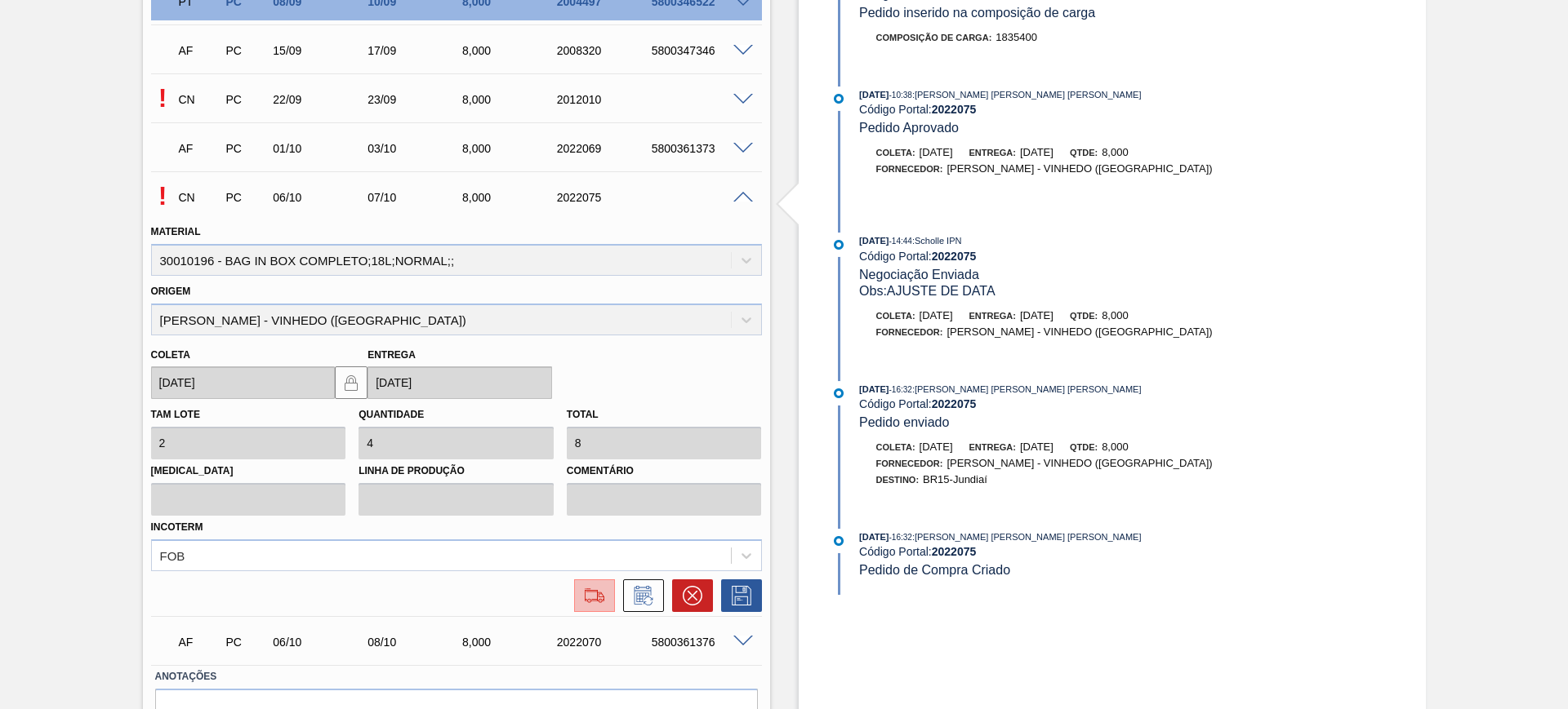
click at [603, 600] on img at bounding box center [595, 595] width 26 height 20
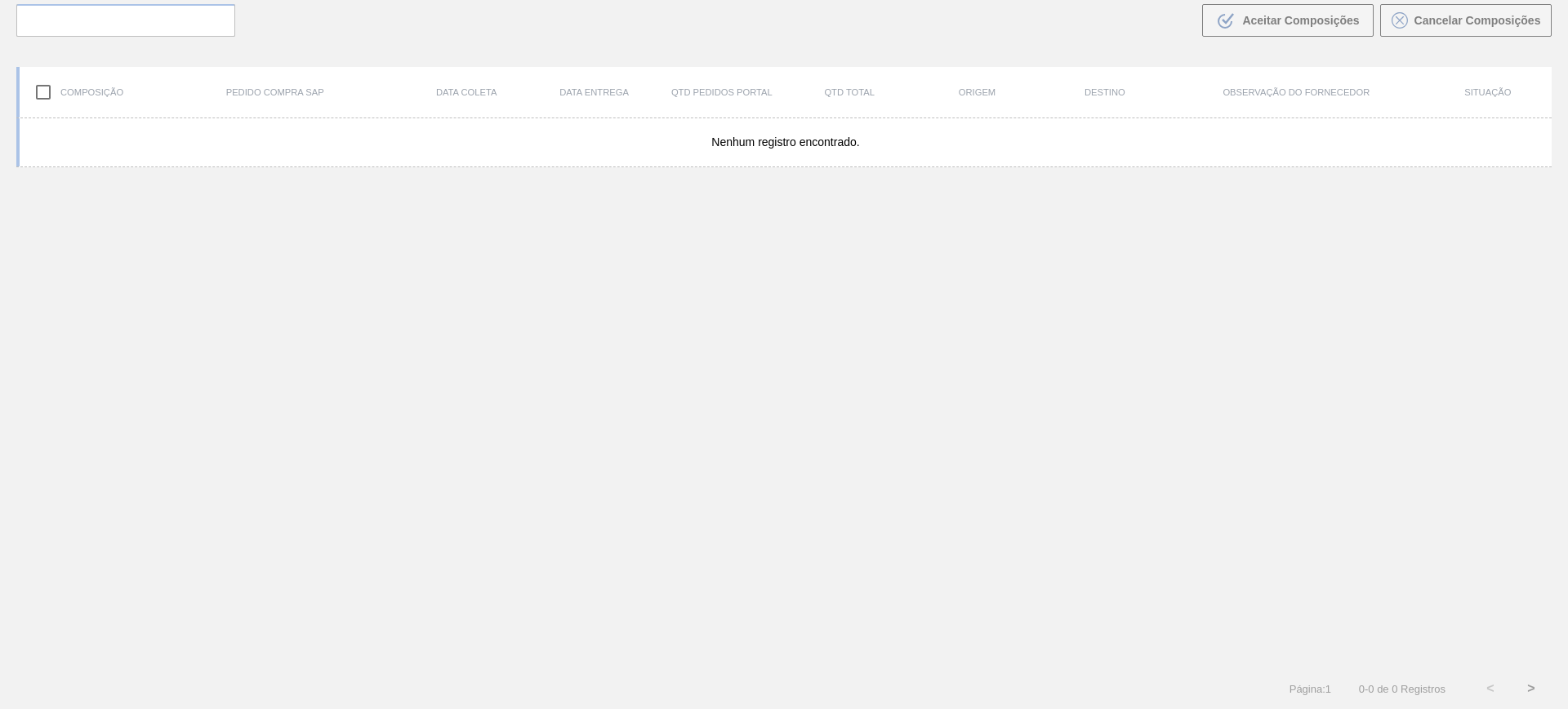
scroll to position [117, 0]
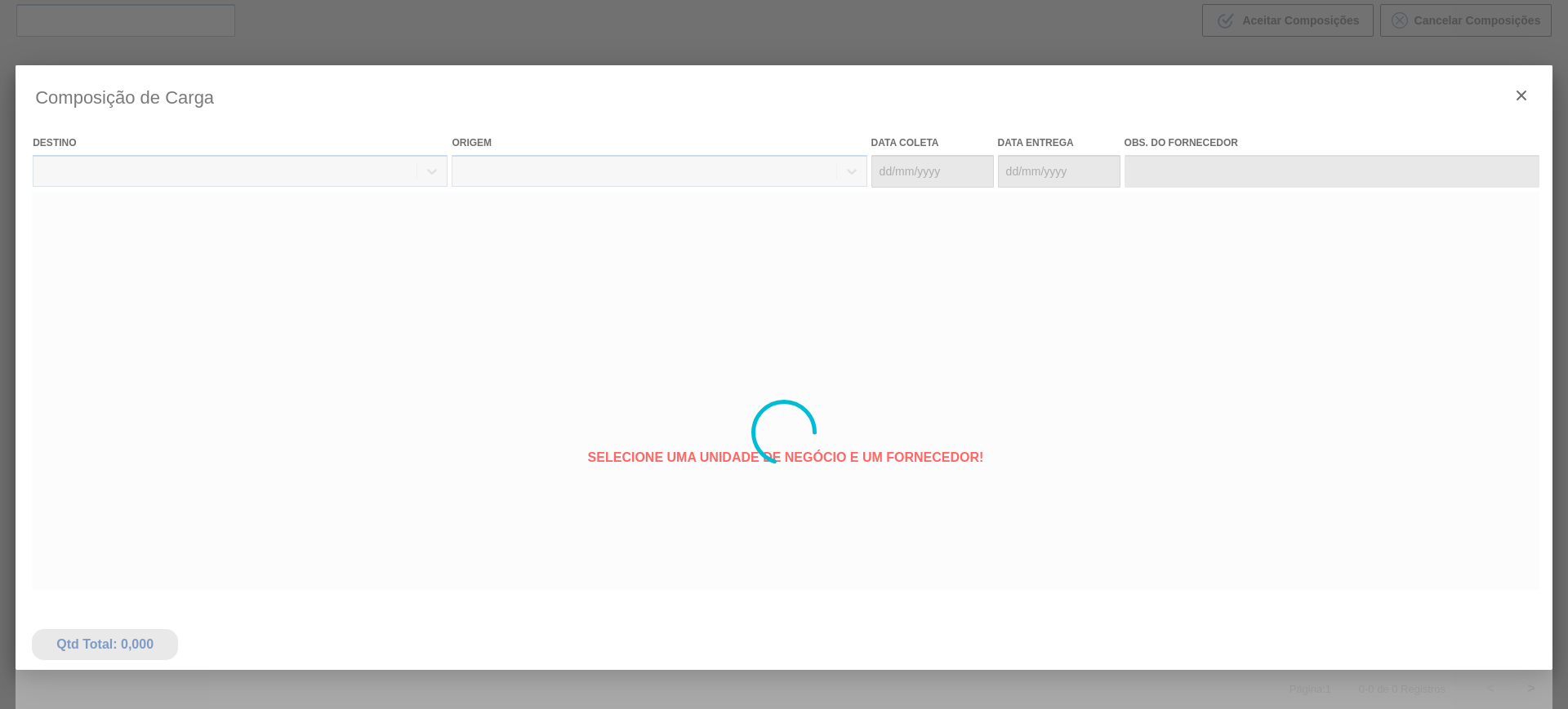
type coleta "06/10/2025"
type entrega "[DATE]"
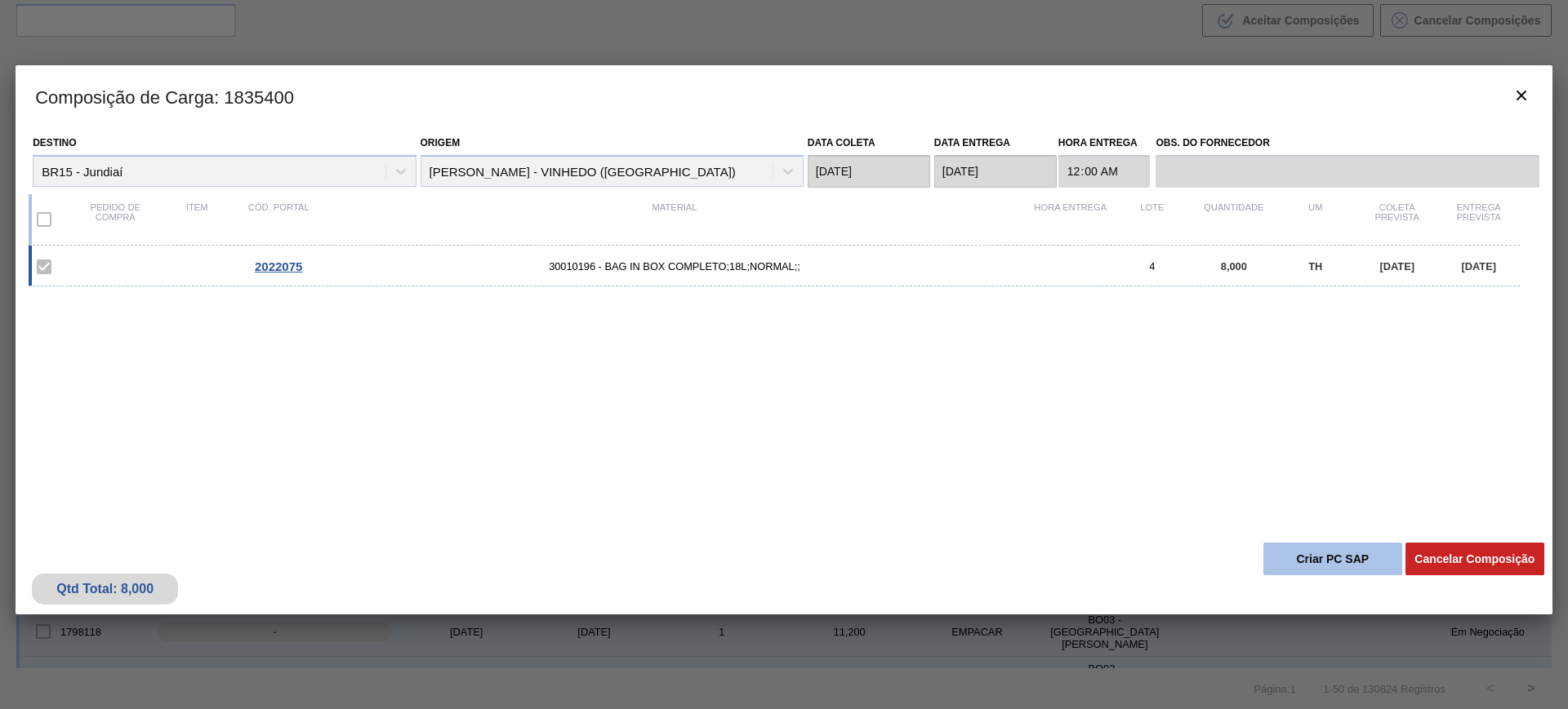
click at [1315, 558] on button "Criar PC SAP" at bounding box center [1333, 559] width 139 height 33
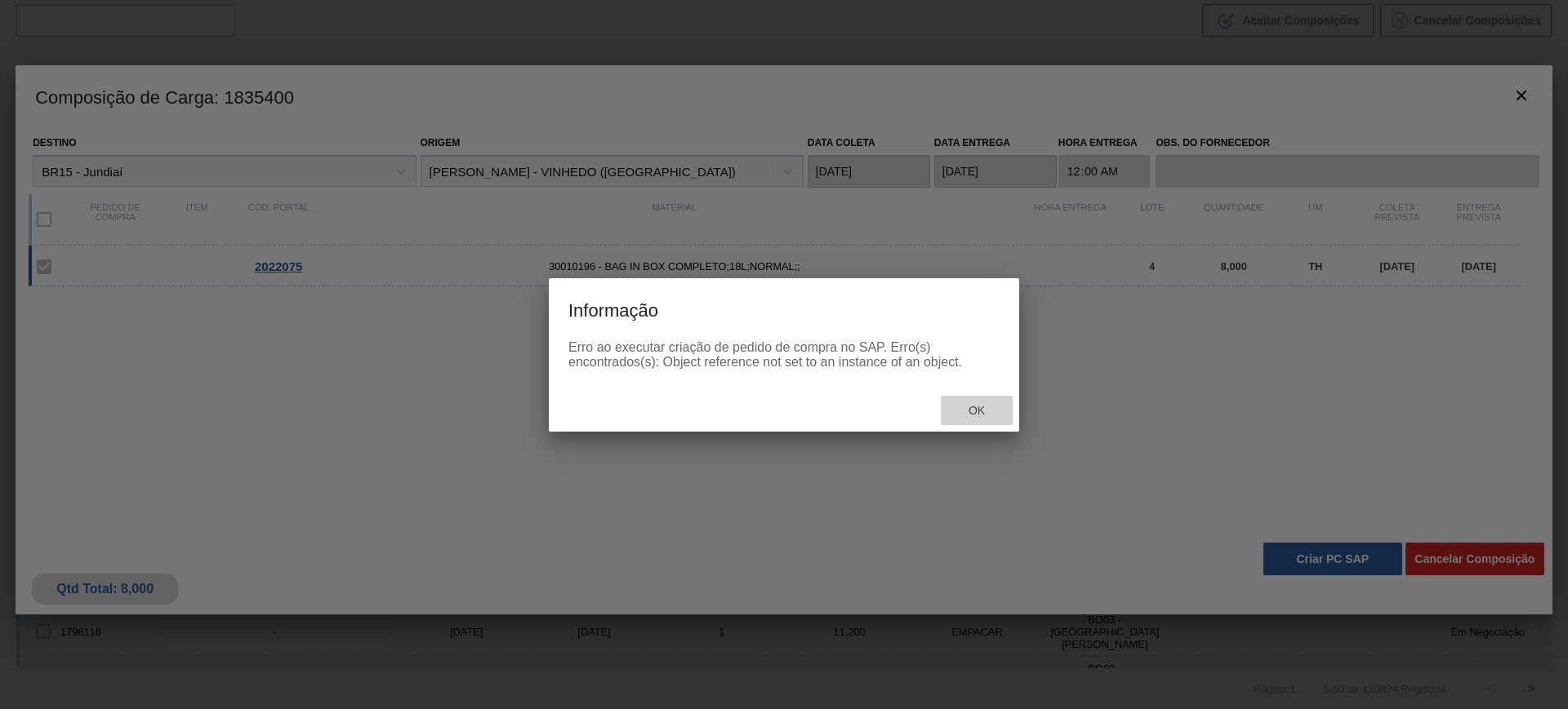
click at [986, 400] on div "Ok" at bounding box center [976, 411] width 72 height 30
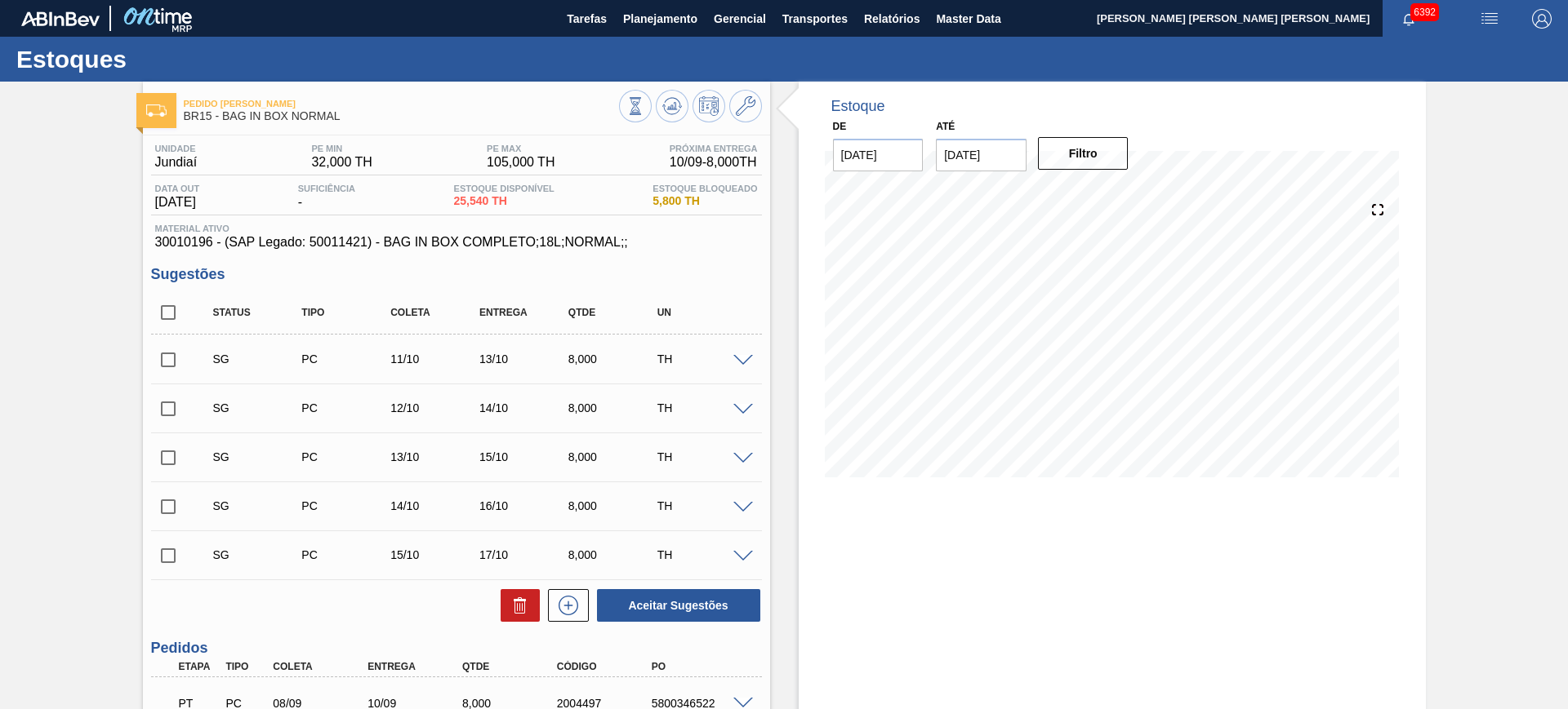
scroll to position [306, 0]
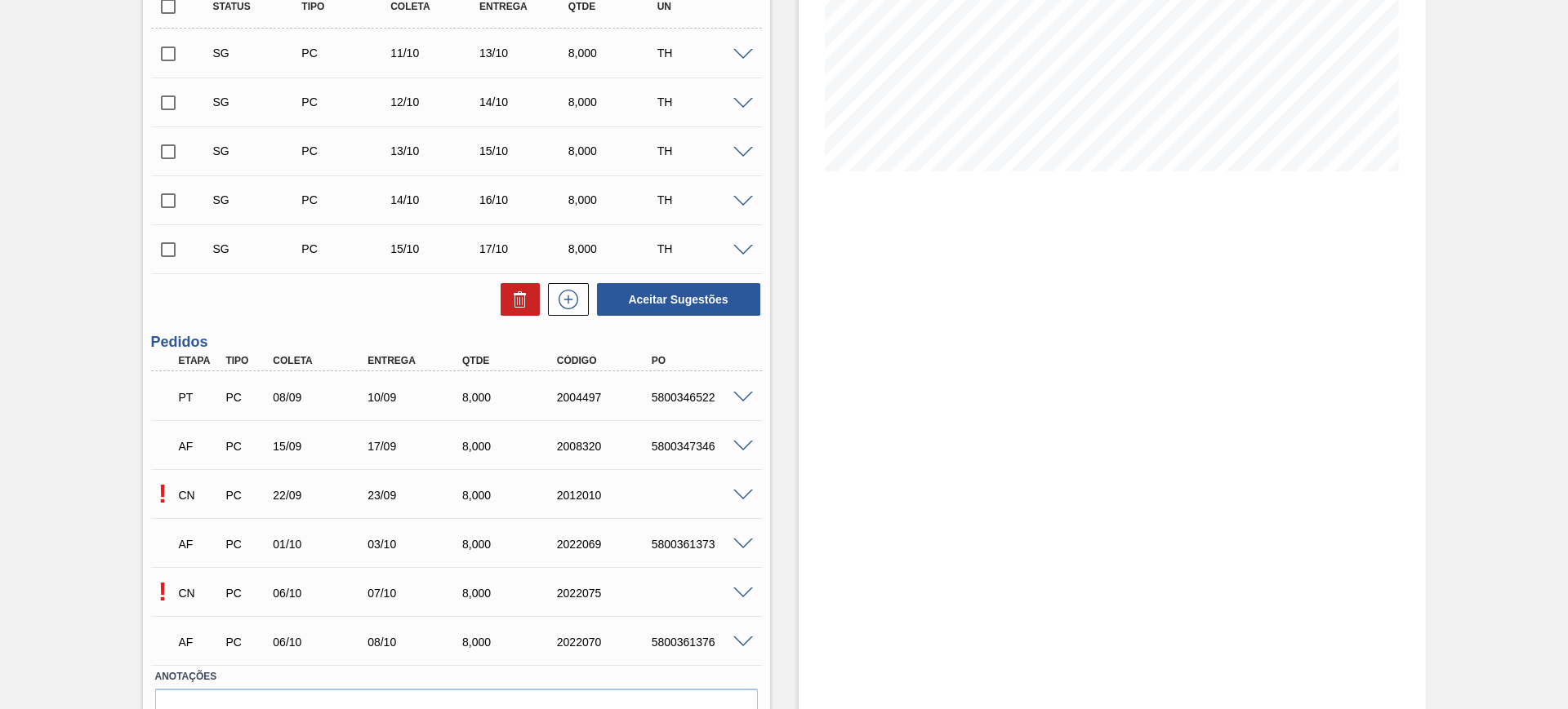
click at [746, 594] on span at bounding box center [743, 594] width 20 height 12
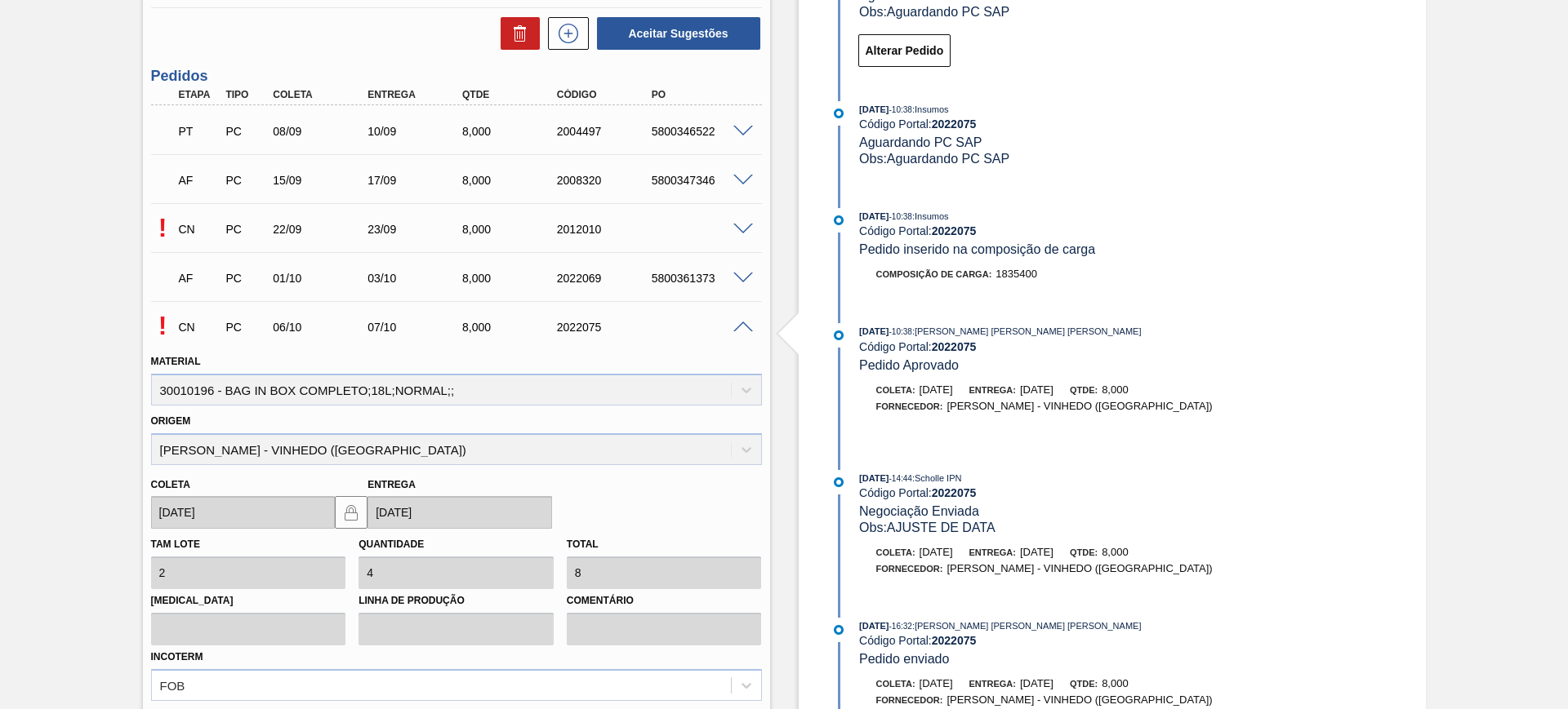
scroll to position [613, 0]
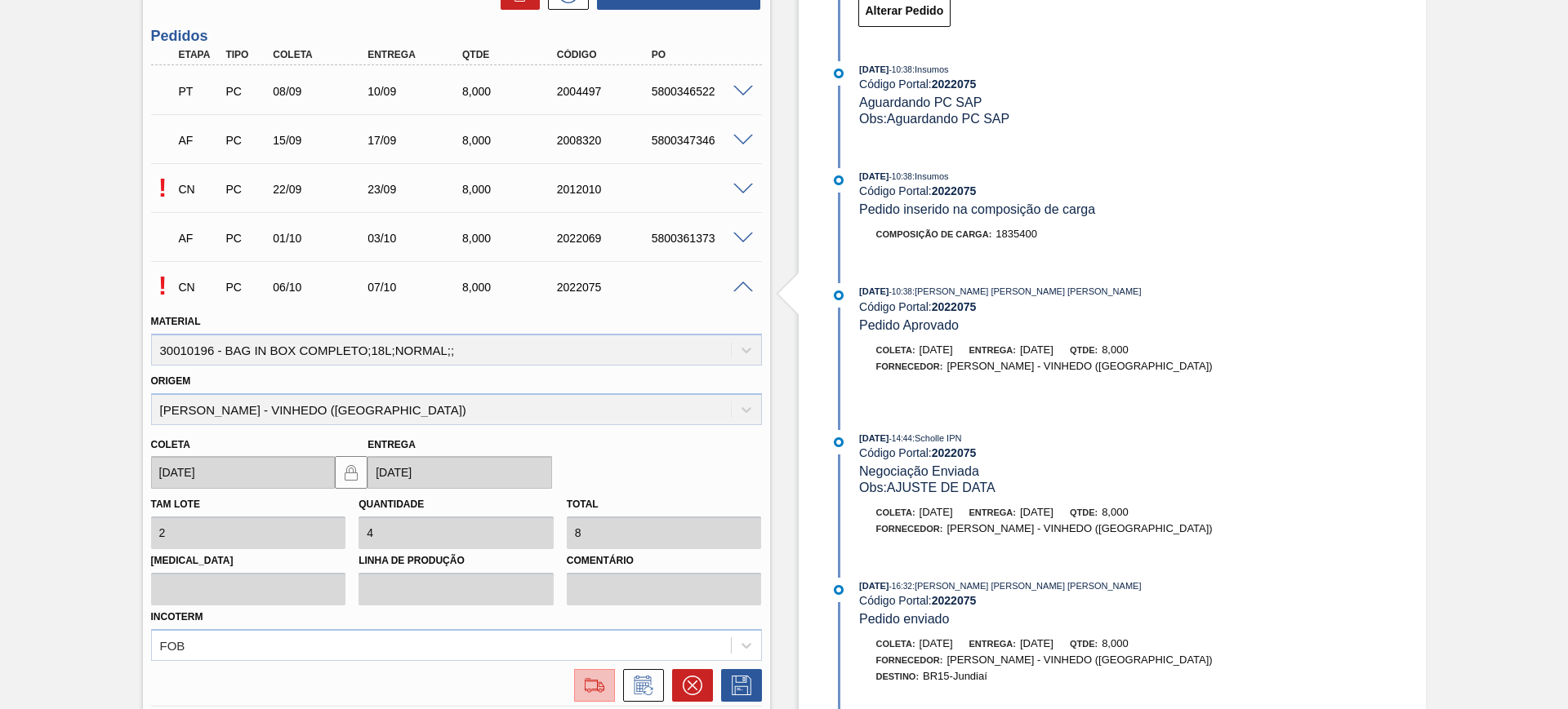
click at [588, 681] on img at bounding box center [595, 685] width 26 height 20
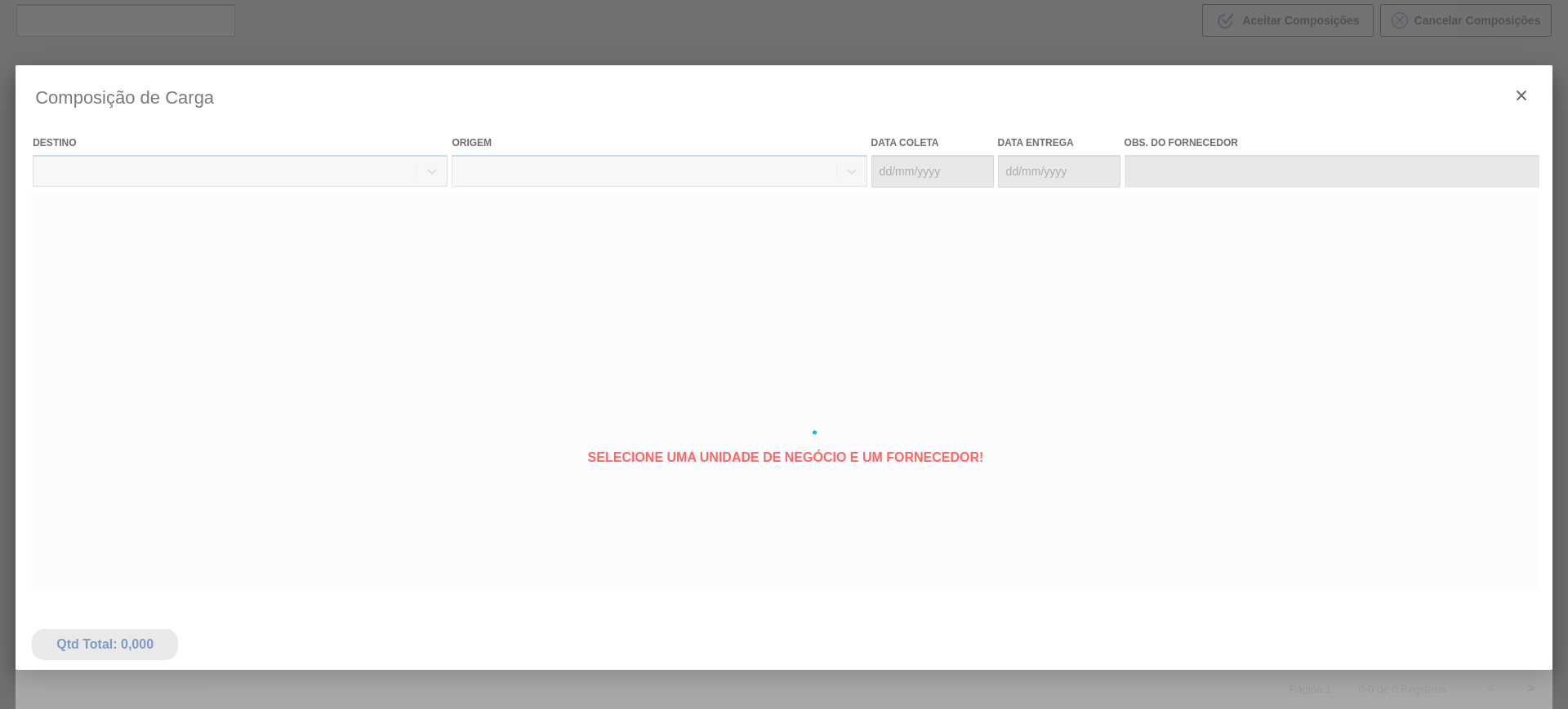
type coleta "06/10/2025"
type entrega "[DATE]"
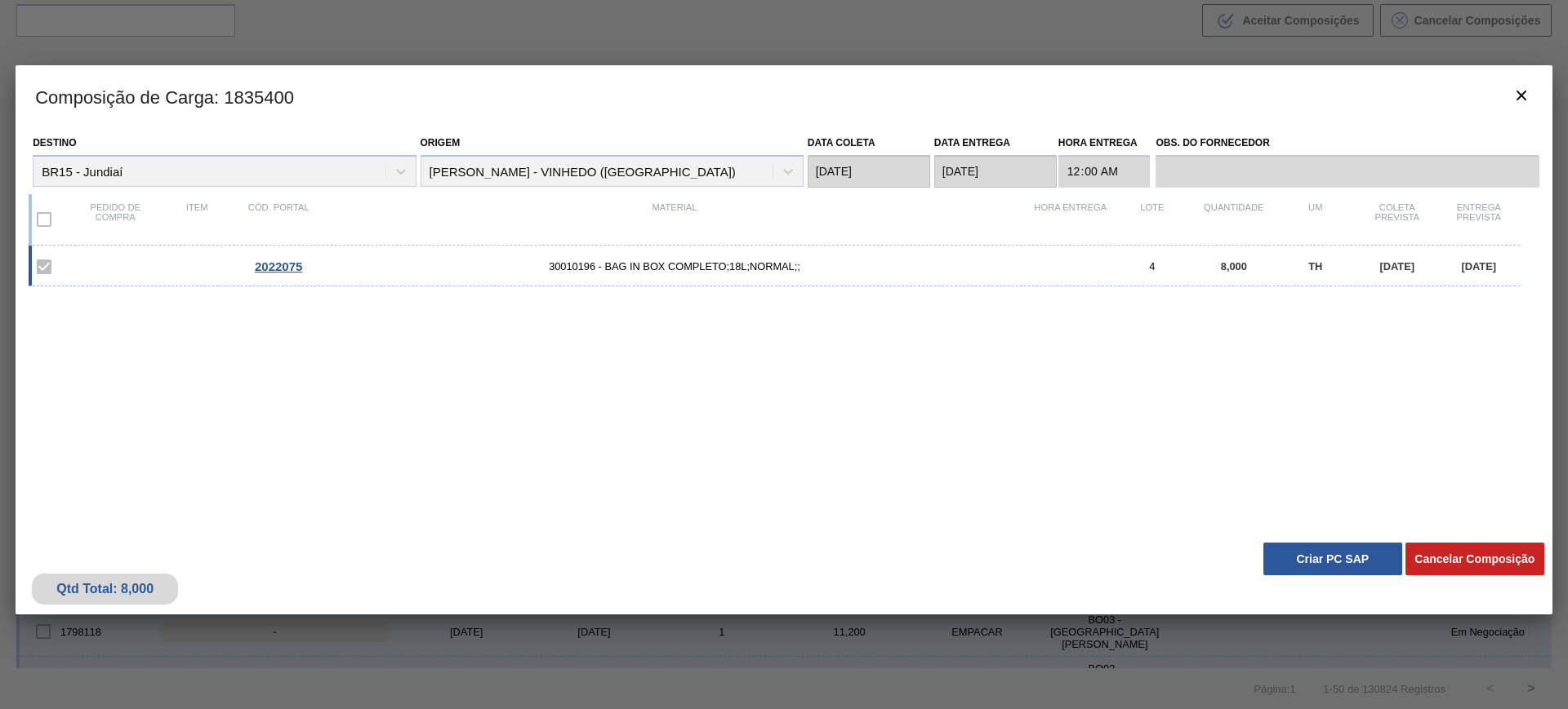
click at [1301, 540] on div "Qtd Total: 8,000 Cancelar Composição Criar PC SAP" at bounding box center [784, 575] width 1537 height 80
click at [1307, 550] on button "Criar PC SAP" at bounding box center [1333, 559] width 139 height 33
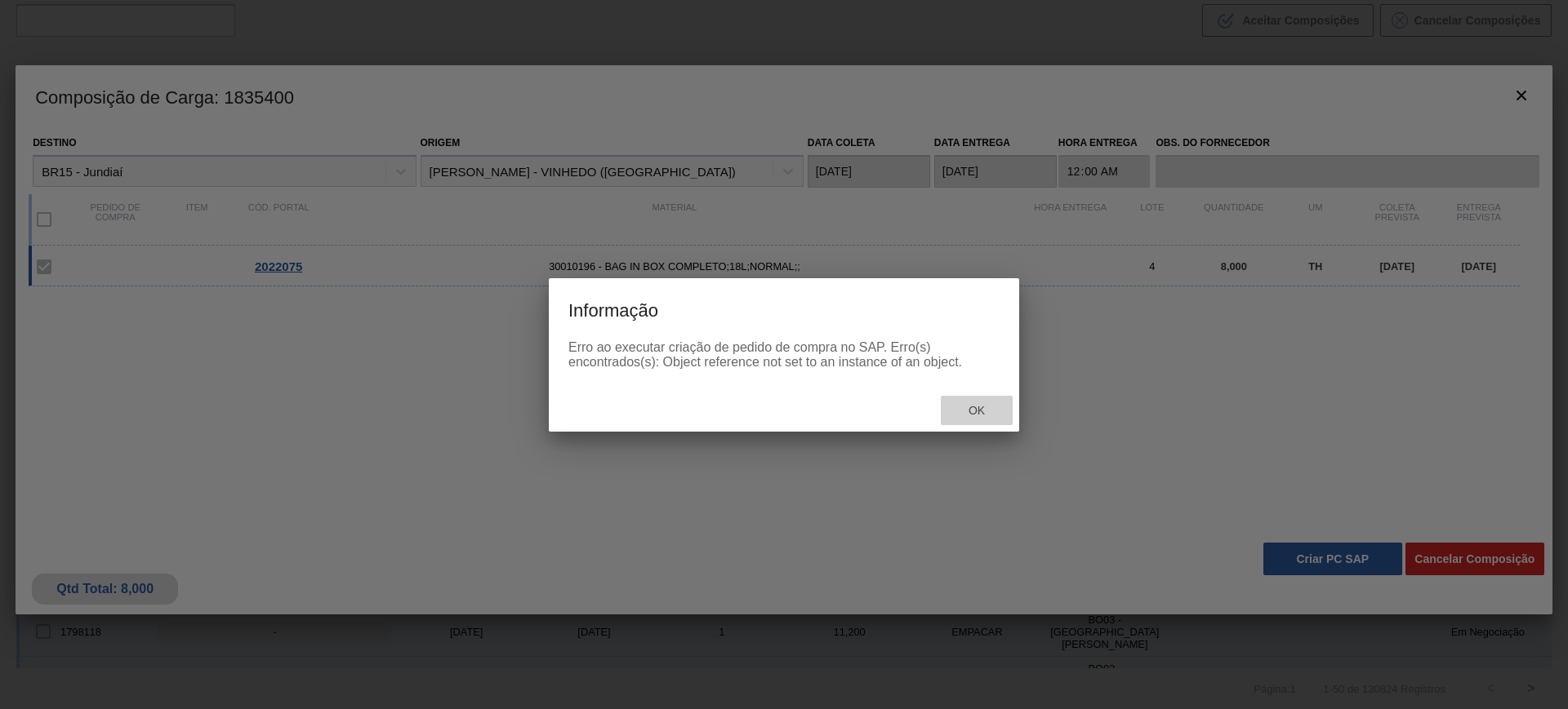
click at [976, 414] on span "Ok" at bounding box center [976, 410] width 42 height 13
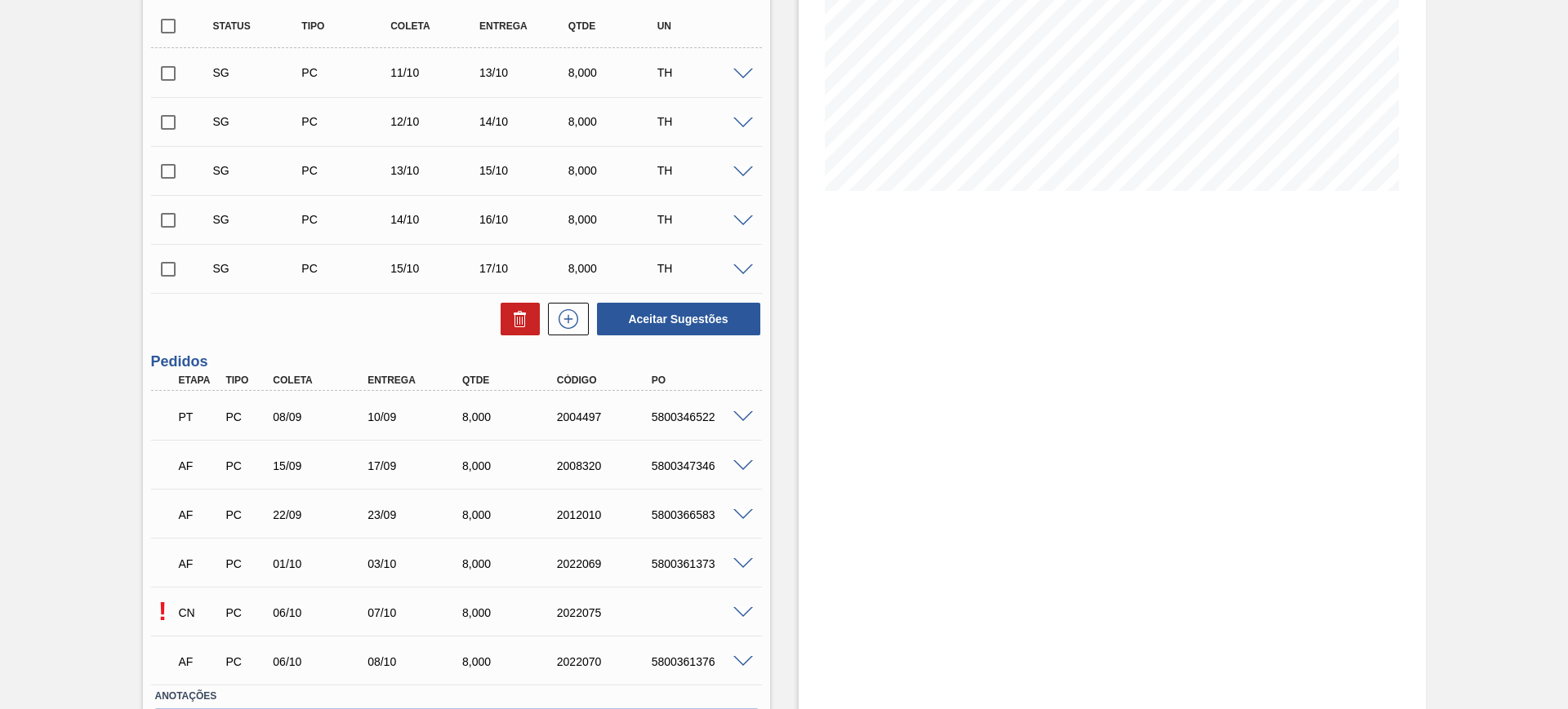
scroll to position [306, 0]
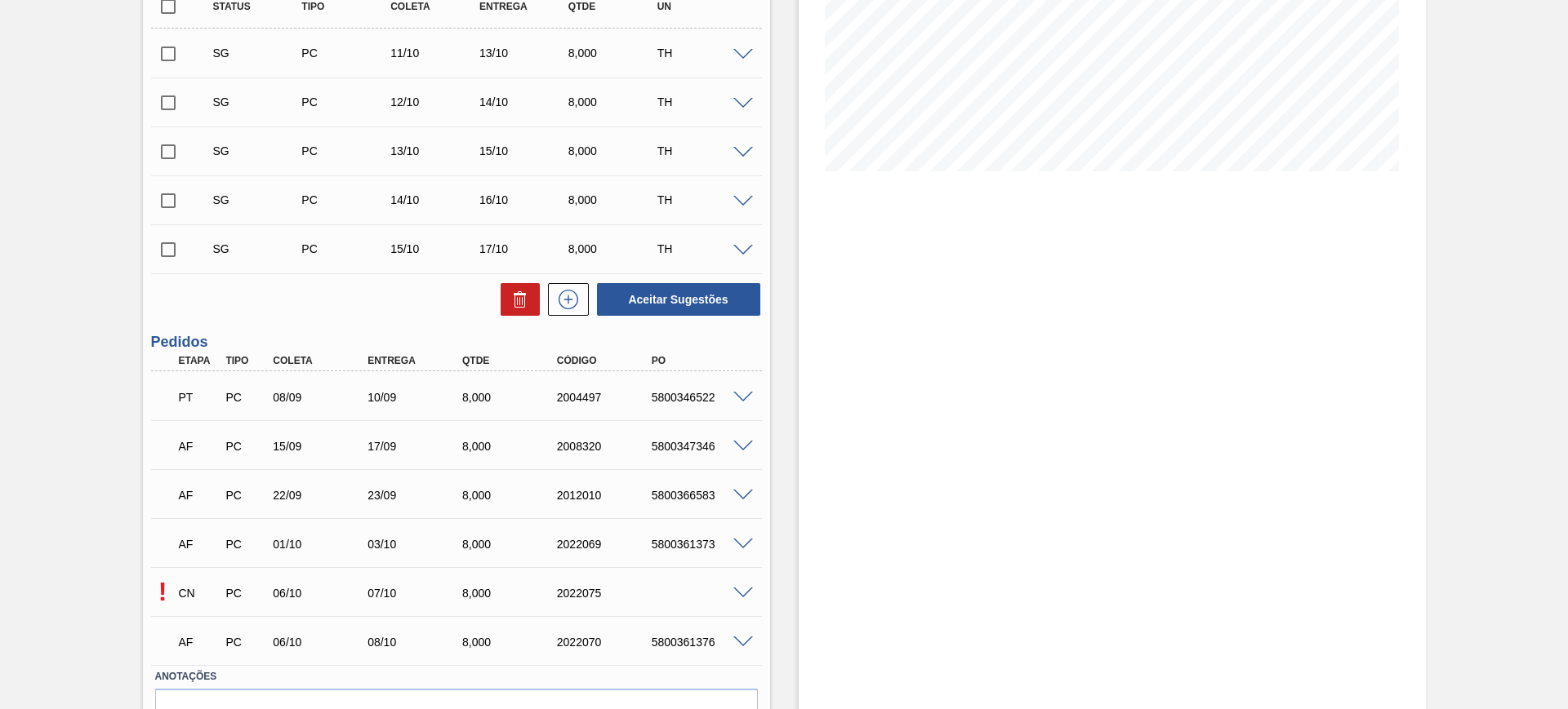
click at [743, 594] on span at bounding box center [743, 594] width 20 height 12
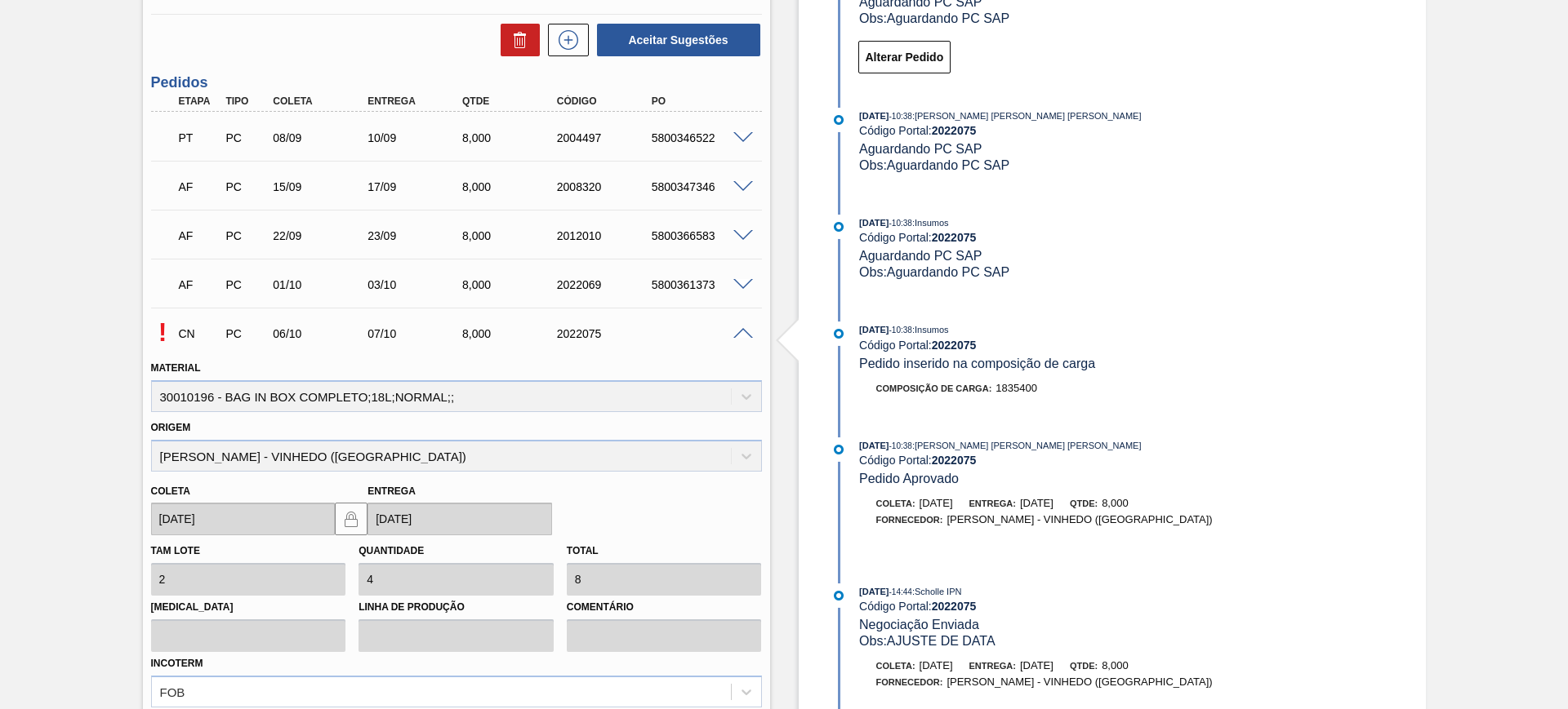
scroll to position [613, 0]
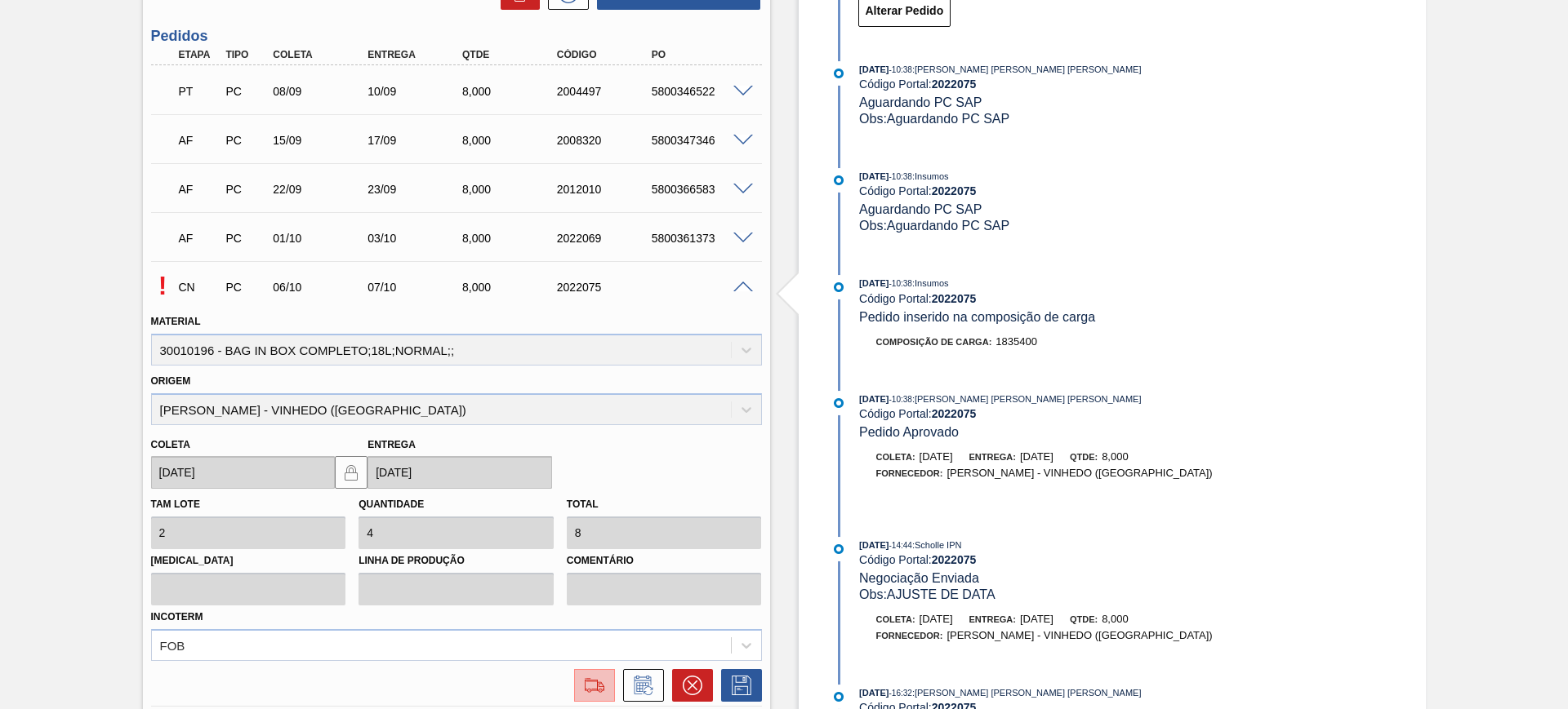
click at [602, 675] on img at bounding box center [595, 685] width 26 height 20
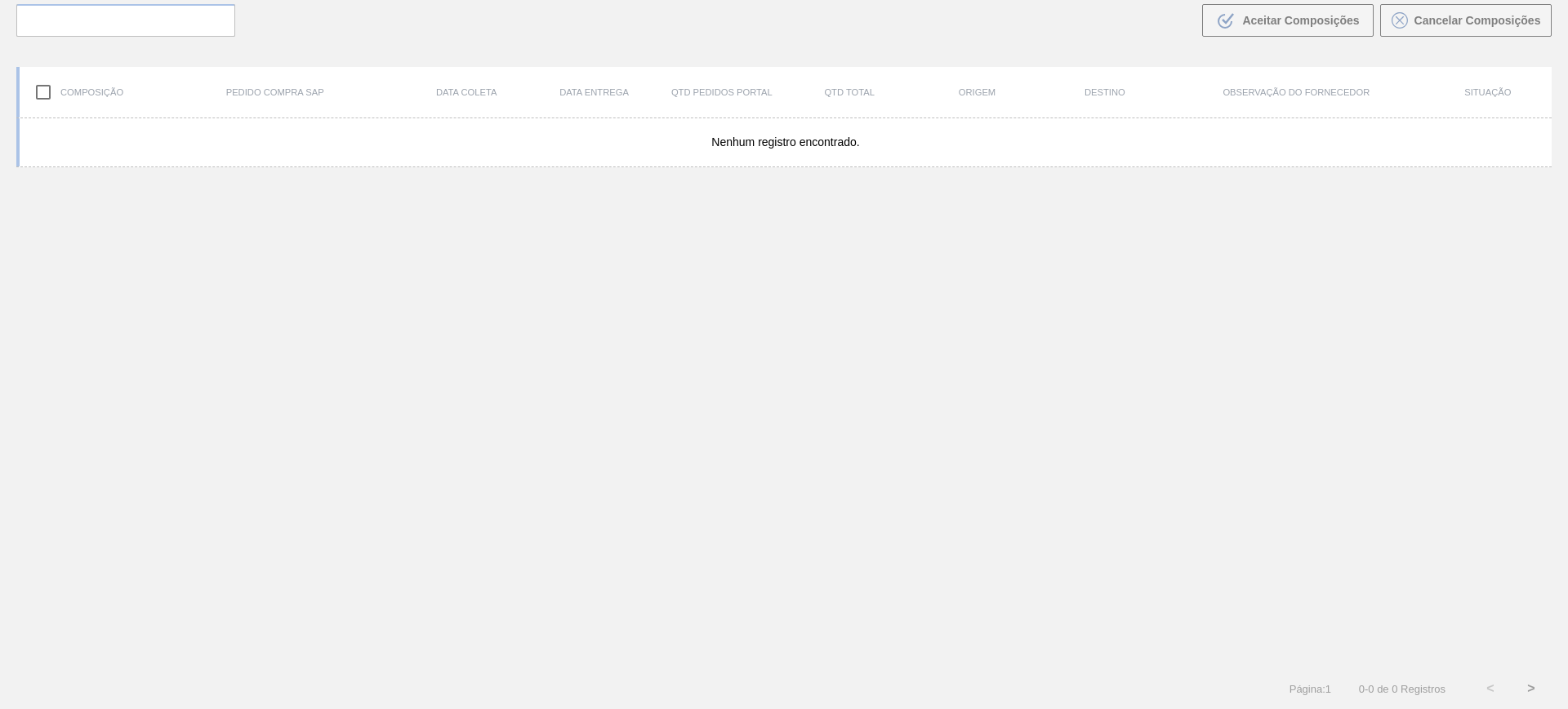
scroll to position [117, 0]
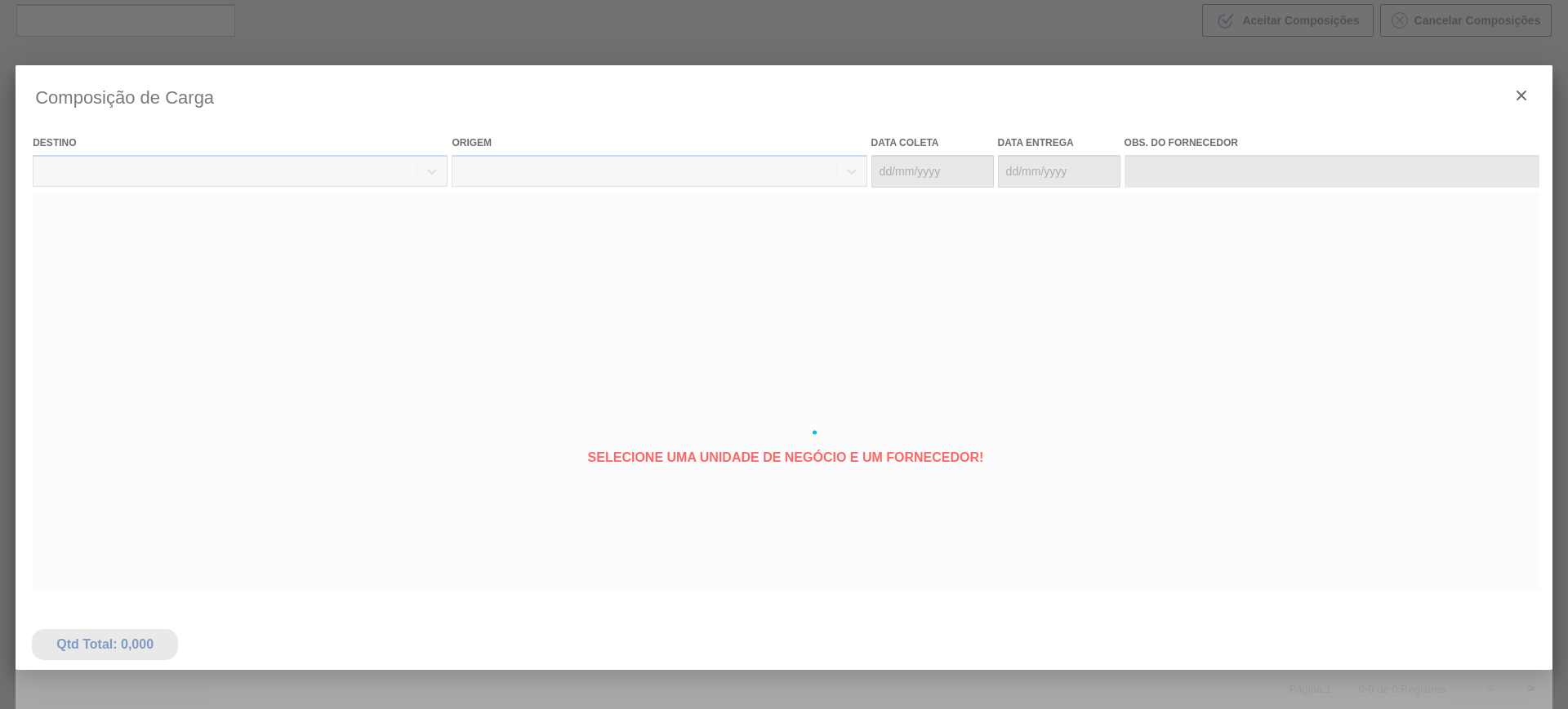
type coleta "06/10/2025"
type entrega "[DATE]"
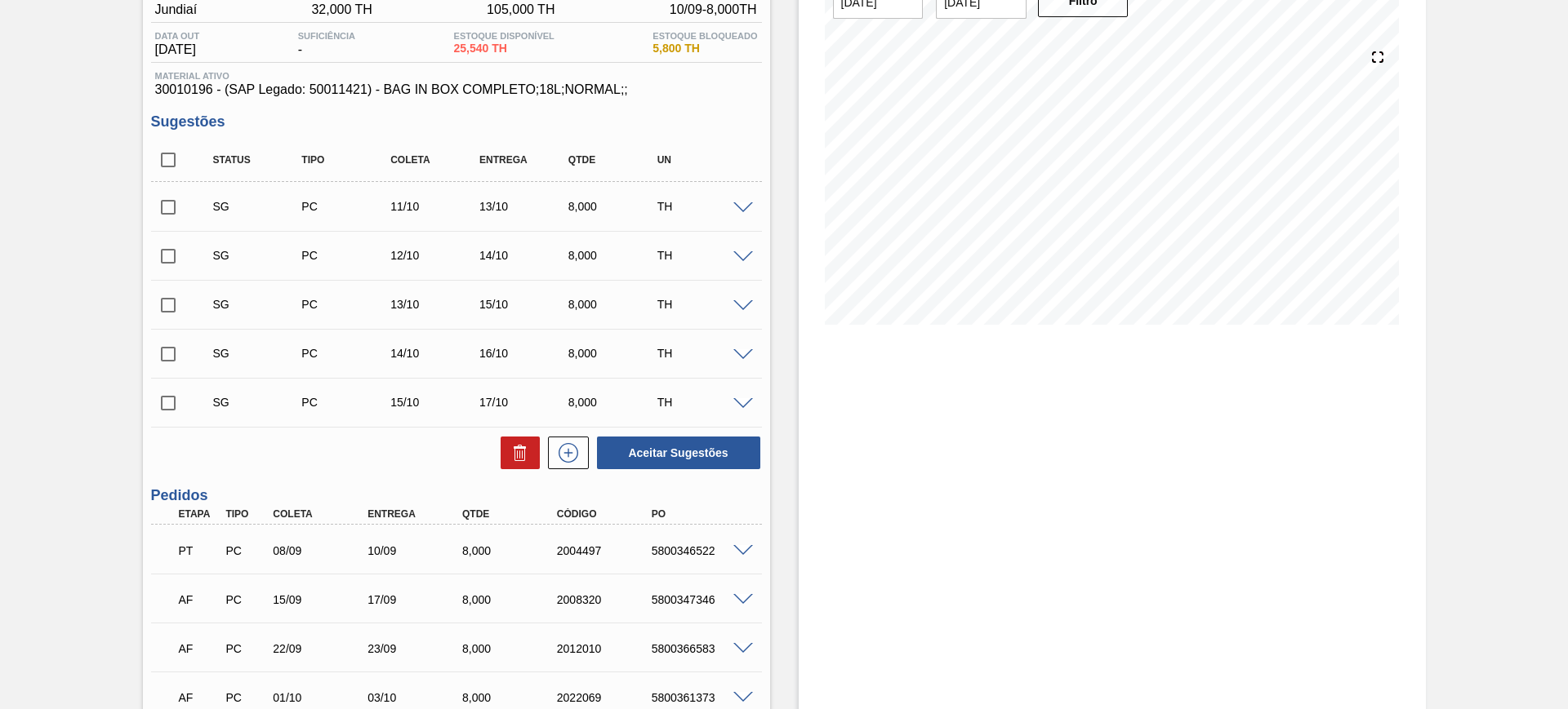
scroll to position [396, 0]
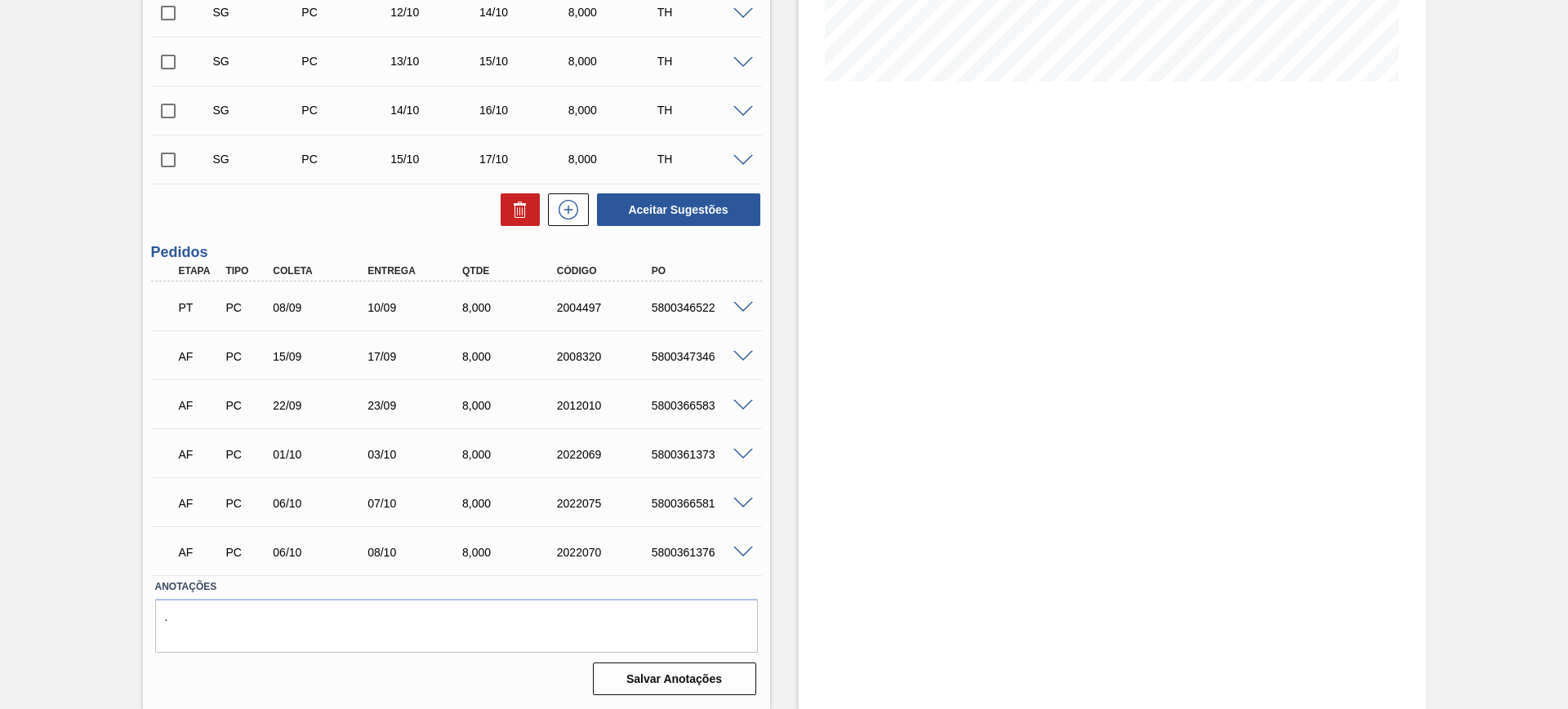
click at [738, 553] on span at bounding box center [743, 553] width 20 height 12
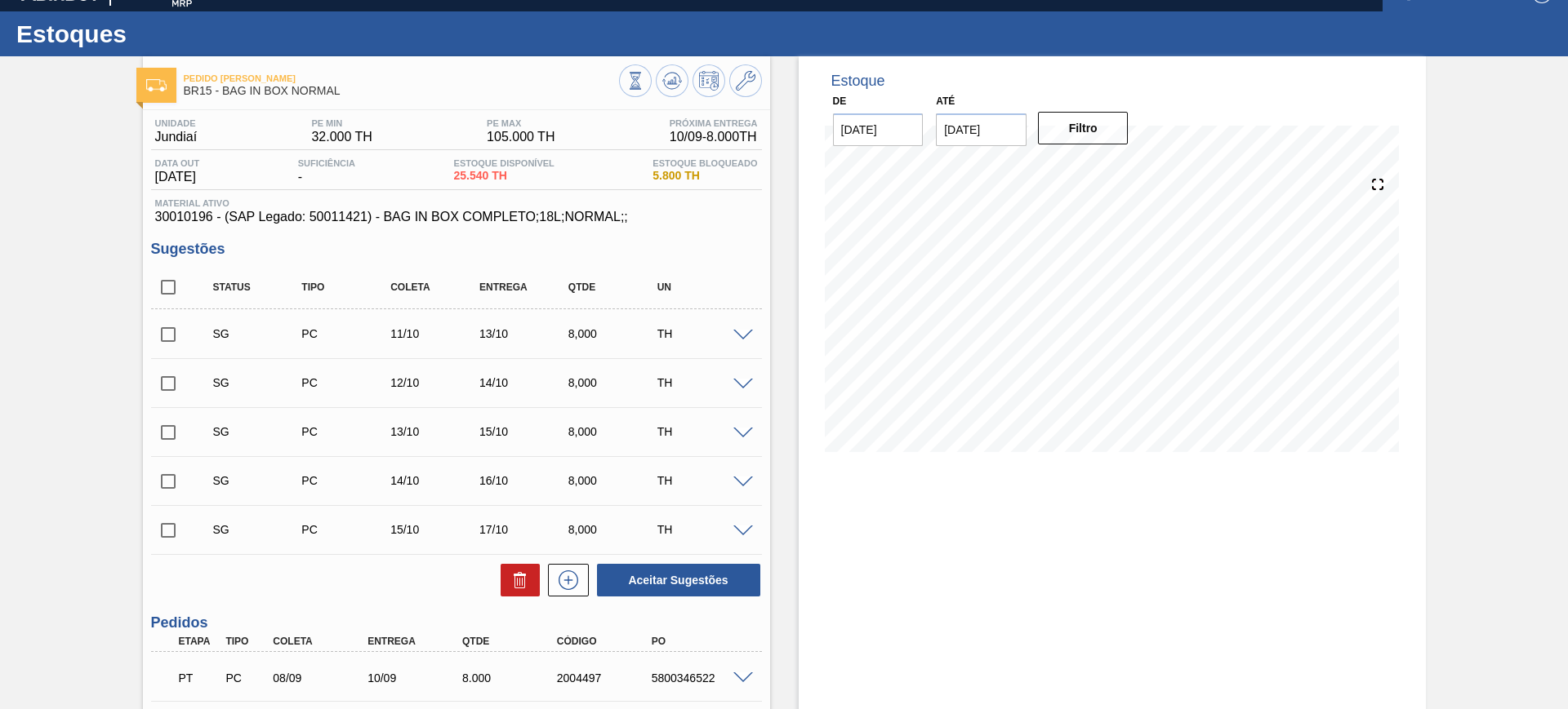
scroll to position [0, 0]
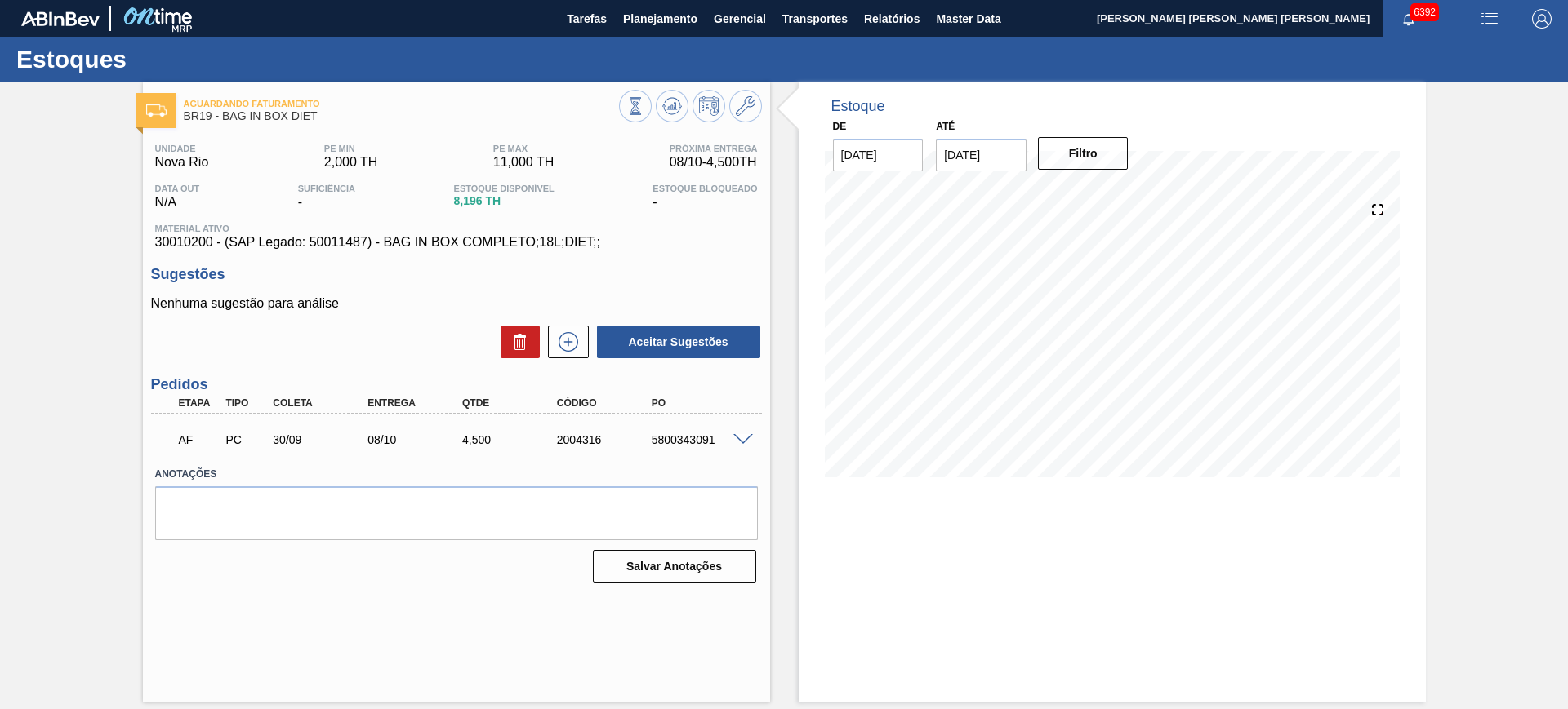
click at [734, 438] on span at bounding box center [743, 440] width 20 height 12
type input "2.25"
type input "4.5"
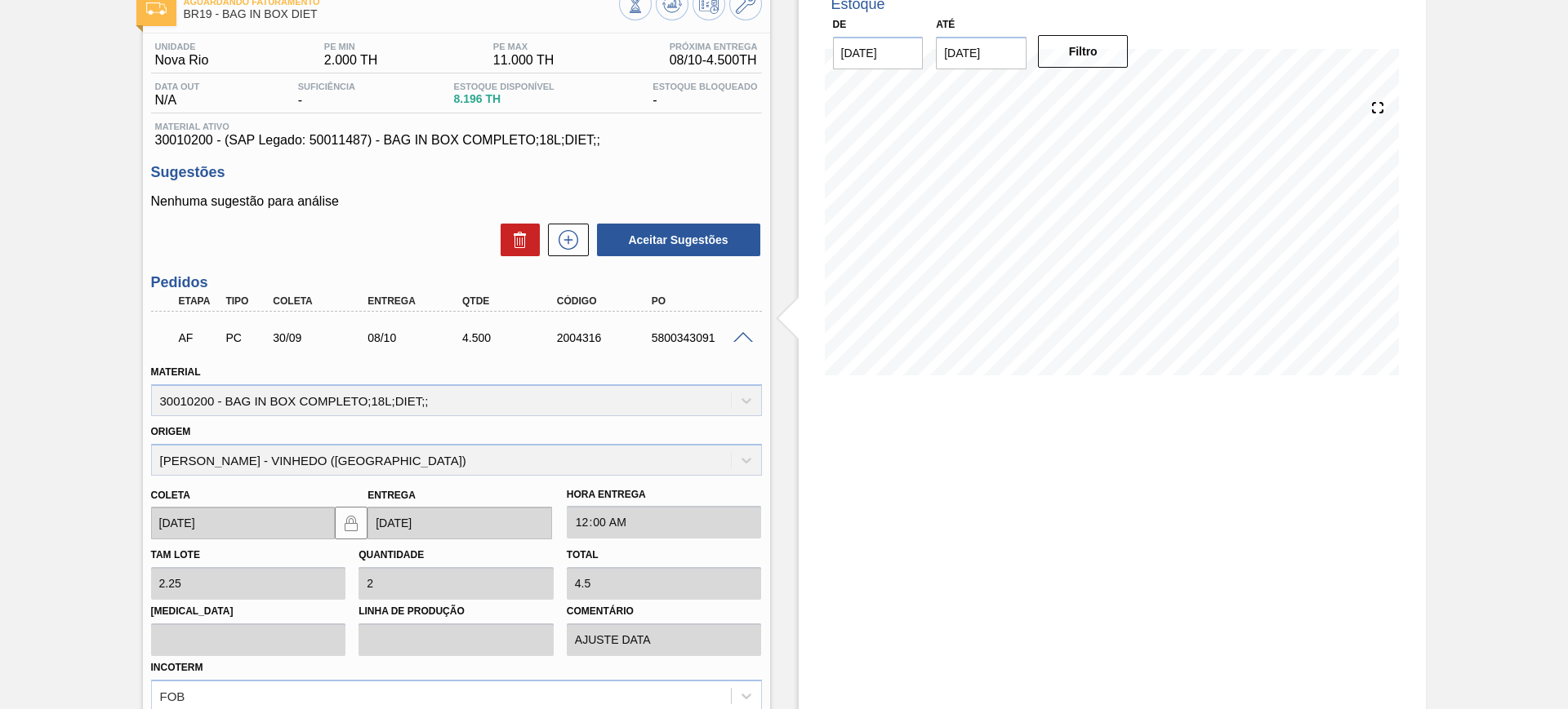
scroll to position [283, 0]
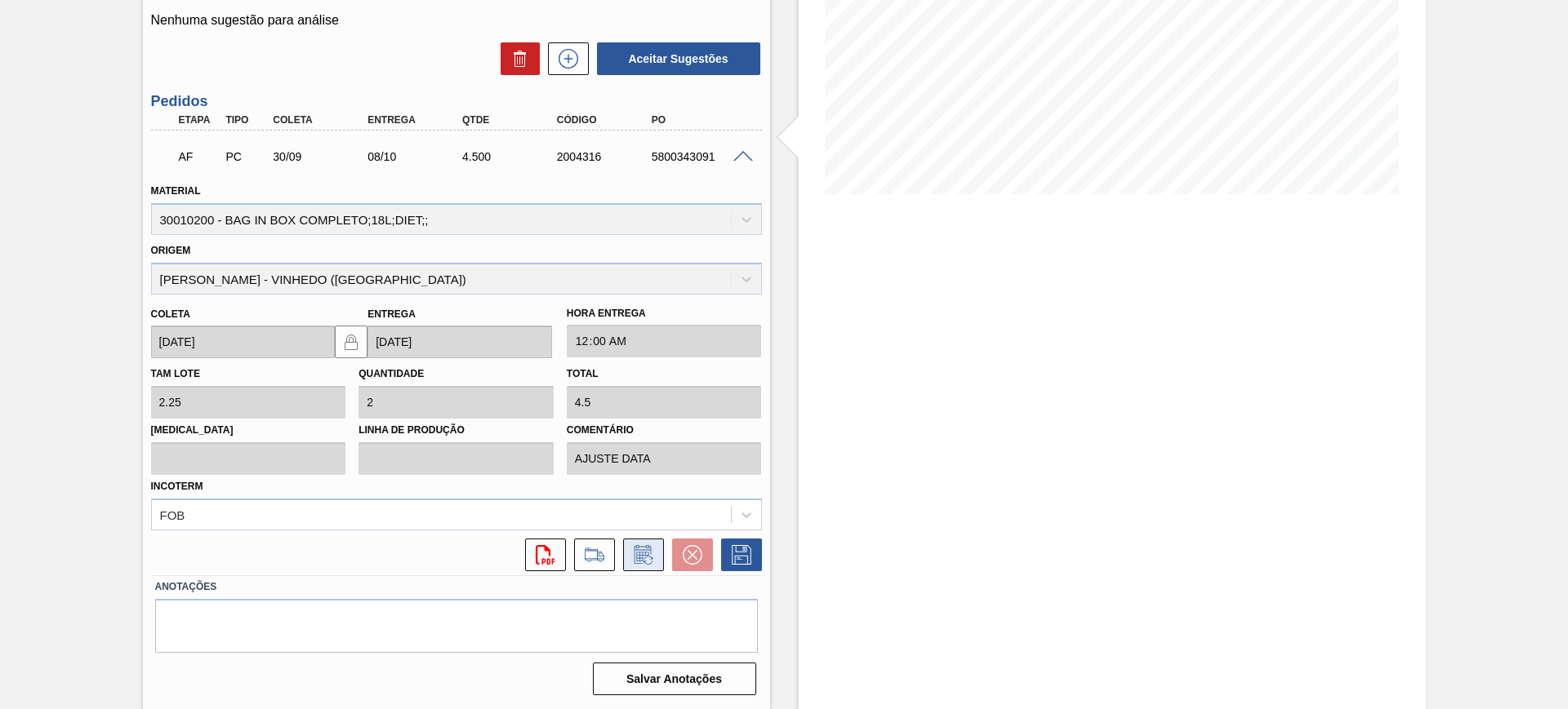
click at [644, 556] on icon at bounding box center [643, 555] width 26 height 20
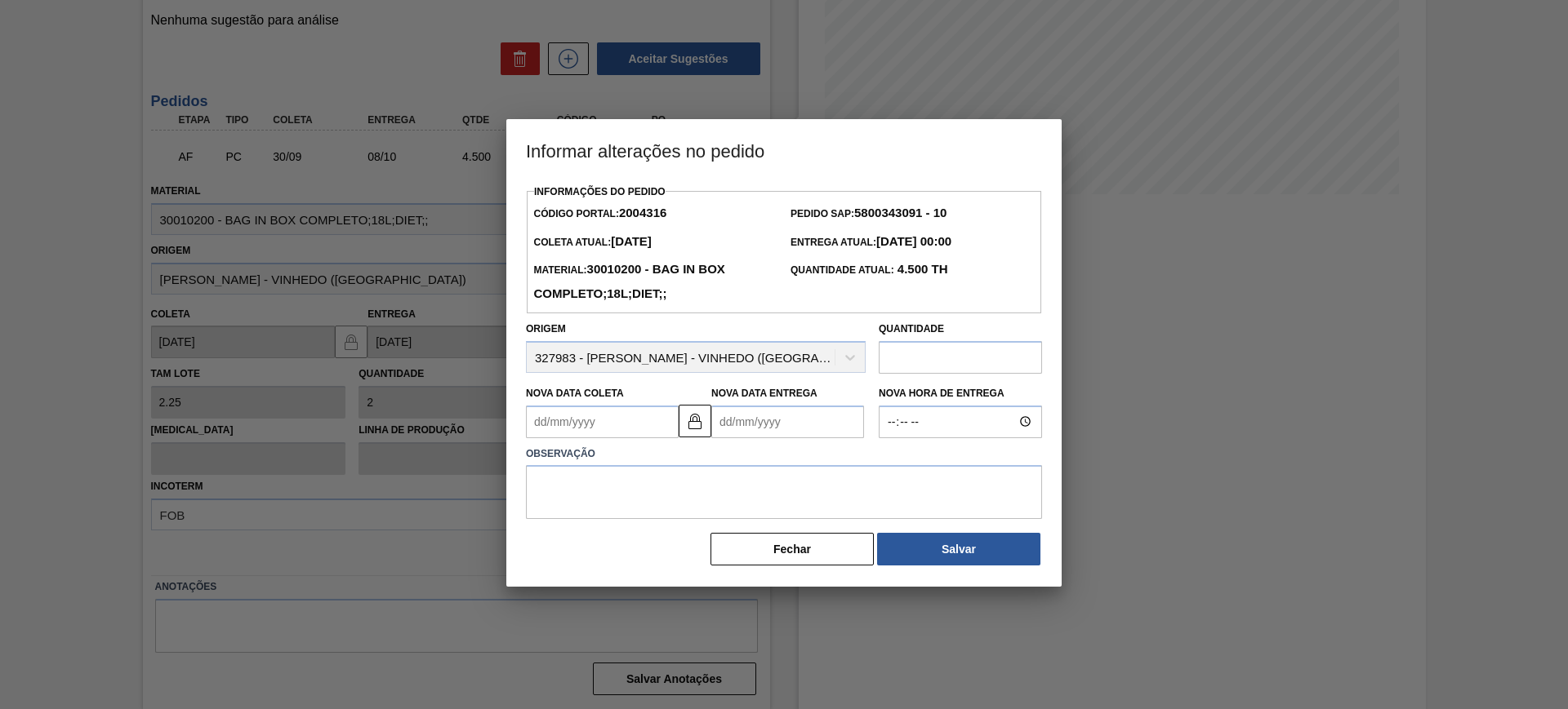
click at [782, 429] on Entrega2004316 "Nova Data Entrega" at bounding box center [787, 422] width 153 height 33
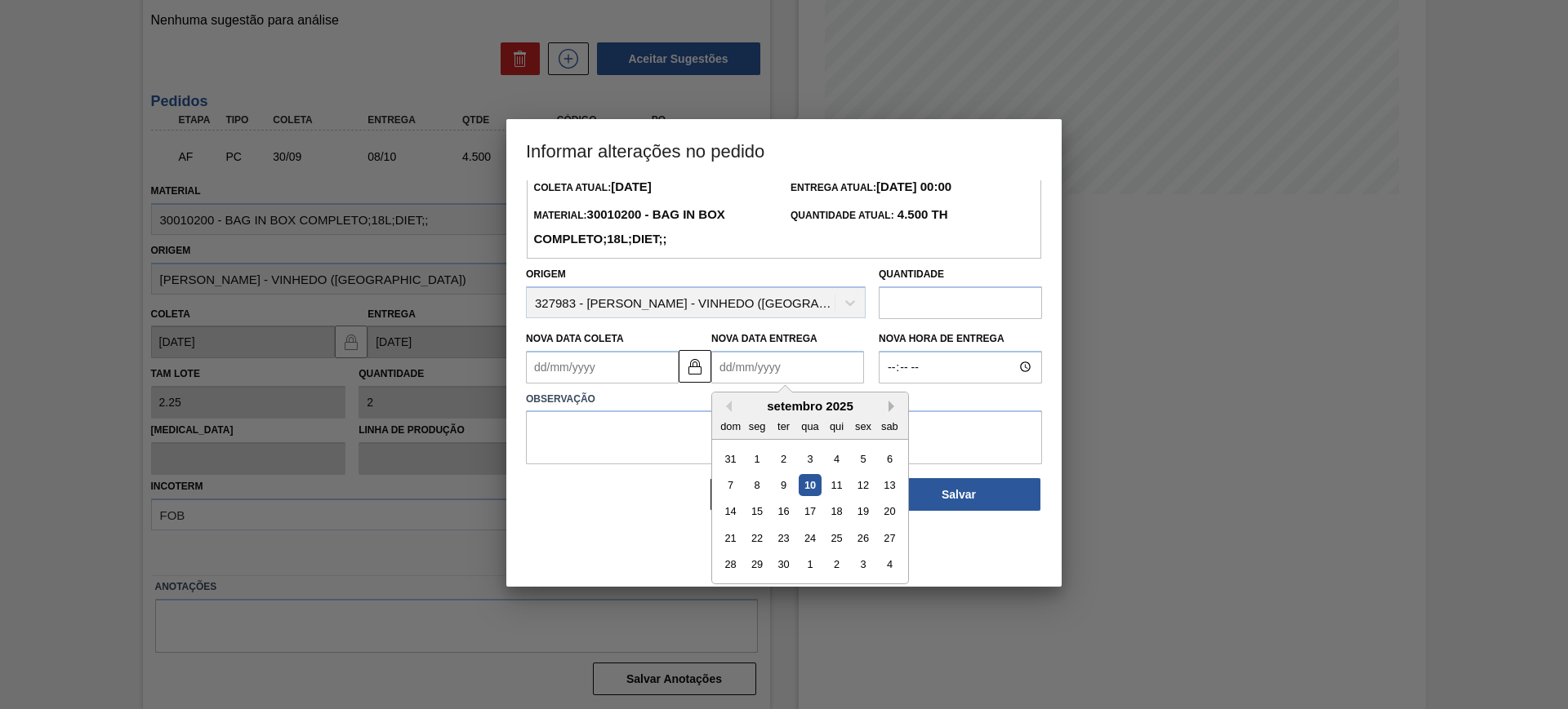
click at [893, 412] on button "Next Month" at bounding box center [894, 406] width 11 height 11
click at [873, 513] on div "17" at bounding box center [863, 512] width 22 height 22
type Coleta2004316 "09/10/2025"
type Entrega2004316 "17/10/2025"
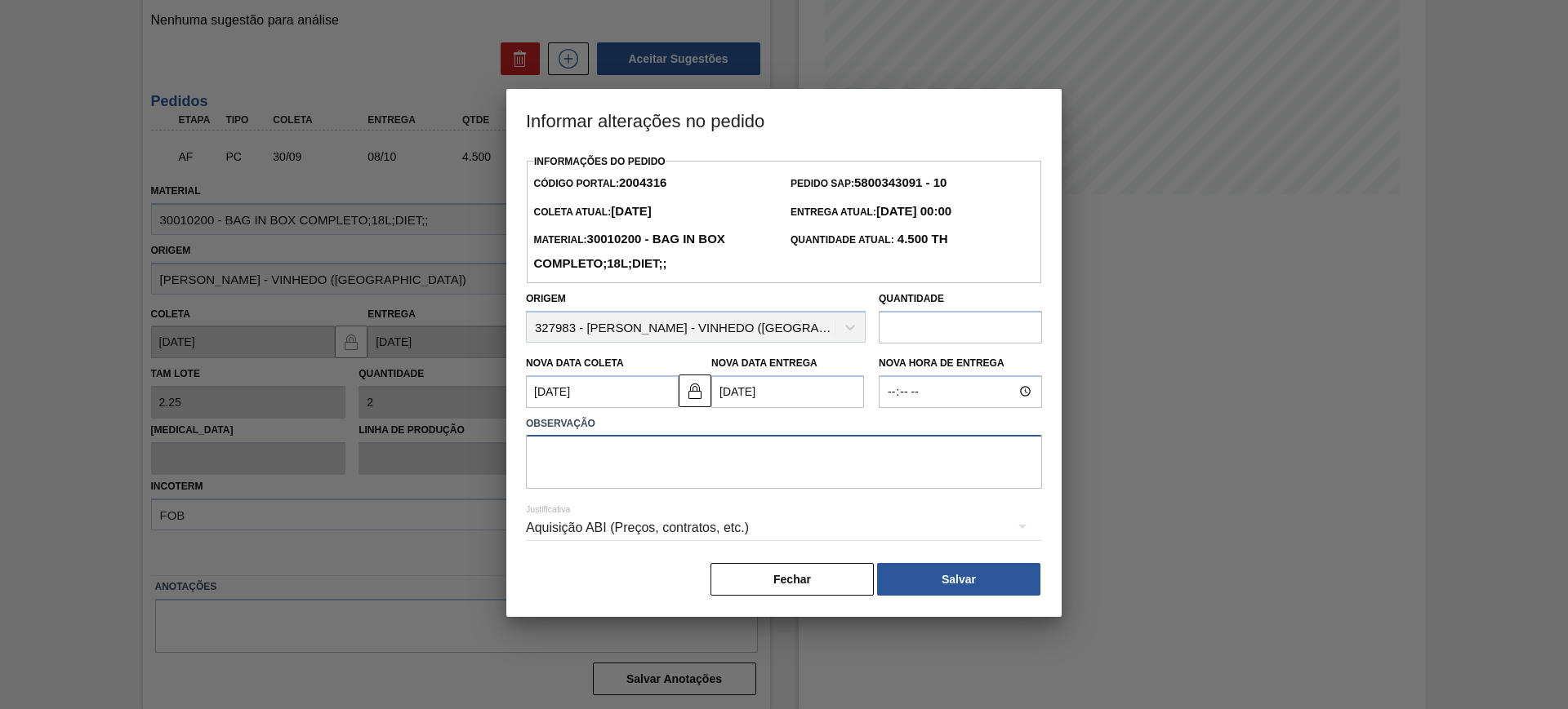
click at [832, 473] on textarea at bounding box center [784, 462] width 516 height 54
type textarea "AJUSTE DATA"
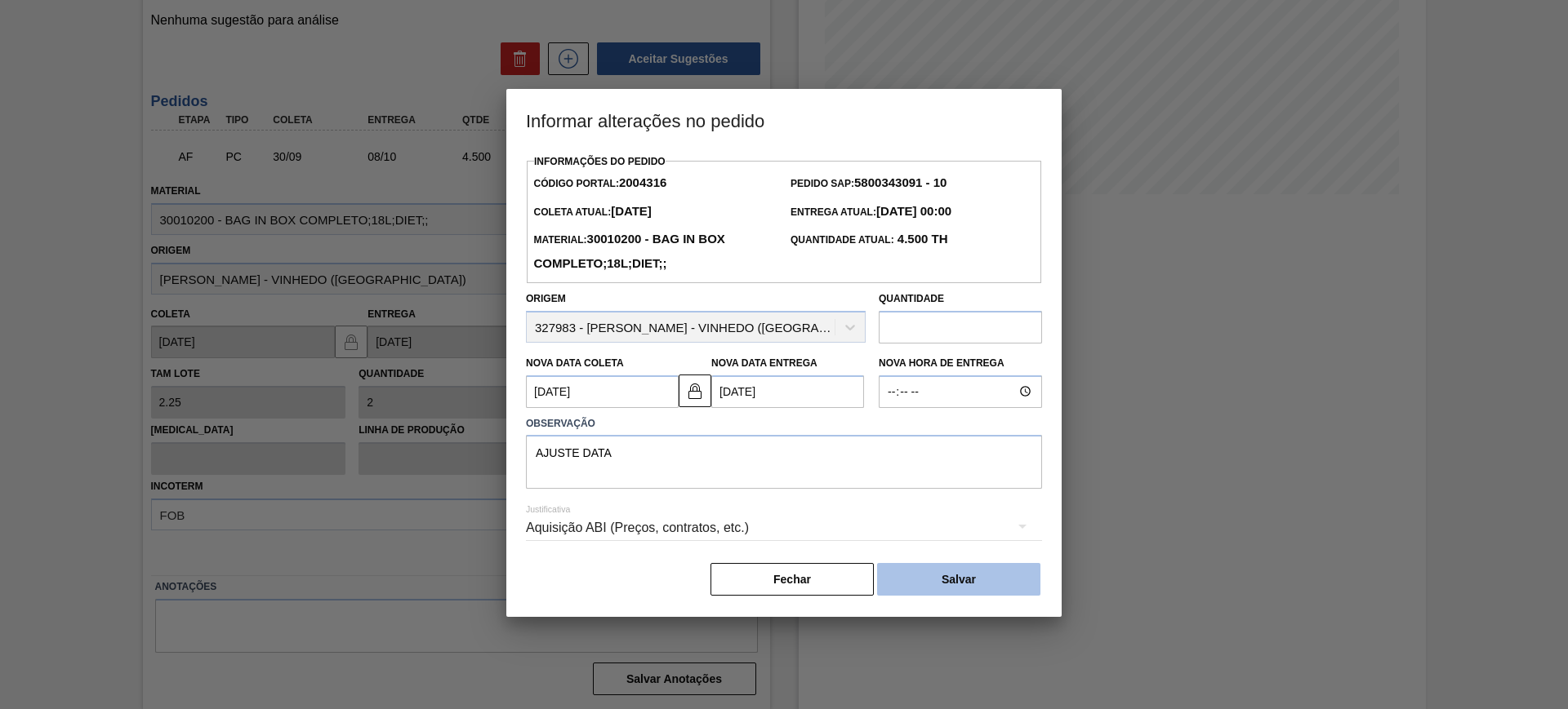
click at [936, 589] on button "Salvar" at bounding box center [959, 580] width 163 height 33
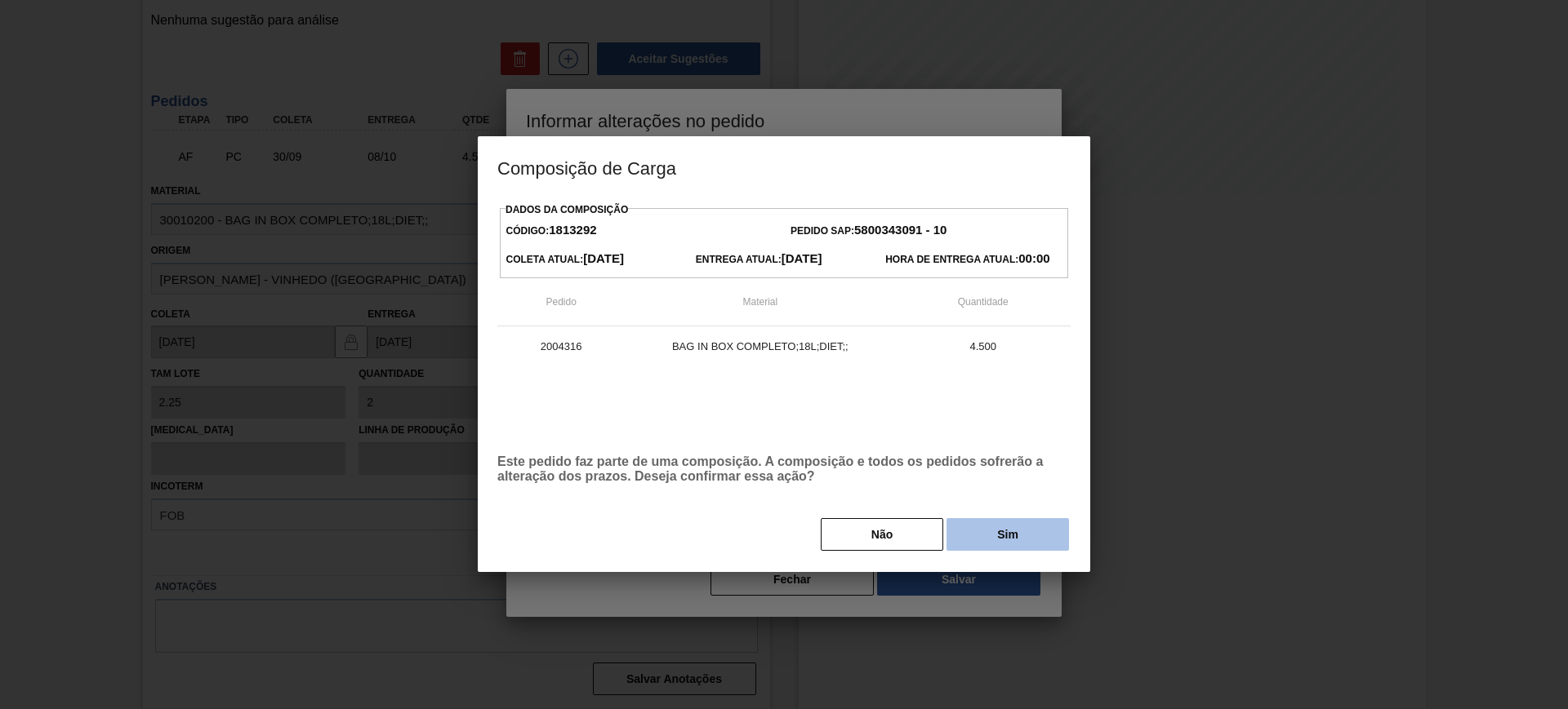
click at [993, 537] on button "Sim" at bounding box center [1008, 535] width 122 height 33
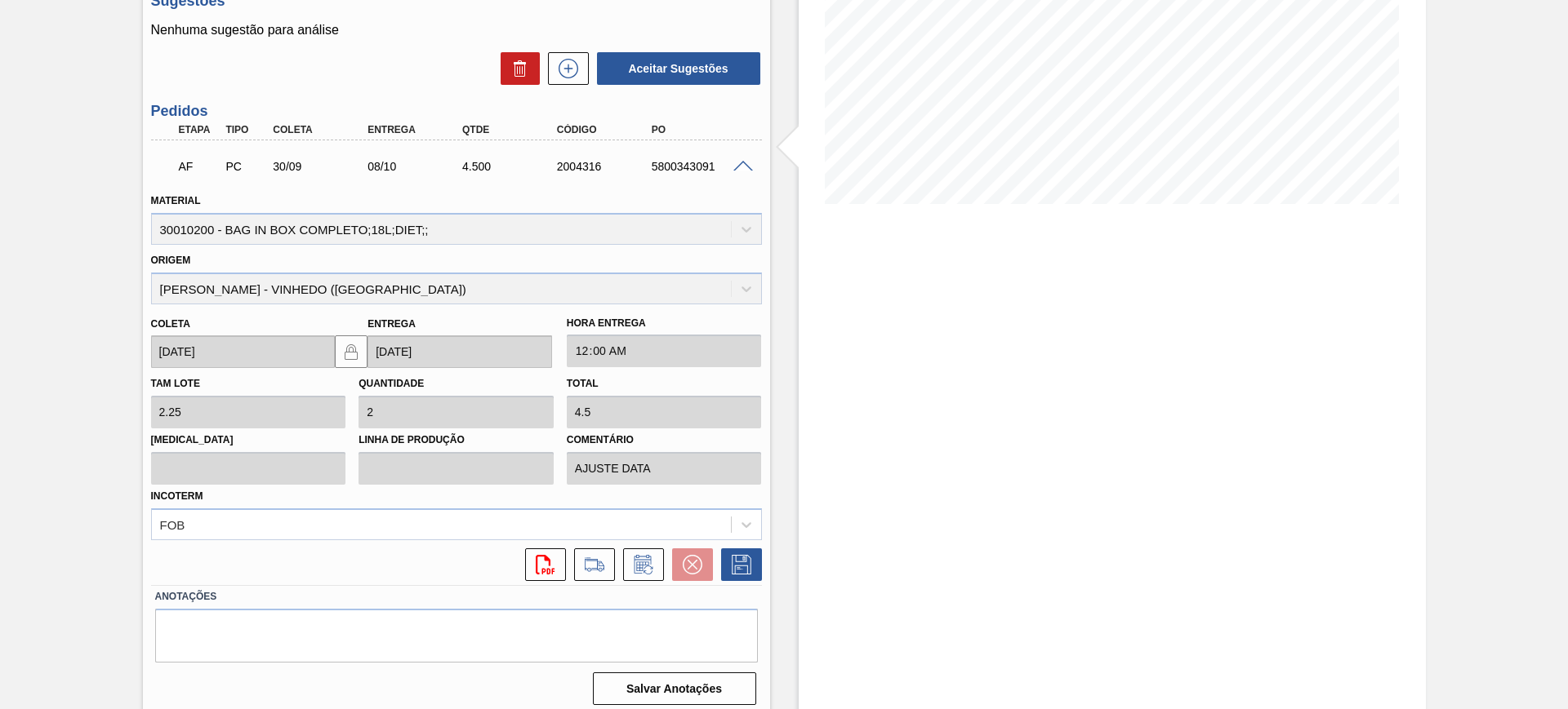
scroll to position [283, 0]
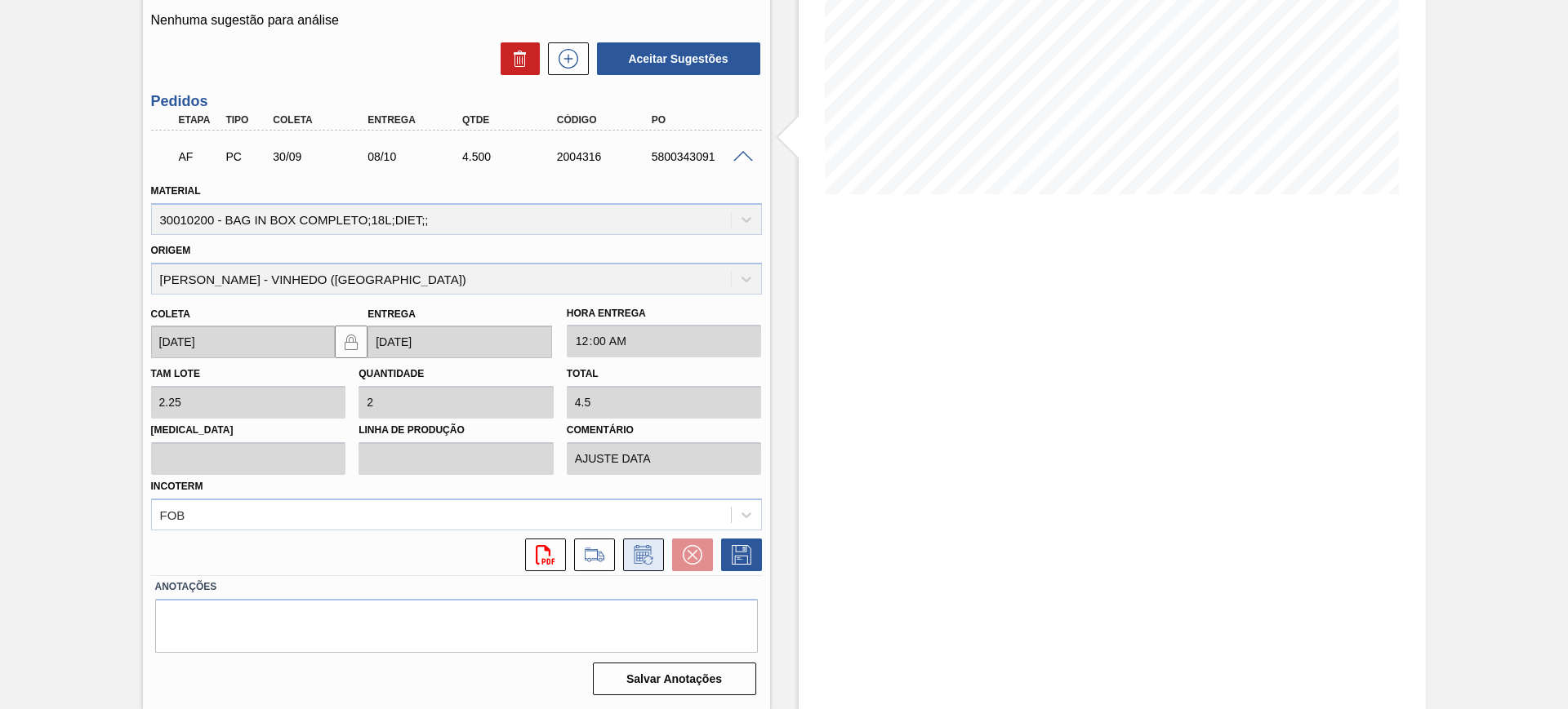
click at [647, 547] on icon at bounding box center [642, 555] width 17 height 19
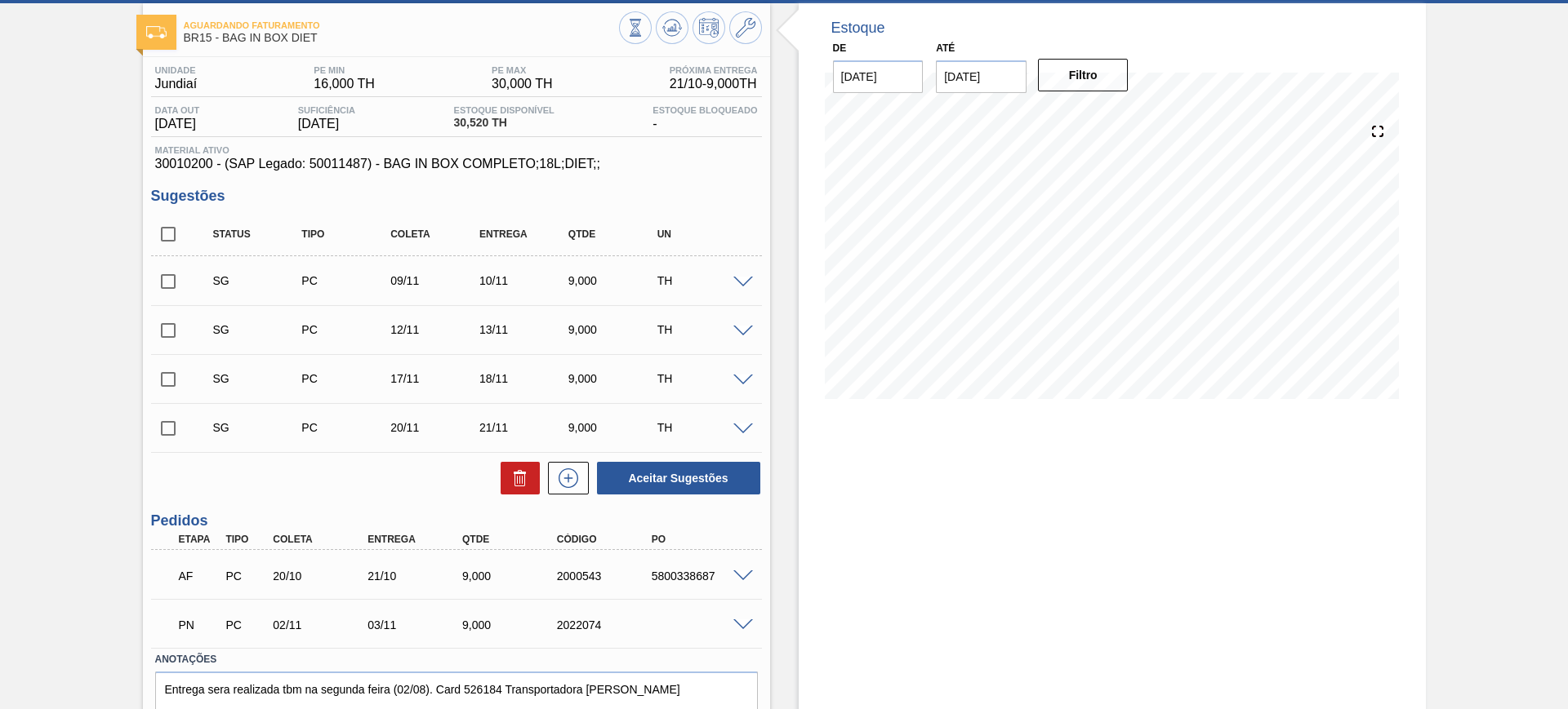
scroll to position [151, 0]
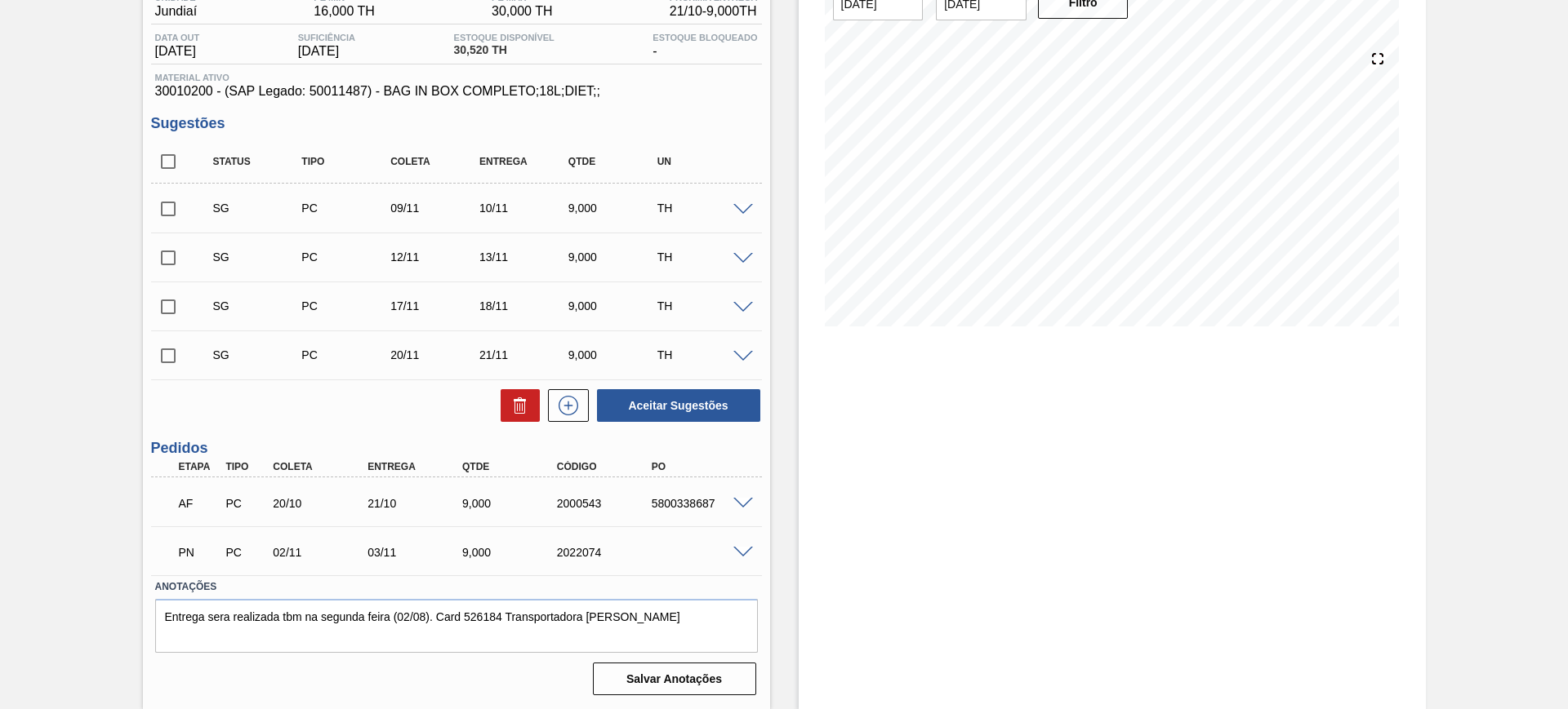
click at [743, 550] on span at bounding box center [743, 553] width 20 height 12
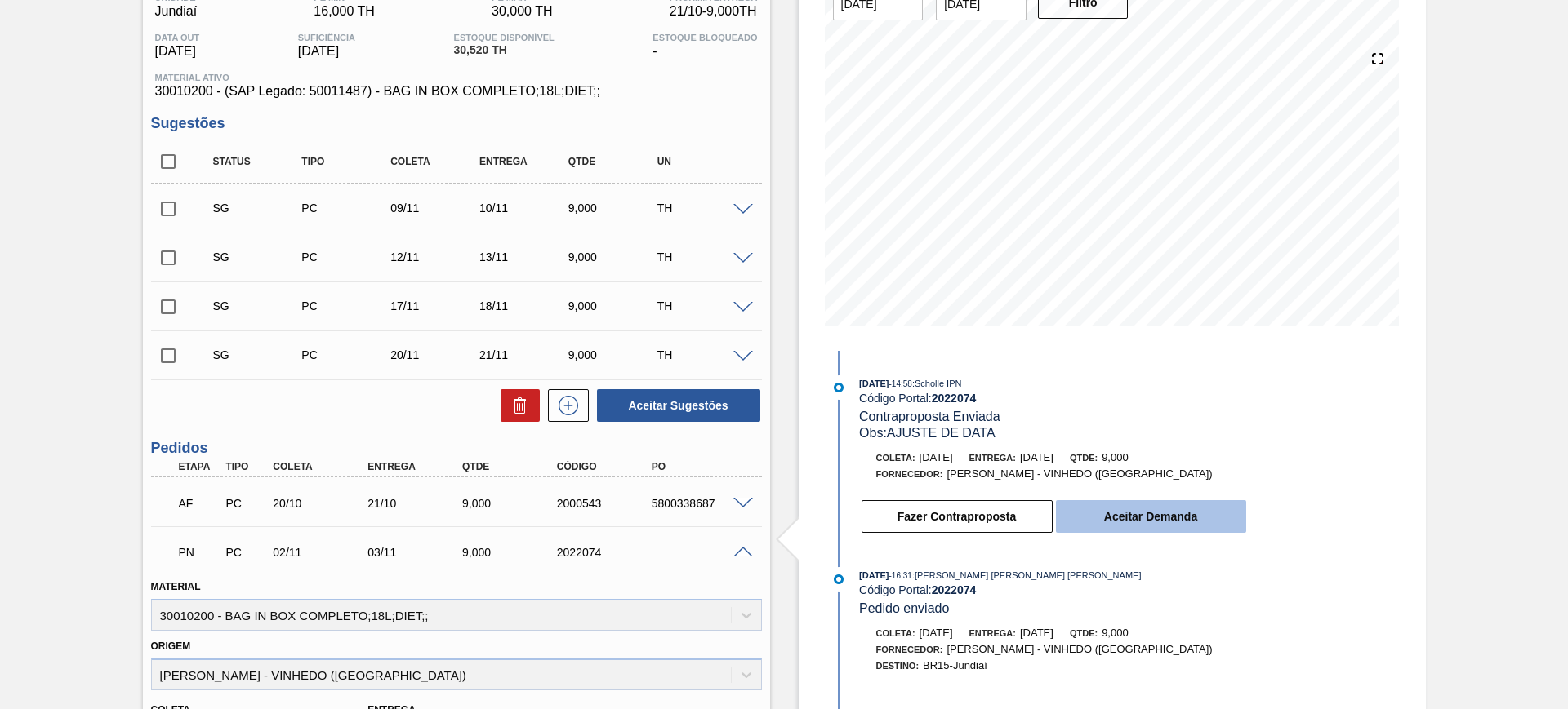
click at [1100, 507] on button "Aceitar Demanda" at bounding box center [1151, 517] width 191 height 33
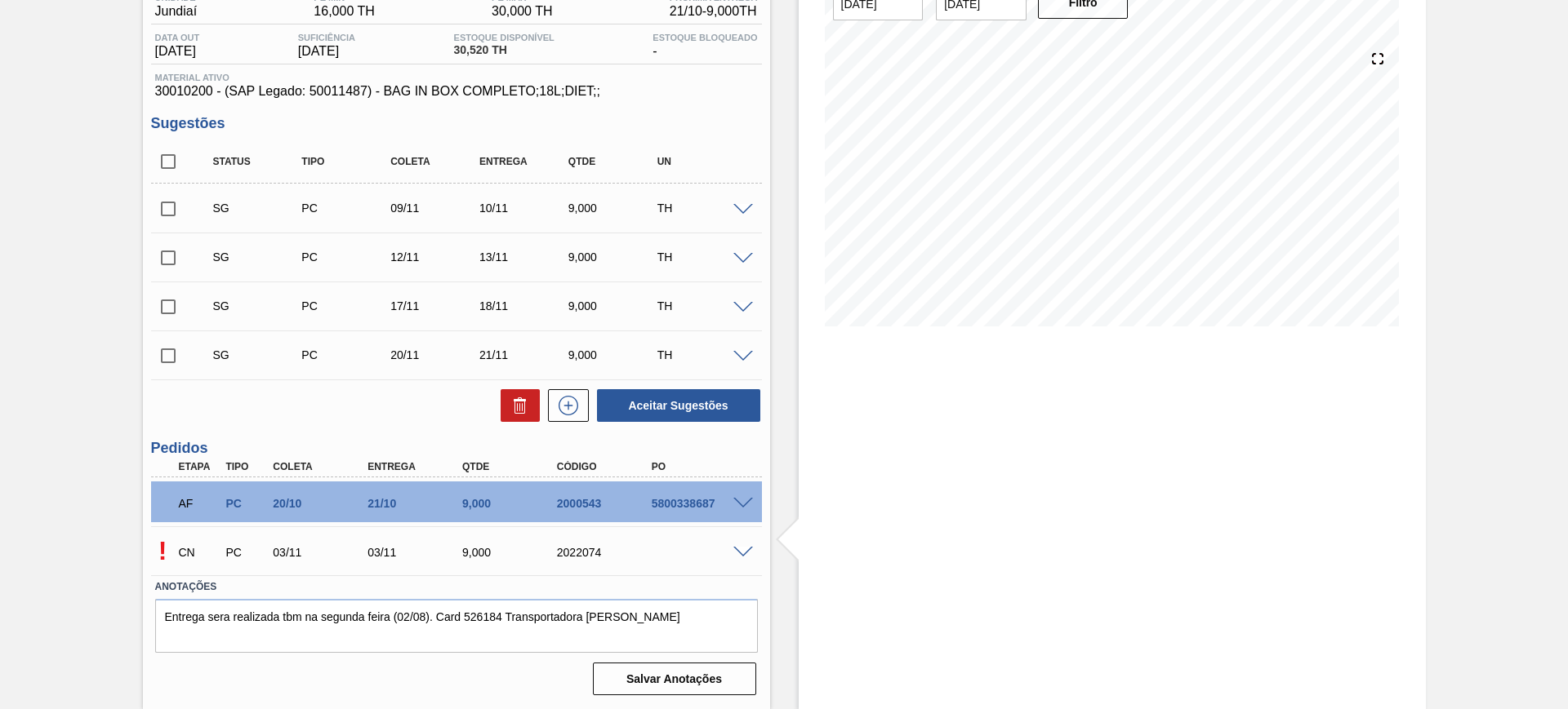
click at [741, 543] on div "! CN PC 03/11 03/11 9,000 2022074" at bounding box center [456, 550] width 611 height 40
click at [752, 551] on div at bounding box center [746, 551] width 33 height 12
click at [747, 551] on span at bounding box center [743, 553] width 20 height 12
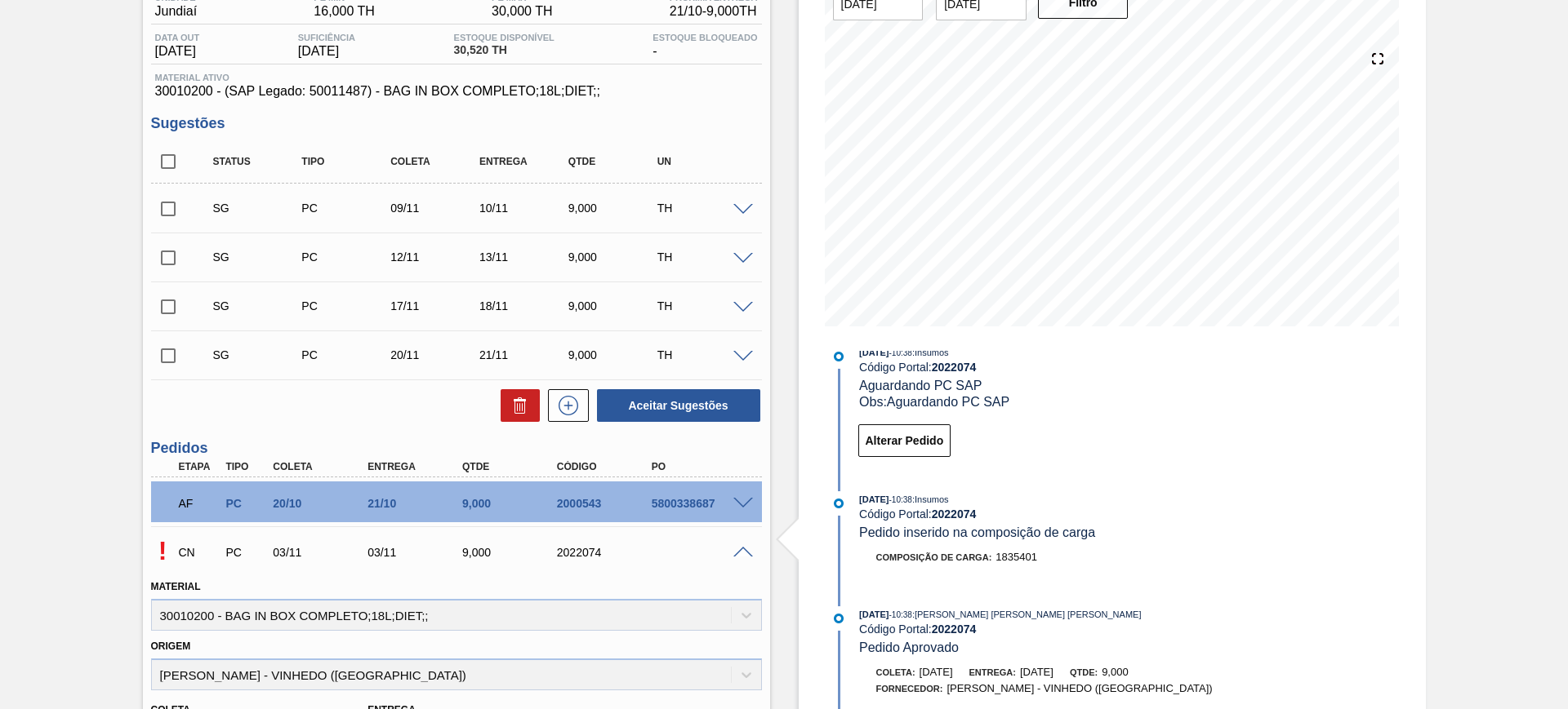
scroll to position [40, 0]
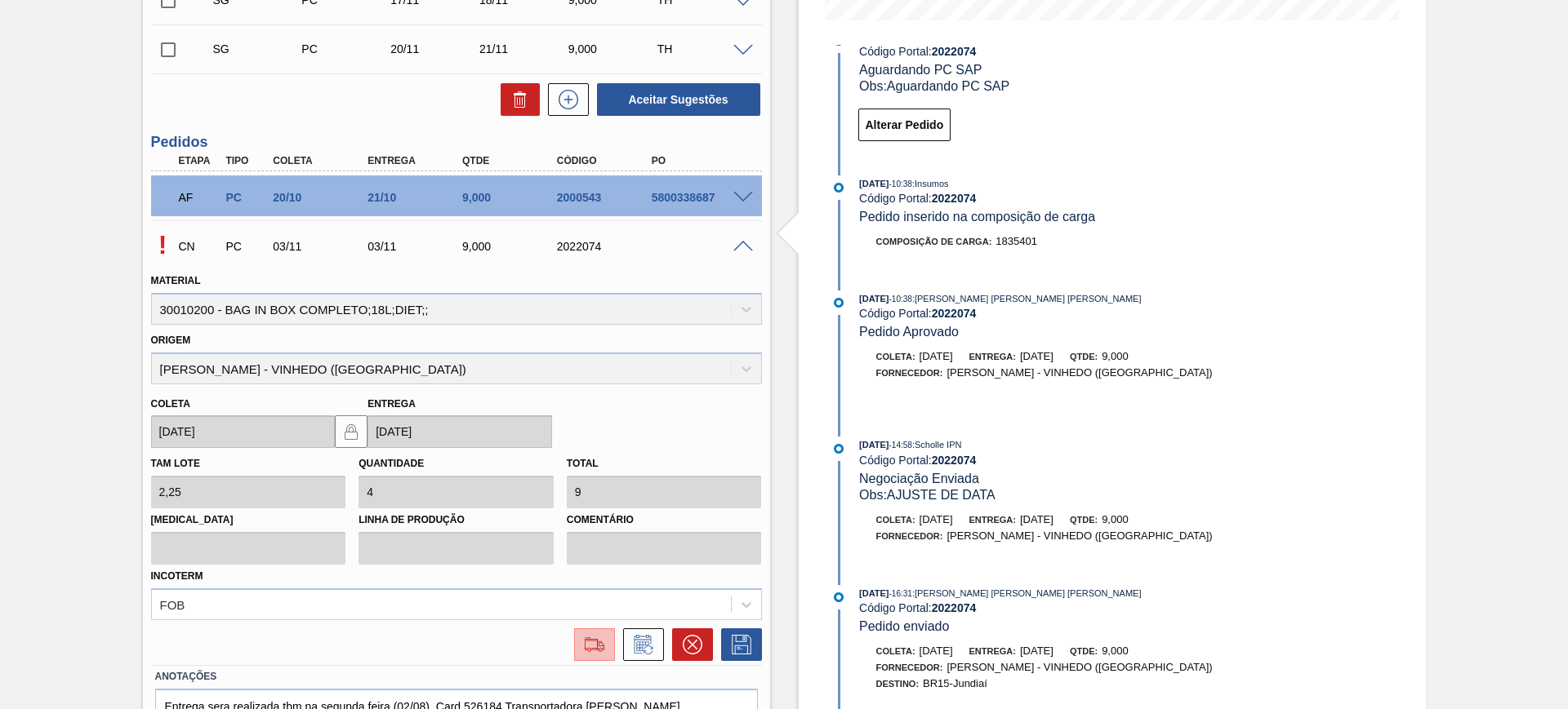
click at [594, 635] on img at bounding box center [595, 644] width 26 height 20
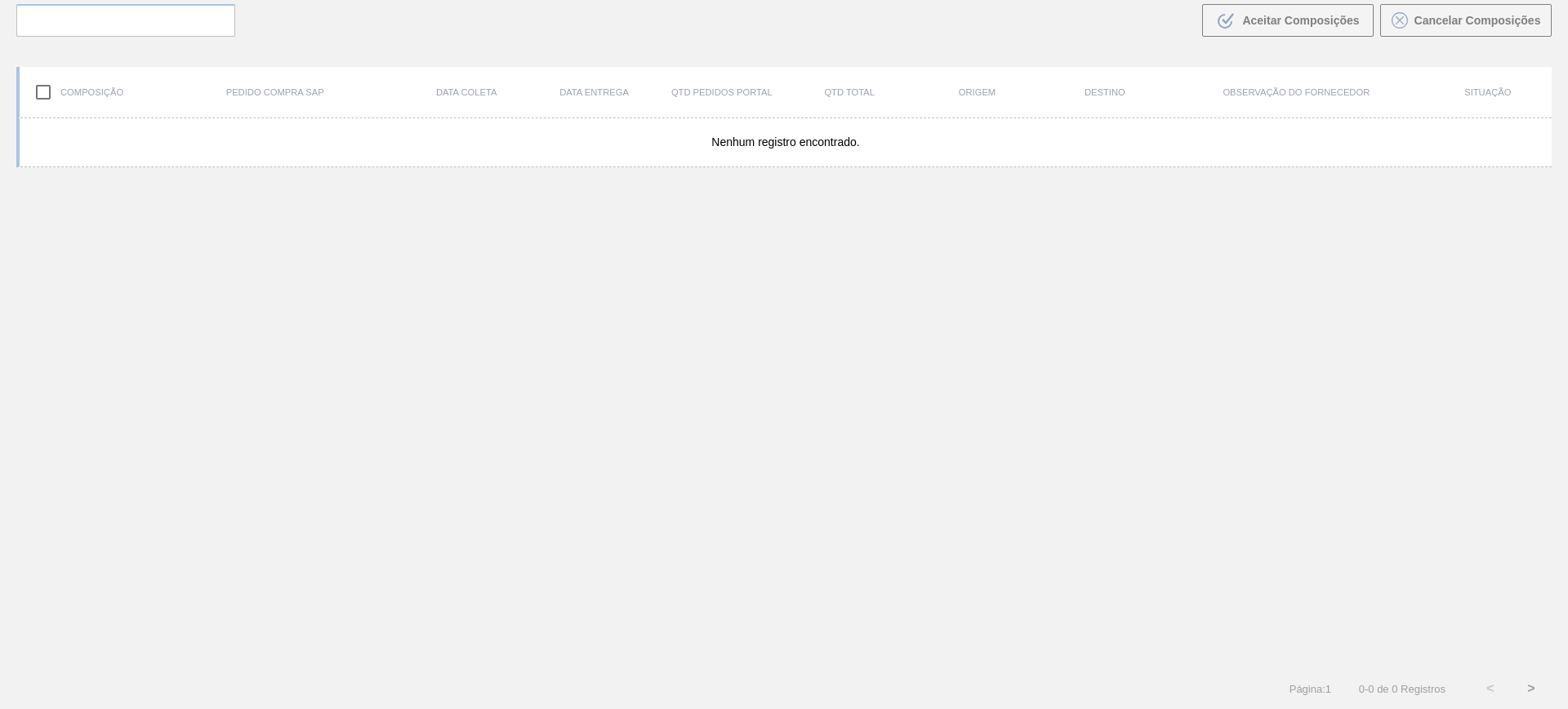
scroll to position [117, 0]
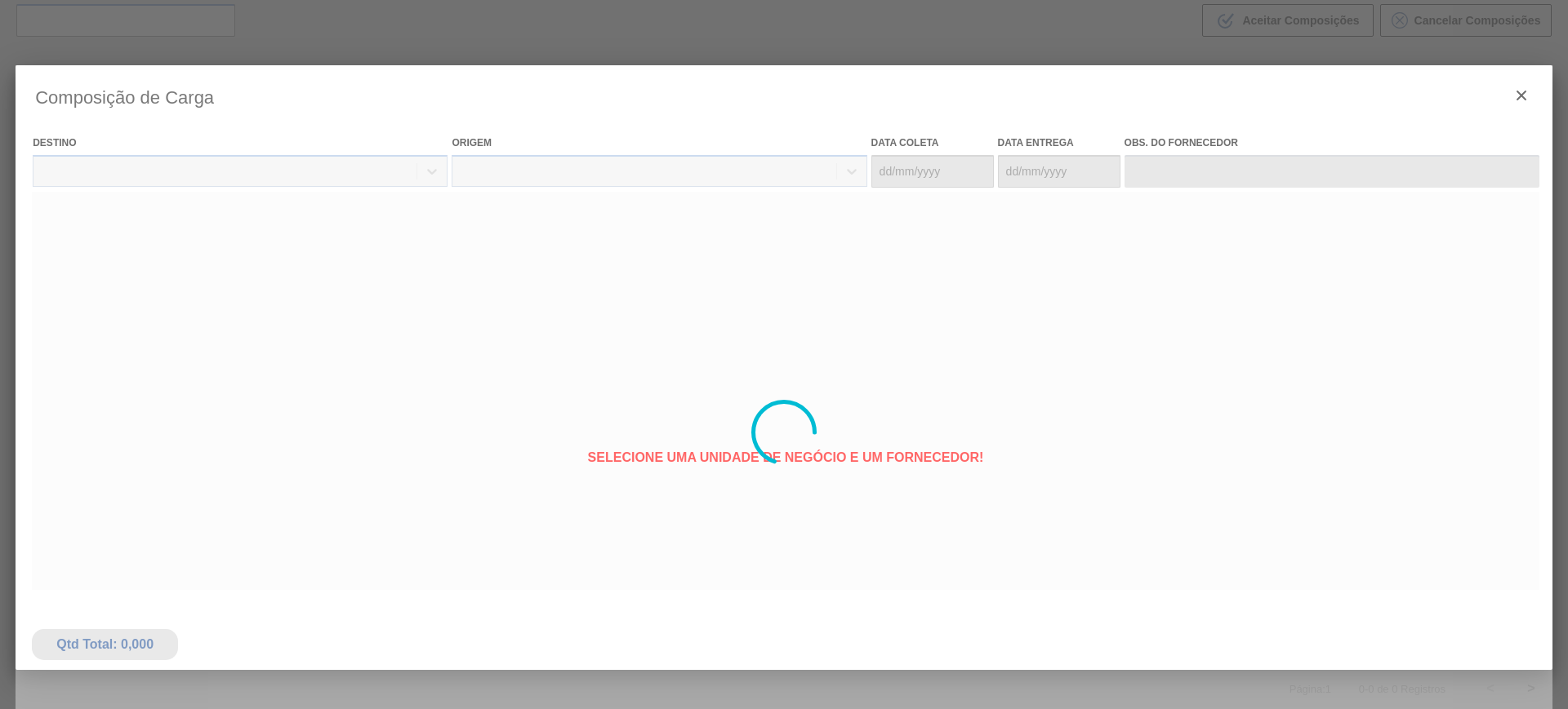
type coleta "[DATE]"
type entrega "[DATE]"
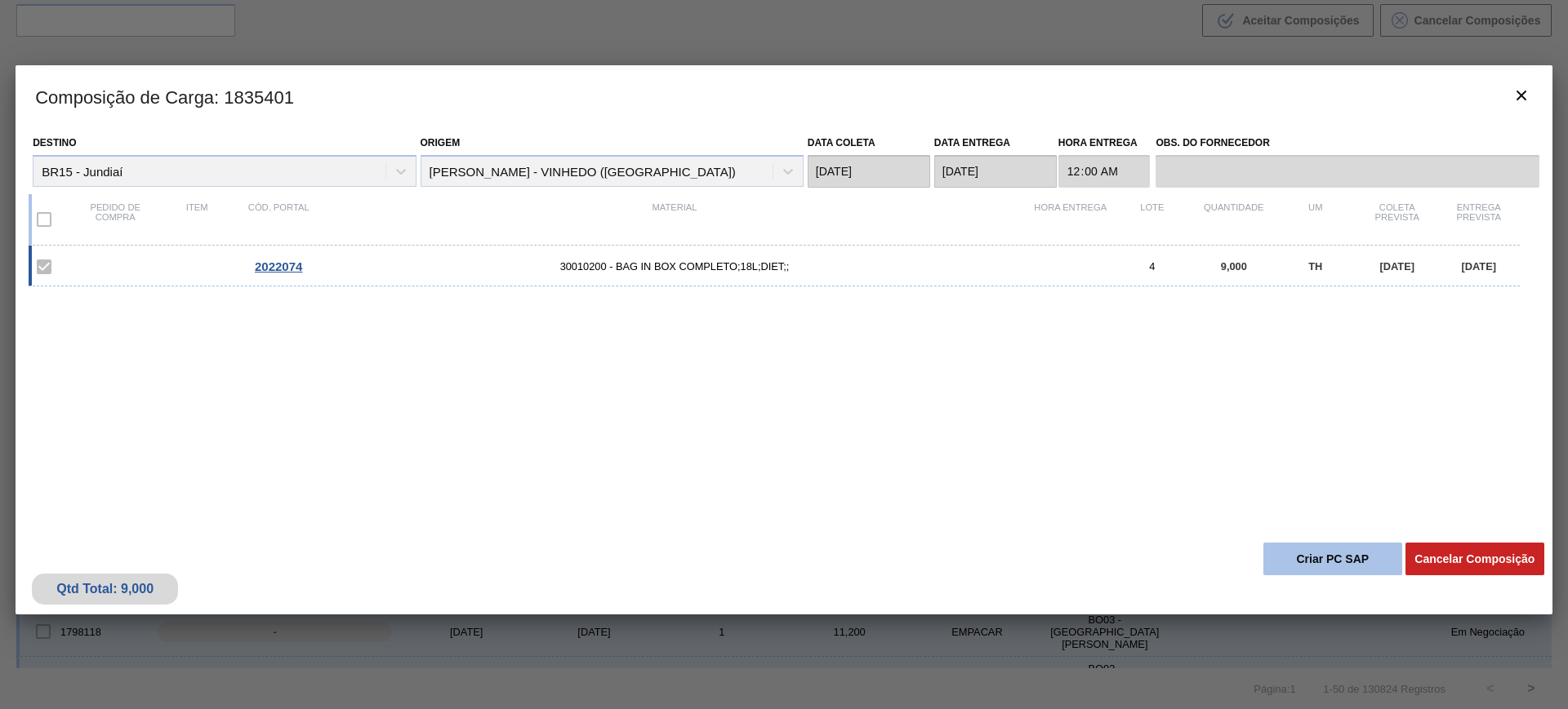
click at [1297, 555] on button "Criar PC SAP" at bounding box center [1333, 559] width 139 height 33
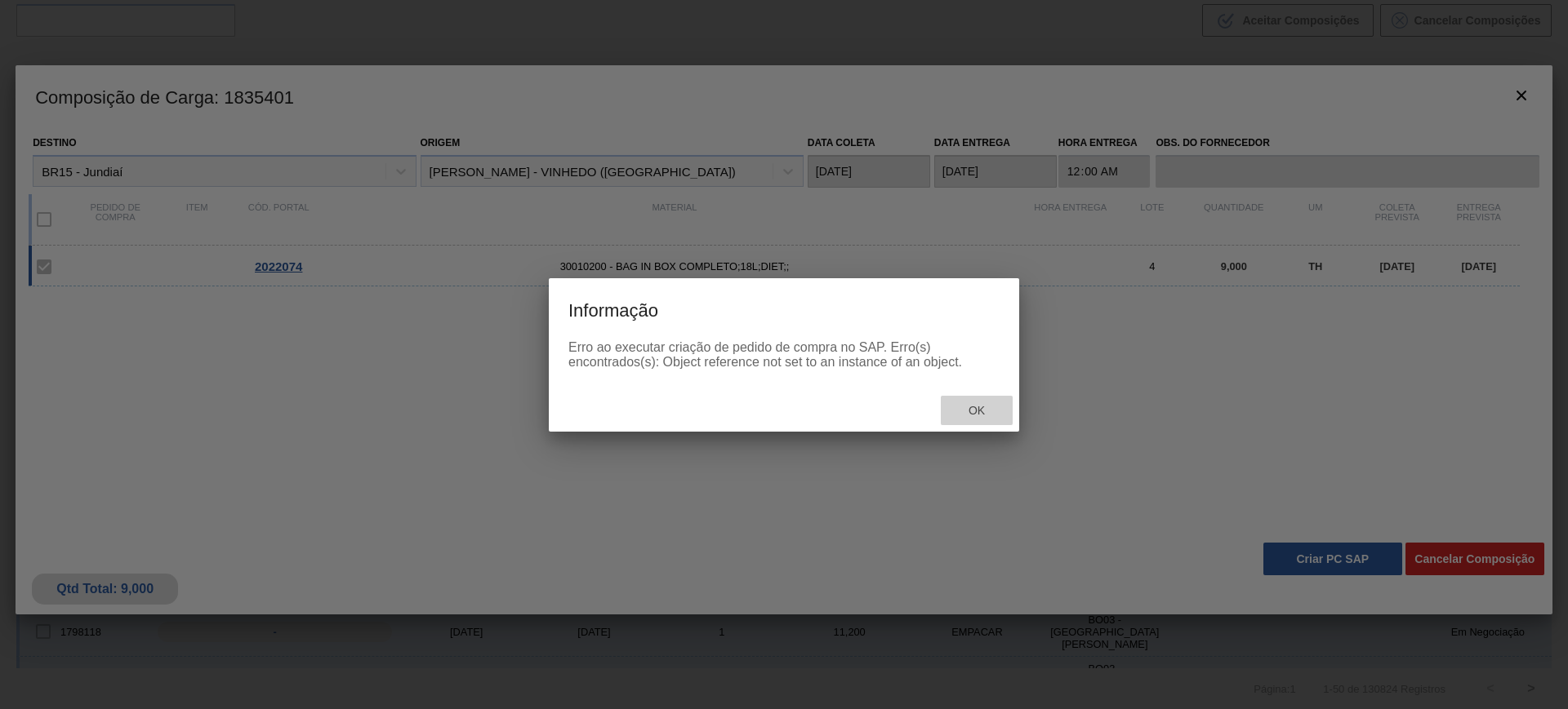
click at [990, 414] on span "Ok" at bounding box center [976, 410] width 42 height 13
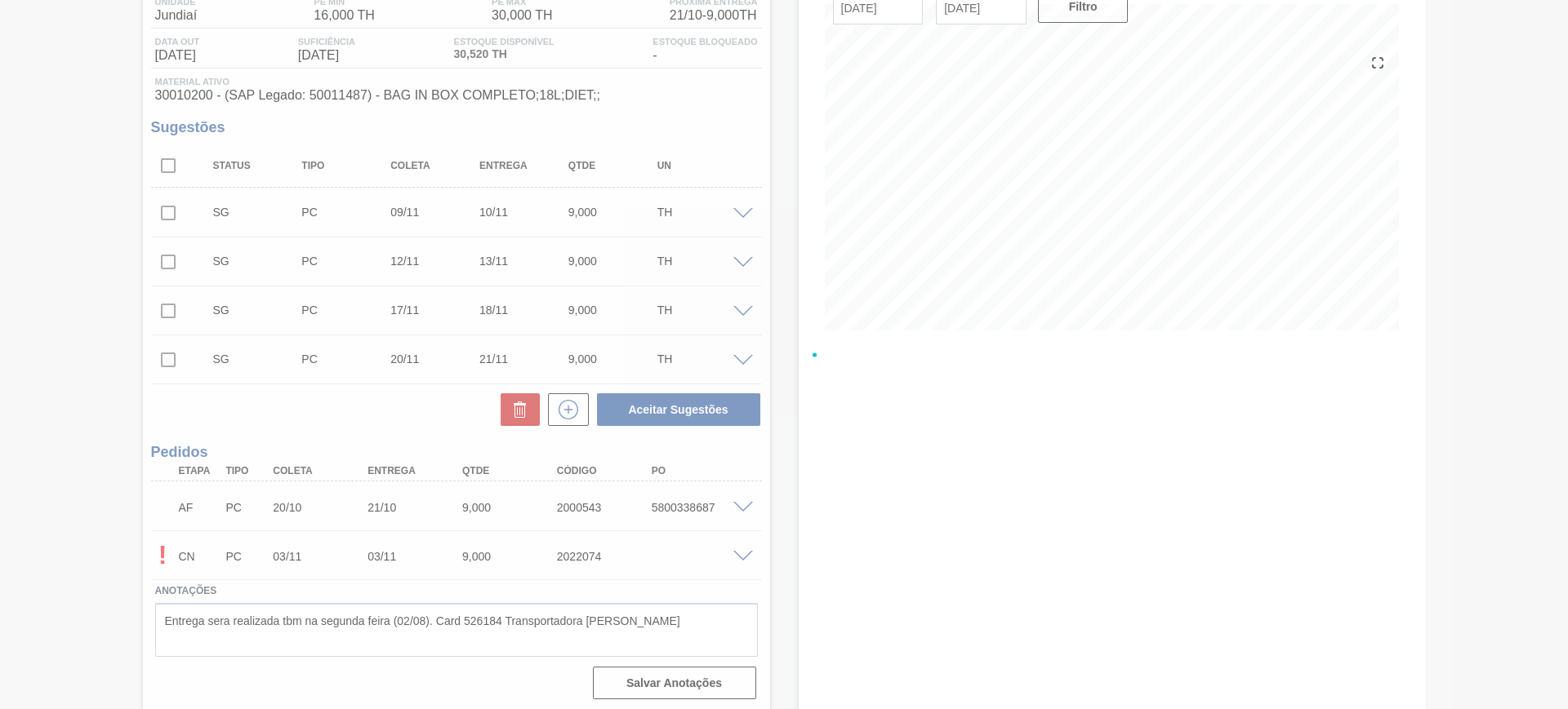
scroll to position [151, 0]
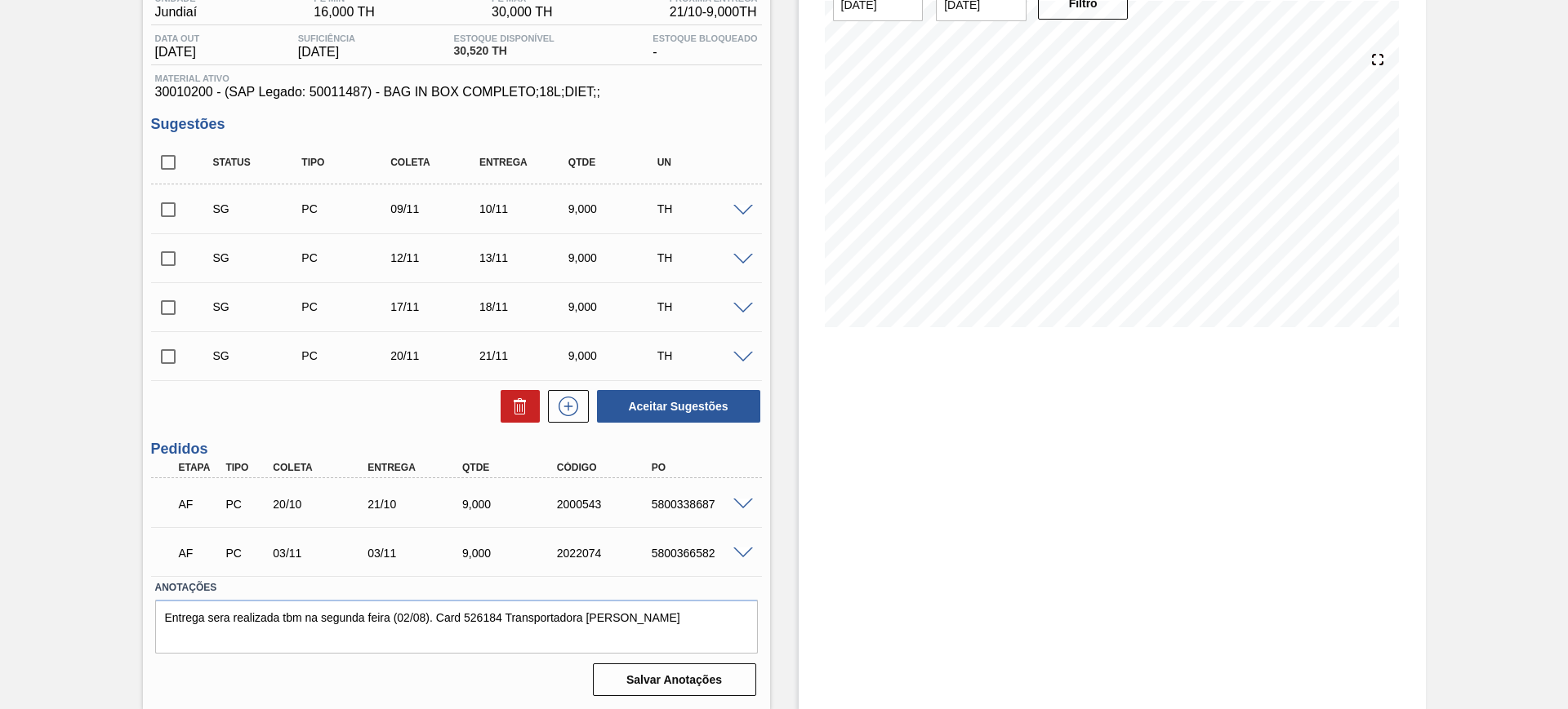
scroll to position [151, 0]
click at [162, 260] on input "checkbox" at bounding box center [168, 258] width 34 height 34
click at [685, 405] on button "Aceitar Sugestões" at bounding box center [678, 406] width 163 height 33
checkbox input "false"
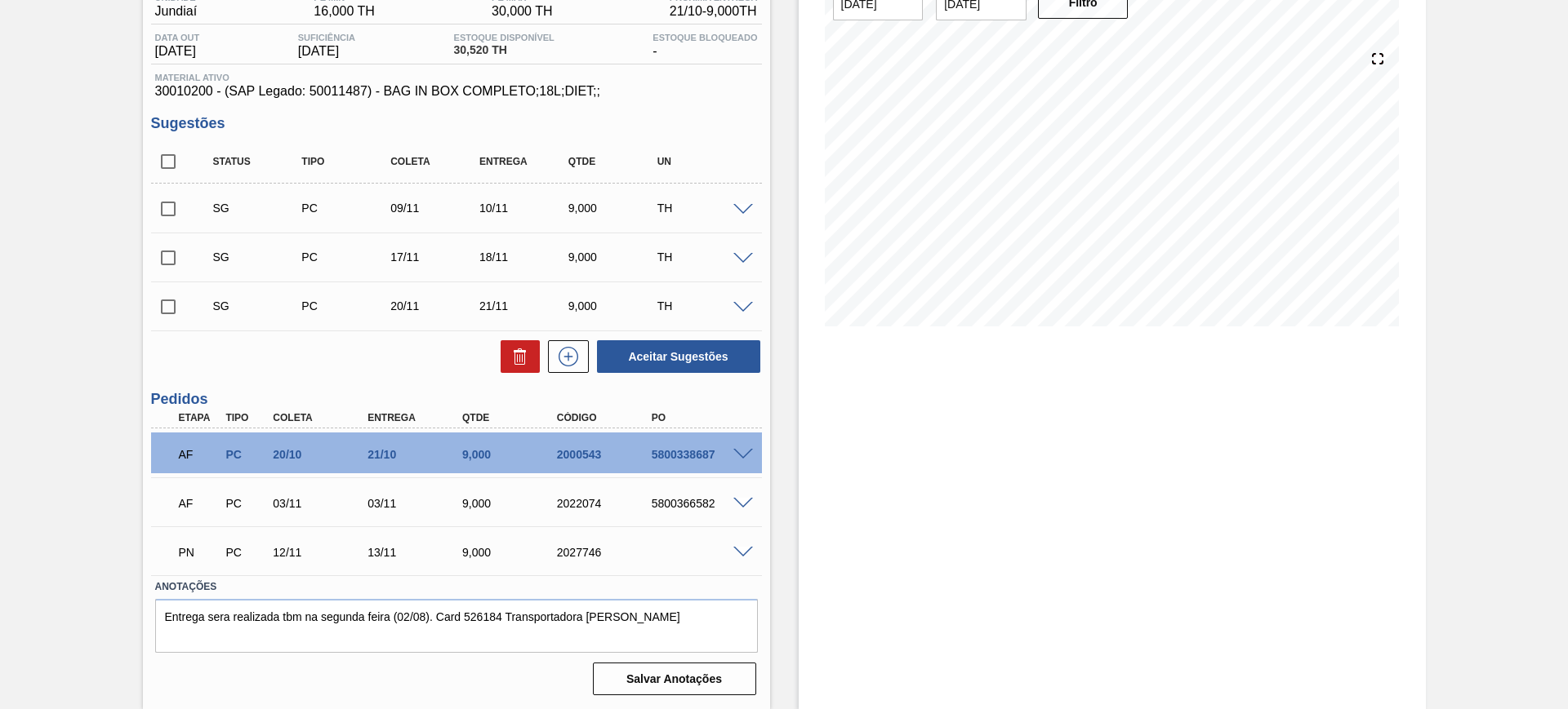
click at [747, 550] on span at bounding box center [743, 553] width 20 height 12
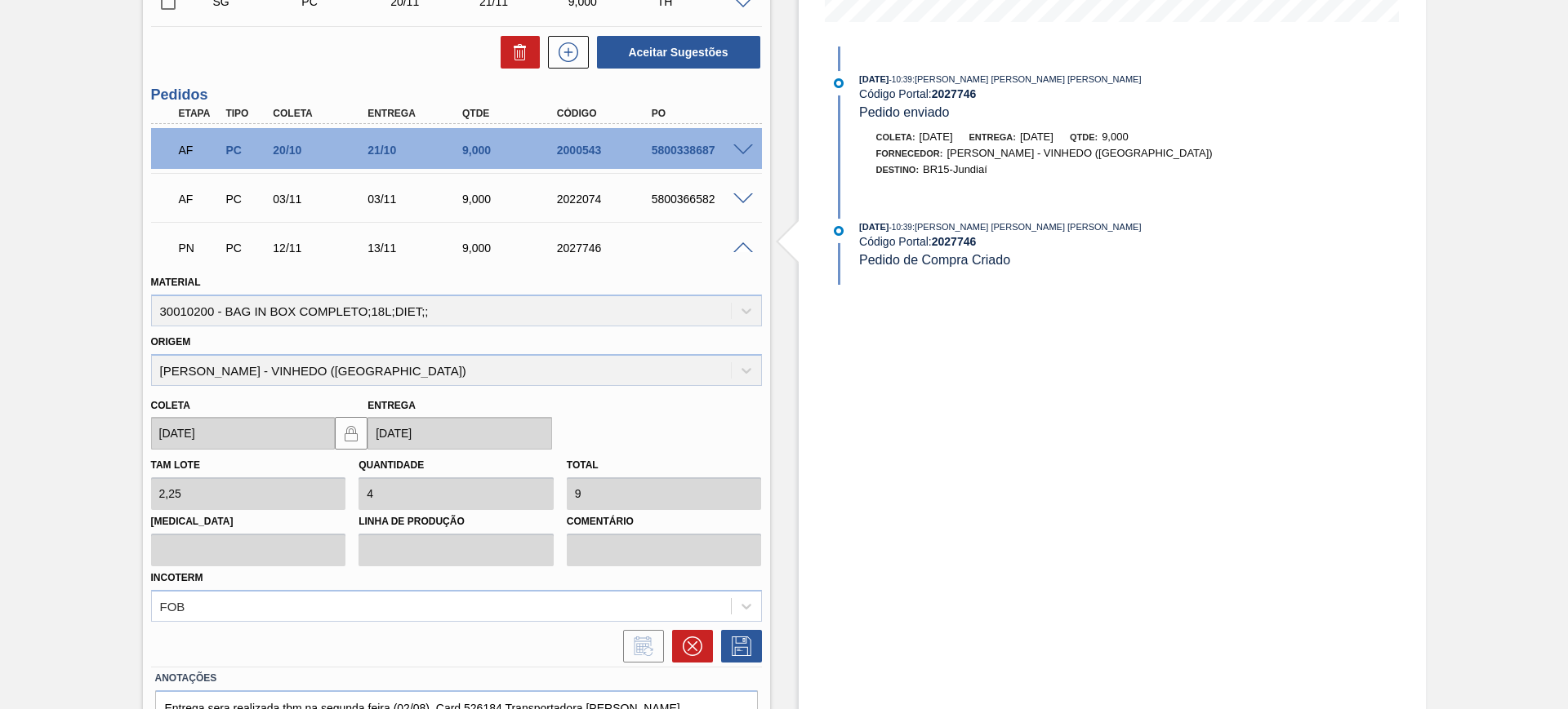
scroll to position [457, 0]
click at [686, 636] on icon at bounding box center [691, 644] width 20 height 20
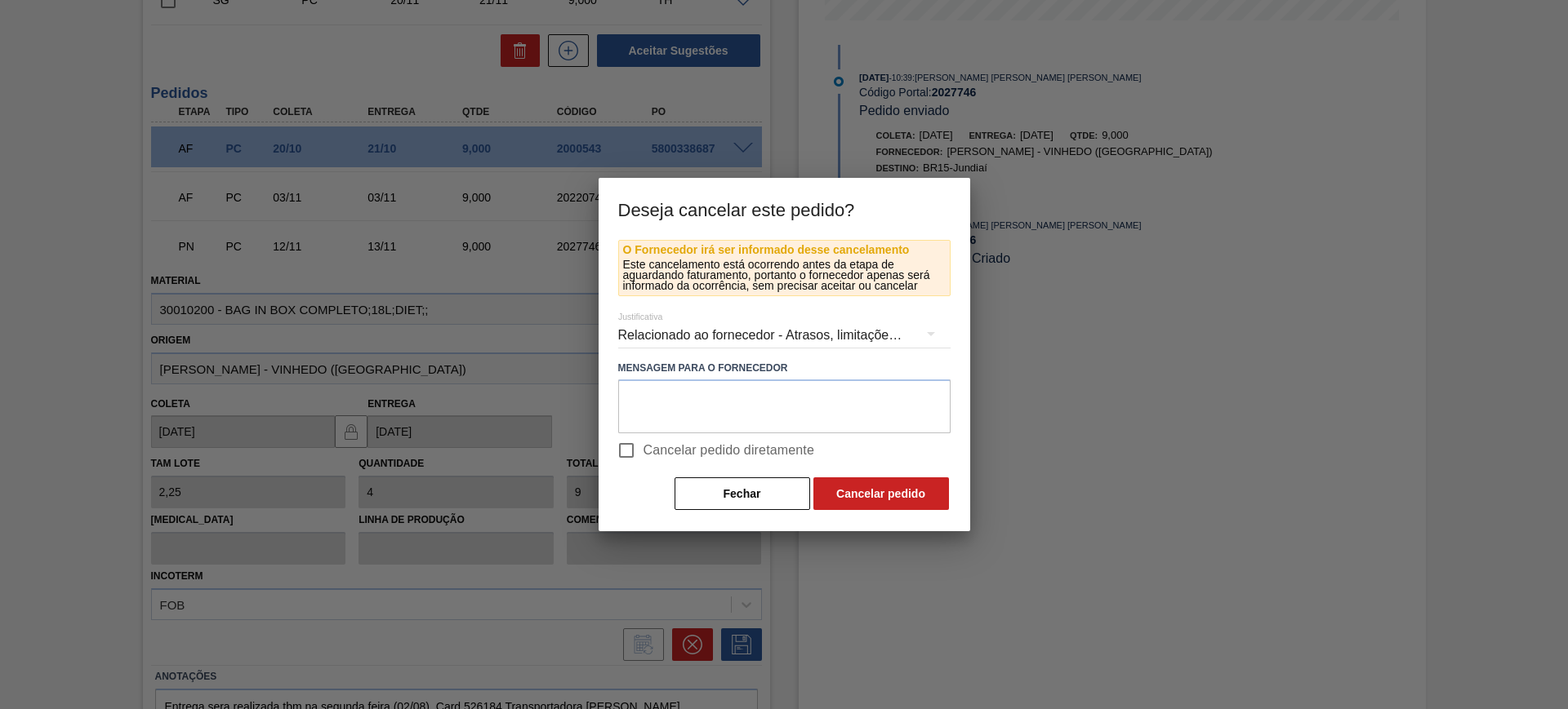
click at [669, 448] on span "Cancelar pedido diretamente" at bounding box center [729, 451] width 172 height 20
click at [644, 448] on input "Cancelar pedido diretamente" at bounding box center [627, 451] width 34 height 34
checkbox input "true"
click at [889, 499] on button "Cancelar pedido" at bounding box center [881, 494] width 135 height 33
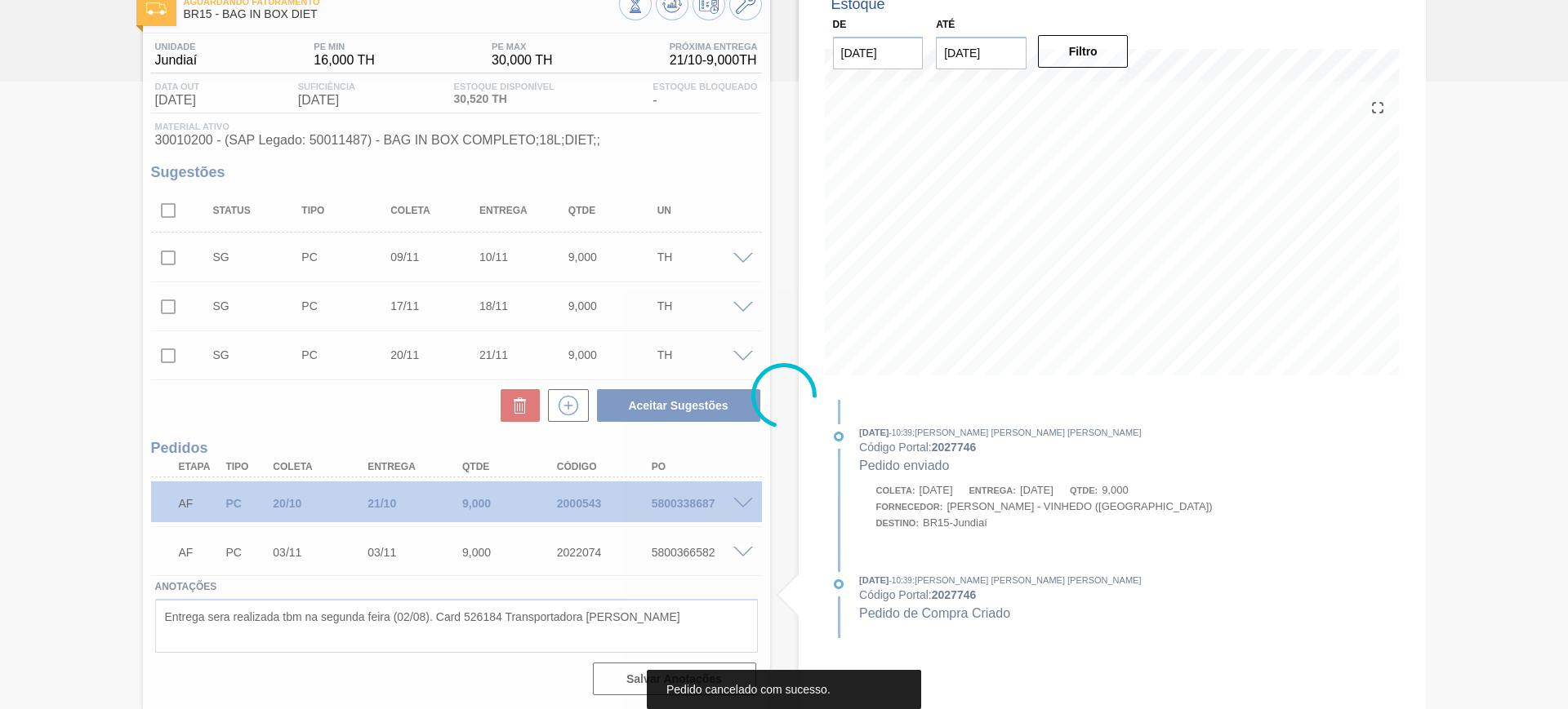
scroll to position [102, 0]
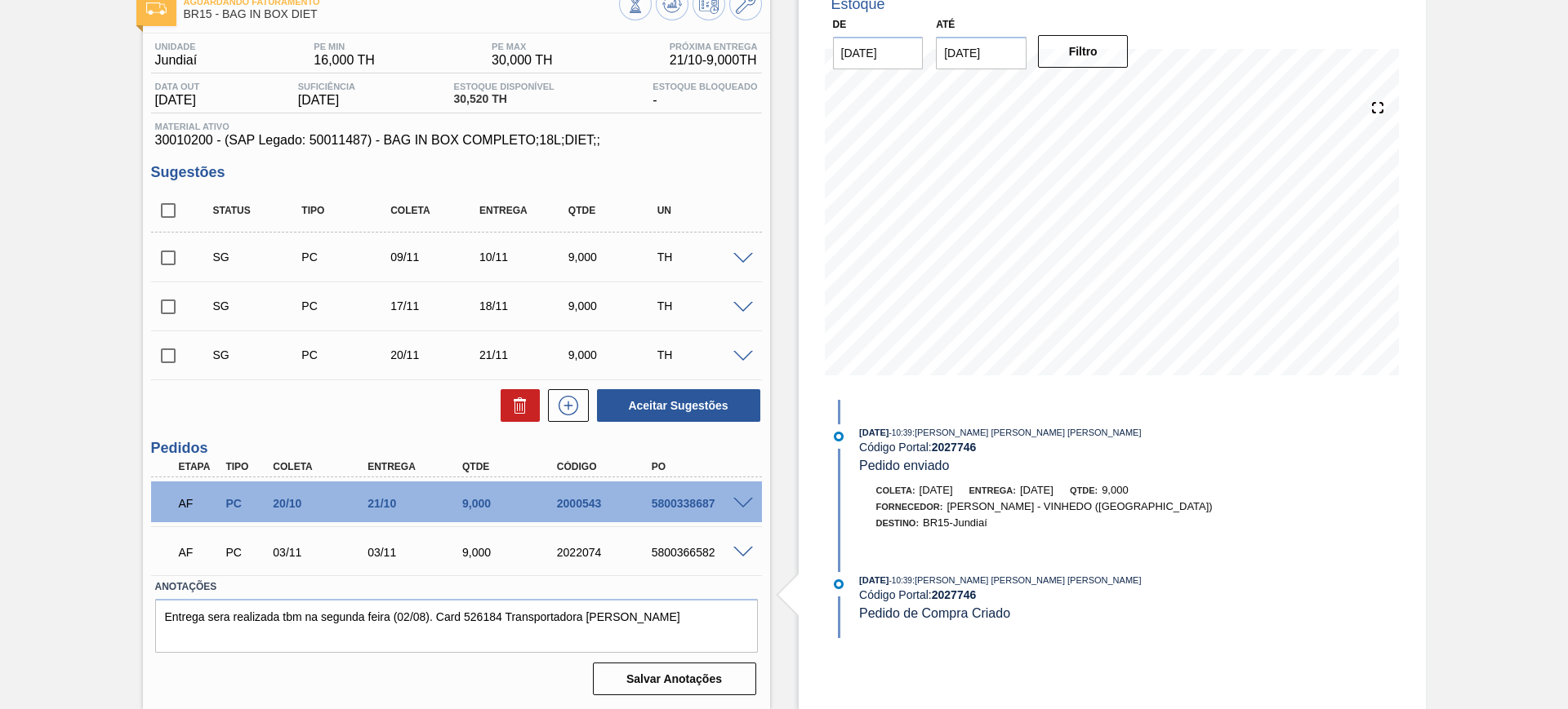
click at [171, 304] on input "checkbox" at bounding box center [168, 307] width 34 height 34
click at [647, 404] on button "Aceitar Sugestões" at bounding box center [678, 406] width 163 height 33
checkbox input "false"
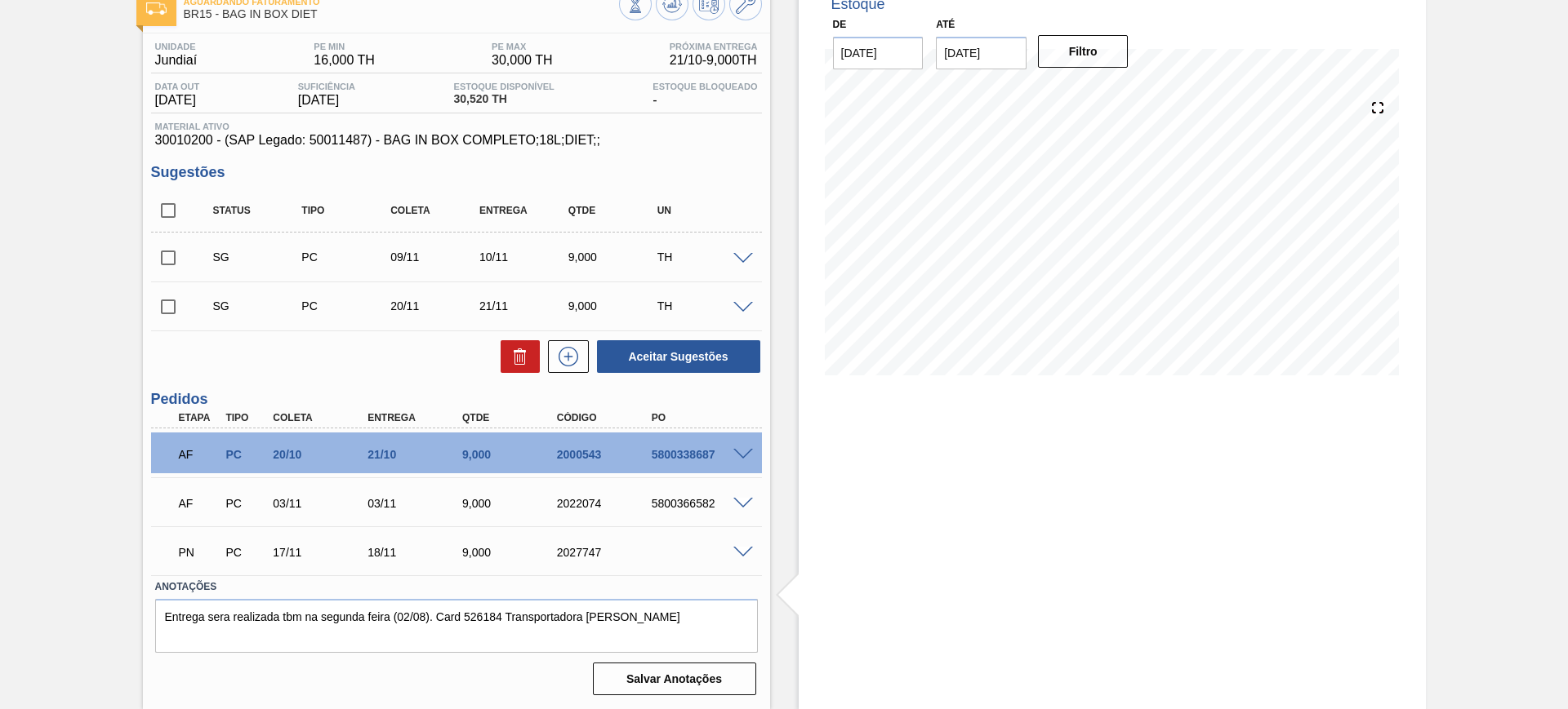
click at [170, 201] on input "checkbox" at bounding box center [168, 211] width 34 height 34
checkbox input "true"
click at [510, 356] on icon at bounding box center [520, 357] width 20 height 20
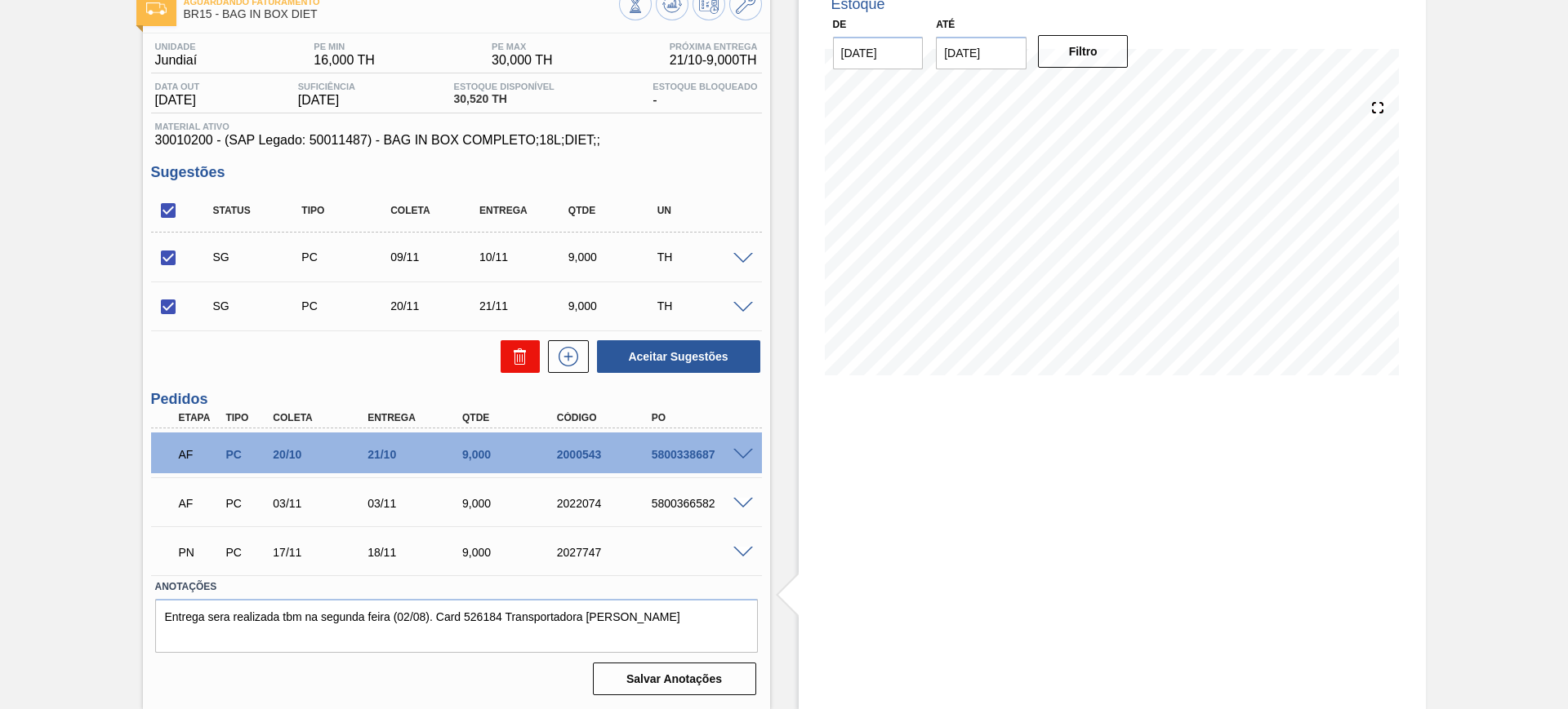
checkbox input "false"
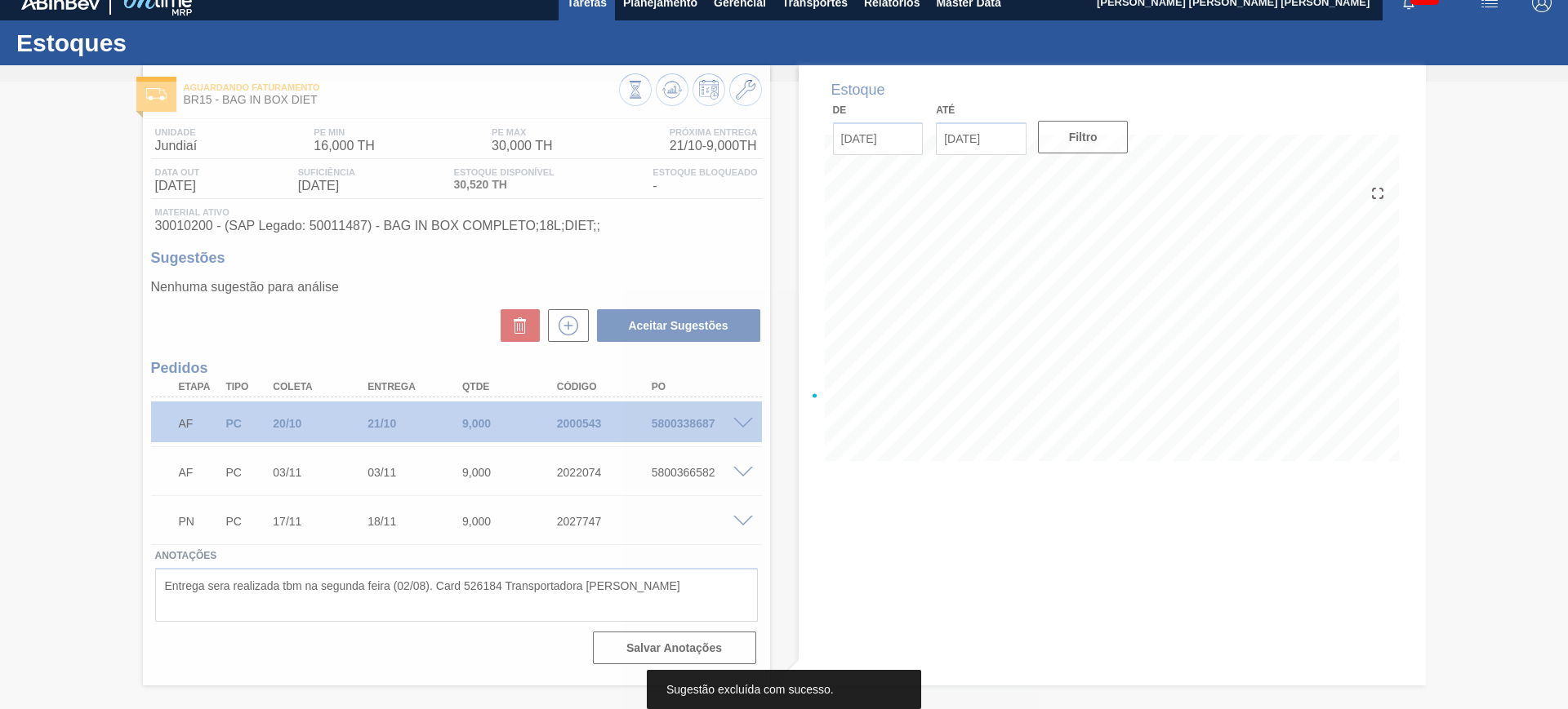
scroll to position [16, 0]
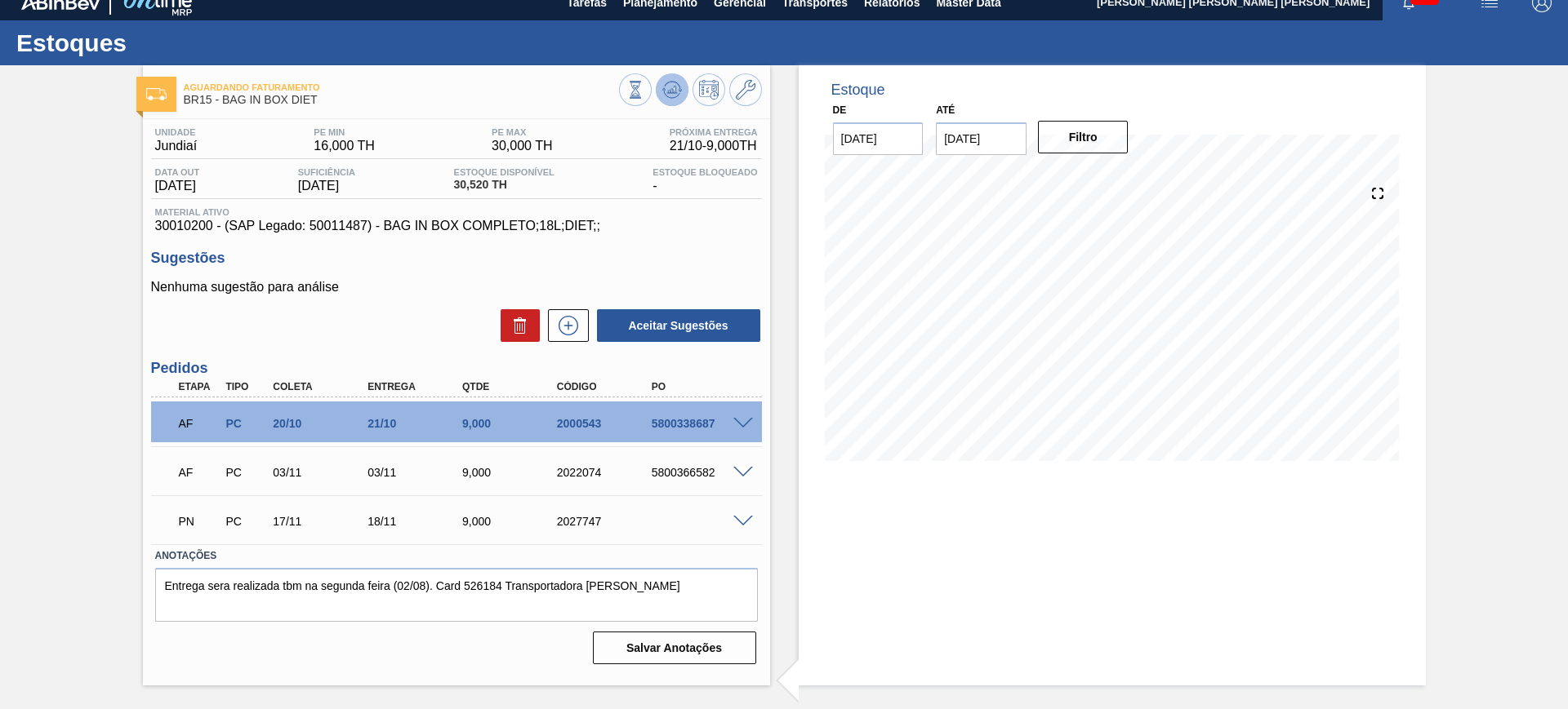
click at [683, 92] on button at bounding box center [672, 90] width 33 height 33
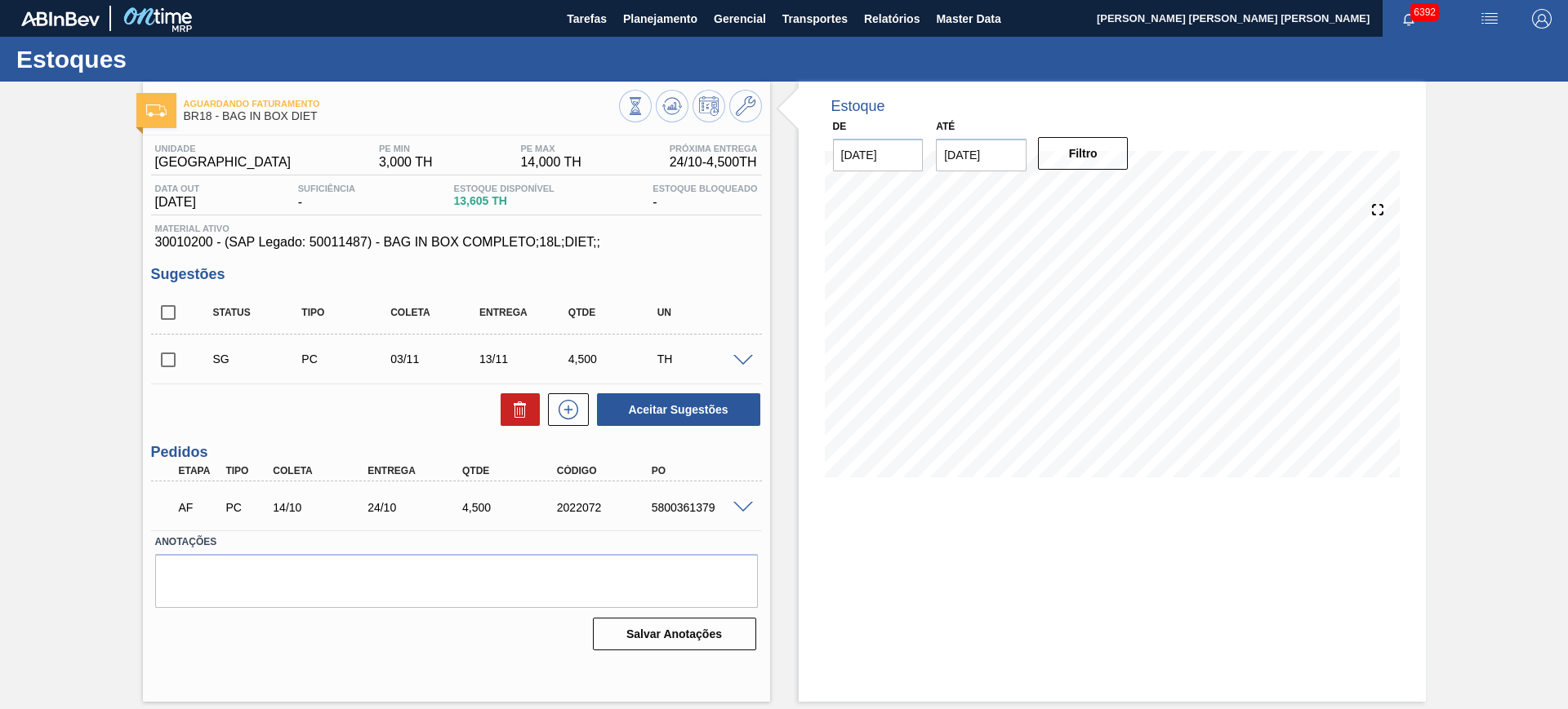
click at [180, 309] on input "checkbox" at bounding box center [168, 313] width 34 height 34
checkbox input "true"
click at [714, 416] on button "Aceitar Sugestões" at bounding box center [678, 410] width 163 height 33
checkbox input "false"
click at [165, 319] on input "checkbox" at bounding box center [168, 313] width 34 height 34
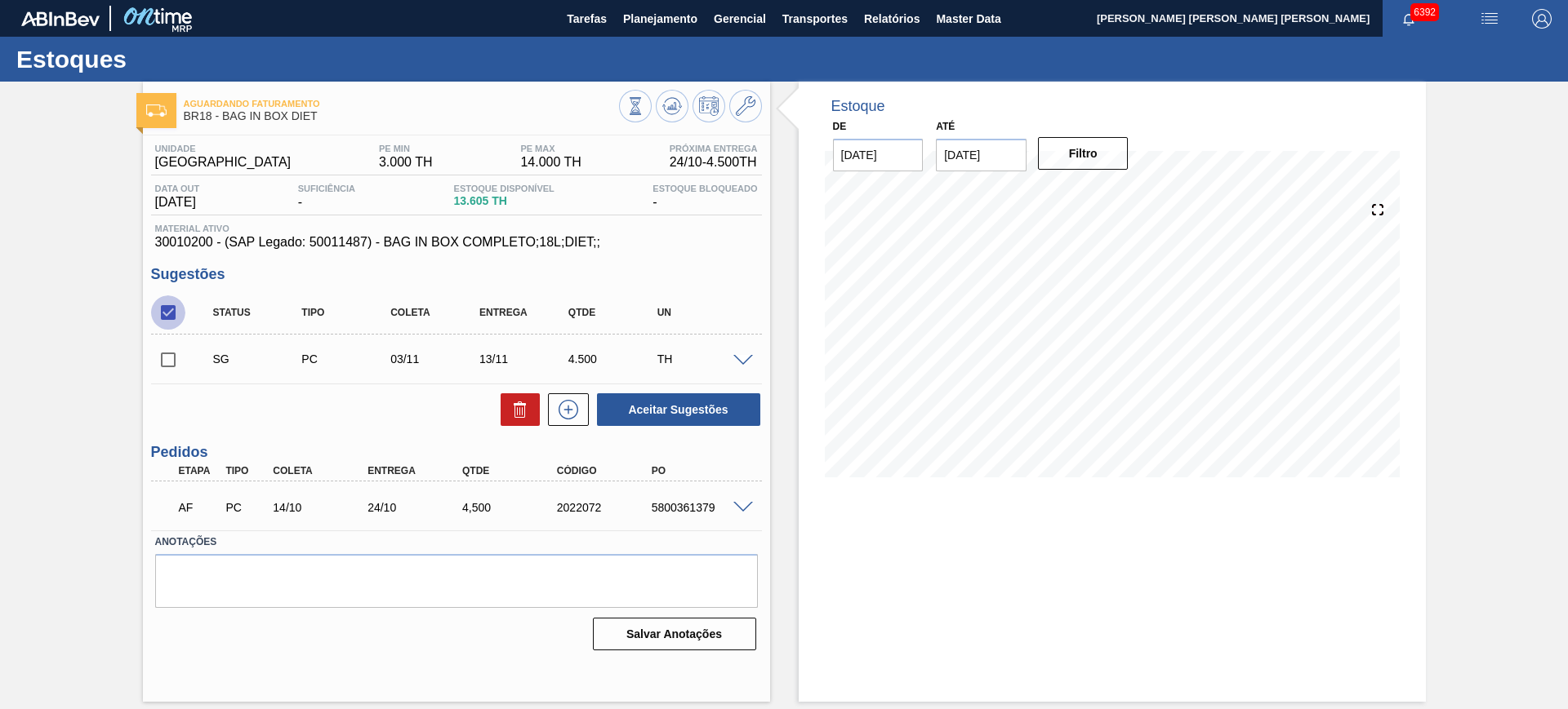
click at [165, 319] on input "checkbox" at bounding box center [168, 313] width 34 height 34
checkbox input "true"
click at [642, 409] on button "Aceitar Sugestões" at bounding box center [678, 410] width 163 height 33
checkbox input "false"
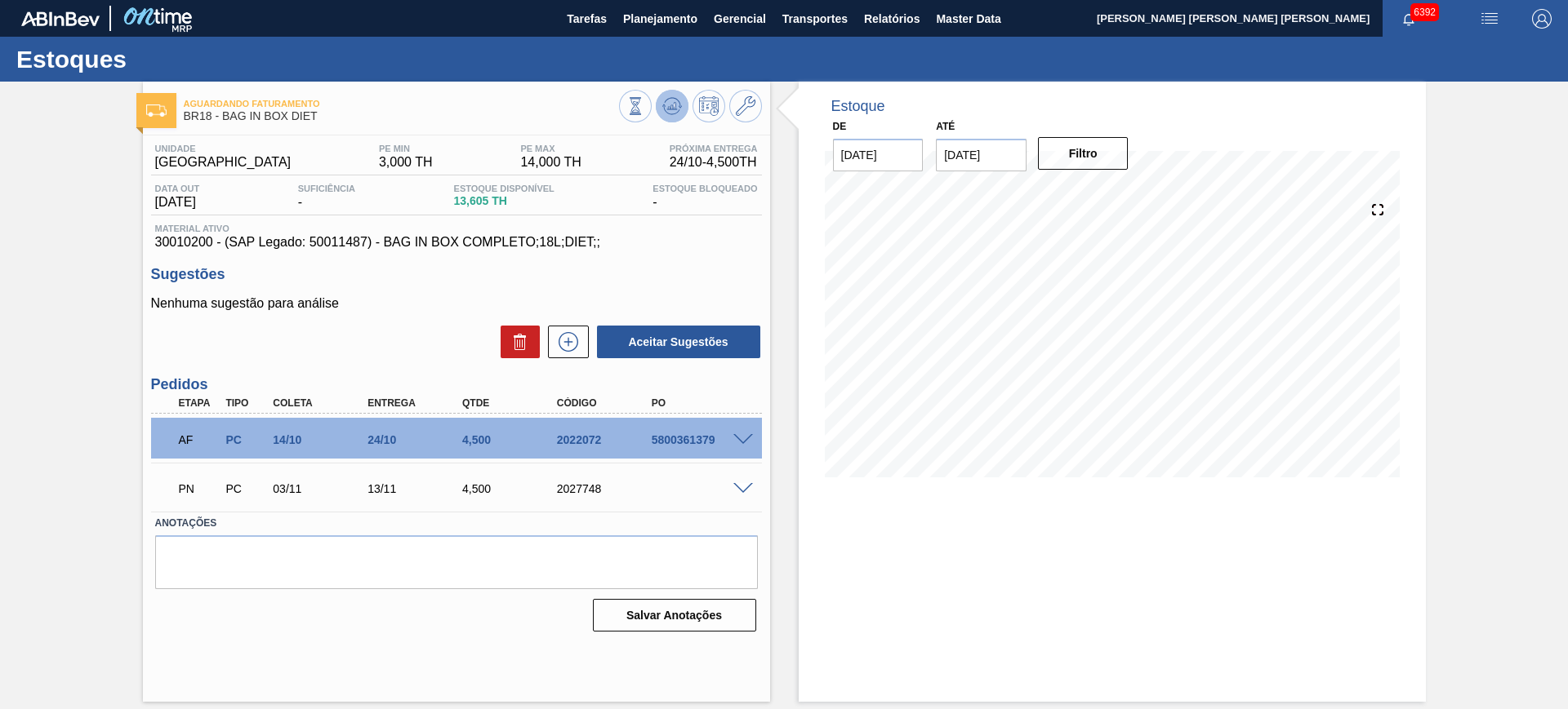
click at [685, 103] on button at bounding box center [672, 106] width 33 height 33
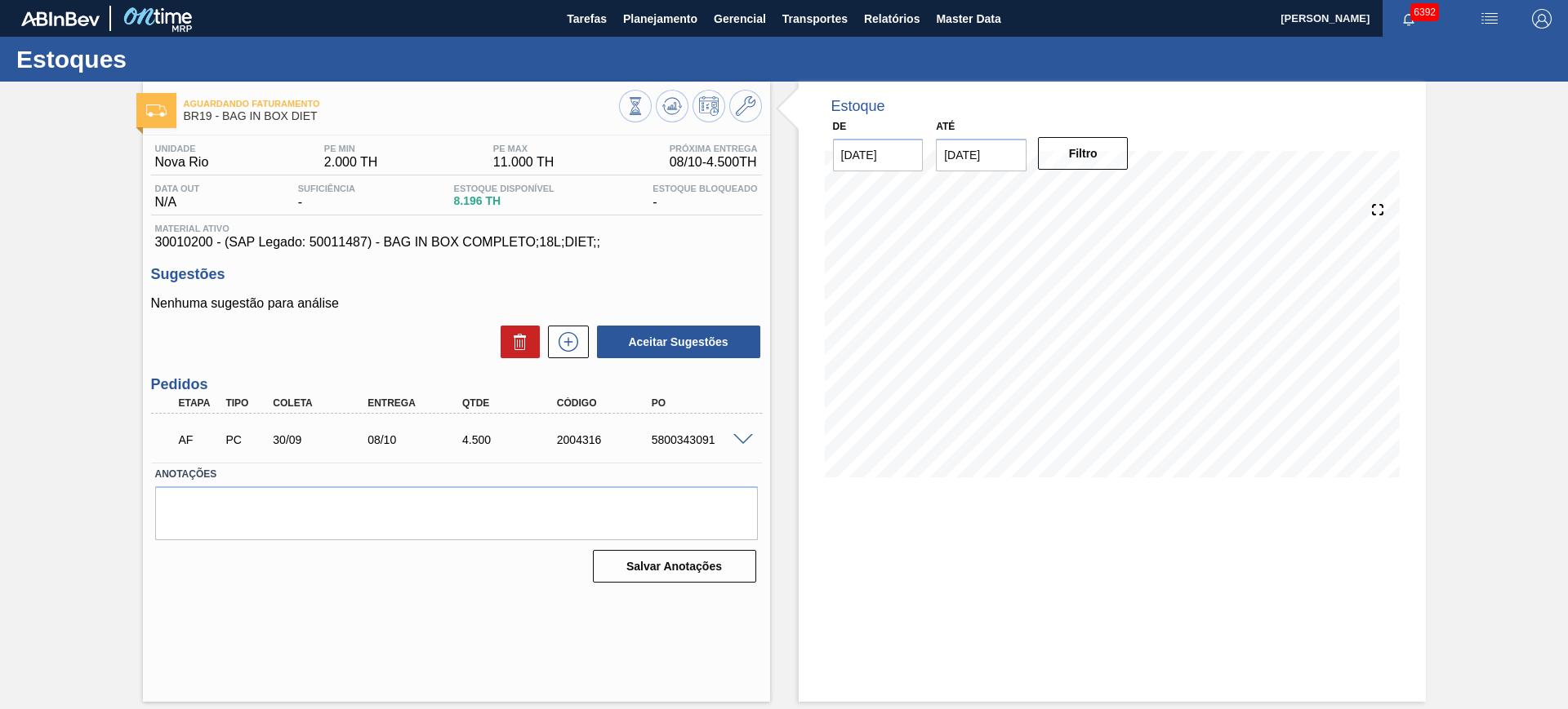
click at [738, 443] on span at bounding box center [743, 440] width 20 height 12
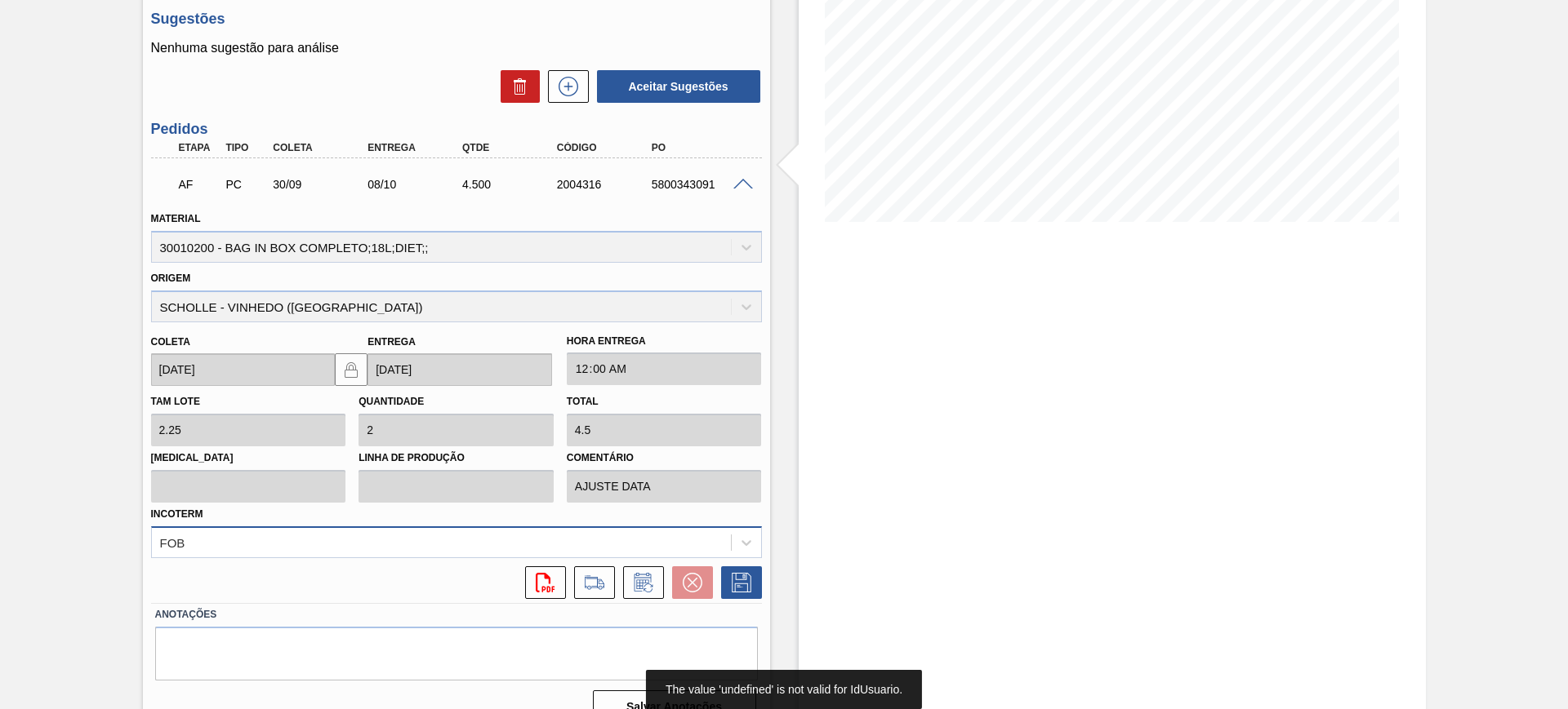
scroll to position [283, 0]
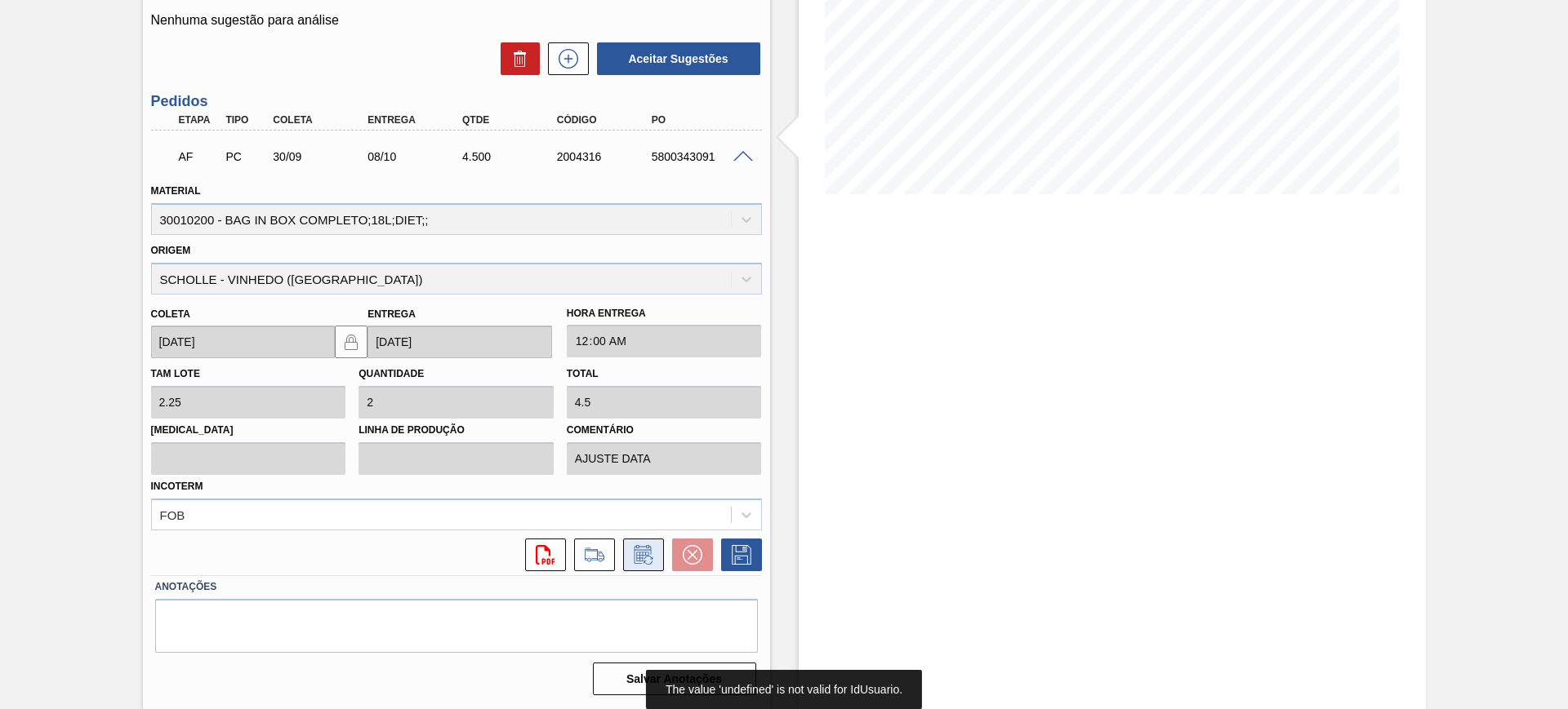
click at [648, 545] on icon at bounding box center [643, 555] width 26 height 20
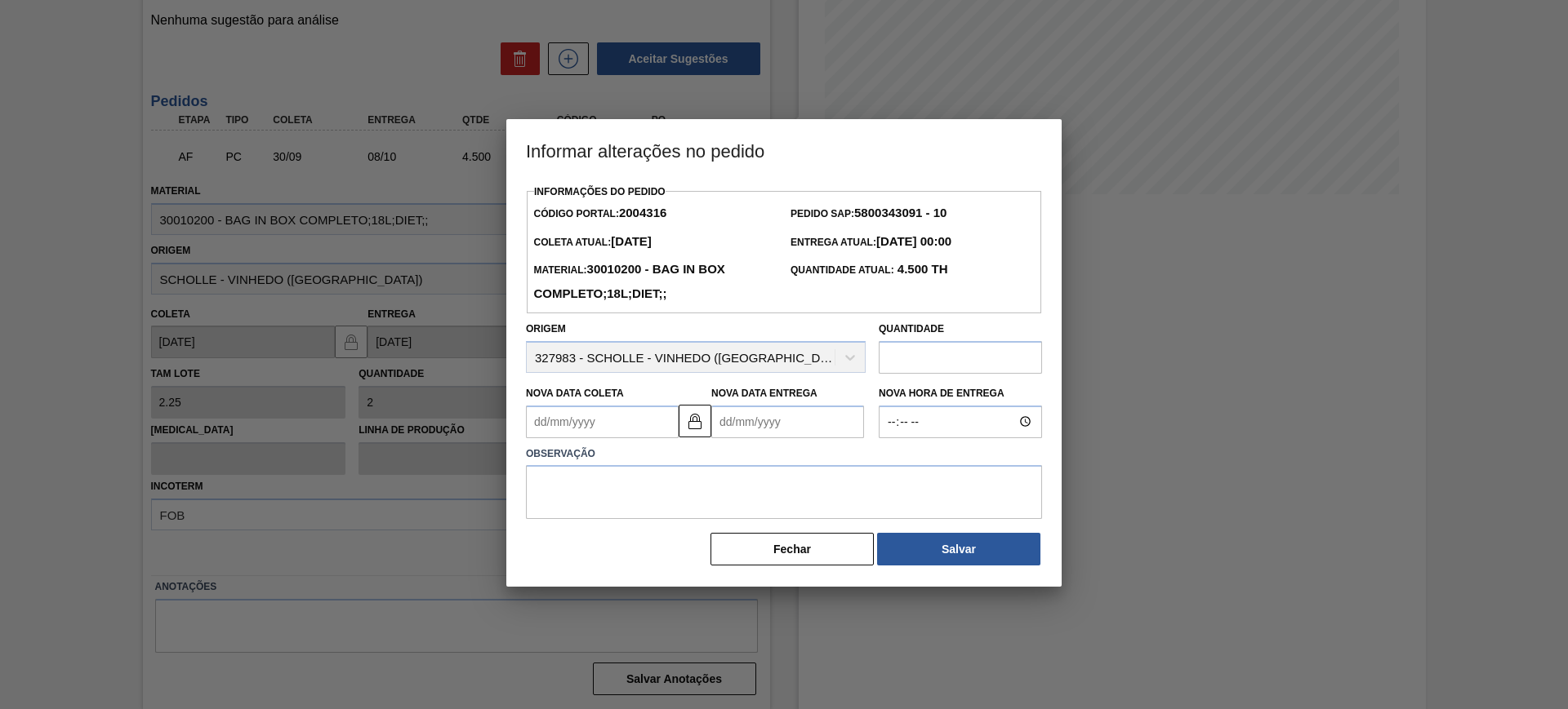
click at [787, 429] on Entrega2004316 "Nova Data Entrega" at bounding box center [787, 422] width 153 height 33
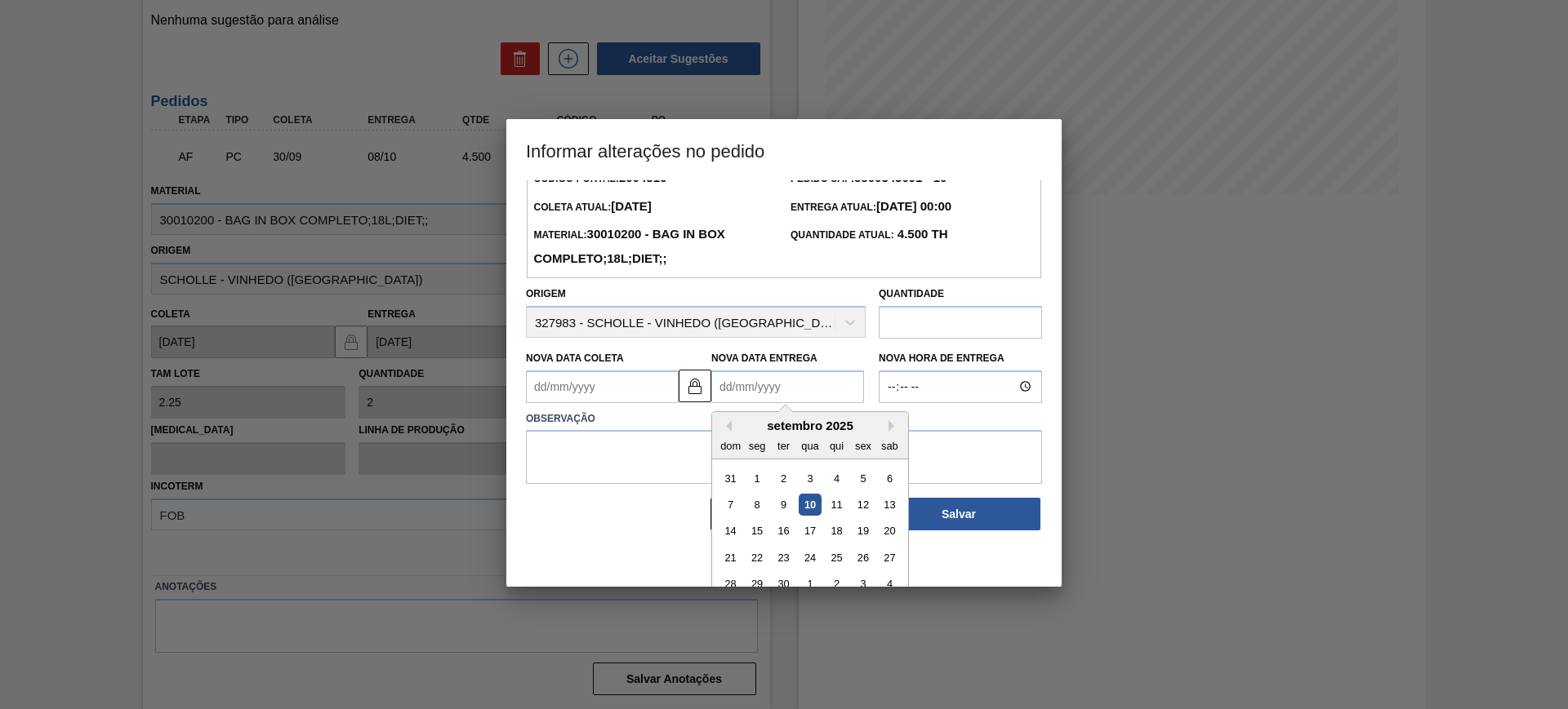
scroll to position [54, 0]
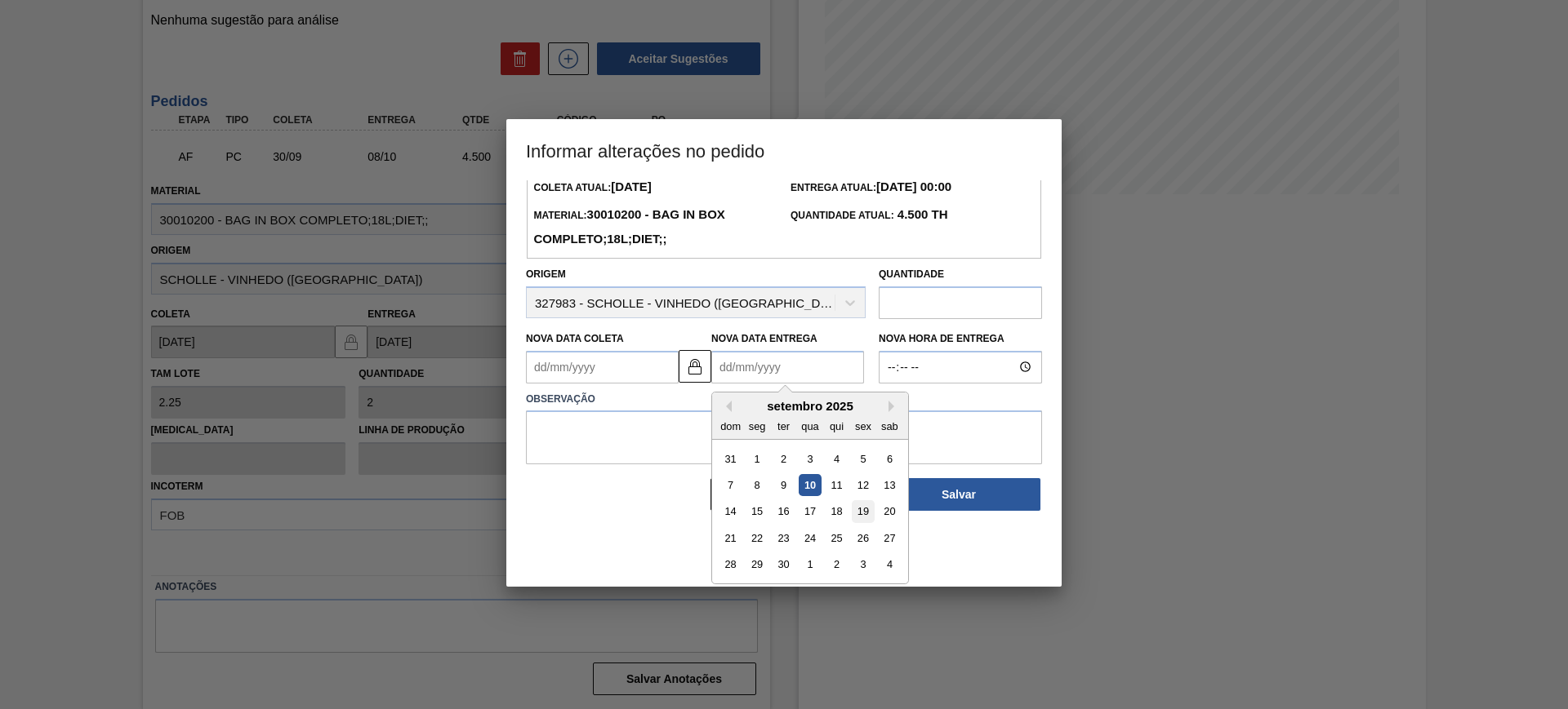
click at [865, 514] on div "19" at bounding box center [863, 512] width 22 height 22
type Coleta2004316 "11/09/2025"
type Entrega2004316 "19/09/2025"
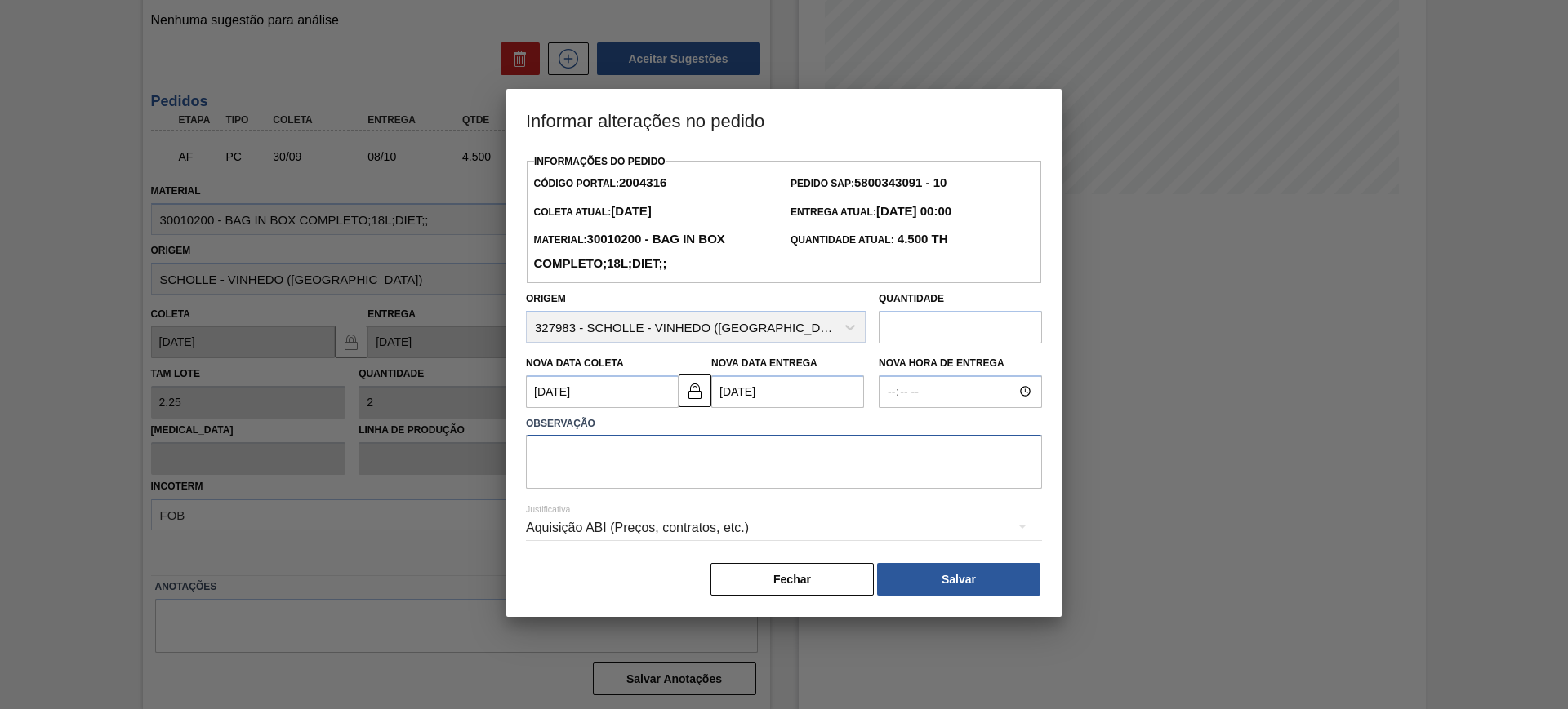
click at [840, 476] on textarea at bounding box center [784, 462] width 516 height 54
type textarea "AJUSTE DATA"
click at [886, 530] on div "Aquisição ABI (Preços, contratos, etc.)" at bounding box center [784, 527] width 516 height 46
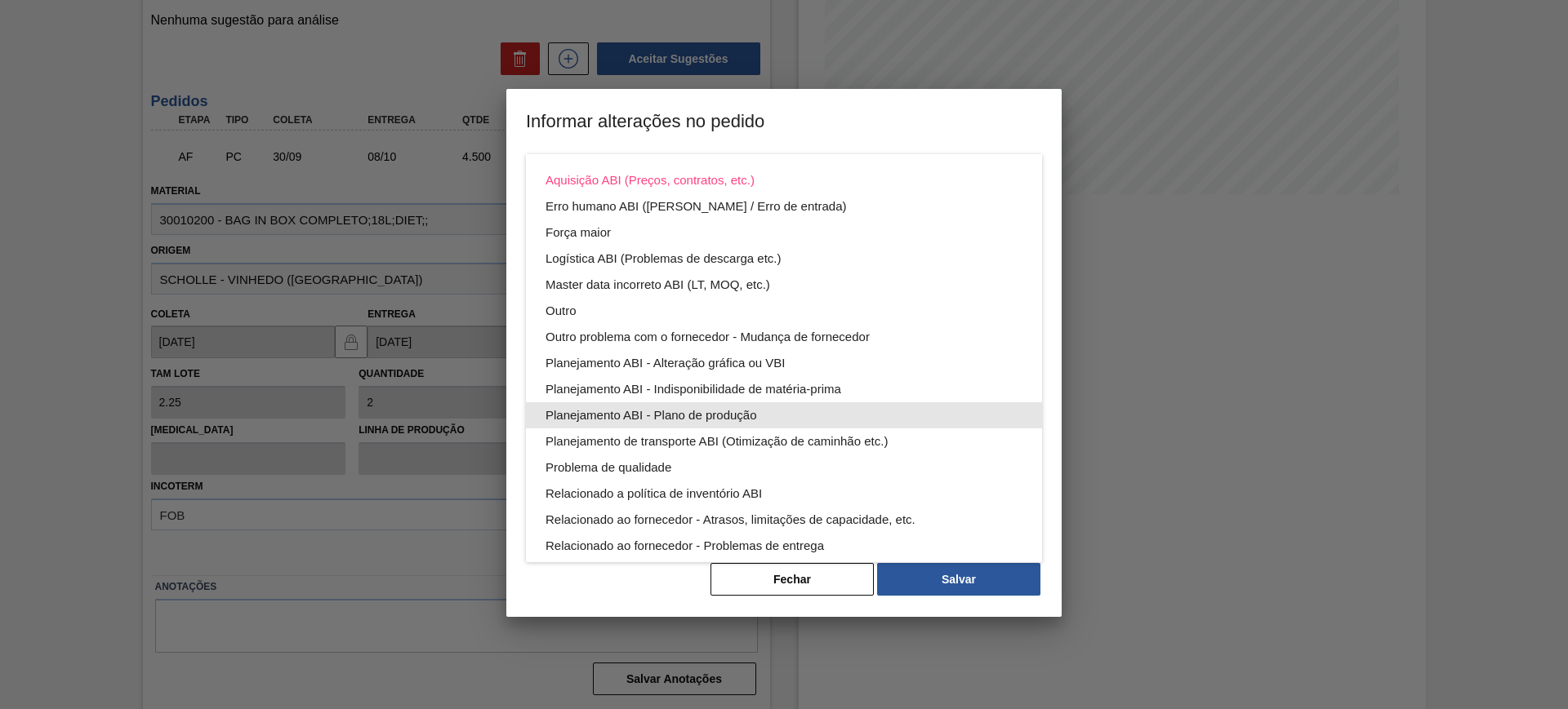
click at [803, 414] on div "Planejamento ABI - Plano de produção" at bounding box center [784, 415] width 477 height 26
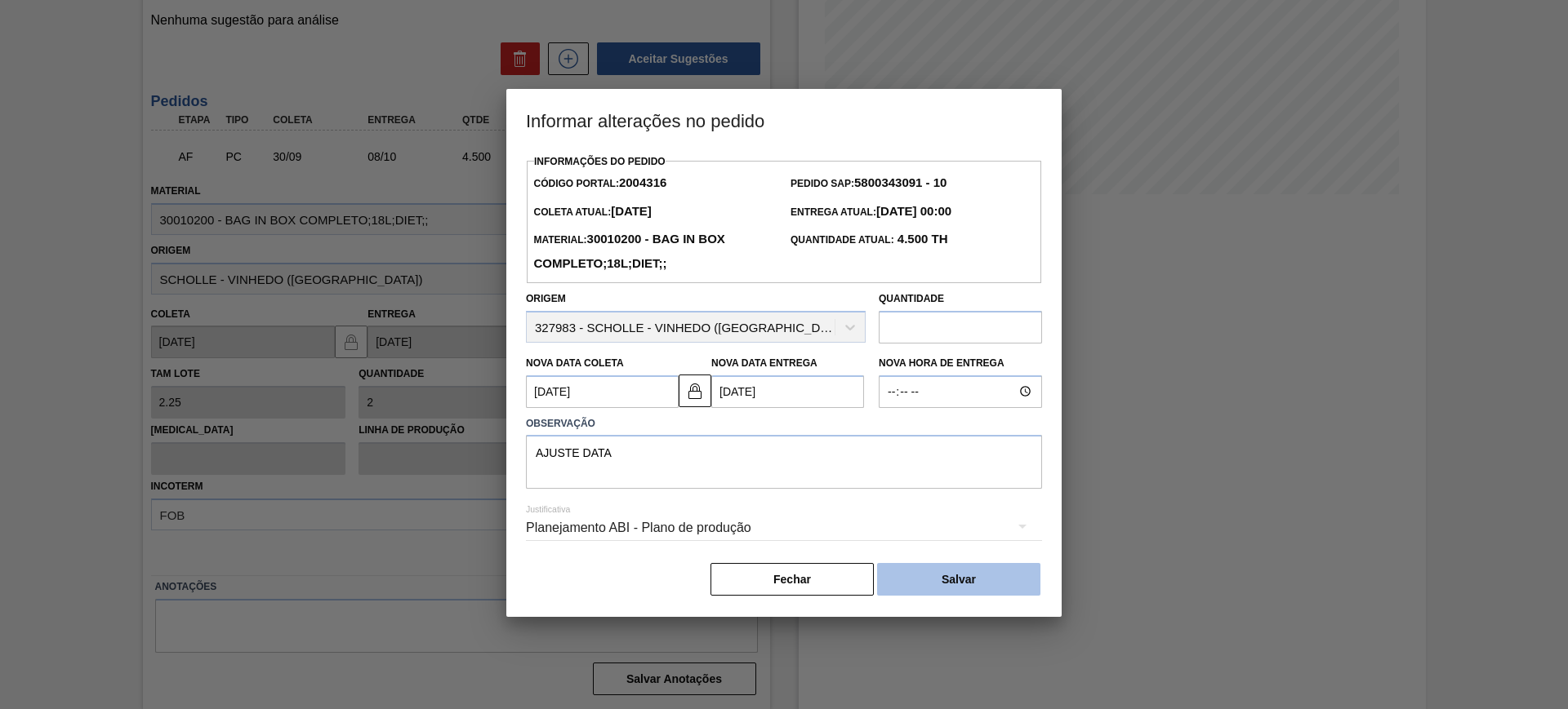
click at [955, 586] on button "Salvar" at bounding box center [959, 580] width 163 height 33
click at [1008, 575] on button "Salvar" at bounding box center [959, 580] width 163 height 33
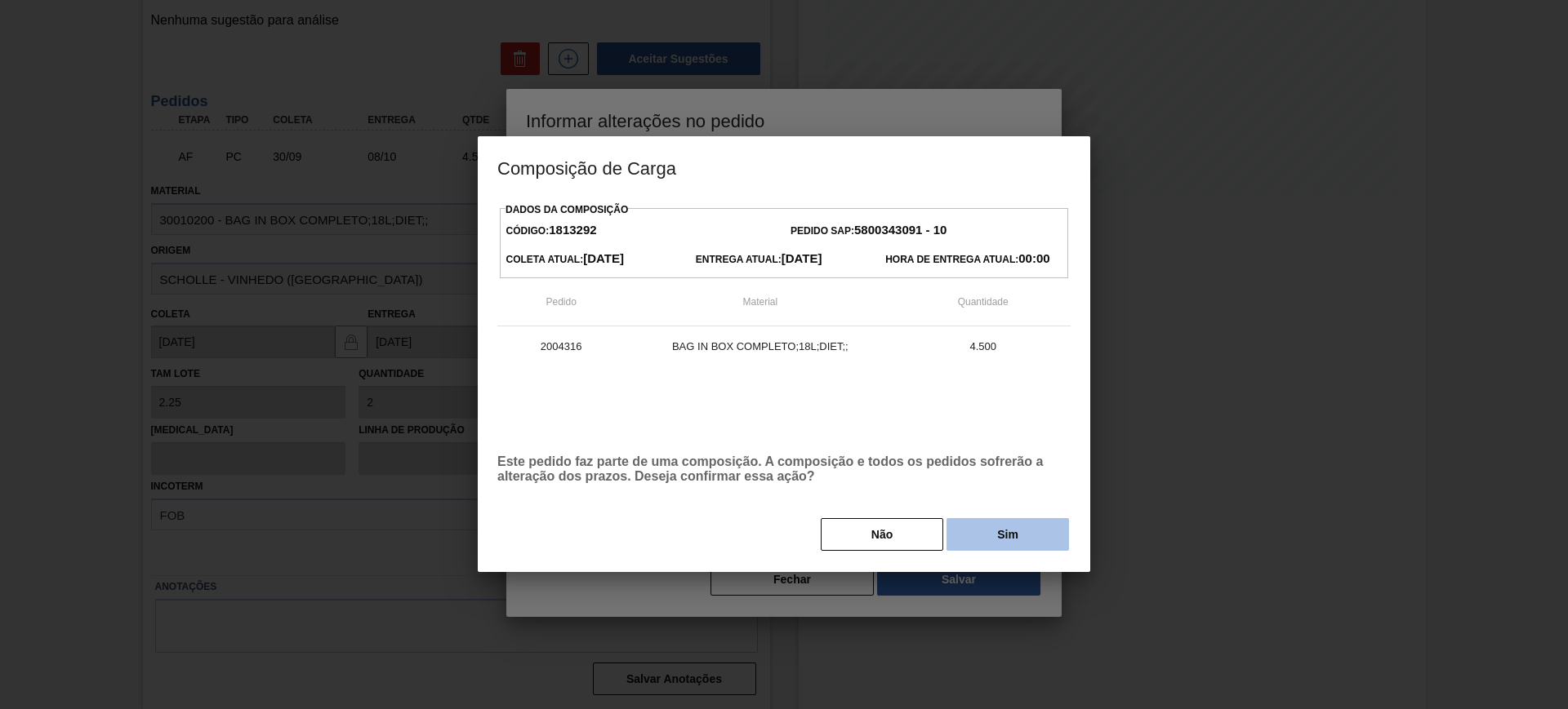
click at [990, 530] on button "Sim" at bounding box center [1008, 535] width 122 height 33
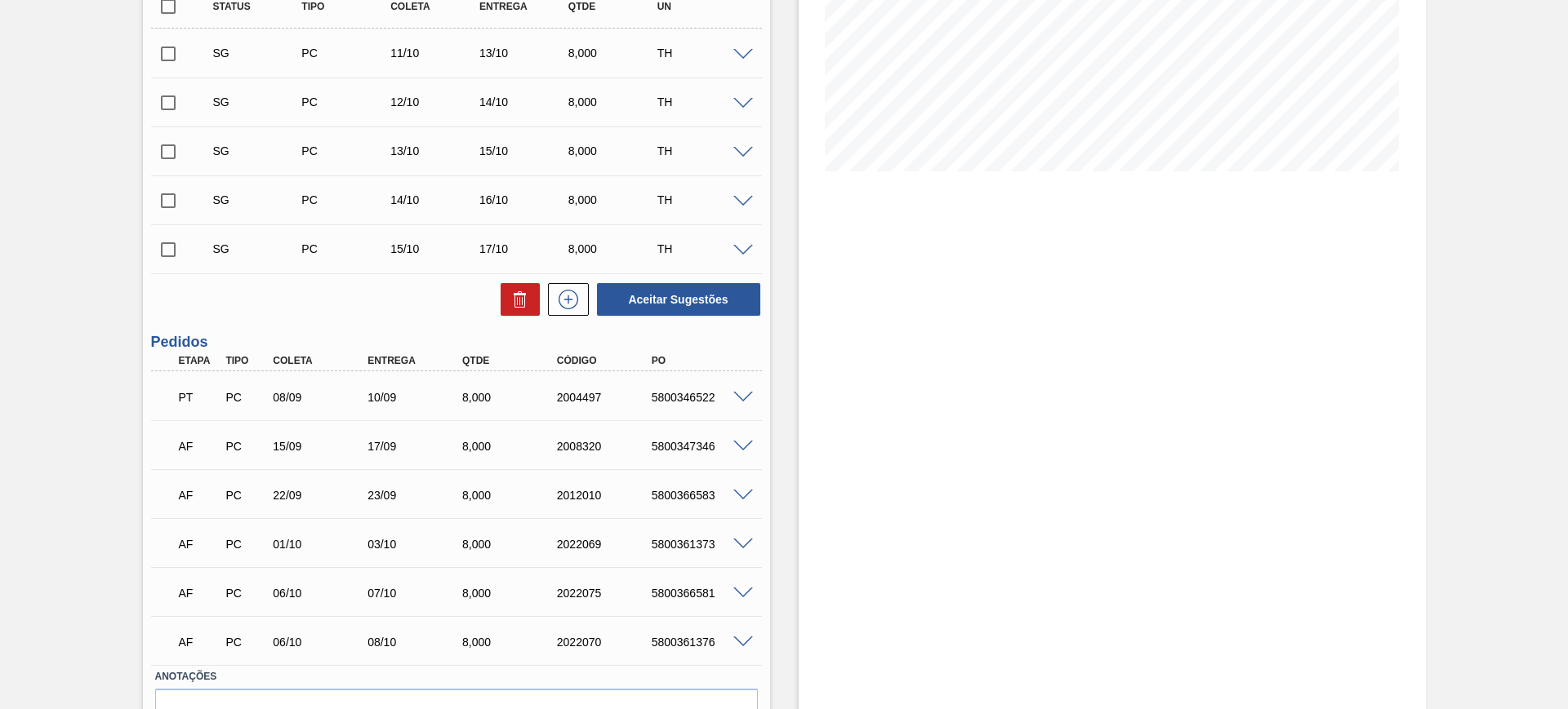
scroll to position [396, 0]
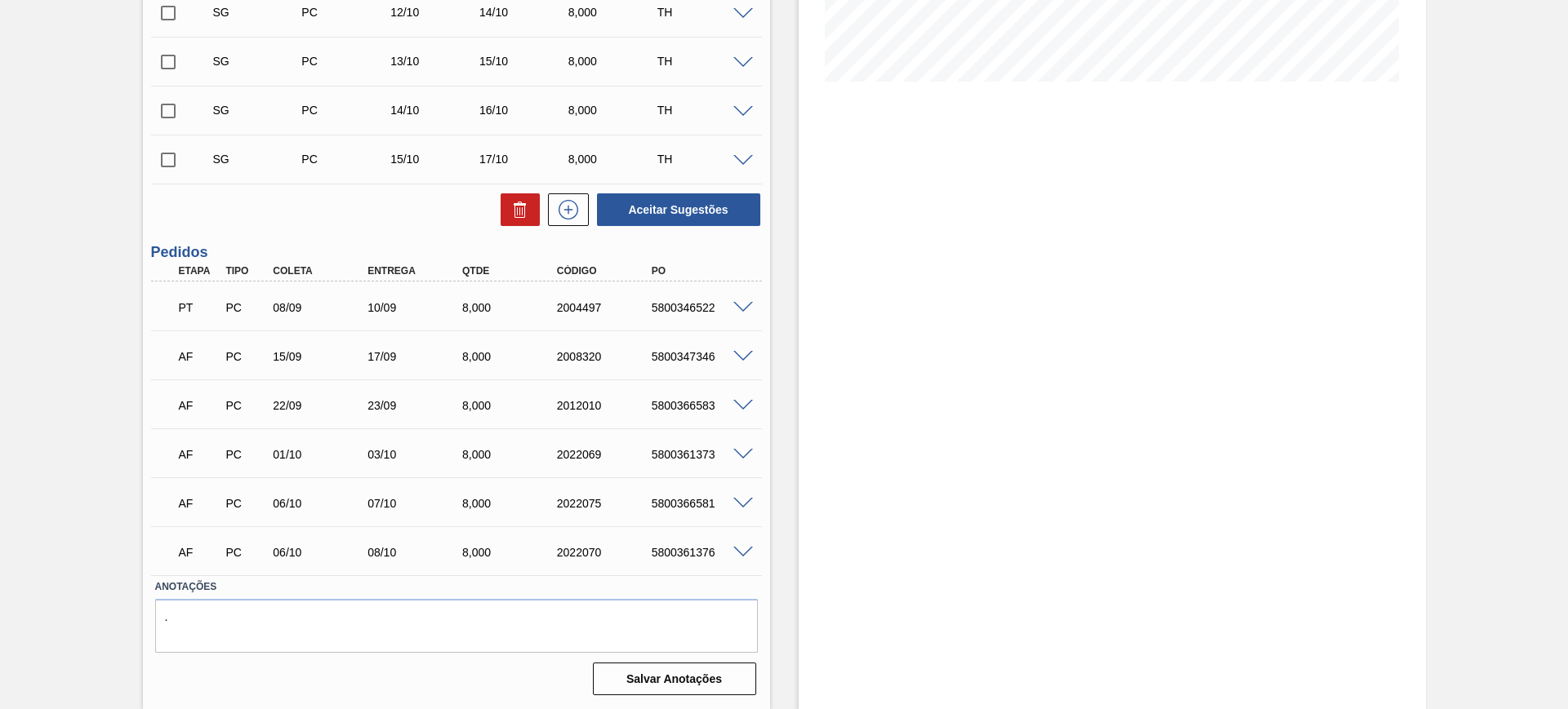
click at [745, 555] on span at bounding box center [743, 553] width 20 height 12
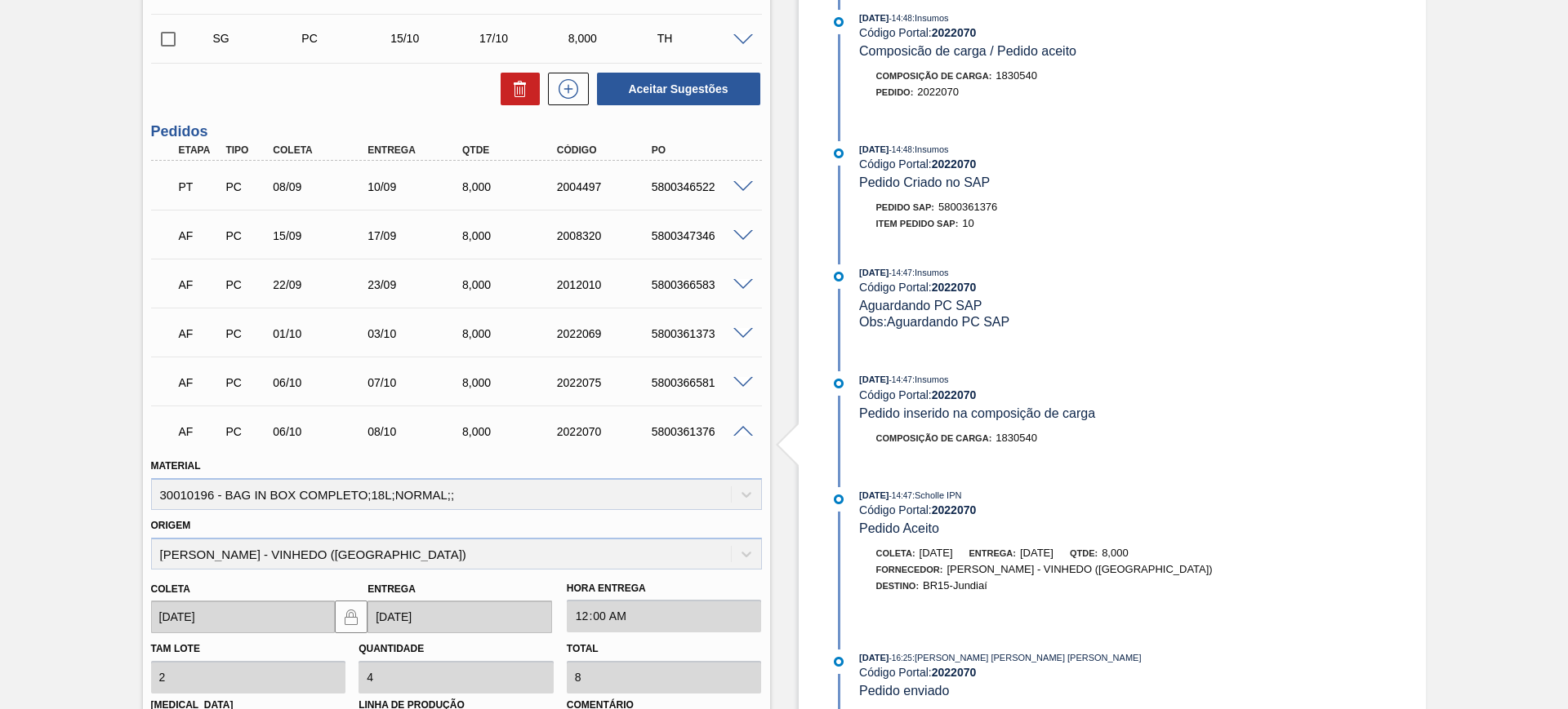
scroll to position [702, 0]
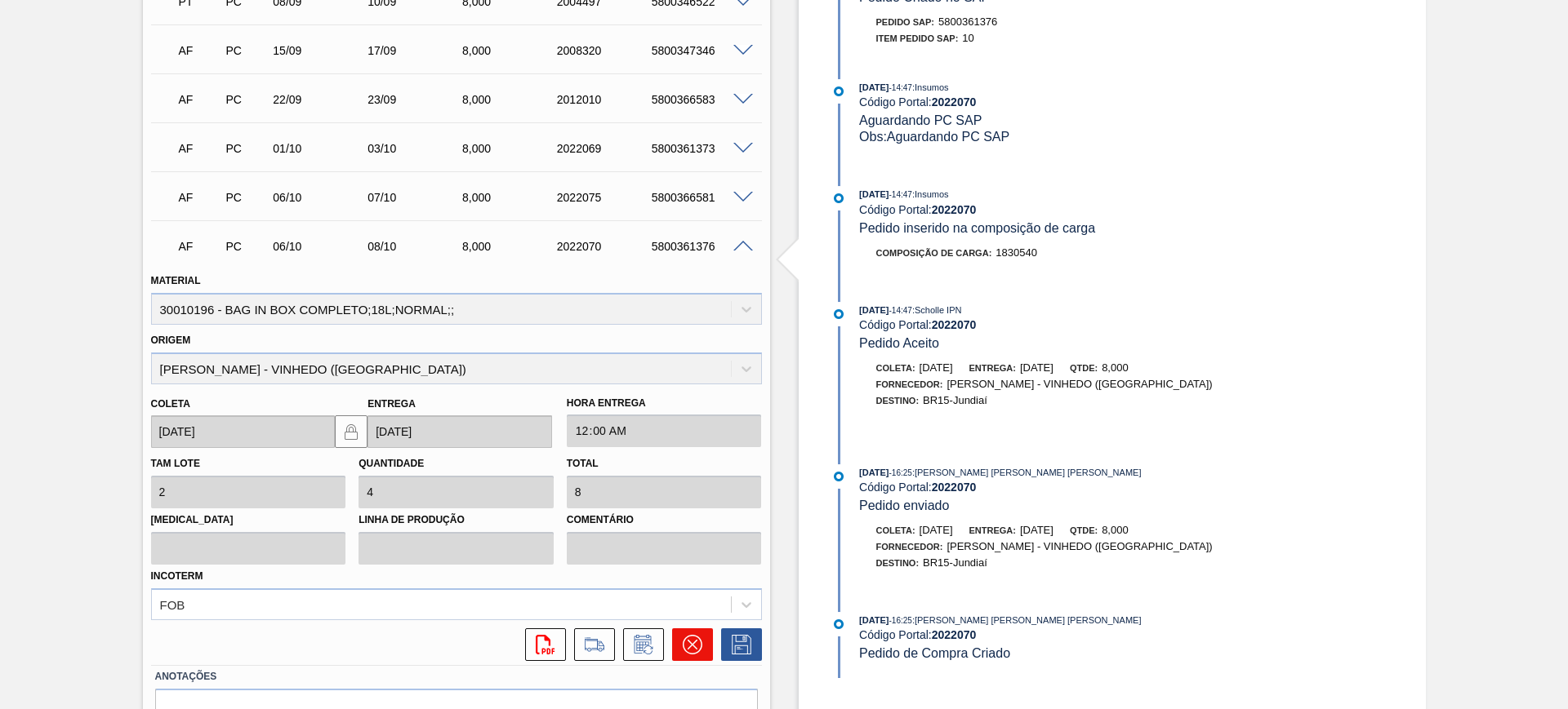
click at [681, 648] on button at bounding box center [692, 645] width 41 height 33
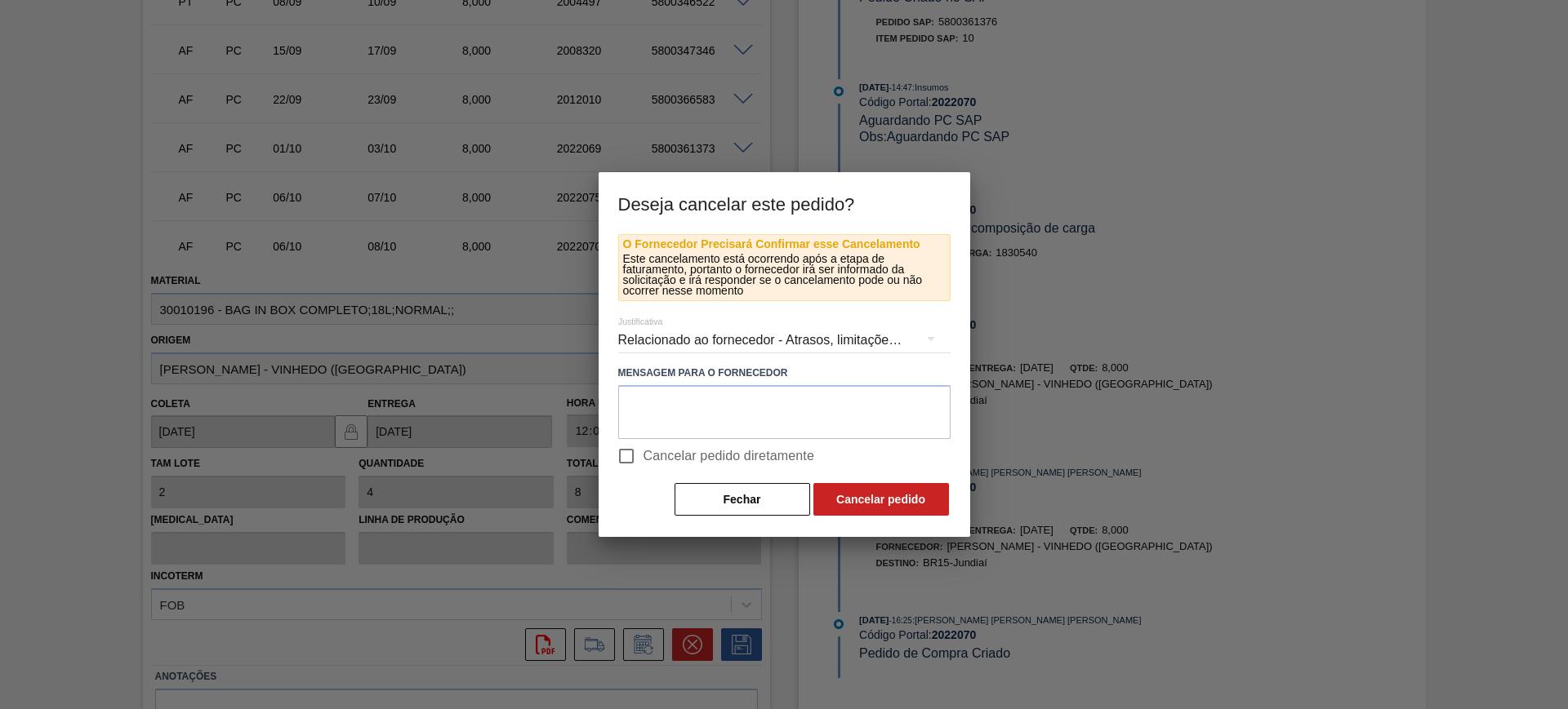
click at [682, 451] on span "Cancelar pedido diretamente" at bounding box center [729, 456] width 172 height 20
click at [644, 451] on input "Cancelar pedido diretamente" at bounding box center [627, 457] width 34 height 34
checkbox input "true"
click at [884, 507] on button "Cancelar pedido" at bounding box center [881, 500] width 135 height 33
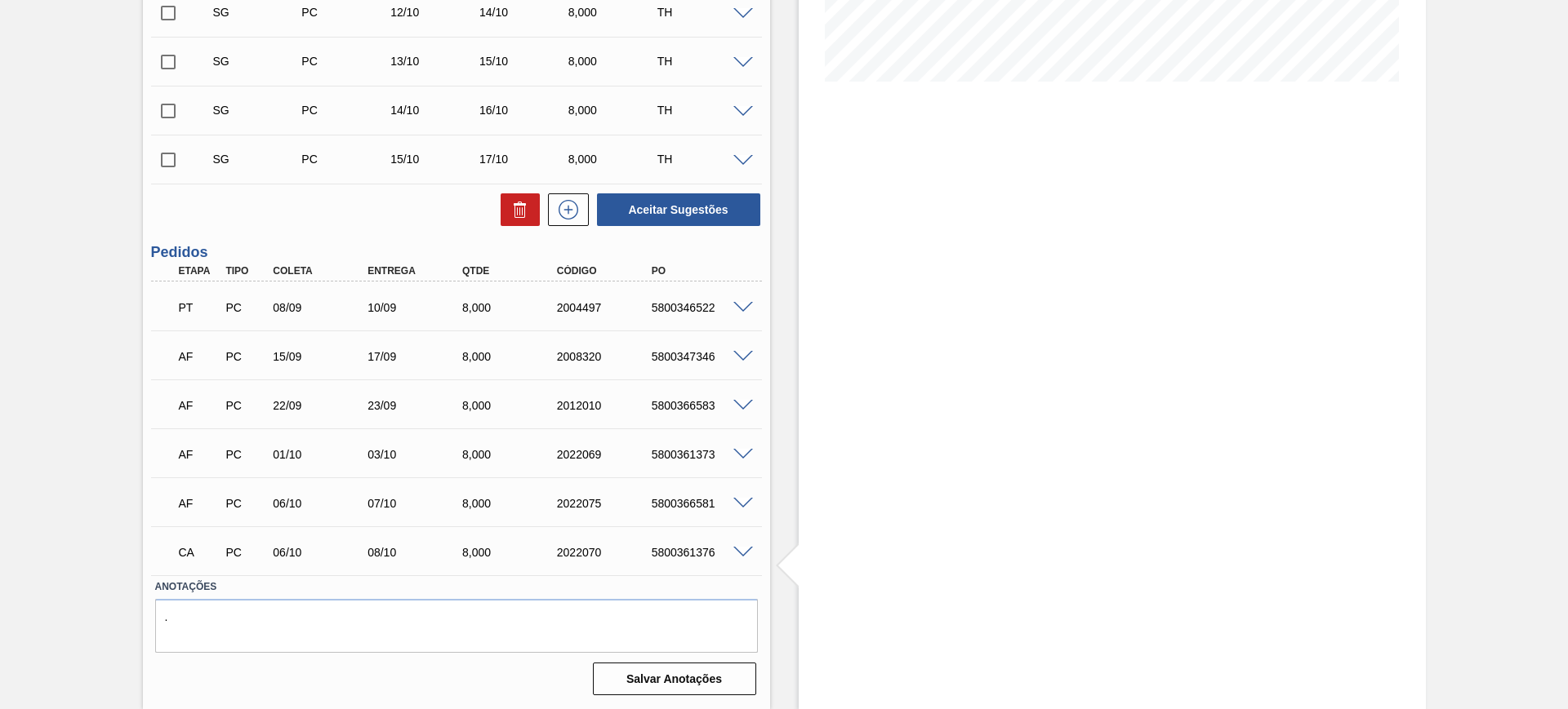
scroll to position [0, 0]
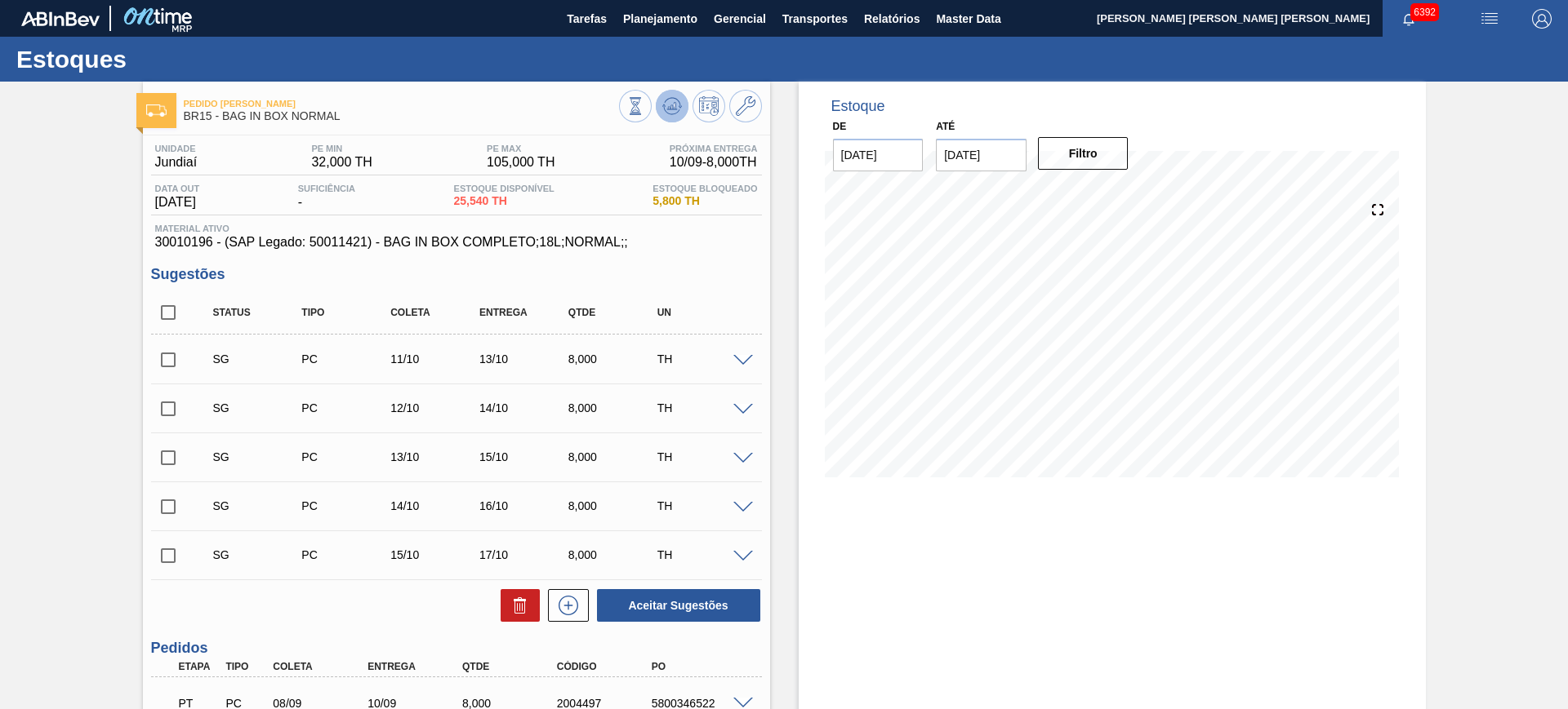
click at [672, 96] on icon at bounding box center [672, 106] width 20 height 20
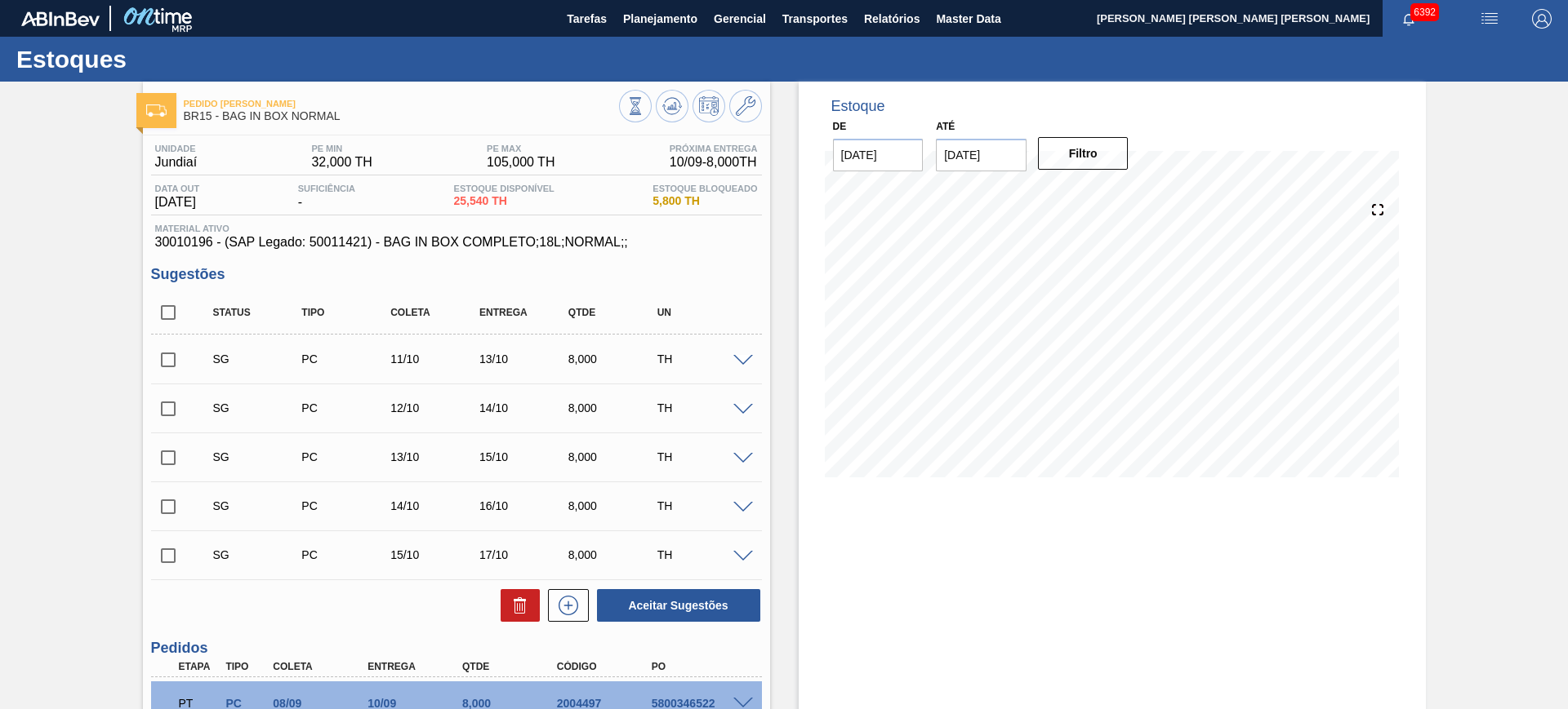
click at [169, 354] on input "checkbox" at bounding box center [168, 360] width 34 height 34
click at [745, 599] on button "Aceitar Sugestões" at bounding box center [678, 606] width 163 height 33
checkbox input "false"
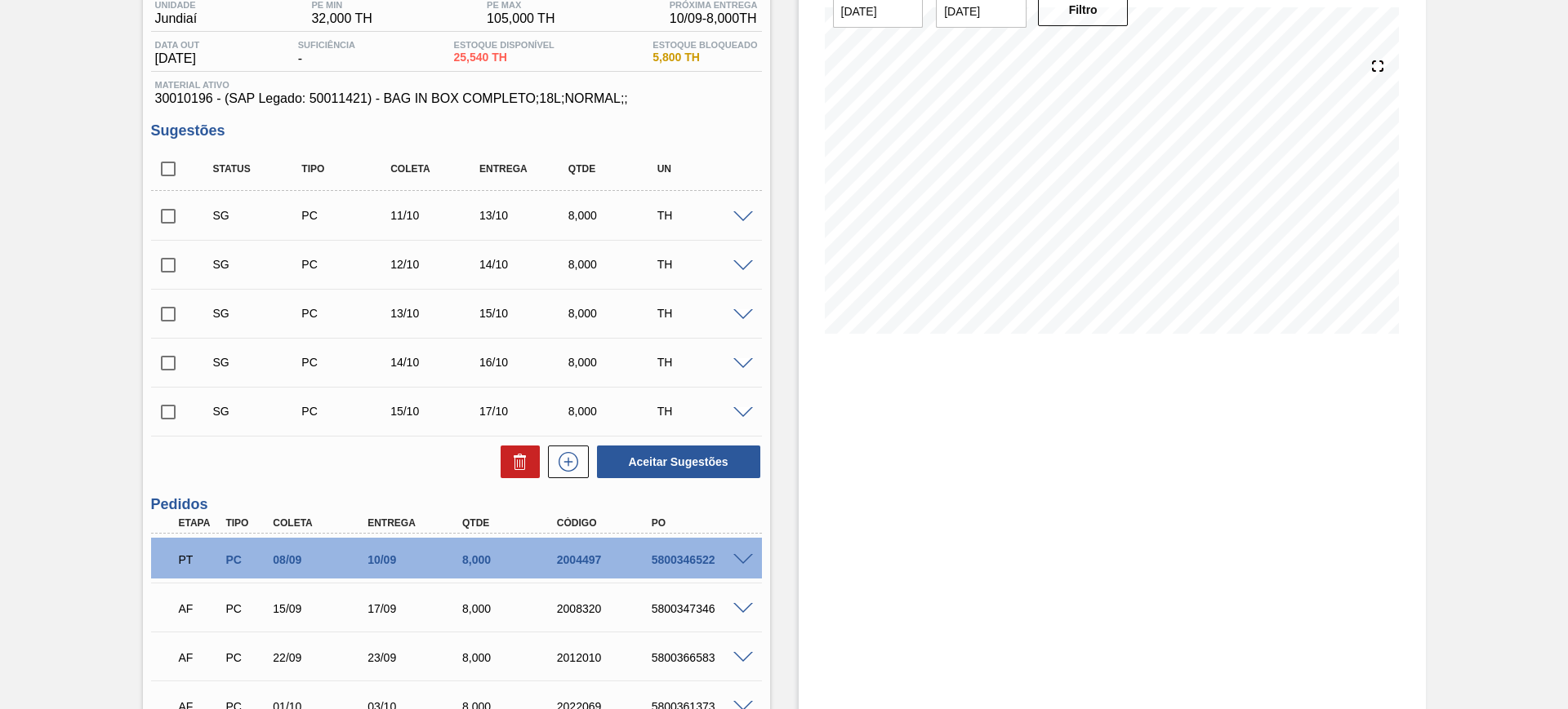
scroll to position [143, 0]
click at [164, 414] on input "checkbox" at bounding box center [168, 414] width 34 height 34
click at [672, 465] on button "Aceitar Sugestões" at bounding box center [678, 463] width 163 height 33
checkbox input "false"
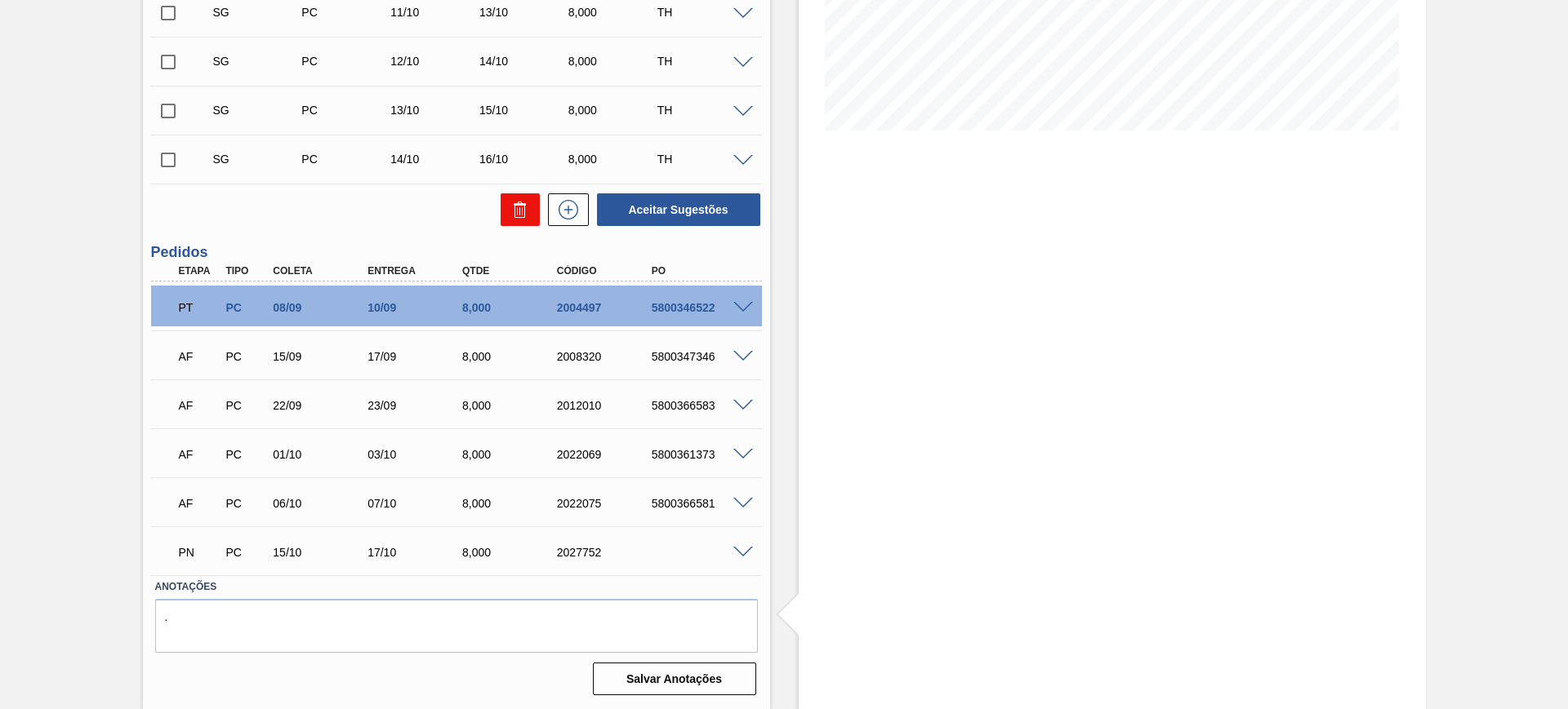
scroll to position [40, 0]
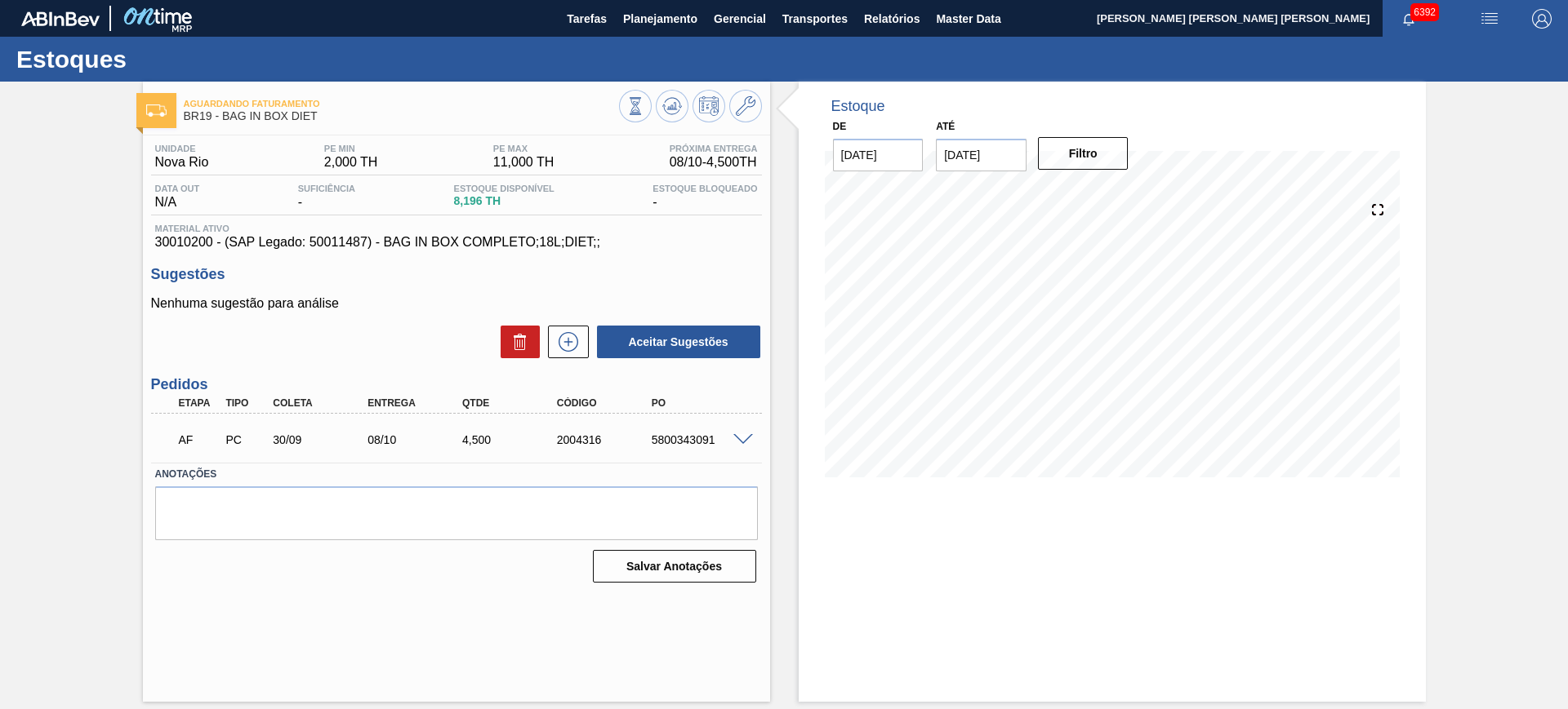
click at [740, 438] on span at bounding box center [743, 440] width 20 height 12
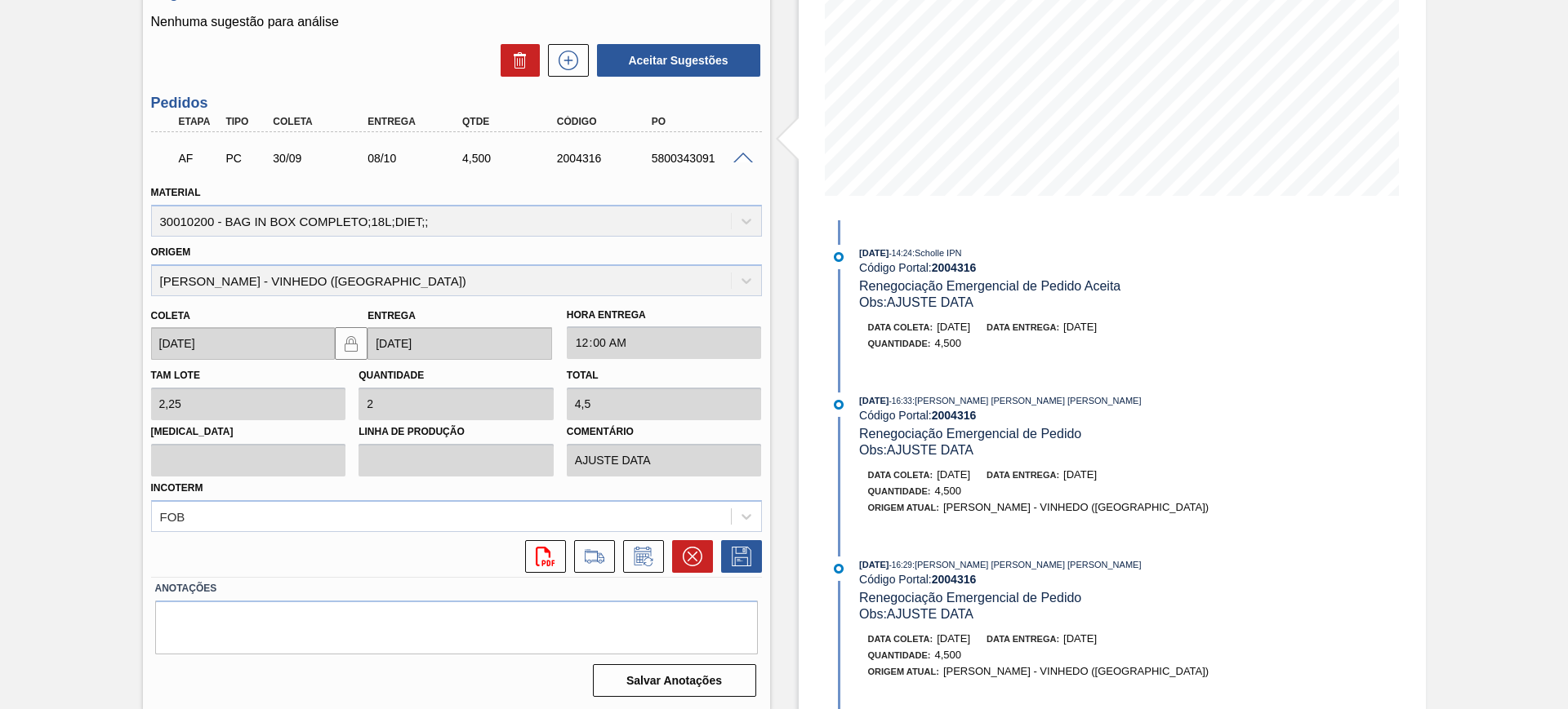
scroll to position [283, 0]
click at [641, 558] on icon at bounding box center [642, 556] width 12 height 9
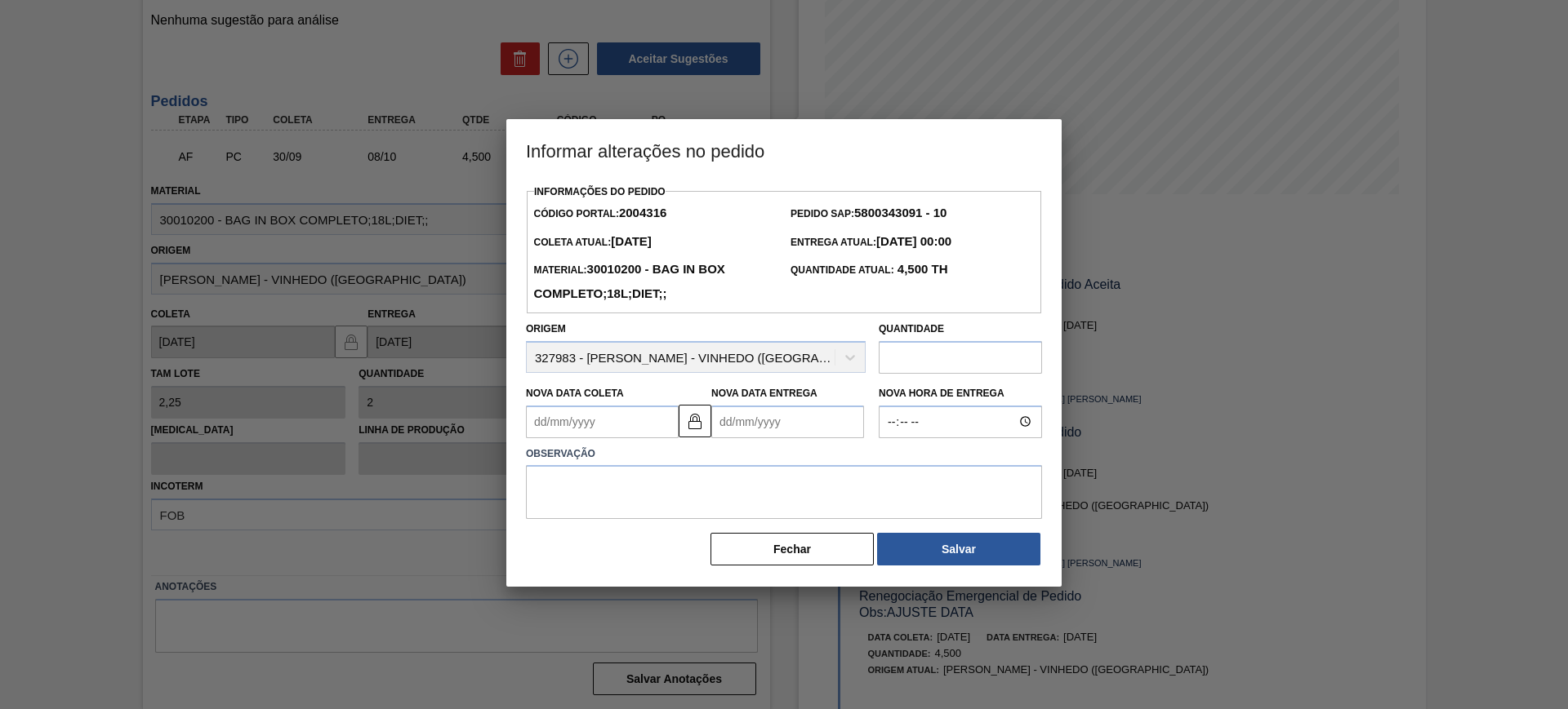
click at [803, 435] on Entrega2004316 "Nova Data Entrega" at bounding box center [787, 422] width 153 height 33
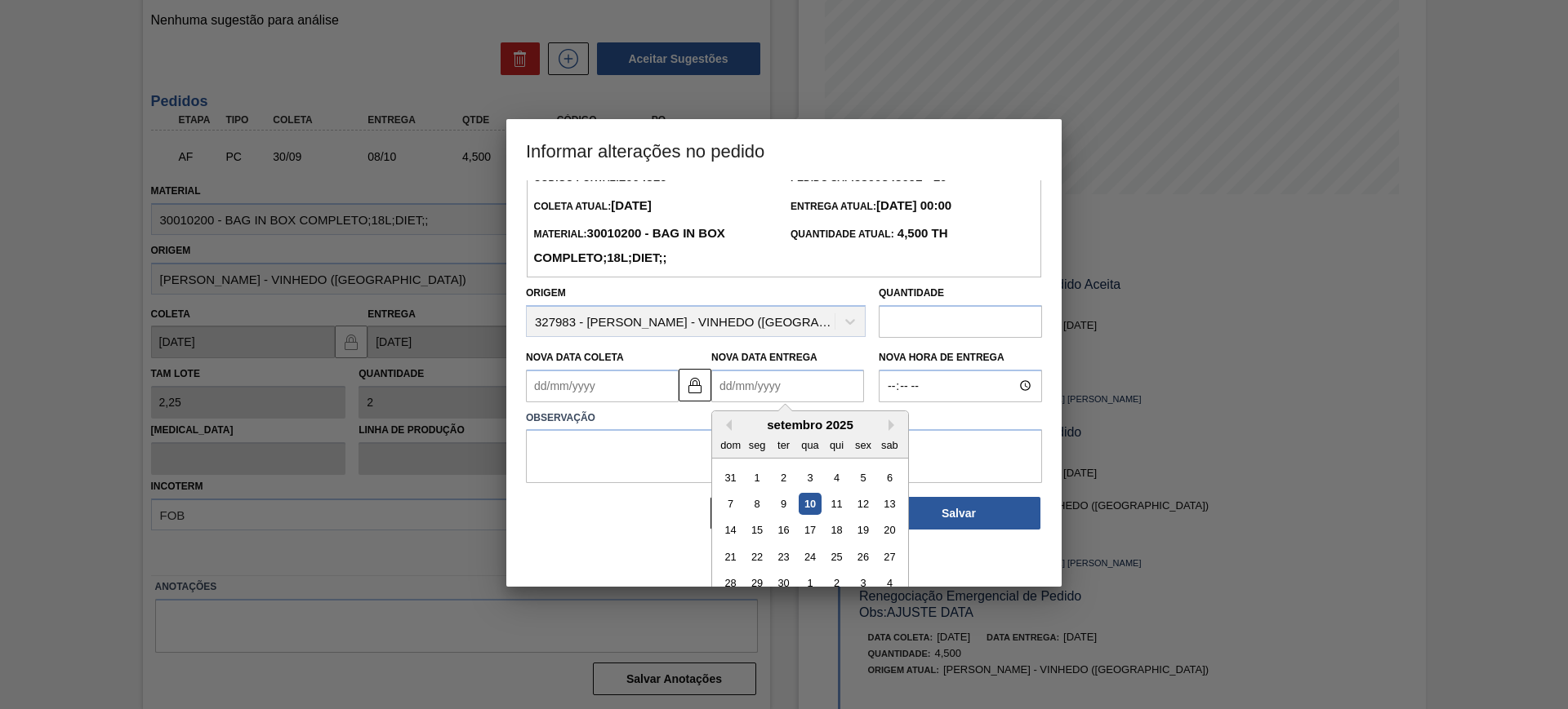
scroll to position [54, 0]
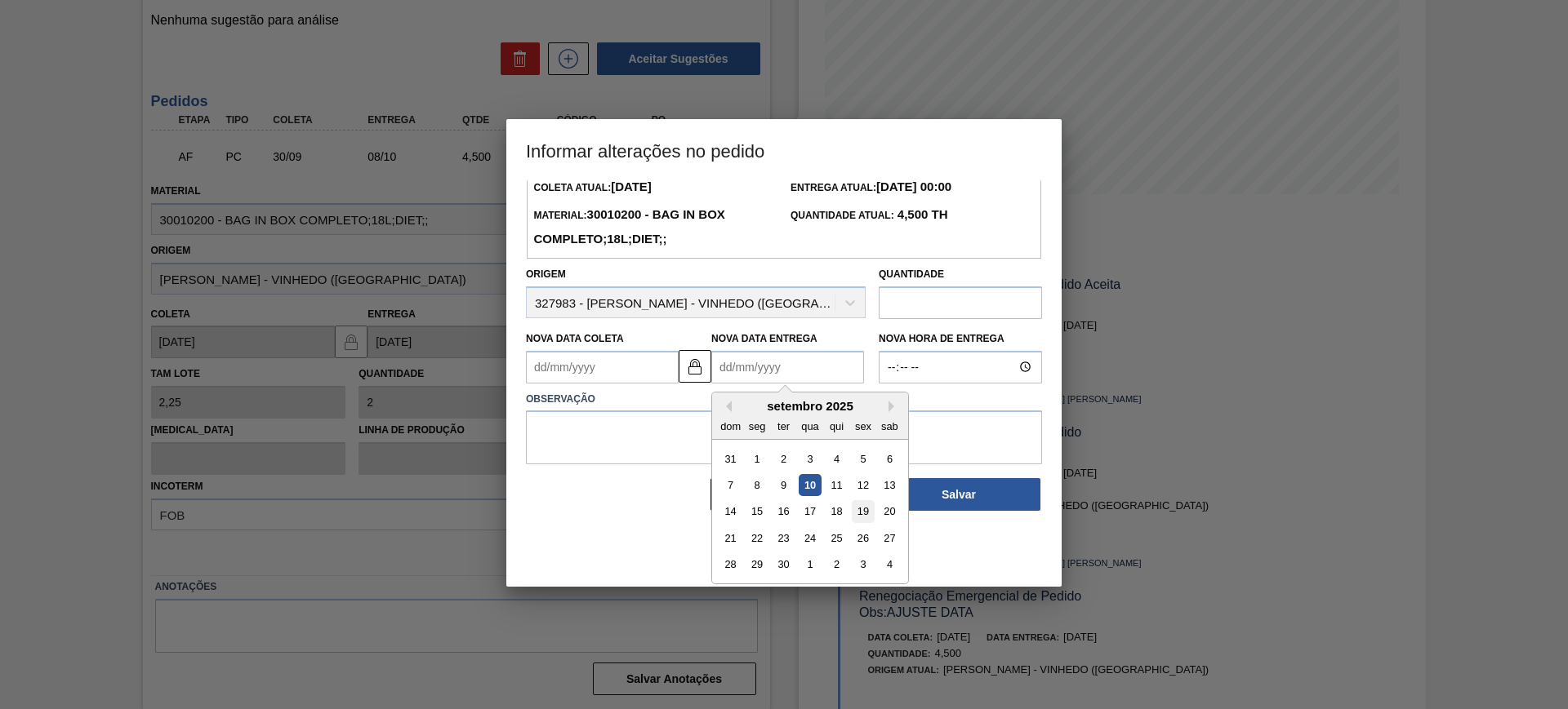
click at [866, 513] on div "19" at bounding box center [863, 512] width 22 height 22
type Coleta2004316 "[DATE]"
type Entrega2004316 "[DATE]"
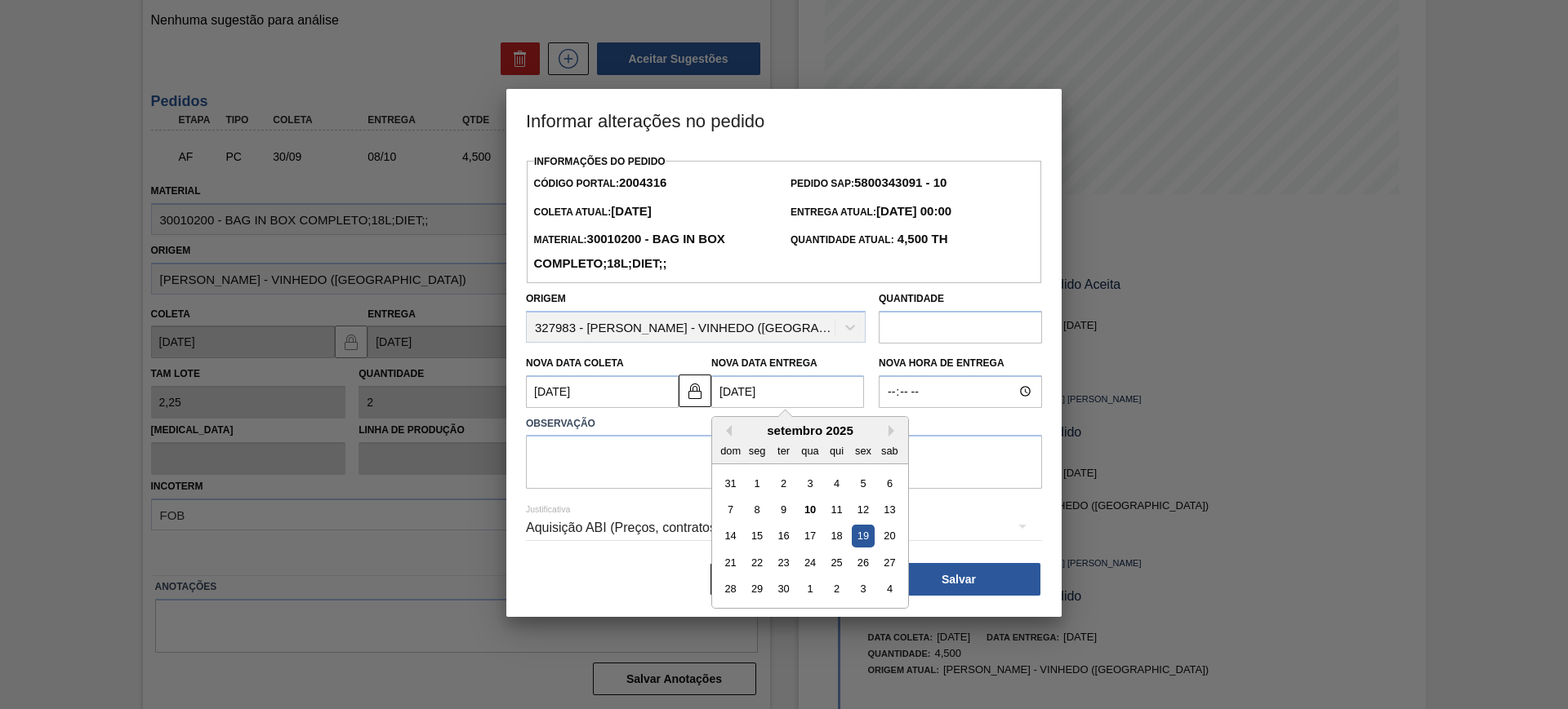
click at [836, 388] on Entrega2004316 "[DATE]" at bounding box center [787, 392] width 153 height 33
click at [890, 432] on button "Next Month" at bounding box center [894, 431] width 11 height 11
click at [867, 539] on div "17" at bounding box center [863, 536] width 22 height 22
type Coleta2004316 "[DATE]"
type Entrega2004316 "[DATE]"
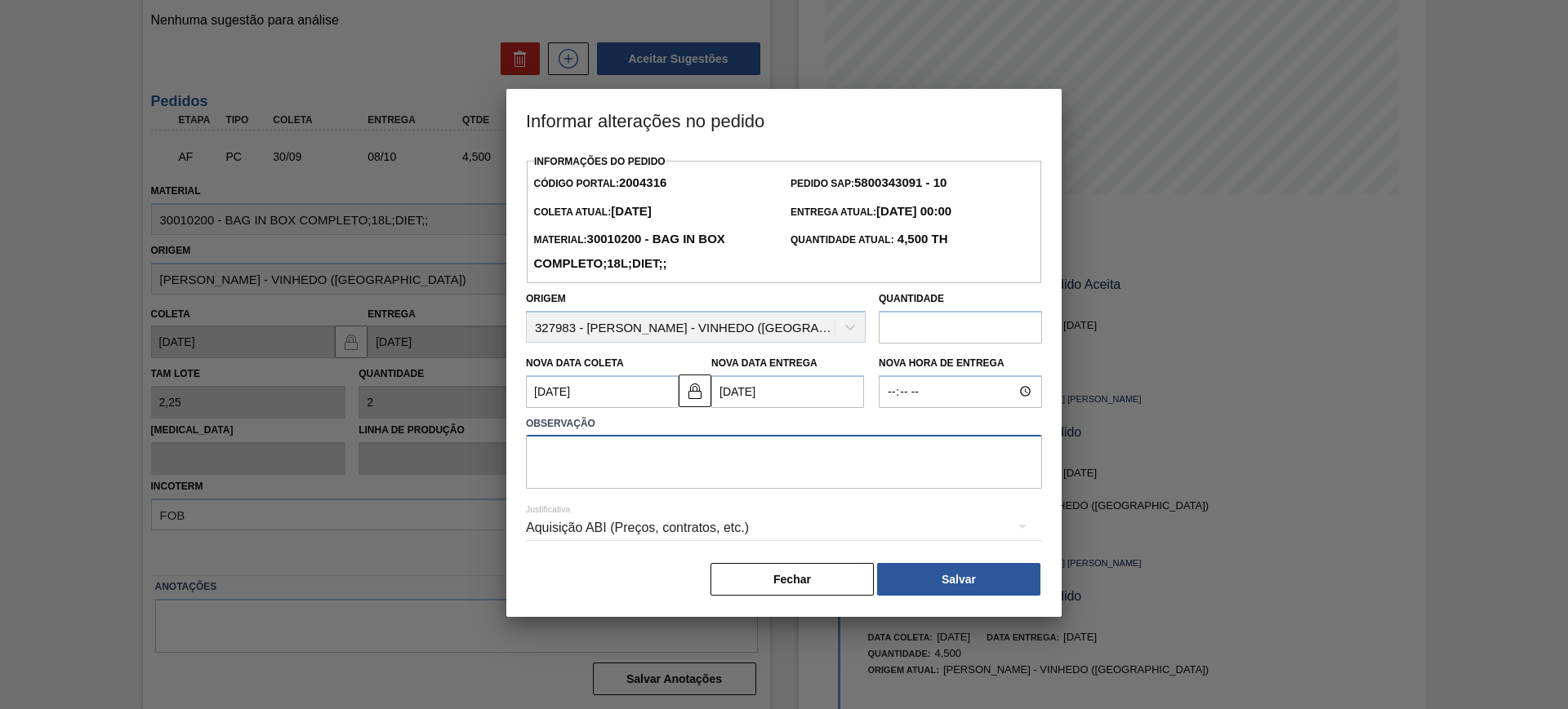
click at [843, 485] on textarea at bounding box center [784, 462] width 516 height 54
type textarea "AJUSTE DATA"
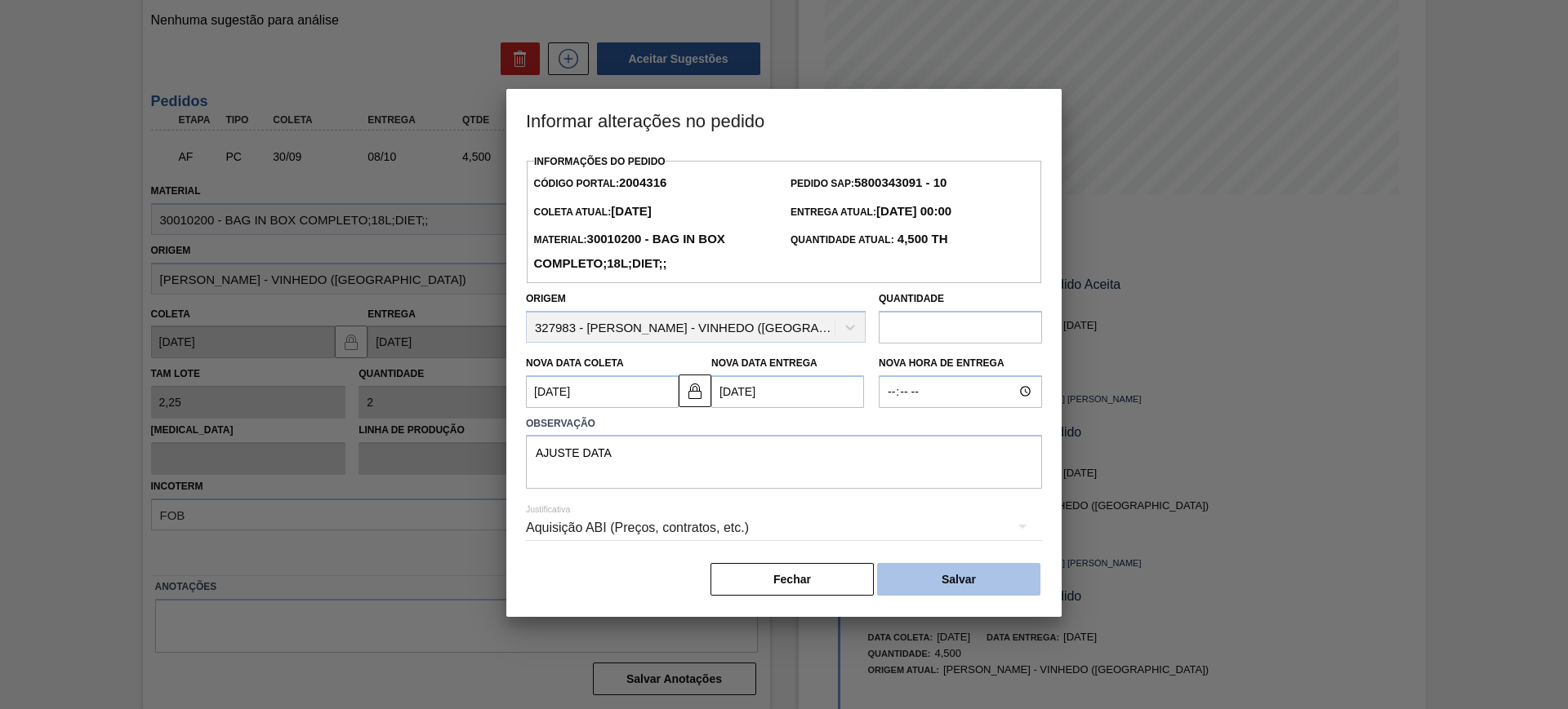
click at [995, 581] on button "Salvar" at bounding box center [959, 580] width 163 height 33
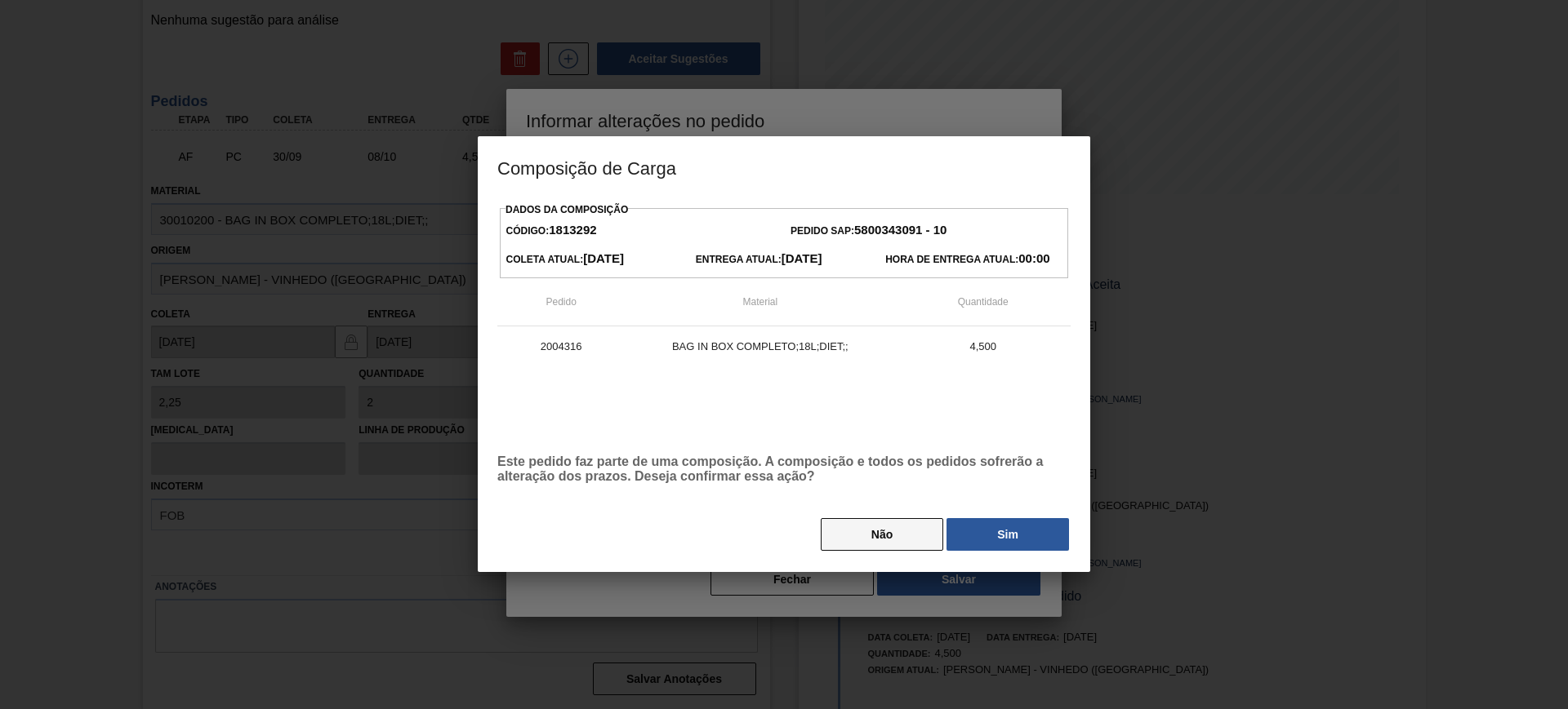
click at [924, 542] on button "Não" at bounding box center [882, 535] width 122 height 33
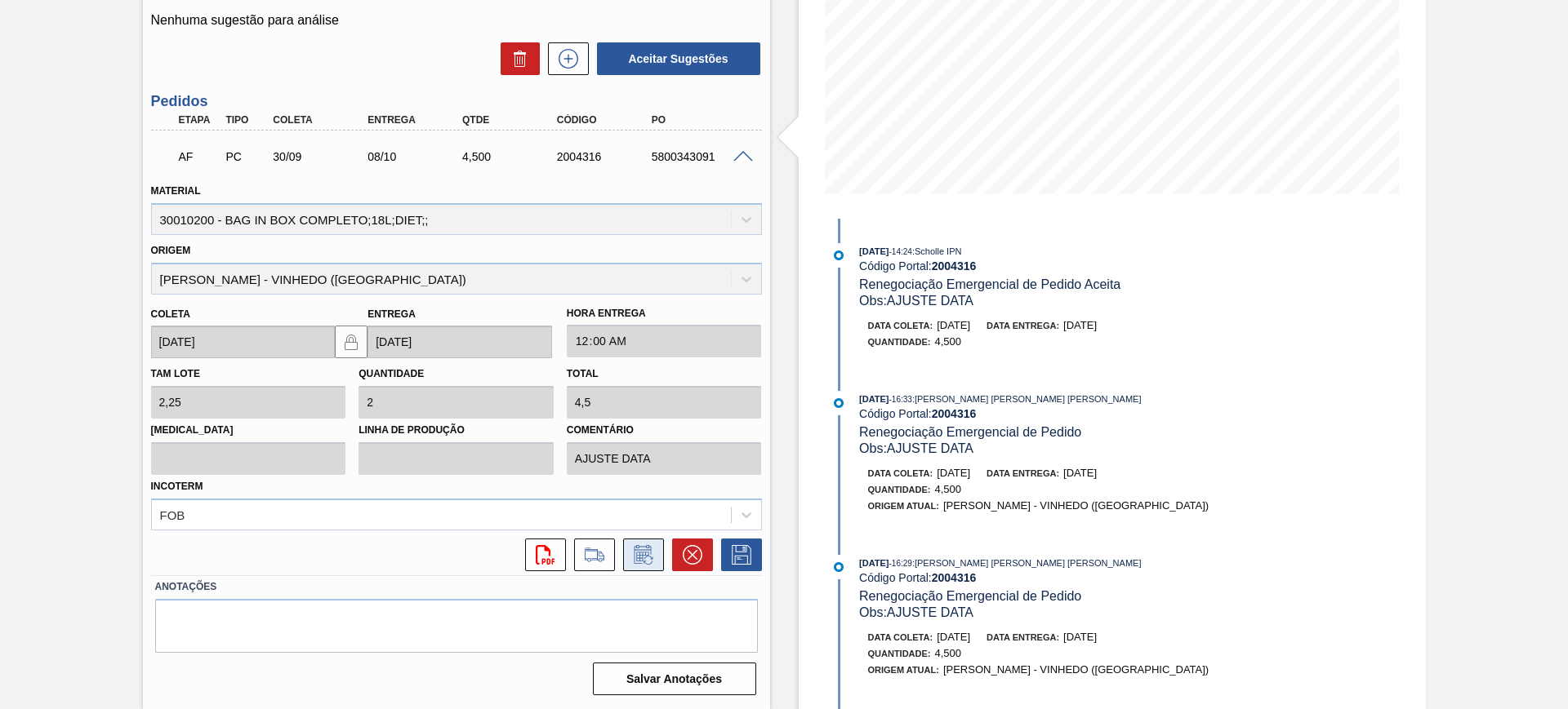
click at [638, 549] on icon at bounding box center [643, 555] width 26 height 20
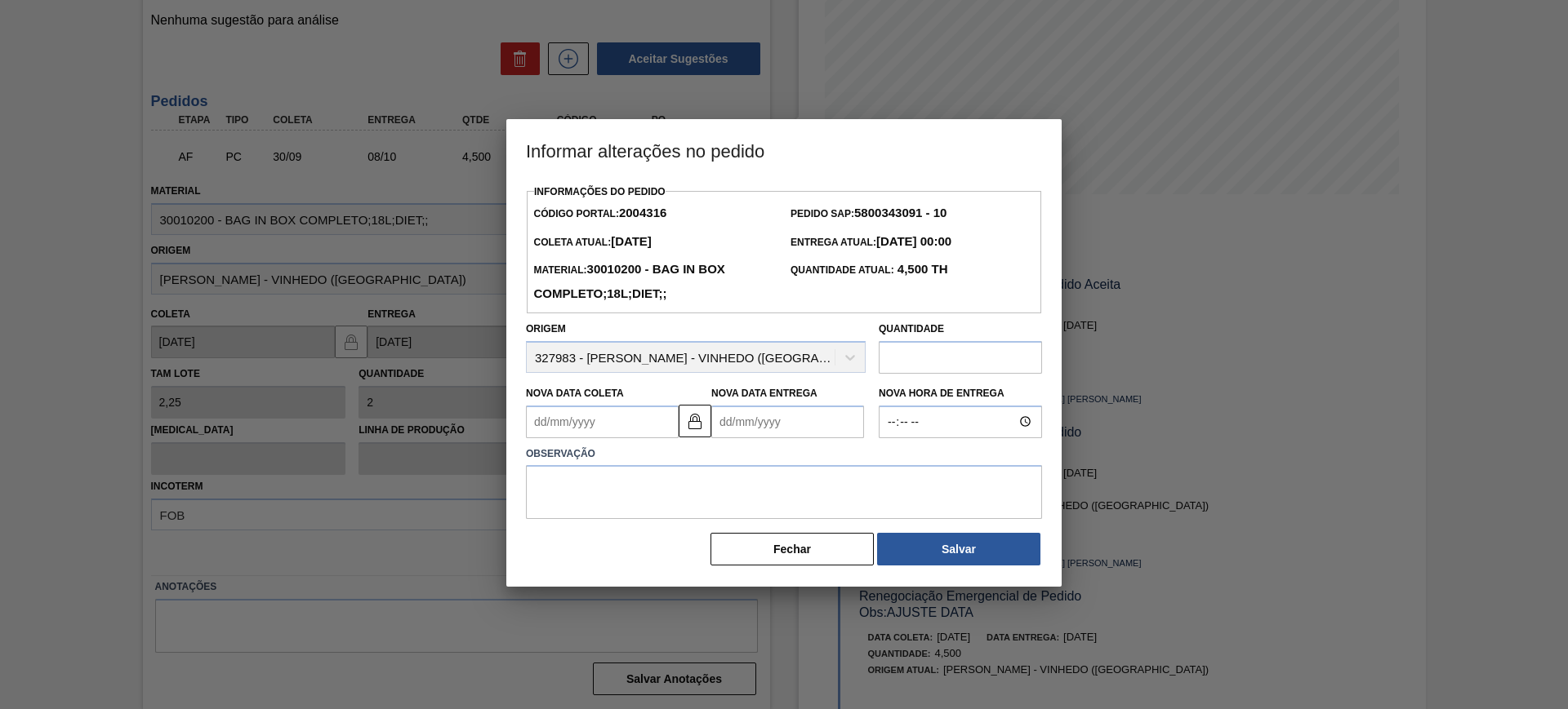
click at [778, 434] on Entrega2004316 "Nova Data Entrega" at bounding box center [787, 422] width 153 height 33
click at [893, 457] on div "setembro 2025" at bounding box center [809, 461] width 196 height 14
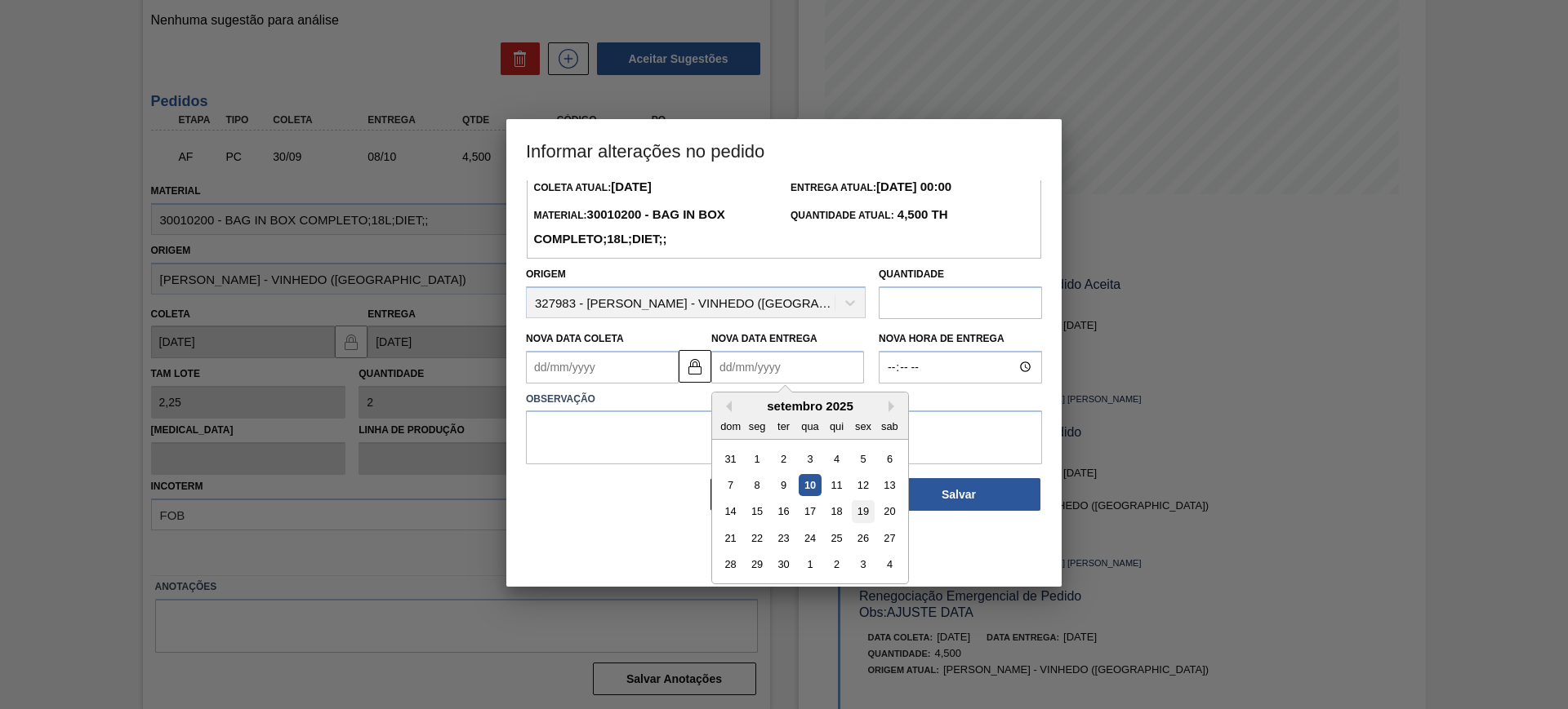
click at [864, 518] on div "19" at bounding box center [863, 512] width 22 height 22
type Coleta2004316 "[DATE]"
type Entrega2004316 "[DATE]"
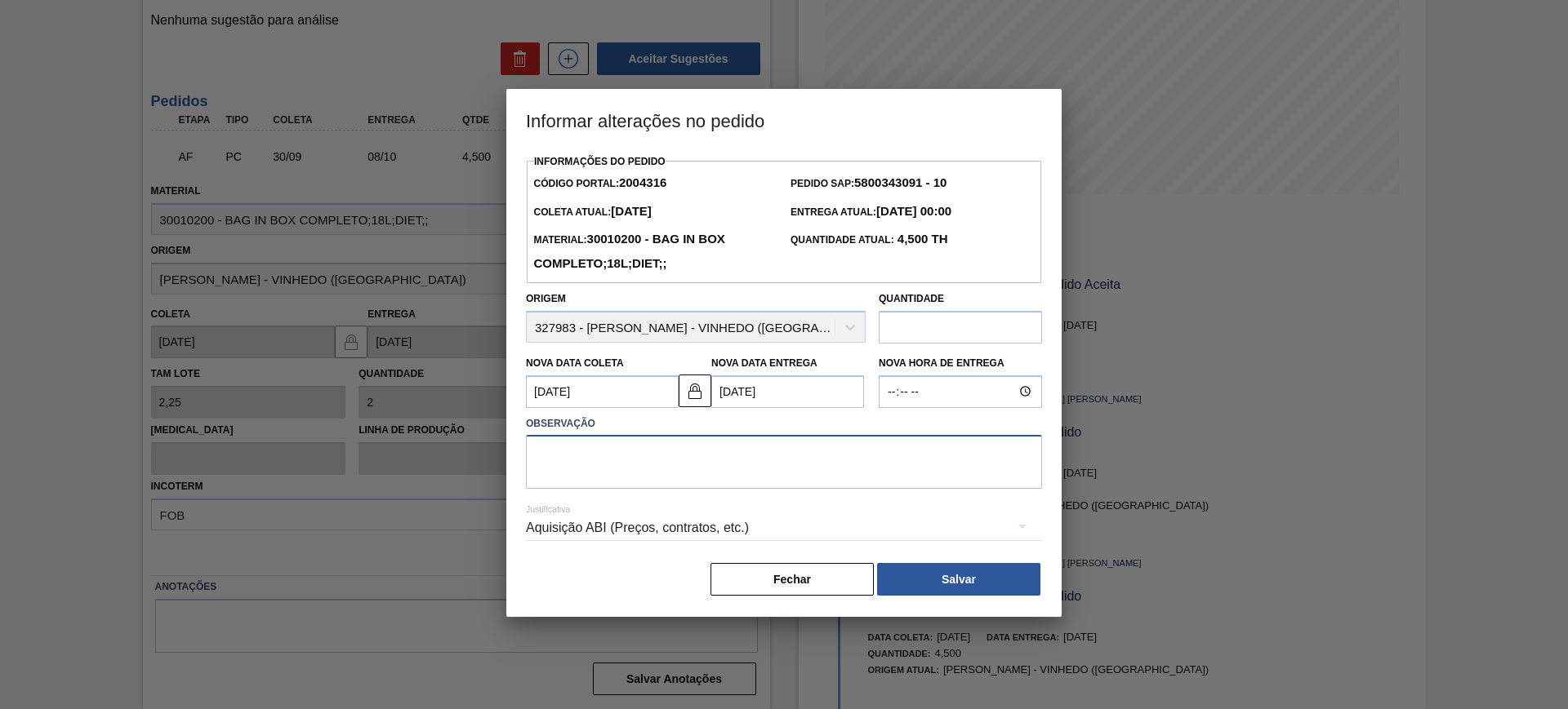
click at [884, 473] on textarea at bounding box center [784, 462] width 516 height 54
type textarea "AJUSTE DATA"
click at [817, 511] on div "Aquisição ABI (Preços, contratos, etc.)" at bounding box center [784, 527] width 516 height 46
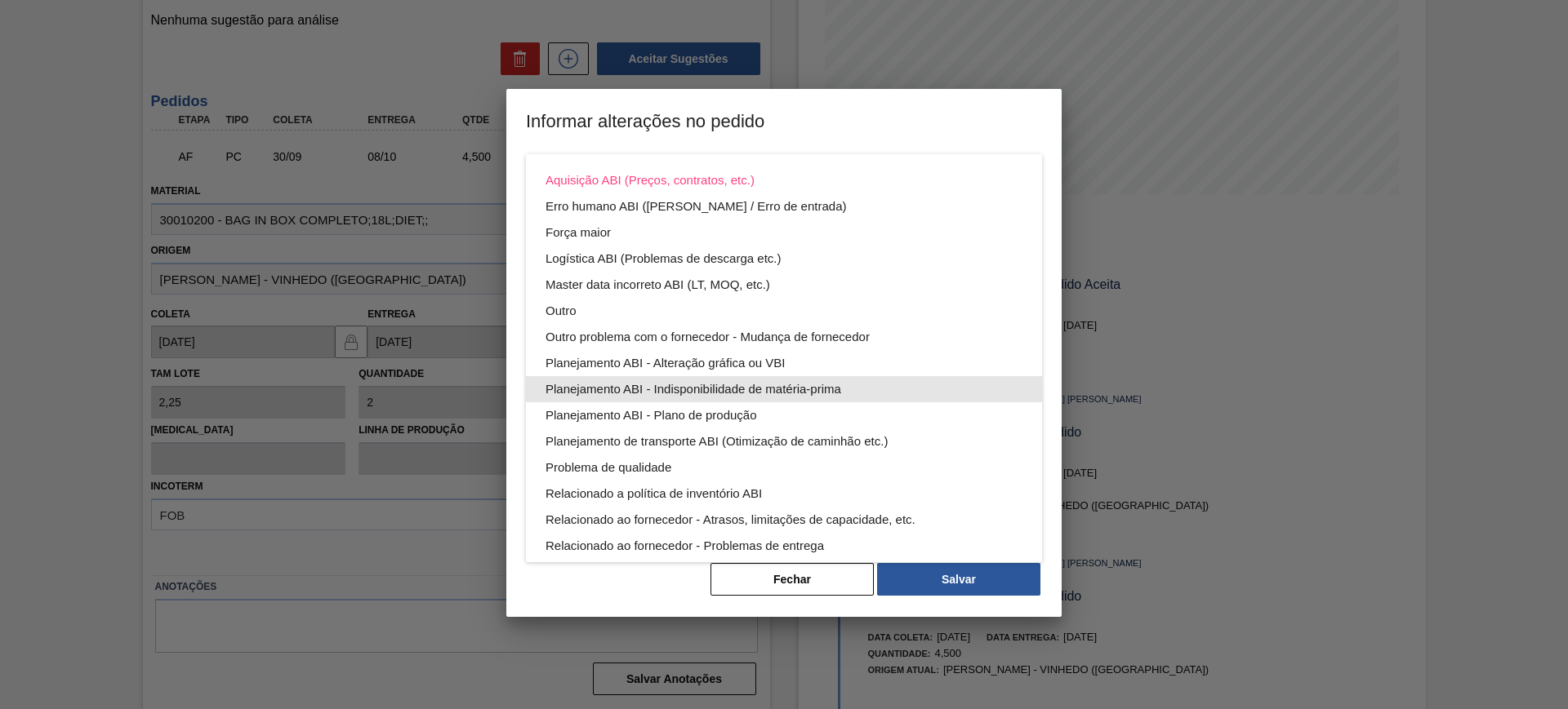
click at [843, 400] on div "Planejamento ABI - Indisponibilidade de matéria-prima" at bounding box center [784, 389] width 477 height 26
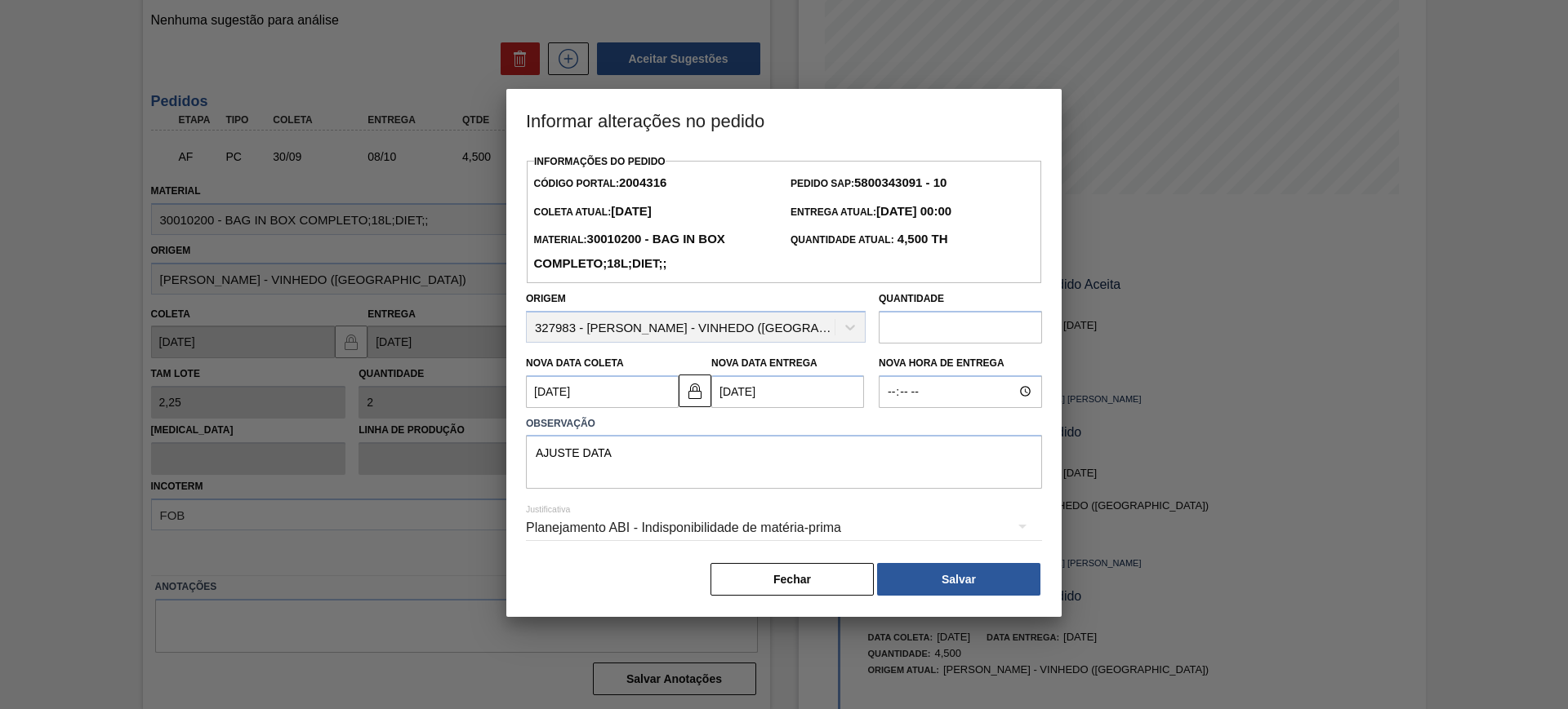
click at [755, 542] on div "Planejamento ABI - Indisponibilidade de matéria-prima" at bounding box center [784, 527] width 516 height 46
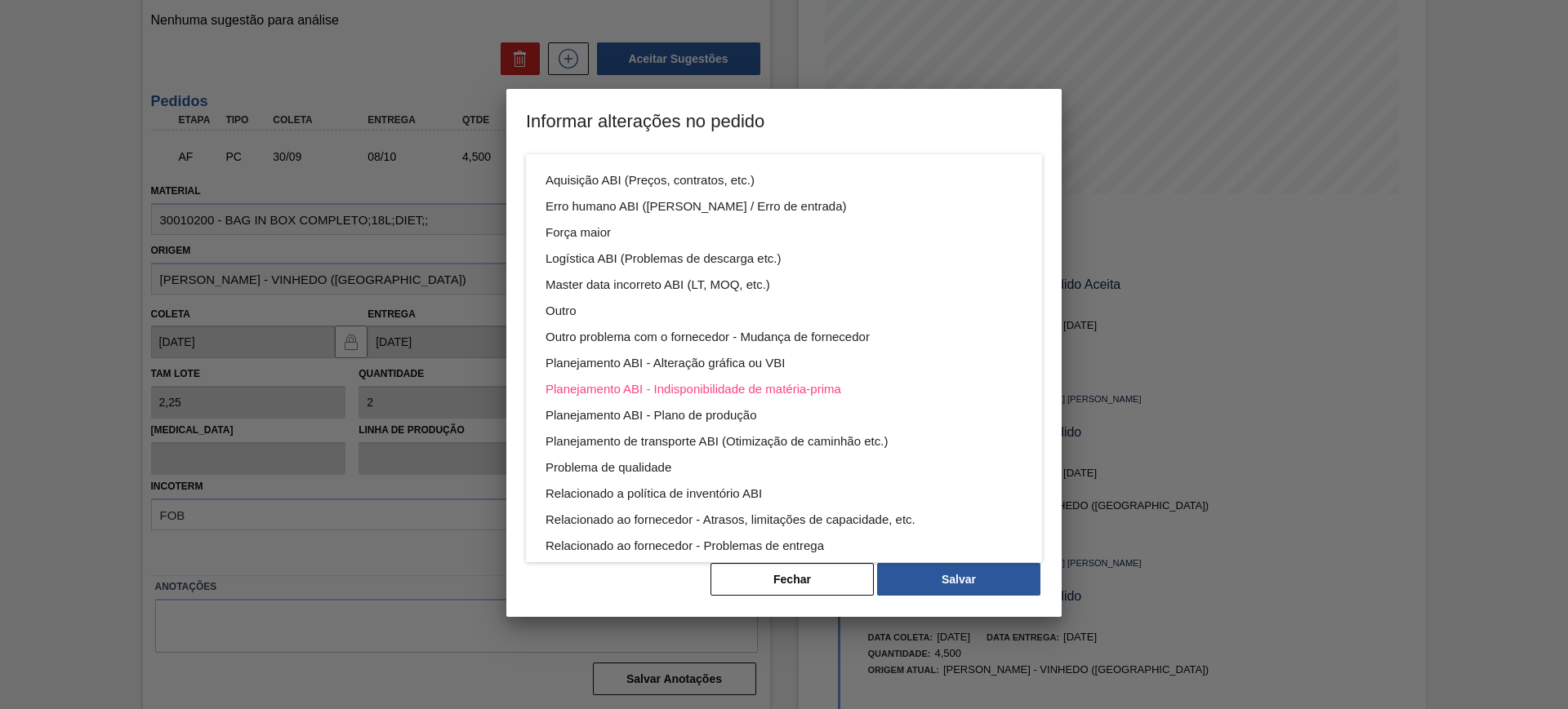
scroll to position [88, 0]
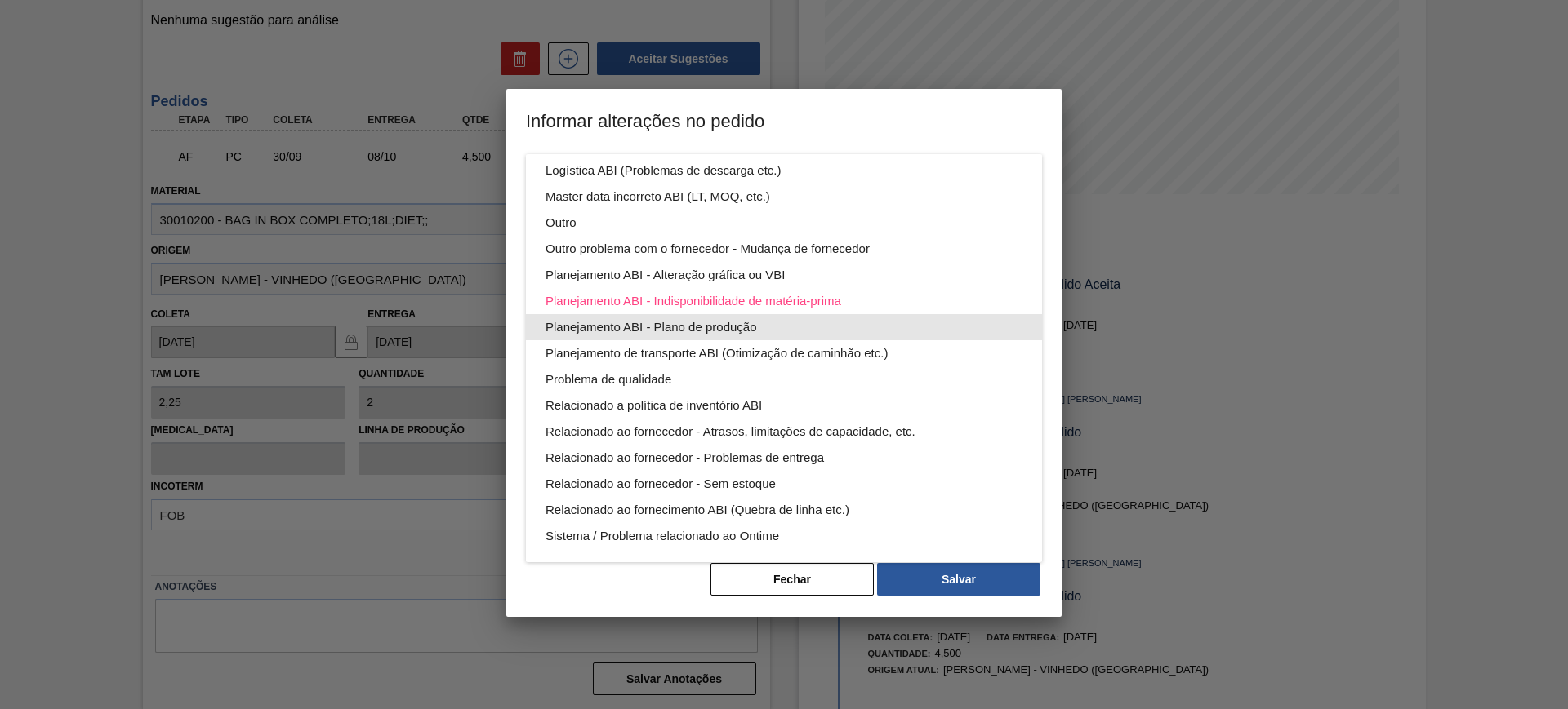
click at [772, 333] on div "Planejamento ABI - Plano de produção" at bounding box center [784, 327] width 477 height 26
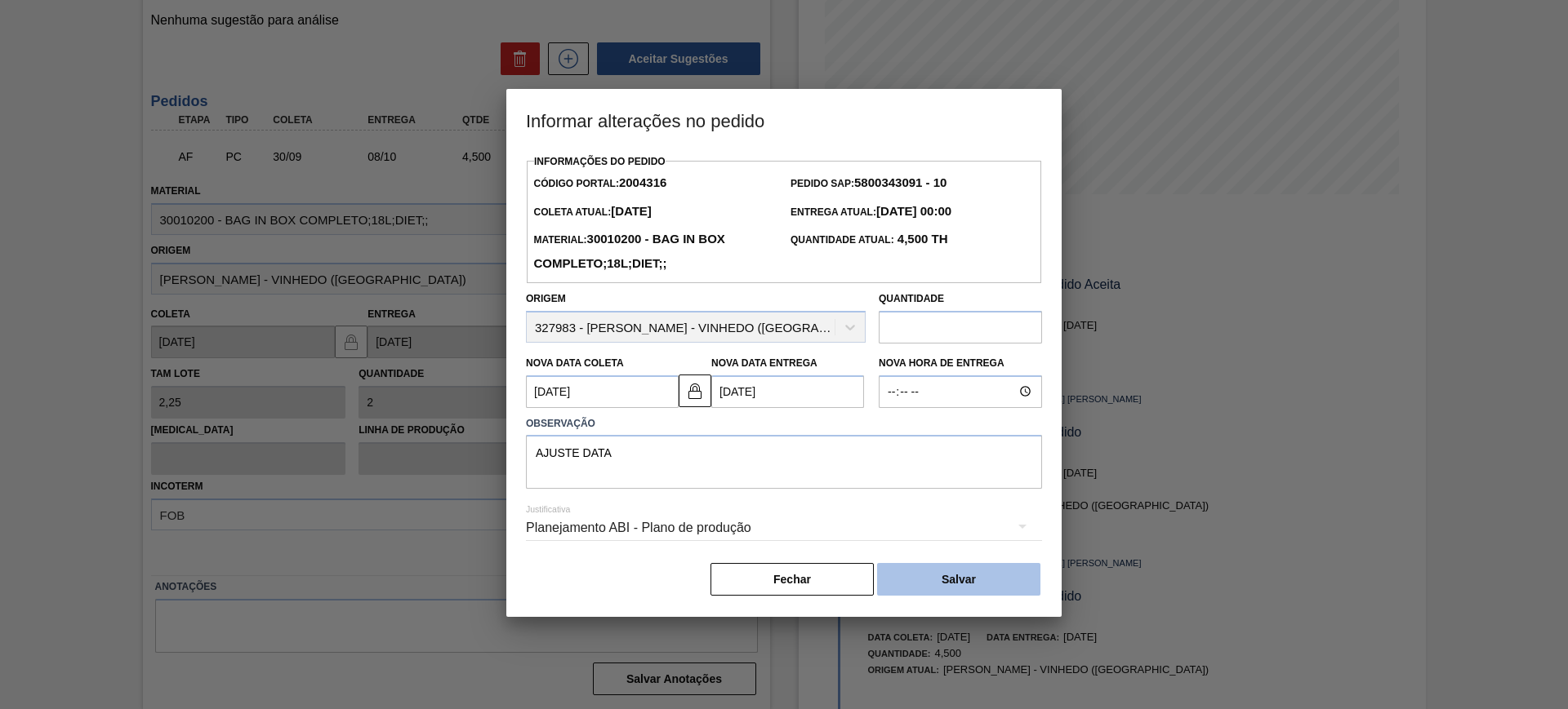
click at [1013, 575] on button "Salvar" at bounding box center [959, 580] width 163 height 33
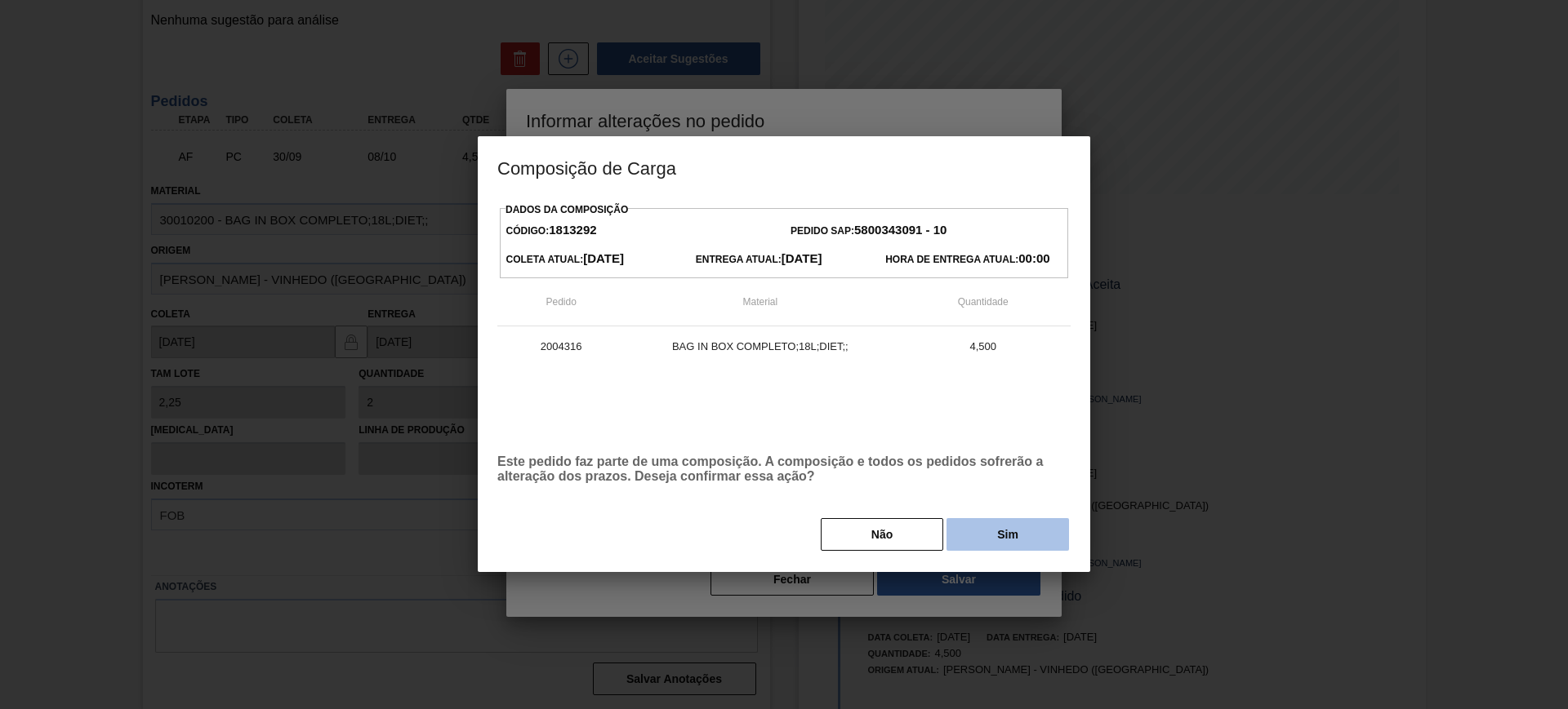
click at [1008, 534] on button "Sim" at bounding box center [1008, 535] width 122 height 33
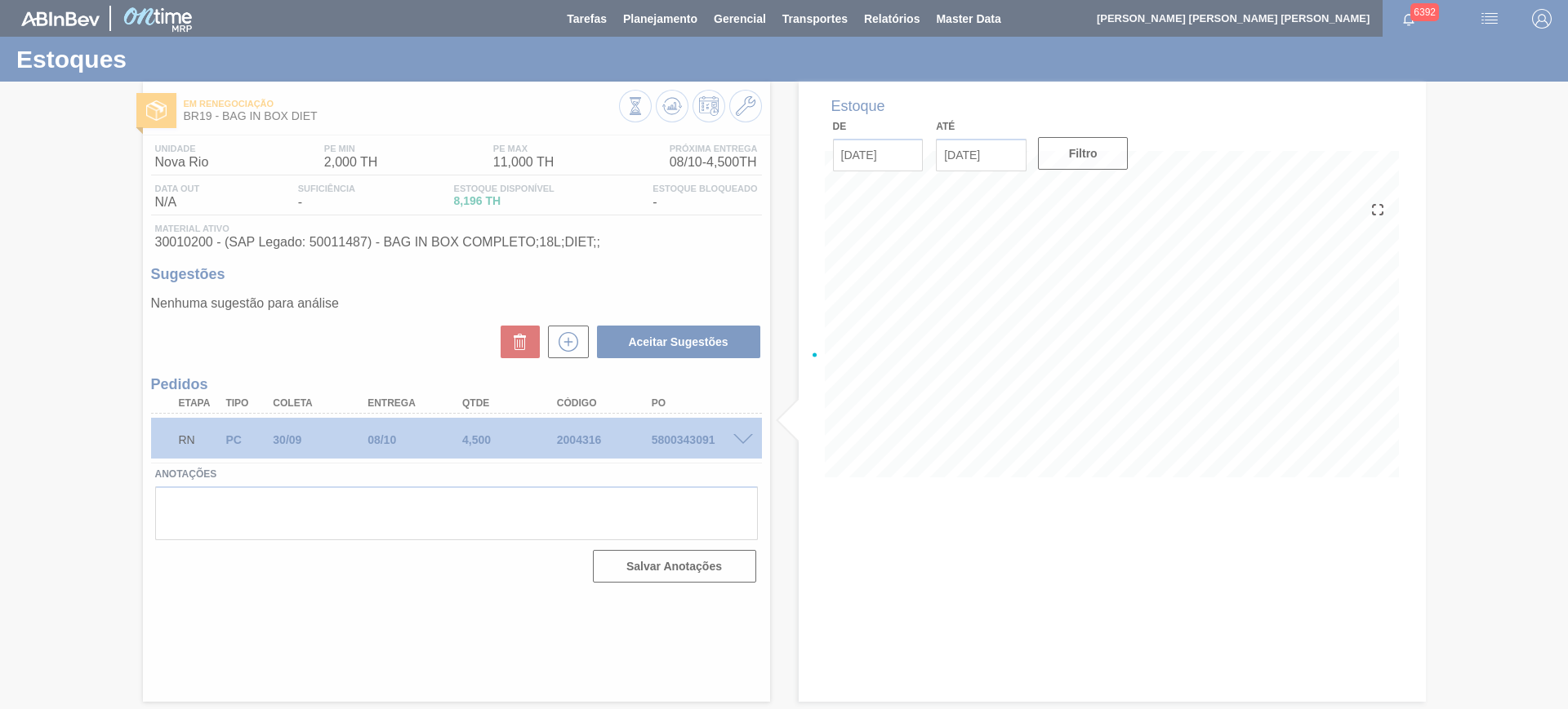
scroll to position [0, 0]
